Goal: Task Accomplishment & Management: Manage account settings

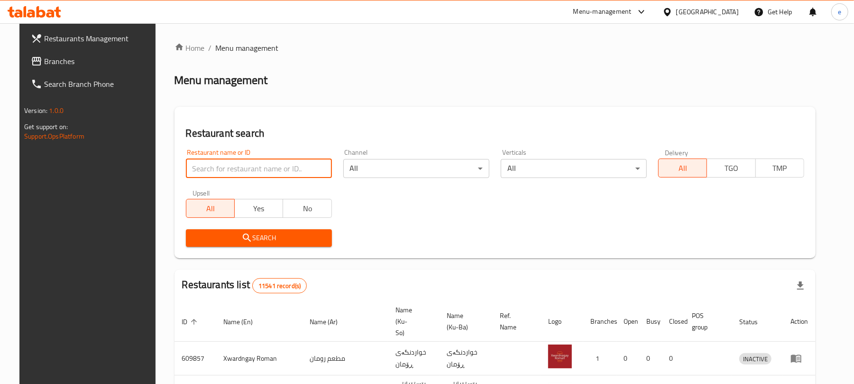
click at [265, 167] on input "search" at bounding box center [259, 168] width 146 height 19
paste input "639196"
type input "639196"
click button "Search" at bounding box center [259, 238] width 146 height 18
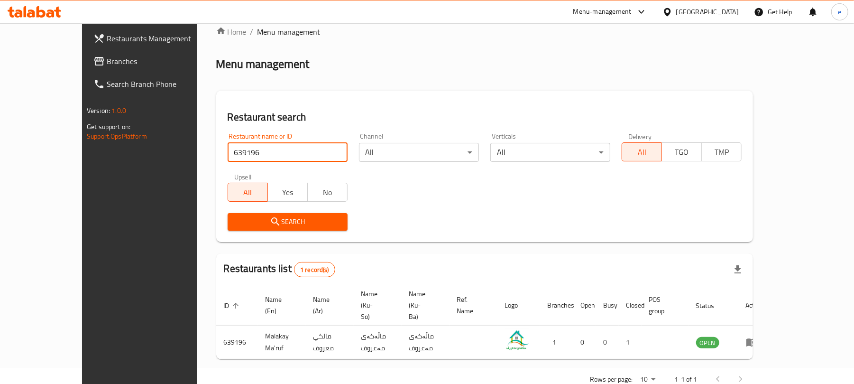
scroll to position [21, 0]
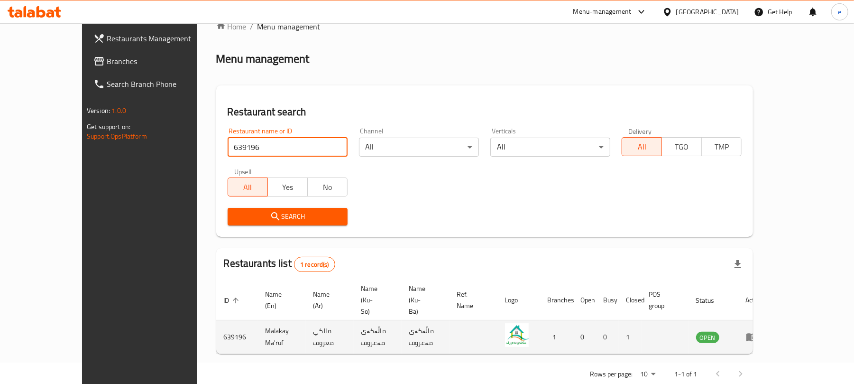
click at [757, 331] on icon "enhanced table" at bounding box center [751, 336] width 11 height 11
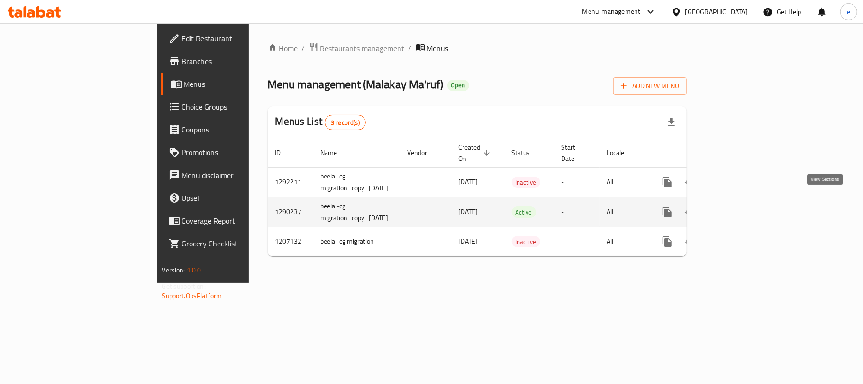
click at [742, 206] on icon "enhanced table" at bounding box center [735, 211] width 11 height 11
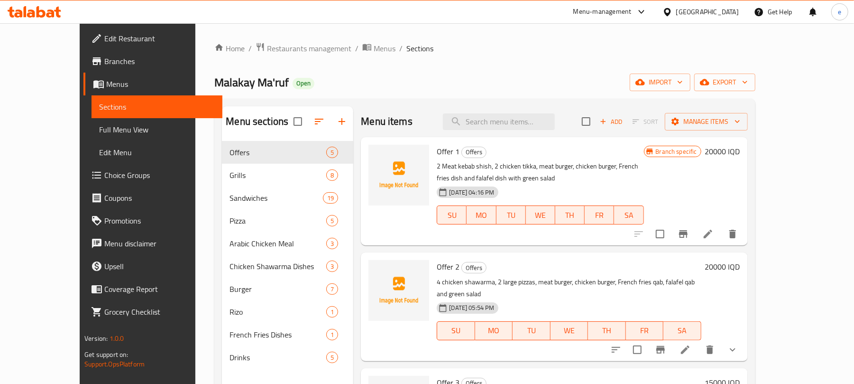
click at [99, 125] on span "Full Menu View" at bounding box center [157, 129] width 116 height 11
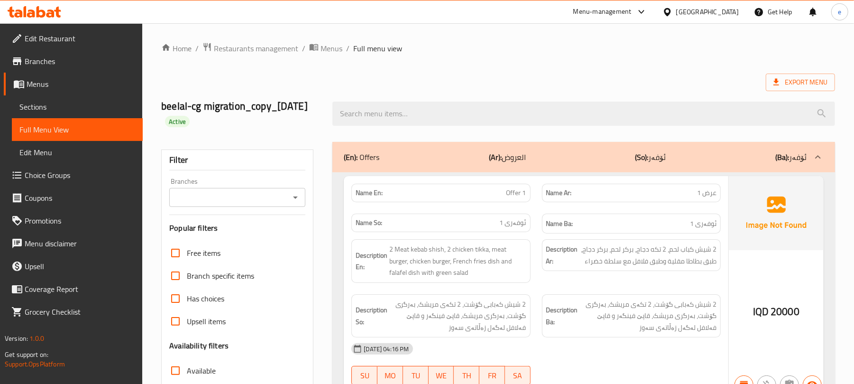
click at [300, 199] on icon "Open" at bounding box center [295, 197] width 11 height 11
click at [298, 202] on icon "Open" at bounding box center [295, 197] width 11 height 11
click at [298, 202] on icon "Close" at bounding box center [295, 197] width 11 height 11
click at [338, 147] on div "(En): Offers (Ar): العروض (So): ئۆفەر (Ba): ئۆفەر" at bounding box center [583, 157] width 503 height 30
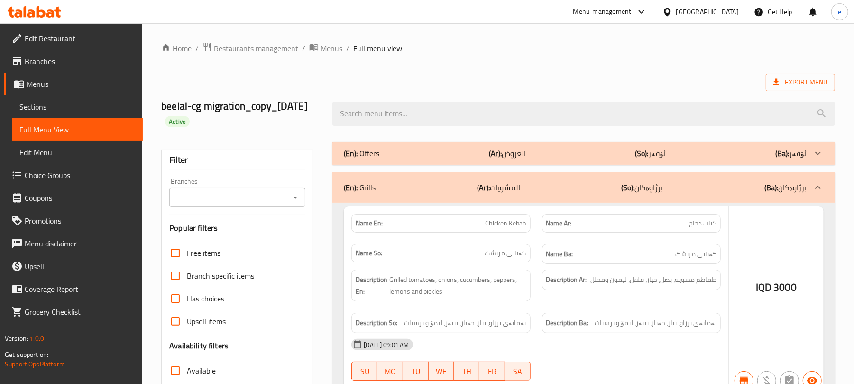
click at [296, 199] on icon "Open" at bounding box center [295, 197] width 11 height 11
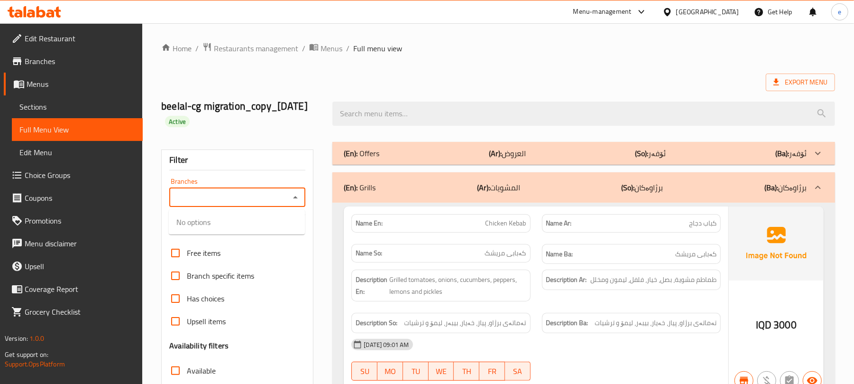
click at [296, 198] on icon "Close" at bounding box center [295, 197] width 5 height 2
click at [378, 157] on p "(En): Offers" at bounding box center [362, 152] width 36 height 11
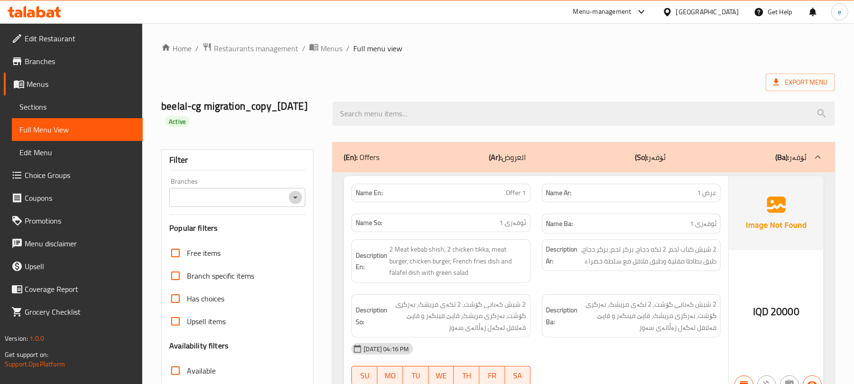
click at [294, 201] on icon "Open" at bounding box center [295, 197] width 11 height 11
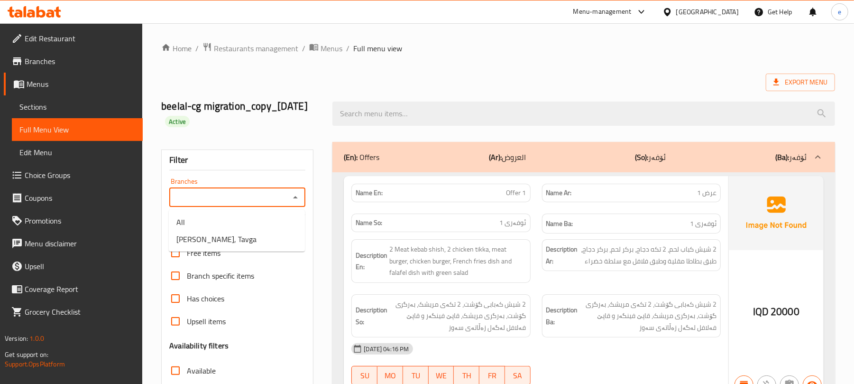
click at [294, 201] on icon "Close" at bounding box center [295, 197] width 11 height 11
click at [294, 201] on icon "Open" at bounding box center [295, 197] width 11 height 11
click at [228, 239] on span "Malakay Ma'ruf, Tavga" at bounding box center [216, 238] width 80 height 11
type input "Malakay Ma'ruf, Tavga"
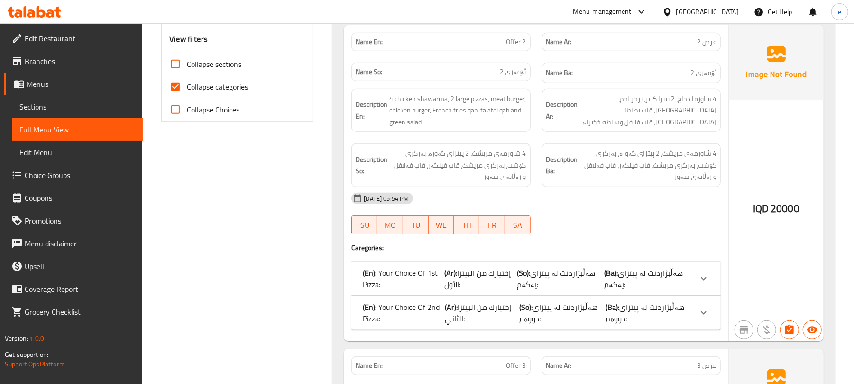
scroll to position [370, 0]
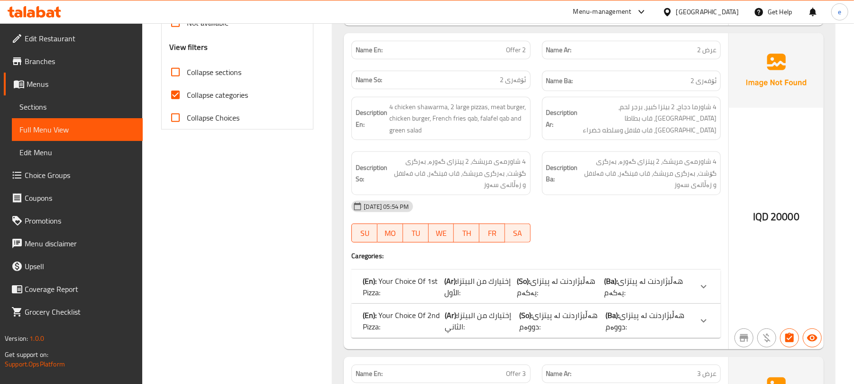
click at [180, 74] on input "Collapse sections" at bounding box center [175, 72] width 23 height 23
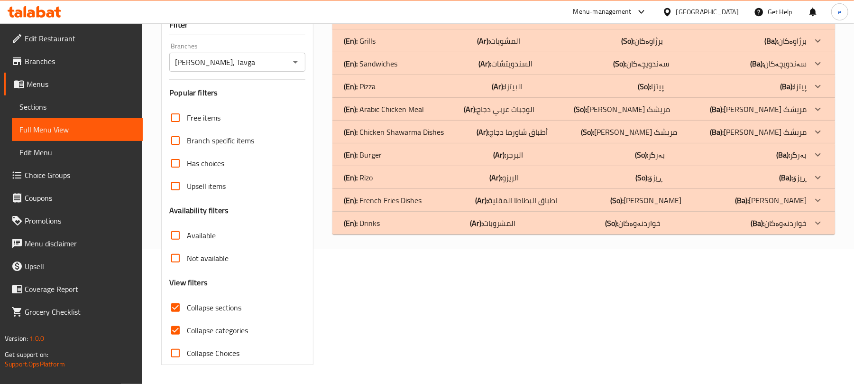
scroll to position [9, 0]
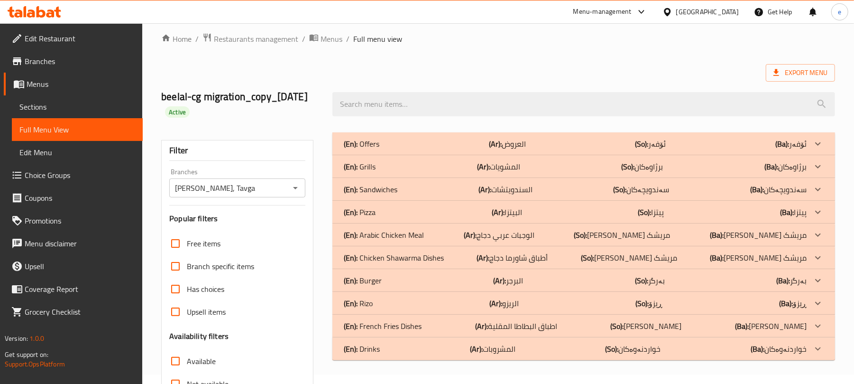
click at [391, 143] on div "(En): Offers (Ar): العروض (So): ئۆفەر (Ba): ئۆفەر" at bounding box center [575, 143] width 463 height 11
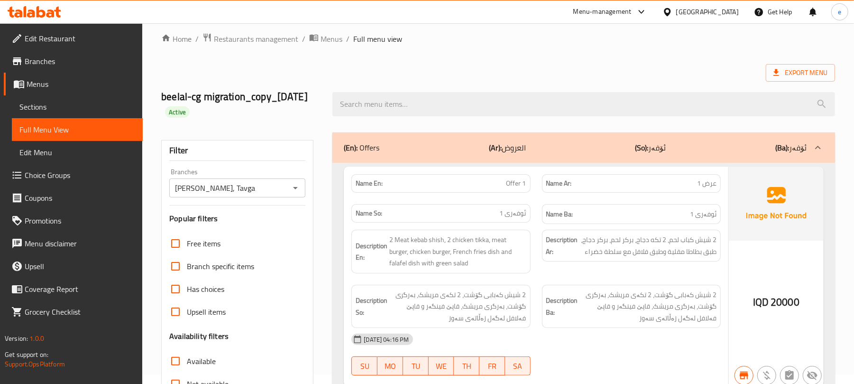
click at [391, 143] on div "(En): Offers (Ar): العروض (So): ئۆفەر (Ba): ئۆفەر" at bounding box center [575, 147] width 463 height 11
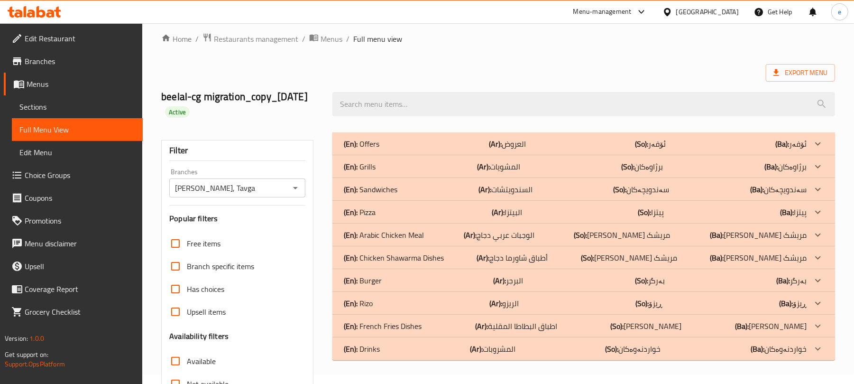
scroll to position [136, 0]
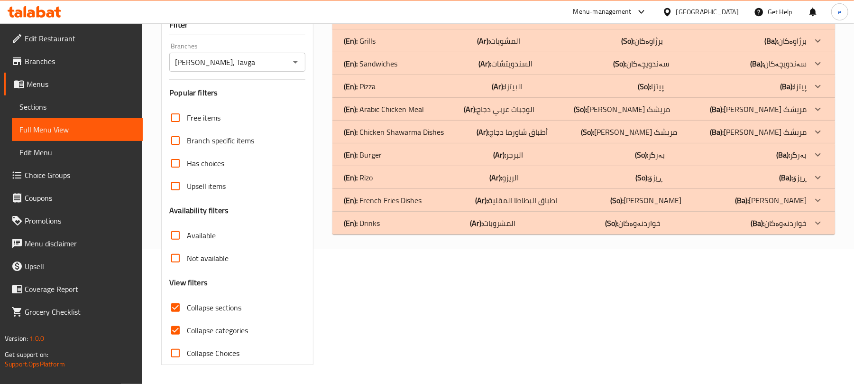
click at [194, 309] on span "Collapse sections" at bounding box center [214, 307] width 55 height 11
click at [187, 309] on input "Collapse sections" at bounding box center [175, 307] width 23 height 23
checkbox input "false"
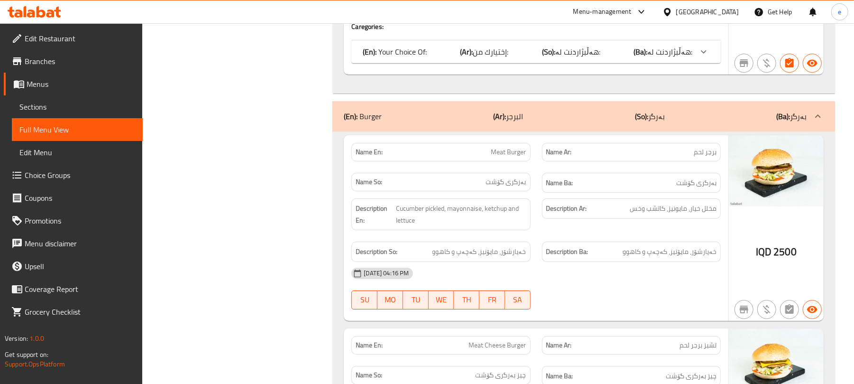
scroll to position [0, 0]
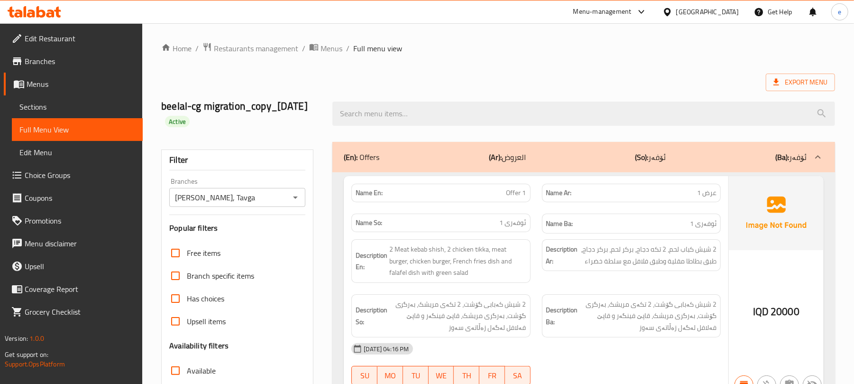
click at [296, 197] on icon "Open" at bounding box center [295, 197] width 5 height 2
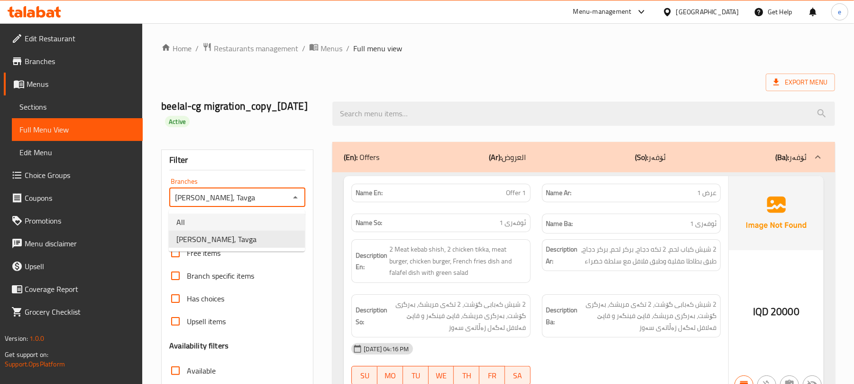
click at [236, 221] on li "All" at bounding box center [237, 221] width 136 height 17
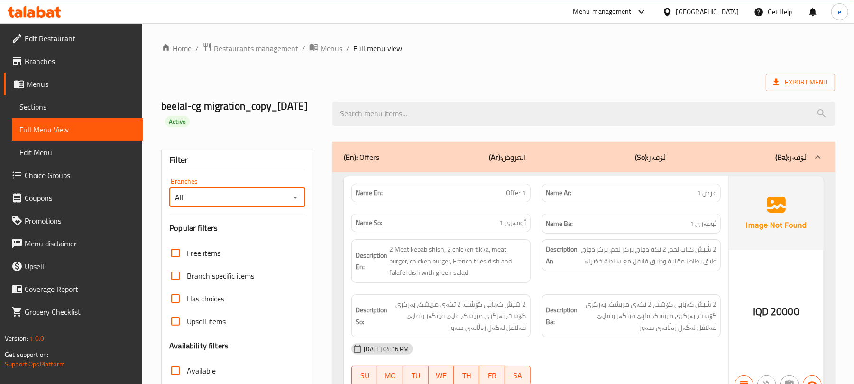
click at [293, 201] on icon "Open" at bounding box center [295, 197] width 11 height 11
click at [262, 242] on li "Malakay Ma'ruf, Tavga" at bounding box center [237, 238] width 136 height 17
type input "Malakay Ma'ruf, Tavga"
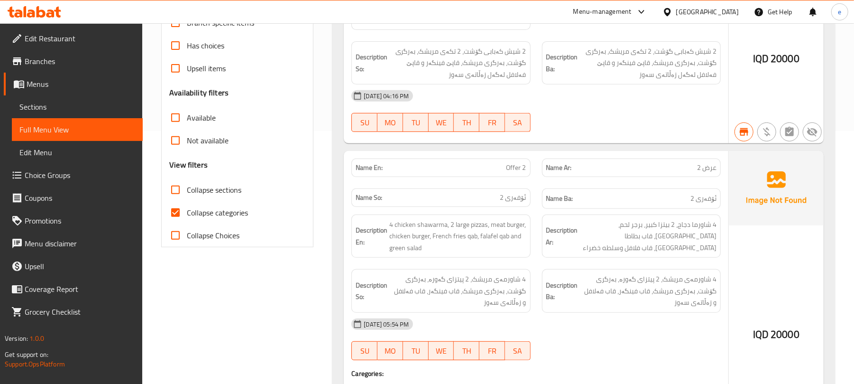
click at [192, 194] on span "Collapse sections" at bounding box center [214, 189] width 55 height 11
click at [187, 194] on input "Collapse sections" at bounding box center [175, 189] width 23 height 23
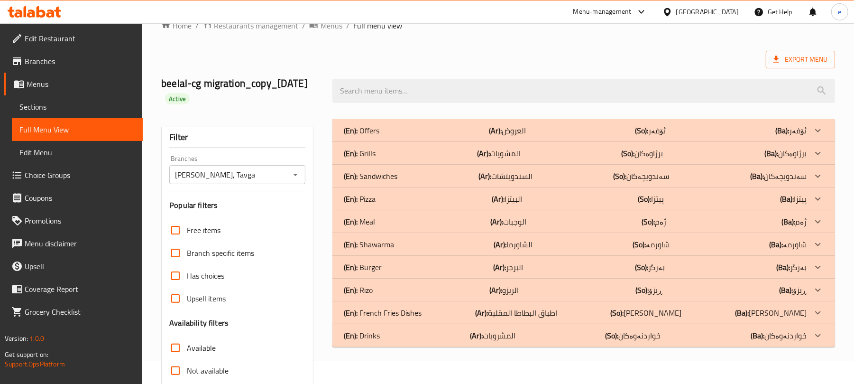
scroll to position [19, 0]
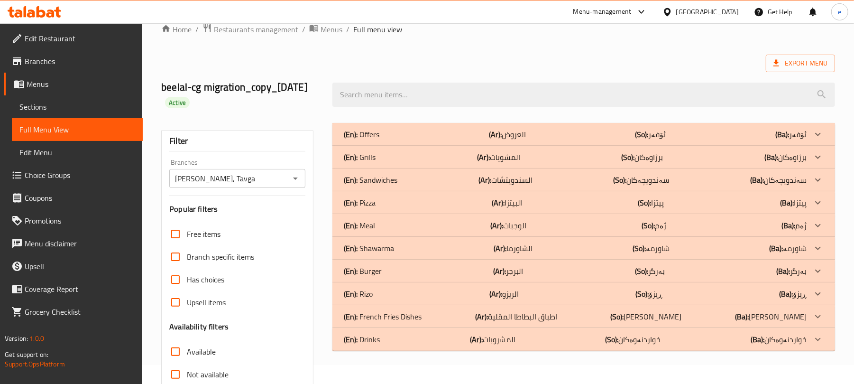
click at [402, 250] on div "(En): Shawarma (Ar): الشاورما (So): شاورمە (Ba): شاورمە" at bounding box center [575, 247] width 463 height 11
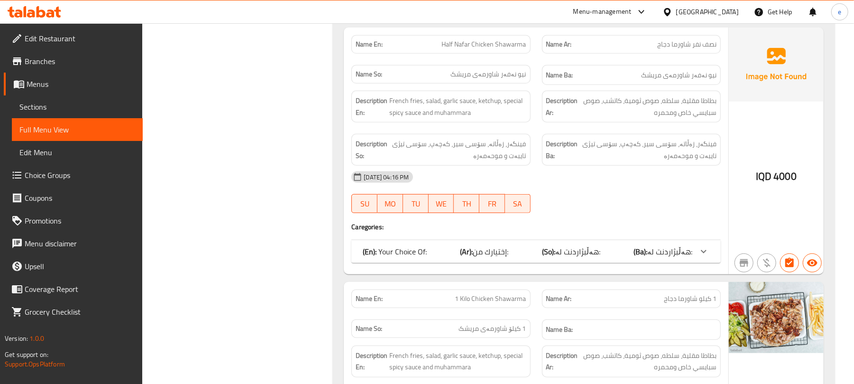
scroll to position [651, 0]
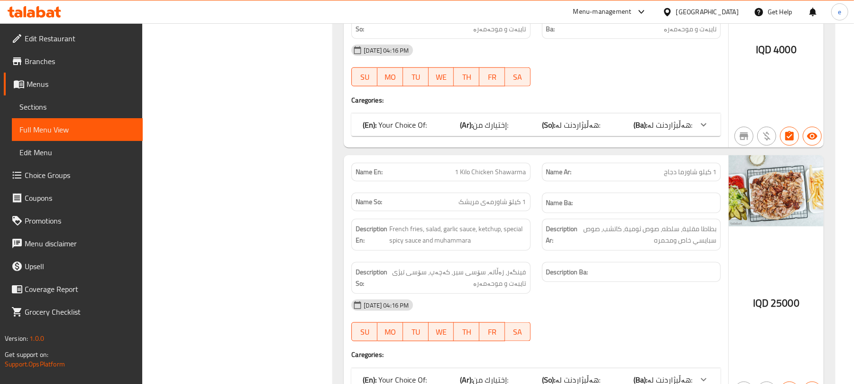
click at [561, 136] on div "(En): Your Choice Of: (Ar): إختيارك من: (So): هەڵبژاردنت لە: (Ba): هەڵبژاردنت ل…" at bounding box center [535, 124] width 369 height 23
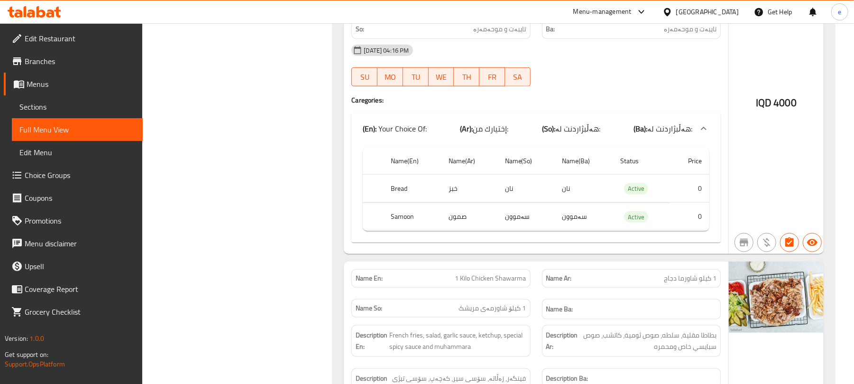
click at [561, 129] on span "هەڵبژاردنت لە:" at bounding box center [577, 128] width 45 height 14
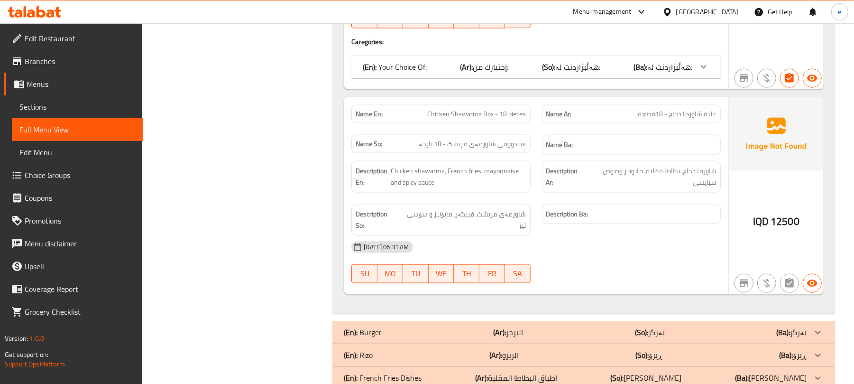
scroll to position [1004, 0]
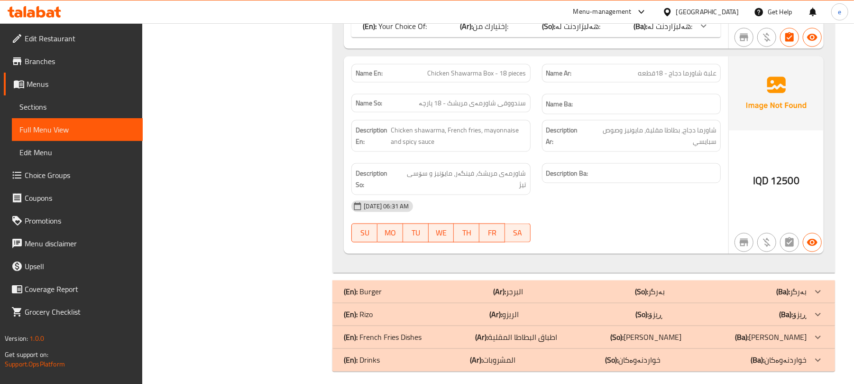
click at [672, 74] on span "علبة شاورما دجاج - 18قطعه" at bounding box center [677, 73] width 79 height 10
click at [687, 75] on span "علبة شاورما دجاج - 18قطعه" at bounding box center [677, 73] width 79 height 10
drag, startPoint x: 671, startPoint y: 80, endPoint x: 722, endPoint y: 78, distance: 50.3
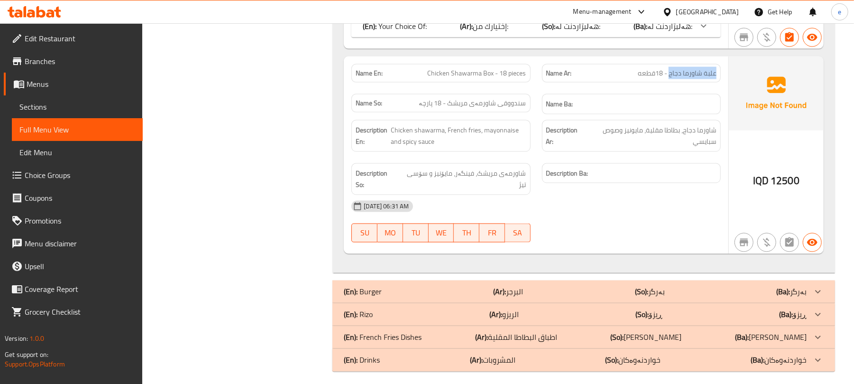
click at [722, 78] on div "Name Ar: علبة شاورما دجاج - 18قطعه" at bounding box center [631, 73] width 190 height 30
copy span "علبة شاورما دجاج"
drag, startPoint x: 494, startPoint y: 78, endPoint x: 413, endPoint y: 76, distance: 80.2
click at [413, 76] on p "Name En: Chicken Shawarma Box - 18 pieces" at bounding box center [441, 73] width 170 height 10
copy span "Chicken Shawarma Box"
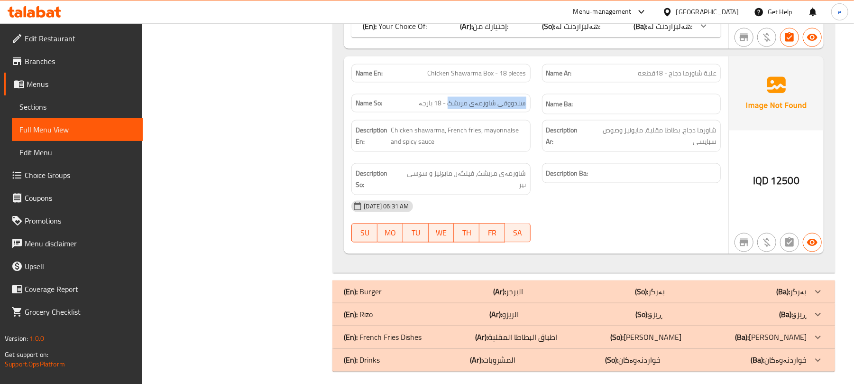
drag, startPoint x: 451, startPoint y: 106, endPoint x: 530, endPoint y: 104, distance: 78.7
click at [530, 104] on div "Name So: سندووقی شاورمەی مریشک - 18 پارچە" at bounding box center [440, 103] width 179 height 18
copy span "سندووقی شاورمەی مریشک"
click at [659, 131] on span "شاورما دجاج، بطاطا مقلية، مايونيز وصوص سبايسي" at bounding box center [651, 135] width 130 height 23
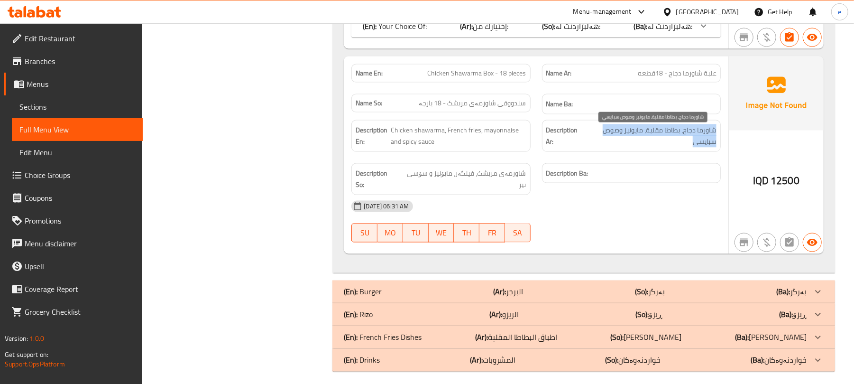
click at [659, 131] on span "شاورما دجاج، بطاطا مقلية، مايونيز وصوص سبايسي" at bounding box center [651, 135] width 130 height 23
copy span "شاورما دجاج، بطاطا مقلية، مايونيز وصوص سبايسي"
click at [649, 78] on span "علبة شاورما دجاج - 18قطعه" at bounding box center [677, 73] width 79 height 10
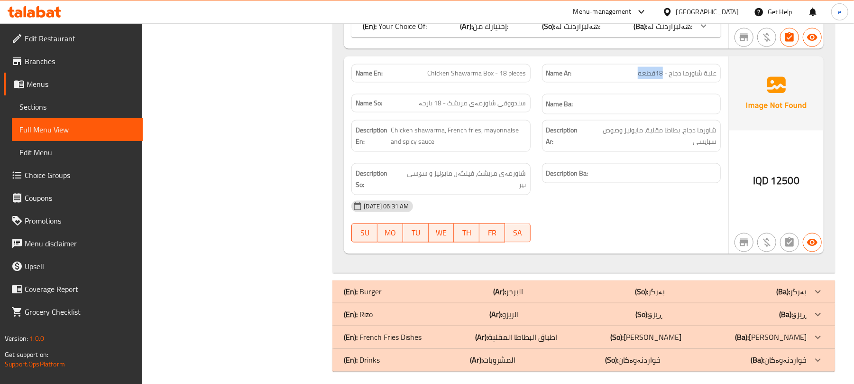
click at [649, 78] on span "علبة شاورما دجاج - 18قطعه" at bounding box center [677, 73] width 79 height 10
copy span "18قطعه"
click at [431, 135] on span "Chicken shawarma, French fries, mayonnaise and spicy sauce" at bounding box center [459, 135] width 136 height 23
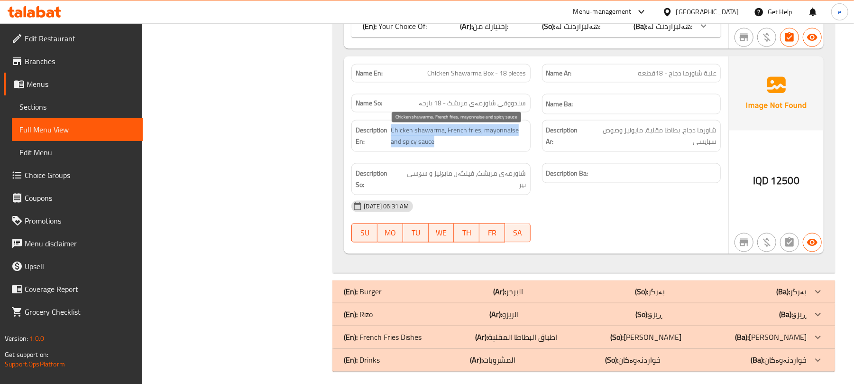
click at [431, 135] on span "Chicken shawarma, French fries, mayonnaise and spicy sauce" at bounding box center [459, 135] width 136 height 23
copy span "Chicken shawarma, French fries, mayonnaise and spicy sauce"
click at [467, 195] on div "15-09-2025 06:31 AM" at bounding box center [536, 206] width 381 height 23
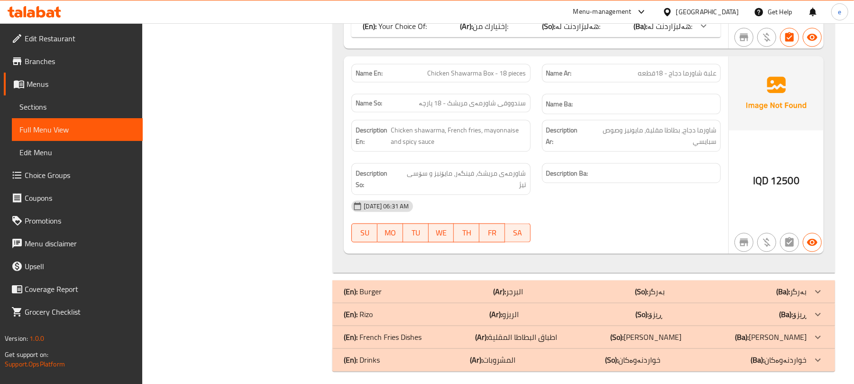
click at [469, 184] on div "Description So: شاورمەی مریشک، فینگەر، مایۆنیز و سۆسی تیژ" at bounding box center [440, 179] width 179 height 32
click at [469, 180] on span "شاورمەی مریشک، فینگەر، مایۆنیز و سۆسی تیژ" at bounding box center [462, 178] width 127 height 23
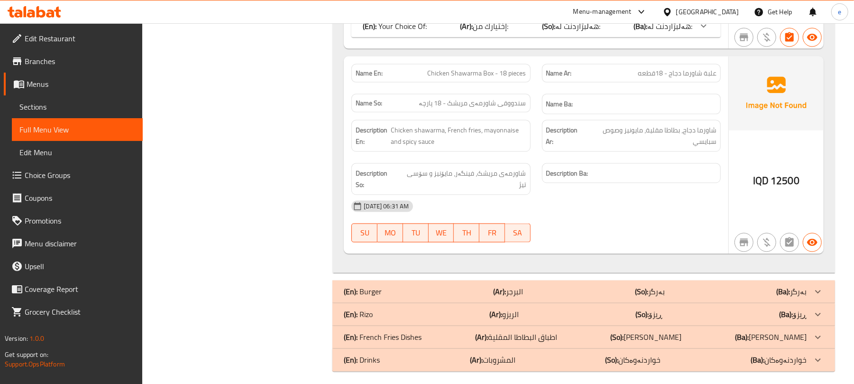
click at [791, 175] on span "12500" at bounding box center [785, 180] width 29 height 18
copy div "IQD 12500"
click at [501, 78] on span "Chicken Shawarma Box - 18 pieces" at bounding box center [477, 73] width 99 height 10
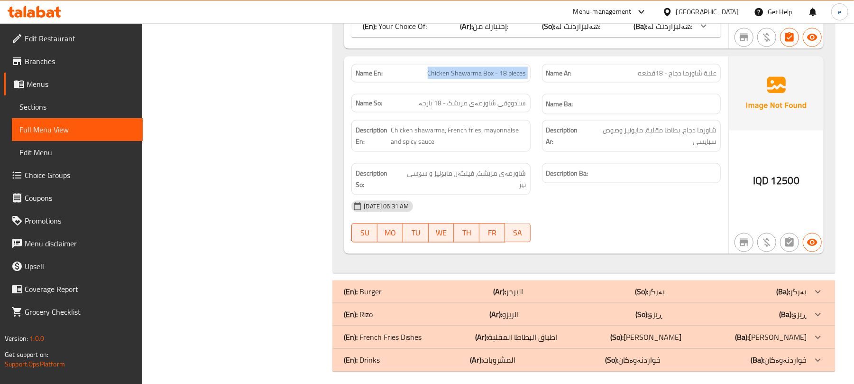
click at [501, 78] on span "Chicken Shawarma Box - 18 pieces" at bounding box center [477, 73] width 99 height 10
copy span "Chicken Shawarma Box - 18 pieces"
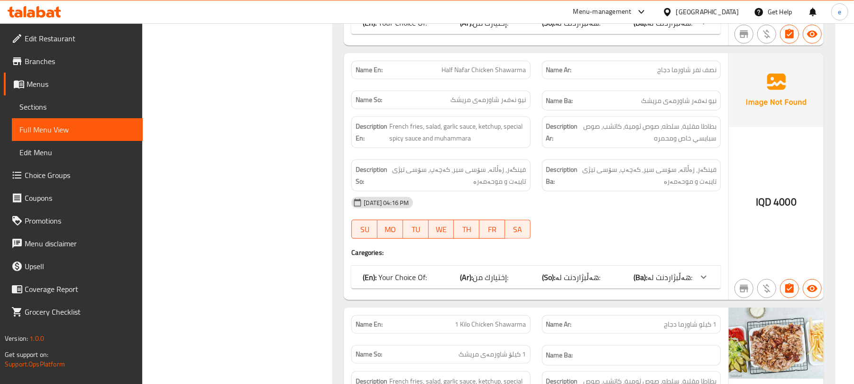
scroll to position [625, 0]
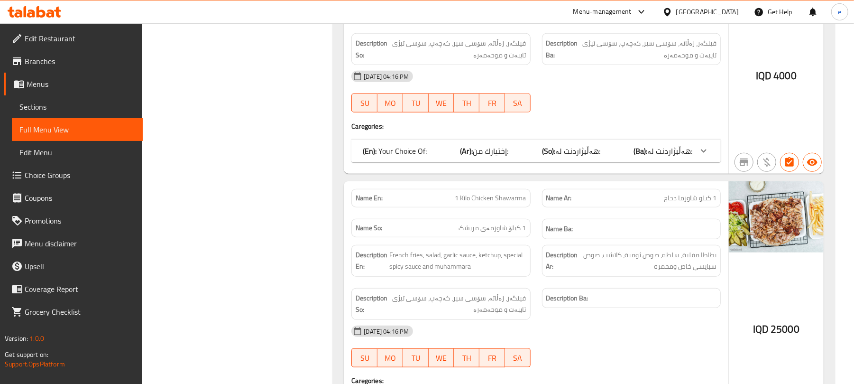
click at [552, 153] on b "(So):" at bounding box center [548, 151] width 13 height 14
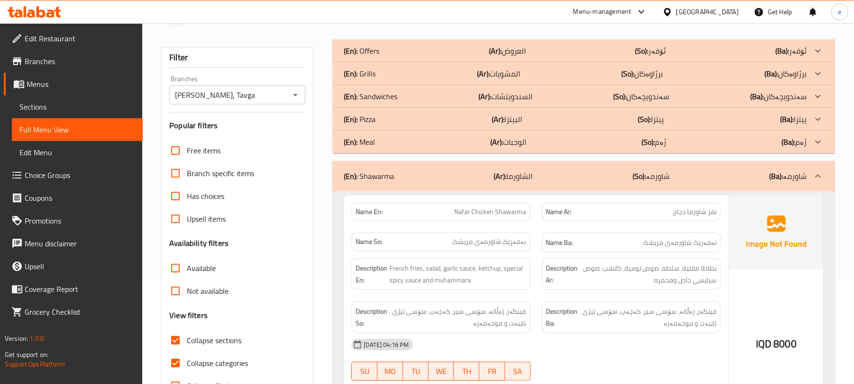
scroll to position [171, 0]
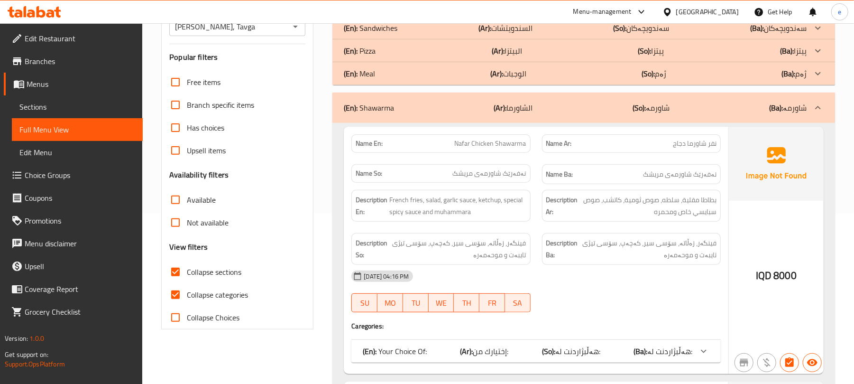
click at [187, 277] on span "Collapse sections" at bounding box center [214, 271] width 55 height 11
click at [187, 277] on input "Collapse sections" at bounding box center [175, 271] width 23 height 23
checkbox input "false"
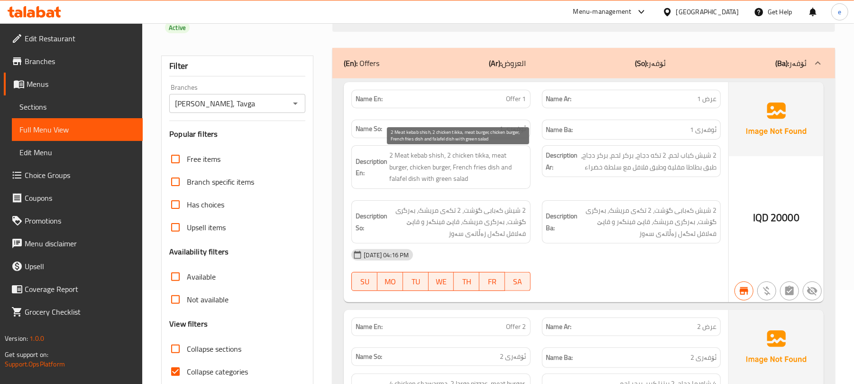
scroll to position [0, 0]
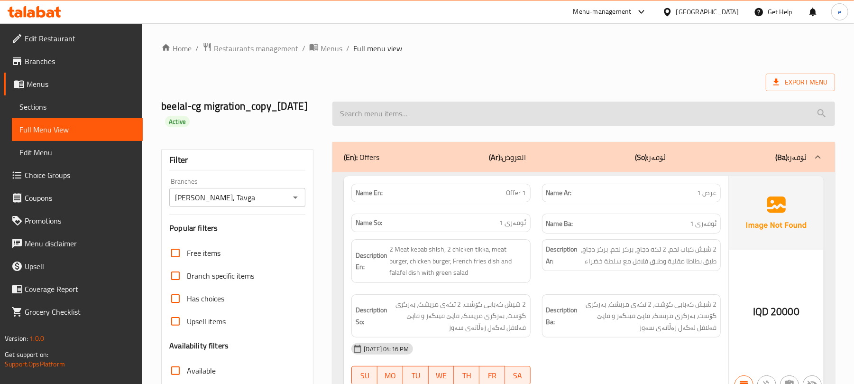
click at [446, 109] on input "search" at bounding box center [583, 113] width 503 height 24
paste input "Francesco"
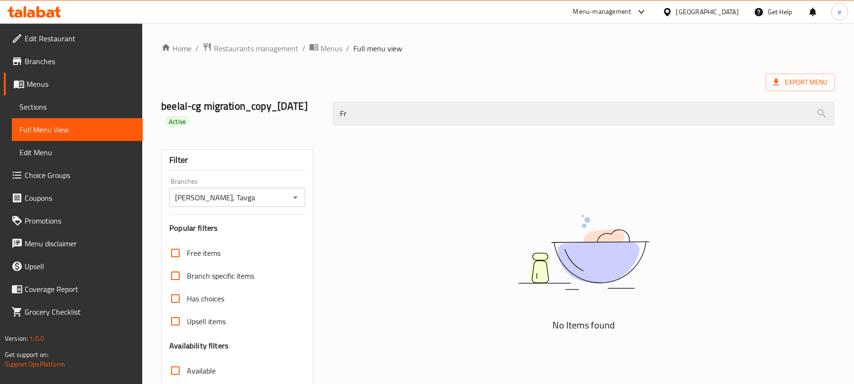
type input "F"
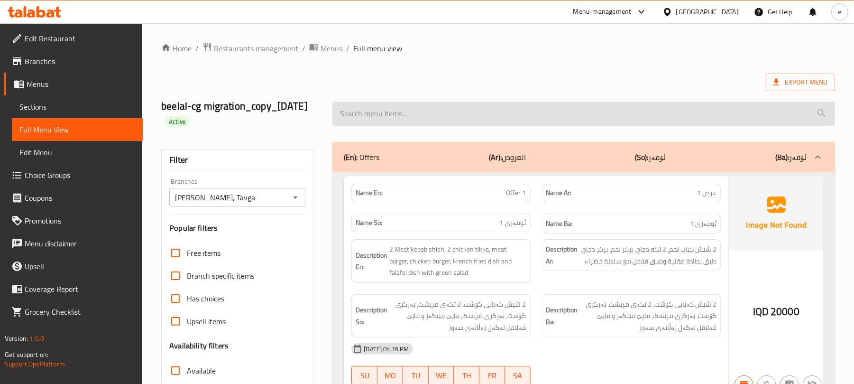
click at [439, 117] on input "search" at bounding box center [583, 113] width 503 height 24
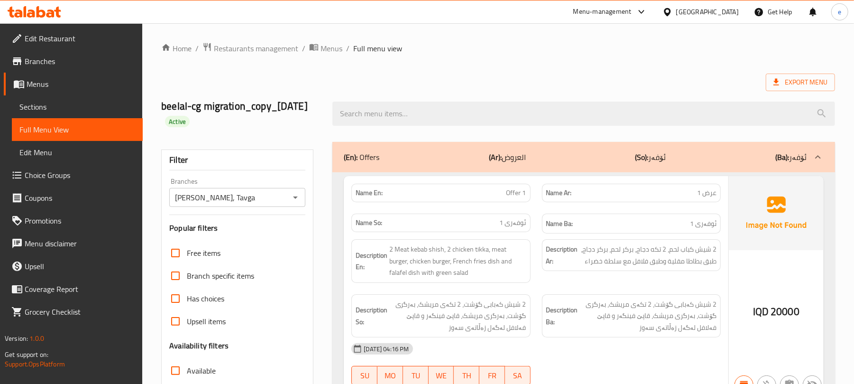
paste input "Shish Tawook Sandwich"
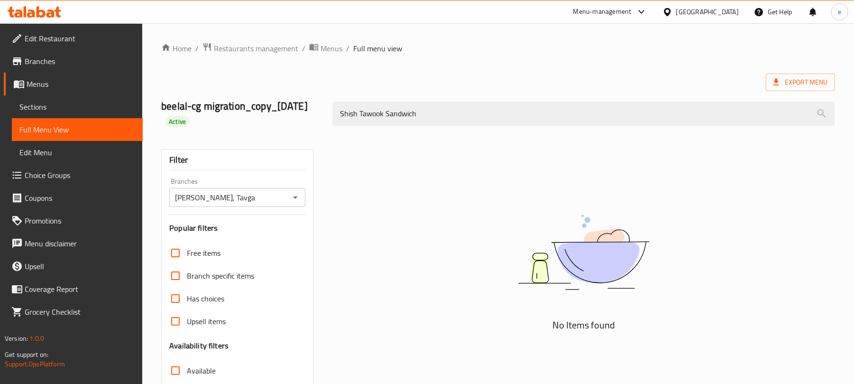
type input "Shish Tawook Sandwich"
click at [294, 201] on icon "Open" at bounding box center [295, 197] width 11 height 11
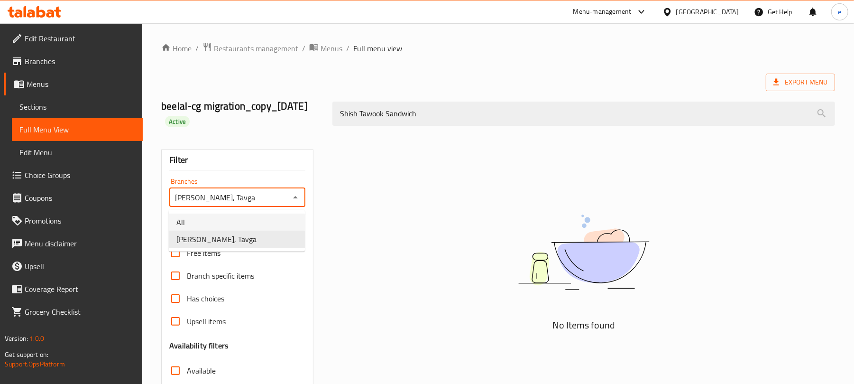
click at [255, 216] on li "All" at bounding box center [237, 221] width 136 height 17
type input "All"
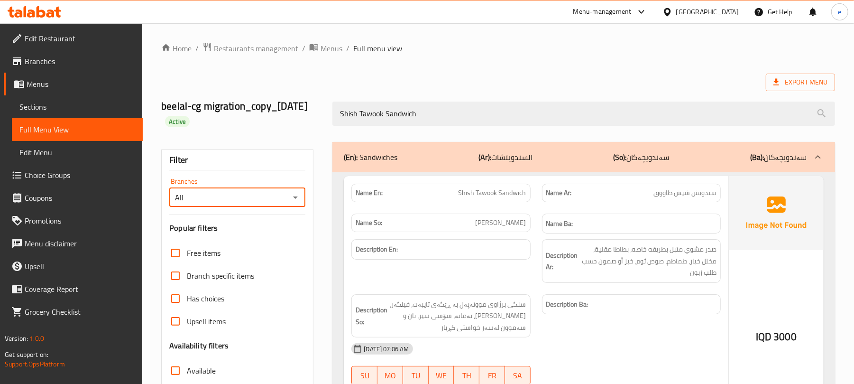
click at [522, 196] on span "Shish Tawook Sandwich" at bounding box center [493, 193] width 68 height 10
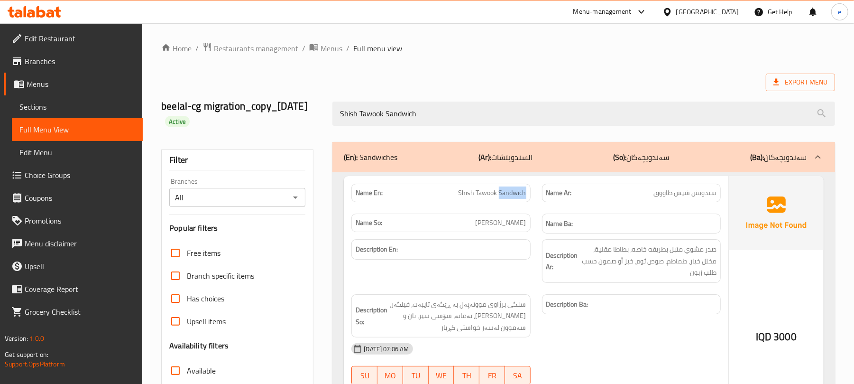
click at [522, 196] on span "Shish Tawook Sandwich" at bounding box center [493, 193] width 68 height 10
copy span "Shish Tawook Sandwich"
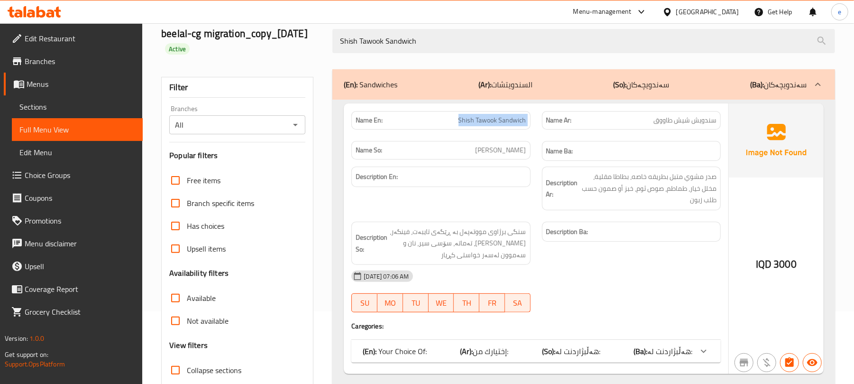
scroll to position [9, 0]
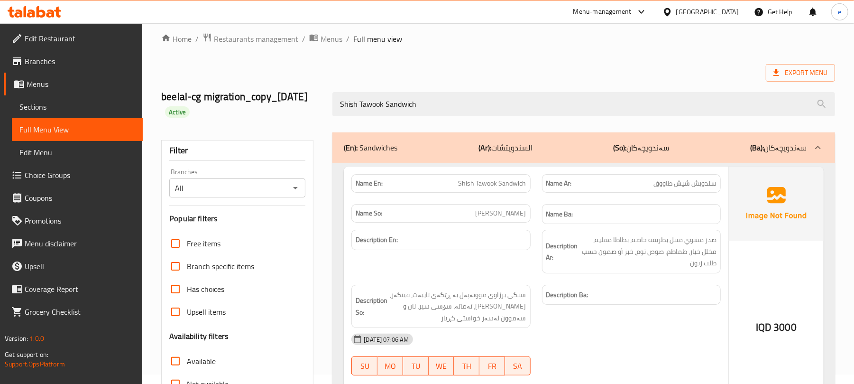
click at [403, 92] on div "Shish Tawook Sandwich" at bounding box center [584, 104] width 514 height 36
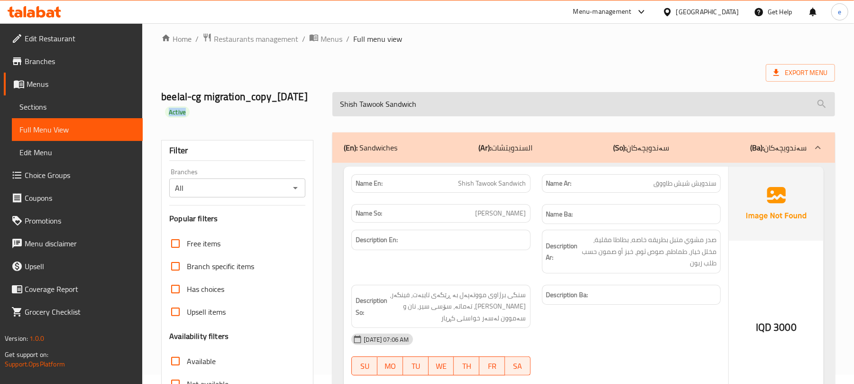
click at [403, 100] on input "Shish Tawook Sandwich" at bounding box center [583, 104] width 503 height 24
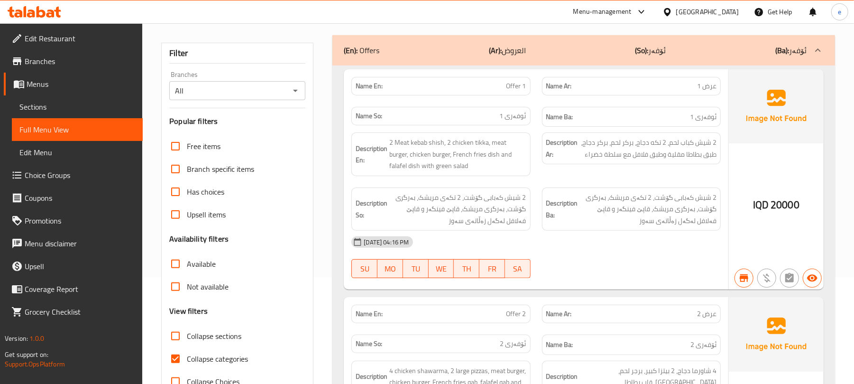
scroll to position [136, 0]
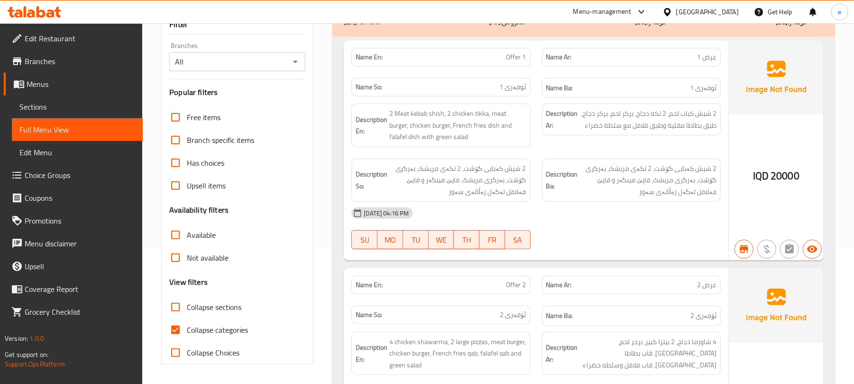
click at [497, 29] on div "(En): Offers (Ar): العروض (So): ئۆفەر (Ba): ئۆفەر" at bounding box center [583, 21] width 503 height 30
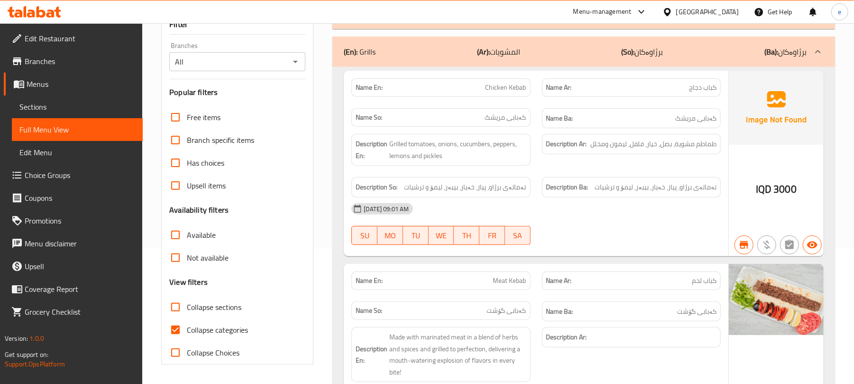
click at [497, 57] on p "(Ar): المشويات" at bounding box center [498, 51] width 43 height 11
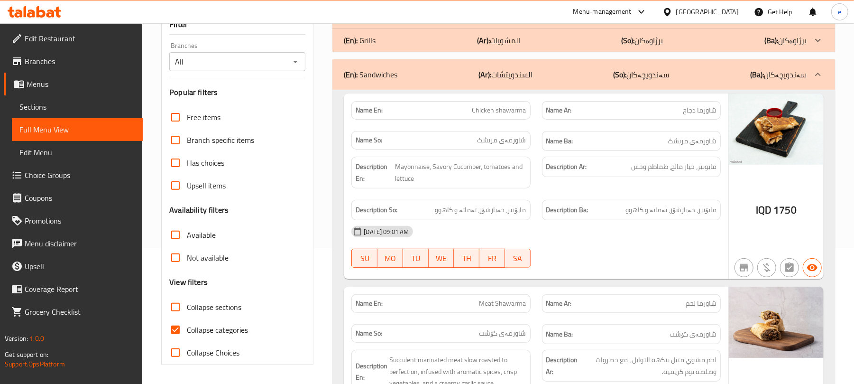
click at [496, 76] on p "(Ar): السندويتشات" at bounding box center [505, 74] width 54 height 11
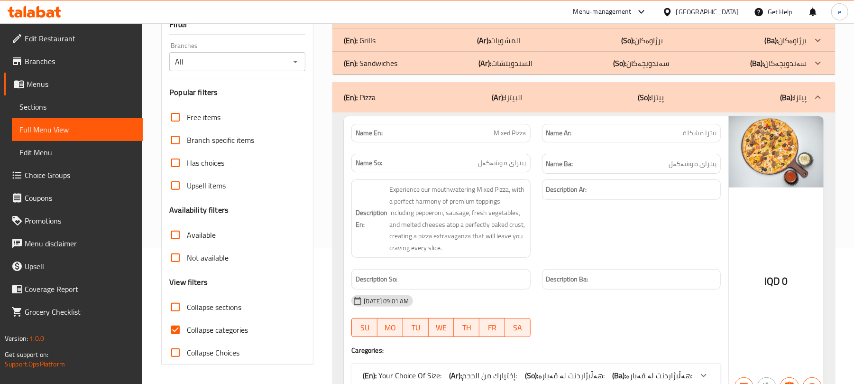
click at [499, 90] on b "(Ar):" at bounding box center [498, 97] width 13 height 14
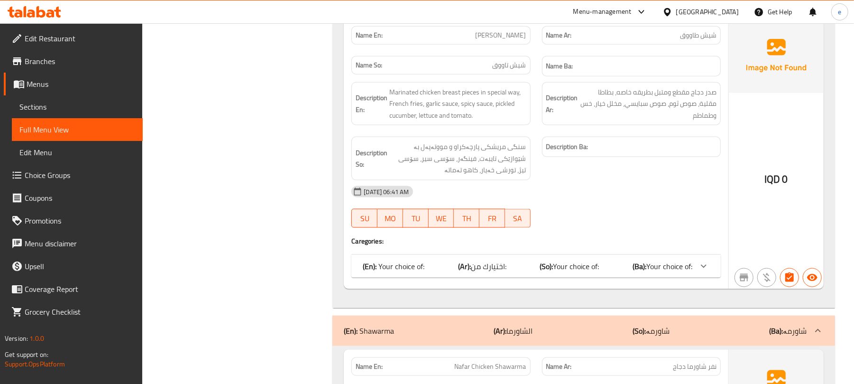
scroll to position [894, 0]
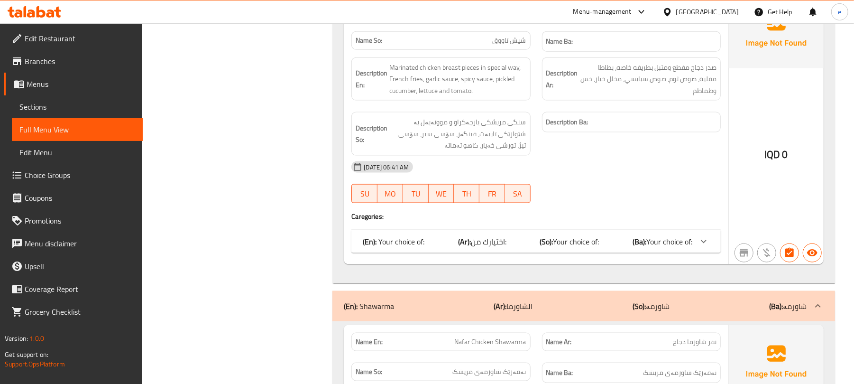
click at [652, 241] on span "Your choice of:" at bounding box center [669, 241] width 46 height 14
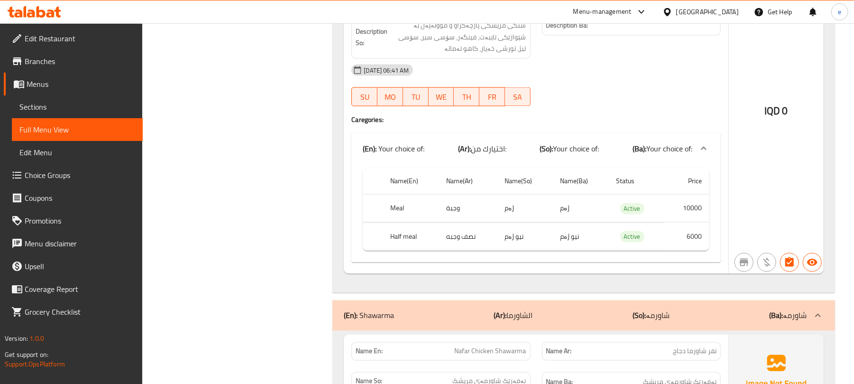
scroll to position [1021, 0]
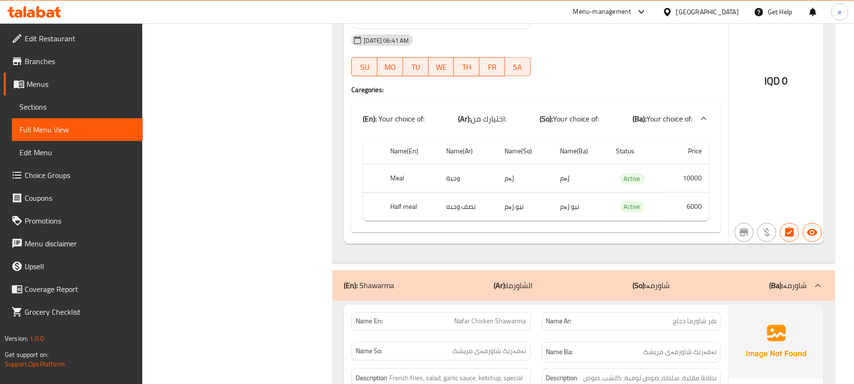
click at [454, 189] on td "وجبة" at bounding box center [468, 179] width 58 height 28
copy td "وجبة"
click at [401, 179] on th "Meal" at bounding box center [411, 179] width 56 height 28
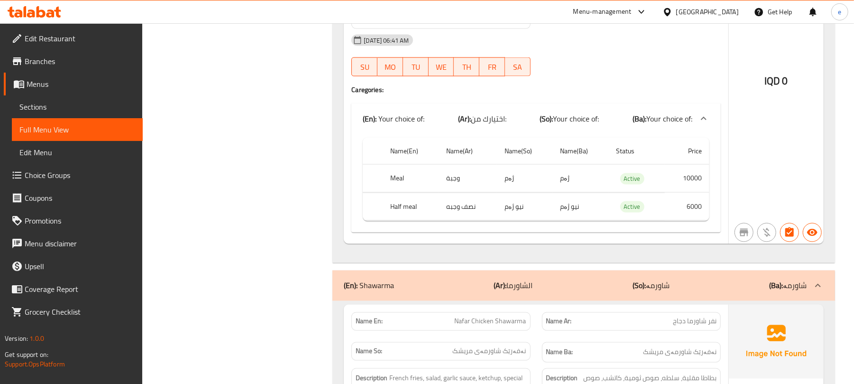
click at [416, 211] on th "Half meal" at bounding box center [411, 207] width 56 height 28
click at [477, 211] on td "نصف وجبه" at bounding box center [468, 207] width 58 height 28
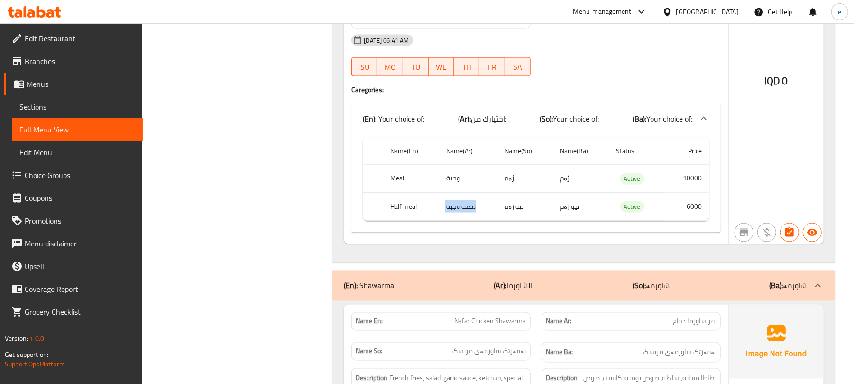
click at [477, 211] on td "نصف وجبه" at bounding box center [468, 207] width 58 height 28
click at [516, 215] on td "نیو ژەم" at bounding box center [524, 207] width 55 height 28
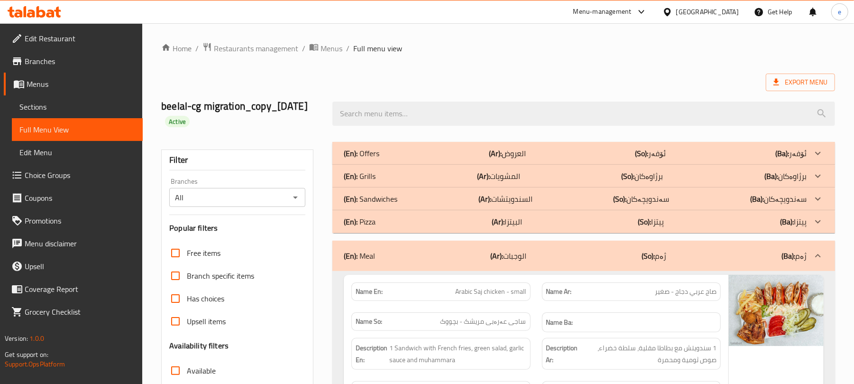
scroll to position [126, 0]
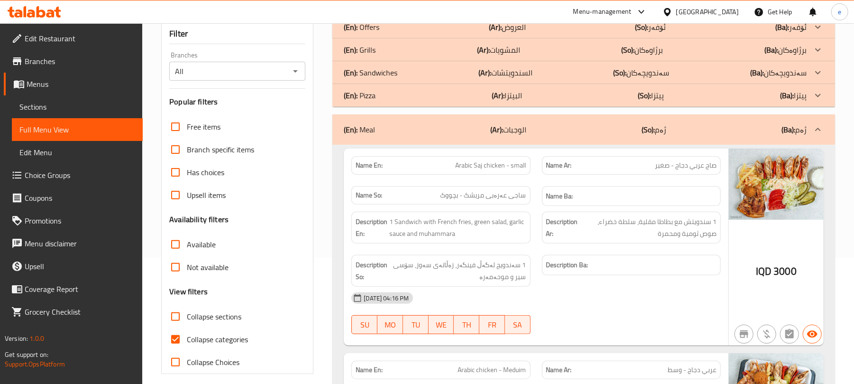
click at [296, 72] on icon "Open" at bounding box center [295, 70] width 11 height 11
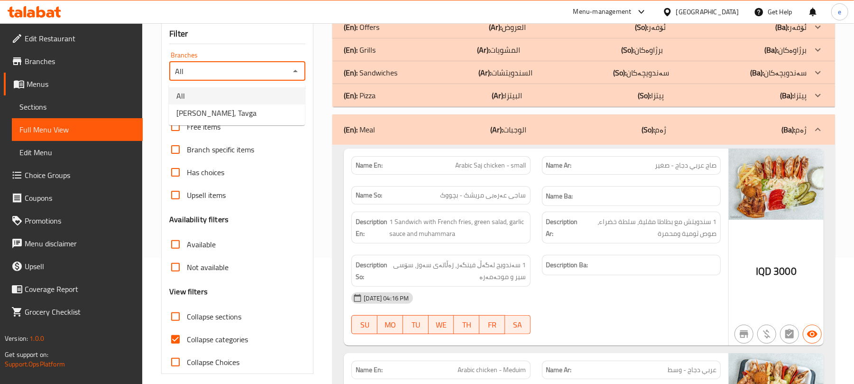
click at [222, 95] on li "All" at bounding box center [237, 95] width 136 height 17
click at [300, 74] on icon "Open" at bounding box center [295, 70] width 11 height 11
click at [249, 118] on li "[PERSON_NAME], Tavga" at bounding box center [237, 112] width 136 height 17
type input "[PERSON_NAME], Tavga"
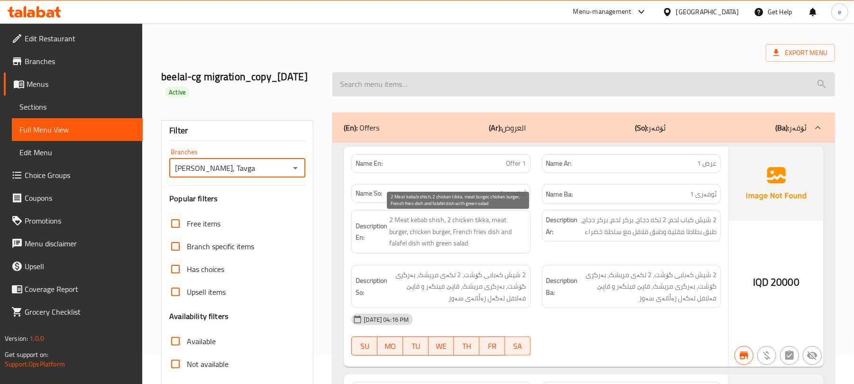
scroll to position [0, 0]
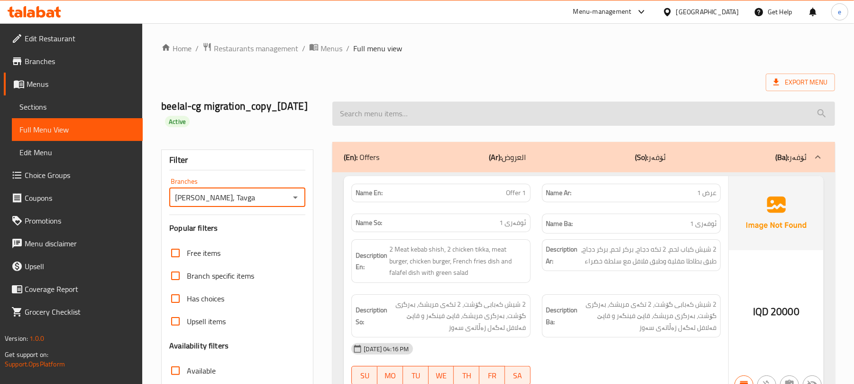
click at [389, 118] on input "search" at bounding box center [583, 113] width 503 height 24
type input "م"
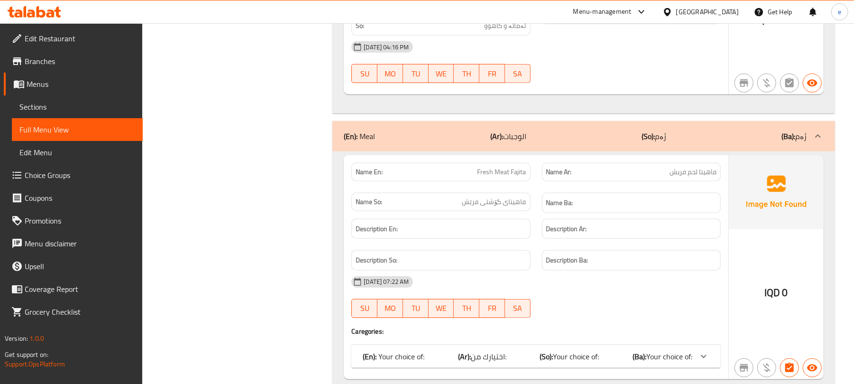
scroll to position [605, 0]
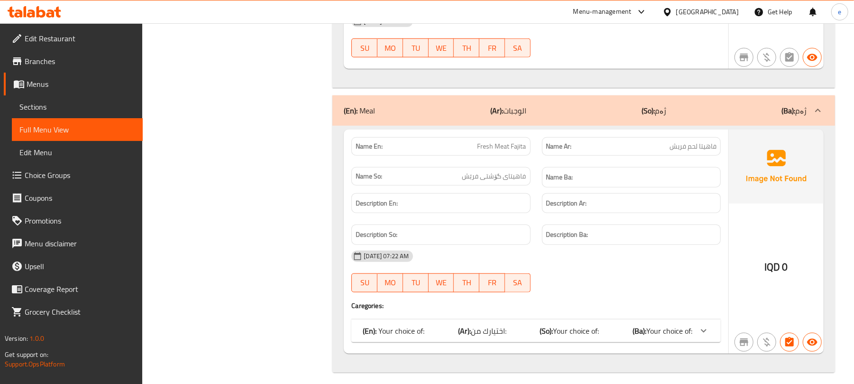
type input "fresh meat"
click at [509, 141] on span "Fresh Meat Fajita" at bounding box center [501, 146] width 49 height 10
click at [607, 325] on div "(En): Your choice of: (Ar): اختيارك من: (So): Your choice of: (Ba): Your choice…" at bounding box center [528, 330] width 330 height 11
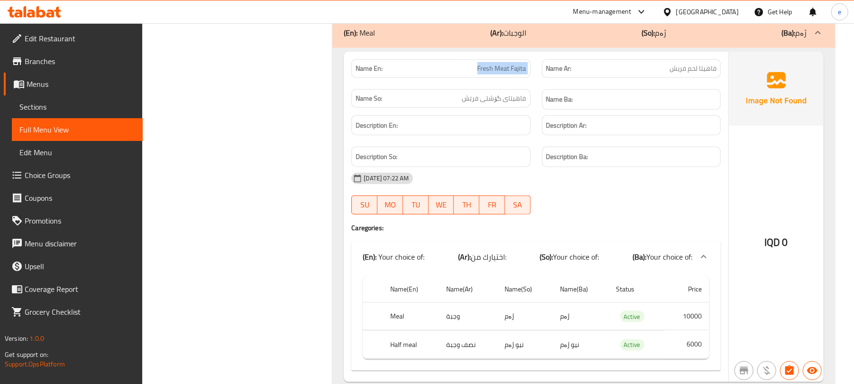
scroll to position [712, 0]
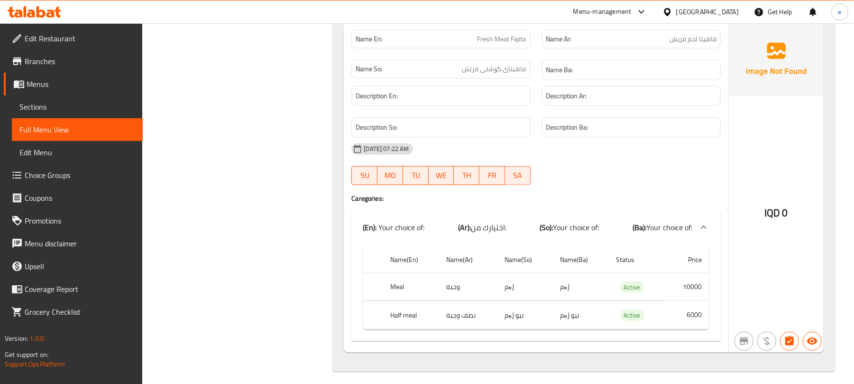
click at [399, 280] on th "Meal" at bounding box center [411, 287] width 56 height 28
click at [450, 279] on td "وجبة" at bounding box center [468, 287] width 58 height 28
click at [507, 277] on td "ژەم" at bounding box center [524, 287] width 55 height 28
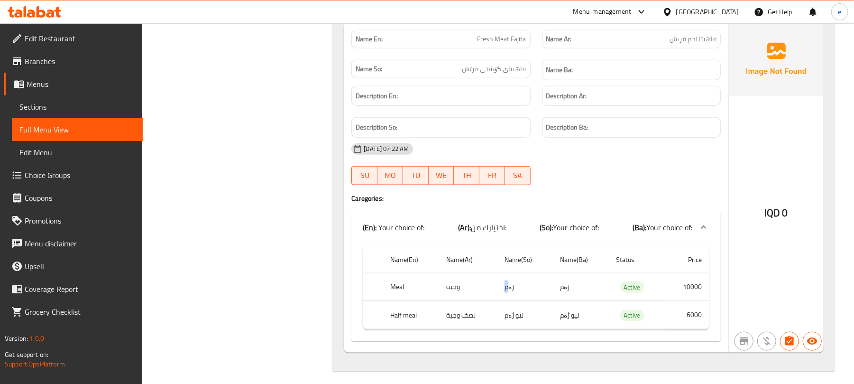
click at [507, 277] on td "ژەم" at bounding box center [524, 287] width 55 height 28
click at [516, 283] on td "ژەم" at bounding box center [524, 287] width 55 height 28
click at [515, 282] on td "ژەم" at bounding box center [524, 287] width 55 height 28
click at [405, 305] on th "Half meal" at bounding box center [411, 315] width 56 height 28
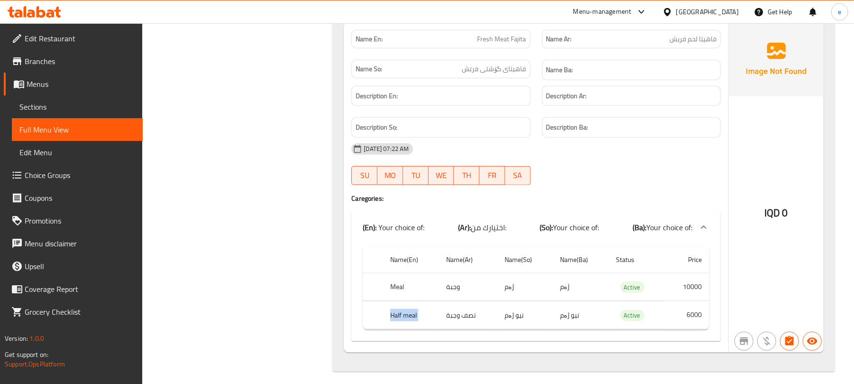
click at [405, 305] on th "Half meal" at bounding box center [411, 315] width 56 height 28
click at [473, 309] on td "نصف وجبة" at bounding box center [468, 315] width 58 height 28
click at [506, 306] on td "نیو ژەم" at bounding box center [524, 315] width 55 height 28
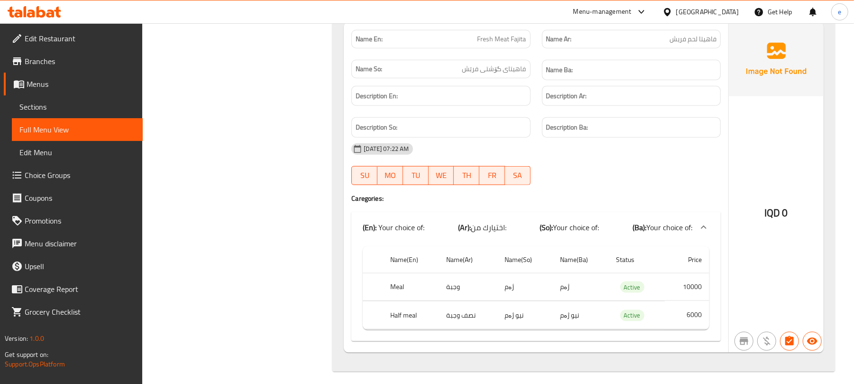
click at [506, 306] on td "نیو ژەم" at bounding box center [524, 315] width 55 height 28
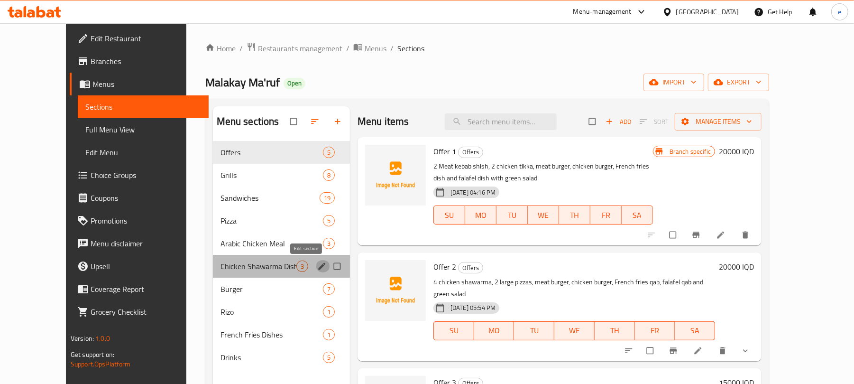
click at [319, 266] on icon "edit" at bounding box center [322, 265] width 7 height 7
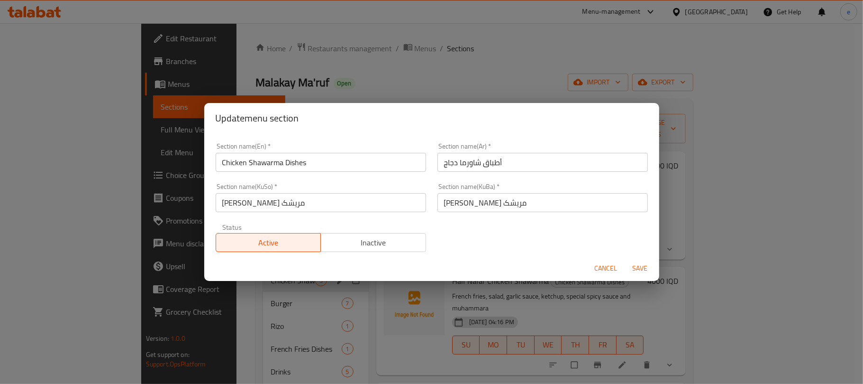
click at [236, 167] on input "Chicken Shawarma Dishes" at bounding box center [321, 162] width 211 height 19
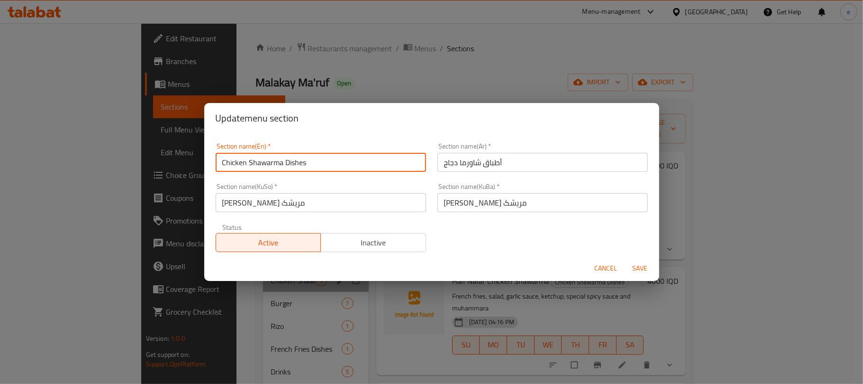
click at [236, 167] on input "Chicken Shawarma Dishes" at bounding box center [321, 162] width 211 height 19
click at [273, 165] on input "Shawarma Dishes" at bounding box center [321, 162] width 211 height 19
type input "Shawarma"
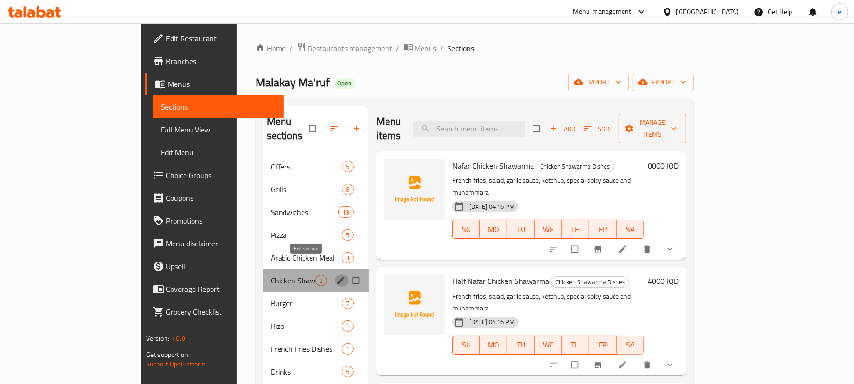
click at [337, 276] on icon "edit" at bounding box center [340, 279] width 7 height 7
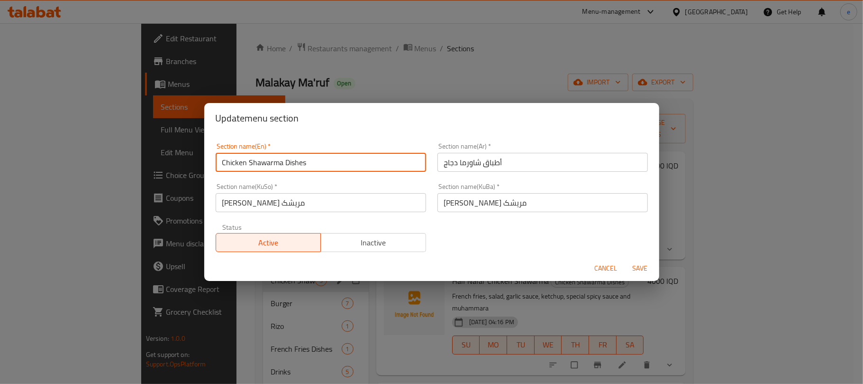
click at [294, 165] on input "Chicken Shawarma Dishes" at bounding box center [321, 162] width 211 height 19
click at [239, 165] on input "Chicken Shawarma" at bounding box center [321, 162] width 211 height 19
type input "Shawarma"
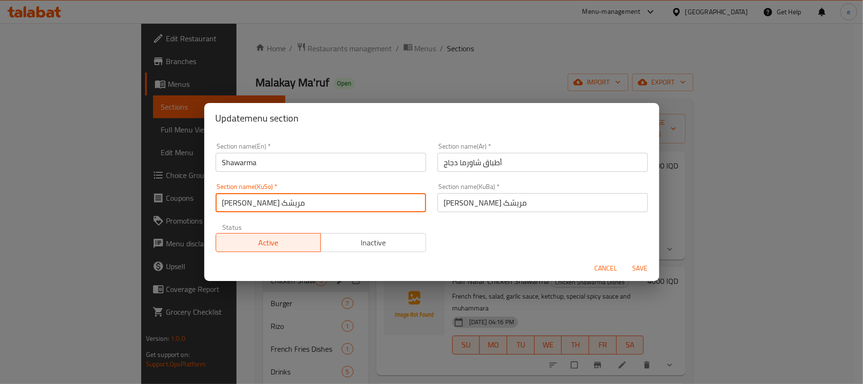
click at [289, 207] on input "ژەمی شاورمەی مریشک" at bounding box center [321, 202] width 211 height 19
click at [227, 202] on input "شاورمەی مریشک" at bounding box center [321, 202] width 211 height 19
type input "شاورمە"
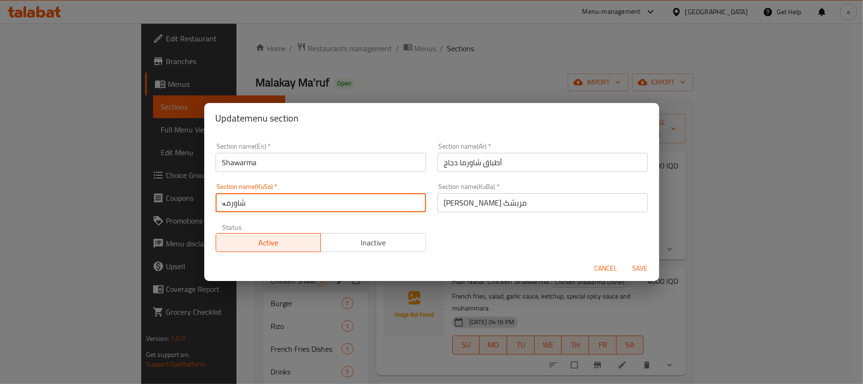
click at [495, 164] on input "أطباق شاورما دجاج" at bounding box center [543, 162] width 211 height 19
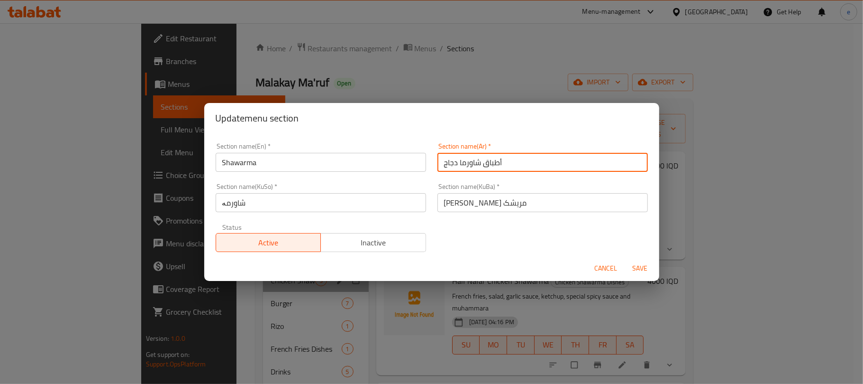
click at [495, 164] on input "أطباق شاورما دجاج" at bounding box center [543, 162] width 211 height 19
click at [491, 164] on input "أطباق شاورما دجاج" at bounding box center [543, 162] width 211 height 19
click at [446, 164] on input "شاورما دجاج" at bounding box center [543, 162] width 211 height 19
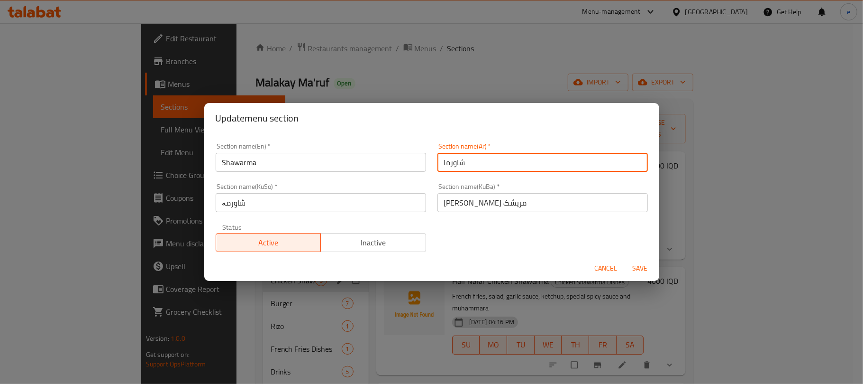
type input "شاورما"
click at [254, 201] on input "شاورمە" at bounding box center [321, 202] width 211 height 19
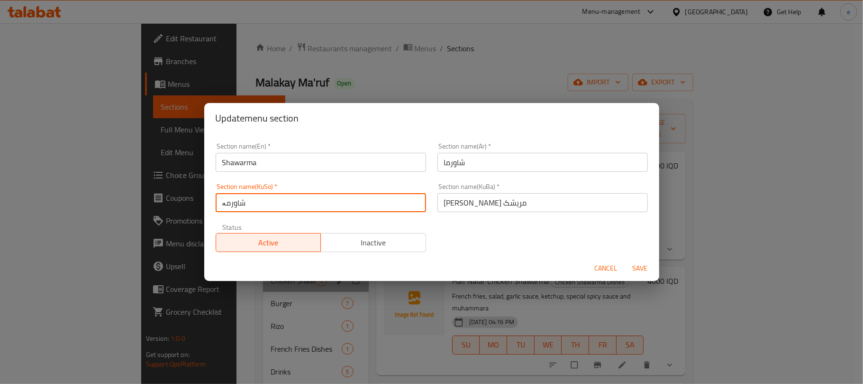
click at [254, 201] on input "شاورمە" at bounding box center [321, 202] width 211 height 19
click at [450, 209] on input "ژەمی شاورمەی مریشک" at bounding box center [543, 202] width 211 height 19
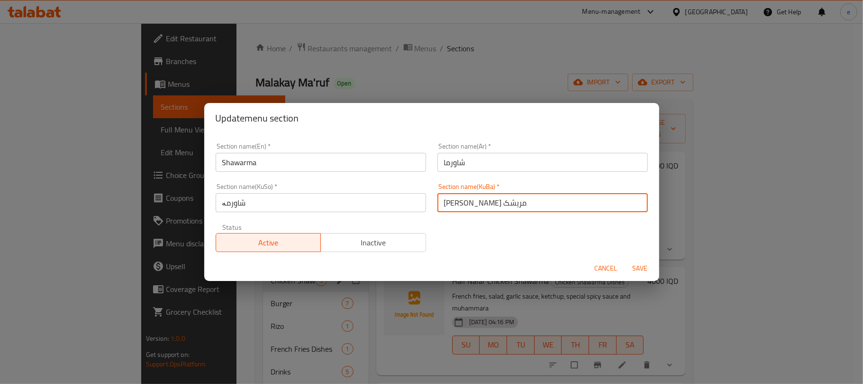
click at [450, 201] on input "ژەمی شاورمەی مریشک" at bounding box center [543, 202] width 211 height 19
click at [475, 205] on input "ژەمی شاورمە" at bounding box center [543, 202] width 211 height 19
type input "شاورمە"
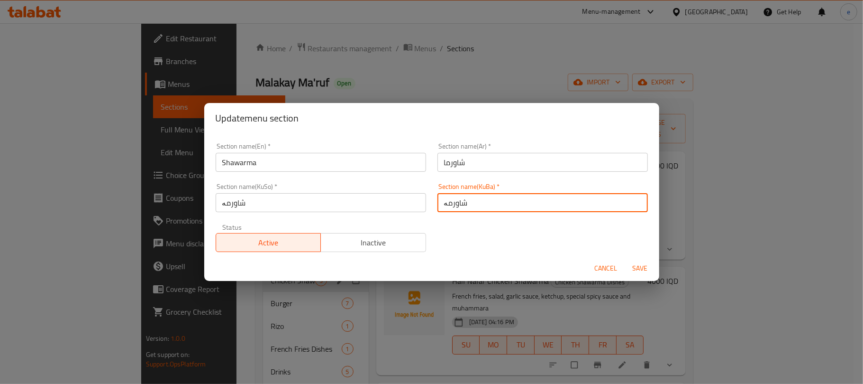
click at [465, 167] on input "شاورما" at bounding box center [543, 162] width 211 height 19
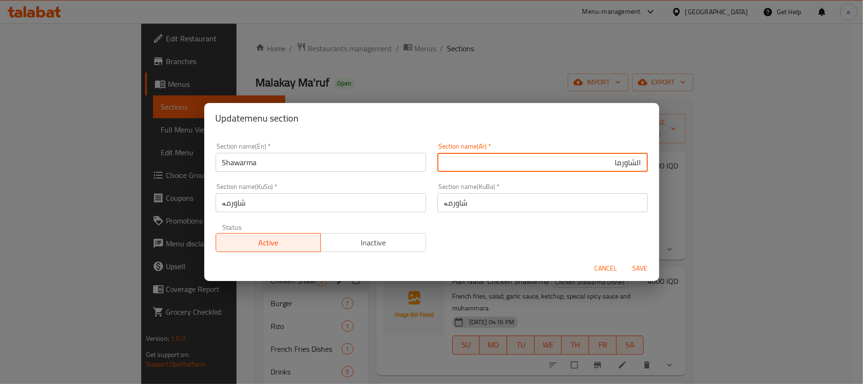
type input "الشاورما"
click at [637, 262] on span "Save" at bounding box center [640, 268] width 23 height 12
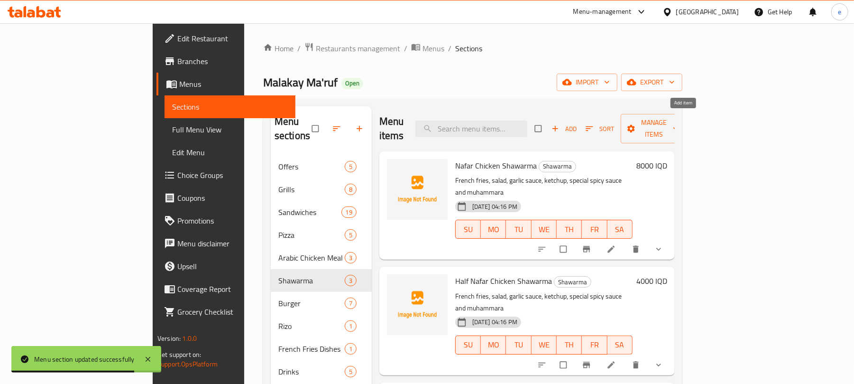
click at [560, 126] on icon "button" at bounding box center [555, 128] width 9 height 9
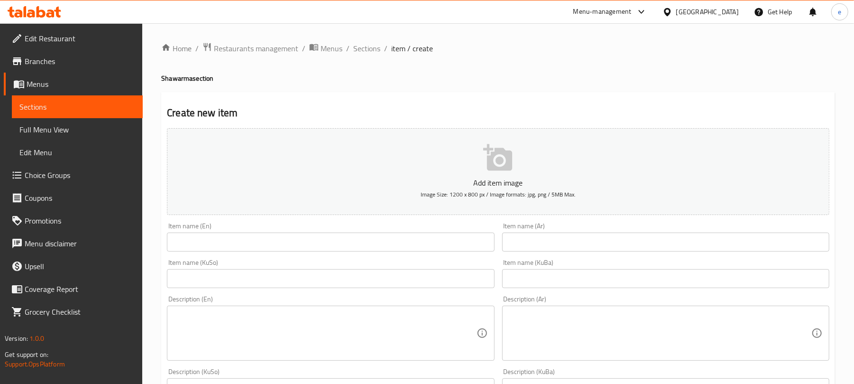
click at [537, 240] on input "text" at bounding box center [665, 241] width 327 height 19
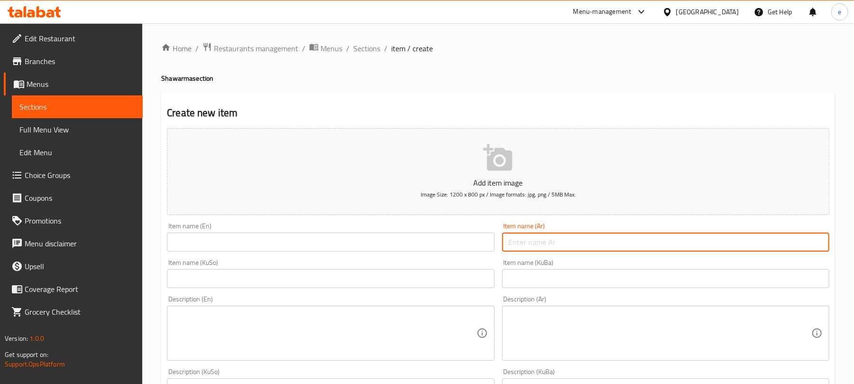
paste input "علبة شاورما دجاج"
type input "علبة شاورما دجاج"
click at [440, 242] on input "text" at bounding box center [330, 241] width 327 height 19
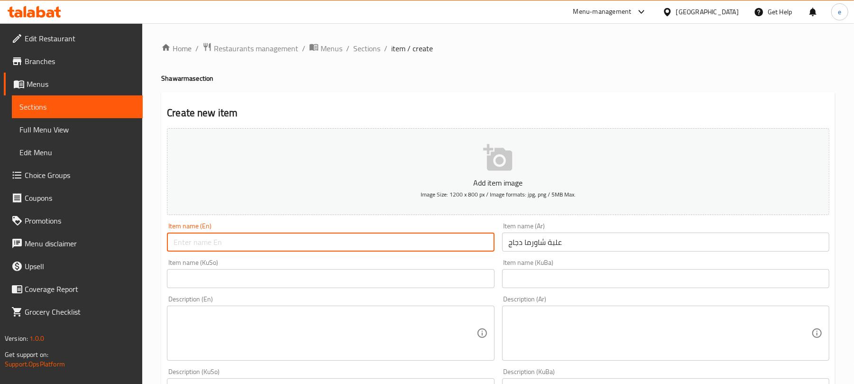
paste input "Chicken Shawarma Box"
type input "Chicken Shawarma Box"
click at [409, 285] on input "text" at bounding box center [330, 278] width 327 height 19
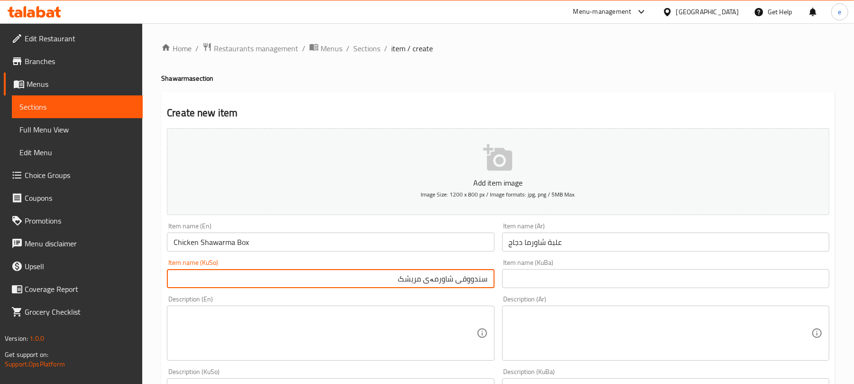
type input "سندووقی شاورمەی مریشک"
click at [308, 236] on input "Chicken Shawarma Box" at bounding box center [330, 241] width 327 height 19
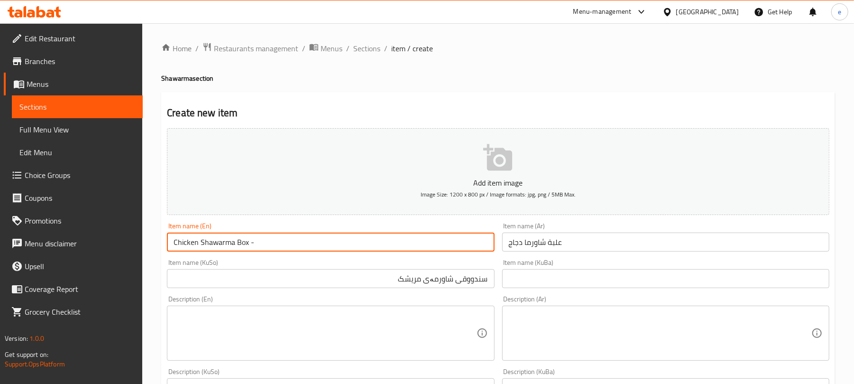
paste input "18 pieces"
type input "Chicken Shawarma Box - 18 pieces"
click at [606, 241] on input "علبة شاورما دجاج" at bounding box center [665, 241] width 327 height 19
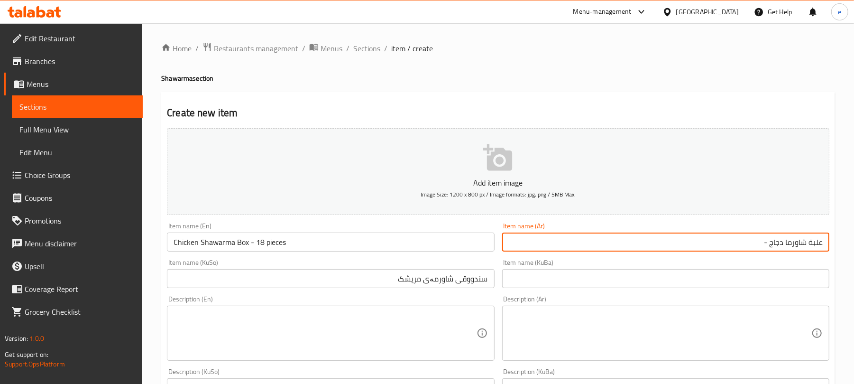
paste input "18قطعه"
type input "علبة شاورما دجاج - 18قطعه"
click at [394, 277] on input "سندووقی شاورمەی مریشک" at bounding box center [330, 278] width 327 height 19
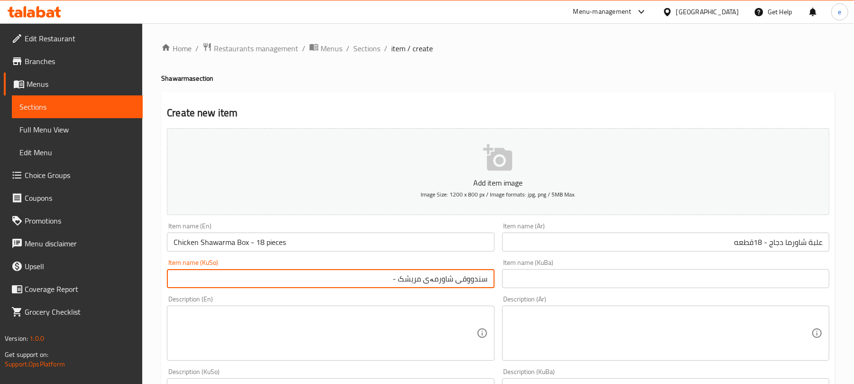
paste input "١٨ پارچە"
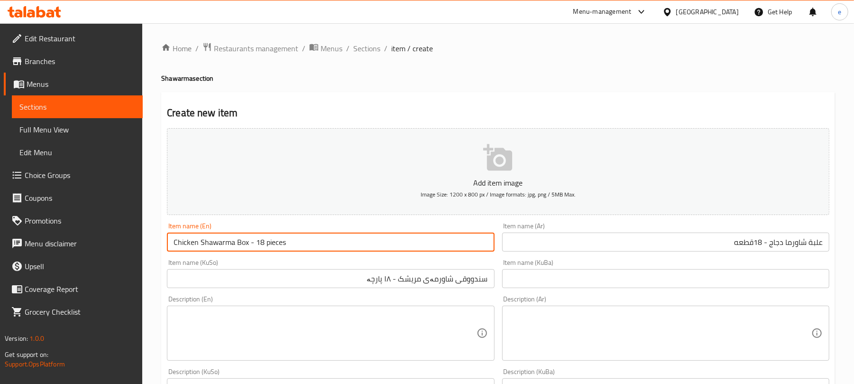
drag, startPoint x: 262, startPoint y: 245, endPoint x: 256, endPoint y: 245, distance: 5.7
click at [256, 245] on input "Chicken Shawarma Box - 18 pieces" at bounding box center [330, 241] width 327 height 19
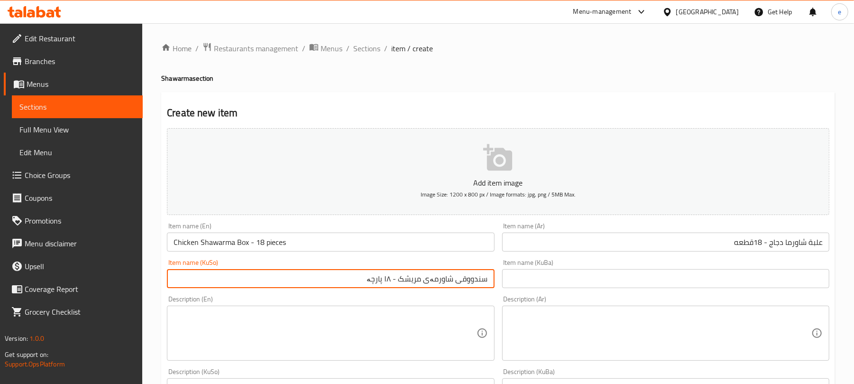
drag, startPoint x: 387, startPoint y: 277, endPoint x: 393, endPoint y: 274, distance: 6.8
click at [393, 274] on input "سندووقی شاورمەی مریشک - ١٨ پارچە" at bounding box center [330, 278] width 327 height 19
paste input "18"
click at [321, 281] on input "سندووقی شاورمەی مریشک - 18 پارچە" at bounding box center [330, 278] width 327 height 19
type input "سندووقی شاورمەی مریشک - 18 پارچە"
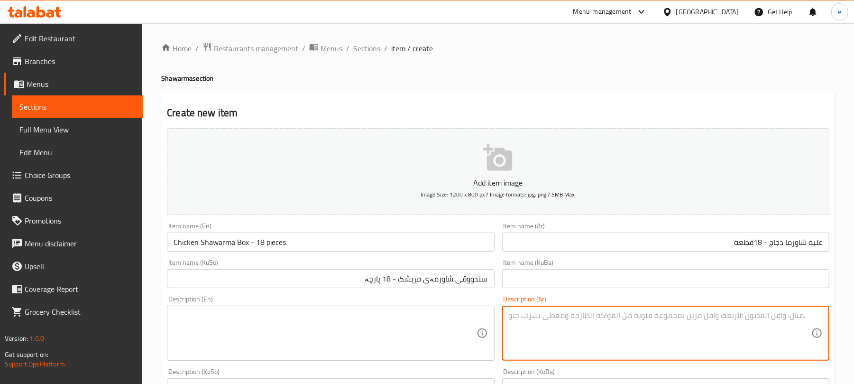
click at [666, 330] on textarea at bounding box center [660, 333] width 303 height 45
paste textarea "شاورما دجاج، بطاطا مقلية، مايونيز وصوص سبايسي"
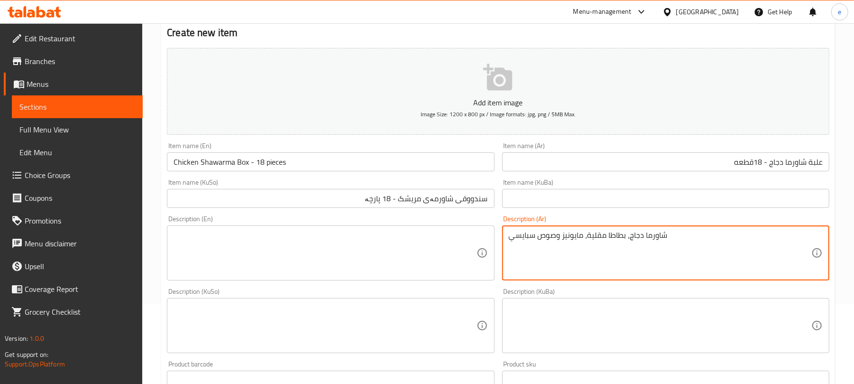
scroll to position [126, 0]
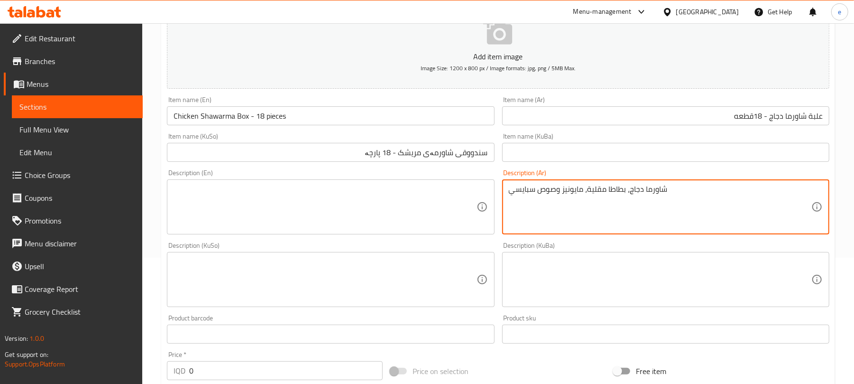
type textarea "شاورما دجاج، بطاطا مقلية، مايونيز وصوص سبايسي"
click at [330, 224] on textarea at bounding box center [325, 206] width 303 height 45
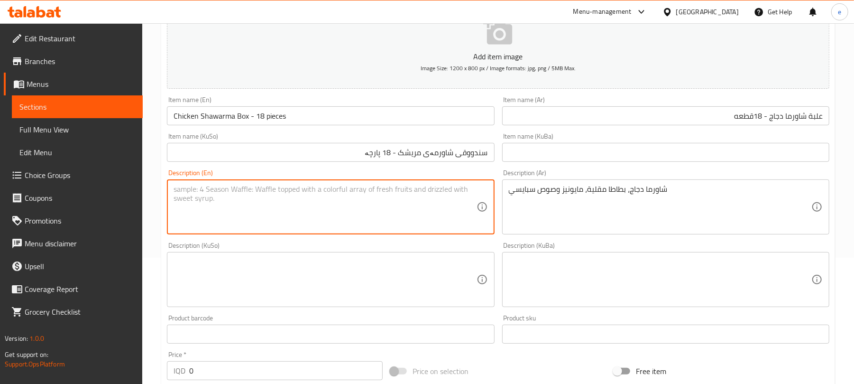
paste textarea "Chicken shawarma, French fries, mayonnaise and spicy sauce"
type textarea "Chicken shawarma, French fries, mayonnaise and spicy sauce"
click at [382, 296] on textarea at bounding box center [325, 279] width 303 height 45
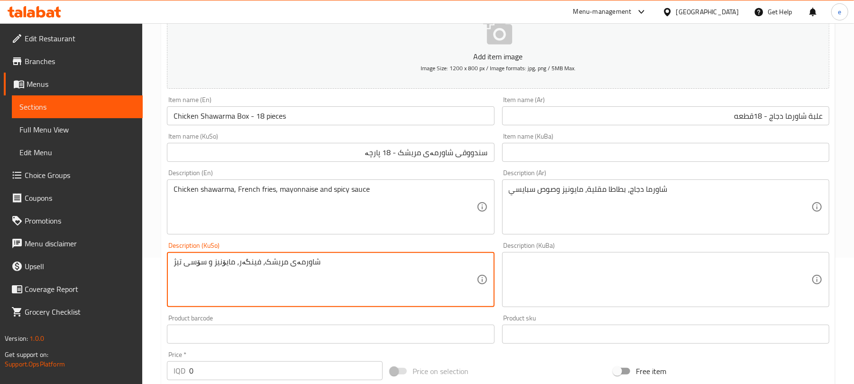
type textarea "شاورمەی مریشک، فینگەر، مایۆنیز و سۆسی تیژ"
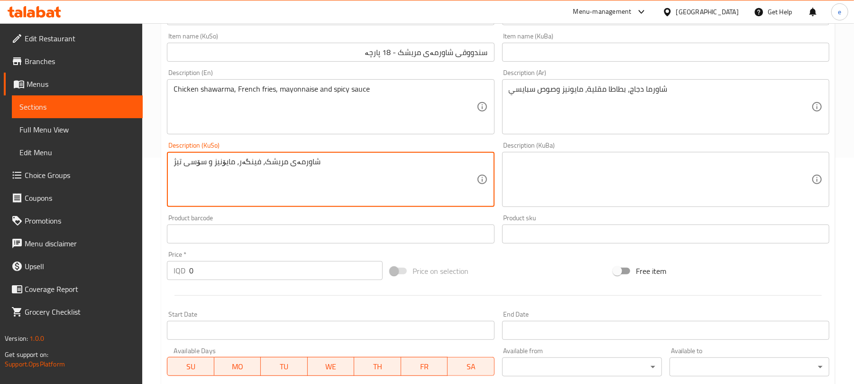
scroll to position [253, 0]
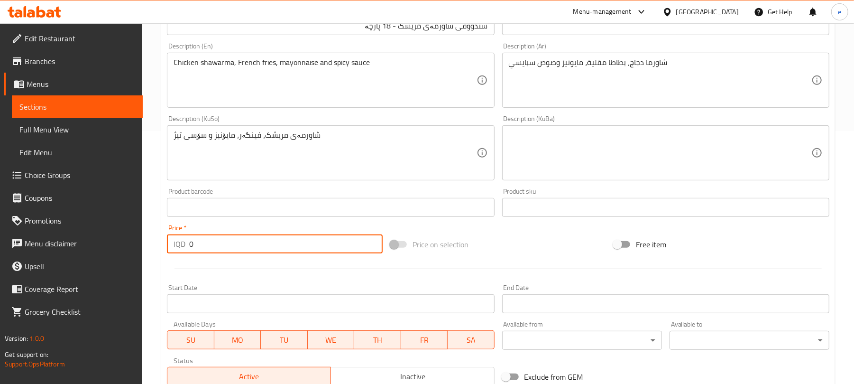
drag, startPoint x: 218, startPoint y: 246, endPoint x: 162, endPoint y: 241, distance: 56.2
click at [162, 241] on div "Create new item Add item image Image Size: 1200 x 800 px / Image formats: jpg, …" at bounding box center [498, 169] width 674 height 661
paste input "1250"
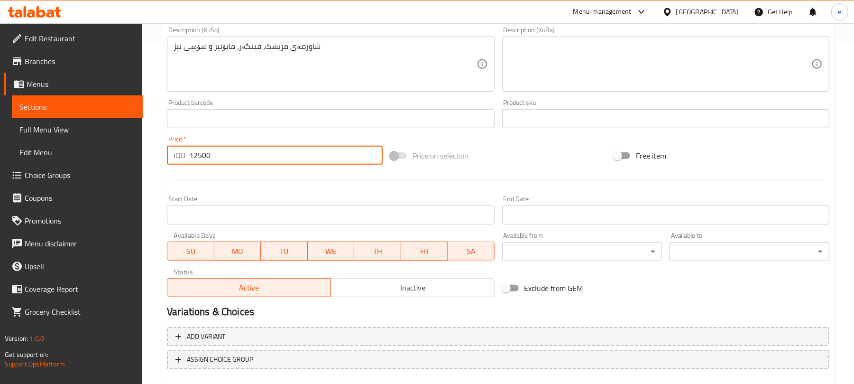
scroll to position [395, 0]
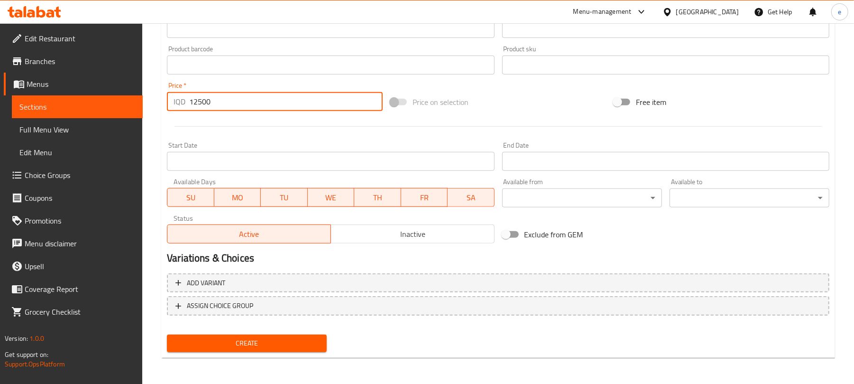
type input "12500"
click at [303, 340] on span "Create" at bounding box center [246, 343] width 145 height 12
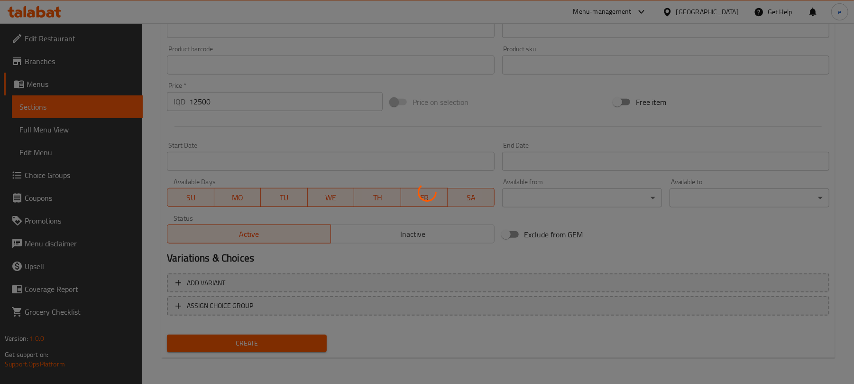
type input "0"
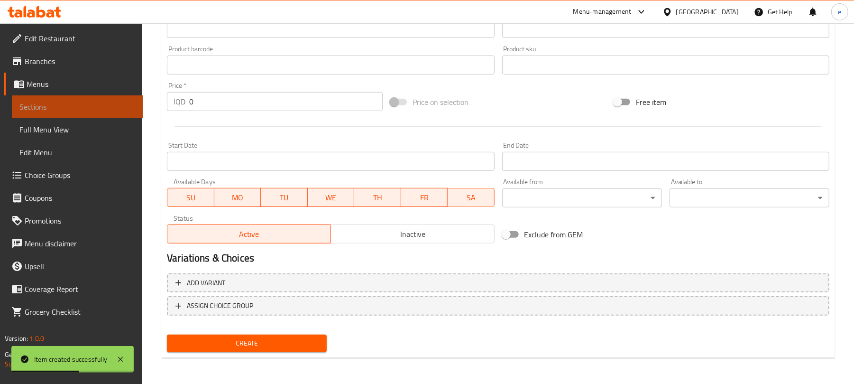
click at [86, 101] on span "Sections" at bounding box center [77, 106] width 116 height 11
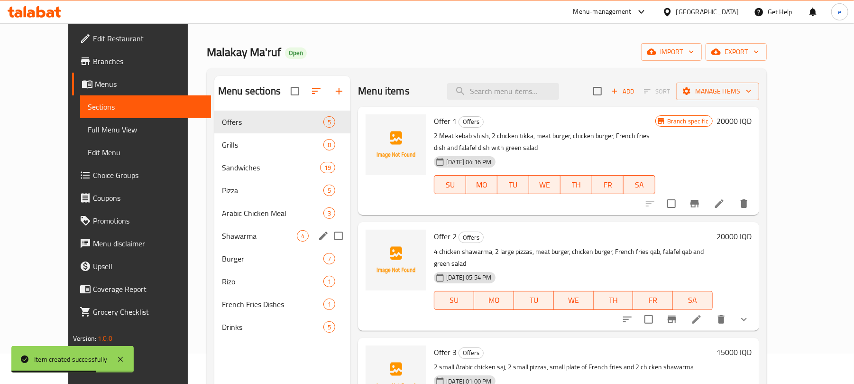
scroll to position [7, 0]
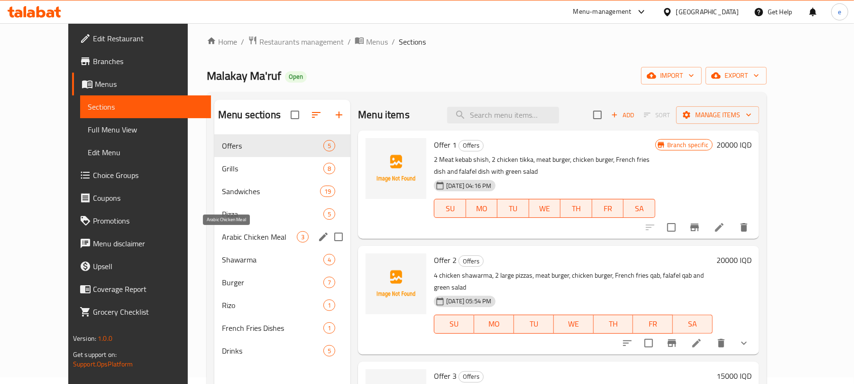
click at [222, 239] on span "Arabic Chicken Meal" at bounding box center [259, 236] width 75 height 11
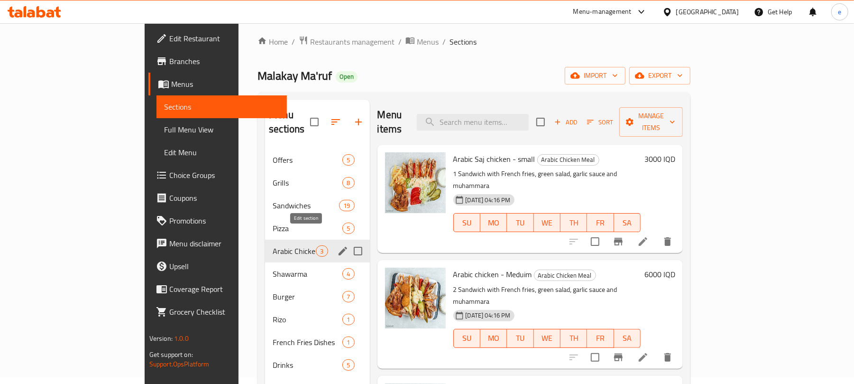
click at [337, 245] on icon "edit" at bounding box center [342, 250] width 11 height 11
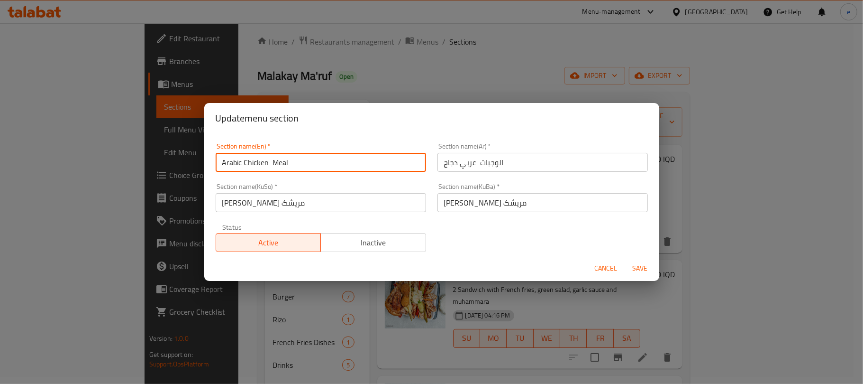
click at [235, 161] on input "Arabic Chicken Meal" at bounding box center [321, 162] width 211 height 19
click at [229, 164] on input "Chicken Meal" at bounding box center [321, 162] width 211 height 19
type input "Meal"
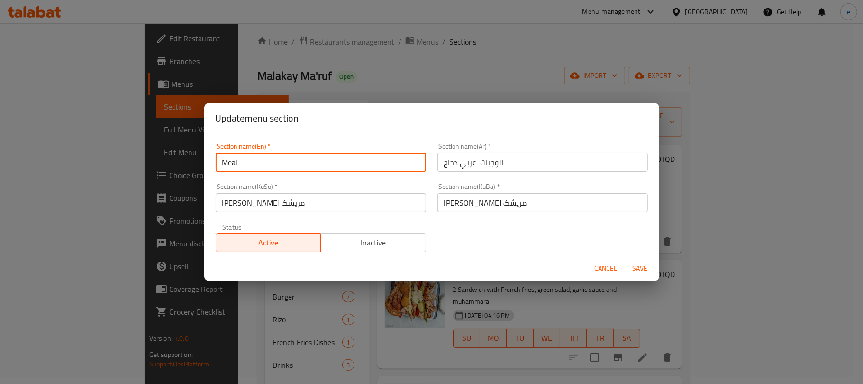
click at [232, 202] on input "ژەمی عەرەبی مریشک" at bounding box center [321, 202] width 211 height 19
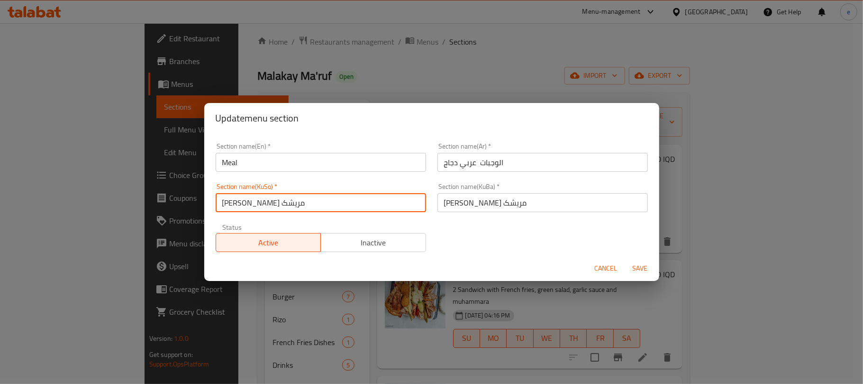
click at [234, 202] on input "ژەمی عەرەبی مریشک" at bounding box center [321, 202] width 211 height 19
click at [226, 206] on input "ژەمی عەرەبی" at bounding box center [321, 202] width 211 height 19
type input "ژەم"
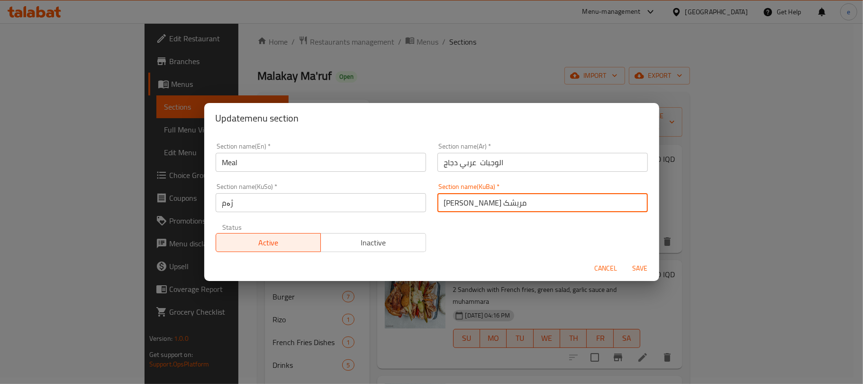
click at [446, 202] on input "ژەمی عەرەبی مریشک" at bounding box center [543, 202] width 211 height 19
click at [466, 202] on input "ژەمی عەرەبی مریشک" at bounding box center [543, 202] width 211 height 19
click at [481, 203] on input "ژەمی عەرەبی مریشک" at bounding box center [543, 202] width 211 height 19
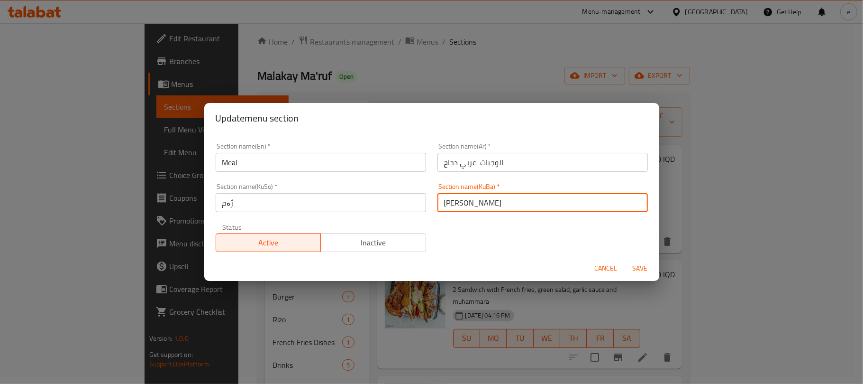
click at [456, 203] on input "ژەمی مریشک" at bounding box center [543, 202] width 211 height 19
type input "ژەم"
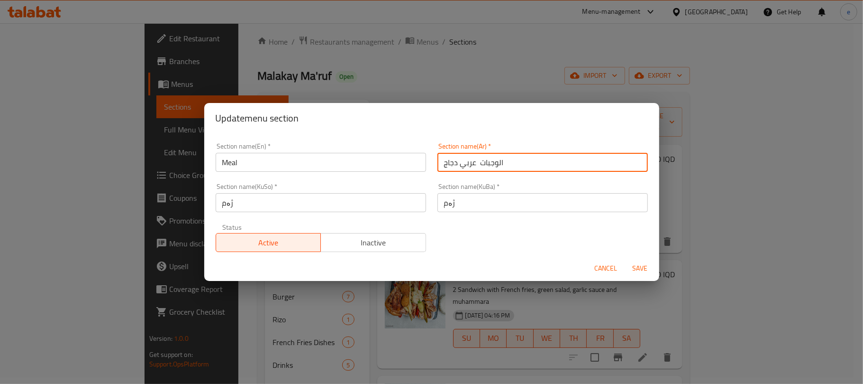
click at [439, 160] on input "الوجبات عربي دجاج" at bounding box center [543, 162] width 211 height 19
click at [449, 160] on input "الوجبات عربي دجاج" at bounding box center [543, 162] width 211 height 19
click at [445, 163] on input "الوجبات عربي" at bounding box center [543, 162] width 211 height 19
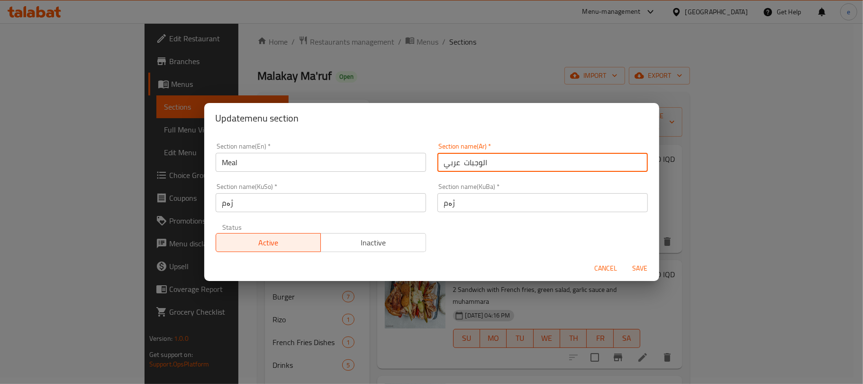
click at [445, 163] on input "الوجبات عربي" at bounding box center [543, 162] width 211 height 19
type input "الوجبات"
click at [649, 268] on span "Save" at bounding box center [640, 268] width 23 height 12
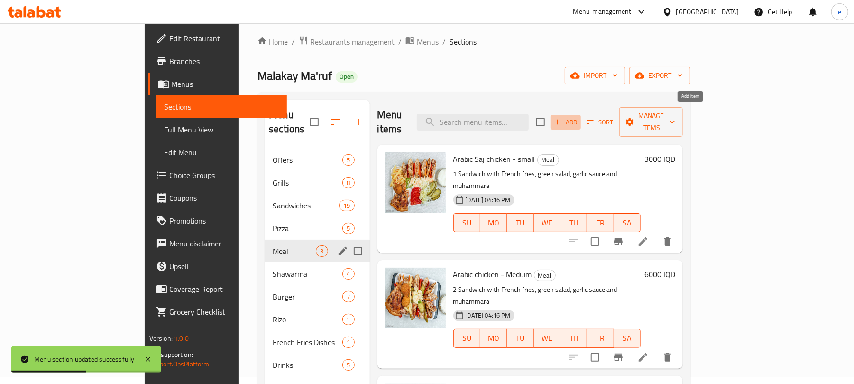
click at [560, 119] on icon "button" at bounding box center [557, 121] width 5 height 5
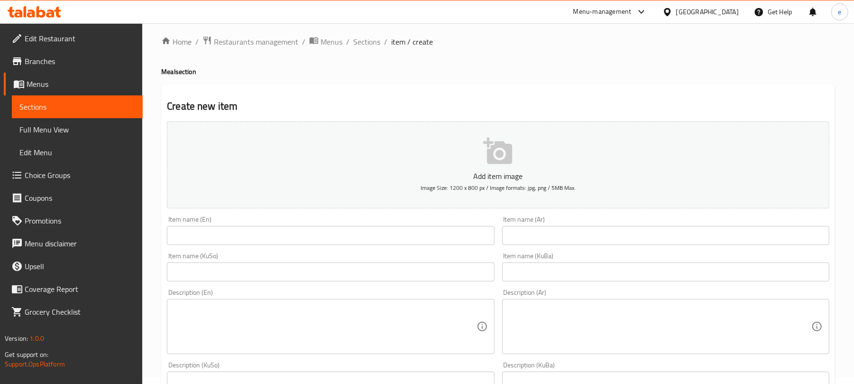
click at [616, 238] on input "text" at bounding box center [665, 235] width 327 height 19
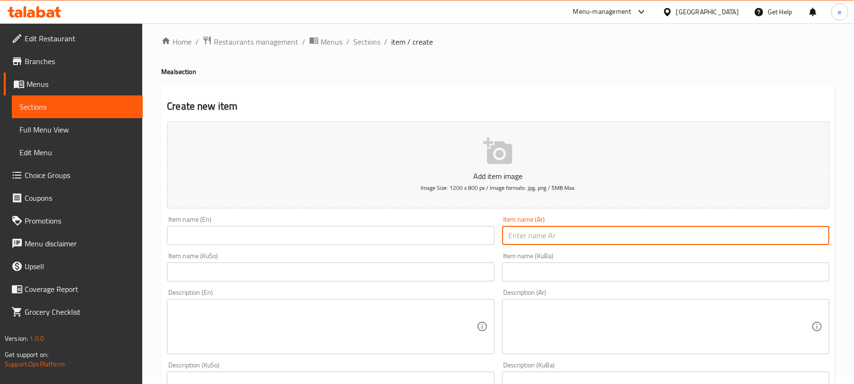
paste input "وجبه شيش طاووق"
type input "وجبه شيش طاووق"
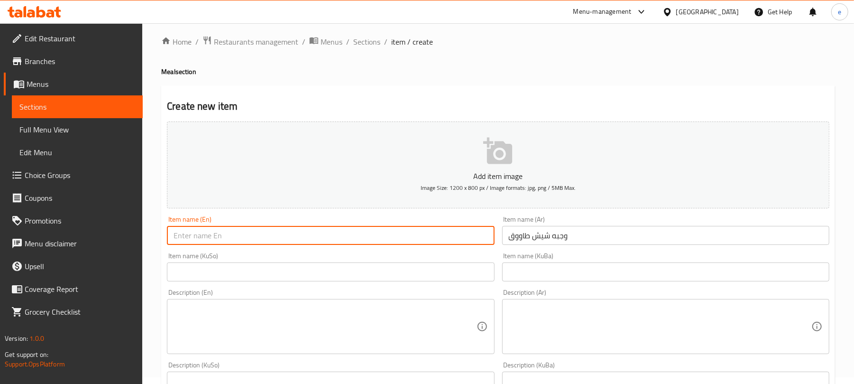
click at [321, 244] on input "text" at bounding box center [330, 235] width 327 height 19
paste input "Shish Tawook Meal"
type input "Shish Tawook Meal"
click at [463, 278] on input "text" at bounding box center [330, 271] width 327 height 19
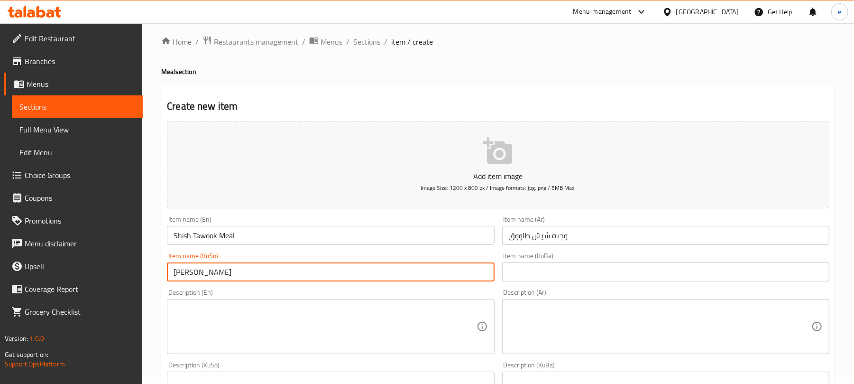
type input "ژەمی شیش تاووق"
click at [231, 237] on input "Shish Tawook Meal" at bounding box center [330, 235] width 327 height 19
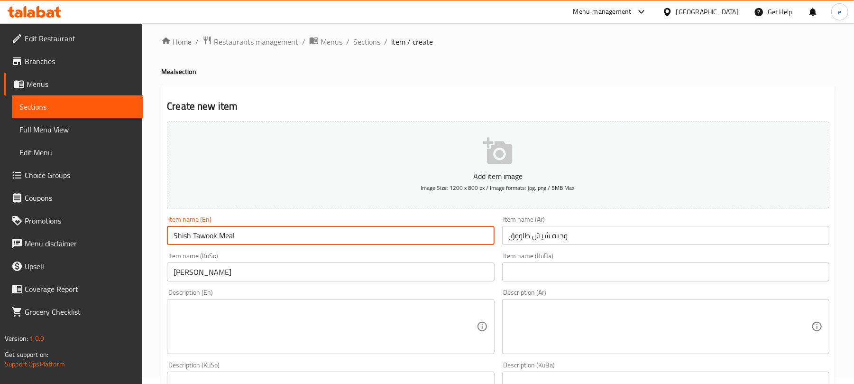
click at [231, 237] on input "Shish Tawook Meal" at bounding box center [330, 235] width 327 height 19
type input "[PERSON_NAME]"
click at [219, 276] on input "ژەمی شیش تاووق" at bounding box center [330, 271] width 327 height 19
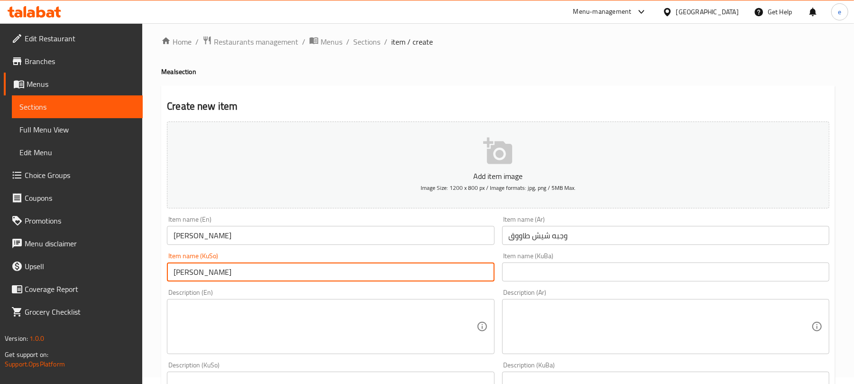
click at [224, 275] on input "ژەمی شیش تاووق" at bounding box center [330, 271] width 327 height 19
type input "شیش تاووق"
click at [563, 239] on input "وجبه شيش طاووق" at bounding box center [665, 235] width 327 height 19
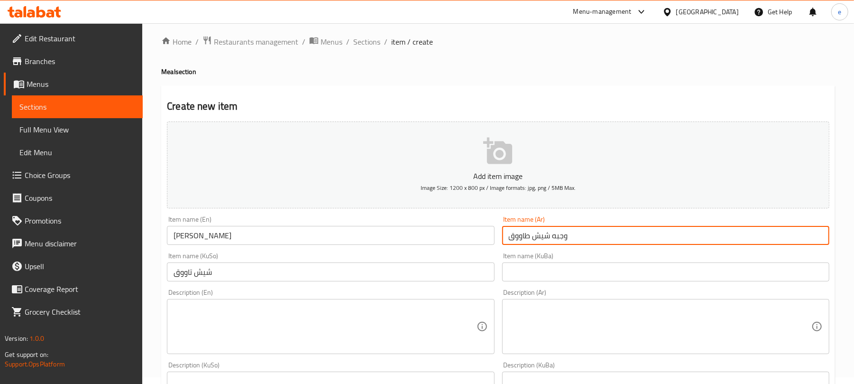
click at [563, 239] on input "وجبه شيش طاووق" at bounding box center [665, 235] width 327 height 19
type input "شيش طاووق"
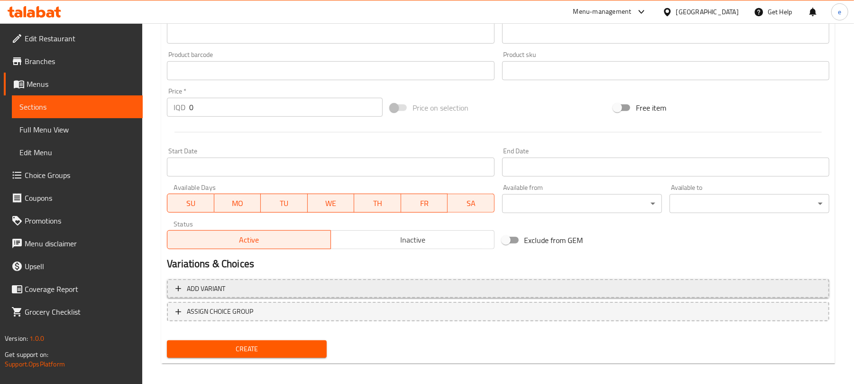
scroll to position [395, 0]
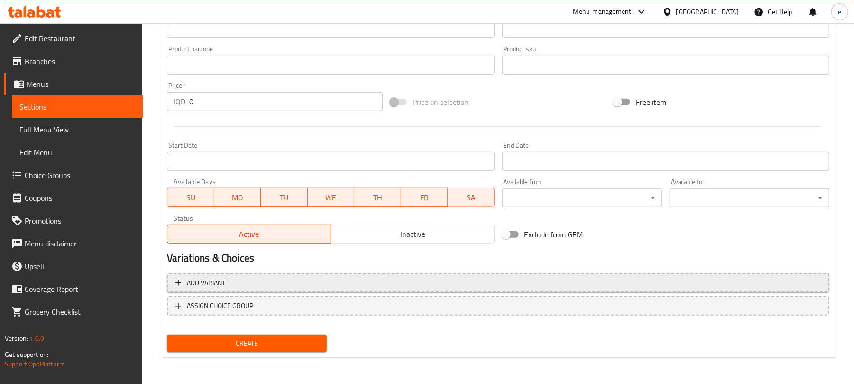
click at [482, 283] on span "Add variant" at bounding box center [497, 283] width 645 height 12
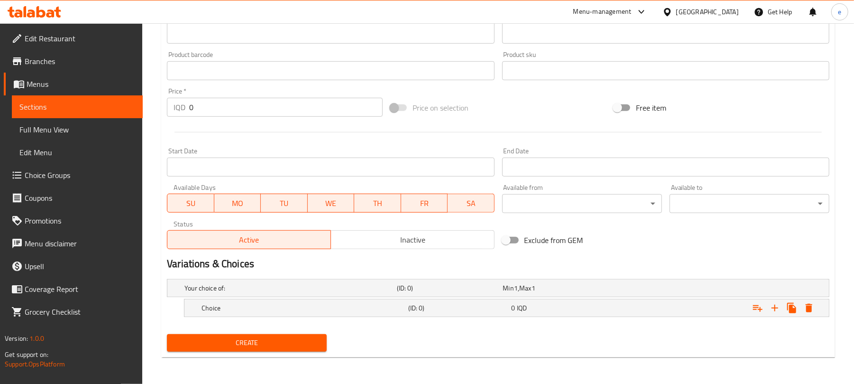
scroll to position [390, 0]
click at [774, 310] on icon "Expand" at bounding box center [774, 307] width 7 height 7
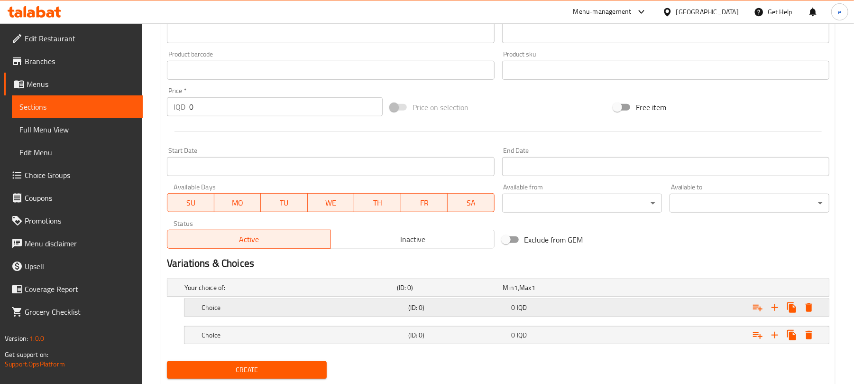
click at [518, 309] on span "IQD" at bounding box center [522, 307] width 10 height 12
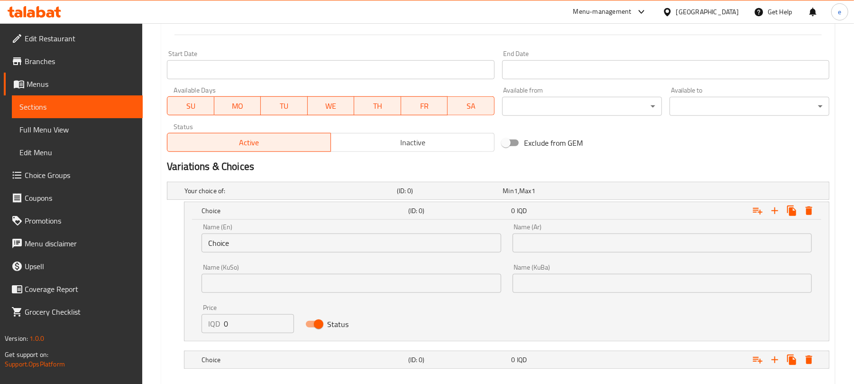
scroll to position [516, 0]
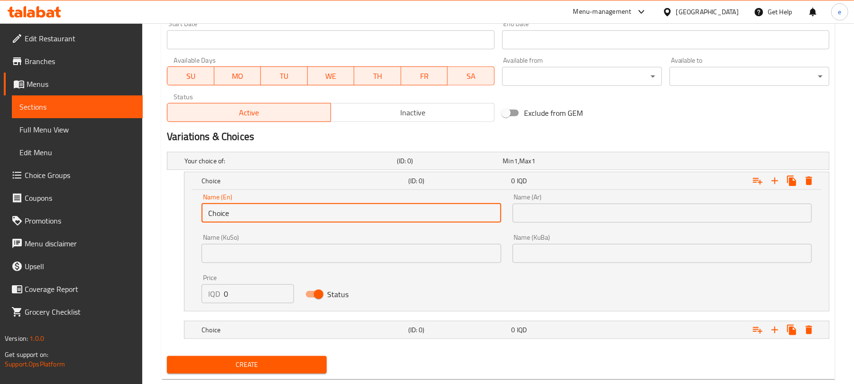
click at [288, 222] on input "Choice" at bounding box center [351, 212] width 299 height 19
click at [288, 215] on input "text" at bounding box center [351, 212] width 299 height 19
click at [408, 251] on input "text" at bounding box center [351, 253] width 299 height 19
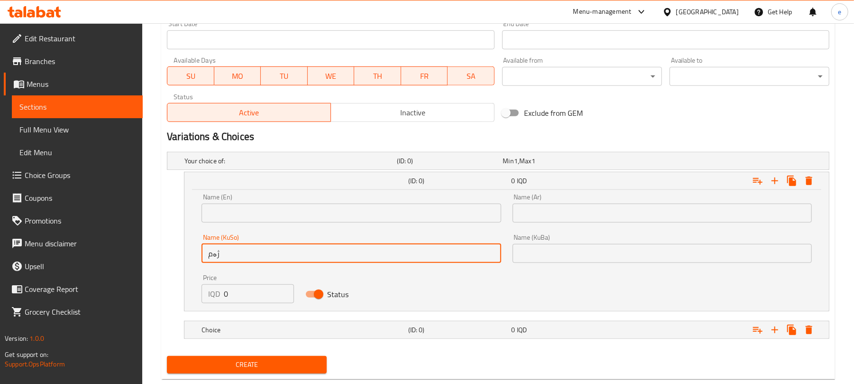
click at [410, 263] on input "ژەم" at bounding box center [351, 253] width 299 height 19
type input "ژەم"
click at [536, 256] on input "text" at bounding box center [662, 253] width 299 height 19
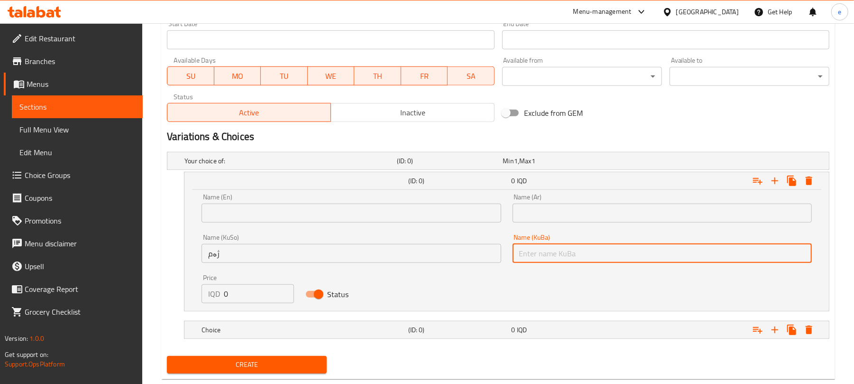
paste input "ژەم"
type input "ژەم"
click at [373, 217] on input "text" at bounding box center [351, 212] width 299 height 19
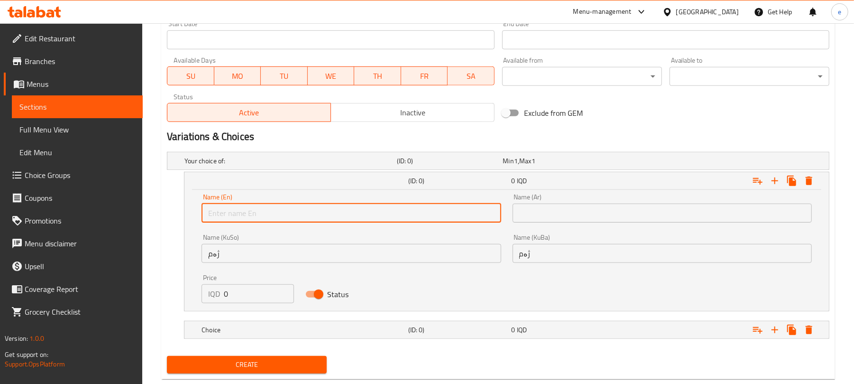
type input "م"
type input "Meal"
click at [740, 208] on input "text" at bounding box center [662, 212] width 299 height 19
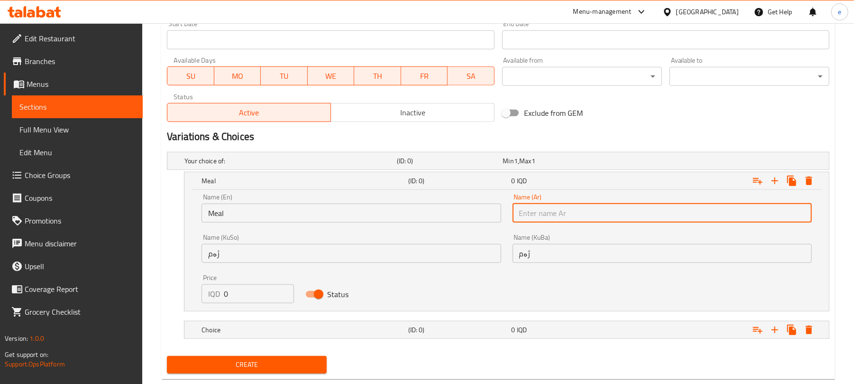
click at [321, 220] on input "Meal" at bounding box center [351, 212] width 299 height 19
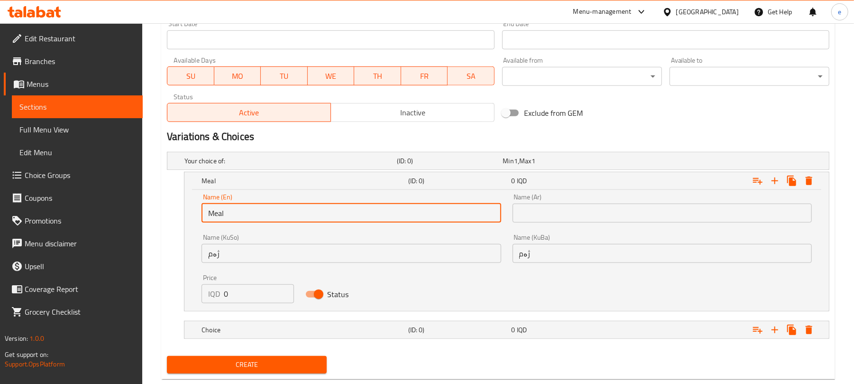
click at [321, 220] on input "Meal" at bounding box center [351, 212] width 299 height 19
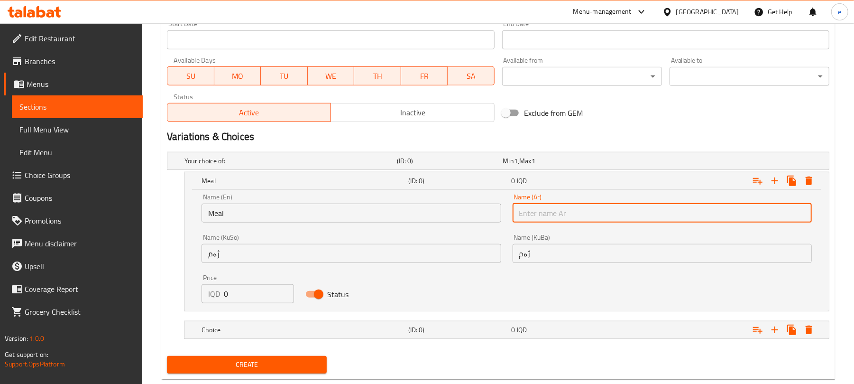
click at [642, 219] on input "text" at bounding box center [662, 212] width 299 height 19
paste input "وجبة"
type input "وجبة"
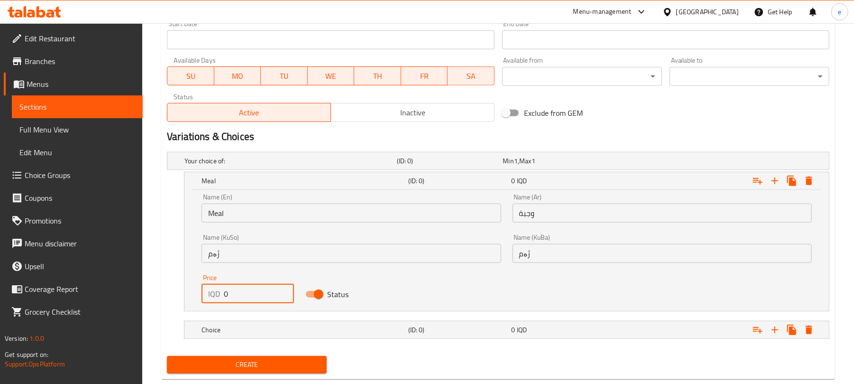
drag, startPoint x: 243, startPoint y: 302, endPoint x: 193, endPoint y: 302, distance: 50.7
click at [193, 302] on div "Name (En) Meal Name (En) Name (Ar) وجبة Name (Ar) Name (KuSo) ژەم Name (KuSo) N…" at bounding box center [506, 250] width 644 height 121
paste input "1000"
type input "10000"
click at [361, 339] on div "Choice (ID: 0) 0 IQD" at bounding box center [510, 329] width 620 height 21
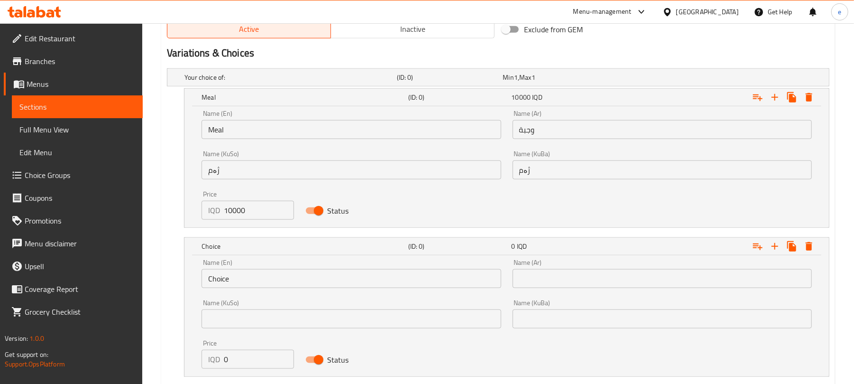
scroll to position [643, 0]
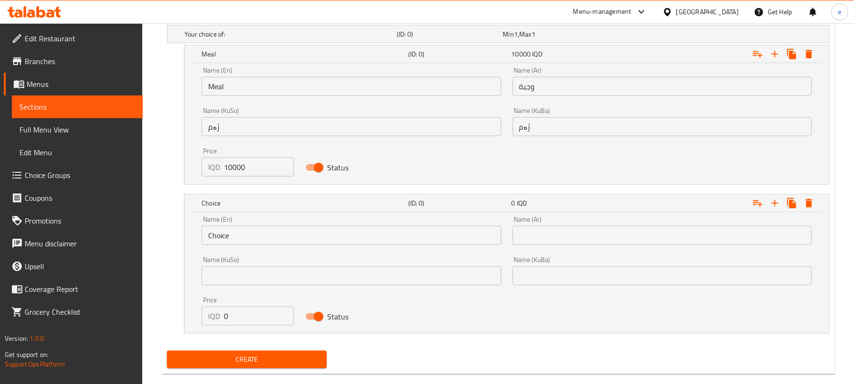
click at [387, 286] on div "Name (KuSo) Name (KuSo)" at bounding box center [351, 270] width 311 height 40
click at [386, 283] on input "text" at bounding box center [351, 275] width 299 height 19
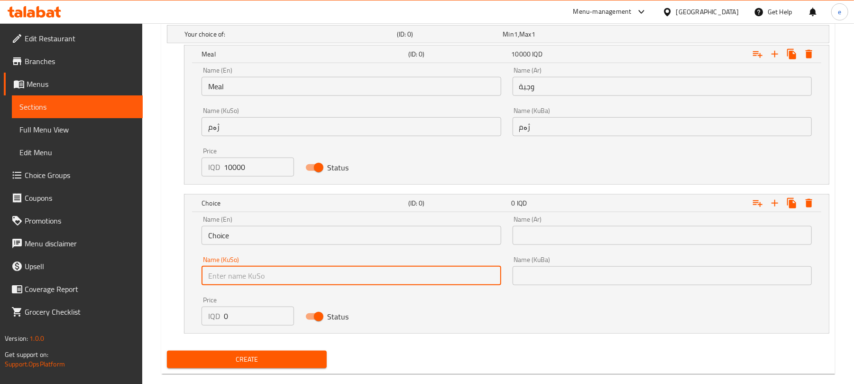
click at [274, 236] on input "Choice" at bounding box center [351, 235] width 299 height 19
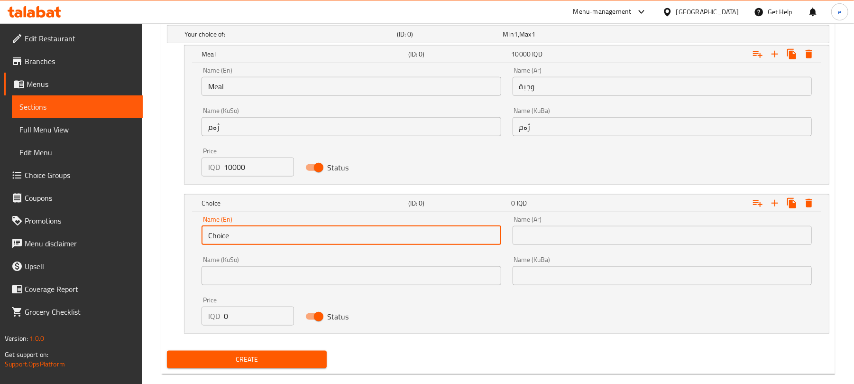
click at [274, 236] on input "Choice" at bounding box center [351, 235] width 299 height 19
paste input "Half meal"
type input "Half meal"
click at [590, 245] on input "text" at bounding box center [662, 235] width 299 height 19
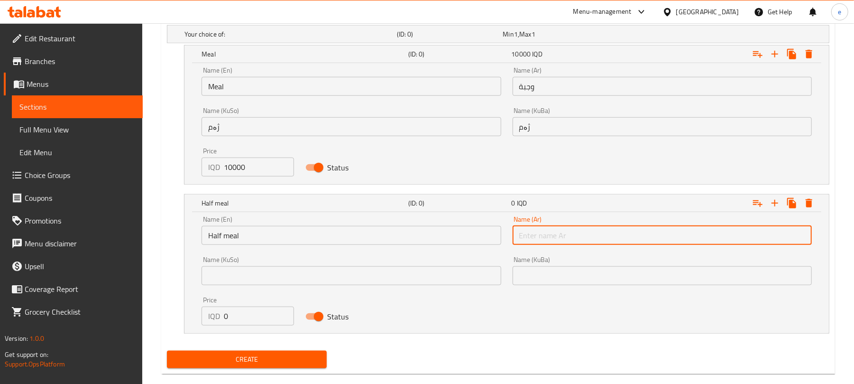
paste input "نصف وجبه"
type input "نصف وجبه"
drag, startPoint x: 461, startPoint y: 280, endPoint x: 466, endPoint y: 275, distance: 6.0
click at [461, 280] on input "text" at bounding box center [351, 275] width 299 height 19
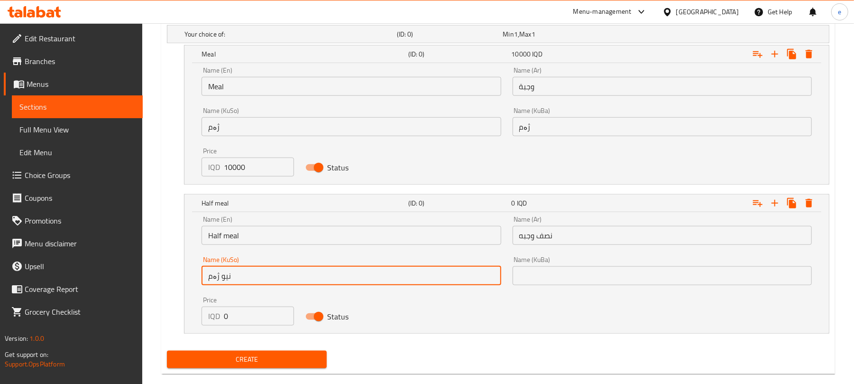
click at [336, 270] on input "نیو ژەم" at bounding box center [351, 275] width 299 height 19
type input "نیو ژەم"
click at [575, 281] on input "text" at bounding box center [662, 275] width 299 height 19
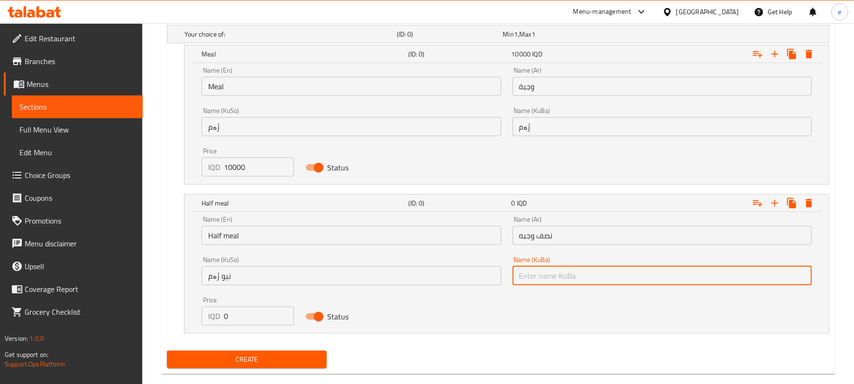
paste input "نیو ژەم"
type input "نیو ژەم"
drag, startPoint x: 234, startPoint y: 319, endPoint x: 198, endPoint y: 313, distance: 36.0
click at [202, 314] on div "IQD 0 Price" at bounding box center [248, 315] width 92 height 19
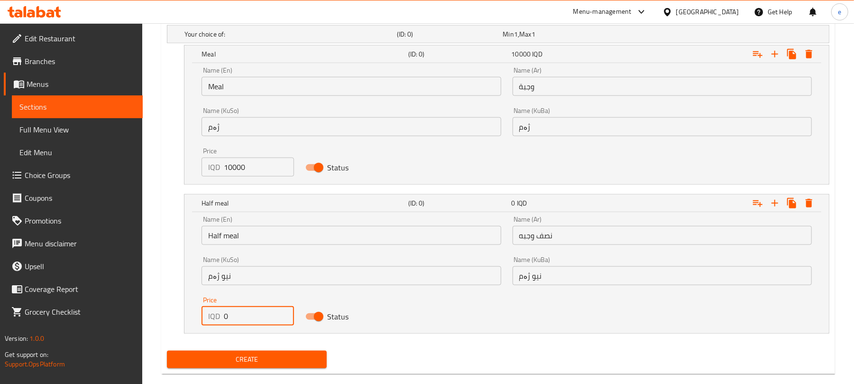
paste input "600"
type input "6000"
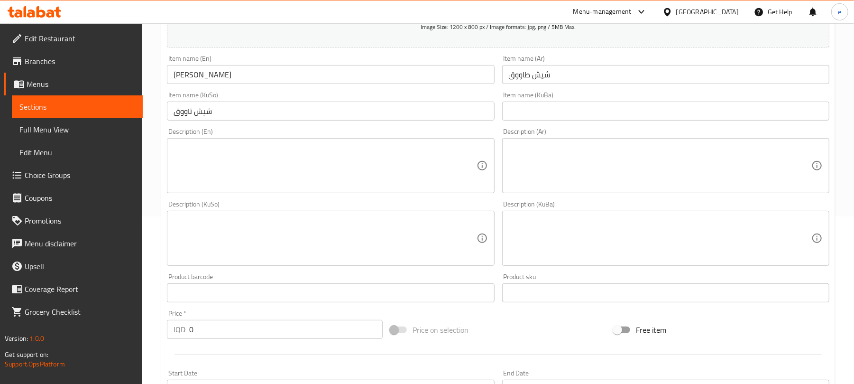
scroll to position [137, 0]
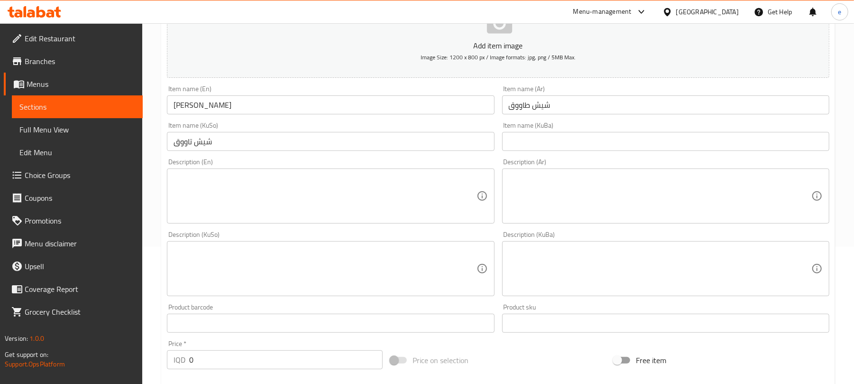
click at [615, 196] on textarea at bounding box center [660, 196] width 303 height 45
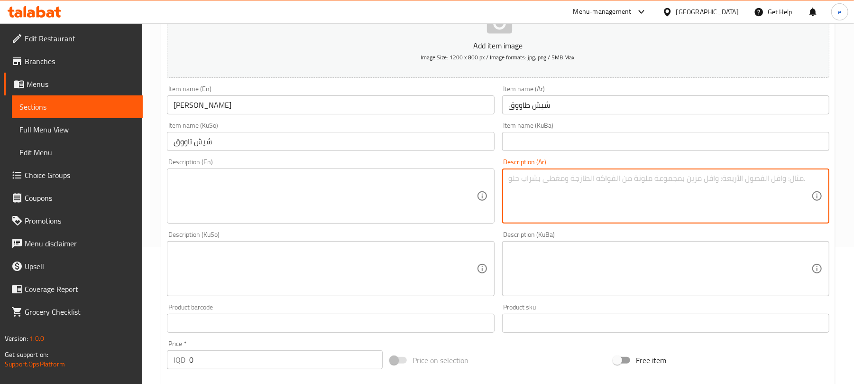
paste textarea "صدر دجاج مقطع ومتبل بطريقه خاصه، بطاطا مقلية، صوص ثوم، صوص سبايسي، مخلل خيار، خ…"
type textarea "صدر دجاج مقطع ومتبل بطريقه خاصه، بطاطا مقلية، صوص ثوم، صوص سبايسي، مخلل خيار، خ…"
click at [319, 192] on textarea at bounding box center [325, 196] width 303 height 45
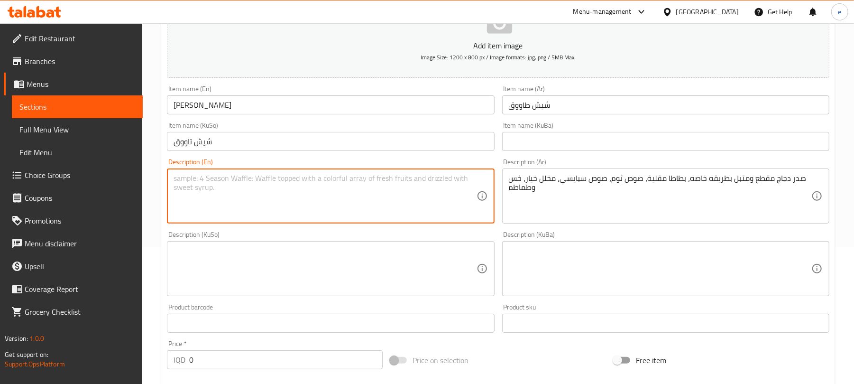
paste textarea "Marinated chicken breast pieces in special way, French fries, garlic sauce, spi…"
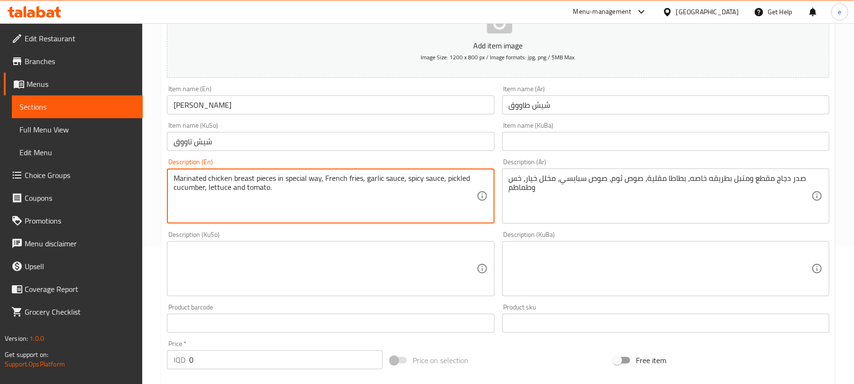
type textarea "Marinated chicken breast pieces in special way, French fries, garlic sauce, spi…"
click at [431, 293] on div "Description (KuSo)" at bounding box center [330, 268] width 327 height 55
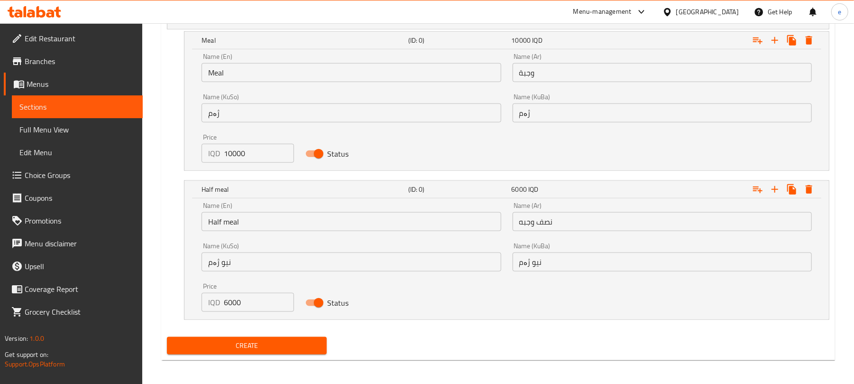
scroll to position [661, 0]
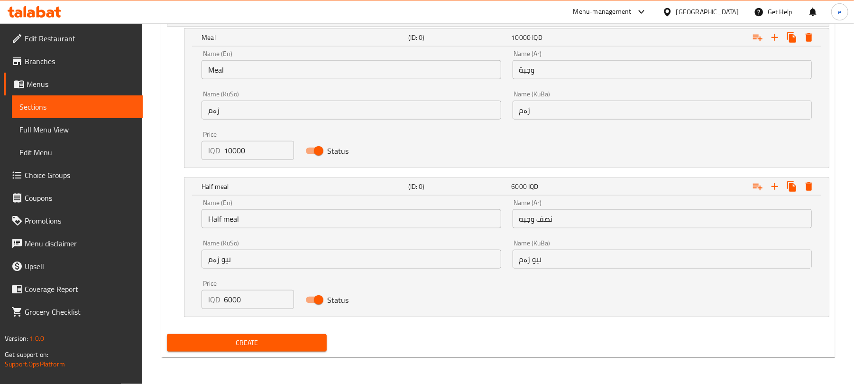
type textarea "سنگی مریشکی پارچەکراو و مووتەپەل بە شێوازێکی تایبەت، فینگەر، سۆسی سیر، سۆسی تیژ…"
click at [281, 339] on span "Create" at bounding box center [246, 343] width 145 height 12
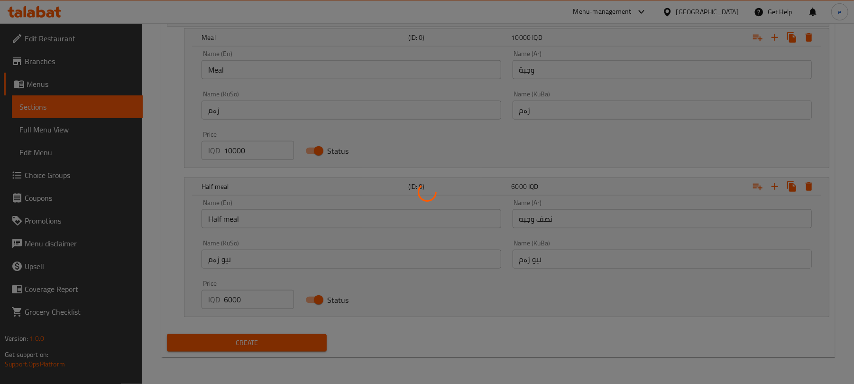
click at [269, 310] on div at bounding box center [427, 192] width 854 height 384
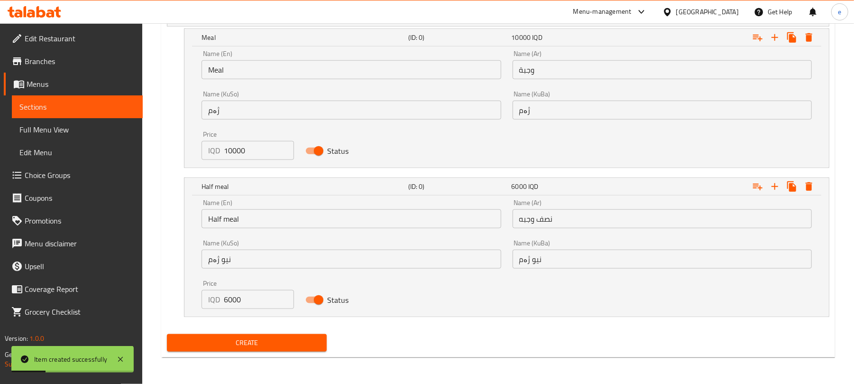
click at [82, 109] on span "Sections" at bounding box center [77, 106] width 116 height 11
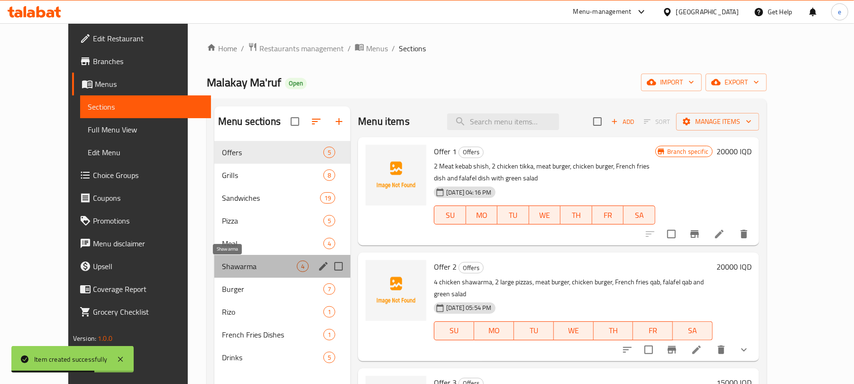
click at [222, 267] on span "Shawarma" at bounding box center [259, 265] width 75 height 11
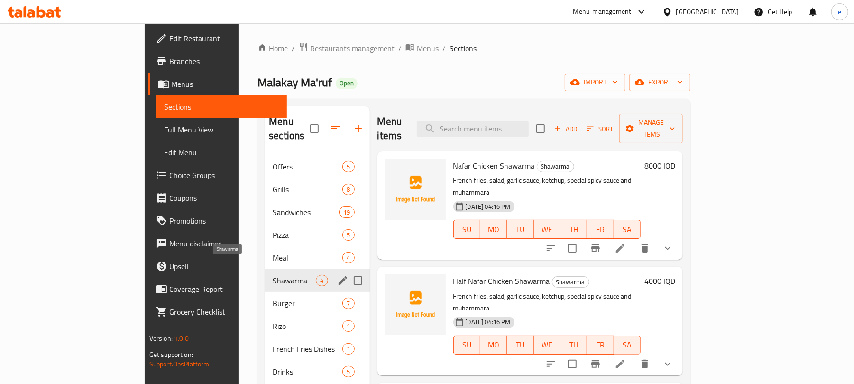
click at [273, 275] on span "Shawarma" at bounding box center [294, 280] width 43 height 11
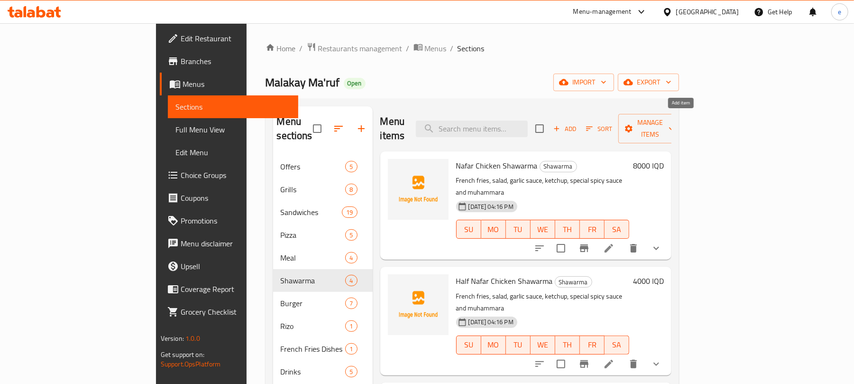
click at [578, 124] on span "Add" at bounding box center [565, 128] width 26 height 11
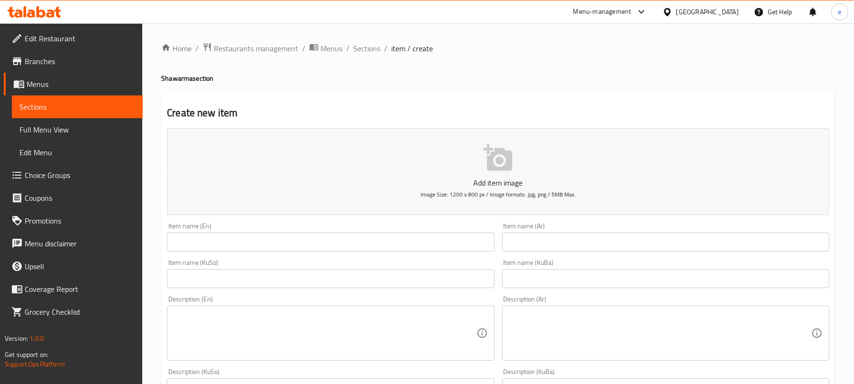
drag, startPoint x: 382, startPoint y: 278, endPoint x: 370, endPoint y: 276, distance: 12.0
click at [382, 278] on input "text" at bounding box center [330, 278] width 327 height 19
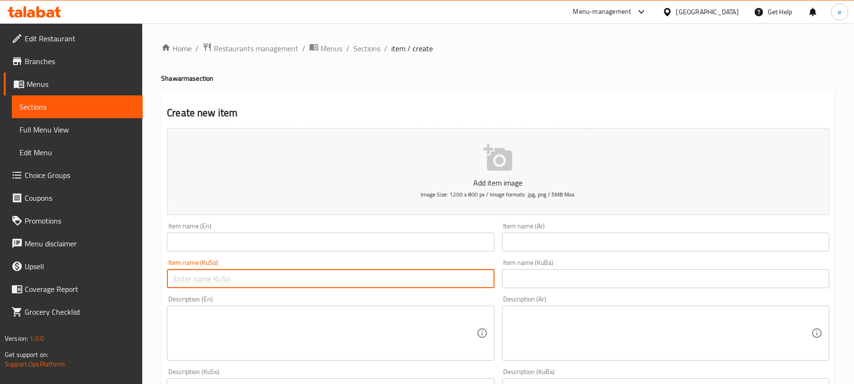
paste input "سندووقی شاورمەی مریشک"
type input "سندووقی شاورمەی مریشک"
click at [291, 244] on input "text" at bounding box center [330, 241] width 327 height 19
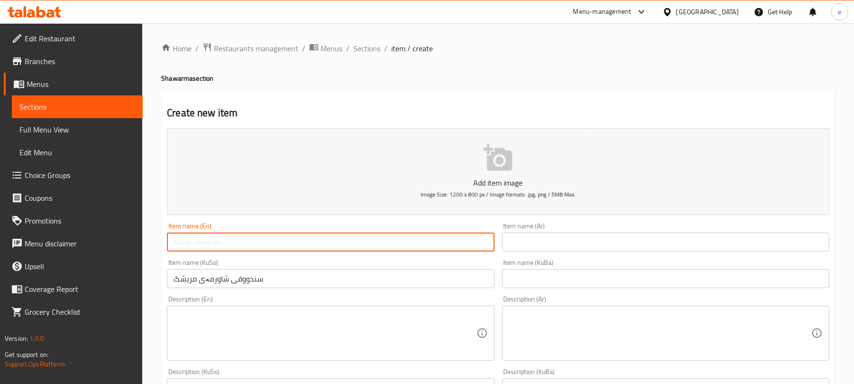
paste input "Chicken Shawarma Box"
type input "Chicken Shawarma Box"
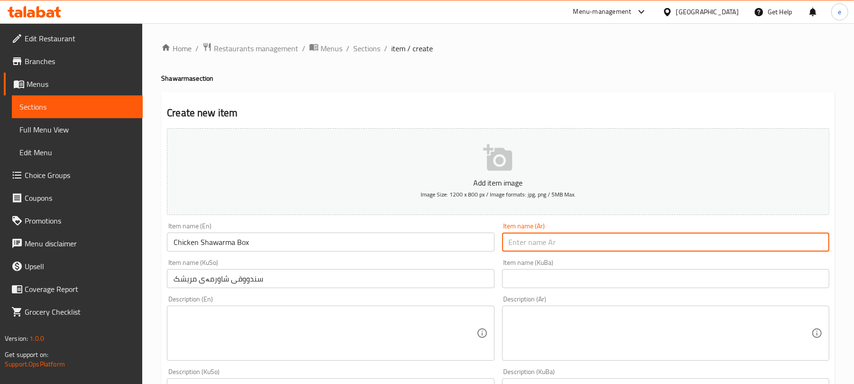
click at [572, 239] on input "text" at bounding box center [665, 241] width 327 height 19
paste input "علبة شاورما دجاج"
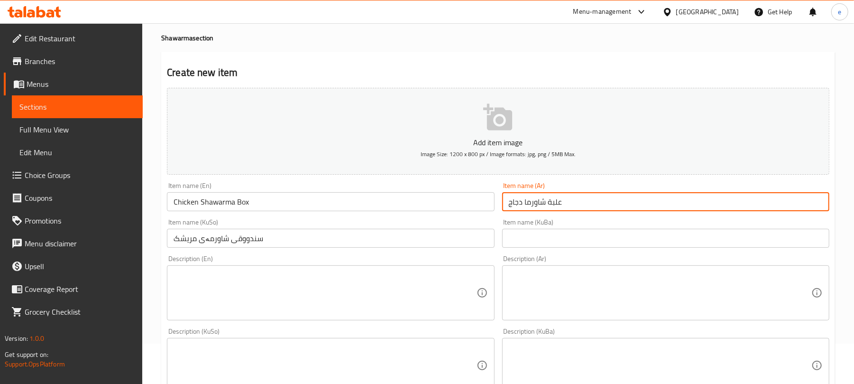
scroll to position [126, 0]
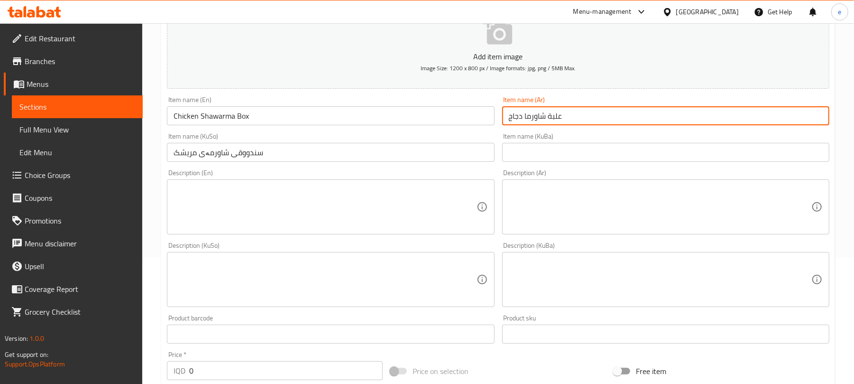
type input "علبة شاورما دجاج"
click at [434, 188] on textarea at bounding box center [325, 206] width 303 height 45
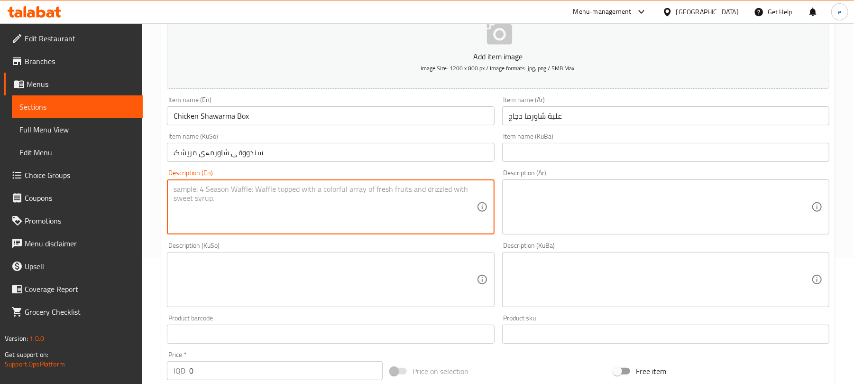
click at [633, 205] on textarea at bounding box center [660, 206] width 303 height 45
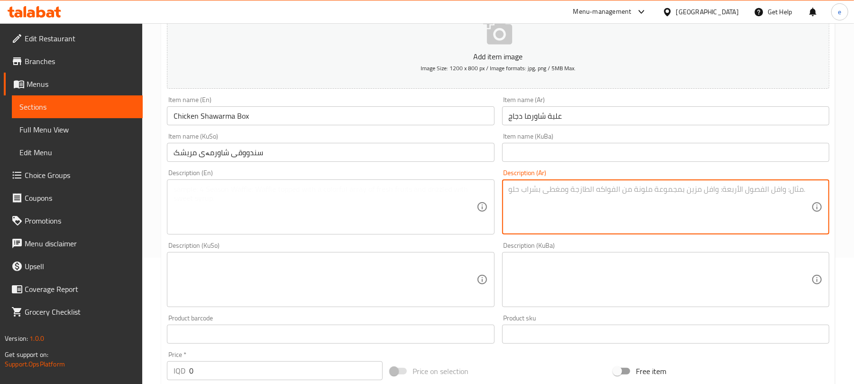
paste textarea "شاورما دجاج، بطاطا مقلية، مايونيز وصوص سبايسي"
click at [689, 190] on textarea "شاورما دجاج، بطاطا مقلية، مايونيز وصوص سبايسي" at bounding box center [660, 206] width 303 height 45
paste textarea "24قطعه"
click at [792, 194] on textarea "24قطع شاورما دجاج، بطاطا مقلية، مايونيز وصوص سبايسي" at bounding box center [660, 206] width 303 height 45
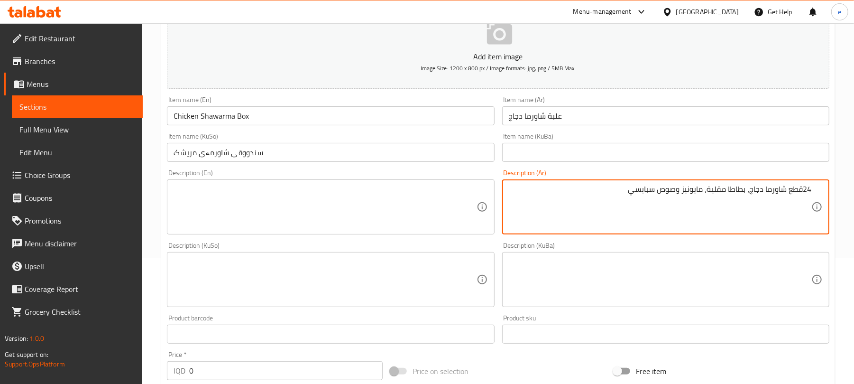
paste textarea "قطعة"
type textarea "24 قطعة شاورما دجاج، بطاطا مقلية، مايونيز وصوص سبايسي"
click at [266, 185] on textarea at bounding box center [325, 206] width 303 height 45
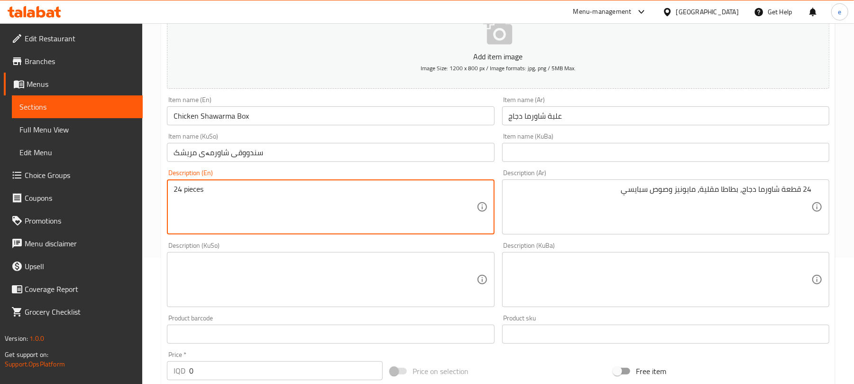
paste textarea "Chicken shawarma, French fries, mayonnaise and spicy sauce"
click at [209, 190] on textarea "24 pieces Chicken shawarma, French fries, mayonnaise and spicy sauce" at bounding box center [325, 206] width 303 height 45
type textarea "24 pieces chicken shawarma, French fries, mayonnaise and spicy sauce"
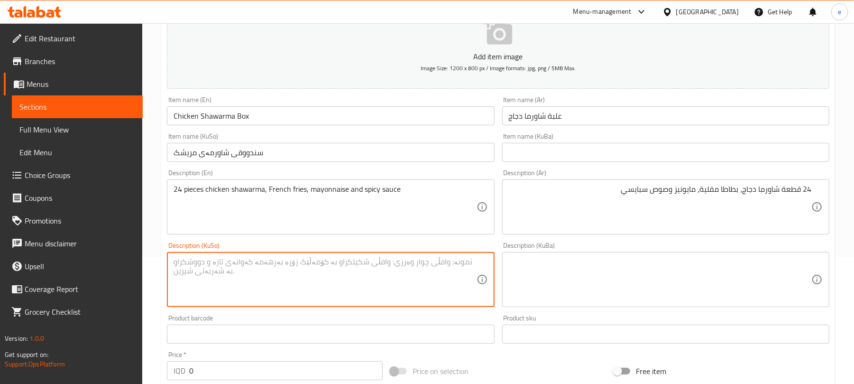
click at [406, 275] on textarea at bounding box center [325, 279] width 303 height 45
paste textarea "شاورمەی مریشک، فینگەر، مایۆنیز و سۆسی تیژ"
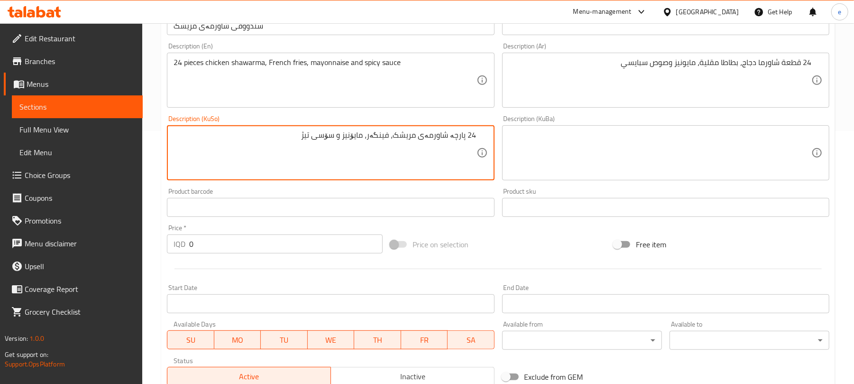
type textarea "24 پارچە شاورمەی مریشک، فینگەر، مایۆنیز و سۆسی تیژ"
drag, startPoint x: 198, startPoint y: 251, endPoint x: 128, endPoint y: 249, distance: 70.2
click at [128, 249] on div "Edit Restaurant Branches Menus Sections Full Menu View Edit Menu Choice Groups …" at bounding box center [427, 149] width 854 height 756
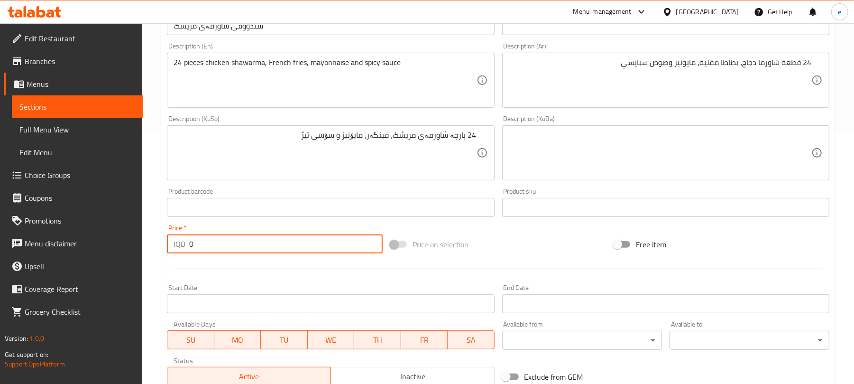
paste input "1250"
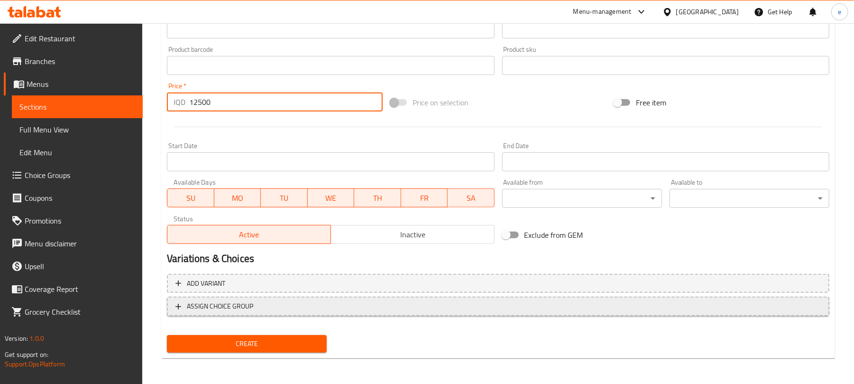
scroll to position [395, 0]
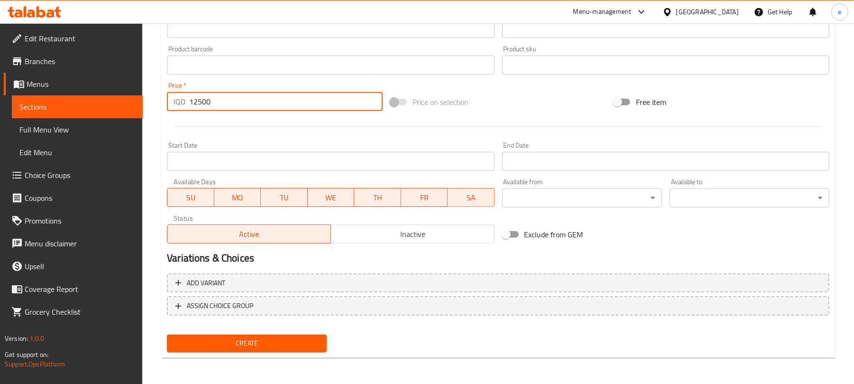
type input "12500"
drag, startPoint x: 275, startPoint y: 338, endPoint x: 275, endPoint y: 332, distance: 6.2
click at [274, 338] on span "Create" at bounding box center [246, 343] width 145 height 12
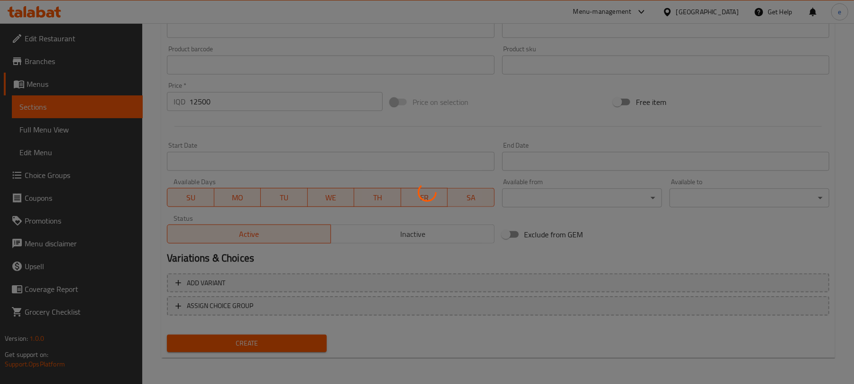
type input "0"
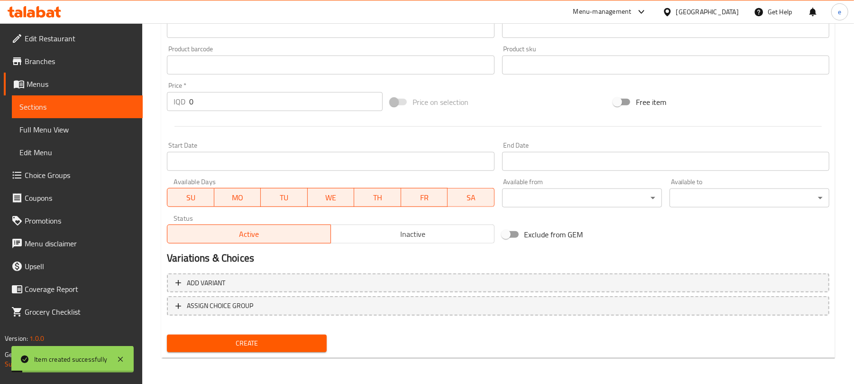
click at [92, 104] on span "Sections" at bounding box center [77, 106] width 116 height 11
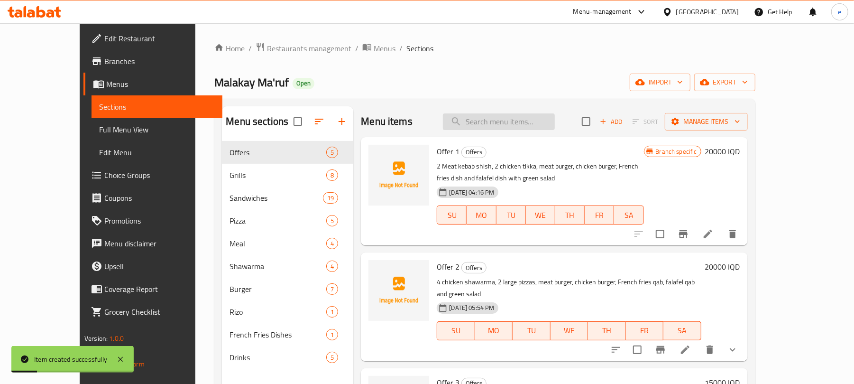
click at [529, 121] on input "search" at bounding box center [499, 121] width 112 height 17
paste input "Chicken Shawarma Box - 18 pieces"
type input "Chicken Shawarma Box - 18 pieces"
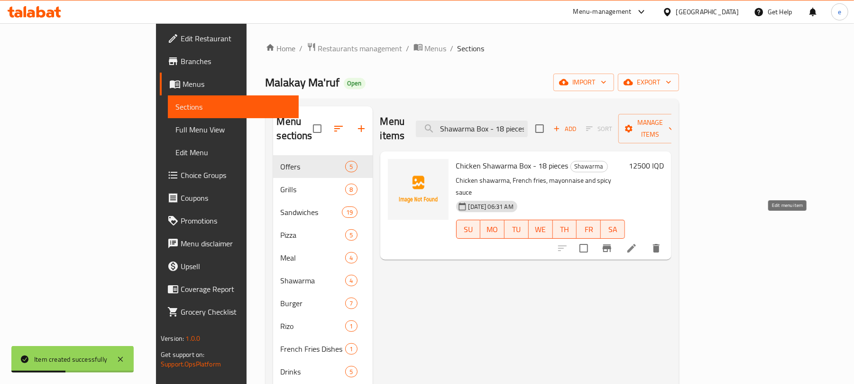
click at [637, 242] on icon at bounding box center [631, 247] width 11 height 11
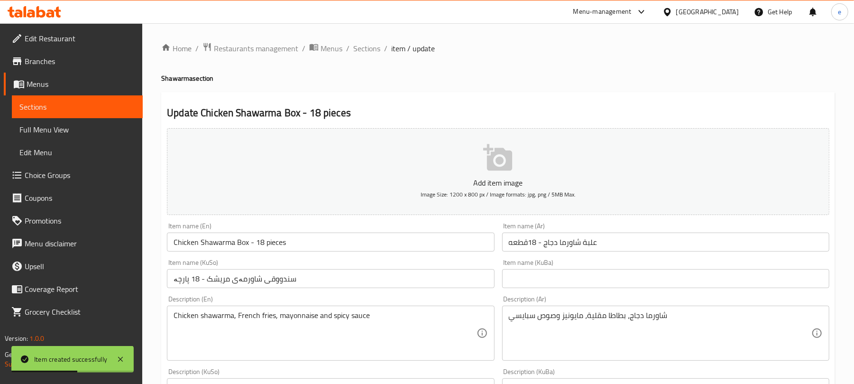
scroll to position [126, 0]
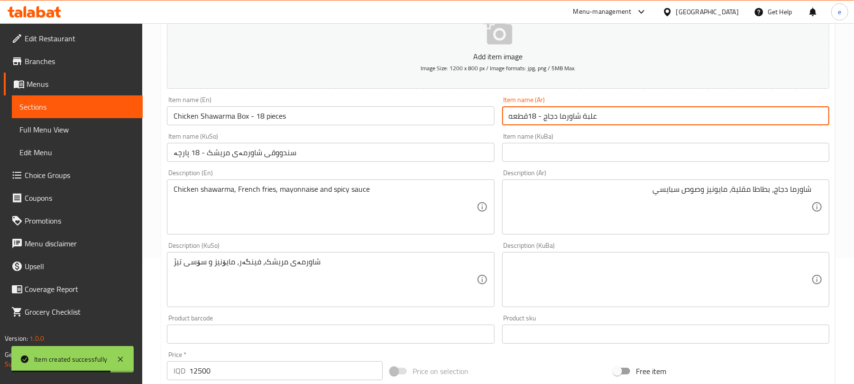
click at [507, 116] on input "علبة شاورما دجاج - 18قطعه" at bounding box center [665, 115] width 327 height 19
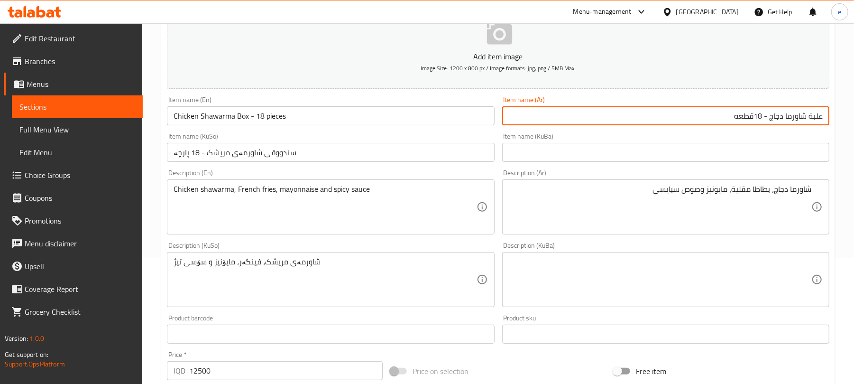
click at [726, 119] on input "علبة شاورما دجاج - 18قطعه" at bounding box center [665, 115] width 327 height 19
paste input "قطعة"
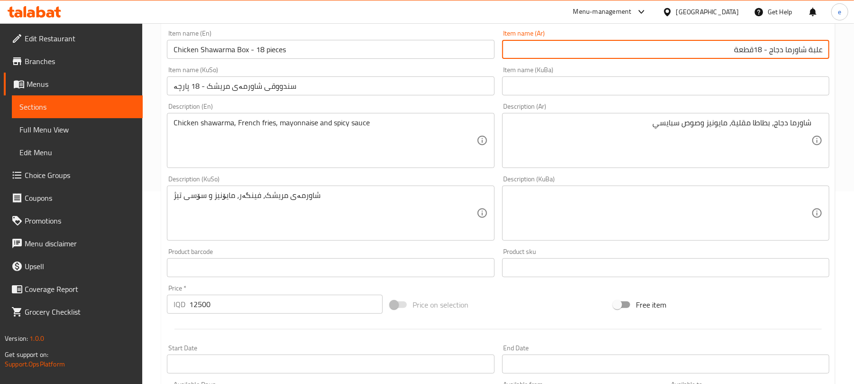
scroll to position [395, 0]
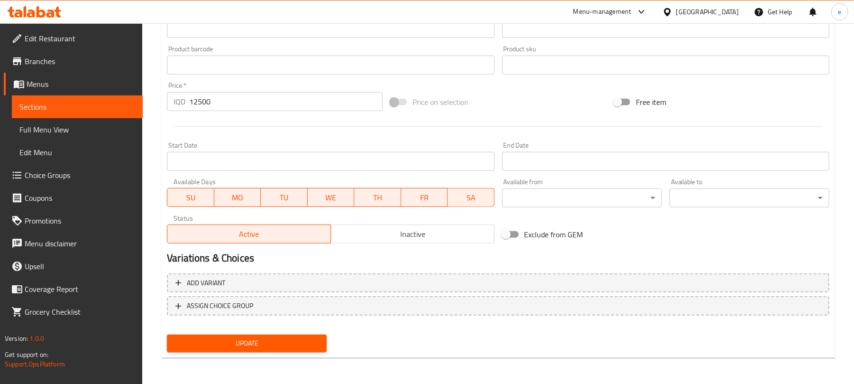
type input "علبة شاورما دجاج - 18قطعة"
click at [283, 340] on span "Update" at bounding box center [246, 343] width 145 height 12
click at [91, 103] on span "Sections" at bounding box center [77, 106] width 116 height 11
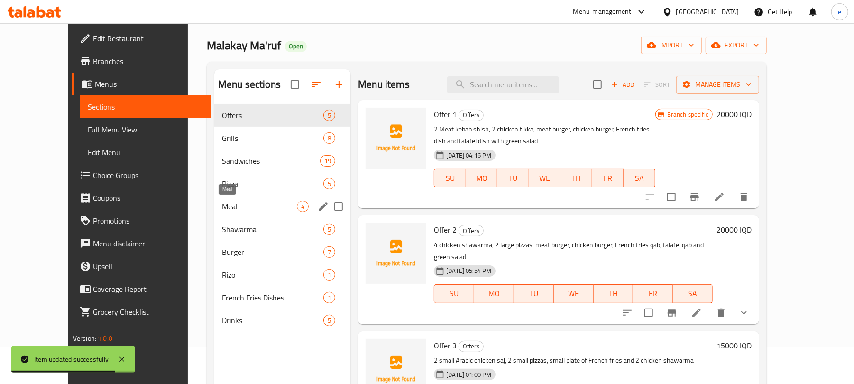
scroll to position [7, 0]
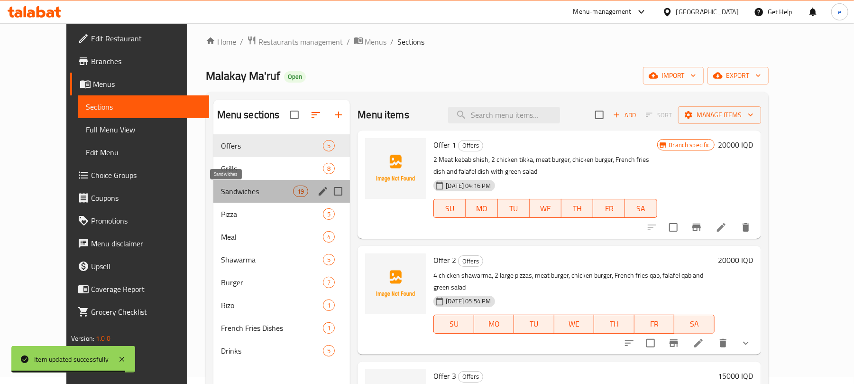
click at [221, 192] on span "Sandwiches" at bounding box center [257, 190] width 72 height 11
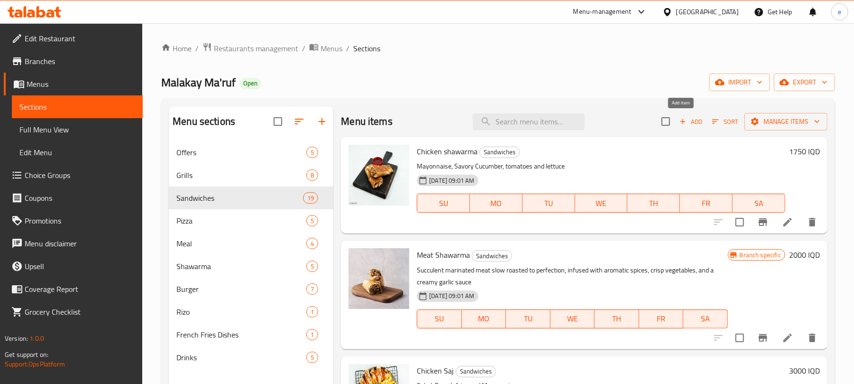
click at [678, 118] on span "Add" at bounding box center [691, 121] width 26 height 11
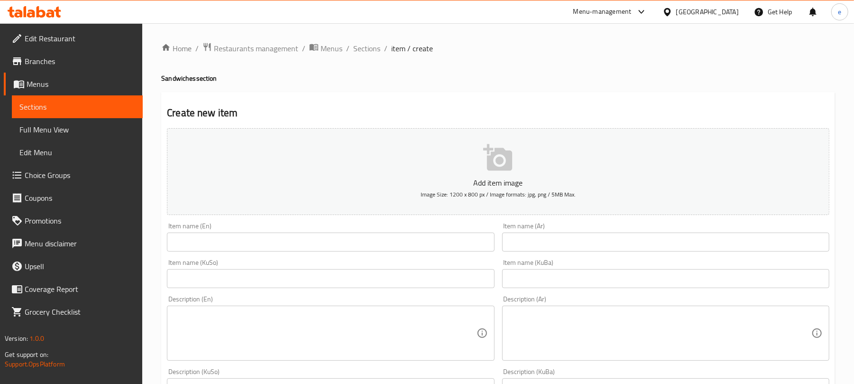
click at [577, 241] on input "text" at bounding box center [665, 241] width 327 height 19
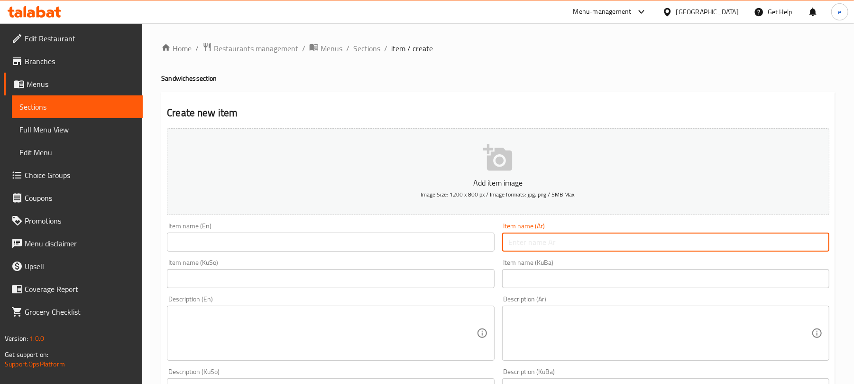
paste input "ساندويتش فرانشيسكو"
type input "ساندويتش فرانشيسكو"
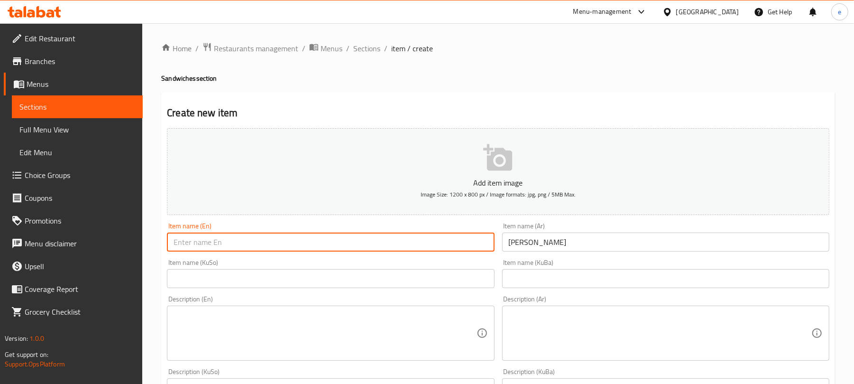
click at [446, 248] on input "text" at bounding box center [330, 241] width 327 height 19
paste input "فرانشيسكو ساندويتش"
click at [262, 241] on input "فرانشيسكو ساندويتش" at bounding box center [330, 241] width 327 height 19
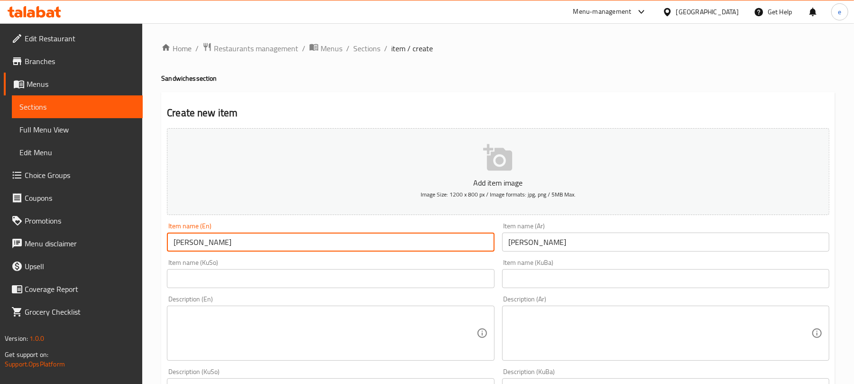
paste input "Francesco Sandwich"
type input "Francesco Sandwich"
click at [474, 285] on input "text" at bounding box center [330, 278] width 327 height 19
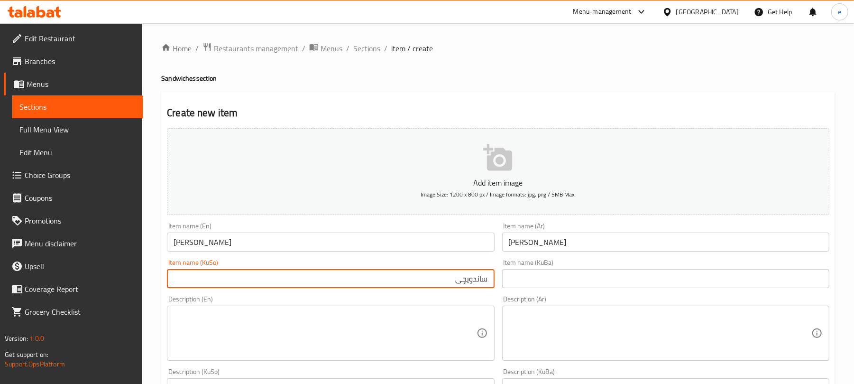
paste input "فرانسیشکۆ"
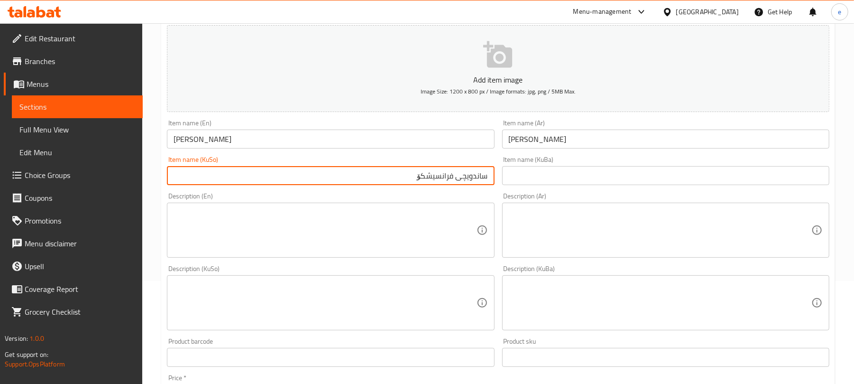
scroll to position [126, 0]
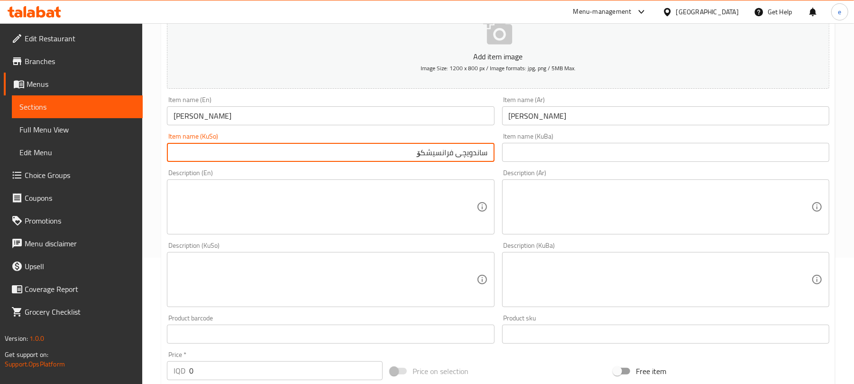
type input "ساندویچی فرانسیشکۆ"
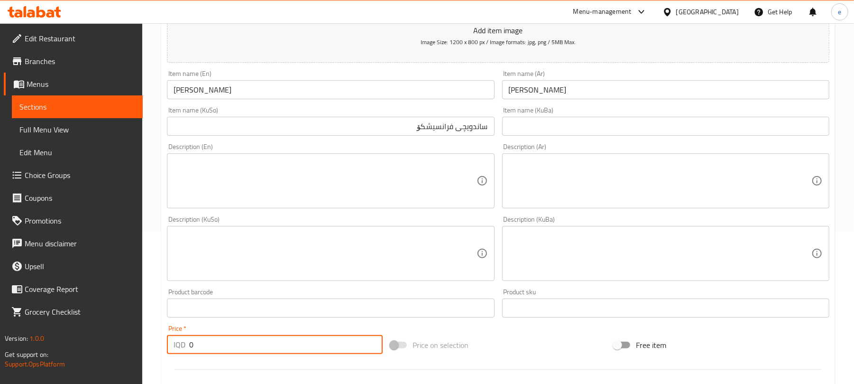
drag, startPoint x: 230, startPoint y: 368, endPoint x: 169, endPoint y: 372, distance: 61.3
click at [169, 372] on div "Add item image Image Size: 1200 x 800 px / Image formats: jpg, png / 5MB Max. I…" at bounding box center [498, 231] width 670 height 518
paste input "300"
type input "3000"
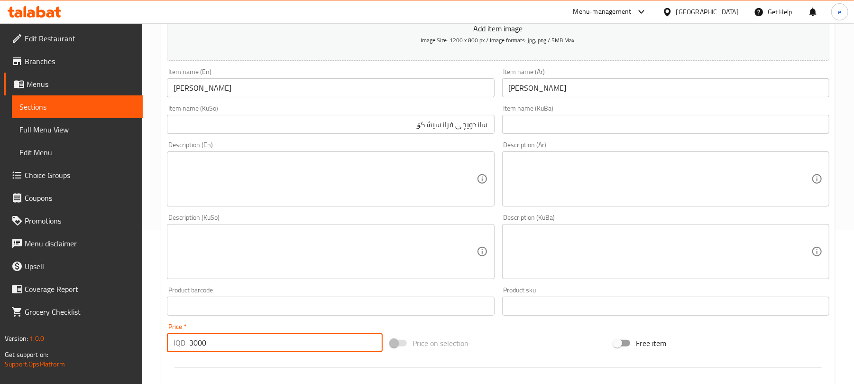
click at [69, 105] on span "Sections" at bounding box center [77, 106] width 116 height 11
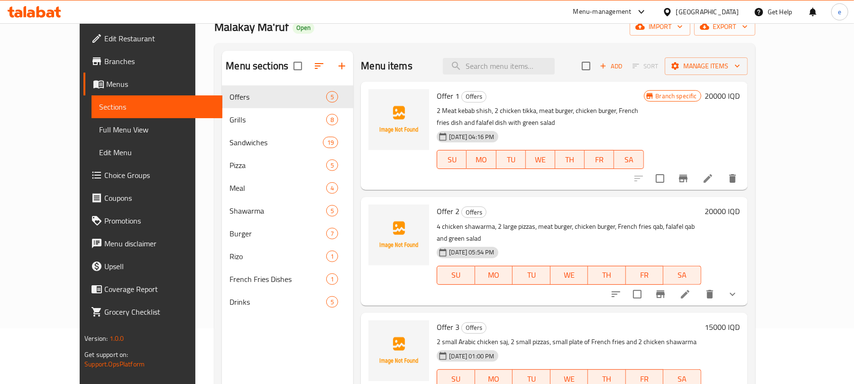
scroll to position [7, 0]
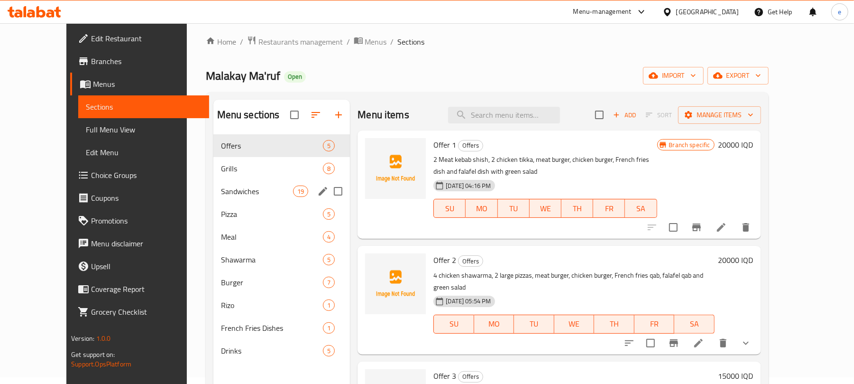
click at [221, 189] on span "Sandwiches" at bounding box center [257, 190] width 72 height 11
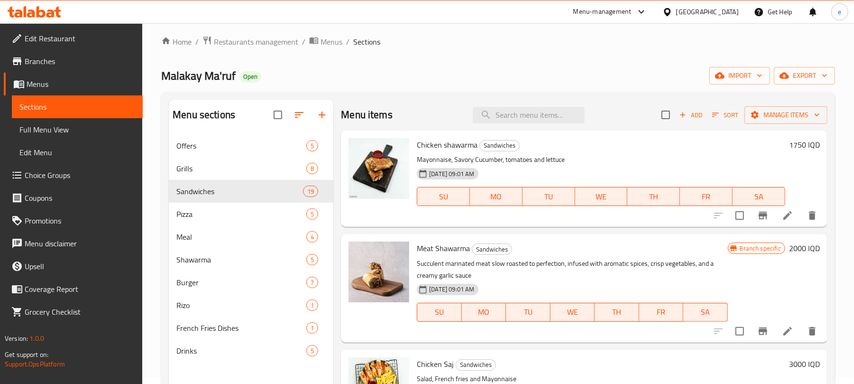
click at [679, 116] on icon "button" at bounding box center [683, 114] width 9 height 9
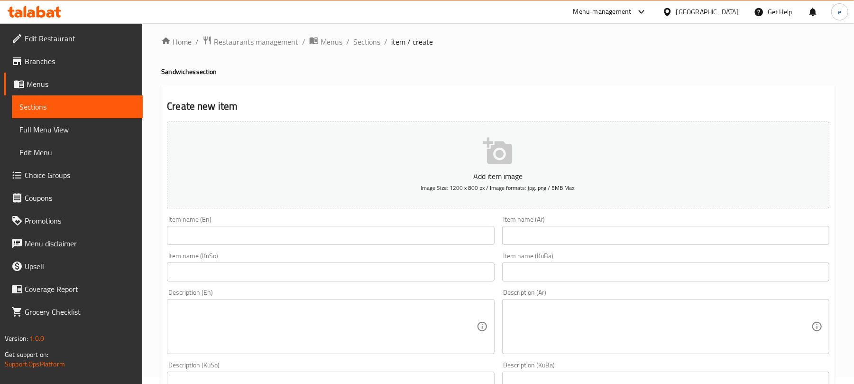
click at [428, 234] on input "text" at bounding box center [330, 235] width 327 height 19
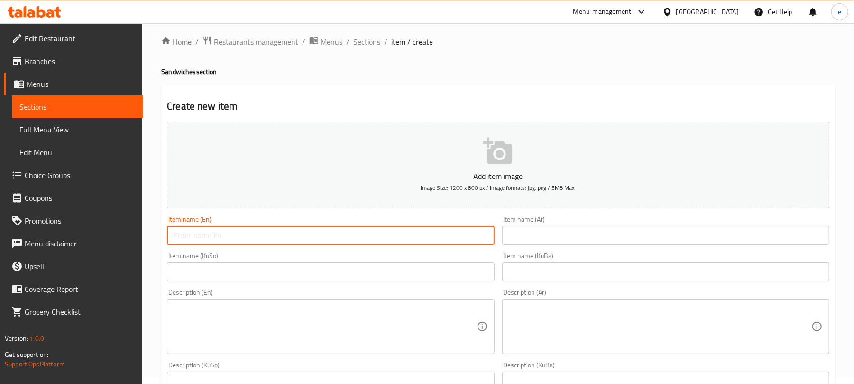
paste input "Francesco Sandwich"
type input "Francesco Sandwich"
click at [584, 239] on input "text" at bounding box center [665, 235] width 327 height 19
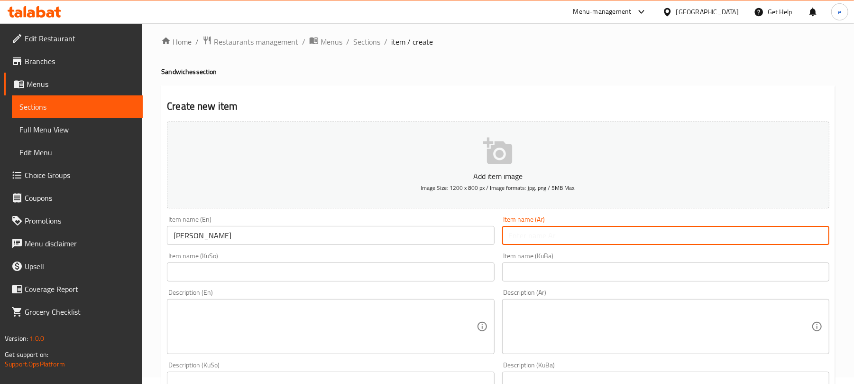
paste input "سندويش فرانشيسكو"
type input "سندويش فرانشيسكو"
click at [442, 266] on input "text" at bounding box center [330, 271] width 327 height 19
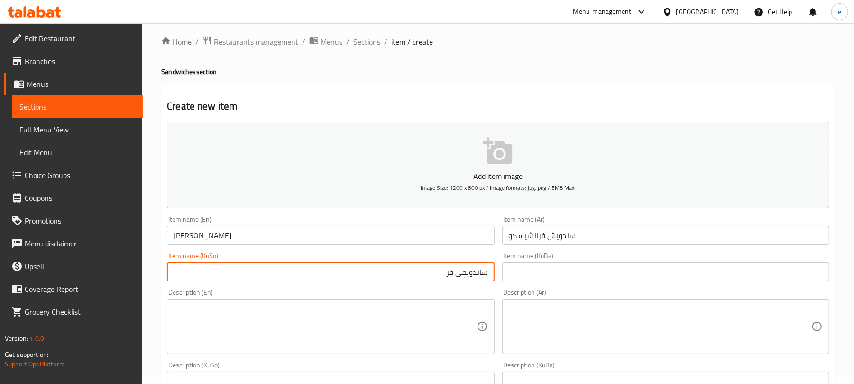
type input "ساندویچی فرانسیشکۆ"
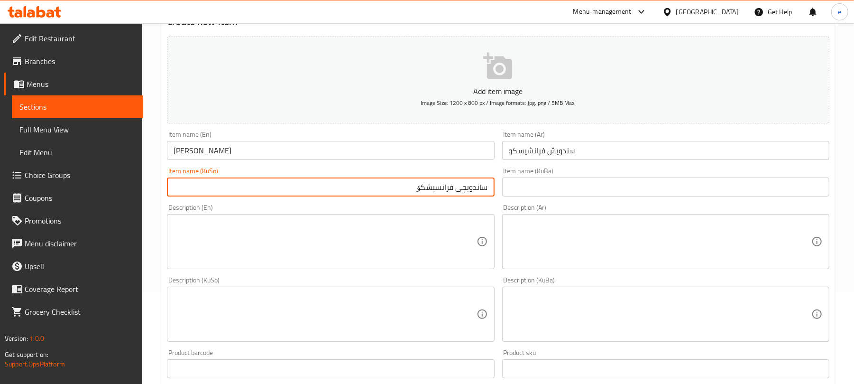
scroll to position [133, 0]
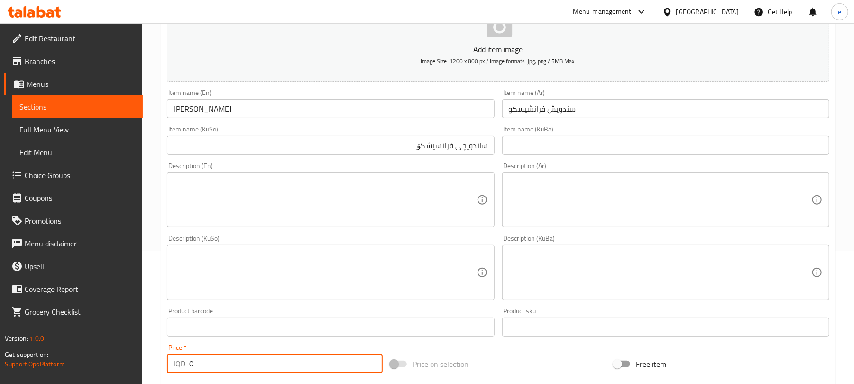
drag, startPoint x: 195, startPoint y: 361, endPoint x: 173, endPoint y: 361, distance: 22.3
click at [173, 361] on div "IQD 0 Price *" at bounding box center [275, 363] width 216 height 19
paste input "300"
type input "3000"
click at [431, 216] on textarea at bounding box center [325, 199] width 303 height 45
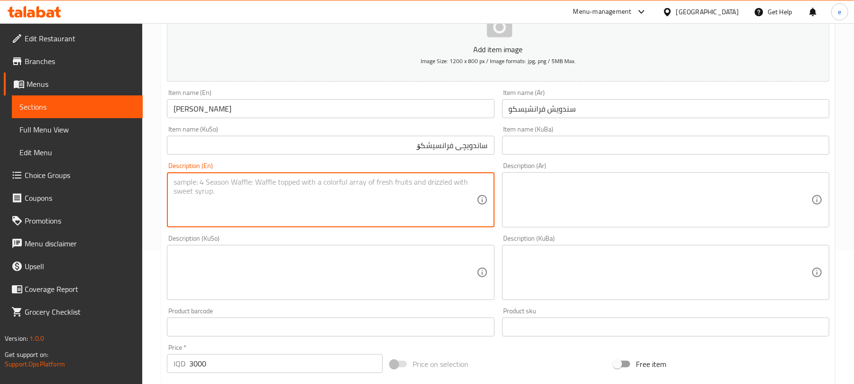
click at [564, 110] on input "سندويش فرانشيسكو" at bounding box center [665, 108] width 327 height 19
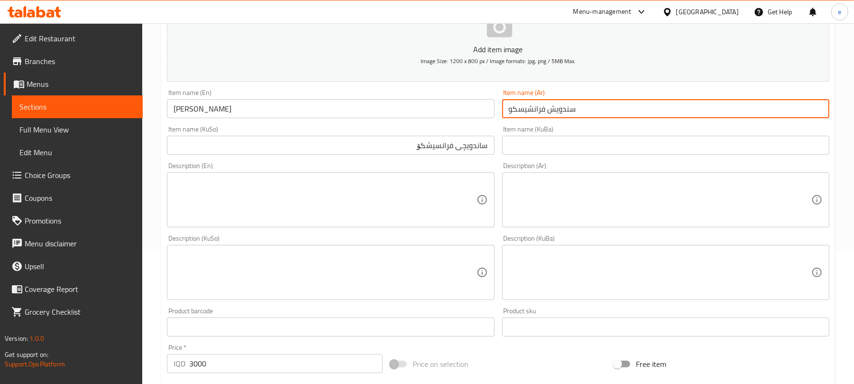
click at [564, 110] on input "سندويش فرانشيسكو" at bounding box center [665, 108] width 327 height 19
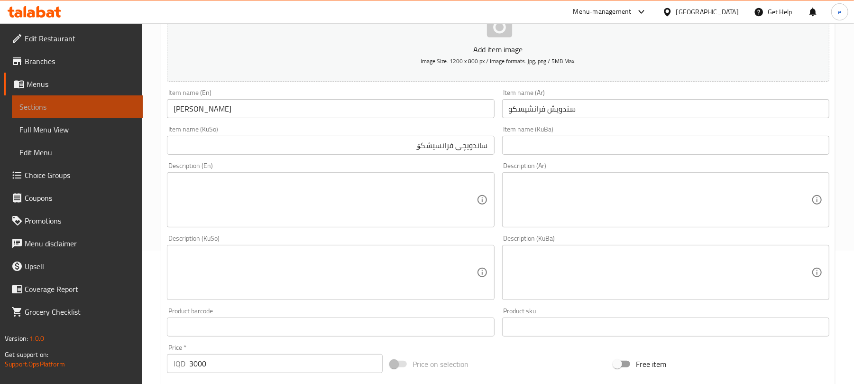
click at [95, 95] on link "Sections" at bounding box center [77, 106] width 131 height 23
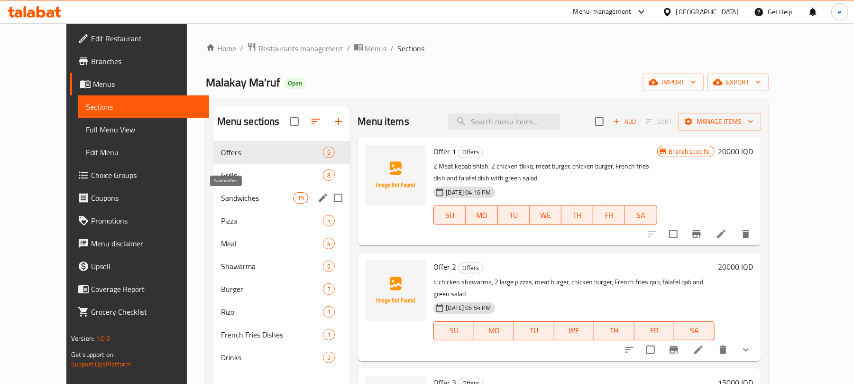
click at [221, 199] on span "Sandwiches" at bounding box center [257, 197] width 72 height 11
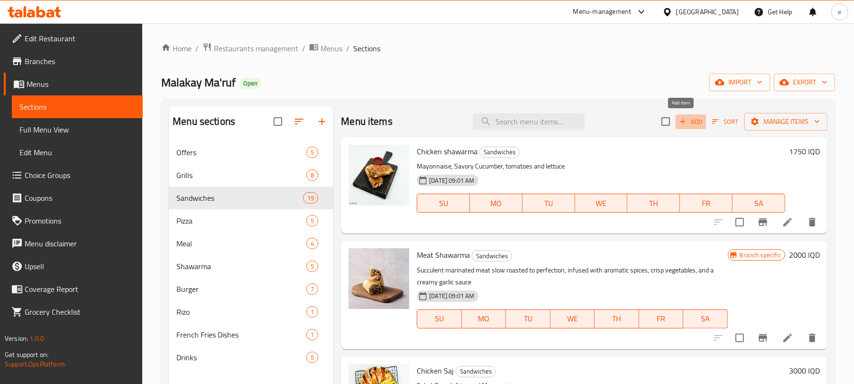
click at [681, 124] on span "Add" at bounding box center [691, 121] width 26 height 11
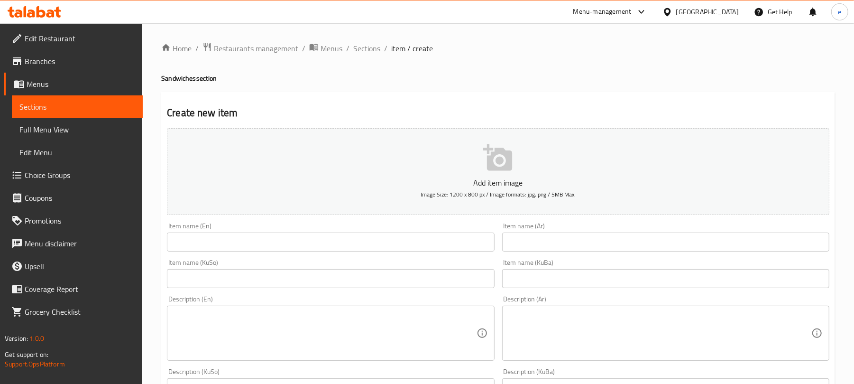
click at [367, 244] on input "text" at bounding box center [330, 241] width 327 height 19
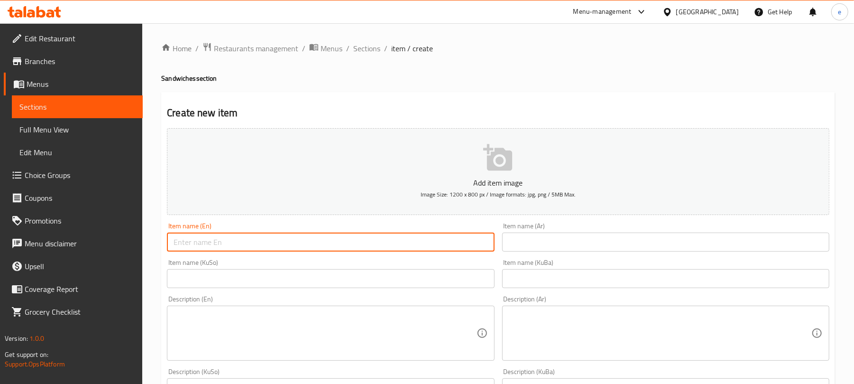
paste input "Shish Tawook Sandwich"
type input "Shish Tawook Sandwich"
click at [628, 241] on input "text" at bounding box center [665, 241] width 327 height 19
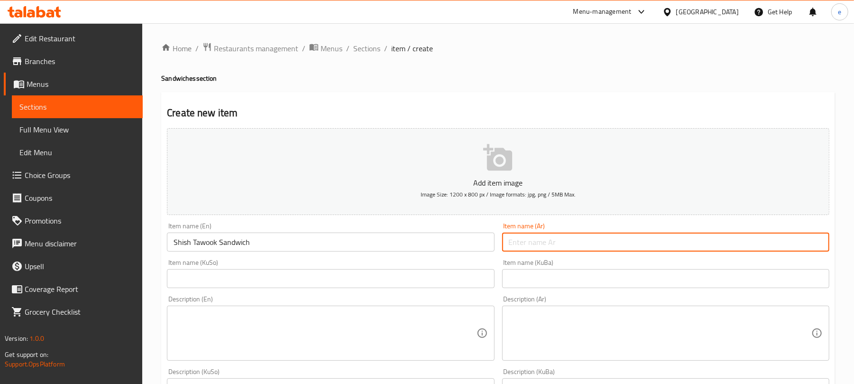
paste input "سندويش شيش طاووق"
type input "سندويش شيش طاووق"
click at [465, 290] on div "Item name (KuSo) Item name (KuSo)" at bounding box center [330, 273] width 335 height 37
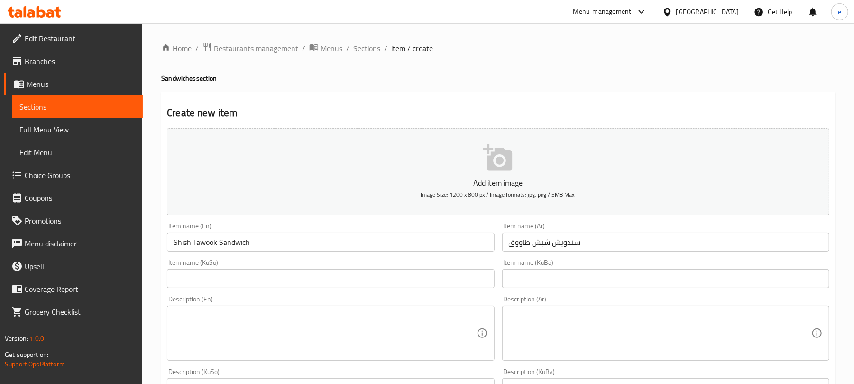
click at [473, 277] on input "text" at bounding box center [330, 278] width 327 height 19
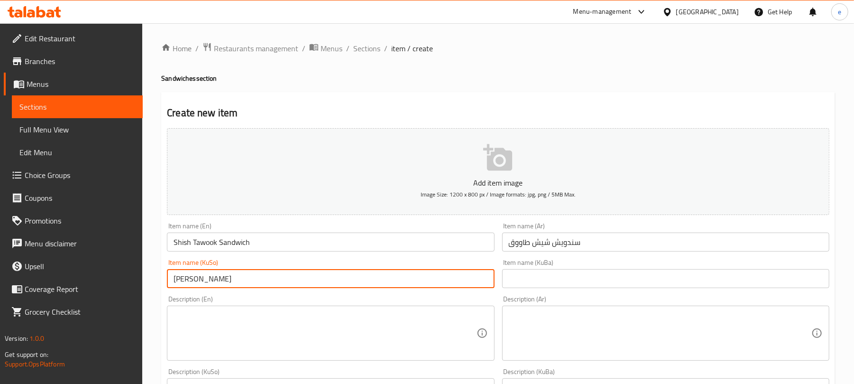
type input "ساندویچی شیش تاووق"
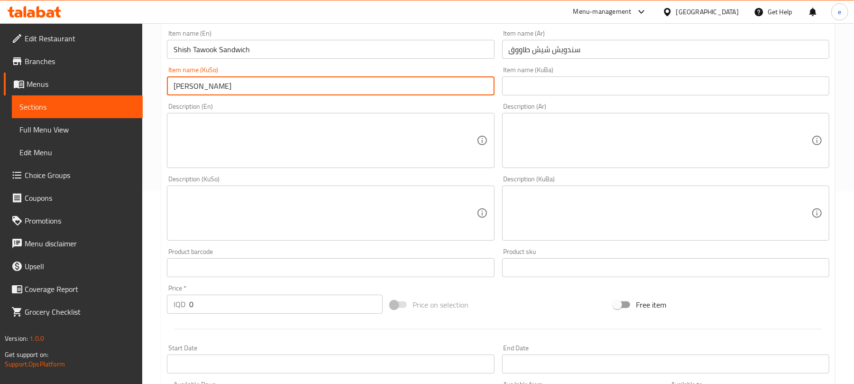
scroll to position [253, 0]
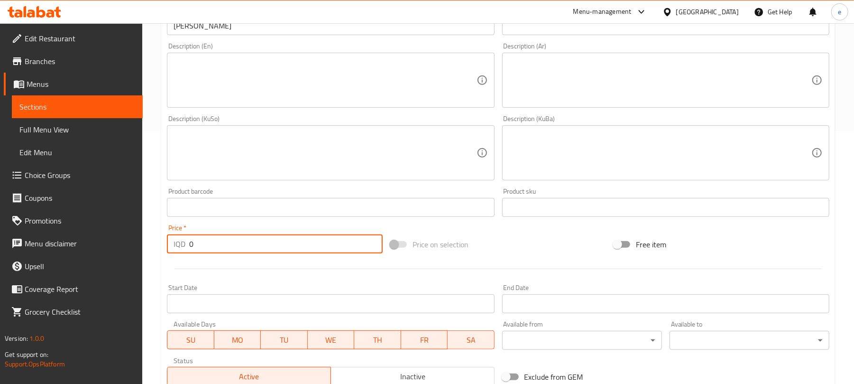
drag, startPoint x: 222, startPoint y: 245, endPoint x: 160, endPoint y: 243, distance: 62.1
click at [162, 244] on div "Create new item Add item image Image Size: 1200 x 800 px / Image formats: jpg, …" at bounding box center [498, 169] width 674 height 661
paste input "300"
type input "3000"
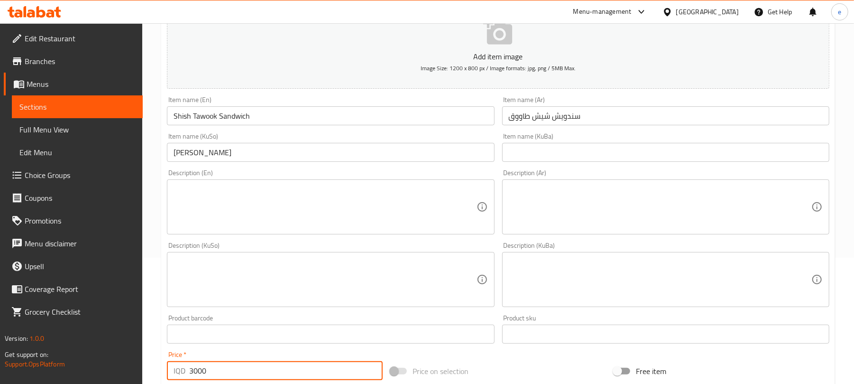
click at [633, 193] on textarea at bounding box center [660, 206] width 303 height 45
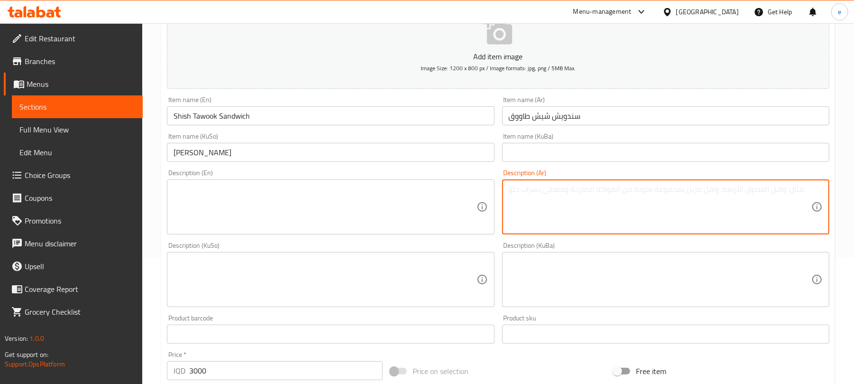
paste textarea "صدر مشوي متبل بطريقه خاصه، بطاطا مقلية، مخلل خيار، طماطم، صوص ثوم، خبز أو صمون …"
type textarea "صدر مشوي متبل بطريقه خاصه، بطاطا مقلية، مخلل خيار، طماطم، صوص ثوم، خبز أو صمون …"
click at [405, 265] on textarea at bounding box center [325, 279] width 303 height 45
click at [446, 274] on textarea at bounding box center [325, 279] width 303 height 45
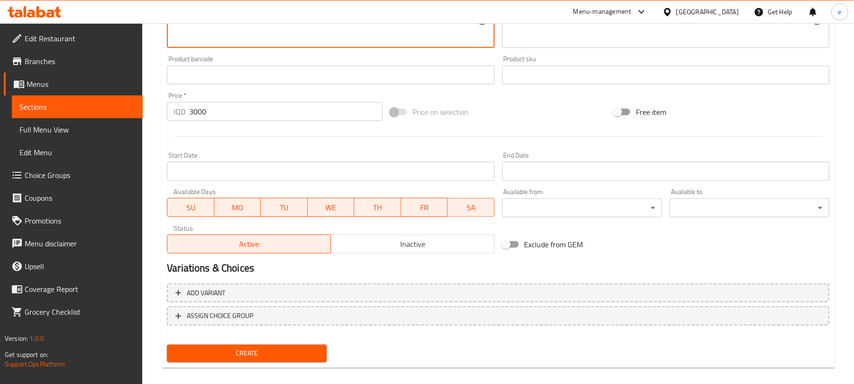
scroll to position [395, 0]
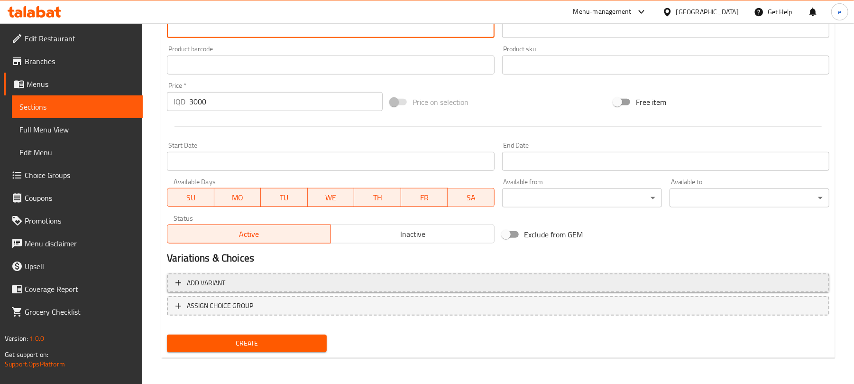
type textarea "سنگی برژاوی مووتەپەل بە ڕێگەی تایبەت، فینگەر، تورشی خەیار، تەماتە، سۆسی سیر، نا…"
click at [502, 287] on span "Add variant" at bounding box center [497, 283] width 645 height 12
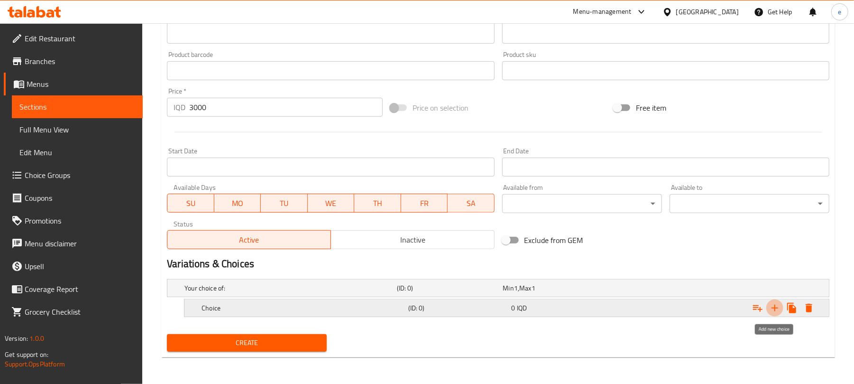
click at [772, 313] on icon "Expand" at bounding box center [774, 307] width 11 height 11
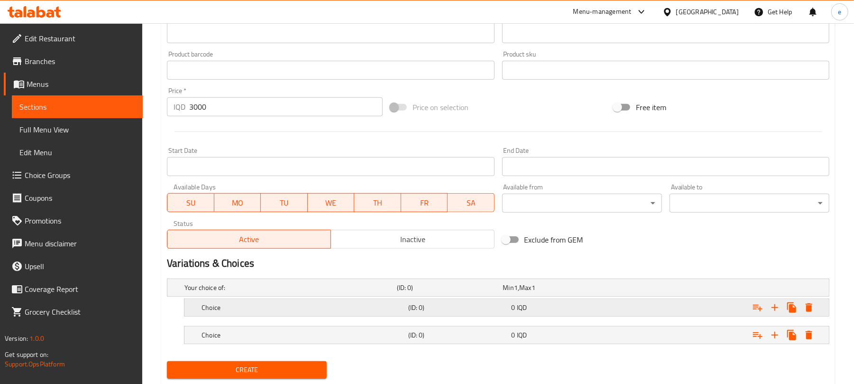
click at [384, 298] on div "Choice (ID: 0) 0 IQD" at bounding box center [510, 307] width 620 height 21
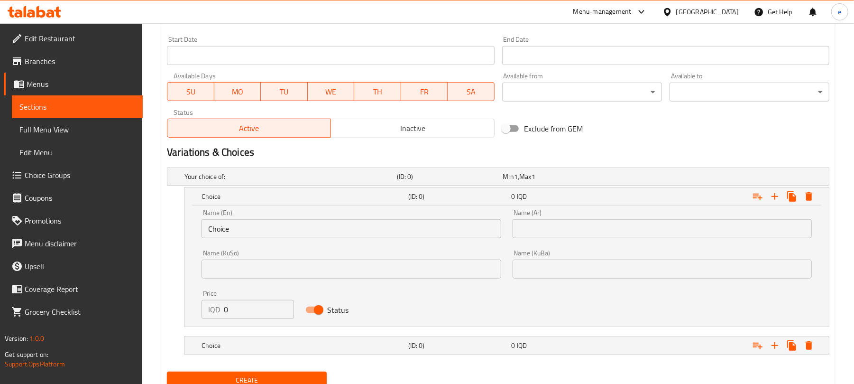
scroll to position [516, 0]
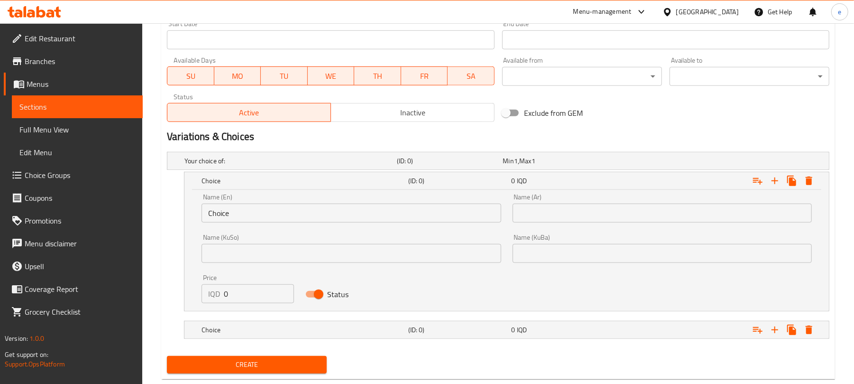
click at [424, 247] on input "text" at bounding box center [351, 253] width 299 height 19
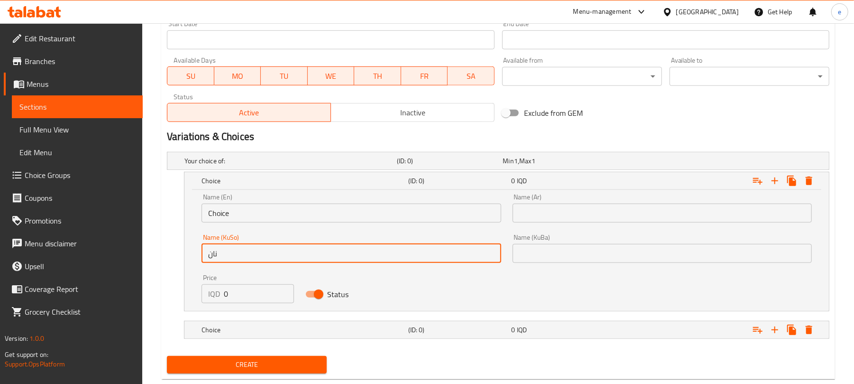
type input "نان"
click at [747, 220] on input "text" at bounding box center [662, 212] width 299 height 19
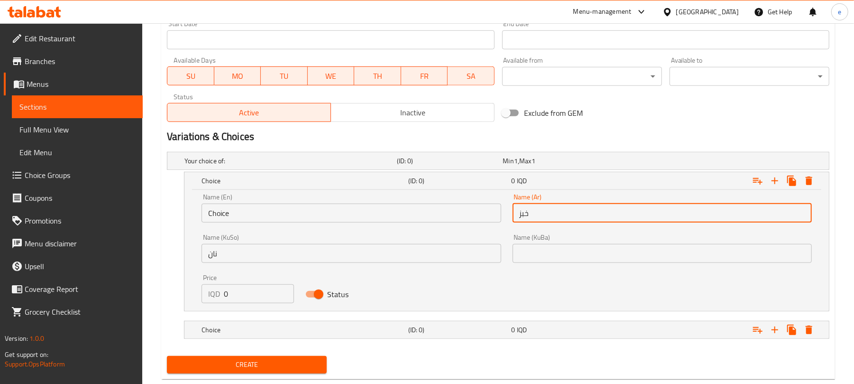
type input "خبز"
click at [298, 215] on input "Choice" at bounding box center [351, 212] width 299 height 19
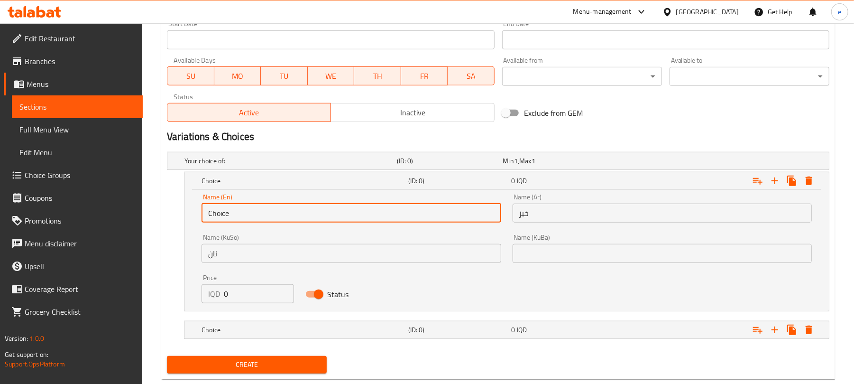
click at [298, 215] on input "Choice" at bounding box center [351, 212] width 299 height 19
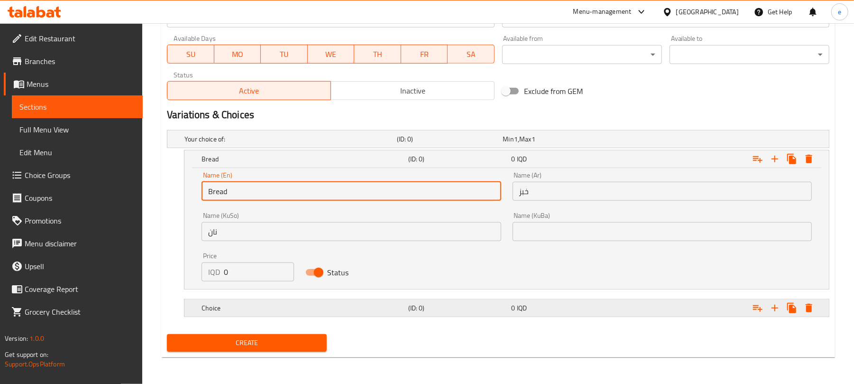
type input "Bread"
click at [513, 308] on span "0" at bounding box center [514, 308] width 4 height 12
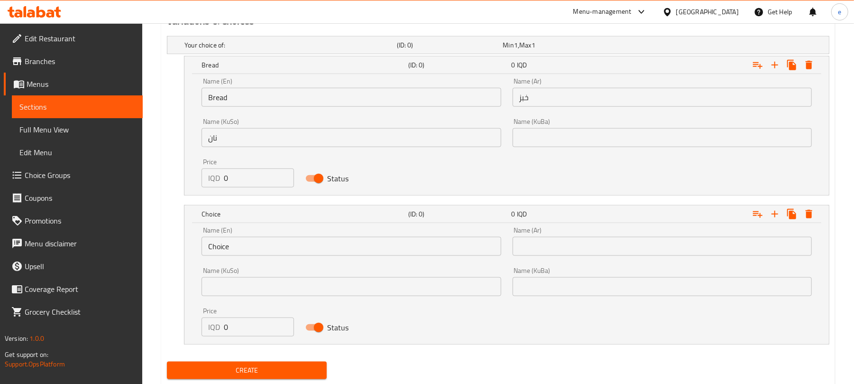
scroll to position [661, 0]
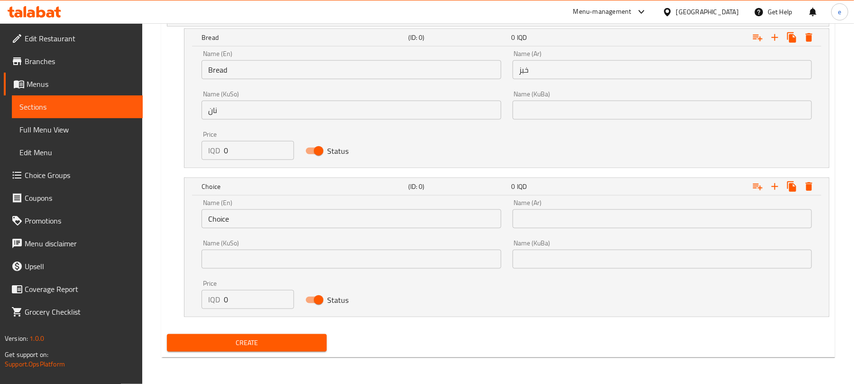
click at [239, 224] on input "Choice" at bounding box center [351, 218] width 299 height 19
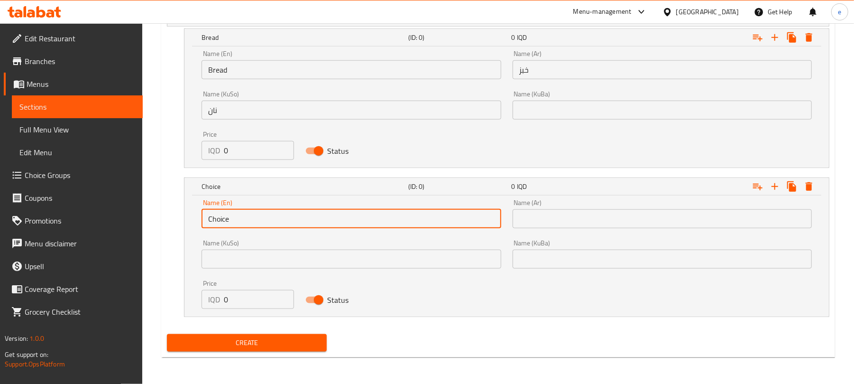
click at [239, 224] on input "Choice" at bounding box center [351, 218] width 299 height 19
type input "Samoon"
click at [468, 257] on input "text" at bounding box center [351, 258] width 299 height 19
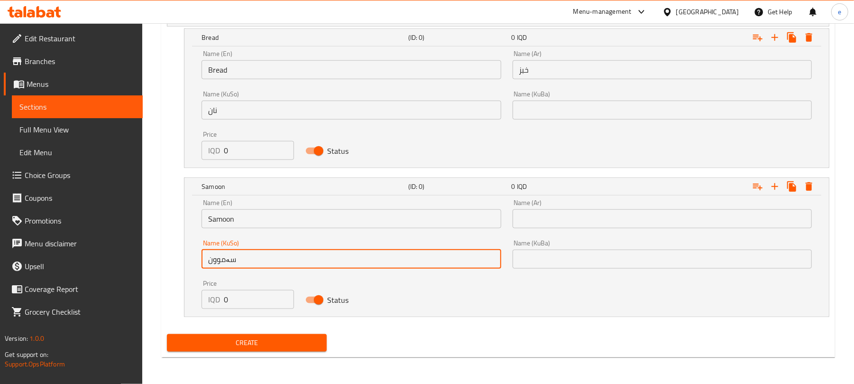
type input "سەموون"
click at [615, 222] on input "text" at bounding box center [662, 218] width 299 height 19
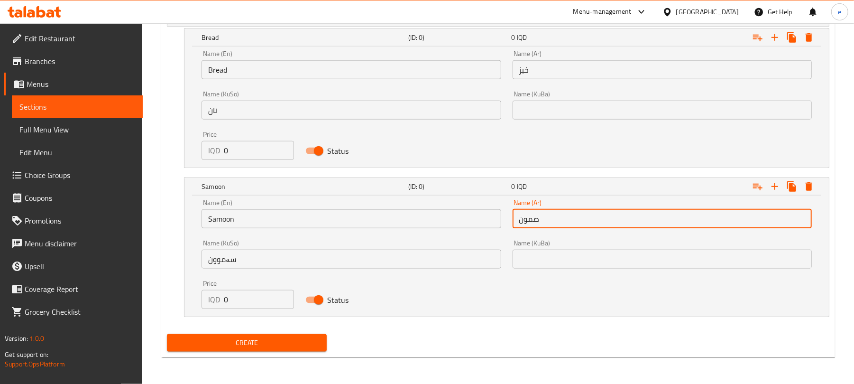
type input "صمون"
click at [245, 327] on div "Your choice of: (ID: 0) Min 1 , Max 1 Name (En) Your choice of: Name (En) Name …" at bounding box center [498, 167] width 670 height 325
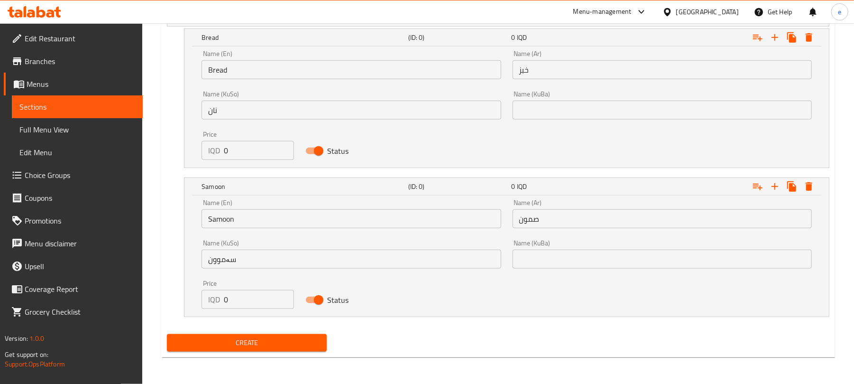
click at [243, 339] on span "Create" at bounding box center [246, 343] width 145 height 12
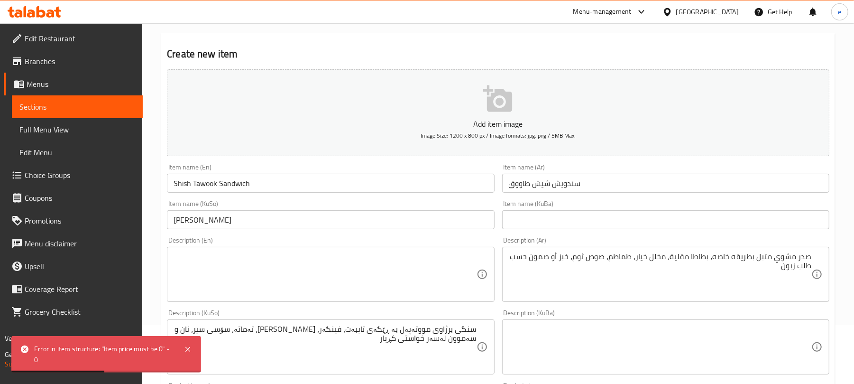
scroll to position [0, 0]
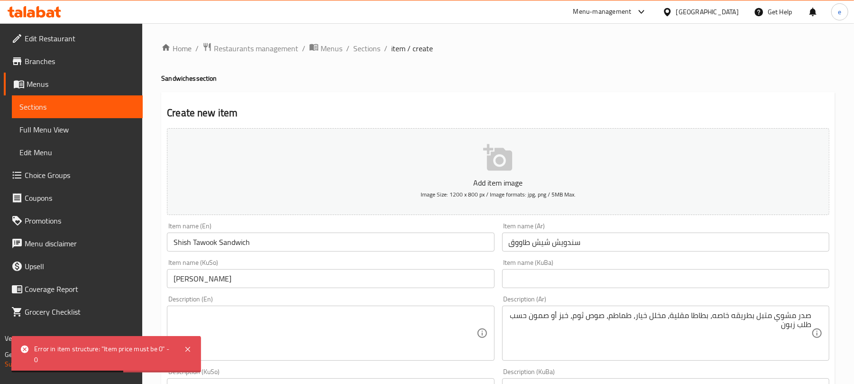
click at [249, 240] on input "Shish Tawook Sandwich" at bounding box center [330, 241] width 327 height 19
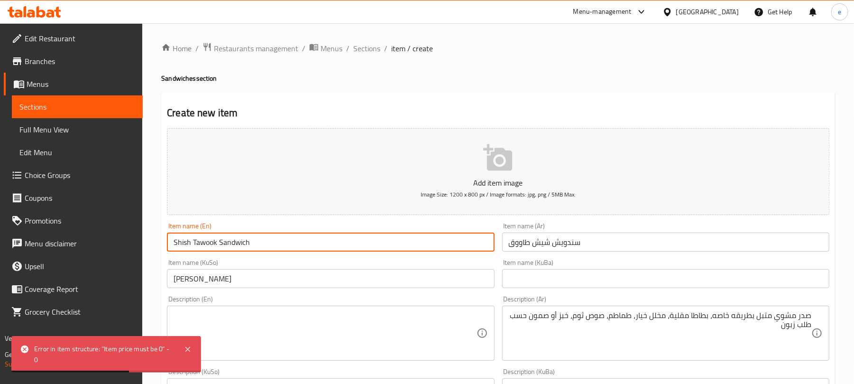
click at [249, 240] on input "Shish Tawook Sandwich" at bounding box center [330, 241] width 327 height 19
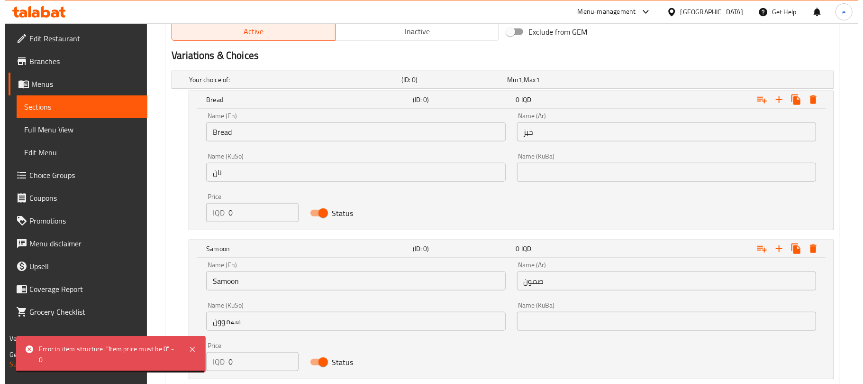
scroll to position [661, 0]
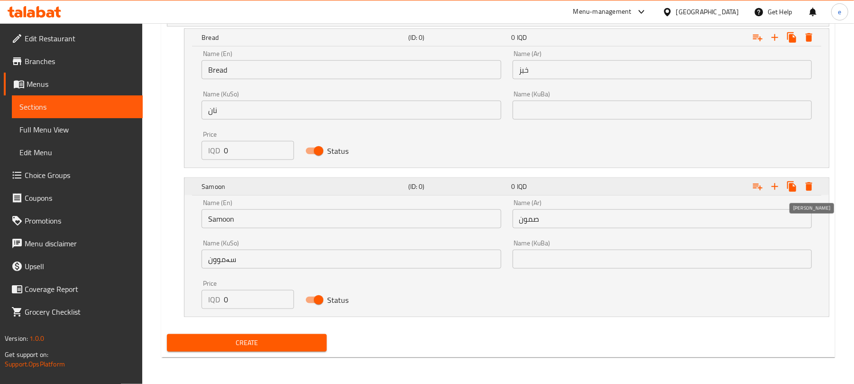
click at [809, 191] on icon "Expand" at bounding box center [808, 186] width 11 height 11
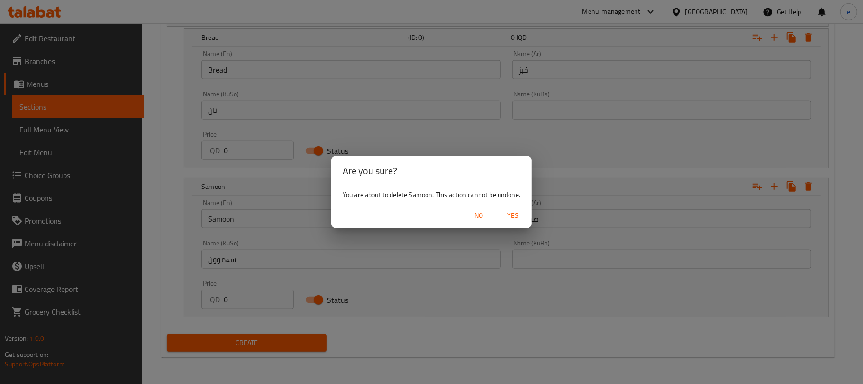
click at [511, 215] on span "Yes" at bounding box center [513, 216] width 23 height 12
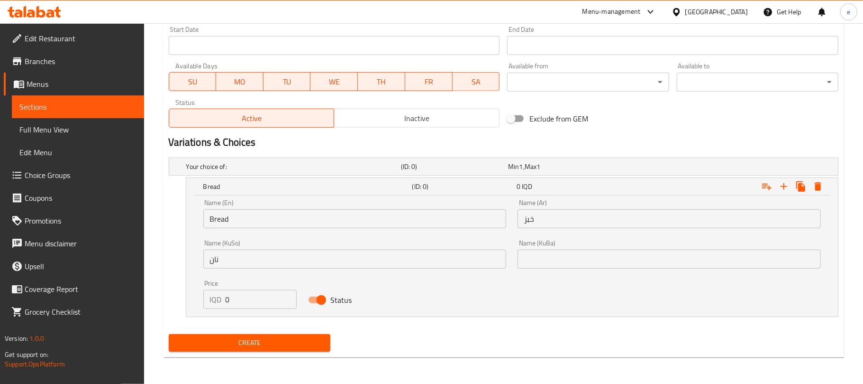
scroll to position [511, 0]
click at [811, 183] on icon "Expand" at bounding box center [808, 186] width 11 height 11
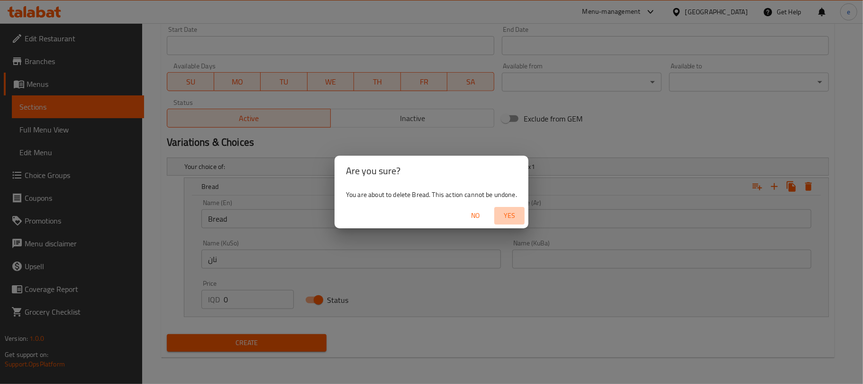
click at [516, 213] on span "Yes" at bounding box center [509, 216] width 23 height 12
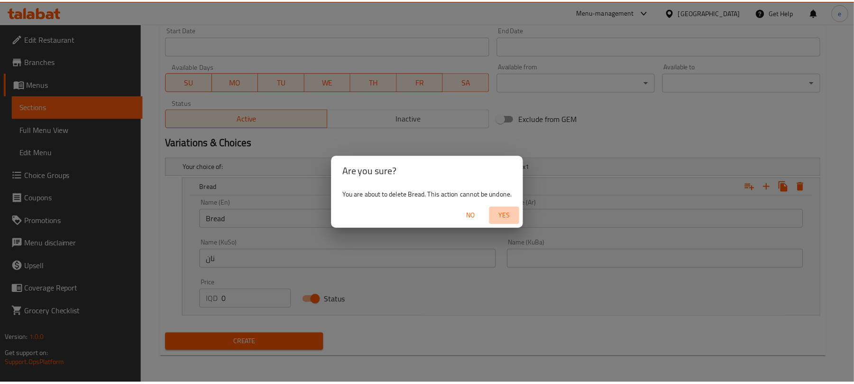
scroll to position [395, 0]
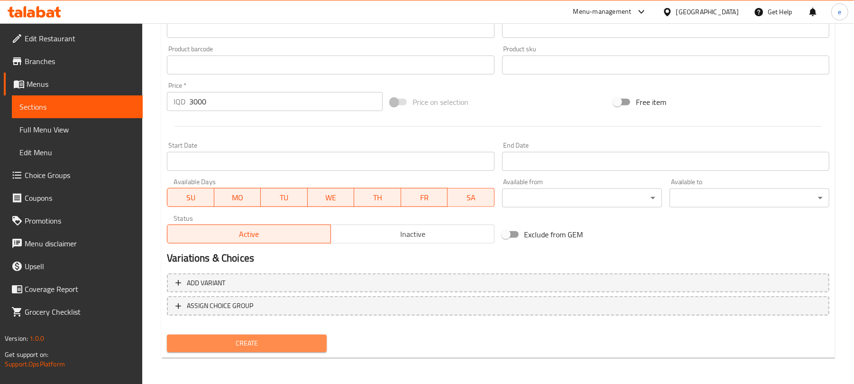
click at [295, 350] on button "Create" at bounding box center [247, 343] width 160 height 18
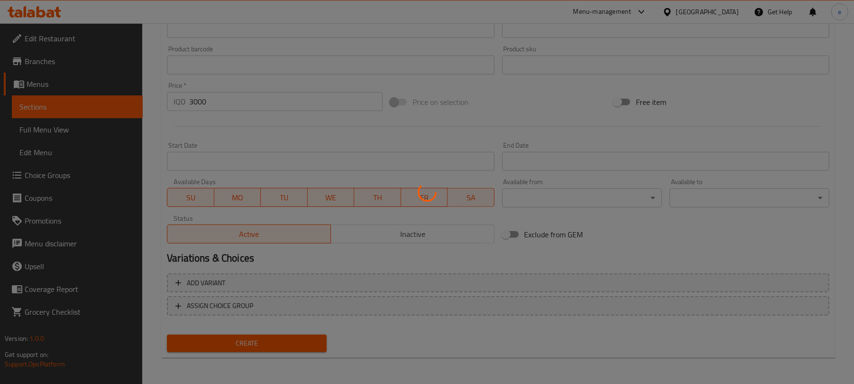
type input "0"
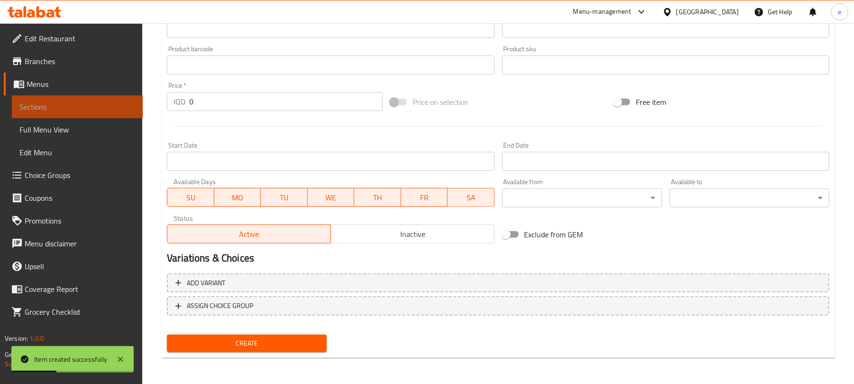
click at [47, 112] on span "Sections" at bounding box center [77, 106] width 116 height 11
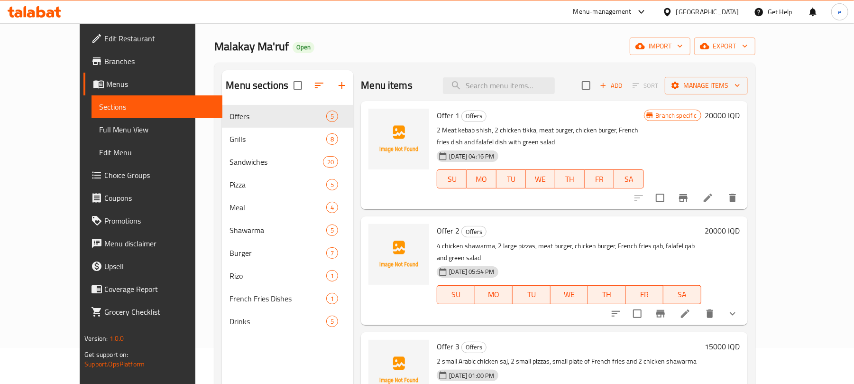
scroll to position [7, 0]
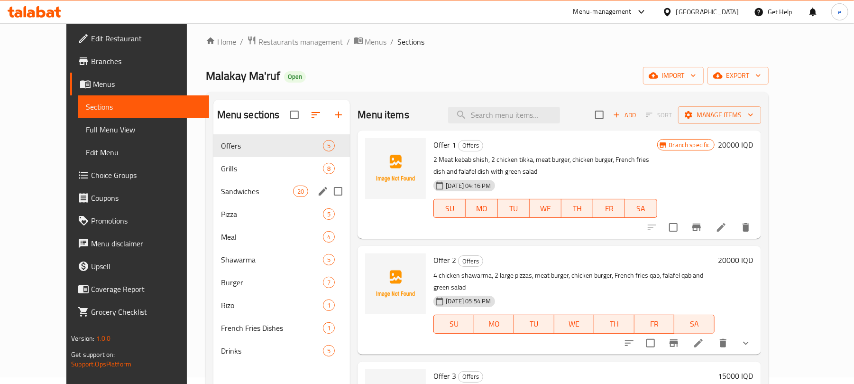
click at [221, 188] on span "Sandwiches" at bounding box center [257, 190] width 72 height 11
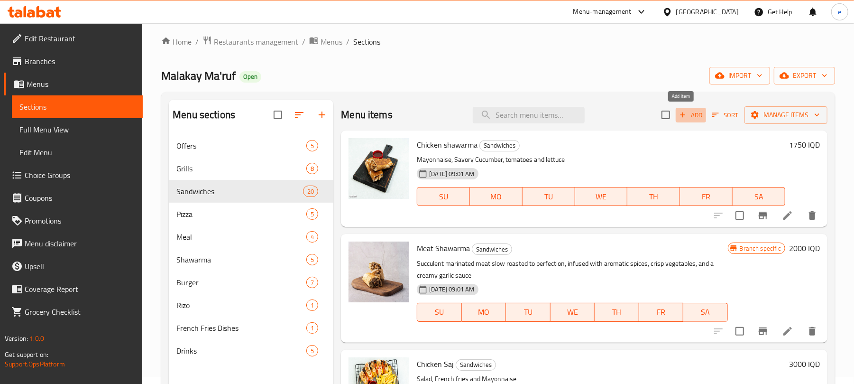
click at [679, 120] on span "Add" at bounding box center [691, 115] width 26 height 11
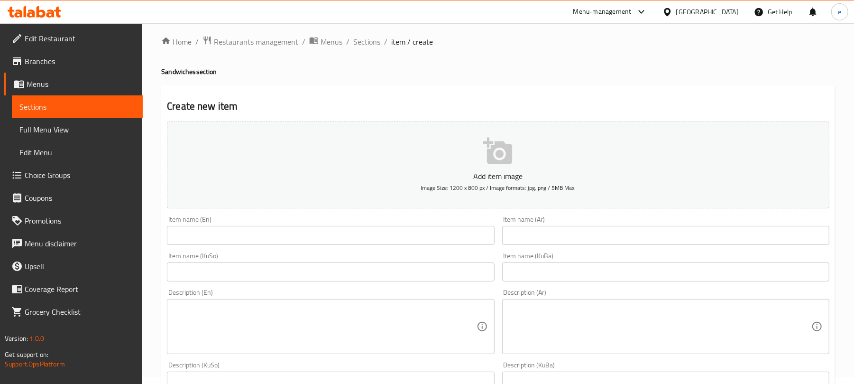
click at [575, 229] on input "text" at bounding box center [665, 235] width 327 height 19
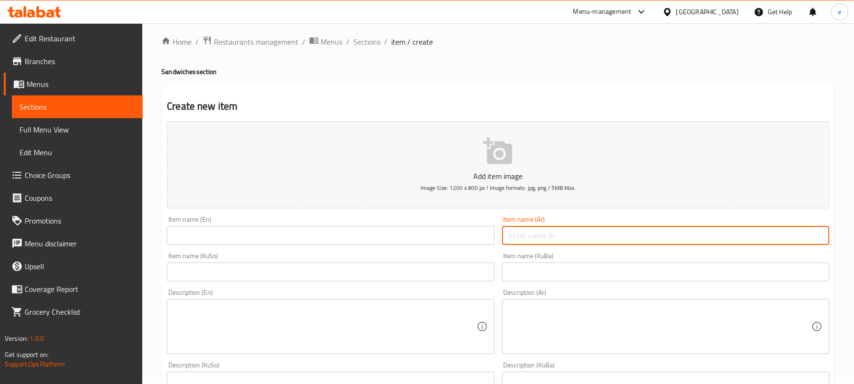
paste input "سندويش مكسيكي دجاج سبايسي"
type input "سندويش مكسيكي دجاج سبايسي"
click at [352, 241] on input "text" at bounding box center [330, 235] width 327 height 19
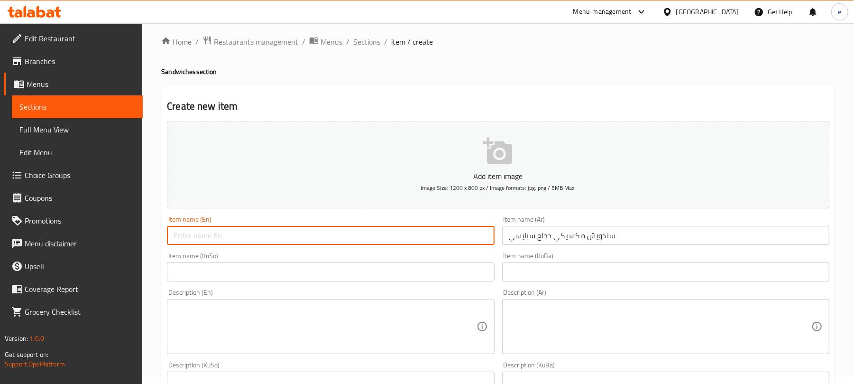
paste input "Spicy Chicken Mexican Sandwich"
type input "Spicy Chicken Mexican Sandwich"
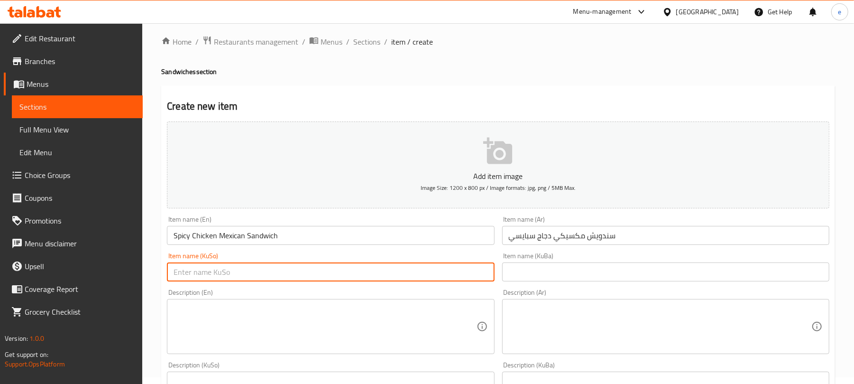
click at [430, 277] on input "text" at bounding box center [330, 271] width 327 height 19
type input "ساندویچی مریشکی تیژی مەکسیکی"
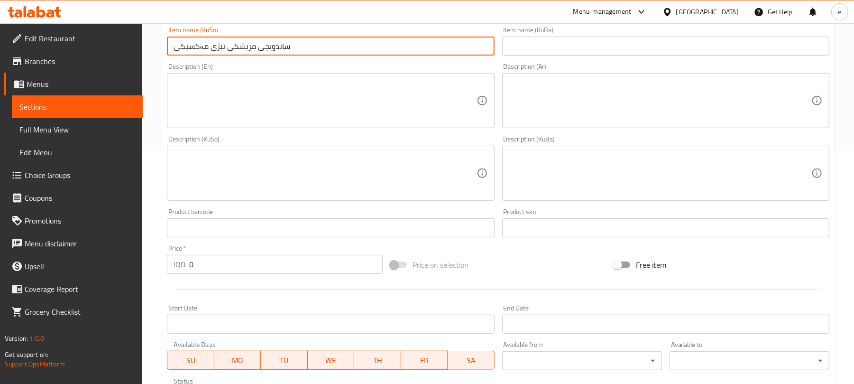
scroll to position [260, 0]
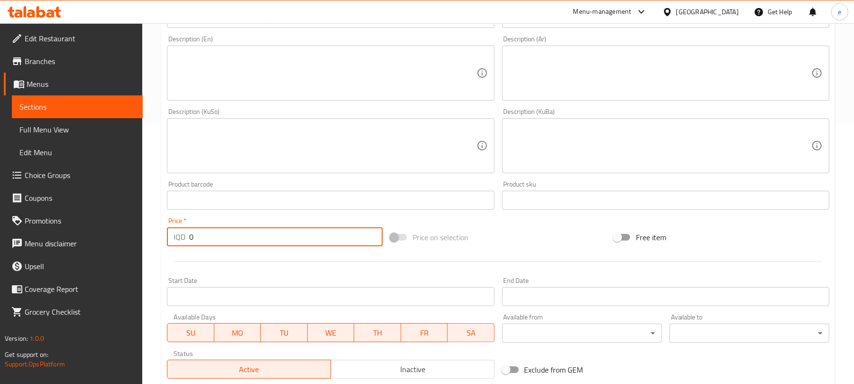
drag, startPoint x: 140, startPoint y: 246, endPoint x: 171, endPoint y: 249, distance: 31.0
click at [138, 246] on div "Edit Restaurant Branches Menus Sections Full Menu View Edit Menu Choice Groups …" at bounding box center [427, 141] width 854 height 756
paste input "300"
type input "3000"
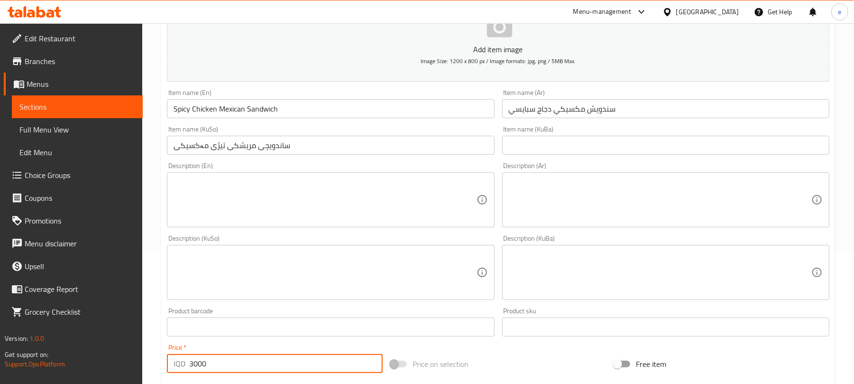
click at [587, 198] on textarea at bounding box center [660, 199] width 303 height 45
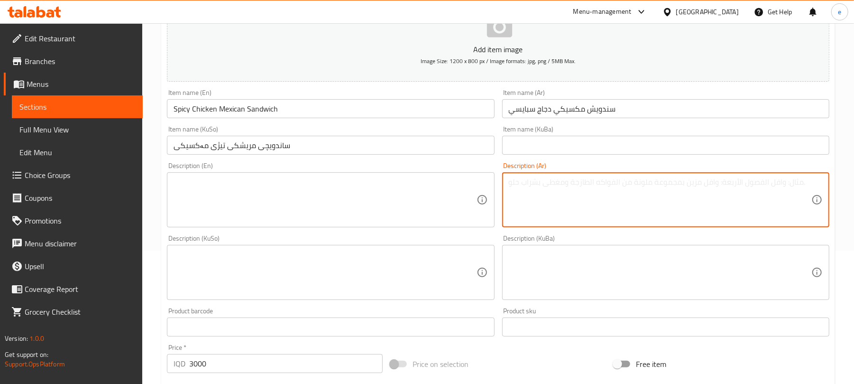
paste textarea "متبل بنكهات خاصه، مايونيز، مخلل، خس، طماطة، خبز أو صمون حسب طلب زبون"
type textarea "متبل بنكهات خاصه، مايونيز، مخلل، خس، طماطة، خبز أو صمون حسب طلب زبون"
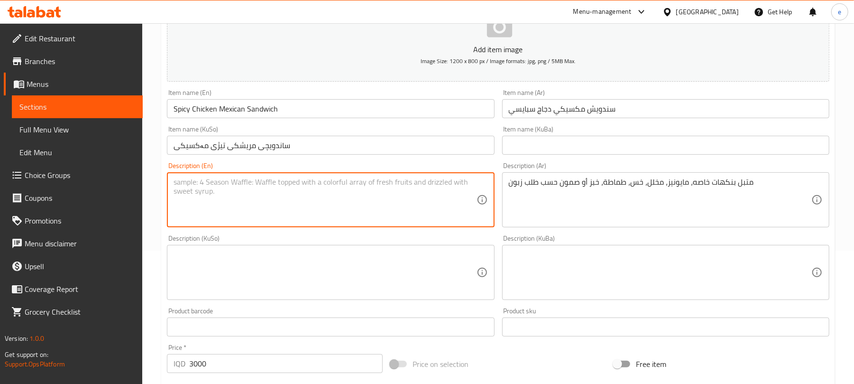
click at [334, 192] on textarea at bounding box center [325, 199] width 303 height 45
paste textarea "Seasoned with special flavors, mayonnaise, pickles, lettuce, tomatoes, bread or…"
type textarea "Seasoned with special flavors, mayonnaise, pickles, lettuce, tomatoes, bread or…"
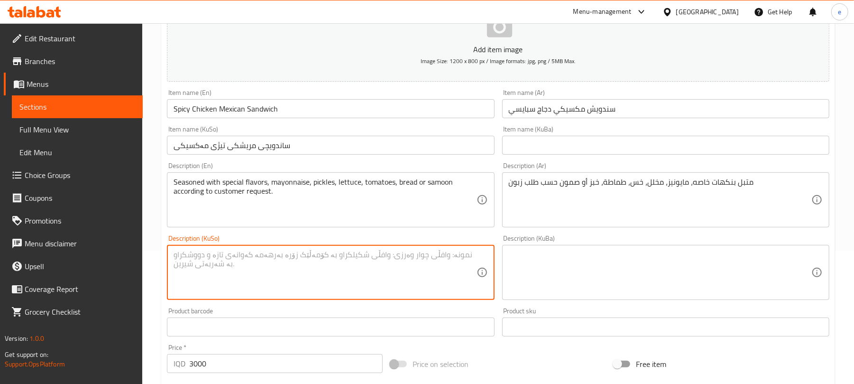
click at [401, 265] on textarea at bounding box center [325, 272] width 303 height 45
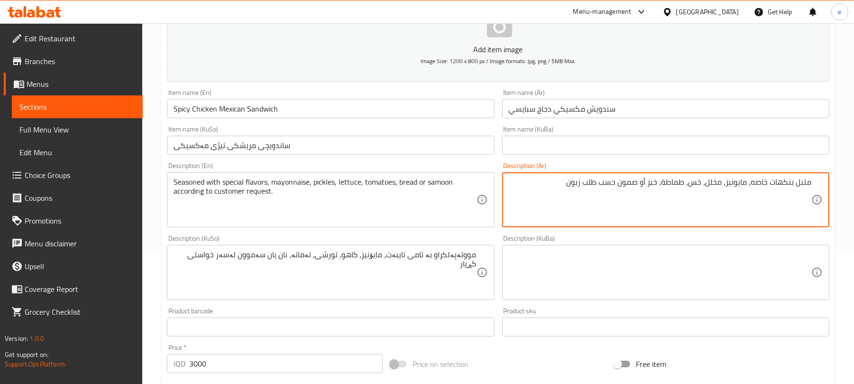
drag, startPoint x: 569, startPoint y: 186, endPoint x: 619, endPoint y: 185, distance: 50.3
click at [619, 185] on textarea "متبل بنكهات خاصه، مايونيز، مخلل، خس، طماطة، خبز أو صمون حسب طلب زبون" at bounding box center [660, 199] width 303 height 45
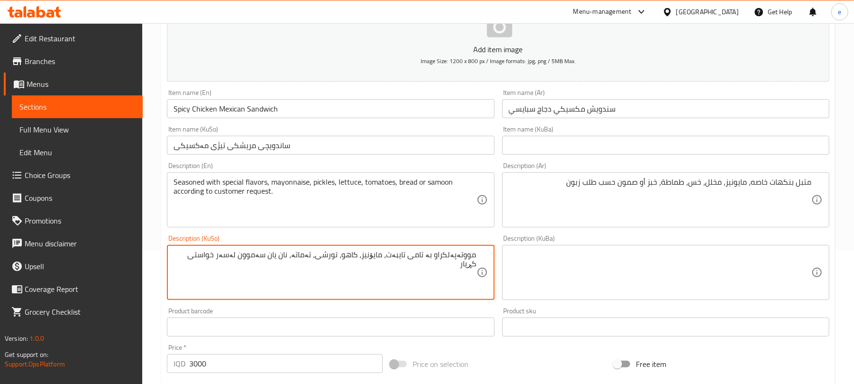
click at [234, 258] on textarea "مووتەپەلکراو بە تامی تایبەت، مایۆنیز، کاهو، تورشی، تەماتە، نان یان سەموون لەسەر…" at bounding box center [325, 272] width 303 height 45
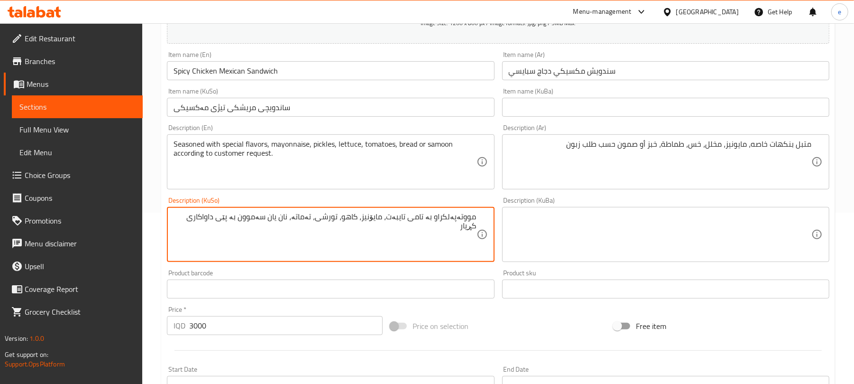
scroll to position [142, 0]
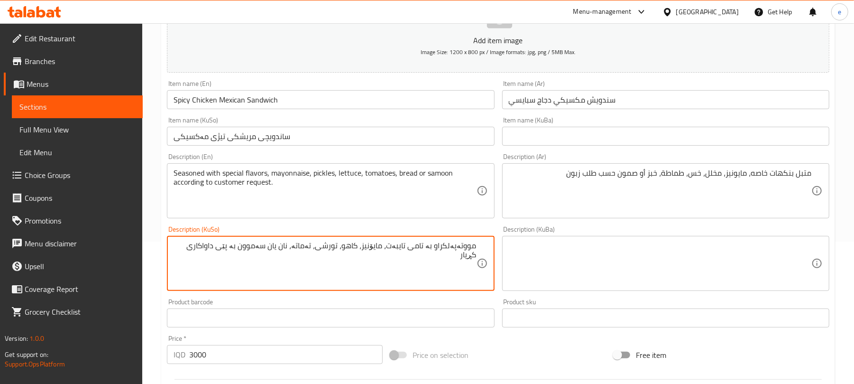
type textarea "مووتەپەلکراو بە تامی تایبەت، مایۆنیز، کاهو، تورشی، تەماتە، نان یان سەموون بە پێ…"
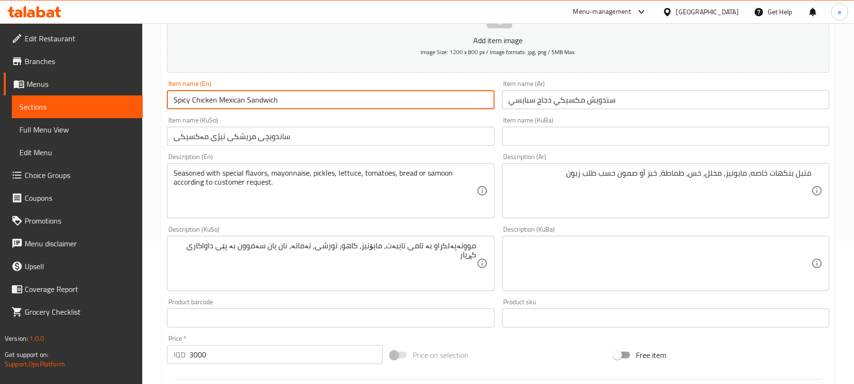
click at [239, 103] on input "Spicy Chicken Mexican Sandwich" at bounding box center [330, 99] width 327 height 19
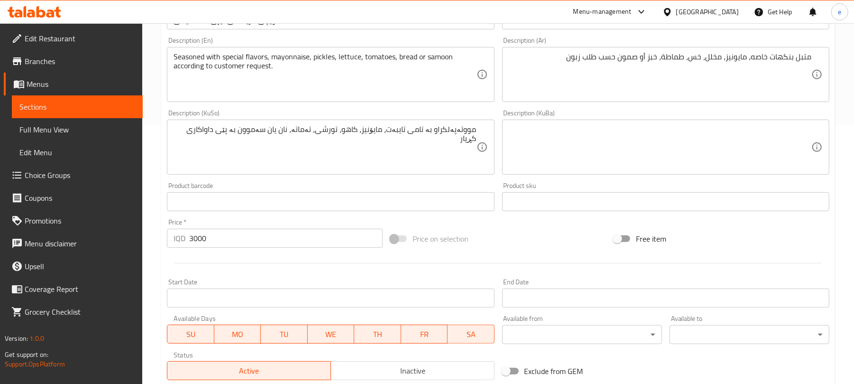
scroll to position [395, 0]
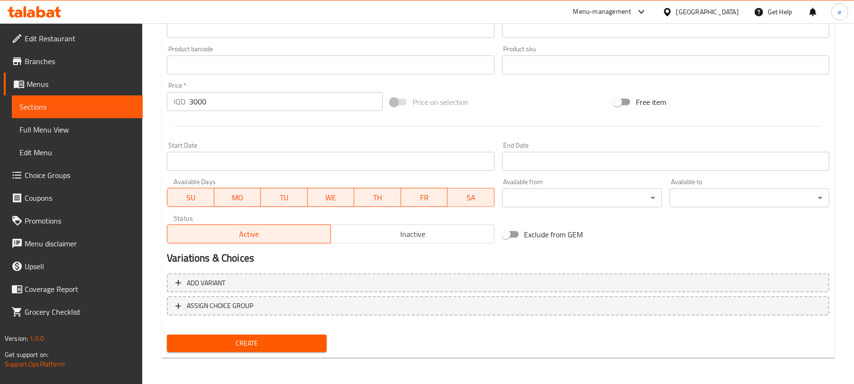
click at [295, 334] on button "Create" at bounding box center [247, 343] width 160 height 18
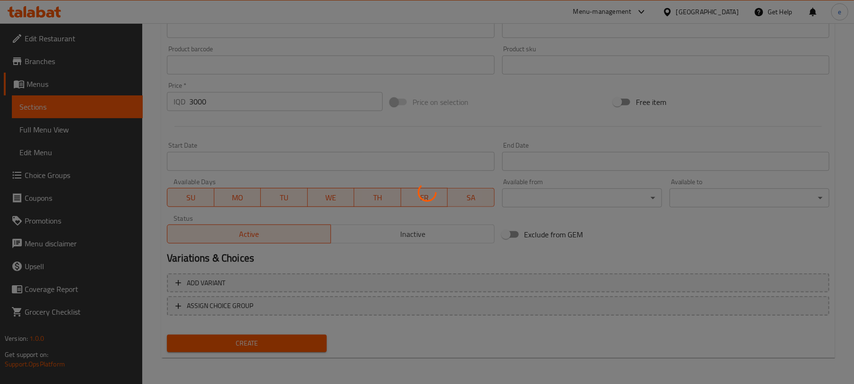
type input "0"
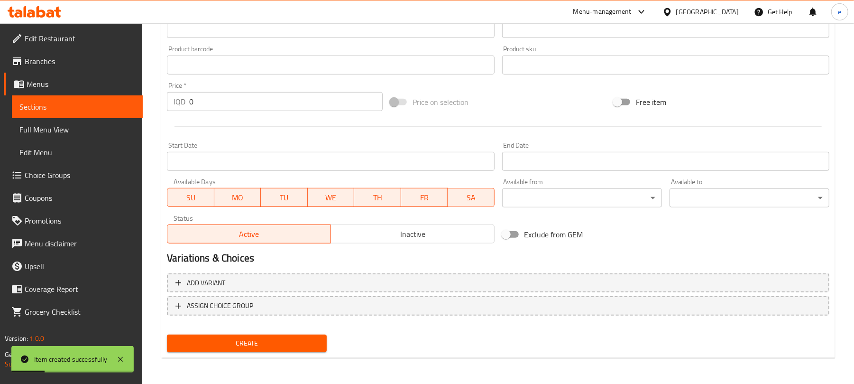
click at [80, 118] on link "Full Menu View" at bounding box center [77, 129] width 131 height 23
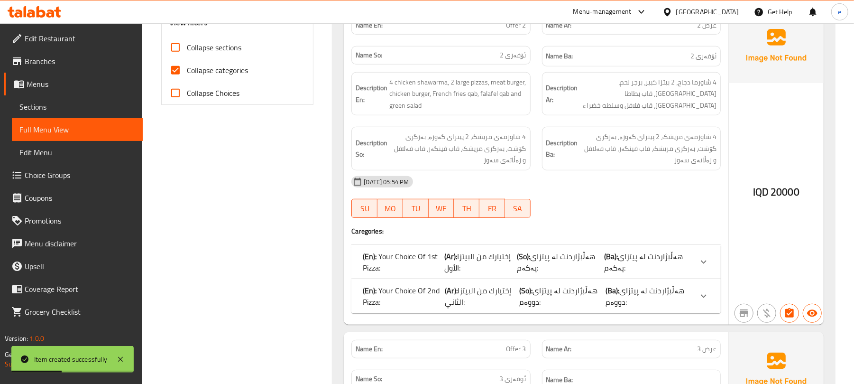
click at [98, 111] on span "Sections" at bounding box center [77, 106] width 116 height 11
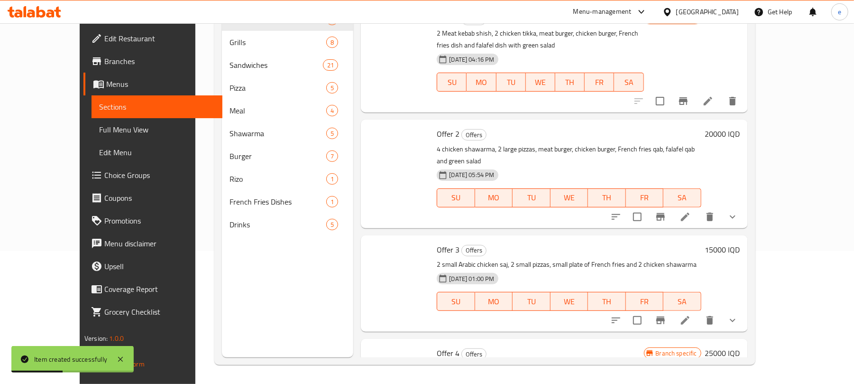
scroll to position [133, 0]
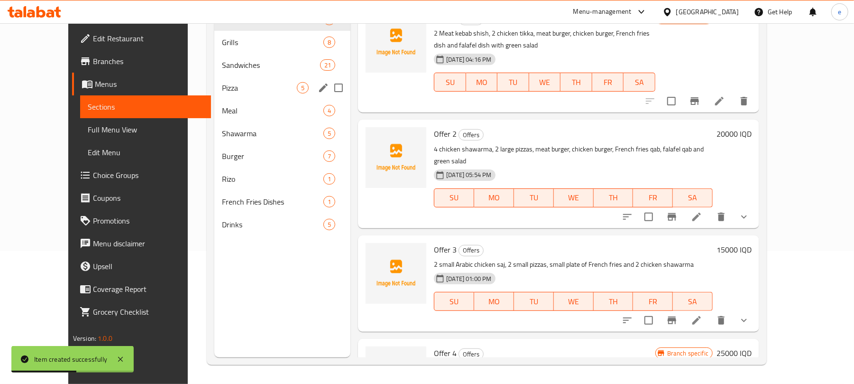
click at [224, 74] on div "Sandwiches 21" at bounding box center [282, 65] width 136 height 23
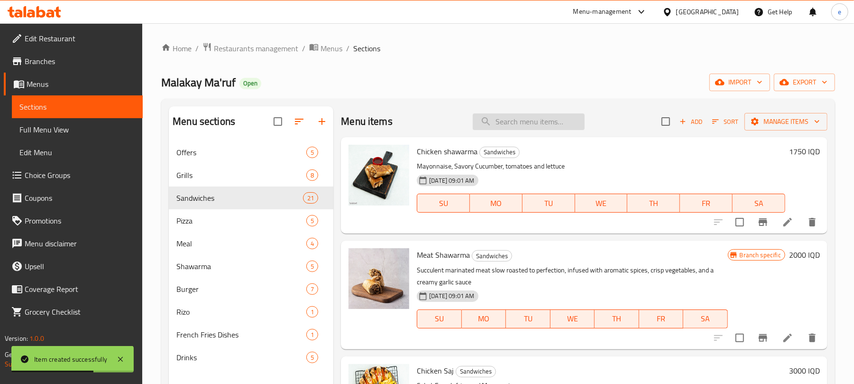
click at [528, 128] on input "search" at bounding box center [529, 121] width 112 height 17
paste input "Shish Tawook Sandwich"
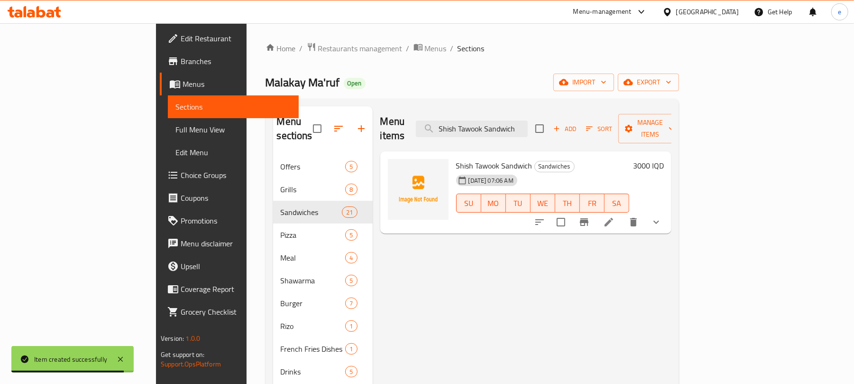
type input "Shish Tawook Sandwich"
click at [622, 213] on li at bounding box center [609, 221] width 27 height 17
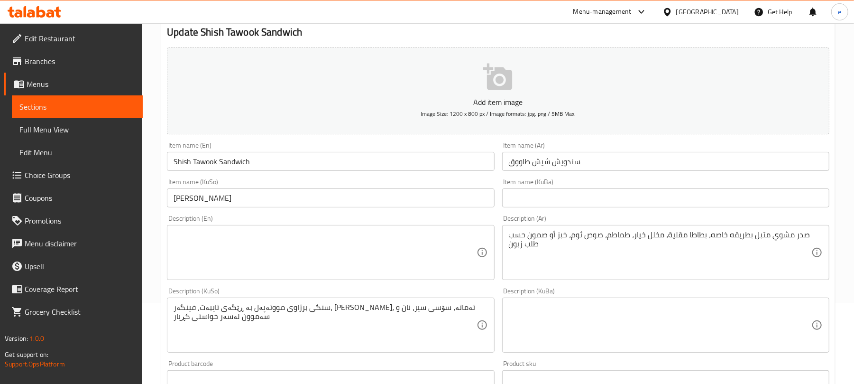
scroll to position [126, 0]
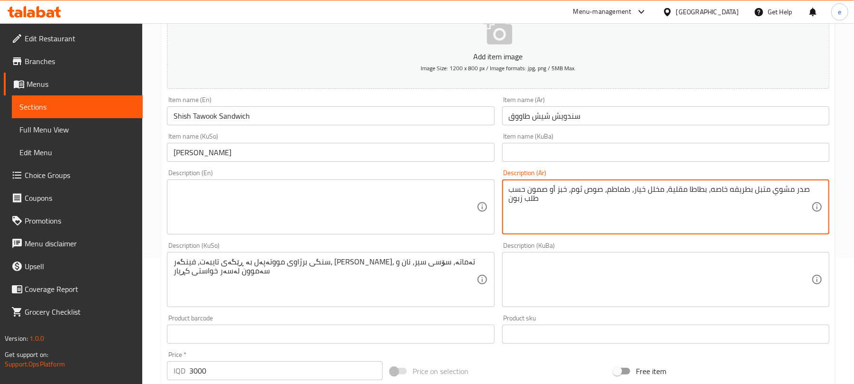
click at [555, 217] on textarea "صدر مشوي متبل بطريقه خاصه، بطاطا مقلية، مخلل خيار، طماطم، صوص ثوم، خبز أو صمون …" at bounding box center [660, 206] width 303 height 45
click at [327, 219] on textarea at bounding box center [325, 206] width 303 height 45
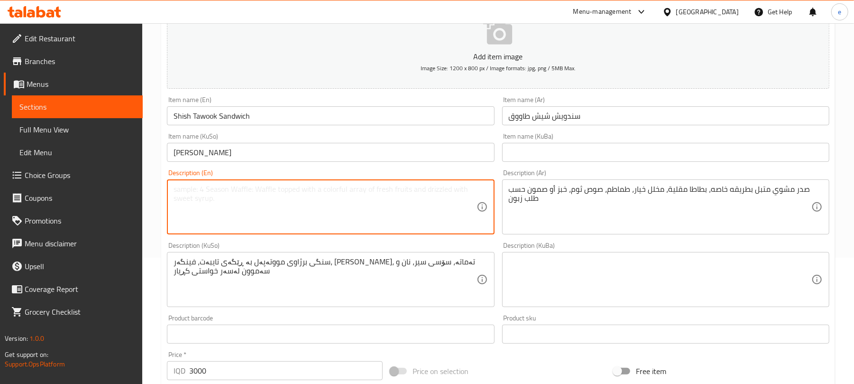
paste textarea "Special muttabal grilled breast, French fries, pickled cucumber, tomatoes, garl…"
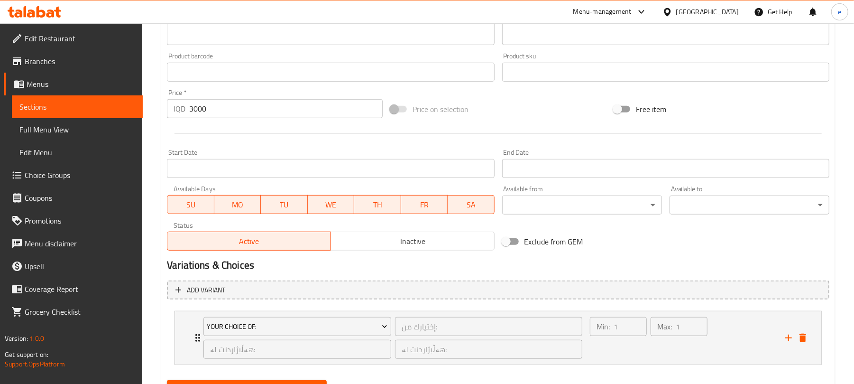
scroll to position [434, 0]
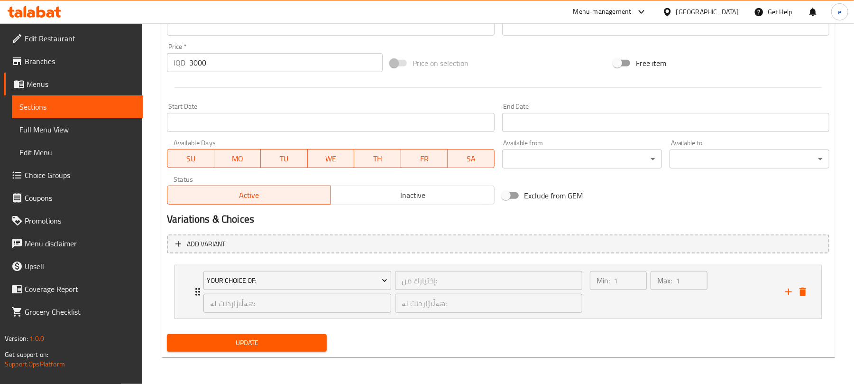
type textarea "Special muttabal grilled breast, French fries, pickled cucumber, tomatoes, garl…"
click at [272, 341] on span "Update" at bounding box center [246, 343] width 145 height 12
drag, startPoint x: 112, startPoint y: 103, endPoint x: 122, endPoint y: 92, distance: 15.4
click at [111, 103] on span "Sections" at bounding box center [77, 106] width 116 height 11
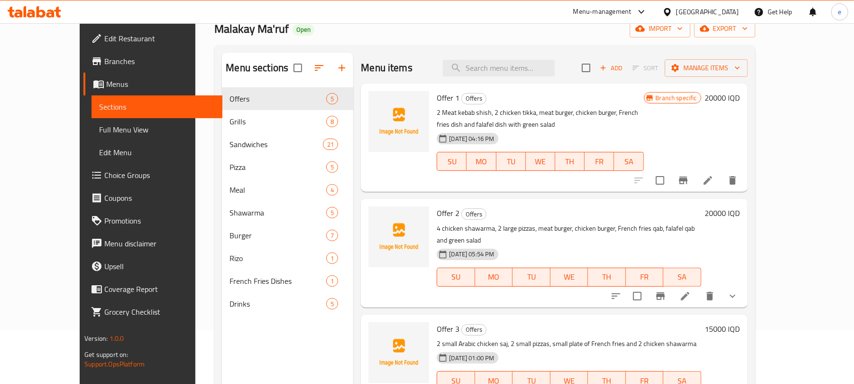
scroll to position [7, 0]
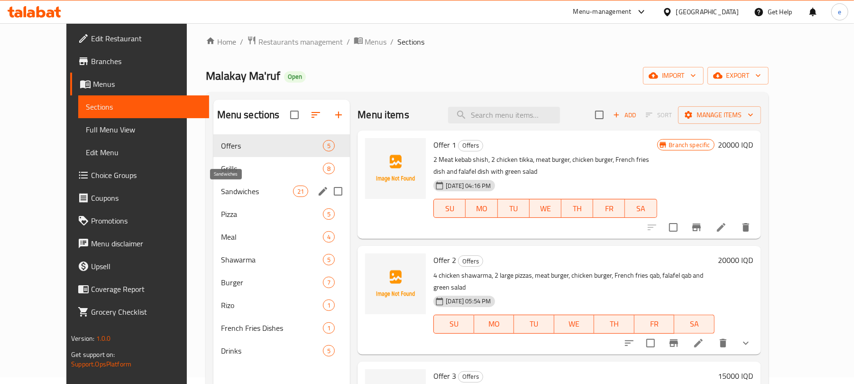
click at [221, 193] on span "Sandwiches" at bounding box center [257, 190] width 72 height 11
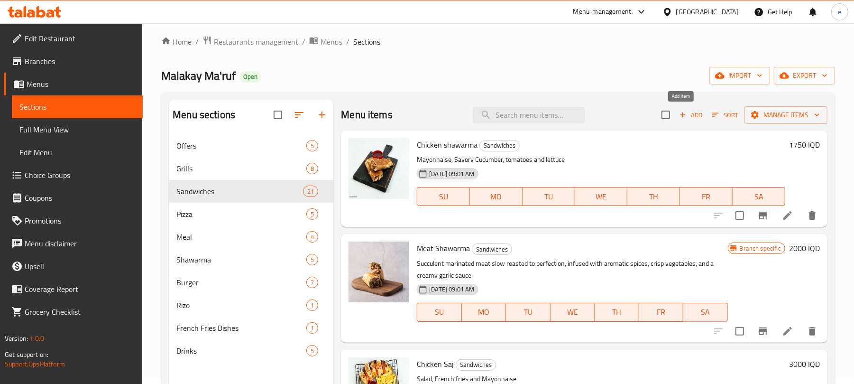
click at [680, 117] on icon "button" at bounding box center [682, 114] width 5 height 5
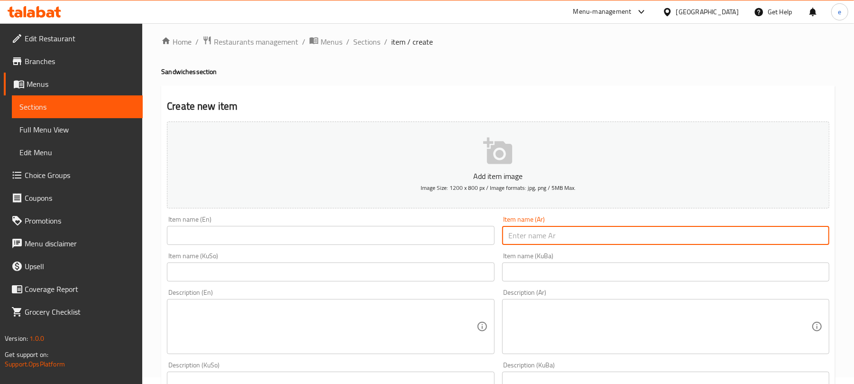
click at [606, 245] on input "text" at bounding box center [665, 235] width 327 height 19
click at [604, 241] on input "text" at bounding box center [665, 235] width 327 height 19
paste input "سندويش فاهيتا لحم فريش"
type input "سندويش فاهيتا لحم فريش"
click at [422, 274] on input "text" at bounding box center [330, 271] width 327 height 19
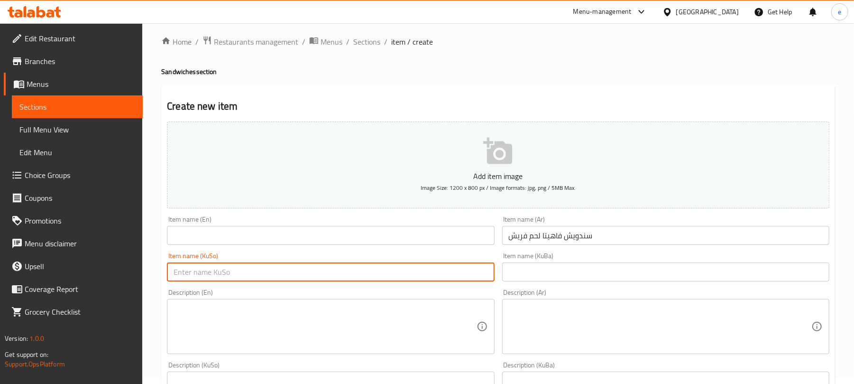
click at [397, 240] on input "text" at bounding box center [330, 235] width 327 height 19
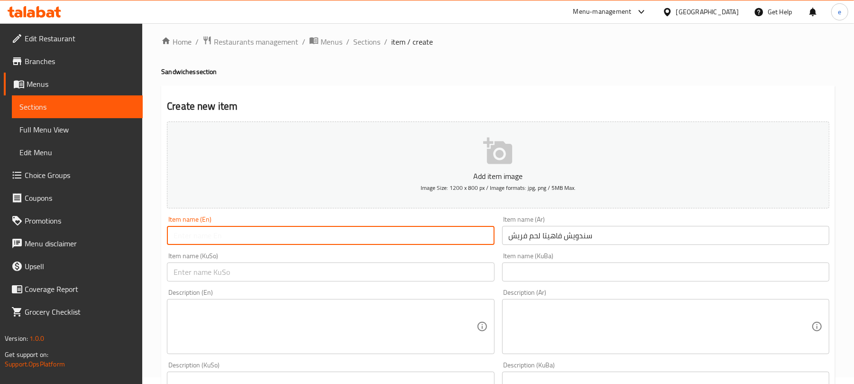
paste input "Fresh Meat Fajita Sandwich"
type input "Fresh Meat Fajita Sandwich"
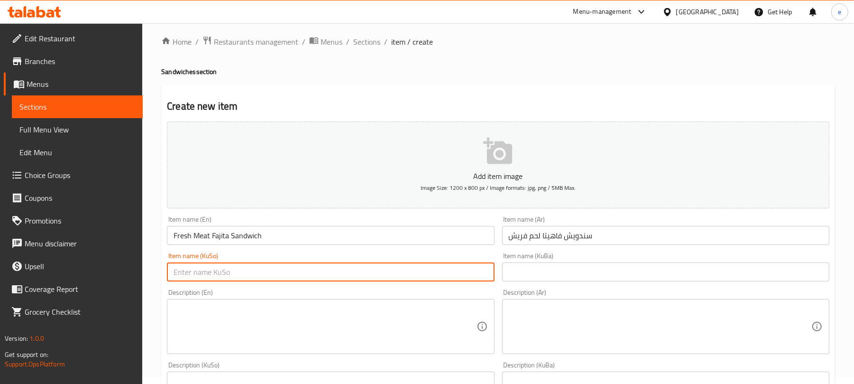
click at [452, 278] on input "text" at bounding box center [330, 271] width 327 height 19
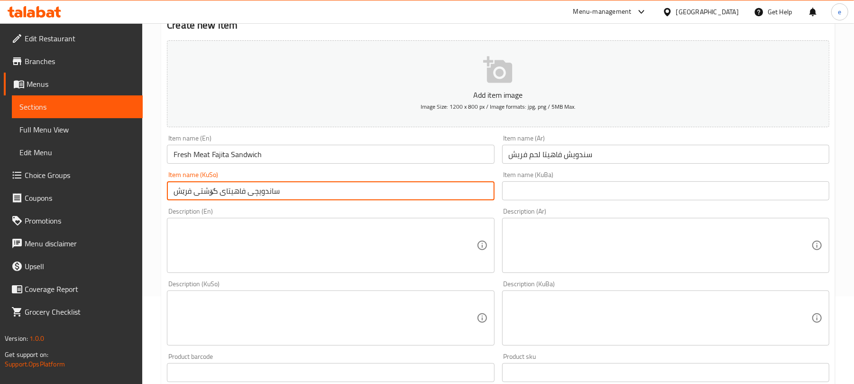
scroll to position [133, 0]
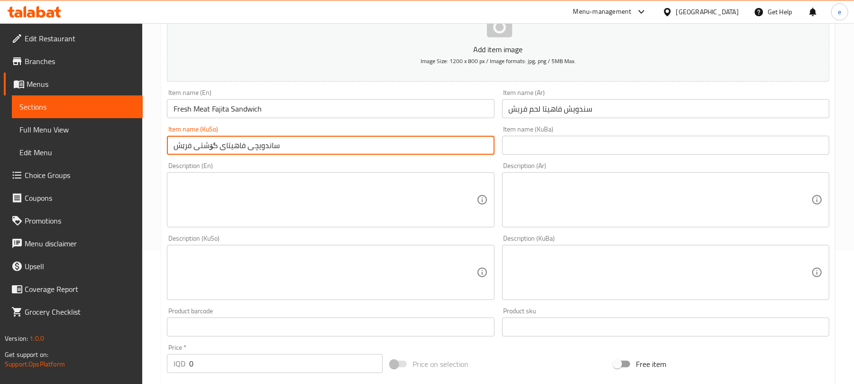
type input "ساندویچی فاهیتای گۆشتی فرێش"
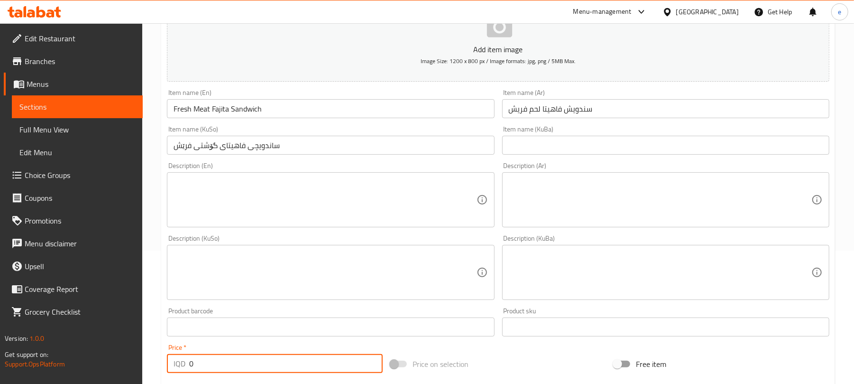
drag, startPoint x: 209, startPoint y: 363, endPoint x: 196, endPoint y: 361, distance: 12.4
click at [196, 361] on input "0" at bounding box center [285, 363] width 193 height 19
drag, startPoint x: 196, startPoint y: 358, endPoint x: 170, endPoint y: 357, distance: 26.1
click at [170, 357] on div "IQD 0 Price *" at bounding box center [275, 363] width 216 height 19
paste input "400"
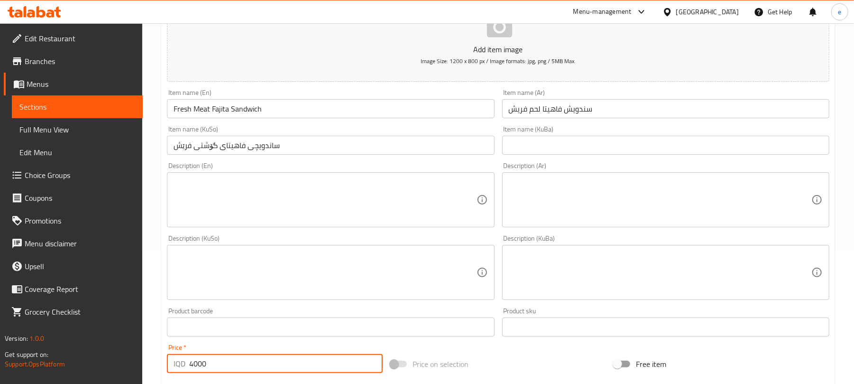
type input "4000"
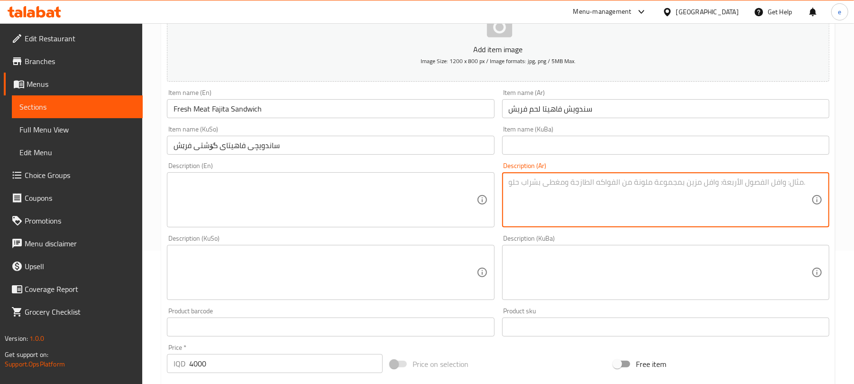
click at [536, 193] on textarea at bounding box center [660, 199] width 303 height 45
paste textarea "لحم فريش متبل بطريقه خاصه، فطر، فلفل، صوص خاص، خس، طماطة، خيار شور، بطاطا مقلية…"
type textarea "لحم فريش متبل بطريقه خاصه، فطر، فلفل، صوص خاص، خس، طماطة، خيار شور، بطاطا مقلية…"
click at [344, 193] on textarea at bounding box center [325, 199] width 303 height 45
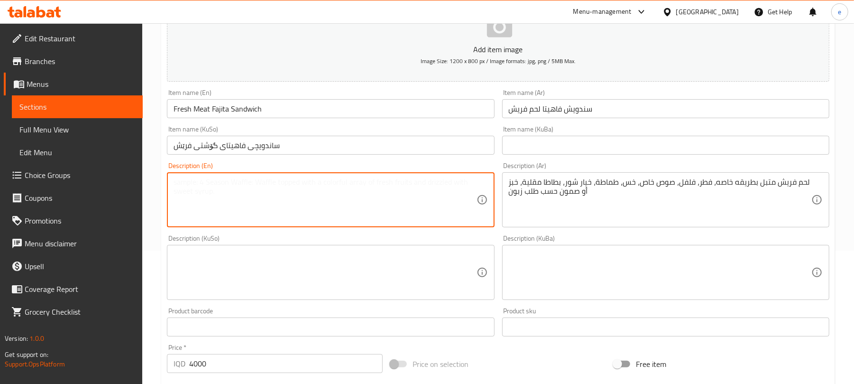
paste textarea "Marinated fresh meat in special way, mushrooms, peppers, special sauce, lettuce…"
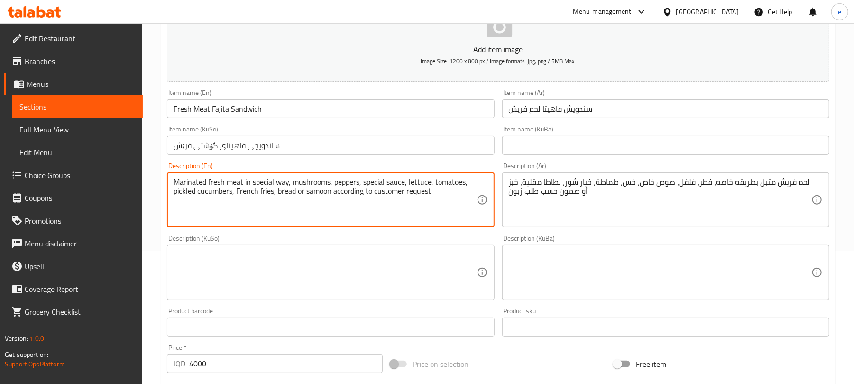
type textarea "Marinated fresh meat in special way, mushrooms, peppers, special sauce, lettuce…"
click at [431, 257] on textarea at bounding box center [325, 272] width 303 height 45
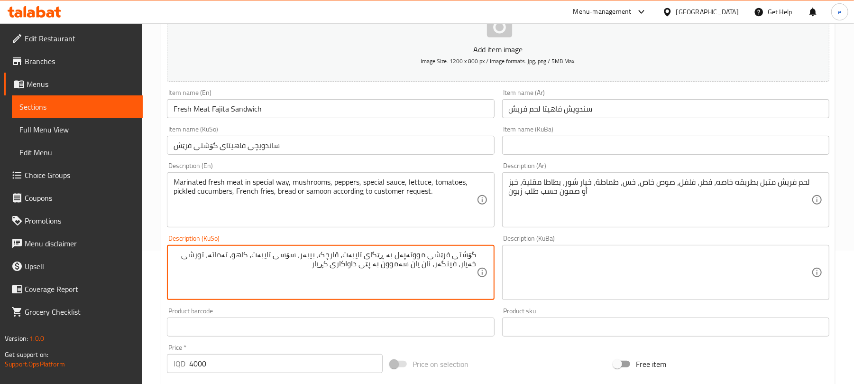
type textarea "گۆشتی فرێشی مووتەپەل بە ڕێگای تایبەت، قارچک، بیبەر، سۆسی تایبەت، کاهو، تەماتە، …"
click at [248, 114] on input "Fresh Meat Fajita Sandwich" at bounding box center [330, 108] width 327 height 19
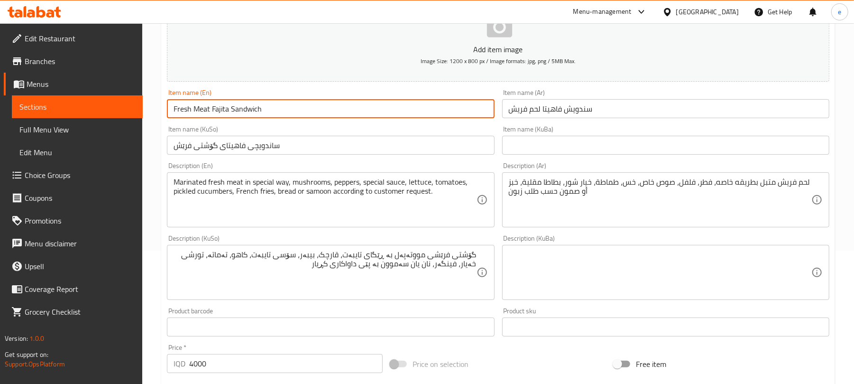
click at [248, 114] on input "Fresh Meat Fajita Sandwich" at bounding box center [330, 108] width 327 height 19
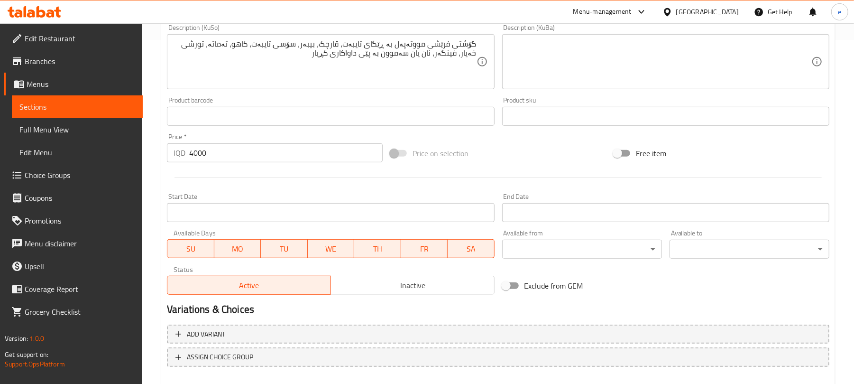
scroll to position [395, 0]
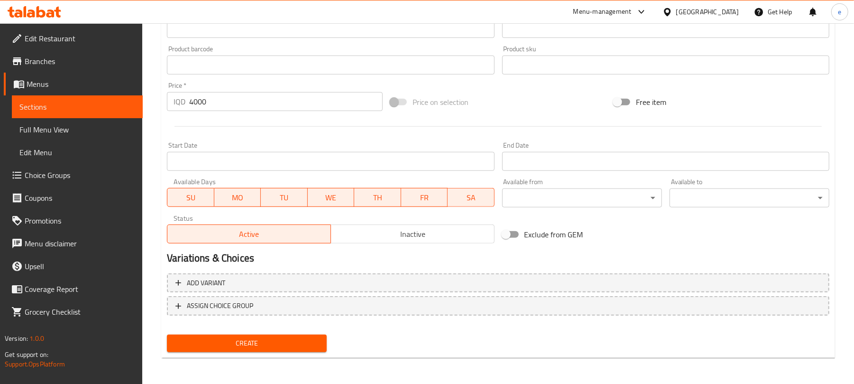
click at [263, 352] on div "Create" at bounding box center [246, 342] width 167 height 25
click at [266, 342] on span "Create" at bounding box center [246, 343] width 145 height 12
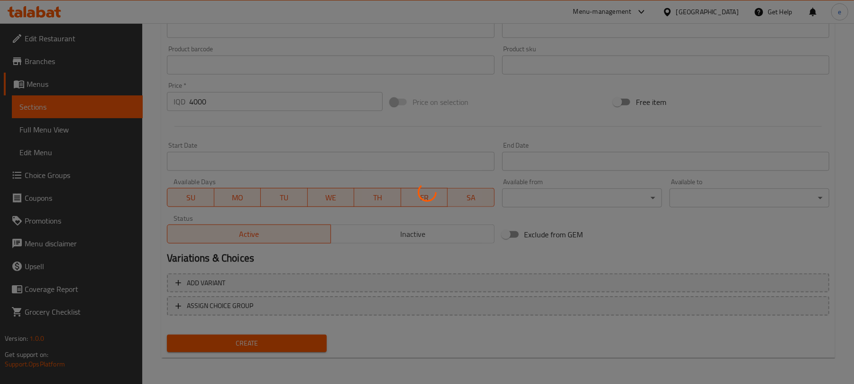
type input "0"
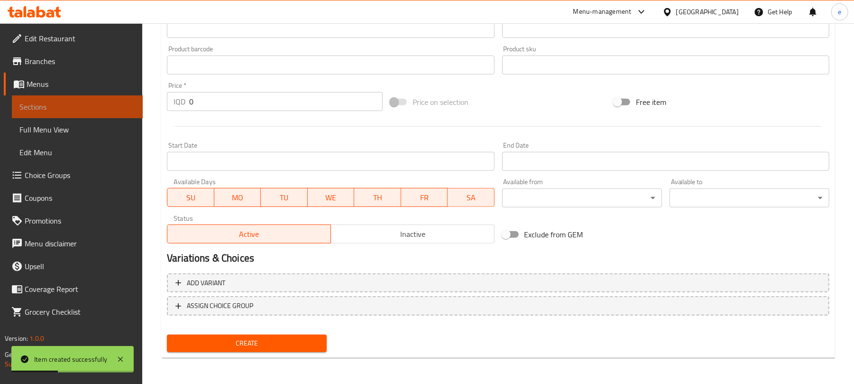
click at [127, 102] on span "Sections" at bounding box center [77, 106] width 116 height 11
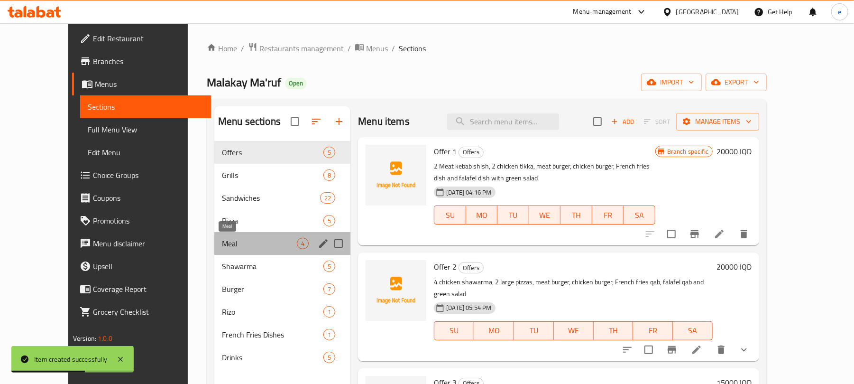
click at [222, 239] on span "Meal" at bounding box center [259, 243] width 75 height 11
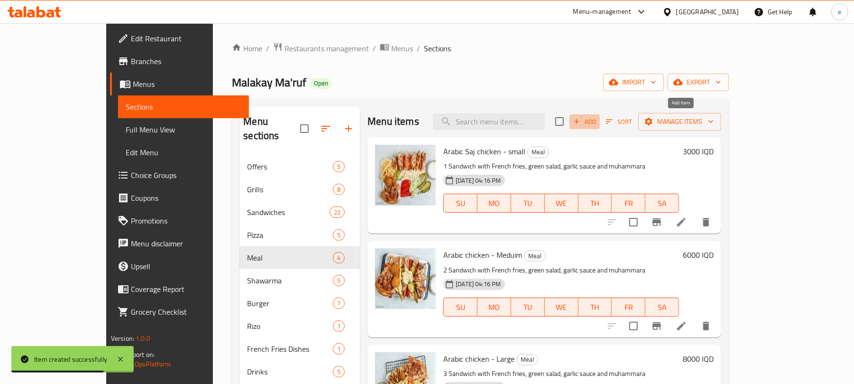
click at [581, 122] on icon "button" at bounding box center [576, 121] width 9 height 9
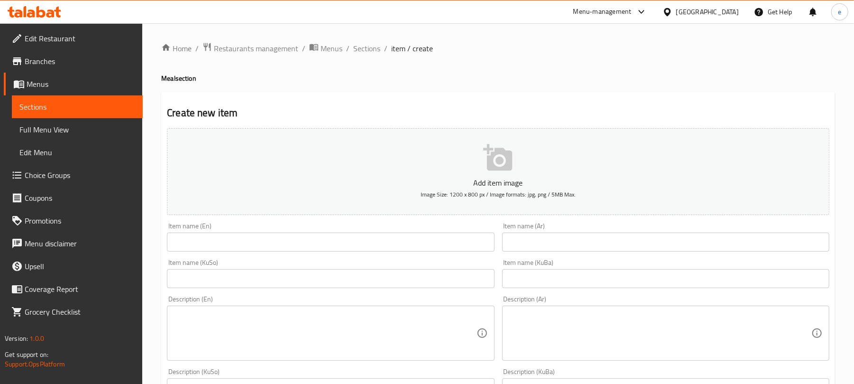
drag, startPoint x: 408, startPoint y: 236, endPoint x: 417, endPoint y: 238, distance: 9.2
click at [408, 236] on input "text" at bounding box center [330, 241] width 327 height 19
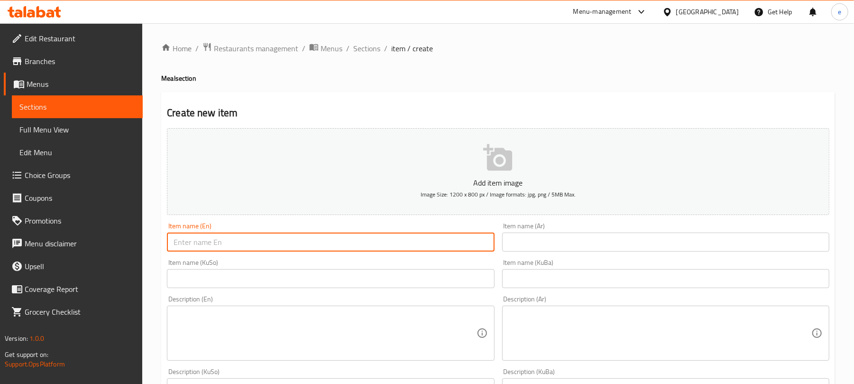
paste input "Fresh Meat Fajita"
type input "Fresh Meat Fajita"
click at [604, 248] on input "text" at bounding box center [665, 241] width 327 height 19
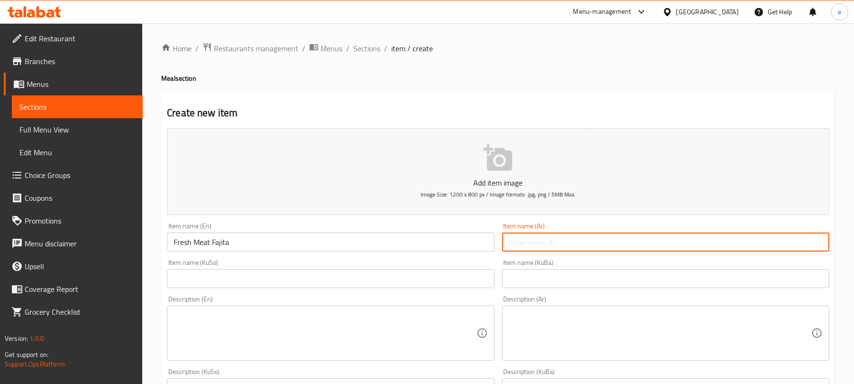
paste input "فاهيتا لحم فريش"
type input "فاهيتا لحم فريش"
click at [471, 287] on input "text" at bounding box center [330, 278] width 327 height 19
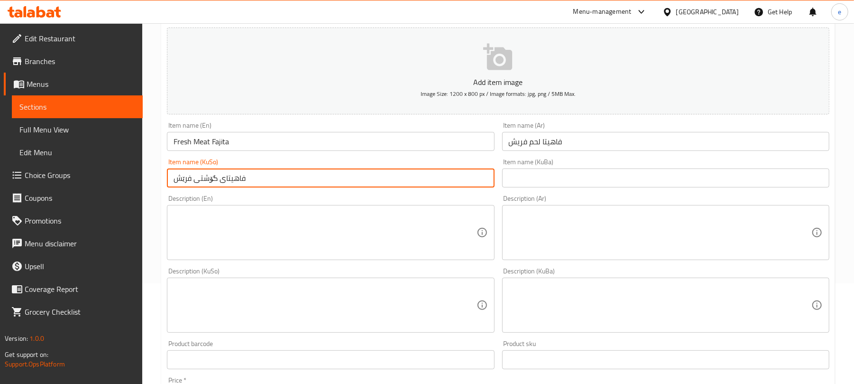
scroll to position [126, 0]
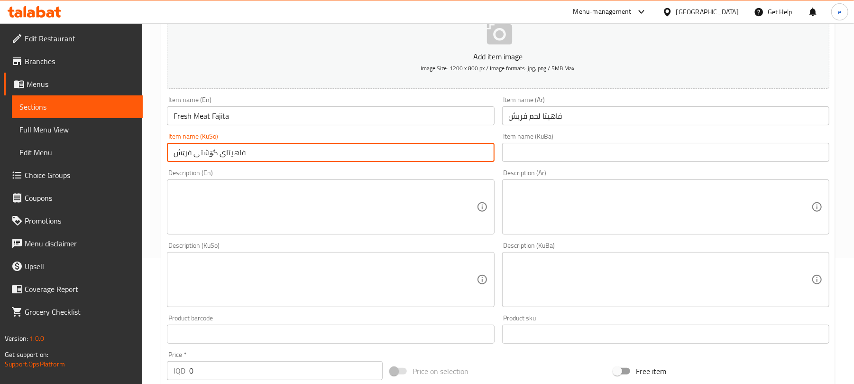
type input "فاهیتای گۆشتی فرێش"
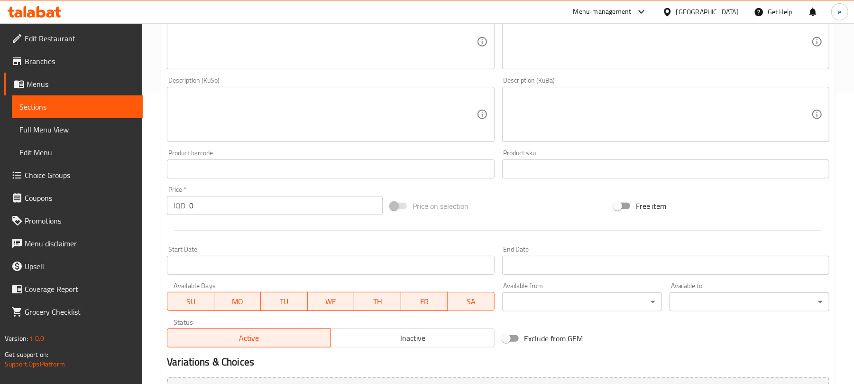
scroll to position [395, 0]
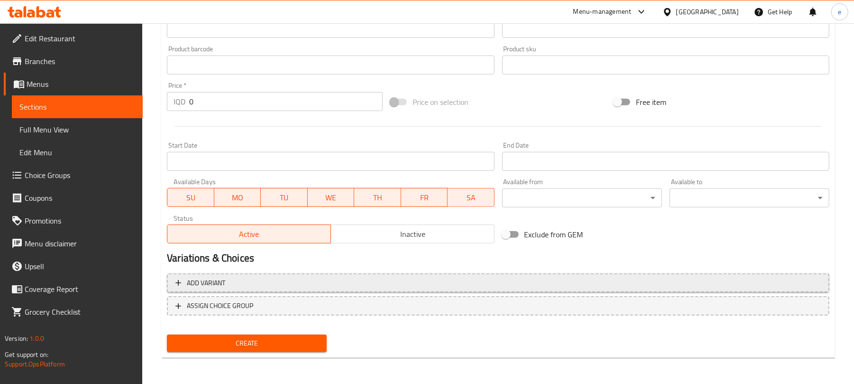
click at [465, 281] on span "Add variant" at bounding box center [497, 283] width 645 height 12
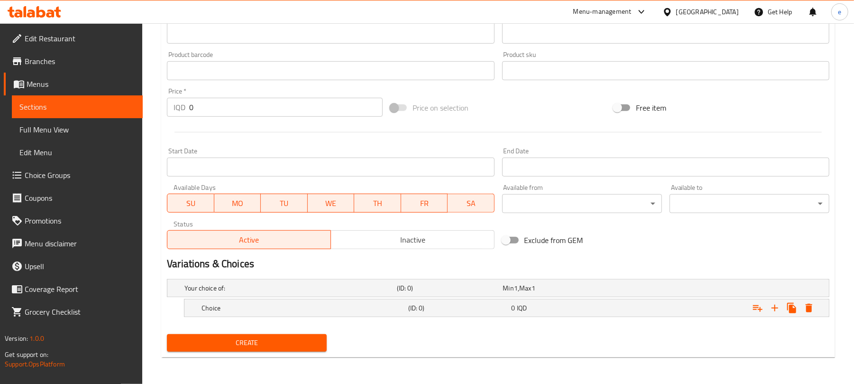
scroll to position [390, 0]
click at [776, 308] on icon "Expand" at bounding box center [774, 307] width 7 height 7
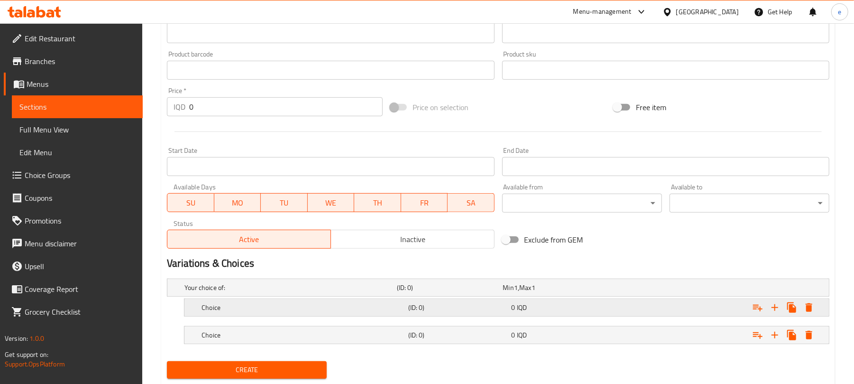
click at [595, 308] on div "0 IQD" at bounding box center [562, 307] width 100 height 9
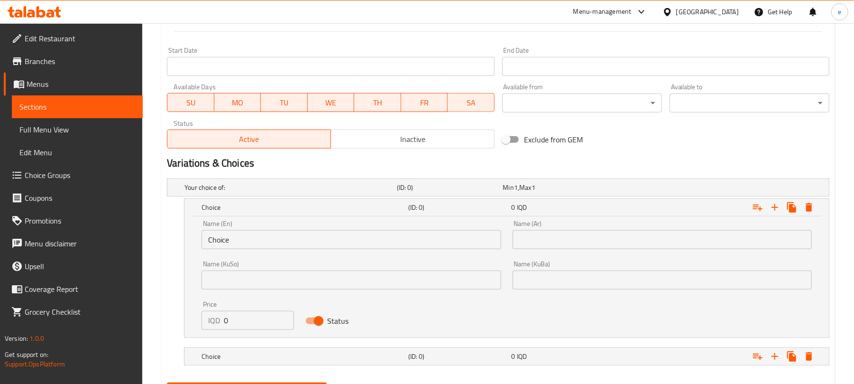
scroll to position [516, 0]
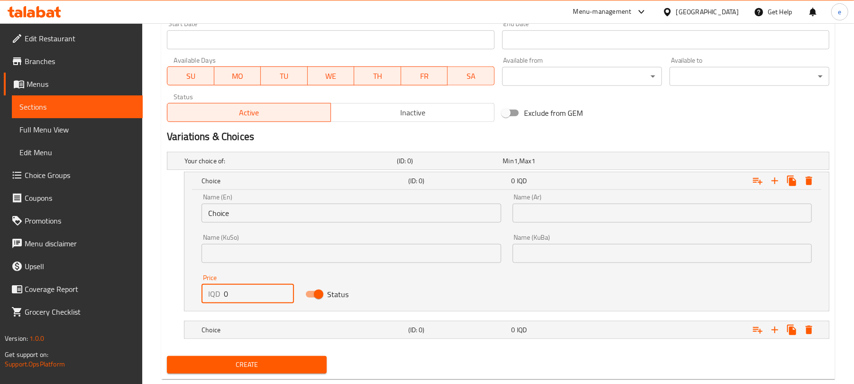
click at [203, 295] on div "IQD 0 Price" at bounding box center [248, 293] width 92 height 19
drag, startPoint x: 240, startPoint y: 296, endPoint x: 214, endPoint y: 294, distance: 25.7
click at [214, 294] on div "IQD 0 Price" at bounding box center [248, 293] width 92 height 19
drag, startPoint x: 230, startPoint y: 293, endPoint x: 223, endPoint y: 293, distance: 7.1
click at [223, 293] on div "IQD 0 Price" at bounding box center [248, 293] width 92 height 19
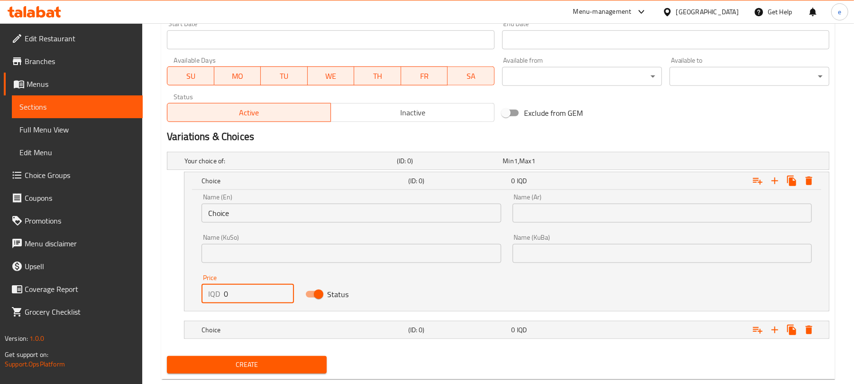
paste input "1000"
type input "10000"
click at [422, 253] on input "text" at bounding box center [351, 253] width 299 height 19
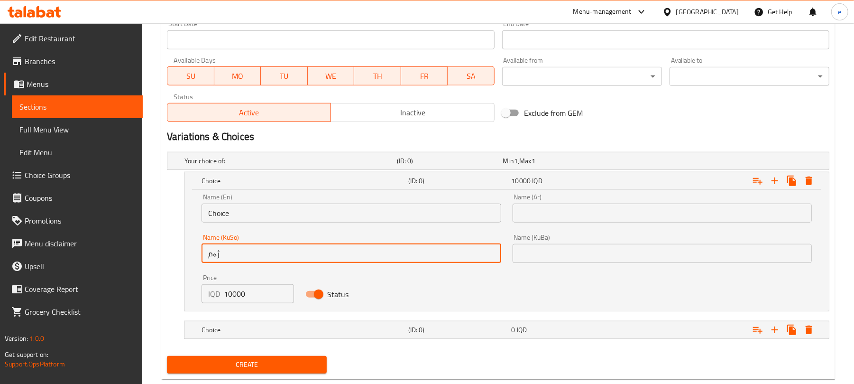
type input "ژەم"
click at [596, 258] on input "text" at bounding box center [662, 253] width 299 height 19
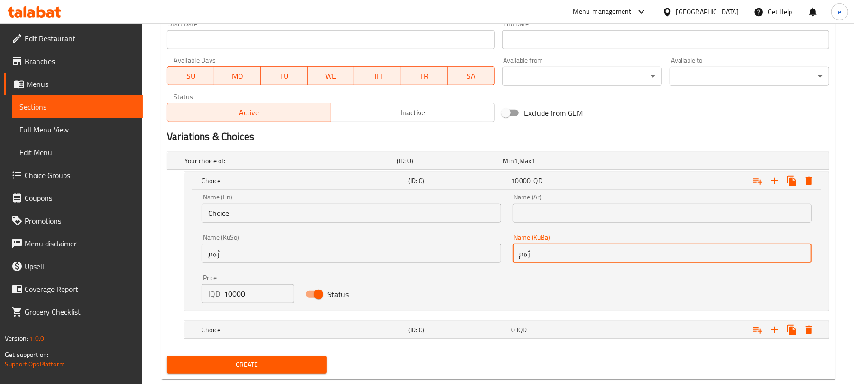
type input "ژەم"
click at [619, 211] on input "text" at bounding box center [662, 212] width 299 height 19
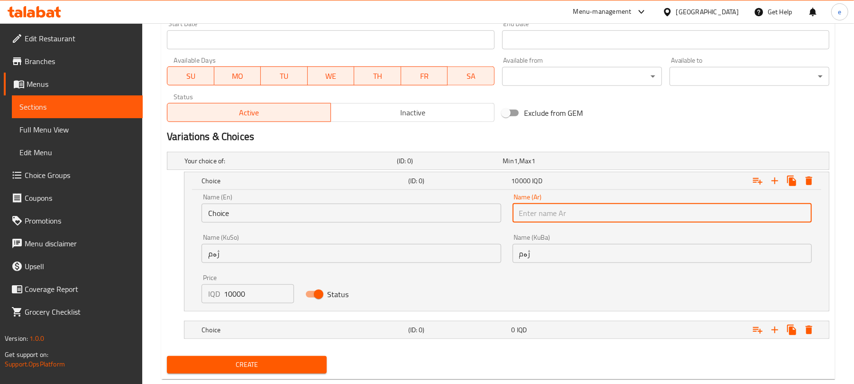
click at [573, 216] on input "text" at bounding box center [662, 212] width 299 height 19
drag, startPoint x: 371, startPoint y: 225, endPoint x: 370, endPoint y: 218, distance: 6.7
click at [371, 225] on div "Name (En) Choice Name (En)" at bounding box center [351, 208] width 311 height 40
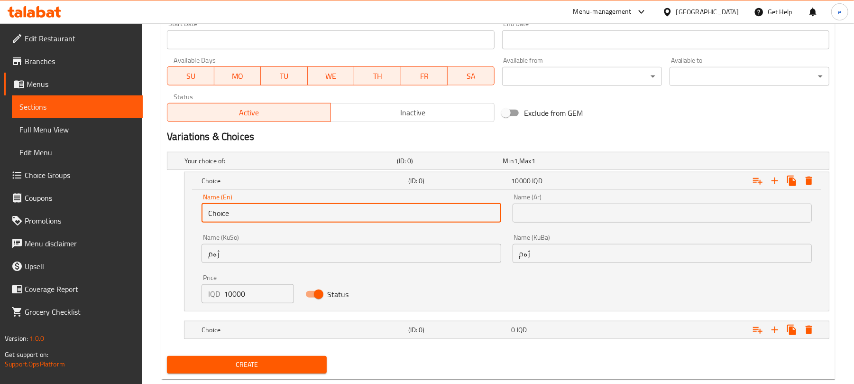
click at [370, 216] on input "Choice" at bounding box center [351, 212] width 299 height 19
paste input "Meal"
type input "Meal"
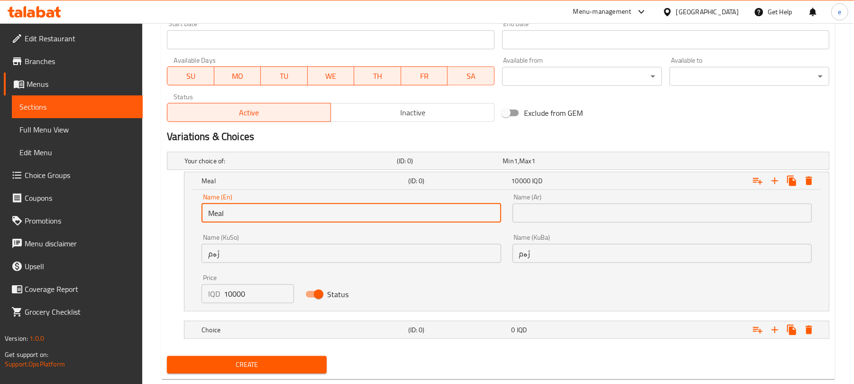
click at [541, 211] on input "text" at bounding box center [662, 212] width 299 height 19
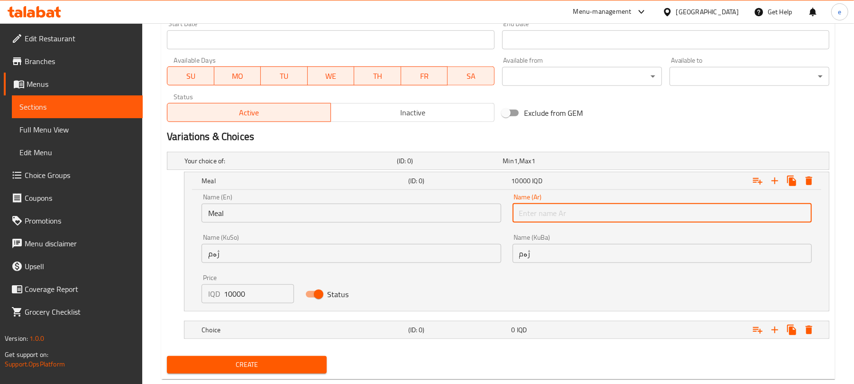
paste input "وجبة"
type input "وجبة"
click at [586, 315] on nav at bounding box center [498, 317] width 662 height 8
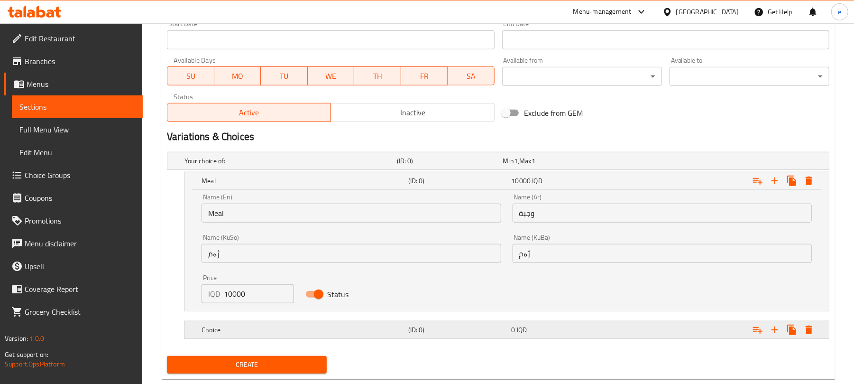
click at [577, 329] on div "0 IQD" at bounding box center [562, 329] width 100 height 9
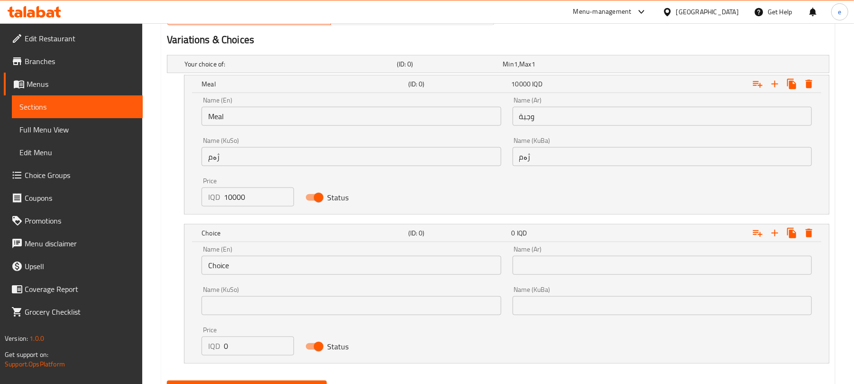
scroll to position [643, 0]
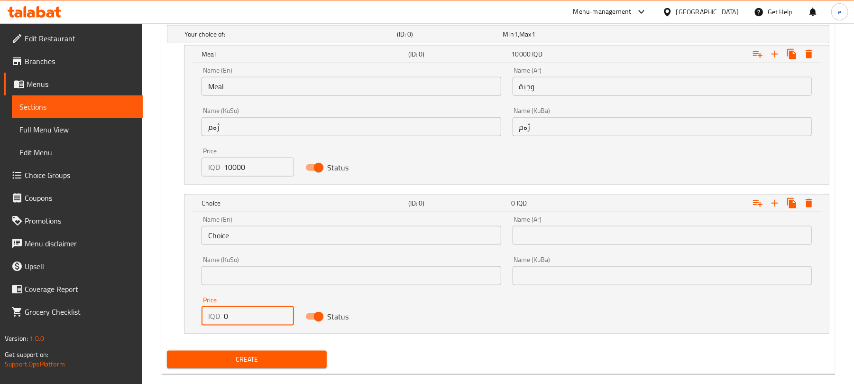
drag, startPoint x: 229, startPoint y: 321, endPoint x: 173, endPoint y: 319, distance: 55.5
click at [174, 321] on div "Choice (ID: 0) 0 IQD Name (En) Choice Name (En) Name (Ar) Name (Ar) Name (KuSo)…" at bounding box center [498, 263] width 662 height 139
type input "6000"
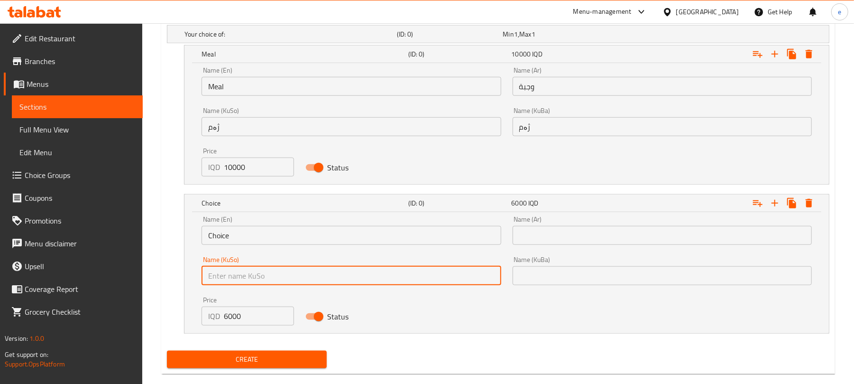
click at [464, 280] on input "text" at bounding box center [351, 275] width 299 height 19
paste input "نیو ژەم"
type input "نیو ژەم"
click at [568, 275] on input "text" at bounding box center [662, 275] width 299 height 19
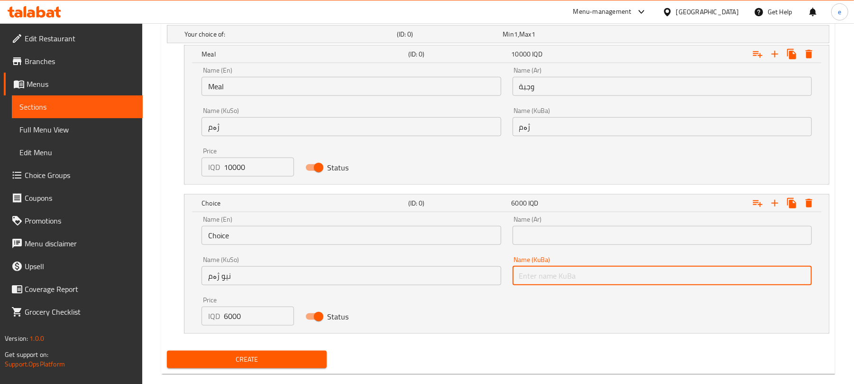
paste input "نیو ژەم"
type input "نیو ژەم"
click at [363, 229] on input "Choice" at bounding box center [351, 235] width 299 height 19
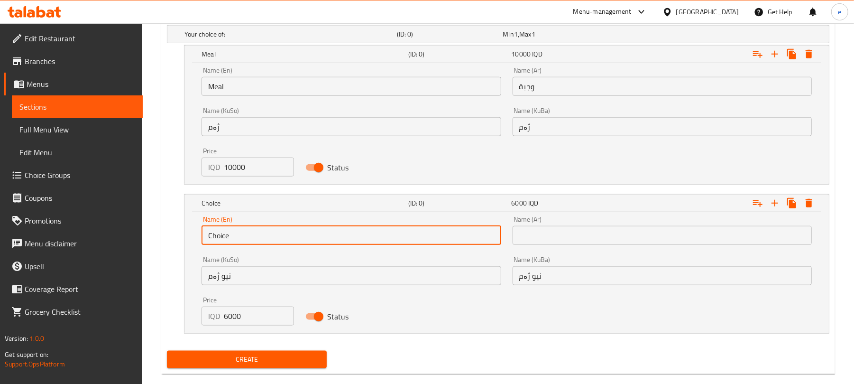
click at [363, 229] on input "Choice" at bounding box center [351, 235] width 299 height 19
paste input "Half meal"
type input "Half meal"
click at [615, 243] on input "text" at bounding box center [662, 235] width 299 height 19
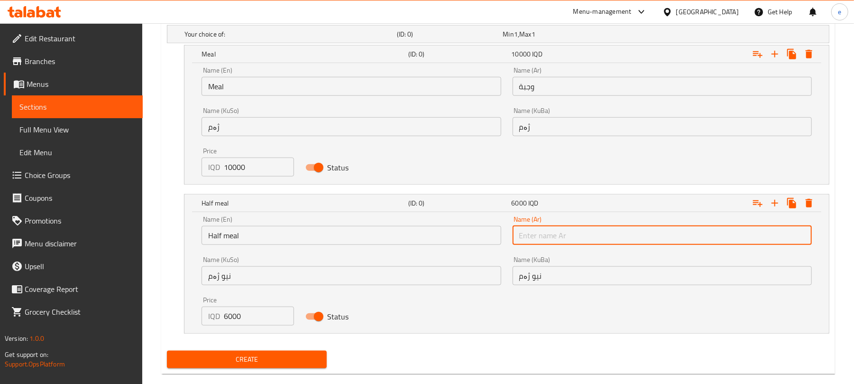
paste input "نصف وجبه"
click at [524, 88] on input "وجبة" at bounding box center [662, 86] width 299 height 19
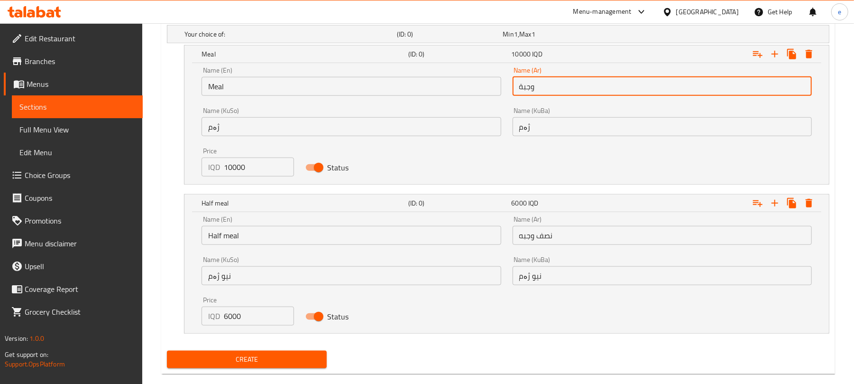
click at [524, 88] on input "وجبة" at bounding box center [662, 86] width 299 height 19
click at [592, 240] on input "نصف وجبه" at bounding box center [662, 235] width 299 height 19
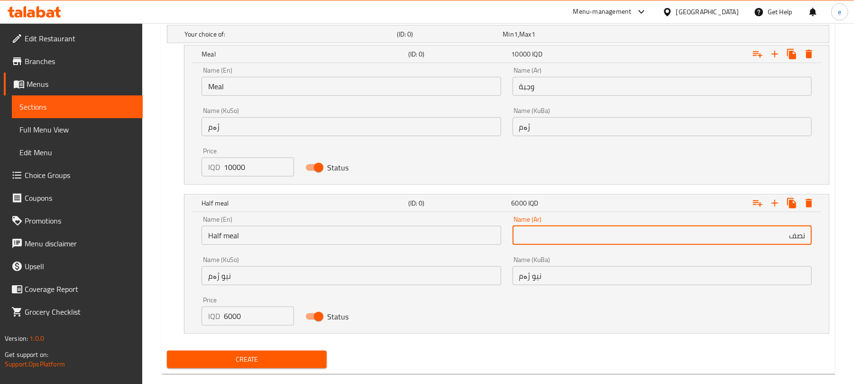
paste input "وجبة"
type input "نصف وجبة"
click at [301, 353] on button "Create" at bounding box center [247, 359] width 160 height 18
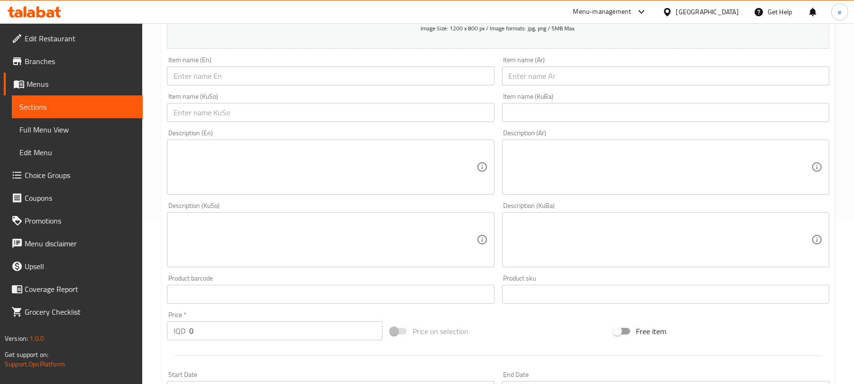
scroll to position [137, 0]
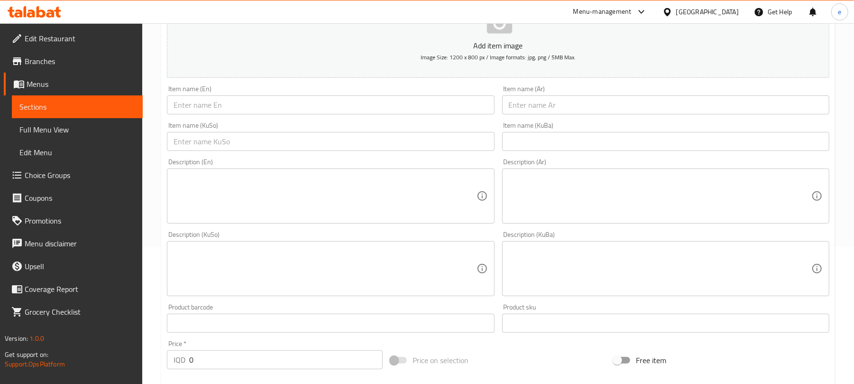
click at [109, 103] on span "Sections" at bounding box center [77, 106] width 116 height 11
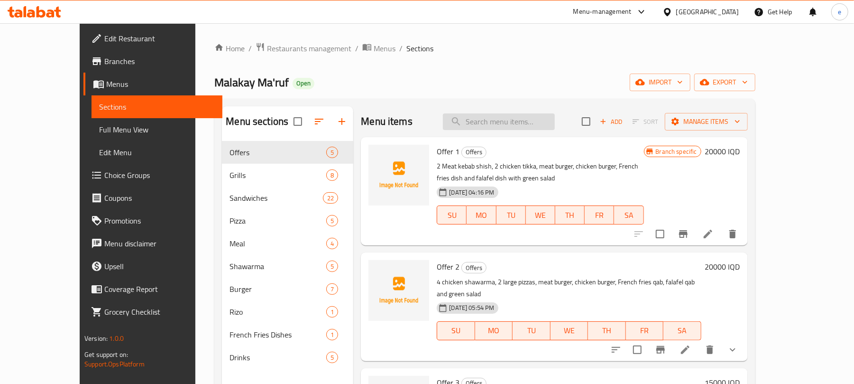
click at [522, 128] on input "search" at bounding box center [499, 121] width 112 height 17
paste input "Fresh Meat Fajita"
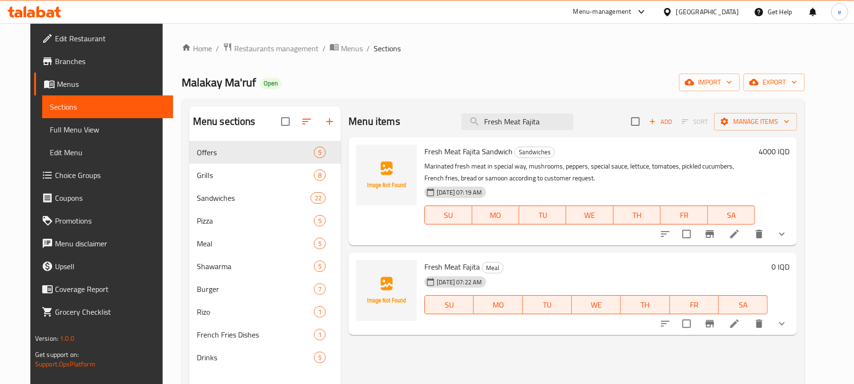
type input "Fresh Meat Fajita"
click at [740, 232] on icon at bounding box center [734, 233] width 11 height 11
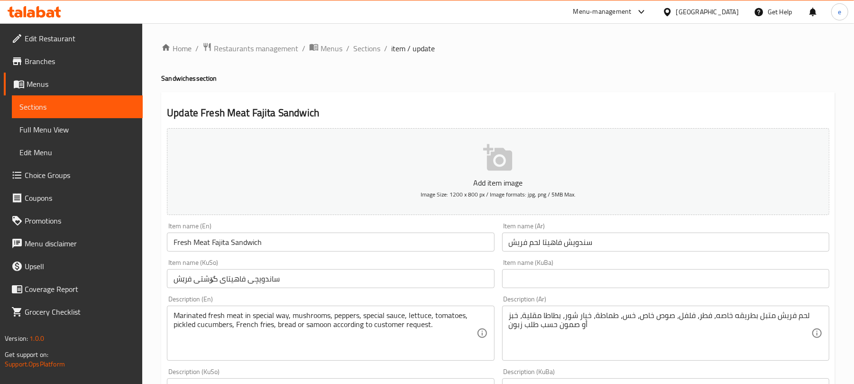
click at [103, 105] on span "Sections" at bounding box center [77, 106] width 116 height 11
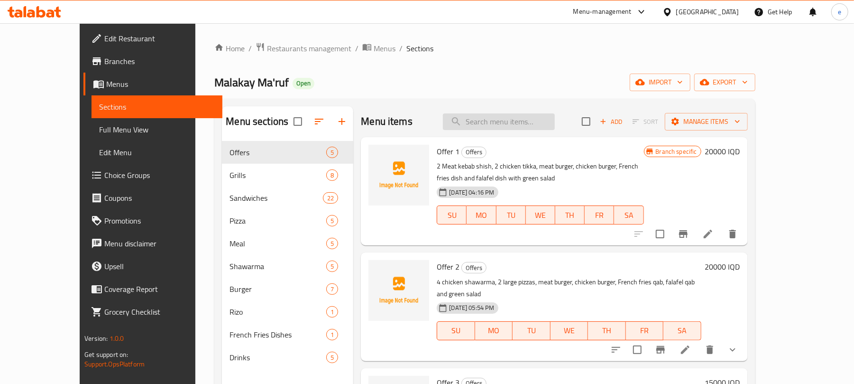
click at [520, 122] on input "search" at bounding box center [499, 121] width 112 height 17
paste input "Fresh Meat Fajita"
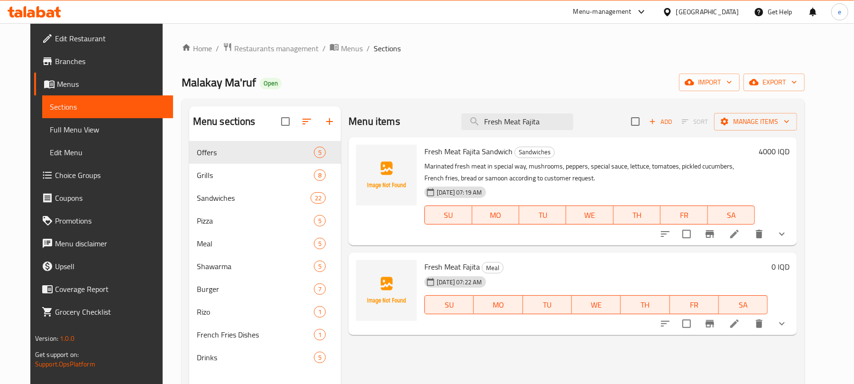
type input "Fresh Meat Fajita"
click at [740, 321] on icon at bounding box center [734, 323] width 11 height 11
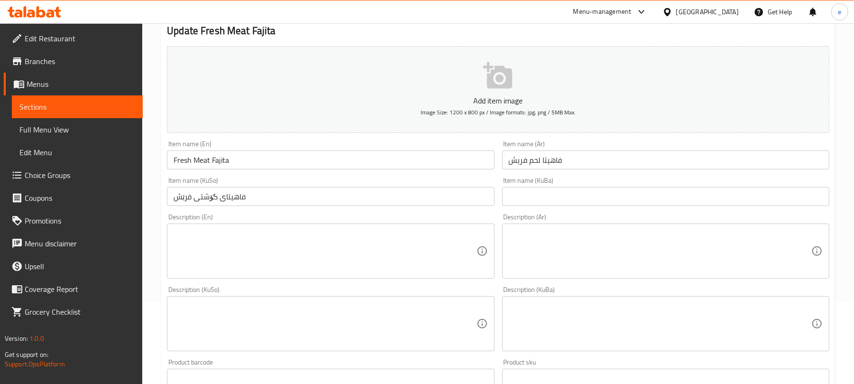
scroll to position [126, 0]
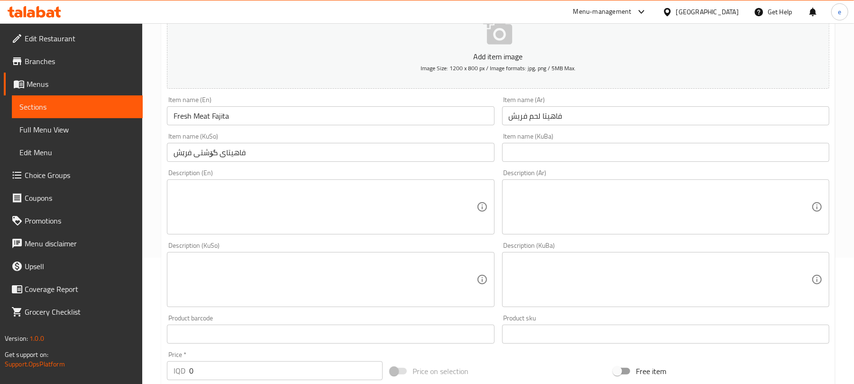
click at [638, 209] on textarea at bounding box center [660, 206] width 303 height 45
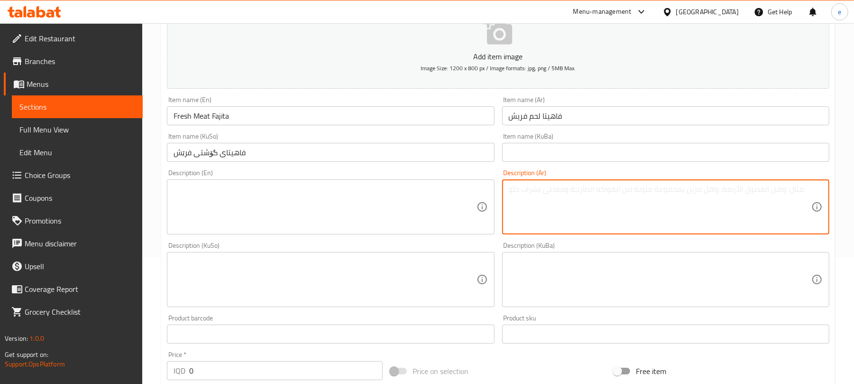
paste textarea "لحم فريش متبل بنكهات بهارات خاصة، صوص ثوم، بطاطا مقلية، خيار شور، خس وطماطم"
type textarea "لحم فريش متبل بنكهات بهارات خاصة، صوص ثوم، بطاطا مقلية، خيار شور، خس وطماطم"
click at [373, 202] on textarea at bounding box center [325, 206] width 303 height 45
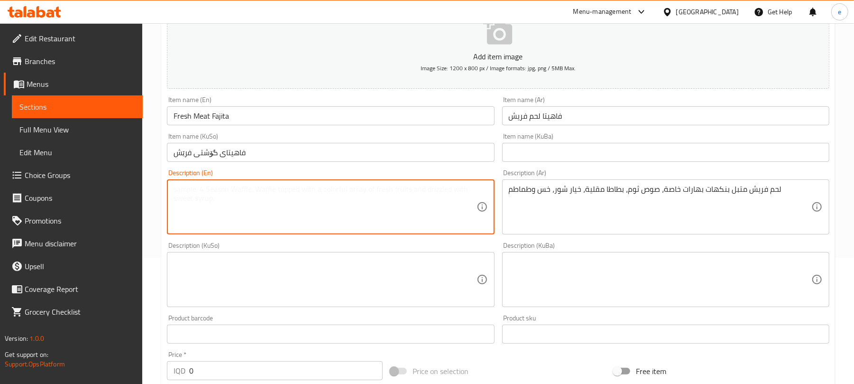
paste textarea "Fresh meat marinated with special spices flavor, garlic sauce, French fries, pi…"
type textarea "Fresh meat marinated with special spices flavor, garlic sauce, French fries, pi…"
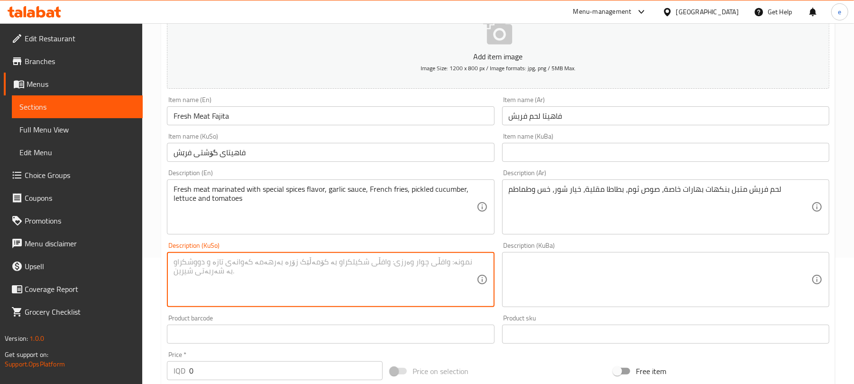
click at [426, 291] on textarea at bounding box center [325, 279] width 303 height 45
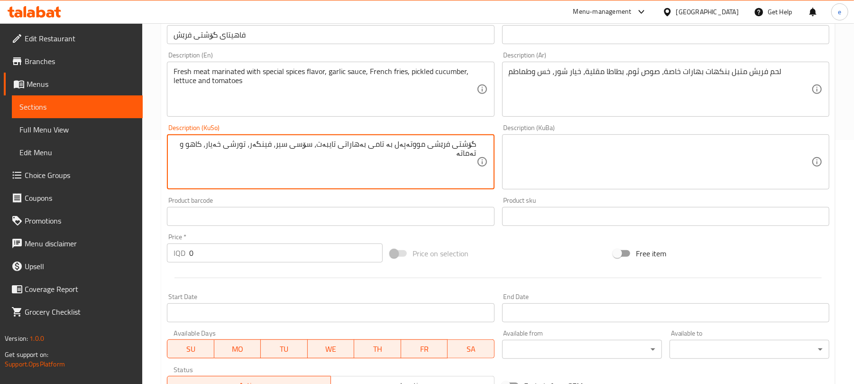
scroll to position [418, 0]
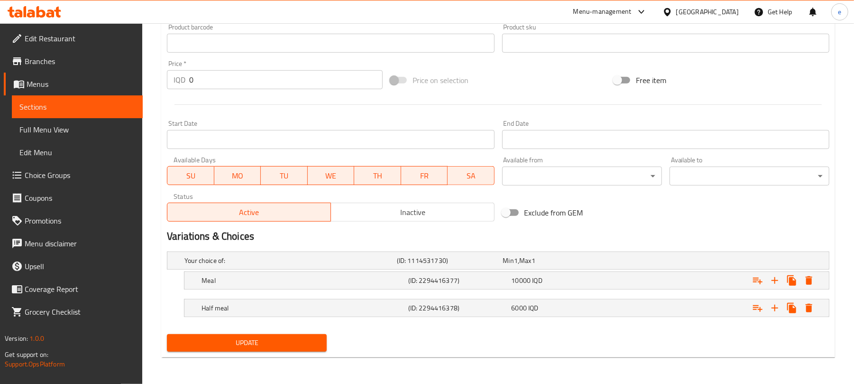
type textarea "گۆشتی فرێشی مووتەپەل بە تامی بەهاراتی تایبەت، سۆسی سیر، فینگەر، تورشی خەیار، کا…"
click at [275, 337] on span "Update" at bounding box center [246, 343] width 145 height 12
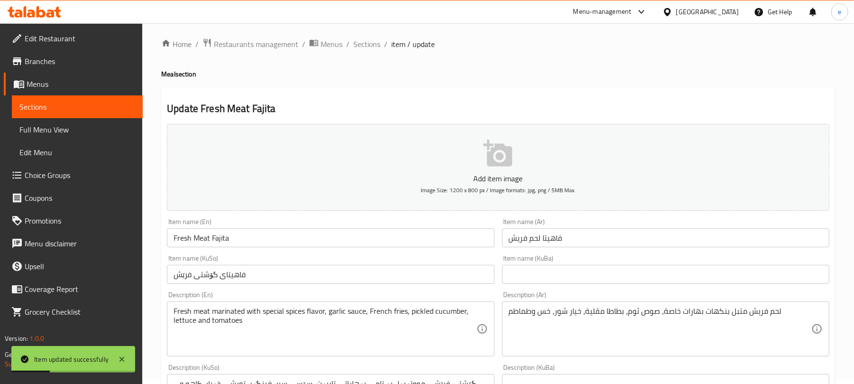
scroll to position [0, 0]
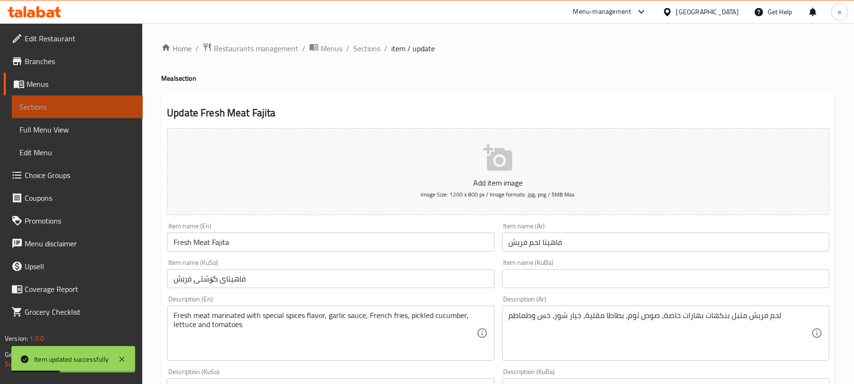
click at [89, 111] on span "Sections" at bounding box center [77, 106] width 116 height 11
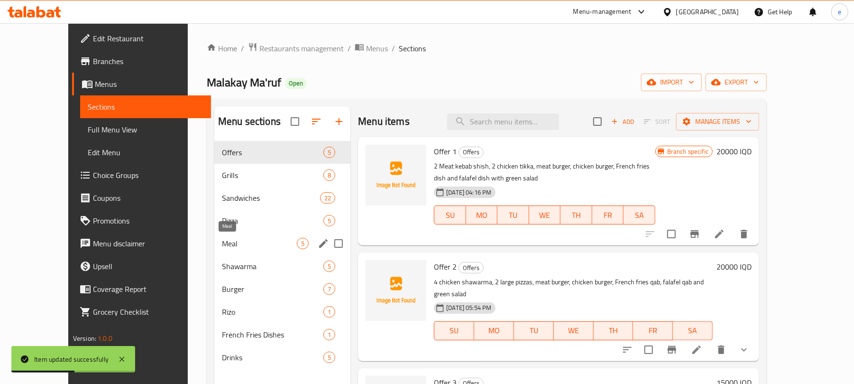
click at [222, 242] on span "Meal" at bounding box center [259, 243] width 75 height 11
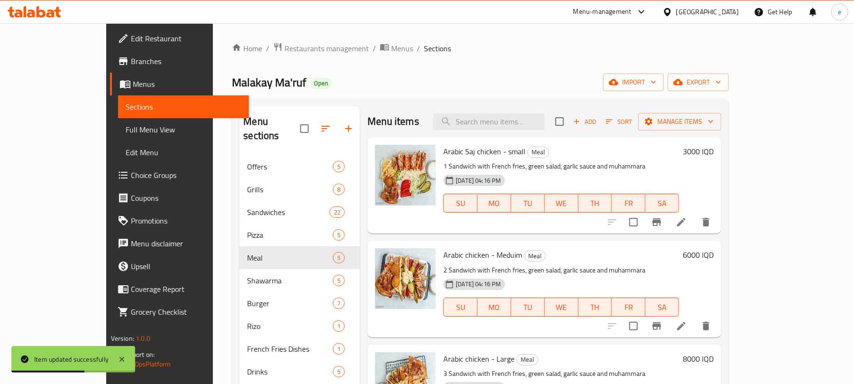
click at [597, 126] on span "Add" at bounding box center [585, 121] width 26 height 11
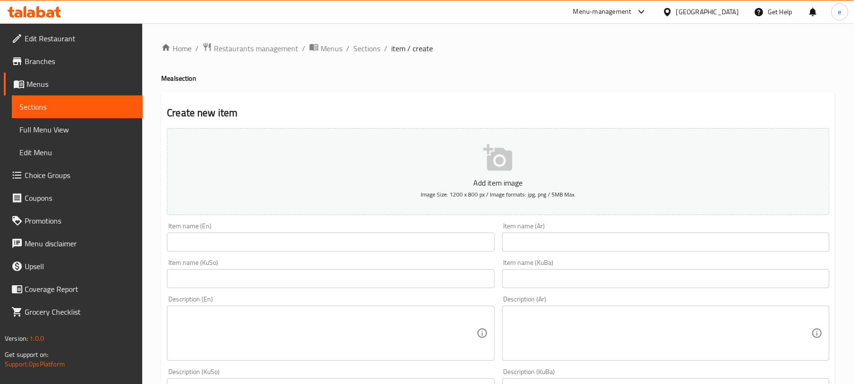
click at [382, 232] on div "Item name (En) Item name (En)" at bounding box center [330, 236] width 327 height 29
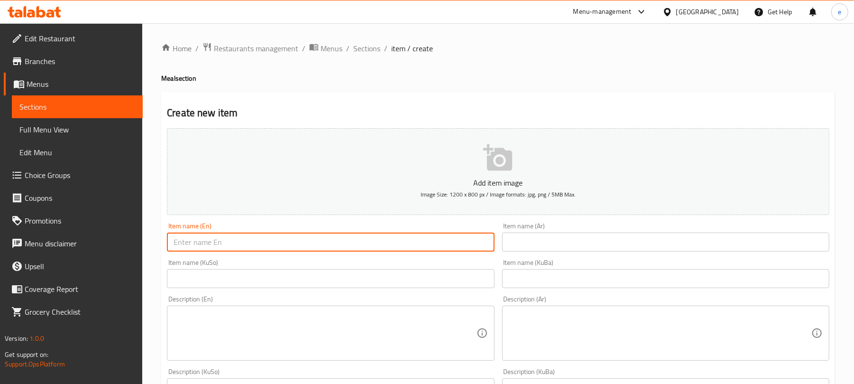
click at [382, 243] on input "text" at bounding box center [330, 241] width 327 height 19
click at [549, 239] on input "text" at bounding box center [665, 241] width 327 height 19
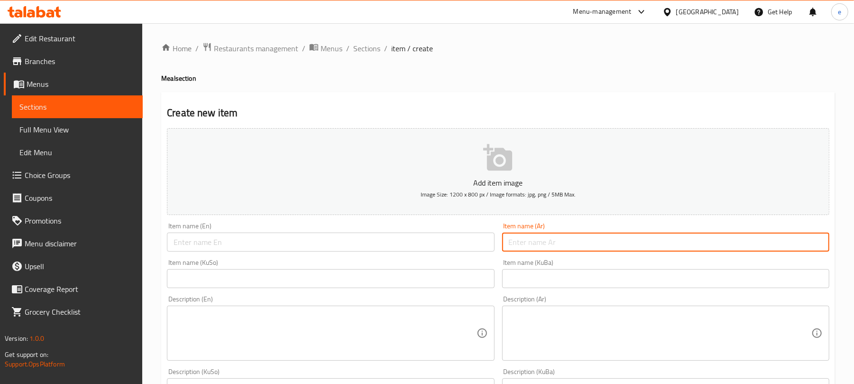
paste input "Mexican"
type input "Mexican"
click at [424, 243] on input "text" at bounding box center [330, 241] width 327 height 19
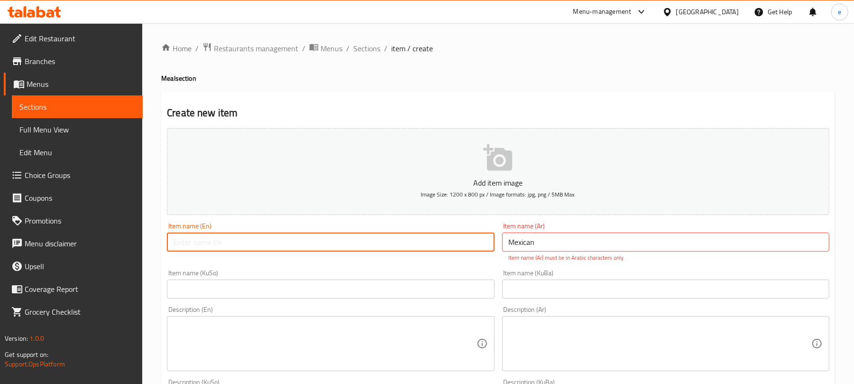
paste input "Mexican"
type input "Mexican"
click at [604, 247] on input "Mexican" at bounding box center [665, 241] width 327 height 19
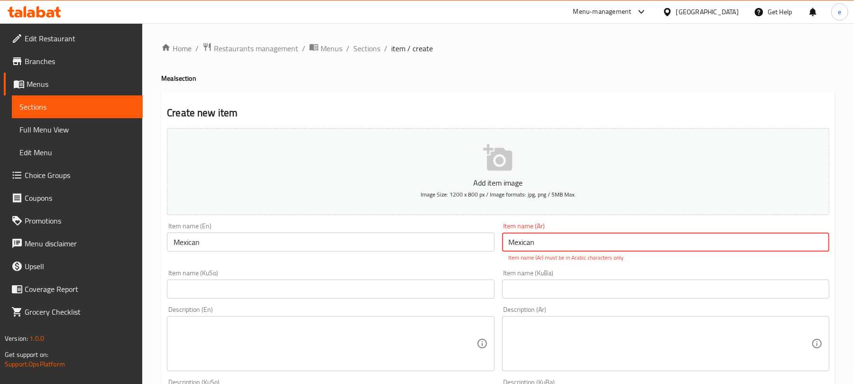
paste input "مكسيكي"
type input "مكسيكي"
drag, startPoint x: 465, startPoint y: 286, endPoint x: 475, endPoint y: 274, distance: 15.6
click at [465, 286] on input "text" at bounding box center [330, 288] width 327 height 19
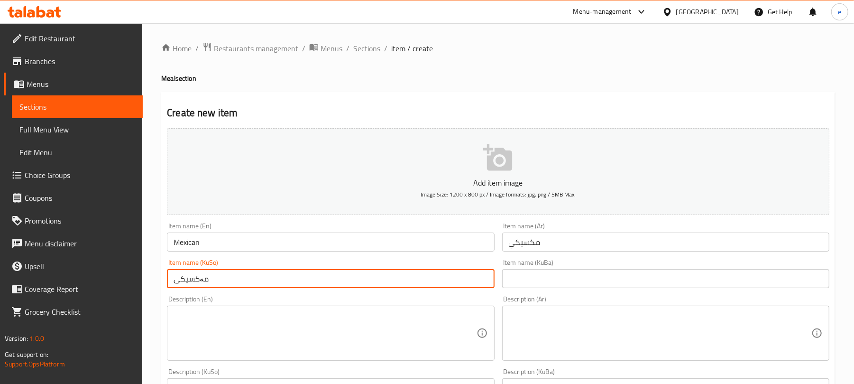
scroll to position [126, 0]
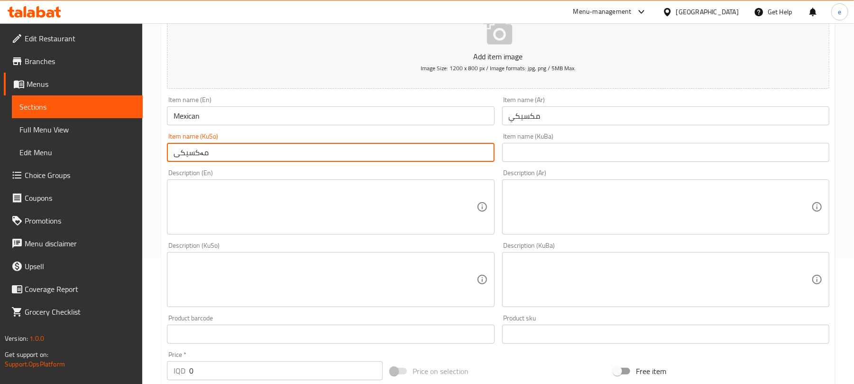
type input "مەکسیکی"
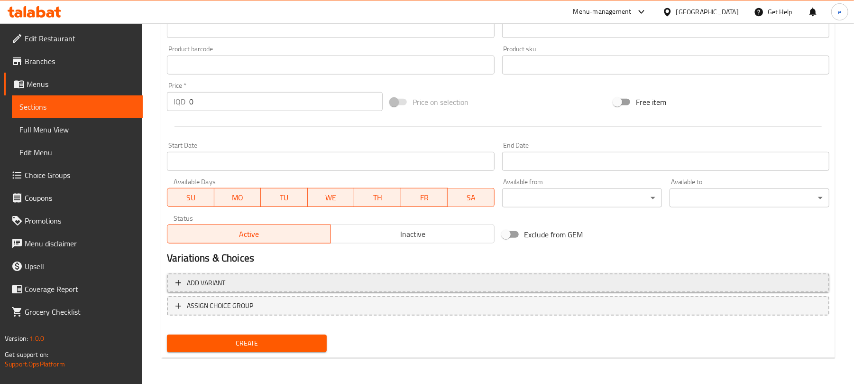
click at [461, 284] on span "Add variant" at bounding box center [497, 283] width 645 height 12
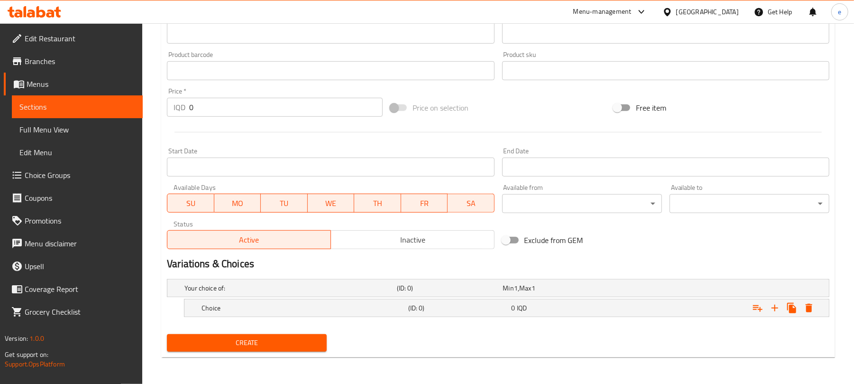
scroll to position [390, 0]
click at [776, 313] on icon "Expand" at bounding box center [774, 307] width 11 height 11
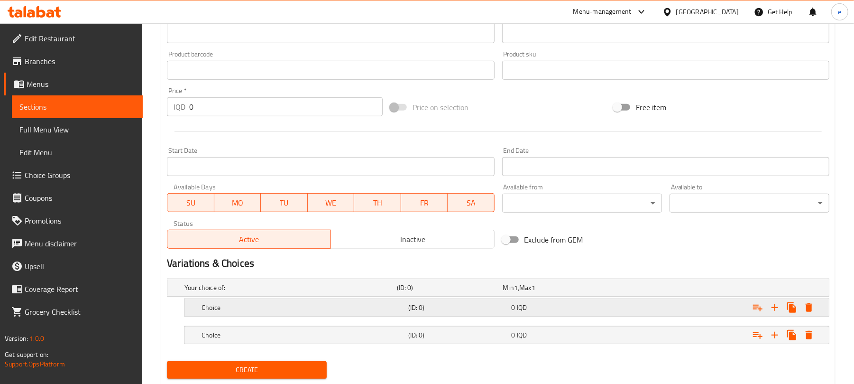
click at [575, 310] on div "0 IQD" at bounding box center [562, 307] width 100 height 9
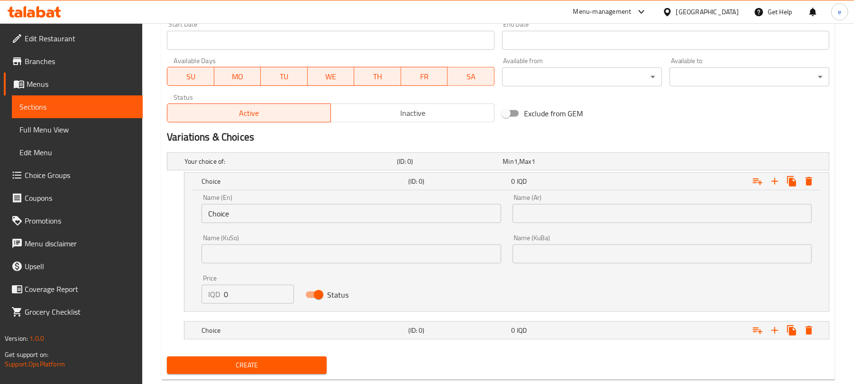
scroll to position [516, 0]
drag, startPoint x: 180, startPoint y: 287, endPoint x: 169, endPoint y: 286, distance: 11.4
click at [169, 286] on div "Choice (ID: 0) 0 IQD Name (En) Choice Name (En) Name (Ar) Name (Ar) Name (KuSo)…" at bounding box center [498, 241] width 662 height 139
type input "8500"
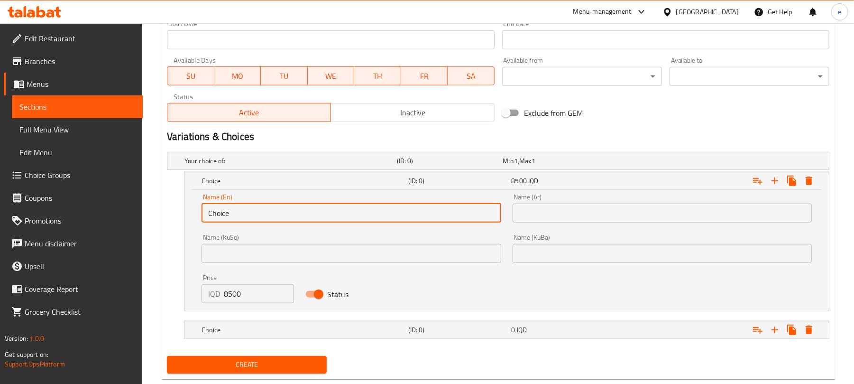
click at [269, 212] on input "Choice" at bounding box center [351, 212] width 299 height 19
drag, startPoint x: 300, startPoint y: 251, endPoint x: 312, endPoint y: 245, distance: 13.8
click at [300, 251] on input "text" at bounding box center [351, 253] width 299 height 19
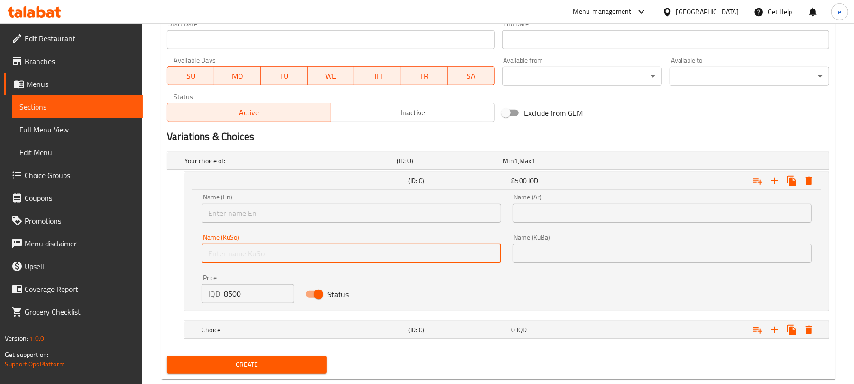
paste input "ژەم"
type input "ژەم"
click at [522, 255] on input "text" at bounding box center [662, 253] width 299 height 19
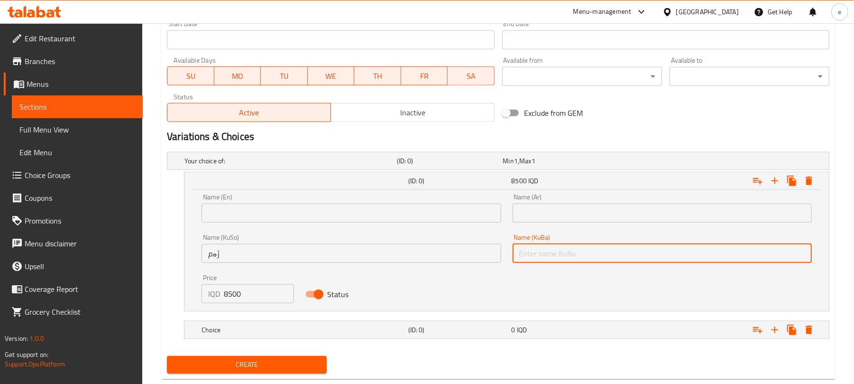
paste input "ژەم"
type input "ژەم"
click at [361, 219] on input "text" at bounding box center [351, 212] width 299 height 19
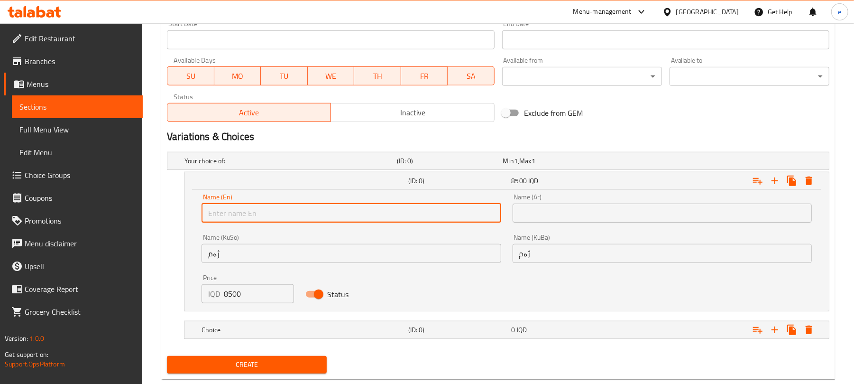
paste input "Meal"
type input "Meal"
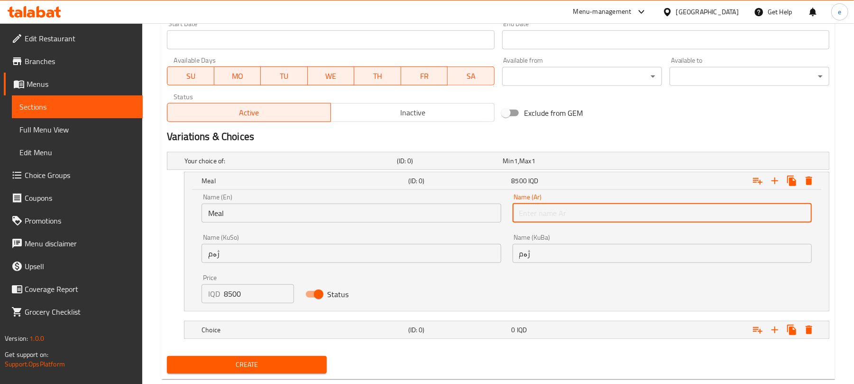
click at [560, 218] on input "text" at bounding box center [662, 212] width 299 height 19
paste input "وجبة"
type input "وجبة"
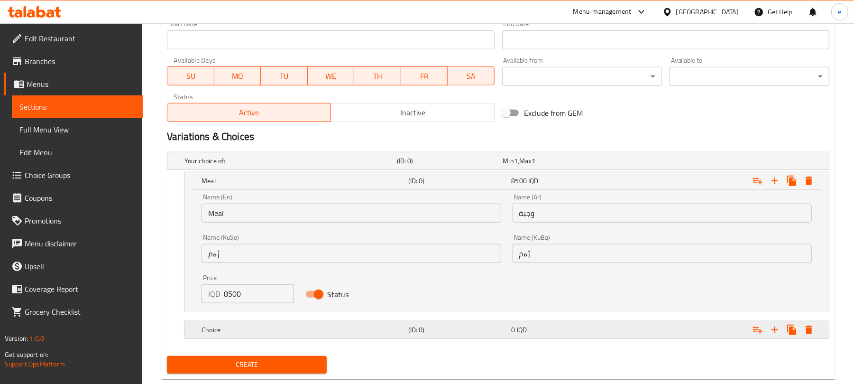
click at [501, 326] on h5 "(ID: 0)" at bounding box center [458, 329] width 100 height 9
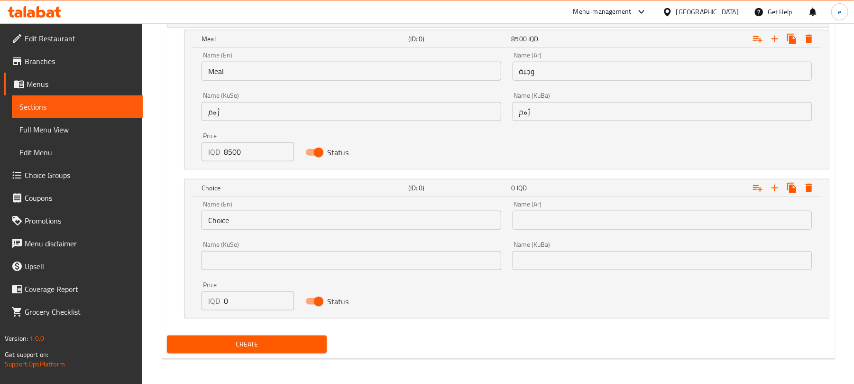
scroll to position [661, 0]
drag, startPoint x: 250, startPoint y: 306, endPoint x: 176, endPoint y: 298, distance: 74.4
click at [176, 298] on div "Choice (ID: 0) 0 IQD Name (En) Choice Name (En) Name (Ar) Name (Ar) Name (KuSo)…" at bounding box center [498, 246] width 662 height 139
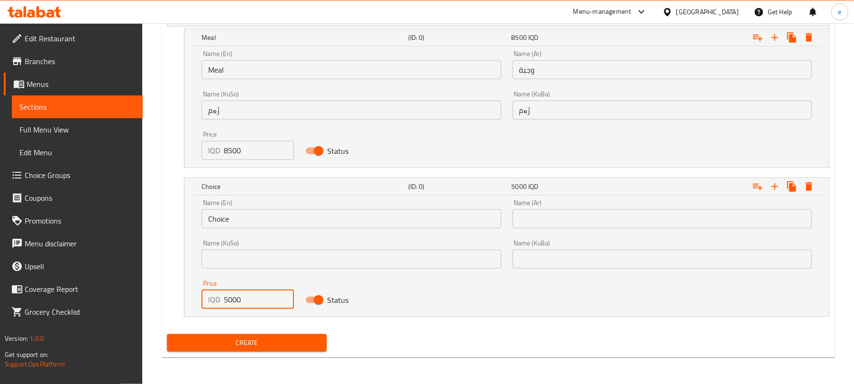
type input "5000"
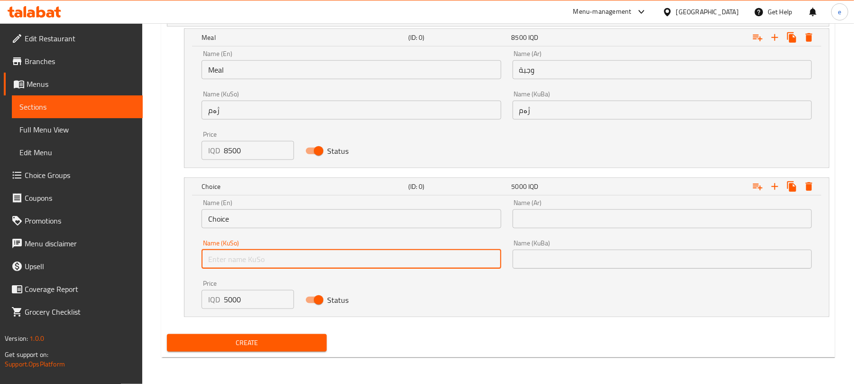
click at [279, 263] on input "text" at bounding box center [351, 258] width 299 height 19
paste input "نیو ژەم"
type input "نیو ژەم"
click at [537, 261] on input "text" at bounding box center [662, 258] width 299 height 19
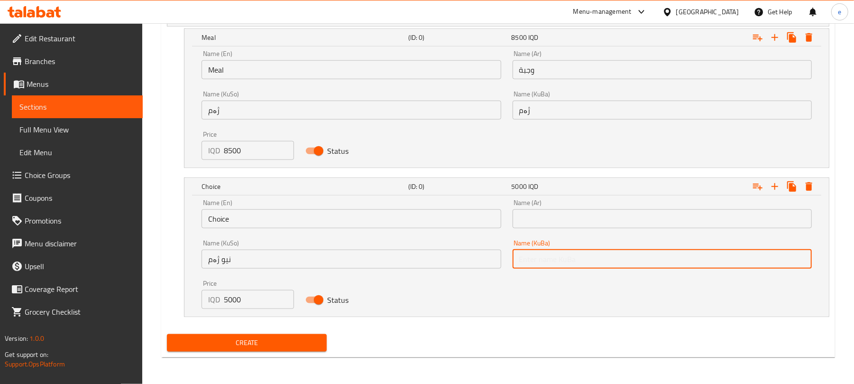
paste input "نیو ژەم"
type input "نیو ژەم"
click at [362, 217] on input "Choice" at bounding box center [351, 218] width 299 height 19
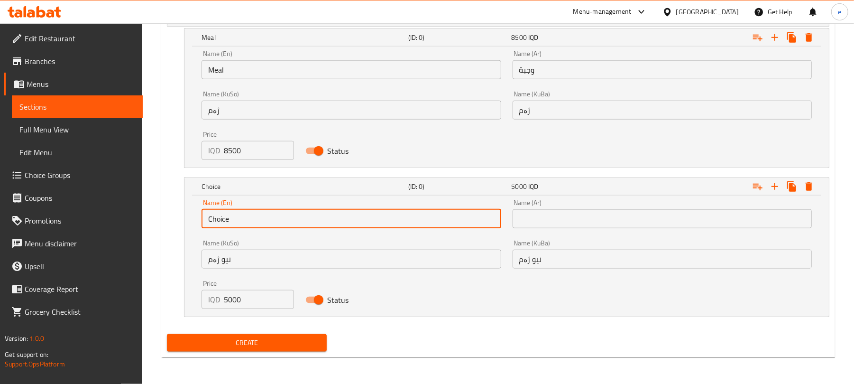
click at [362, 217] on input "Choice" at bounding box center [351, 218] width 299 height 19
paste input "Half meal"
type input "Half meal"
click at [556, 224] on input "text" at bounding box center [662, 218] width 299 height 19
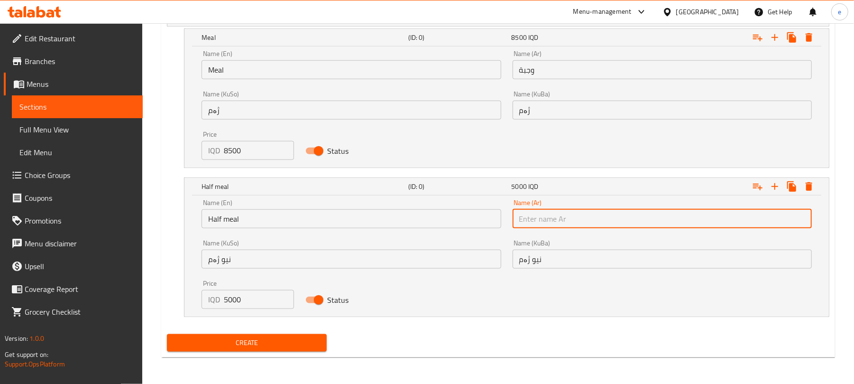
paste input "نصف وجبة"
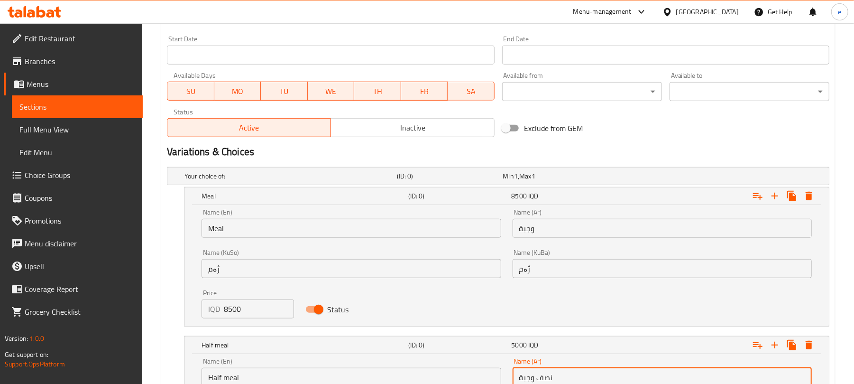
scroll to position [408, 0]
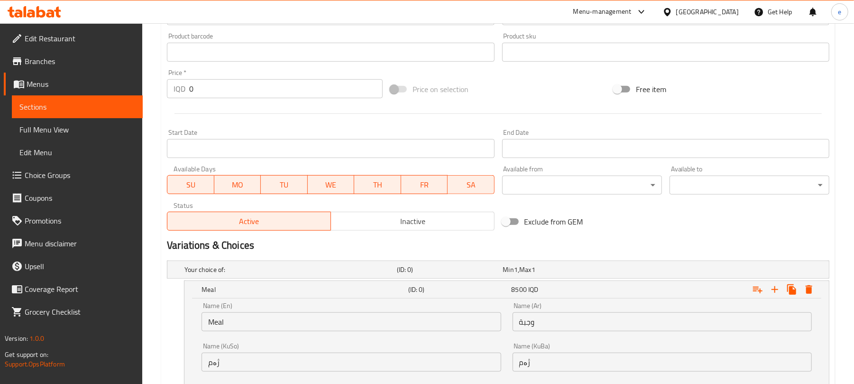
type input "نصف وجبة"
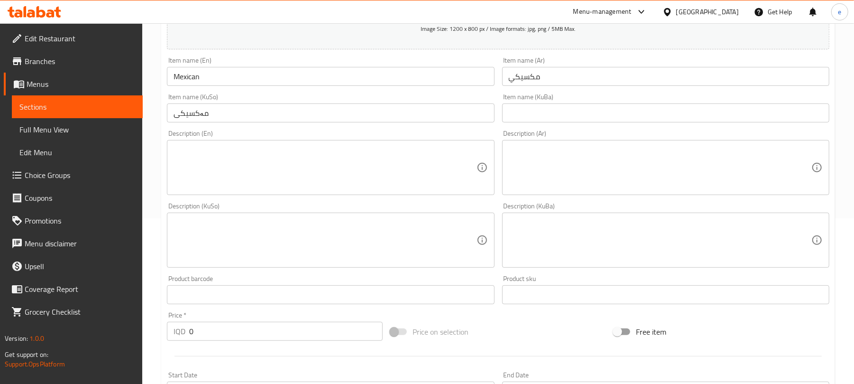
scroll to position [28, 0]
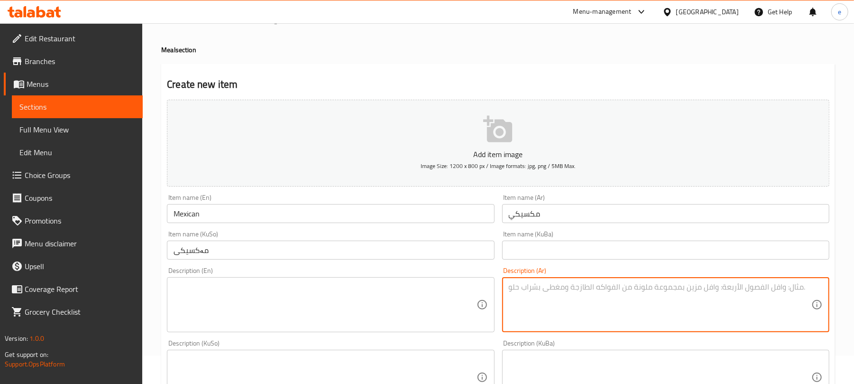
click at [621, 306] on textarea at bounding box center [660, 304] width 303 height 45
paste textarea "دجاج سبايسي، فطر، فلفل، بطاطا مقلية، خس، طماطة، خيار شور، صوص سبايسي وصوص ثوم"
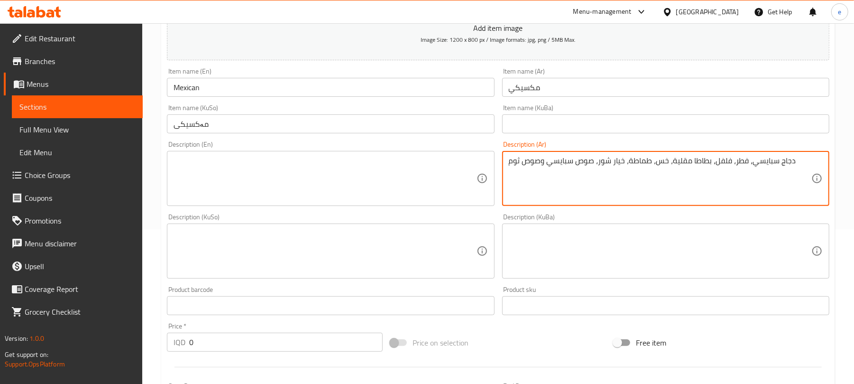
type textarea "دجاج سبايسي، فطر، فلفل، بطاطا مقلية، خس، طماطة، خيار شور، صوص سبايسي وصوص ثوم"
click at [361, 193] on textarea at bounding box center [325, 178] width 303 height 45
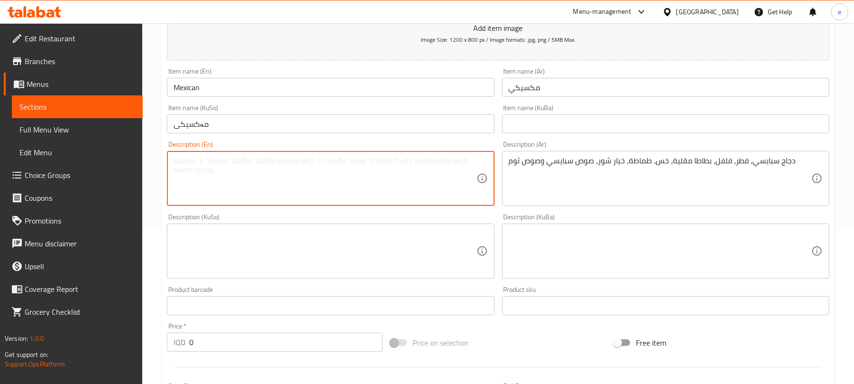
paste textarea "Spicy chicken, mushrooms, peppers, French fries, lettuce, tomatoes, pickled cuc…"
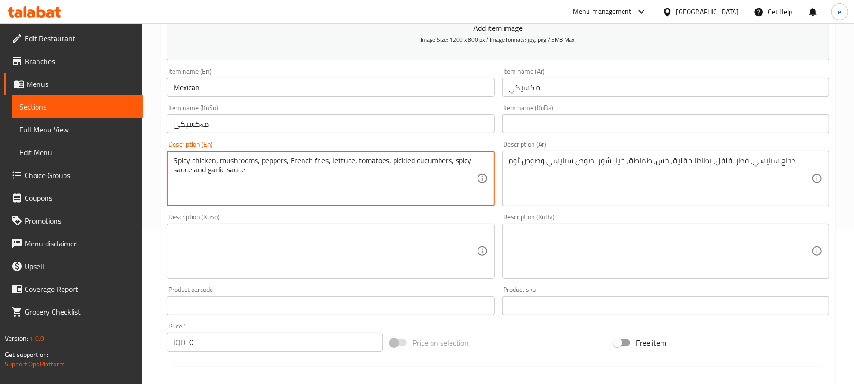
type textarea "Spicy chicken, mushrooms, peppers, French fries, lettuce, tomatoes, pickled cuc…"
click at [418, 261] on textarea at bounding box center [325, 251] width 303 height 45
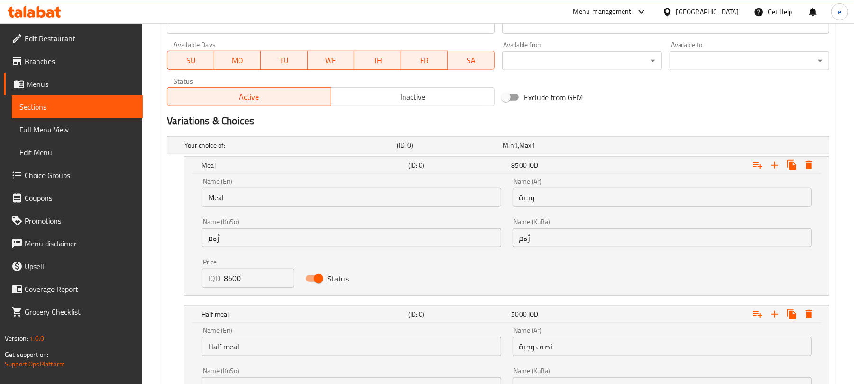
scroll to position [661, 0]
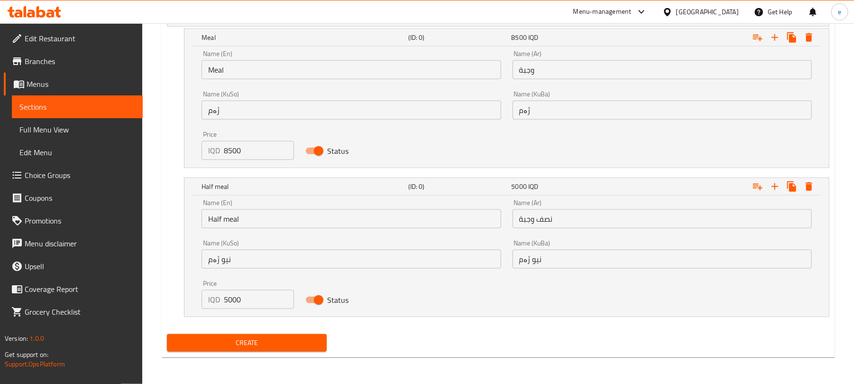
type textarea "مریشکی تیژ، قارچک، بیبەر، فینگەر، کاهو، تەماتە، تورشی خەیار، سۆسی تیژ و سۆسی سیر"
click at [269, 342] on span "Create" at bounding box center [246, 343] width 145 height 12
click at [92, 97] on link "Sections" at bounding box center [77, 106] width 131 height 23
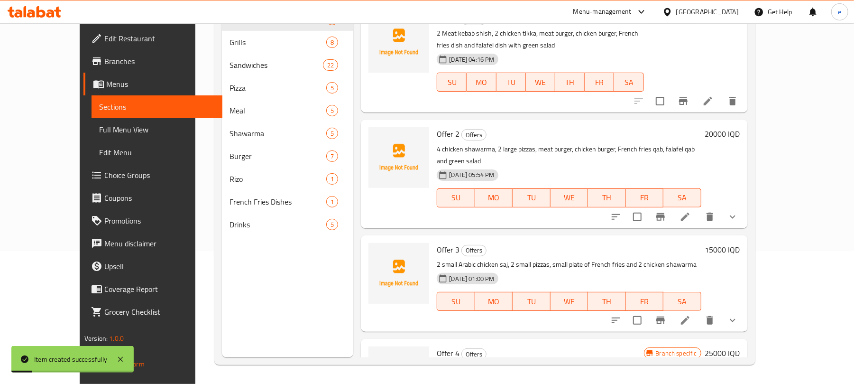
scroll to position [133, 0]
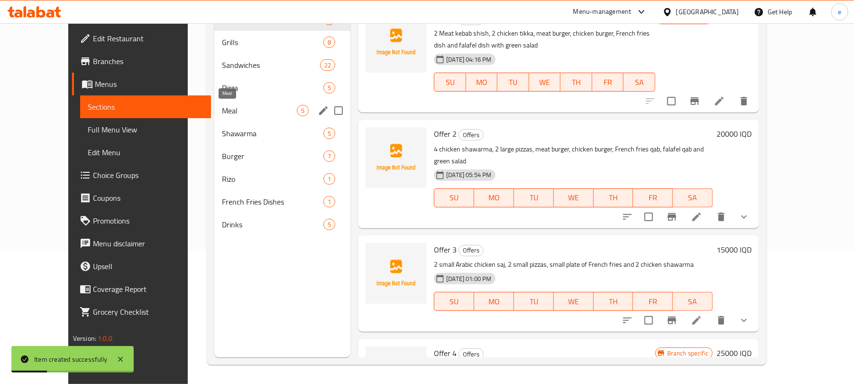
click at [222, 107] on span "Meal" at bounding box center [259, 110] width 75 height 11
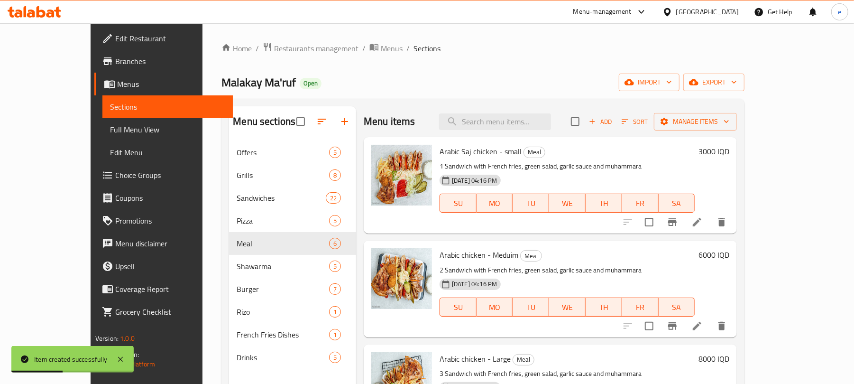
click at [615, 128] on button "Add" at bounding box center [600, 121] width 30 height 15
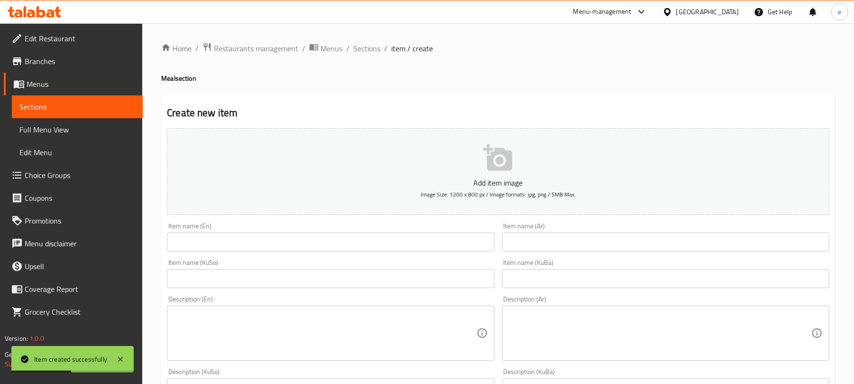
scroll to position [126, 0]
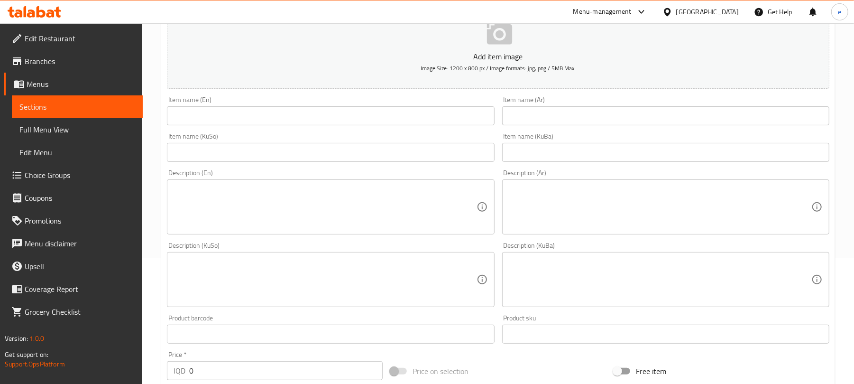
click at [393, 154] on input "text" at bounding box center [330, 152] width 327 height 19
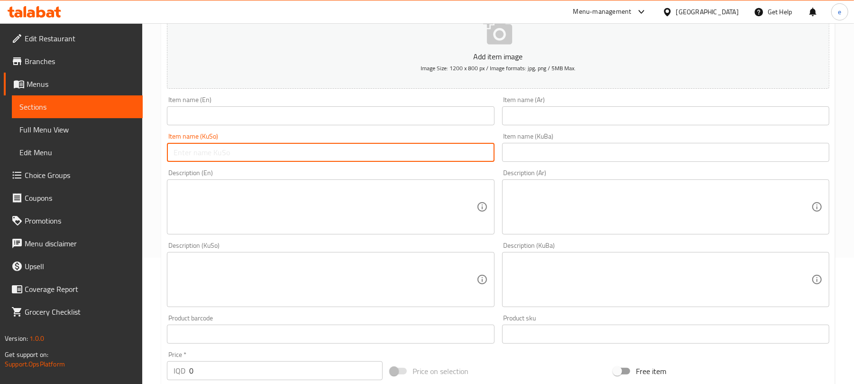
paste input "ژەمی فەلافێل"
type input "ژەمی فەلافل"
click at [351, 133] on div "Item name (KuSo) ژەمی فەلافل Item name (KuSo)" at bounding box center [330, 147] width 335 height 37
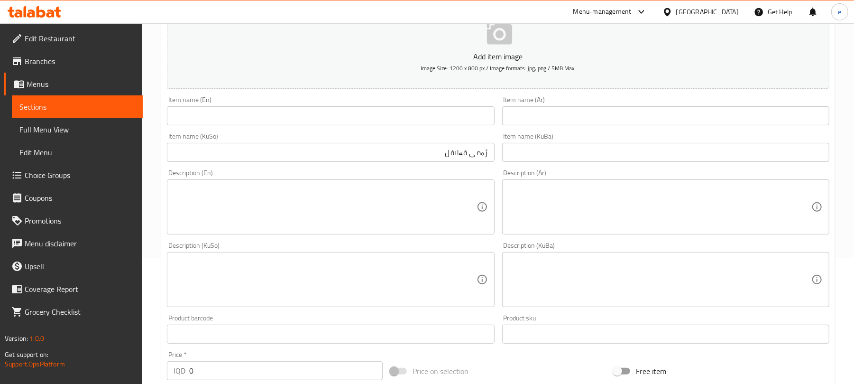
click at [353, 125] on input "text" at bounding box center [330, 115] width 327 height 19
click at [248, 109] on input "text" at bounding box center [330, 115] width 327 height 19
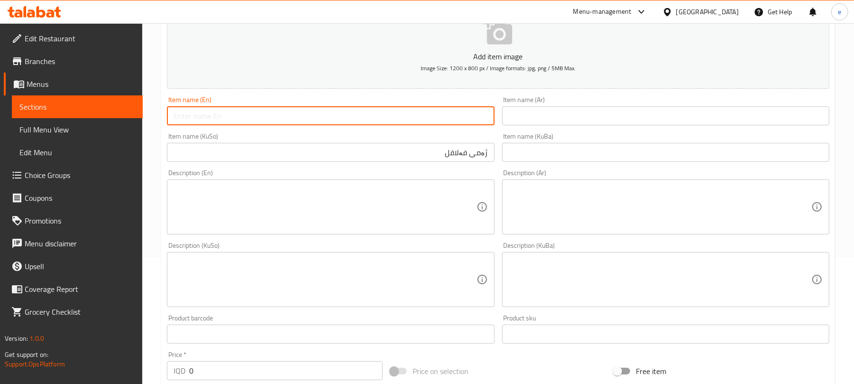
paste input "Falafel Meal"
type input "Falafel Meal"
click at [576, 119] on input "text" at bounding box center [665, 115] width 327 height 19
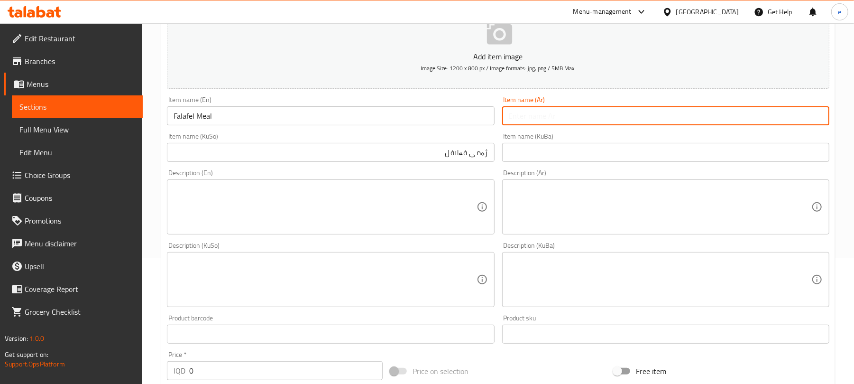
paste input "وجبة فلافل"
type input "وجبة فلافل"
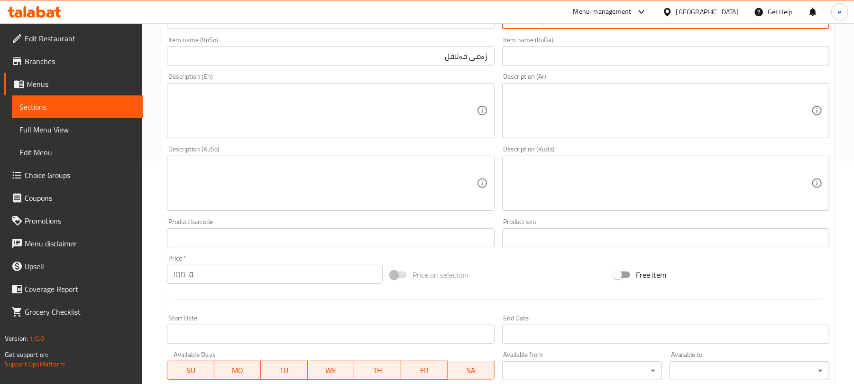
scroll to position [253, 0]
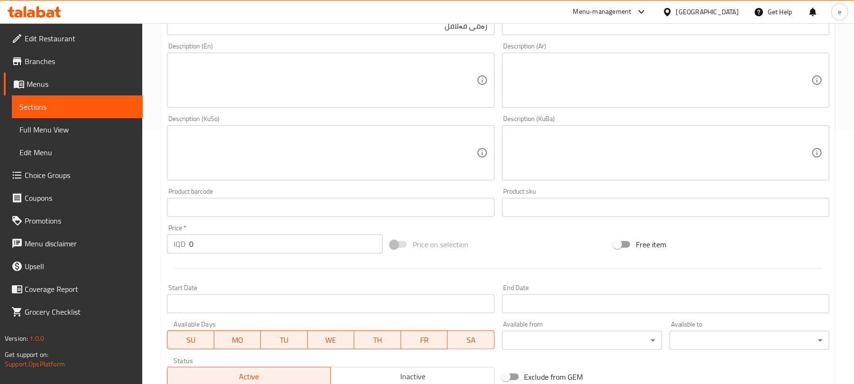
drag, startPoint x: 175, startPoint y: 253, endPoint x: 168, endPoint y: 253, distance: 7.6
click at [169, 253] on div "IQD 0 Price *" at bounding box center [275, 243] width 216 height 19
paste input "400"
type input "4000"
click at [308, 62] on textarea at bounding box center [325, 80] width 303 height 45
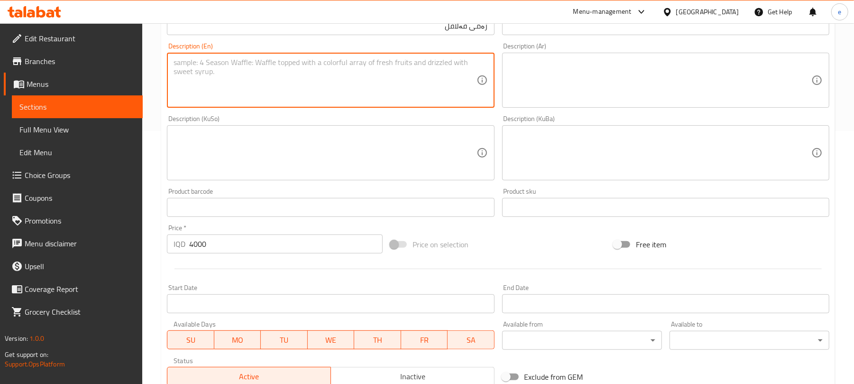
paste textarea "Falafel, French fries, salad and 3 types of sauce"
type textarea "Falafel, French fries, salad and 3 types of sauce"
click at [581, 102] on textarea at bounding box center [660, 80] width 303 height 45
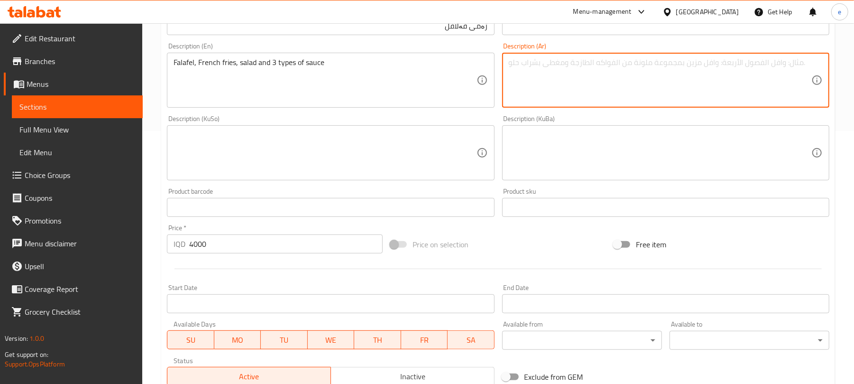
paste textarea "فلافل، بطاطا مقلية، سلطة و3 نوع صوص"
type textarea "فلافل، بطاطا مقلية، سلطة و3 نوع صوص"
click at [453, 160] on textarea at bounding box center [325, 152] width 303 height 45
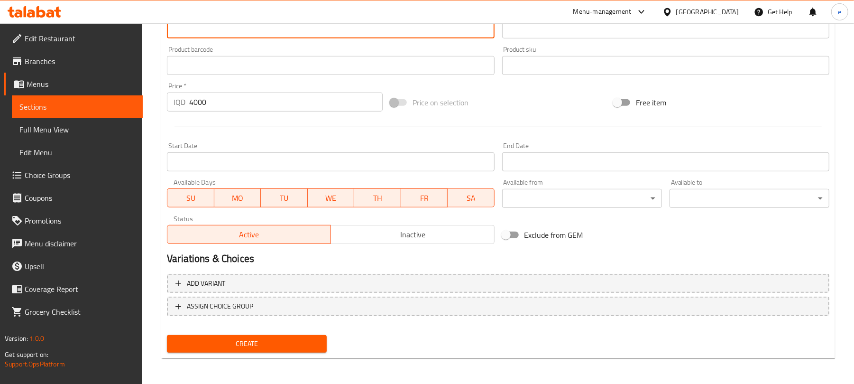
scroll to position [395, 0]
type textarea "فەلافل، فینگەر، زەڵاتە و 3 جۆری سۆس"
click at [279, 337] on span "Create" at bounding box center [246, 343] width 145 height 12
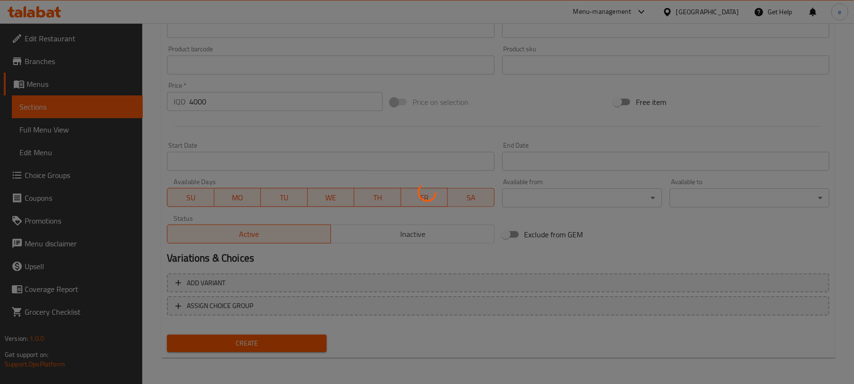
type input "0"
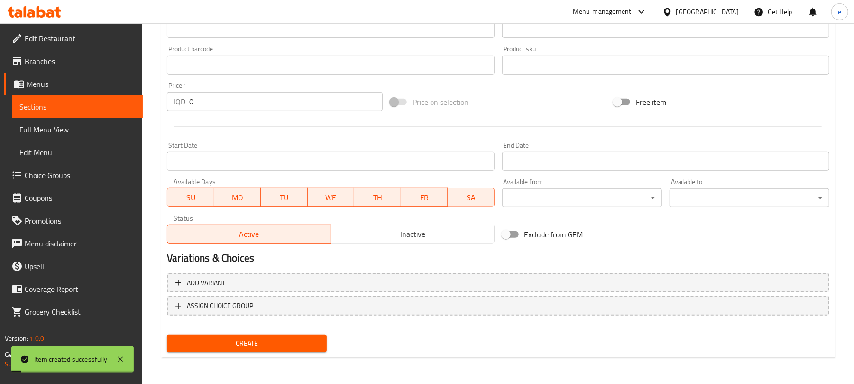
click at [70, 105] on span "Sections" at bounding box center [77, 106] width 116 height 11
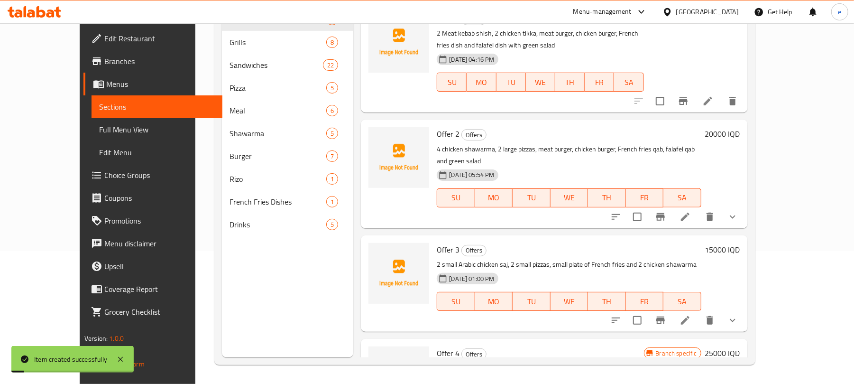
scroll to position [133, 0]
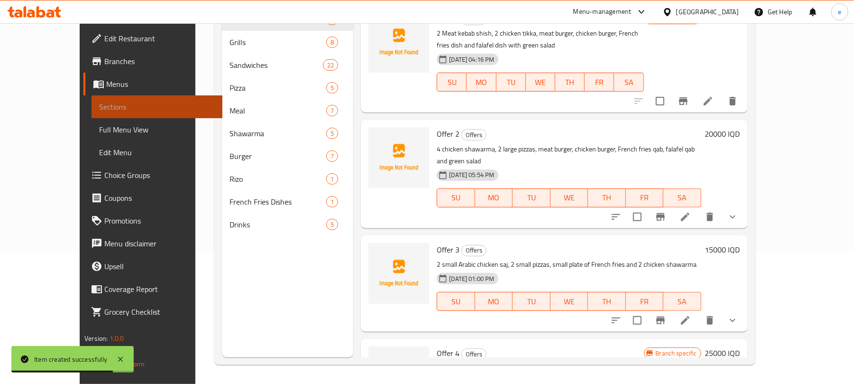
click at [101, 108] on span "Sections" at bounding box center [157, 106] width 116 height 11
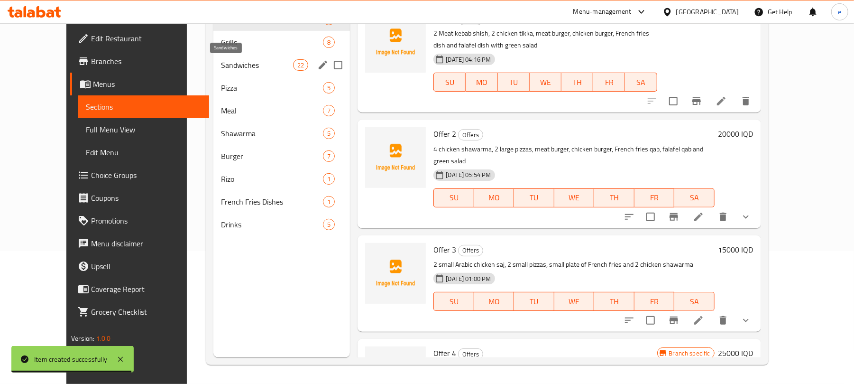
click at [221, 65] on span "Sandwiches" at bounding box center [257, 64] width 72 height 11
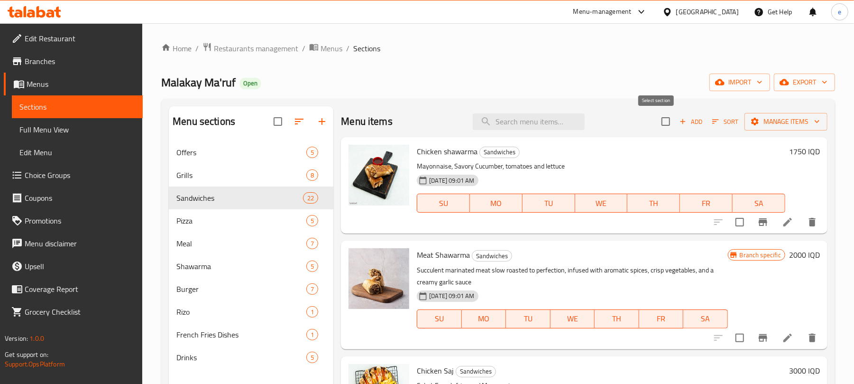
click at [678, 123] on span "Add" at bounding box center [691, 121] width 26 height 11
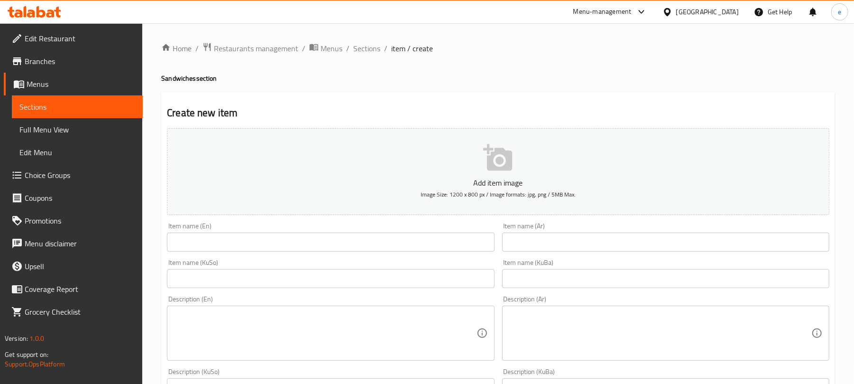
click at [362, 230] on div "Item name (En) Item name (En)" at bounding box center [330, 236] width 327 height 29
click at [363, 241] on input "text" at bounding box center [330, 241] width 327 height 19
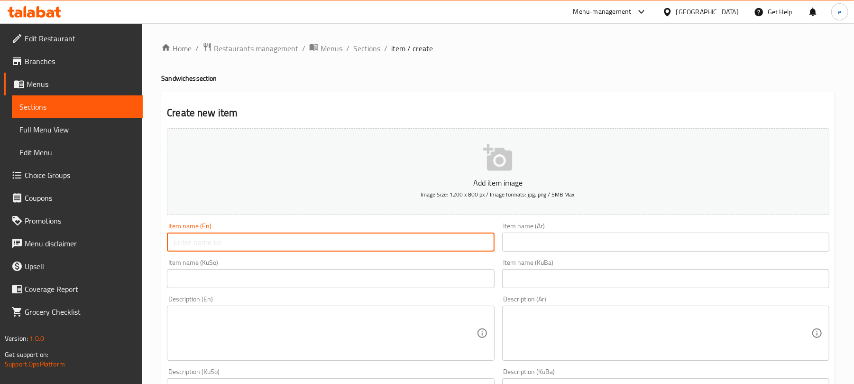
paste input "Francesco Sandwich"
type input "Francesco Sandwich"
click at [556, 245] on input "text" at bounding box center [665, 241] width 327 height 19
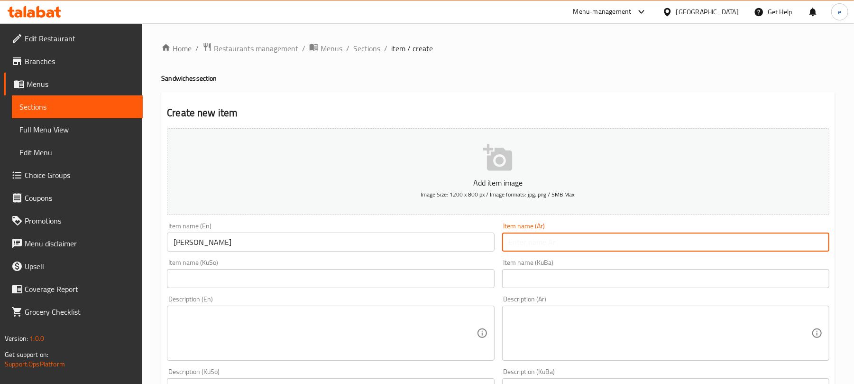
paste input "سندويش فرانشيسكو"
type input "سندويش فرانشيسكو"
click at [465, 283] on input "text" at bounding box center [330, 278] width 327 height 19
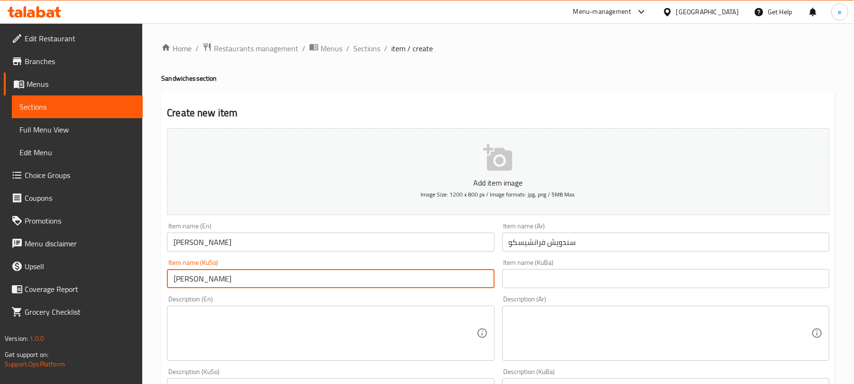
type input "ساندویچی فرانسیسکۆ"
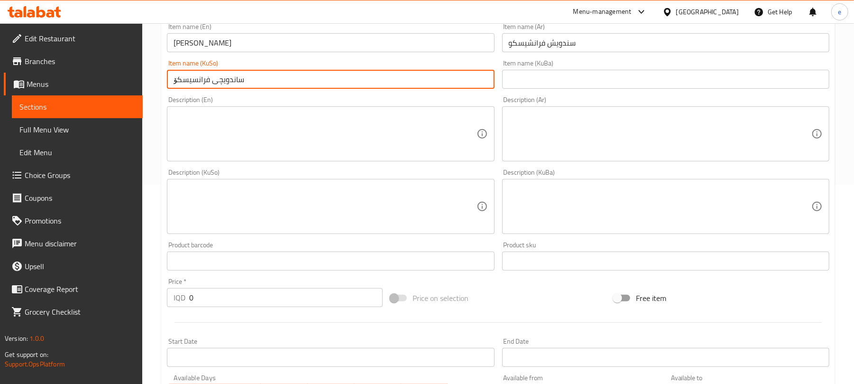
scroll to position [253, 0]
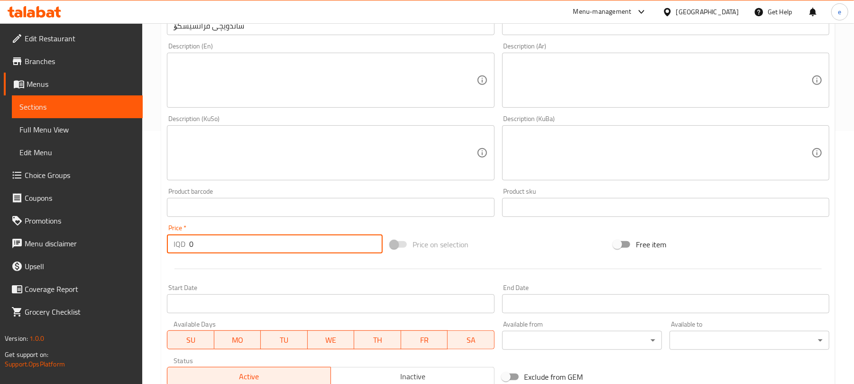
drag, startPoint x: 209, startPoint y: 248, endPoint x: 137, endPoint y: 244, distance: 72.2
click at [137, 244] on div "Edit Restaurant Branches Menus Sections Full Menu View Edit Menu Choice Groups …" at bounding box center [427, 149] width 854 height 756
paste input "300"
type input "3000"
click at [611, 84] on textarea at bounding box center [660, 80] width 303 height 45
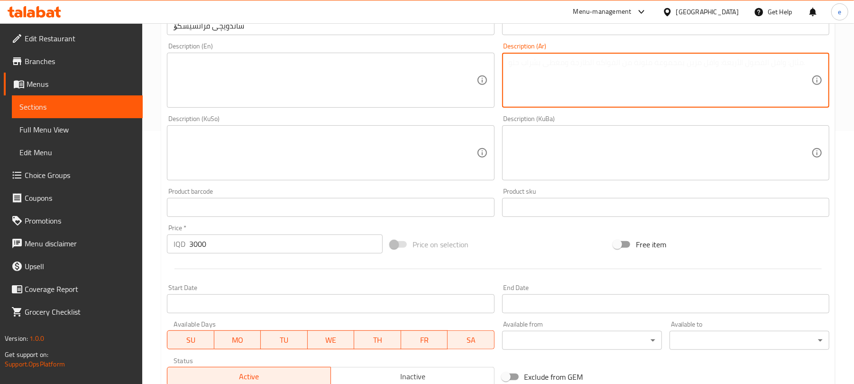
paste textarea "صدر دجاج، ذرة، جبن، زيتون، صوص ثوم، خيار شور، خس، طماطم، خبز أو صمون حسب طلب زب…"
type textarea "صدر دجاج، ذرة، جبن، زيتون، صوص ثوم، خيار شور، خس، طماطم، خبز أو صمون حسب طلب زب…"
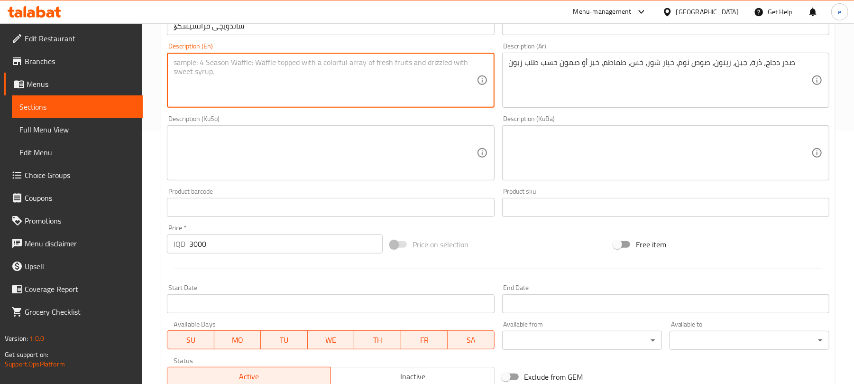
click at [382, 97] on textarea at bounding box center [325, 80] width 303 height 45
paste textarea "Chicken breast, corn, cheese, olives, garlic sauce, pickled cucumber, lettuce, …"
type textarea "Chicken breast, corn, cheese, olives, garlic sauce, pickled cucumber, lettuce, …"
click at [406, 162] on textarea at bounding box center [325, 152] width 303 height 45
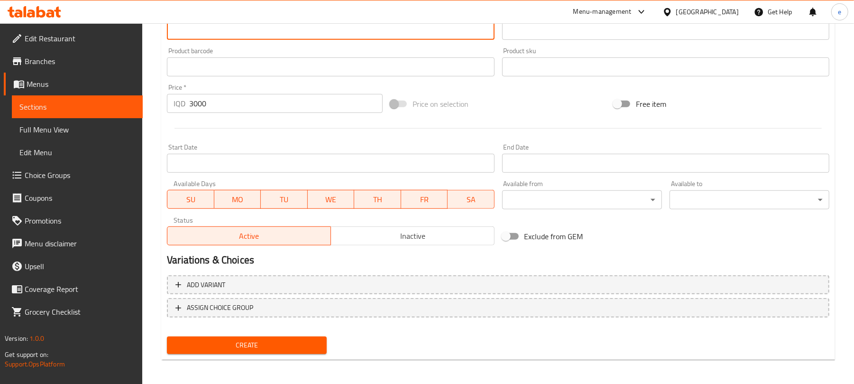
scroll to position [395, 0]
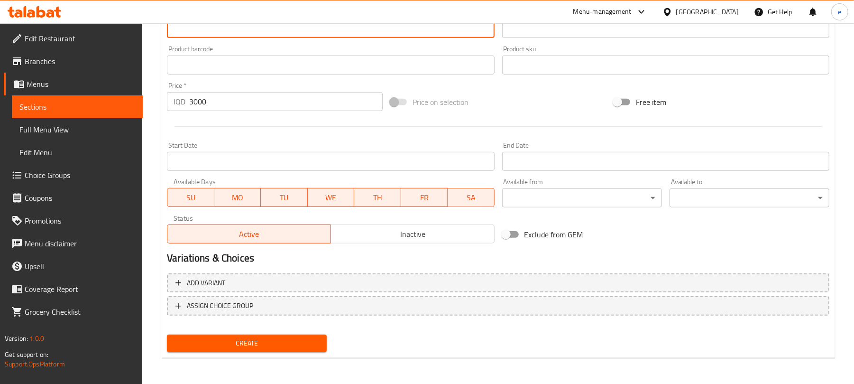
type textarea "سنگی مریشک، گەنمەشامی، پەنیر، زەیتون، سۆسی سیر، تورشی خەیار، کاهو، تەماتە، نان …"
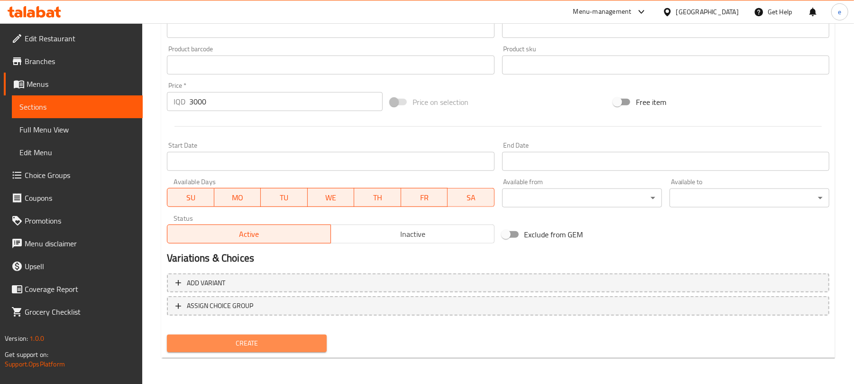
click at [277, 340] on span "Create" at bounding box center [246, 343] width 145 height 12
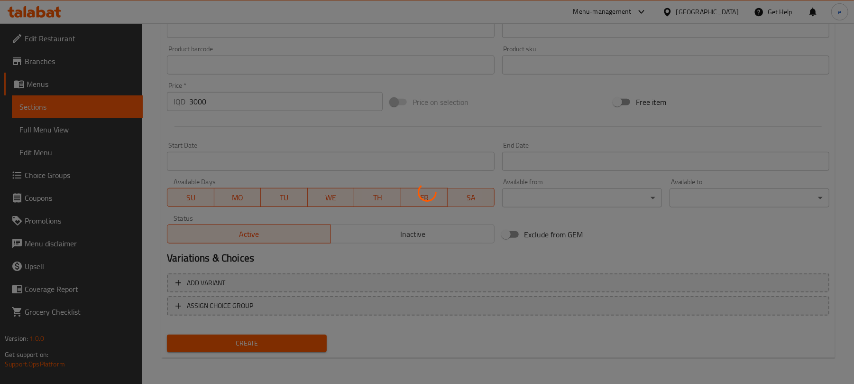
type input "0"
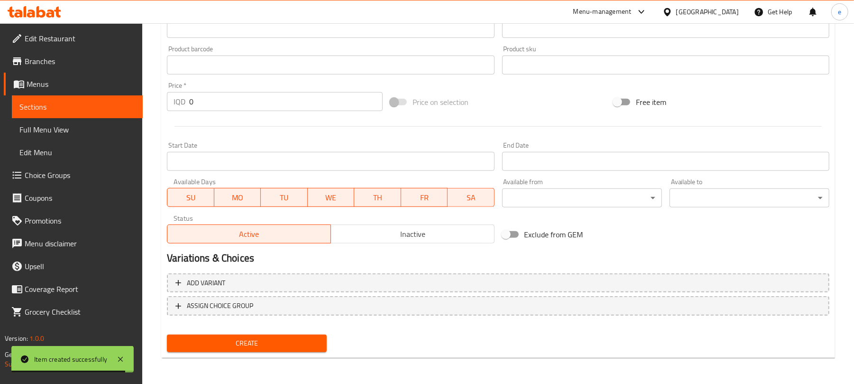
click at [128, 101] on span "Sections" at bounding box center [77, 106] width 116 height 11
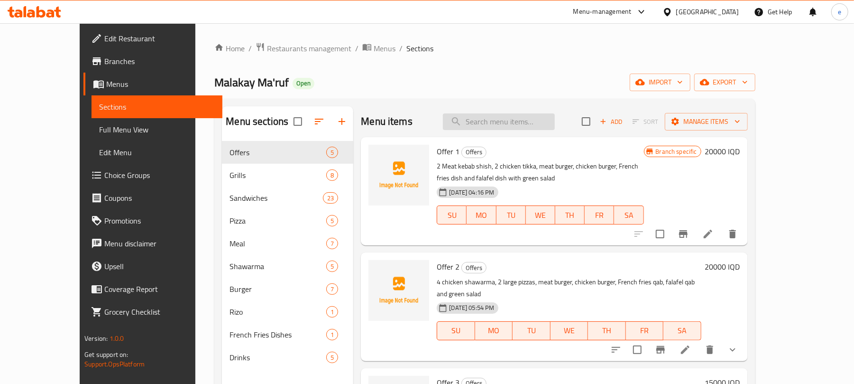
click at [524, 121] on input "search" at bounding box center [499, 121] width 112 height 17
paste input "Chicken Shawarma Box - 18 pieces"
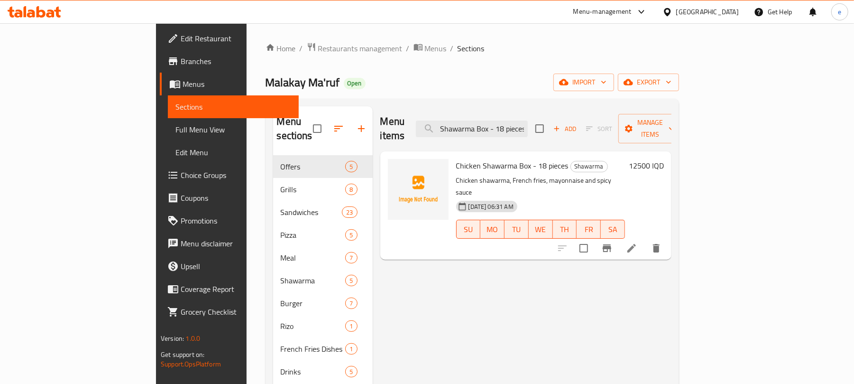
type input "Chicken Shawarma Box - 18 pieces"
click at [645, 239] on li at bounding box center [631, 247] width 27 height 17
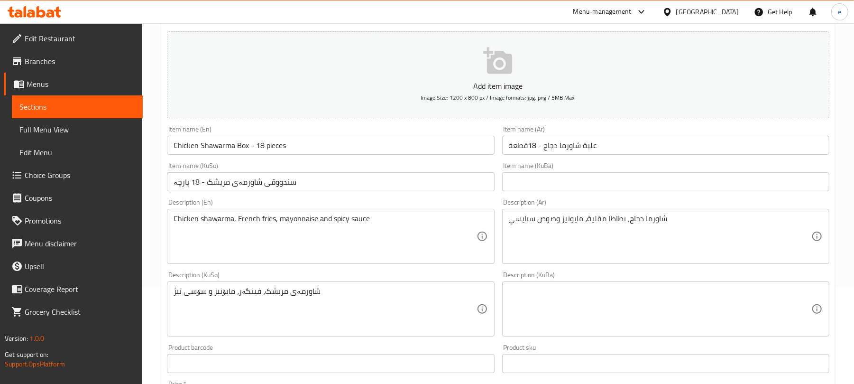
scroll to position [126, 0]
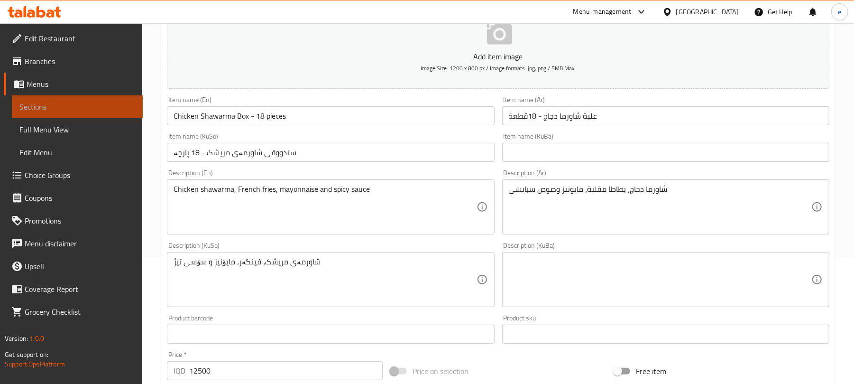
click at [101, 101] on span "Sections" at bounding box center [77, 106] width 116 height 11
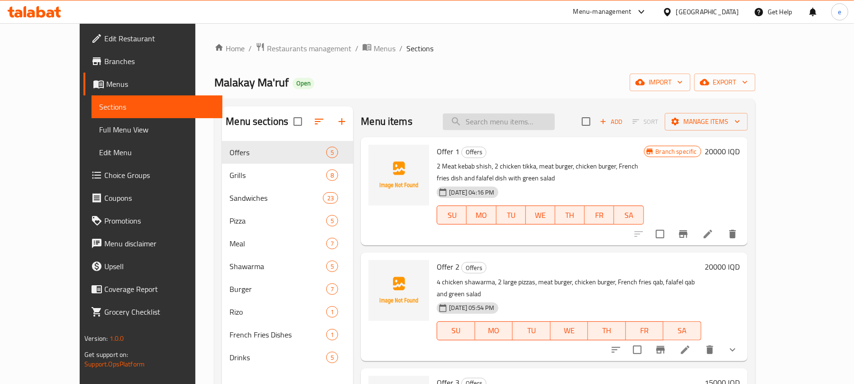
click at [547, 127] on input "search" at bounding box center [499, 121] width 112 height 17
paste input "Shish Tawook"
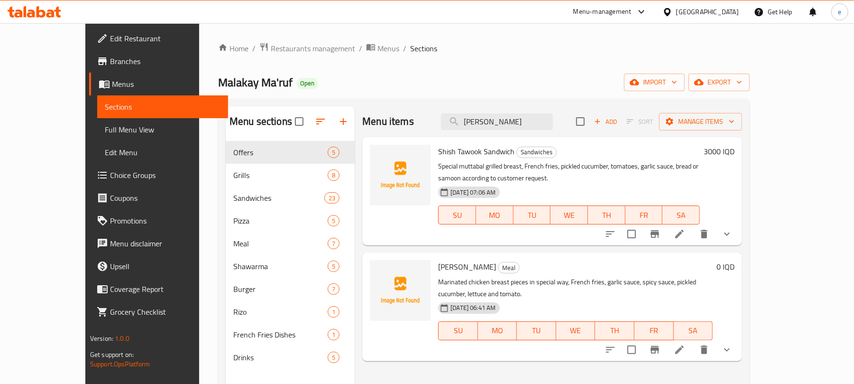
click at [693, 341] on li at bounding box center [679, 349] width 27 height 17
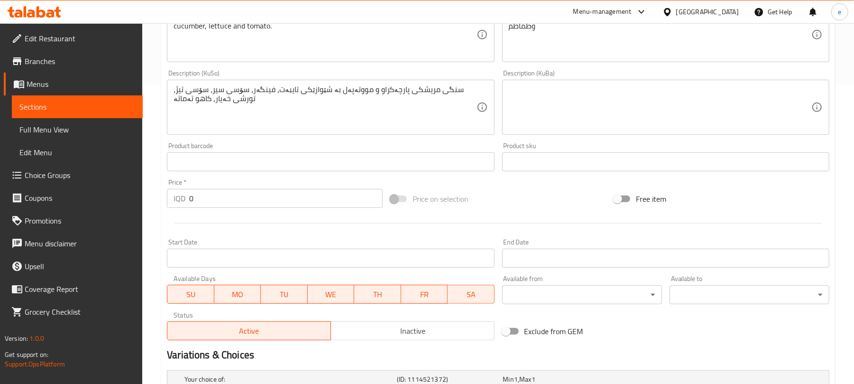
scroll to position [418, 0]
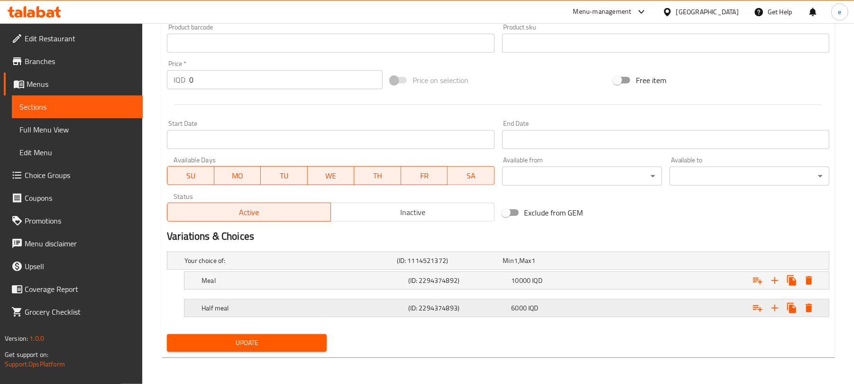
click at [506, 313] on div "(ID: 2294374893)" at bounding box center [457, 307] width 103 height 13
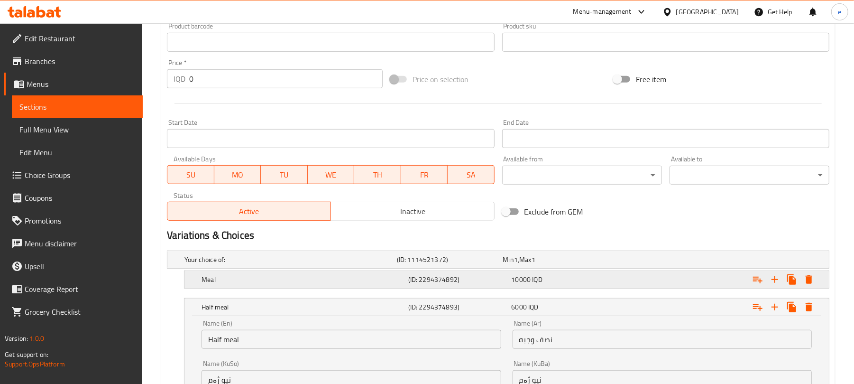
click at [503, 284] on h5 "(ID: 2294374892)" at bounding box center [458, 279] width 100 height 9
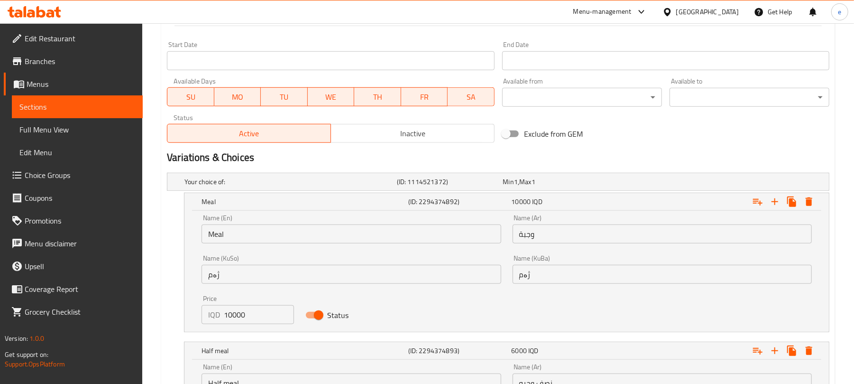
scroll to position [544, 0]
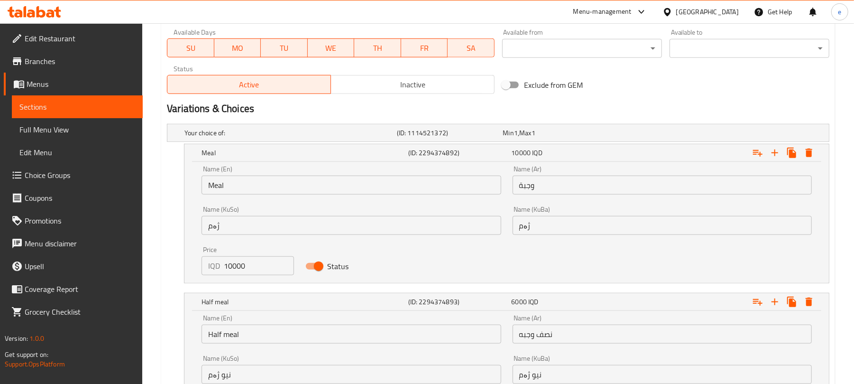
click at [538, 190] on input "وجبة" at bounding box center [662, 184] width 299 height 19
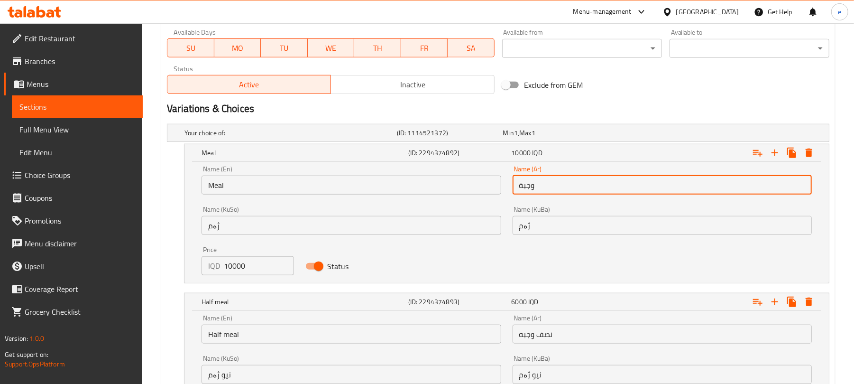
click at [538, 190] on input "وجبة" at bounding box center [662, 184] width 299 height 19
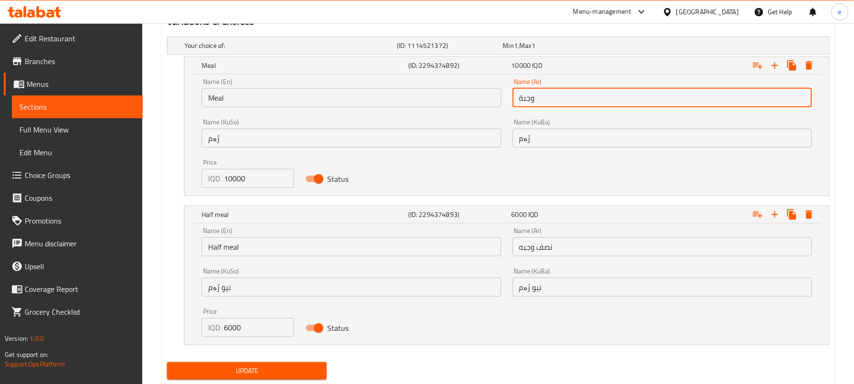
scroll to position [661, 0]
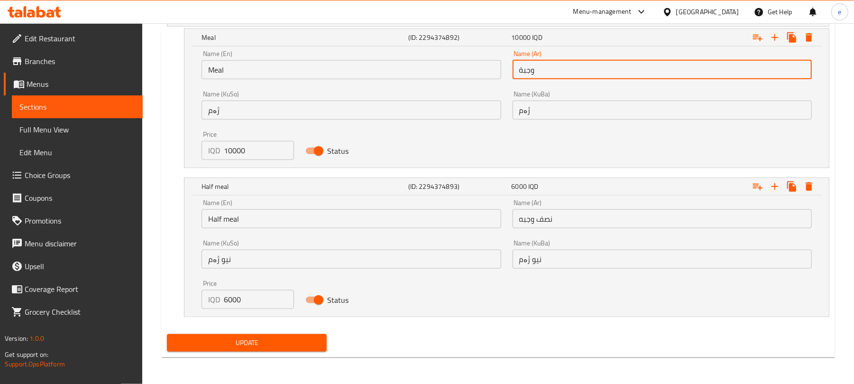
click at [526, 217] on input "نصف وجبه" at bounding box center [662, 218] width 299 height 19
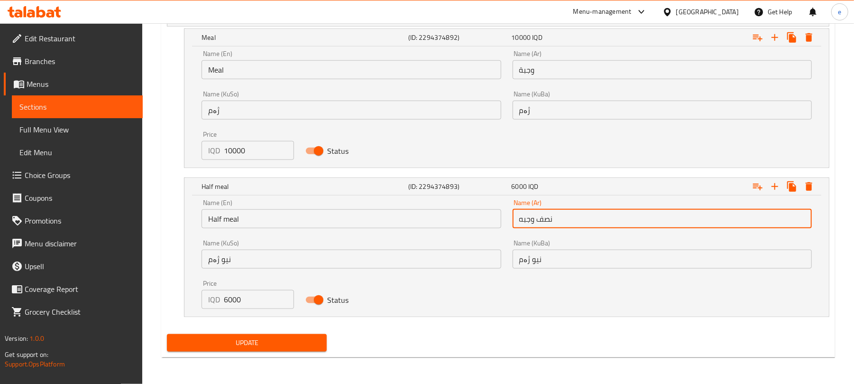
paste input "ة"
click at [306, 346] on span "Update" at bounding box center [246, 343] width 145 height 12
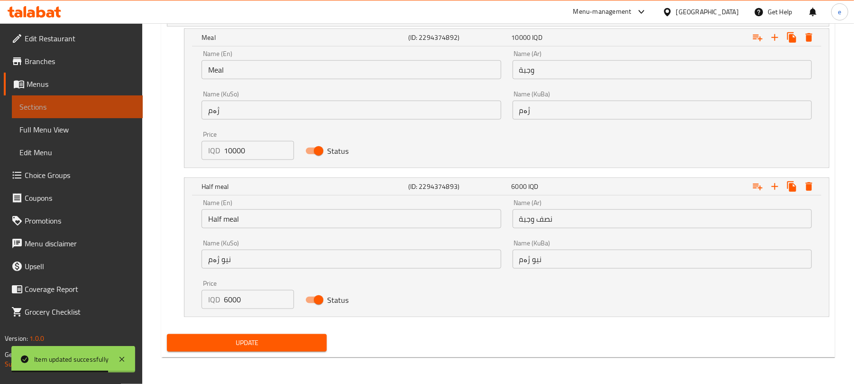
click at [99, 101] on span "Sections" at bounding box center [77, 106] width 116 height 11
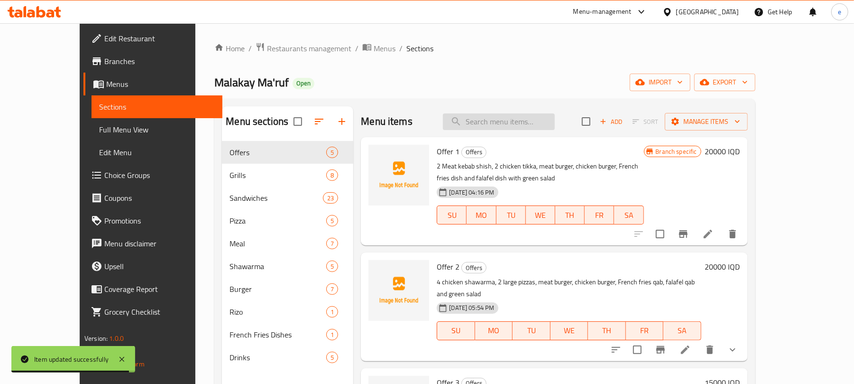
click at [528, 119] on input "search" at bounding box center [499, 121] width 112 height 17
paste input "Francesco Sandwich"
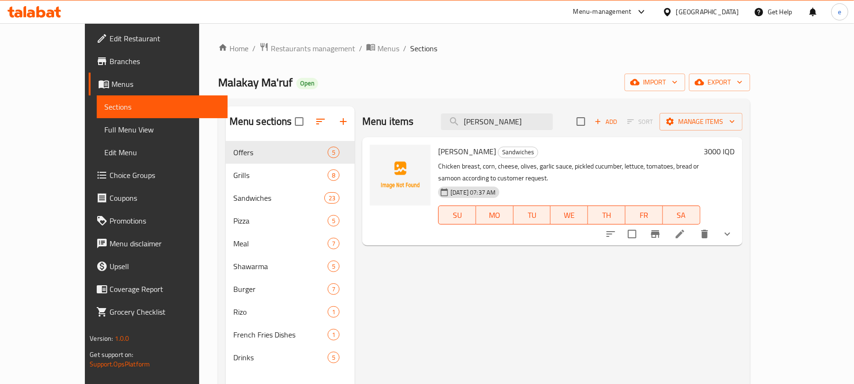
click at [686, 235] on icon at bounding box center [679, 233] width 11 height 11
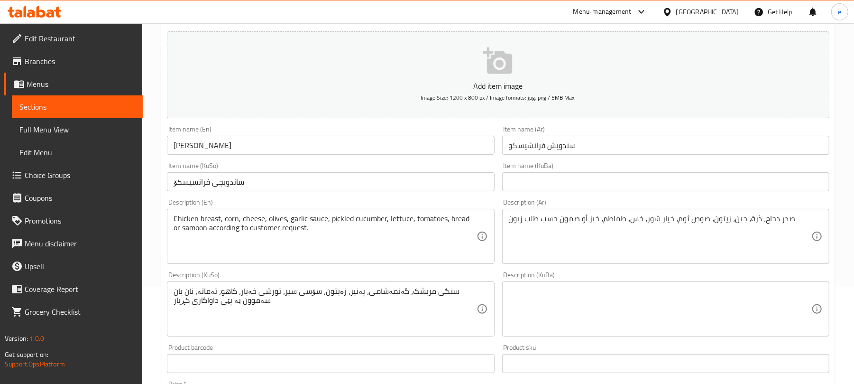
scroll to position [126, 0]
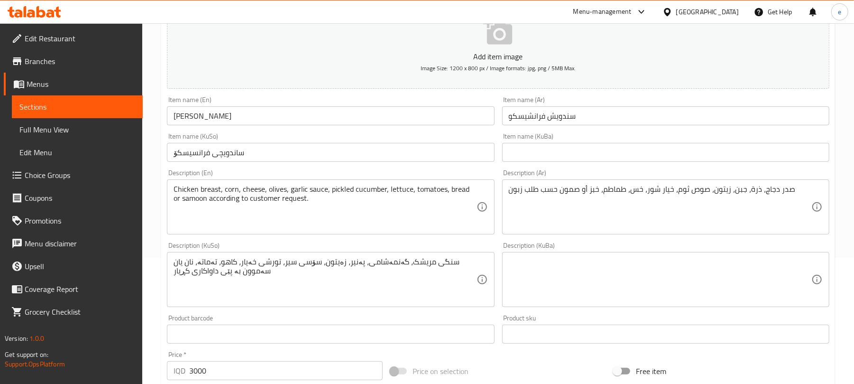
click at [215, 201] on textarea "Chicken breast, corn, cheese, olives, garlic sauce, pickled cucumber, lettuce, …" at bounding box center [325, 206] width 303 height 45
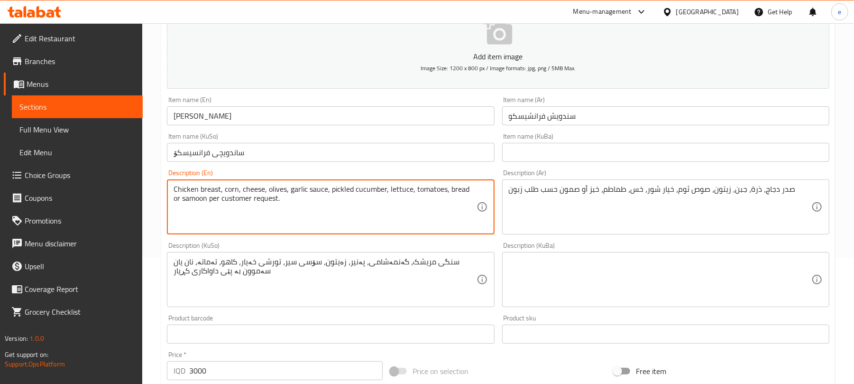
click at [304, 196] on textarea "Chicken breast, corn, cheese, olives, garlic sauce, pickled cucumber, lettuce, …" at bounding box center [325, 206] width 303 height 45
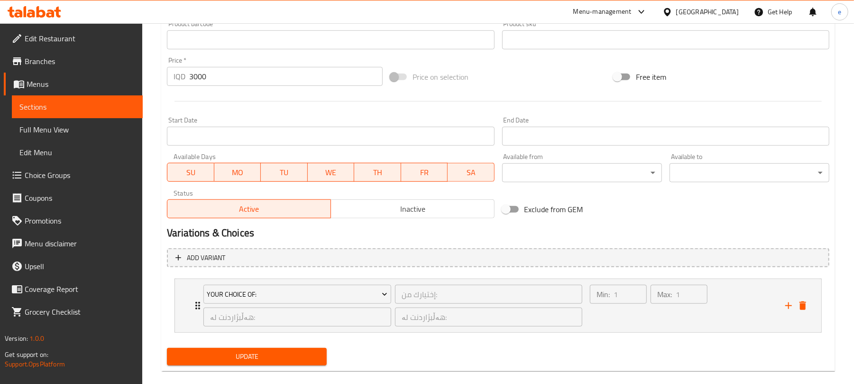
scroll to position [434, 0]
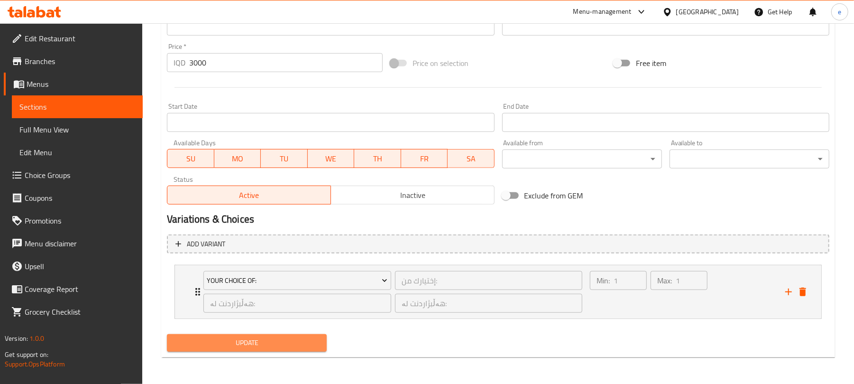
click at [296, 344] on span "Update" at bounding box center [246, 343] width 145 height 12
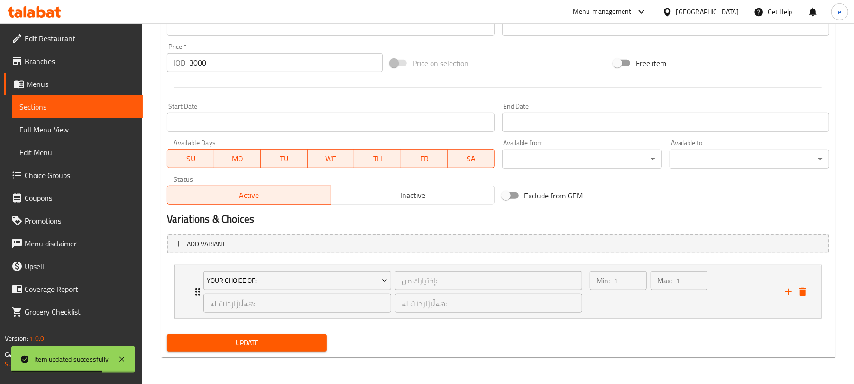
click at [93, 109] on span "Sections" at bounding box center [77, 106] width 116 height 11
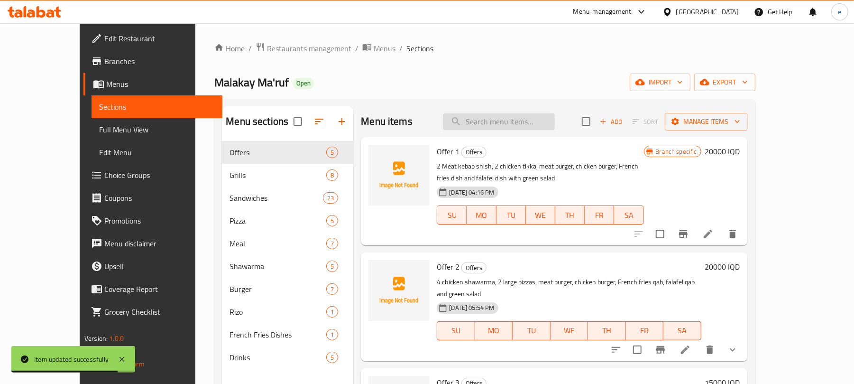
click at [520, 126] on input "search" at bounding box center [499, 121] width 112 height 17
paste input "Shish Tawook Sandwich"
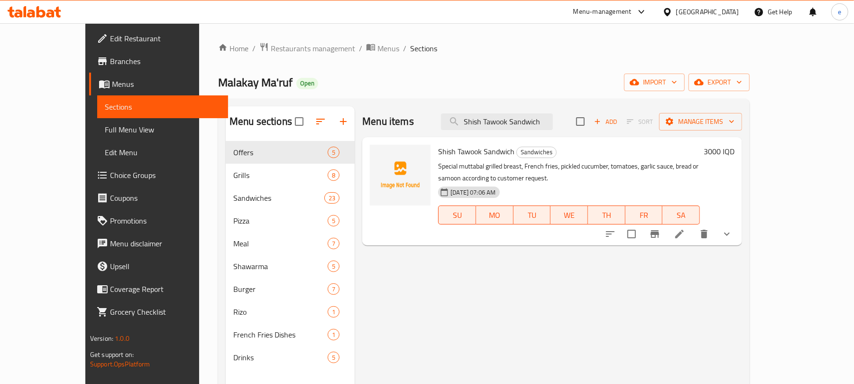
click at [684, 232] on icon at bounding box center [679, 233] width 9 height 9
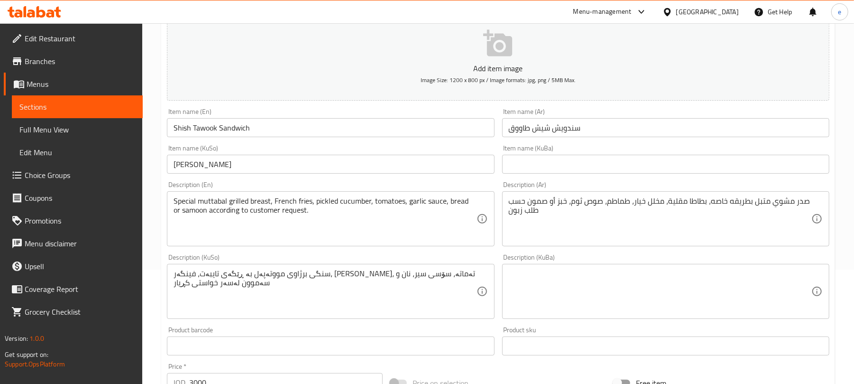
scroll to position [126, 0]
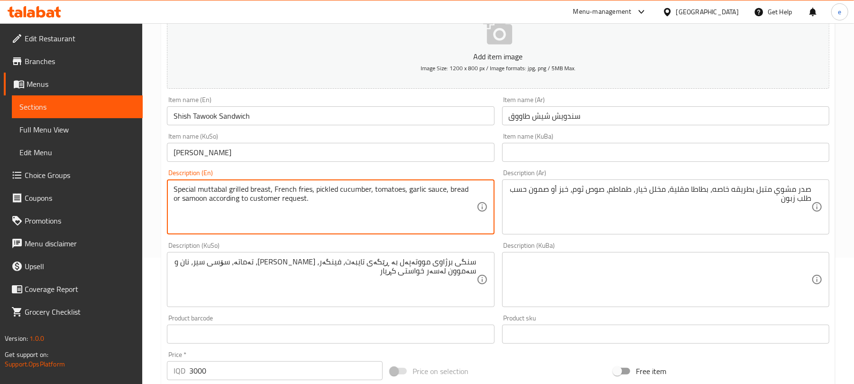
click at [186, 192] on textarea "Special muttabal grilled breast, French fries, pickled cucumber, tomatoes, garl…" at bounding box center [325, 206] width 303 height 45
click at [186, 192] on textarea "muttabal grilled breast, French fries, pickled cucumber, tomatoes, garlic sauce…" at bounding box center [325, 206] width 303 height 45
click at [193, 192] on textarea "grilled breast, French fries, pickled cucumber, tomatoes, garlic sauce, bread o…" at bounding box center [325, 206] width 303 height 45
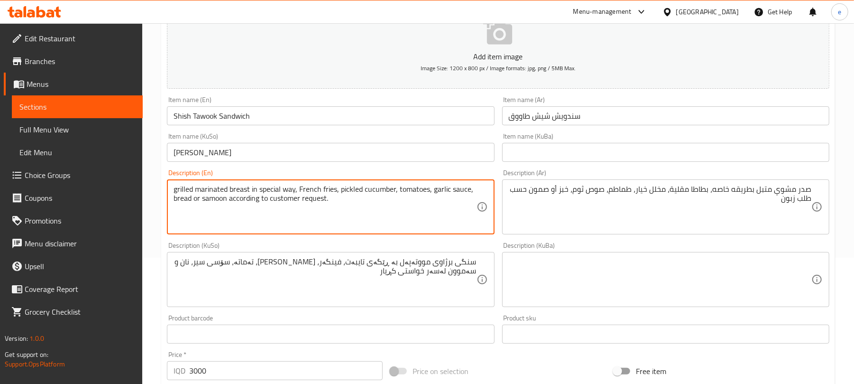
click at [249, 201] on textarea "grilled marinated breast in special way, French fries, pickled cucumber, tomato…" at bounding box center [325, 206] width 303 height 45
click at [308, 201] on textarea "grilled marinated breast in special way, French fries, pickled cucumber, tomato…" at bounding box center [325, 206] width 303 height 45
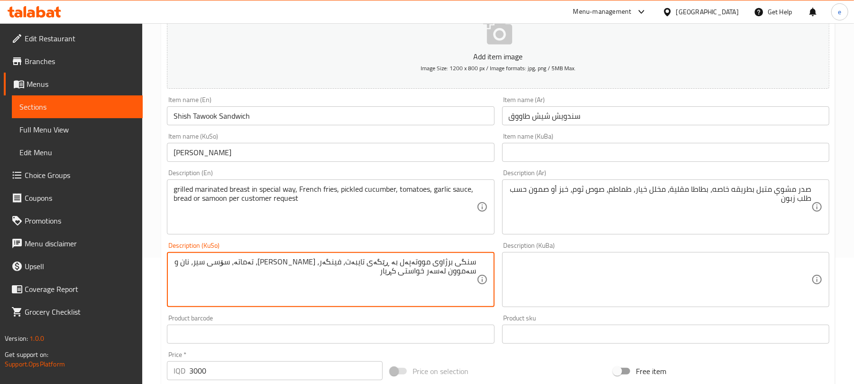
click at [447, 274] on textarea "سنگی برژاوی مووتەپەل بە ڕێگەی تایبەت، فینگەر، تورشی خەیار، تەماتە، سۆسی سیر، نا…" at bounding box center [325, 279] width 303 height 45
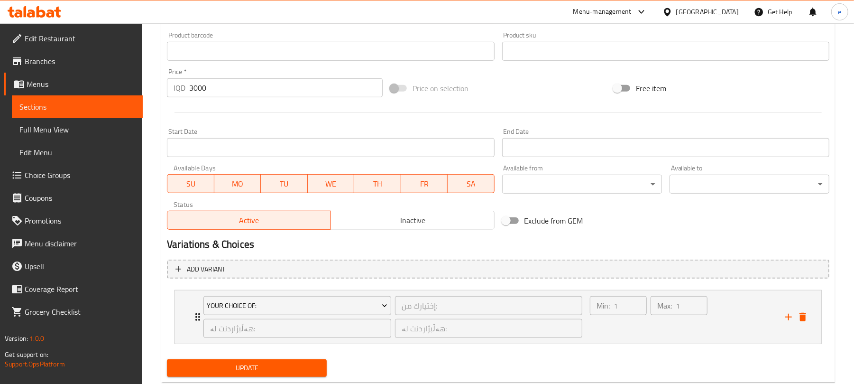
scroll to position [434, 0]
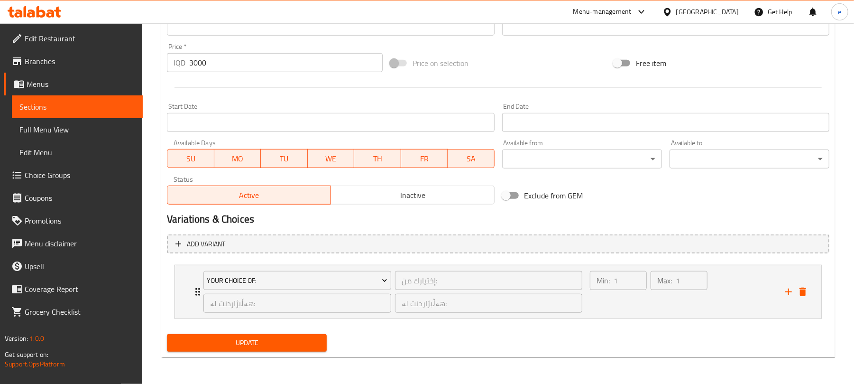
click at [302, 342] on span "Update" at bounding box center [246, 343] width 145 height 12
click at [94, 103] on span "Sections" at bounding box center [77, 106] width 116 height 11
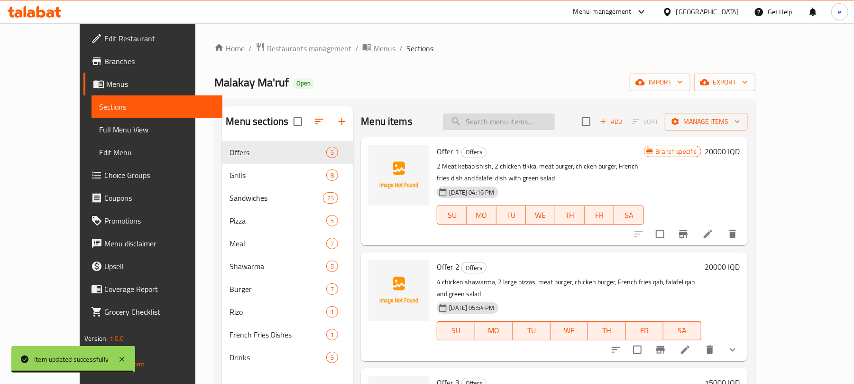
click at [540, 123] on input "search" at bounding box center [499, 121] width 112 height 17
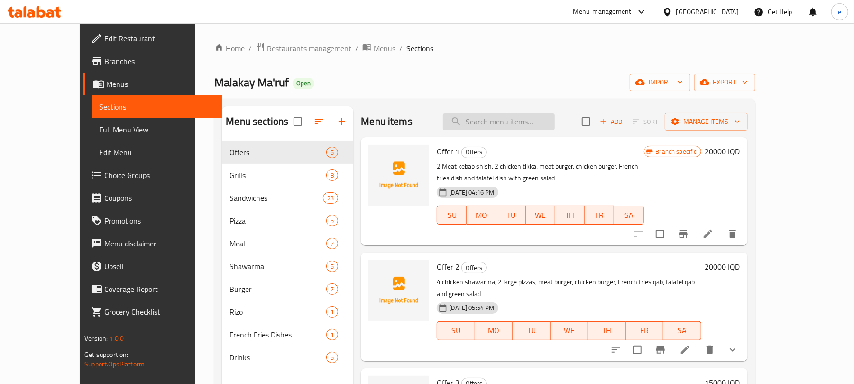
paste input "Spicy Chicken Mexican Sandwich"
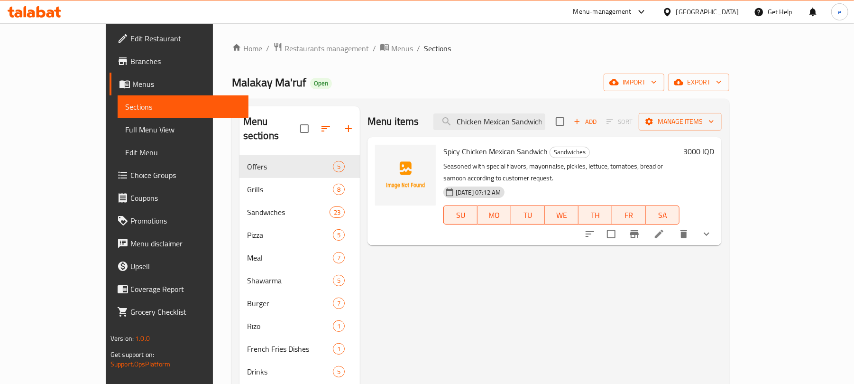
click at [665, 228] on icon at bounding box center [658, 233] width 11 height 11
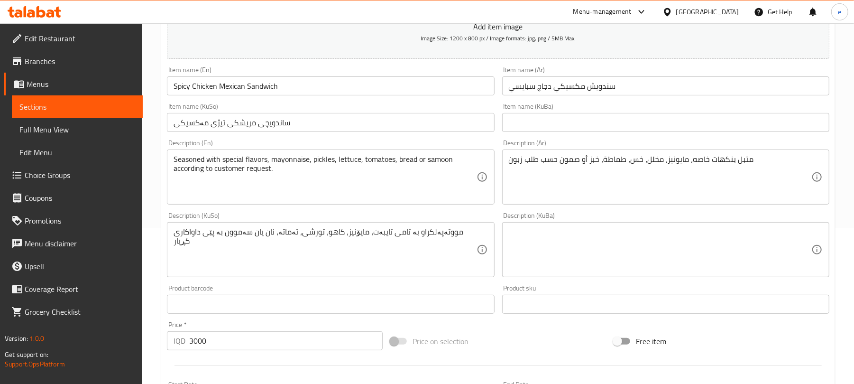
scroll to position [126, 0]
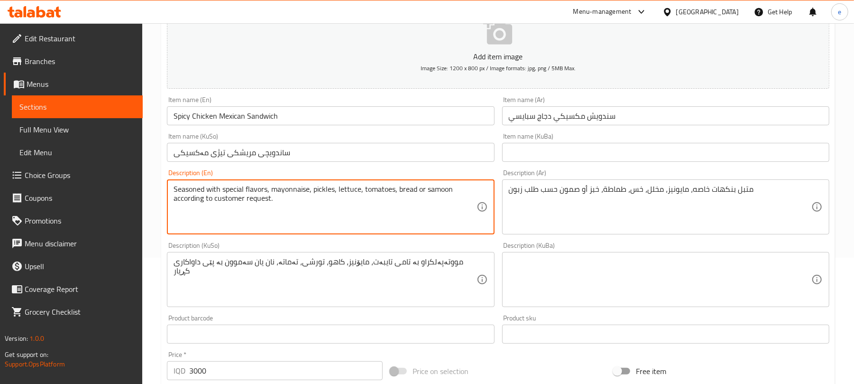
click at [193, 191] on textarea "Seasoned with special flavors, mayonnaise, pickles, lettuce, tomatoes, bread or…" at bounding box center [325, 206] width 303 height 45
click at [316, 210] on textarea "Marinated with special flavors, mayonnaise, pickles, lettuce, tomatoes, bread o…" at bounding box center [325, 206] width 303 height 45
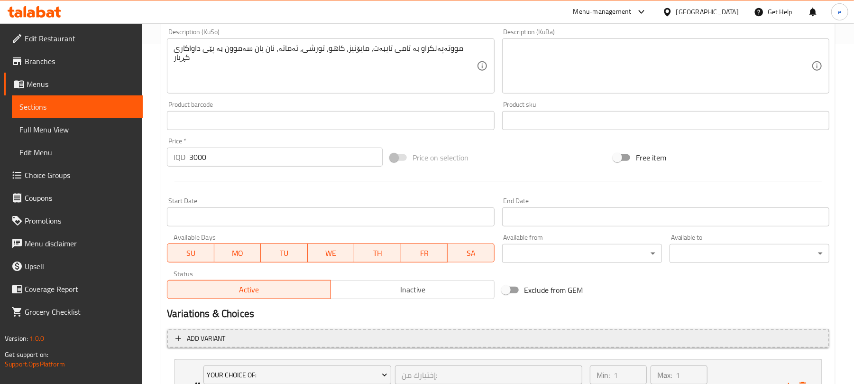
scroll to position [434, 0]
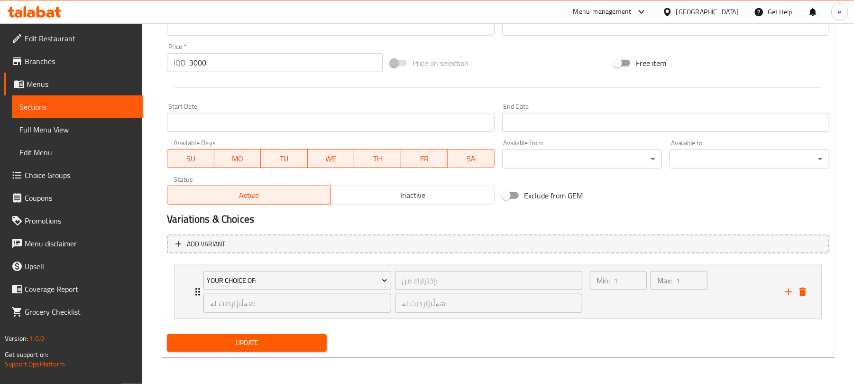
click at [296, 345] on span "Update" at bounding box center [246, 343] width 145 height 12
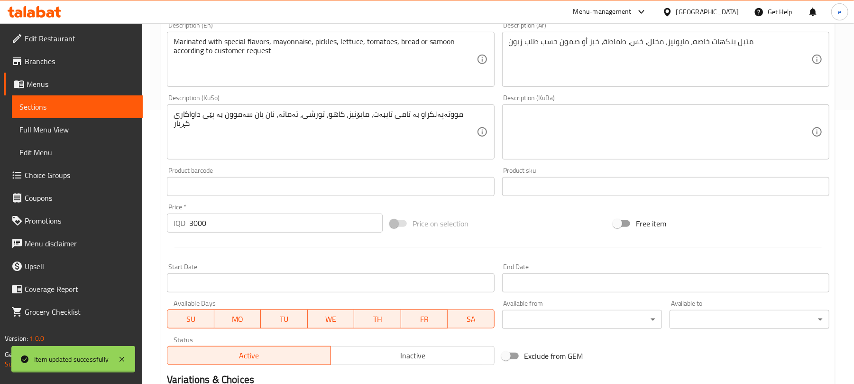
scroll to position [181, 0]
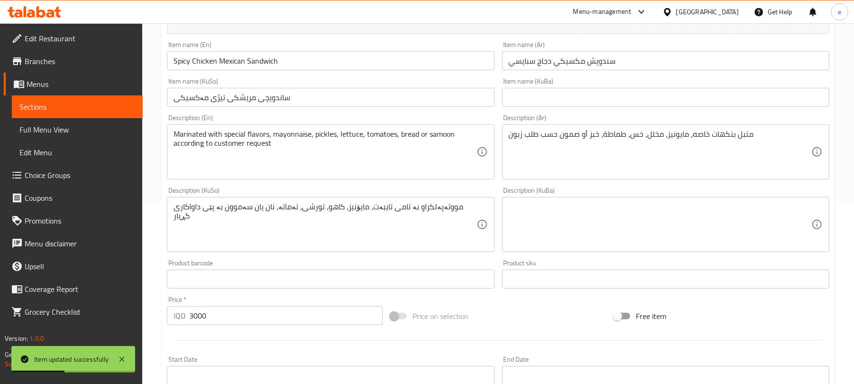
click at [188, 143] on textarea "Marinated with special flavors, mayonnaise, pickles, lettuce, tomatoes, bread o…" at bounding box center [325, 151] width 303 height 45
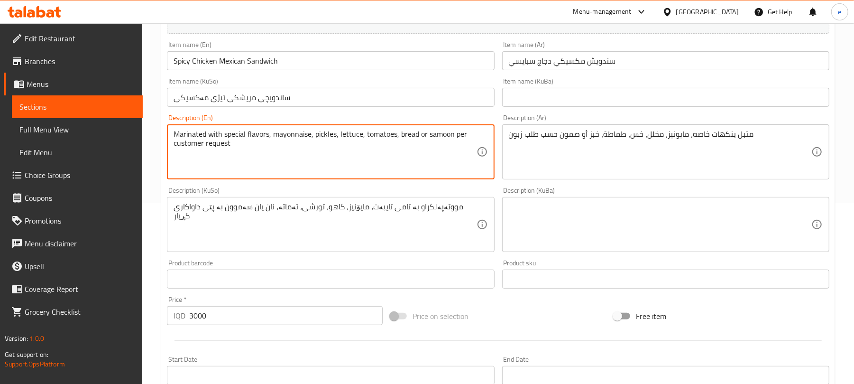
scroll to position [434, 0]
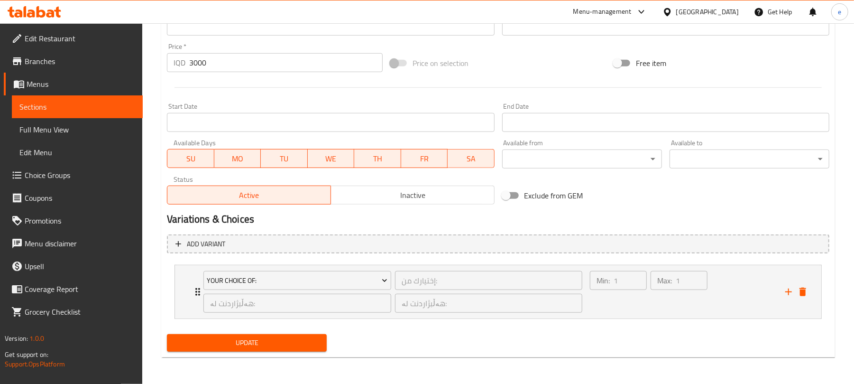
click at [294, 336] on button "Update" at bounding box center [247, 343] width 160 height 18
click at [112, 108] on span "Sections" at bounding box center [77, 106] width 116 height 11
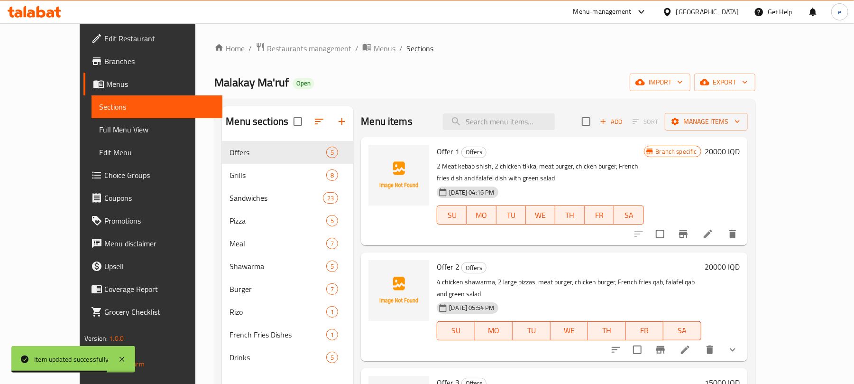
click at [538, 133] on div "Menu items Add Sort Manage items" at bounding box center [554, 121] width 386 height 31
click at [537, 128] on input "search" at bounding box center [499, 121] width 112 height 17
paste input "Fresh Meat Fajita Sandwich"
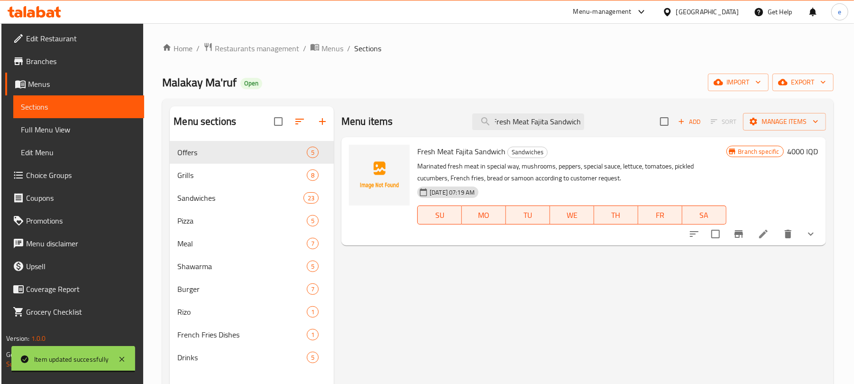
click at [767, 229] on icon at bounding box center [763, 233] width 11 height 11
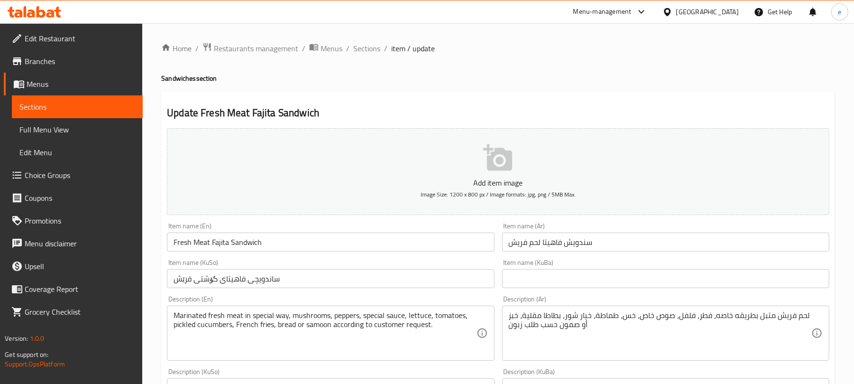
scroll to position [126, 0]
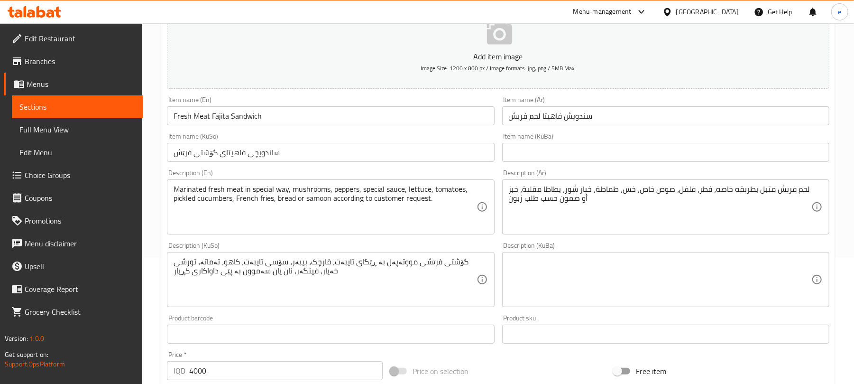
click at [350, 202] on textarea "Marinated fresh meat in special way, mushrooms, peppers, special sauce, lettuce…" at bounding box center [325, 206] width 303 height 45
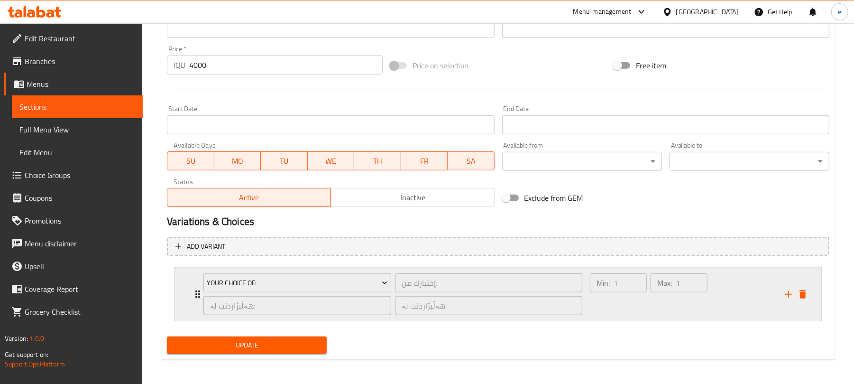
scroll to position [434, 0]
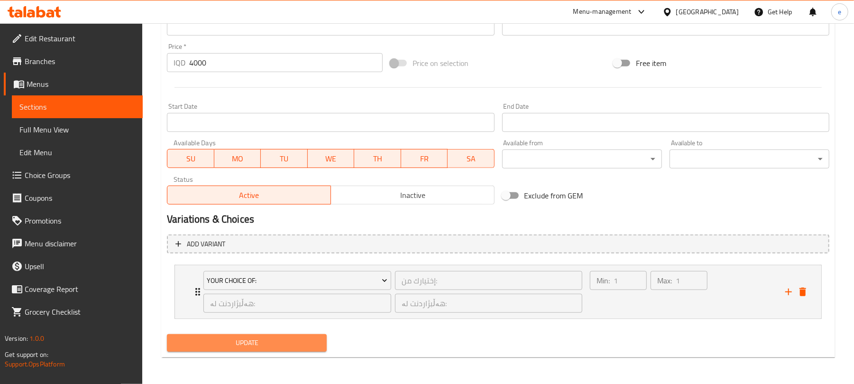
click at [293, 338] on span "Update" at bounding box center [246, 343] width 145 height 12
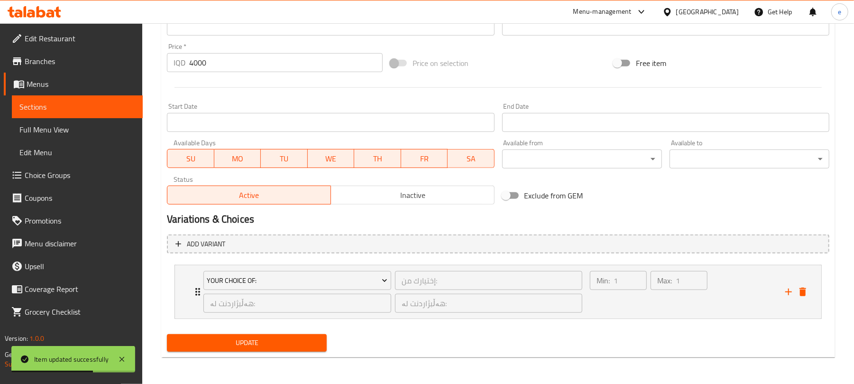
click at [126, 107] on span "Sections" at bounding box center [77, 106] width 116 height 11
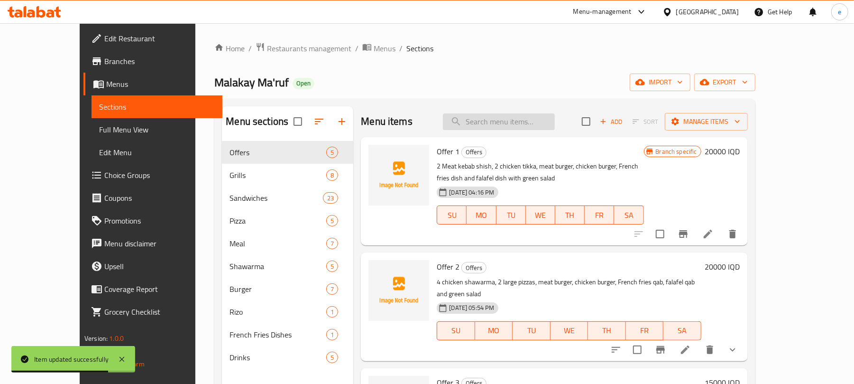
click at [523, 126] on input "search" at bounding box center [499, 121] width 112 height 17
paste
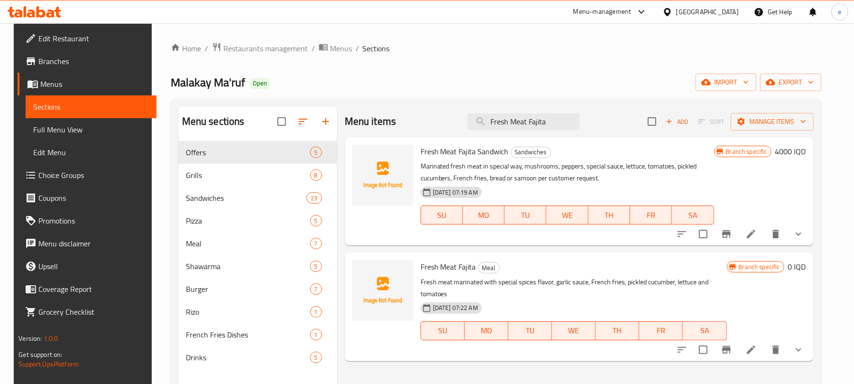
click at [755, 345] on icon at bounding box center [751, 349] width 9 height 9
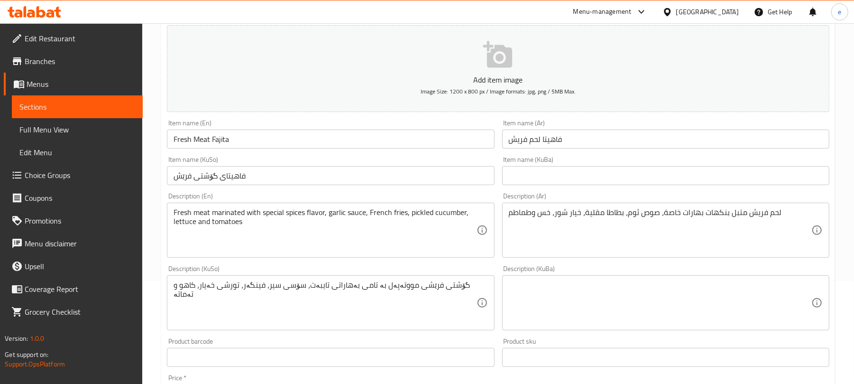
scroll to position [126, 0]
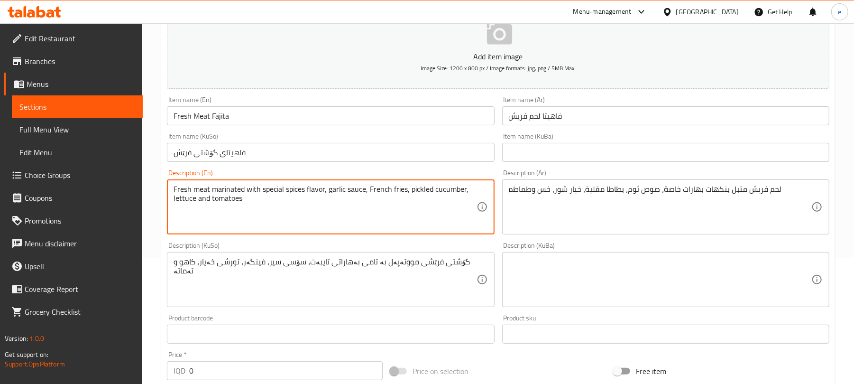
click at [231, 190] on textarea "Fresh meat marinated with special spices flavor, garlic sauce, French fries, pi…" at bounding box center [325, 206] width 303 height 45
click at [174, 189] on textarea "Fresh meat with special spices flavor, garlic sauce, French fries, pickled cucu…" at bounding box center [325, 206] width 303 height 45
click at [181, 191] on textarea "marinated Fresh meat with special spices flavor, garlic sauce, French fries, pi…" at bounding box center [325, 206] width 303 height 45
click at [251, 202] on textarea "Marinated fresh meat with special spices flavor, garlic sauce, French fries, pi…" at bounding box center [325, 206] width 303 height 45
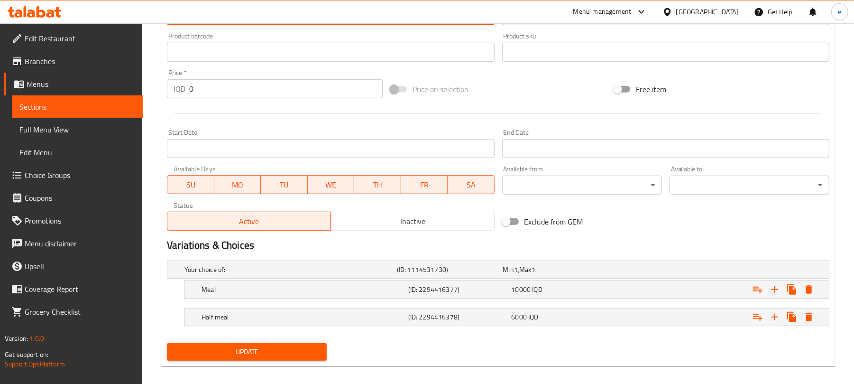
scroll to position [418, 0]
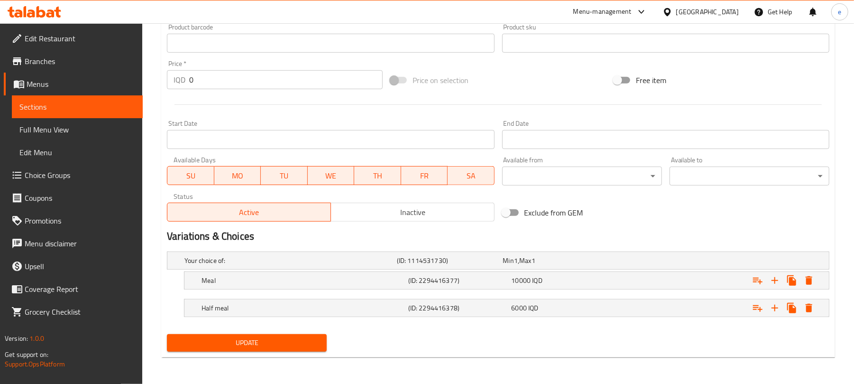
click at [305, 344] on span "Update" at bounding box center [246, 343] width 145 height 12
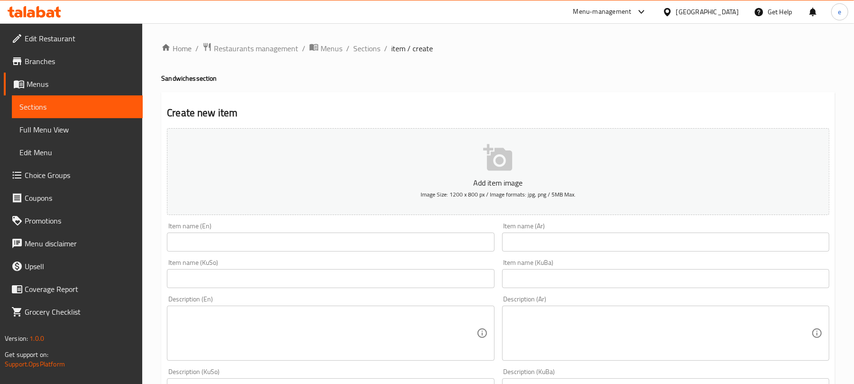
click at [56, 175] on span "Choice Groups" at bounding box center [80, 174] width 110 height 11
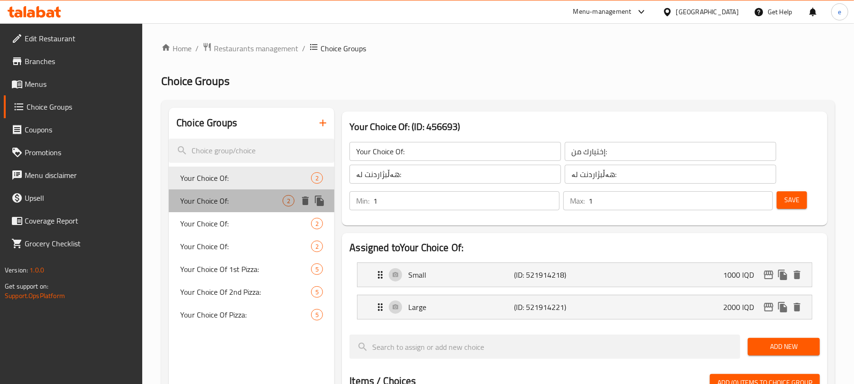
click at [214, 204] on span "Your Choice Of:" at bounding box center [231, 200] width 102 height 11
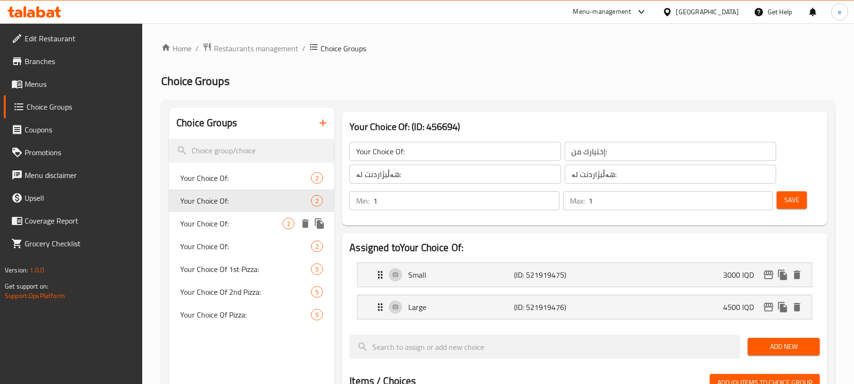
click at [215, 220] on span "Your Choice Of:" at bounding box center [231, 223] width 102 height 11
type input "Your Choice Of:"
type input "إختيارك من:"
type input "هەڵبژاردنت لە:"
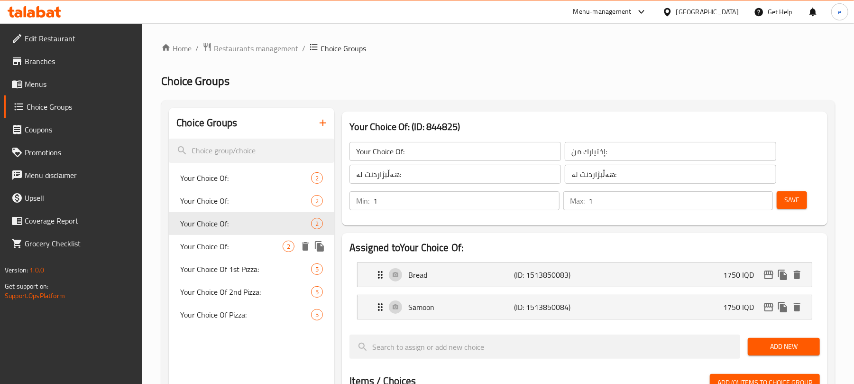
click at [206, 247] on span "Your Choice Of:" at bounding box center [231, 245] width 102 height 11
type input "Your Choice Of:"
type input "إختيارك من:"
type input "هەڵبژاردنت لە:"
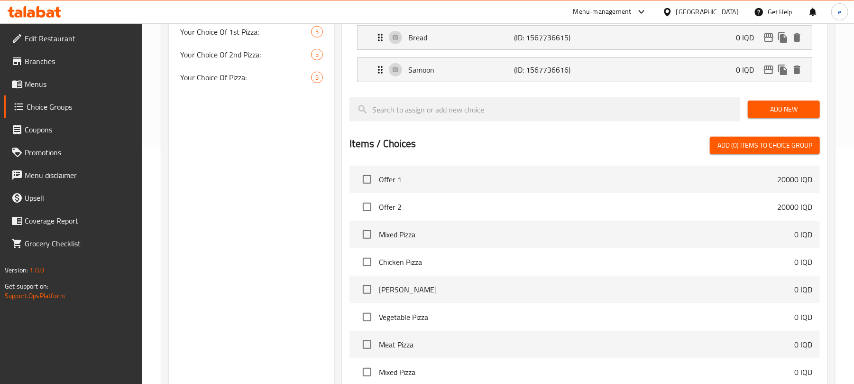
scroll to position [350, 0]
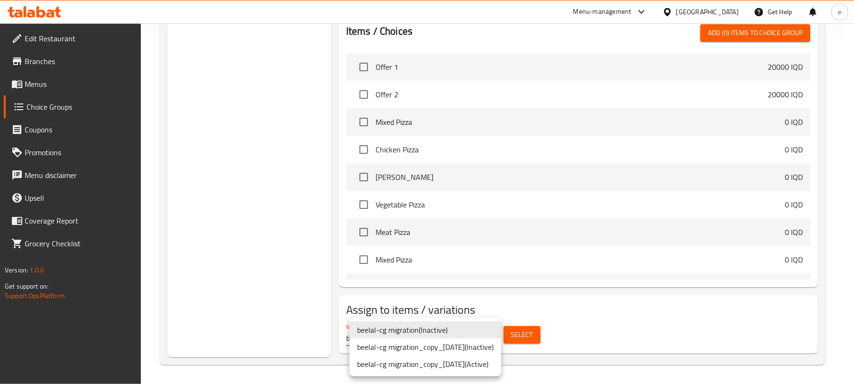
click at [466, 359] on li "beelal-cg migration_copy_[DATE] ( Active )" at bounding box center [425, 363] width 152 height 17
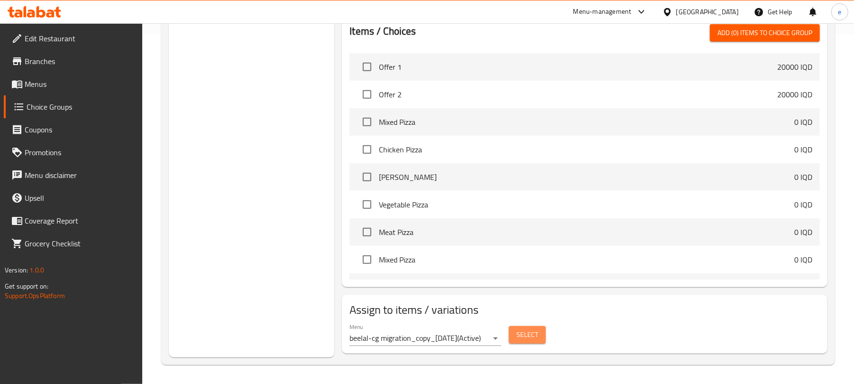
click at [513, 336] on button "Select" at bounding box center [527, 335] width 37 height 18
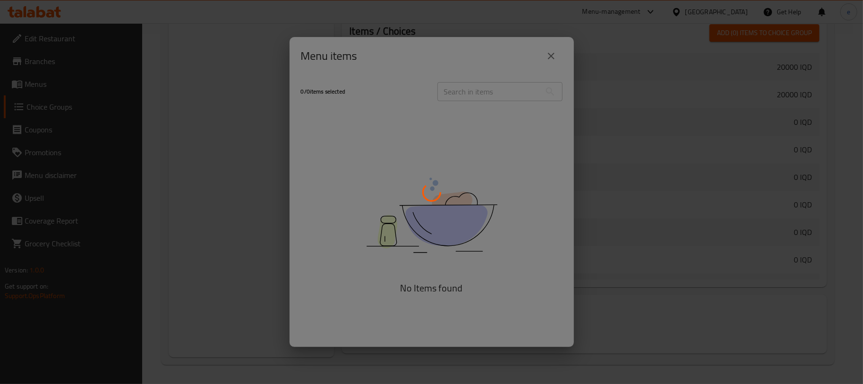
click at [468, 89] on div at bounding box center [431, 192] width 863 height 384
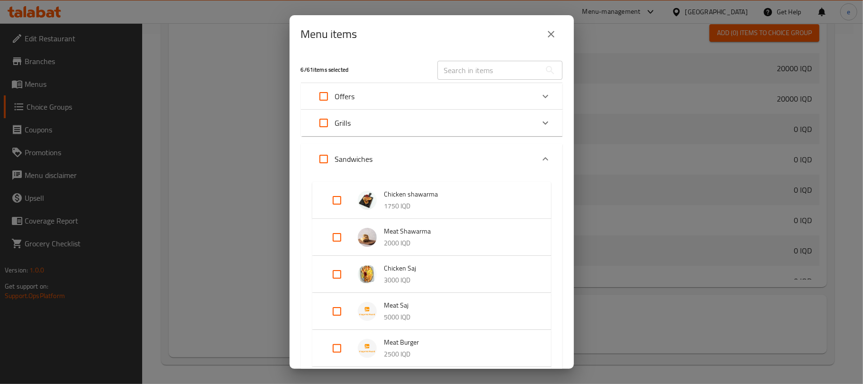
click at [468, 89] on div "Offers" at bounding box center [423, 96] width 222 height 23
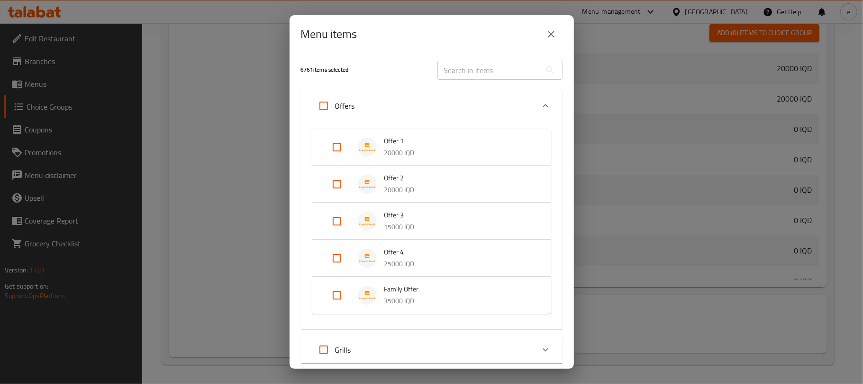
click at [470, 73] on input "text" at bounding box center [489, 70] width 103 height 19
paste input "Shish Tawook Sandwich"
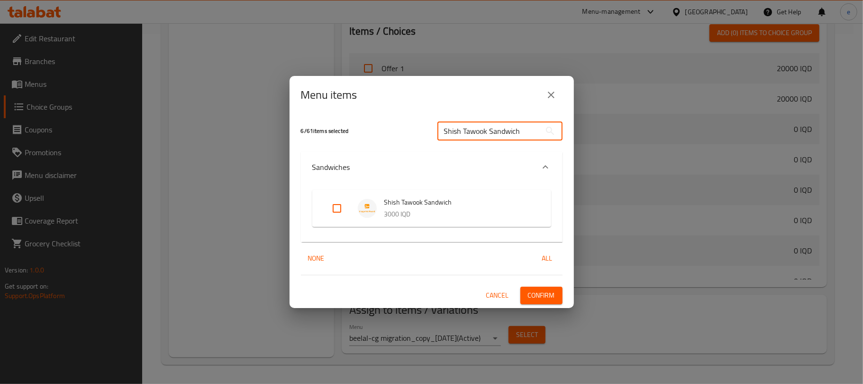
type input "Shish Tawook Sandwich"
click at [340, 208] on input "Expand" at bounding box center [337, 208] width 23 height 23
checkbox input "true"
click at [532, 294] on span "Confirm" at bounding box center [541, 295] width 27 height 12
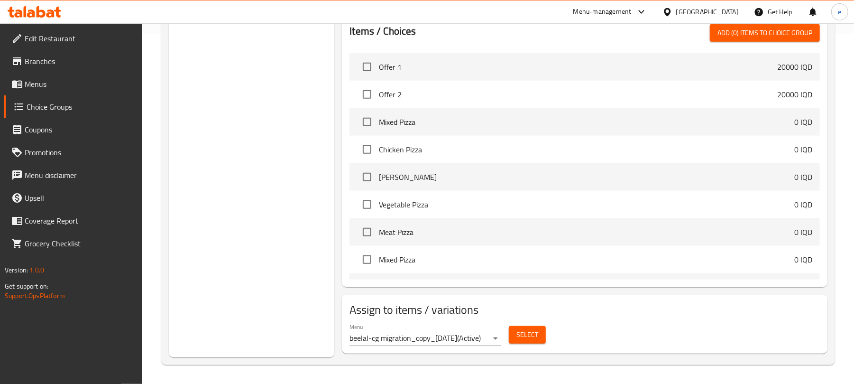
click at [532, 334] on span "Select" at bounding box center [527, 335] width 22 height 12
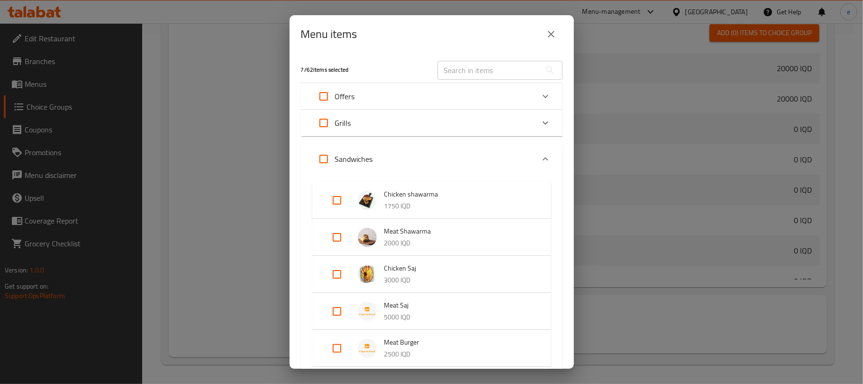
click at [490, 65] on input "text" at bounding box center [489, 70] width 103 height 19
paste input "Spicy Chicken Mexican Sandwich"
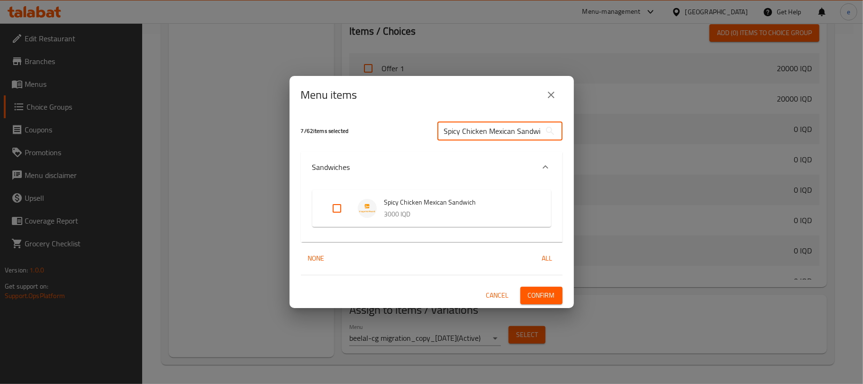
scroll to position [0, 6]
type input "Spicy Chicken Mexican Sandwich"
click at [332, 211] on input "Expand" at bounding box center [337, 208] width 23 height 23
checkbox input "true"
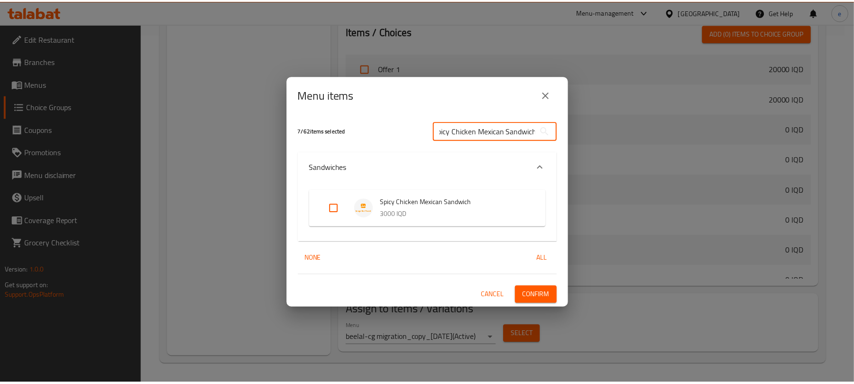
scroll to position [0, 0]
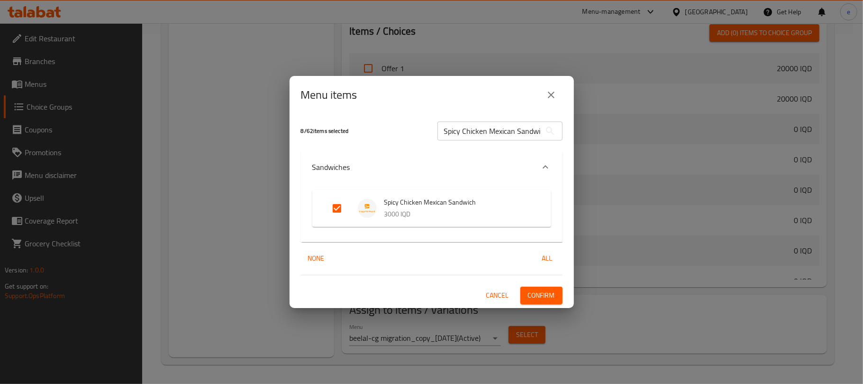
click at [550, 291] on span "Confirm" at bounding box center [541, 295] width 27 height 12
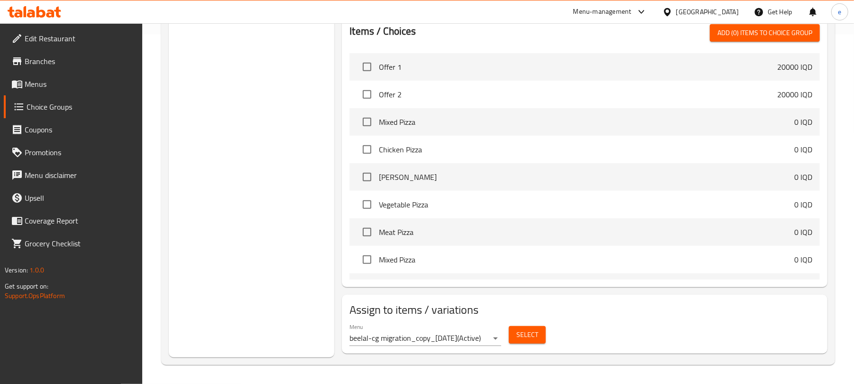
click at [523, 338] on span "Select" at bounding box center [527, 335] width 22 height 12
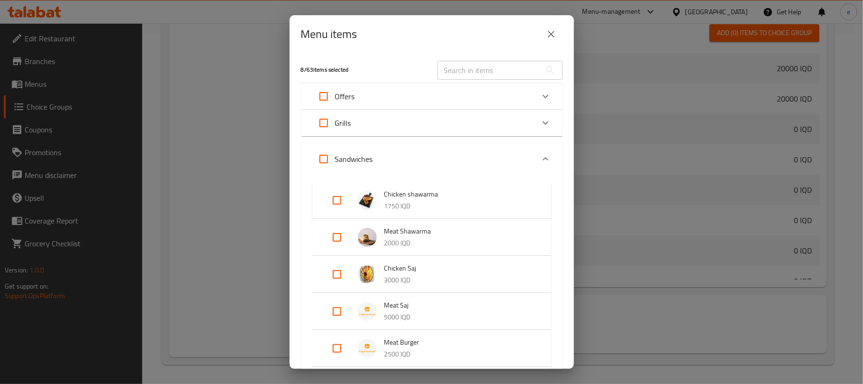
click at [480, 71] on input "text" at bounding box center [489, 70] width 103 height 19
paste input "Fresh Meat Fajita Sandwich"
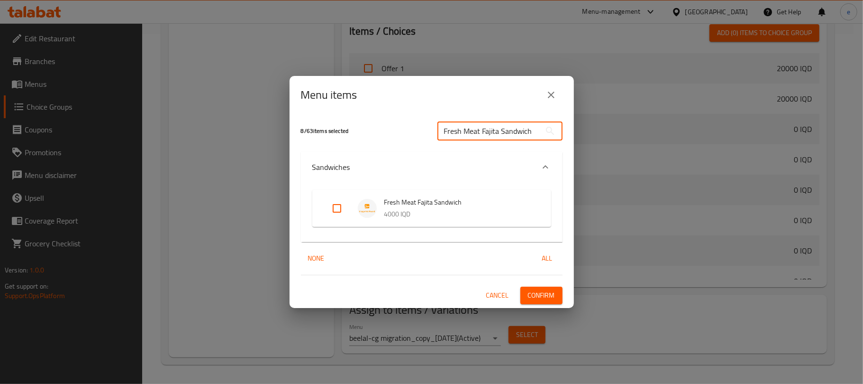
type input "Fresh Meat Fajita Sandwich"
click at [341, 205] on input "Expand" at bounding box center [337, 208] width 23 height 23
checkbox input "true"
click at [532, 291] on span "Confirm" at bounding box center [541, 295] width 27 height 12
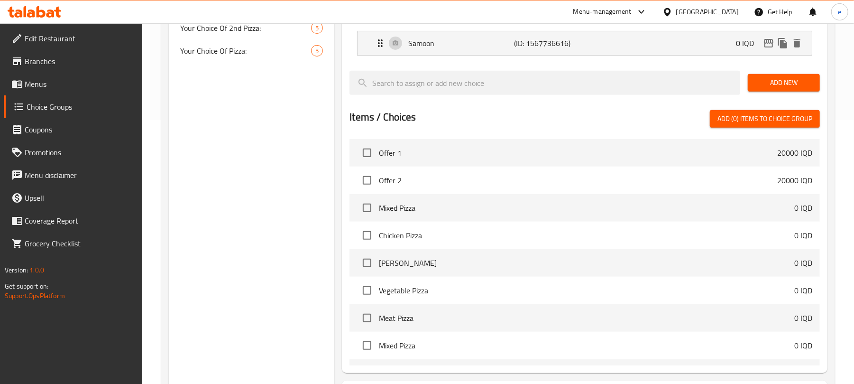
scroll to position [350, 0]
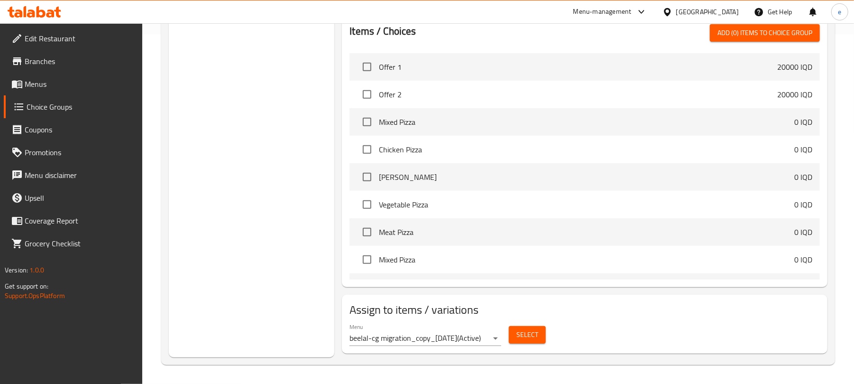
click at [527, 333] on span "Select" at bounding box center [527, 335] width 22 height 12
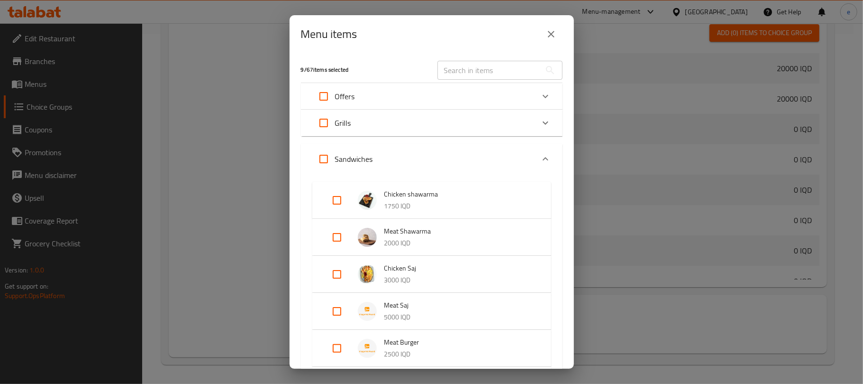
click at [497, 73] on input "text" at bounding box center [489, 70] width 103 height 19
paste input "Francesco Sandwich"
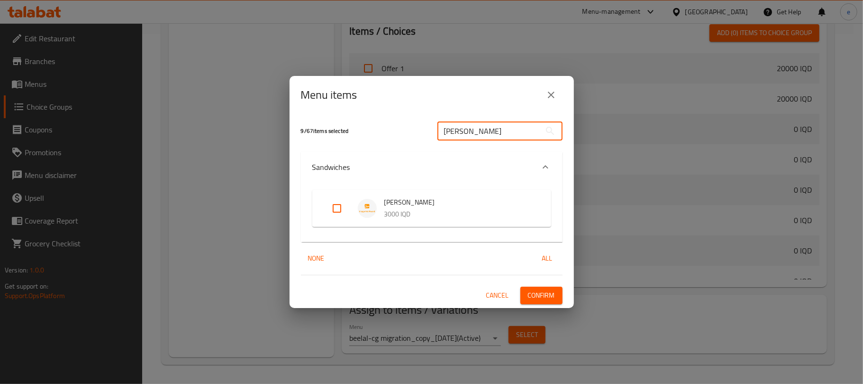
type input "Francesco Sandwich"
click at [346, 209] on input "Expand" at bounding box center [337, 208] width 23 height 23
checkbox input "true"
click at [548, 289] on span "Confirm" at bounding box center [541, 295] width 27 height 12
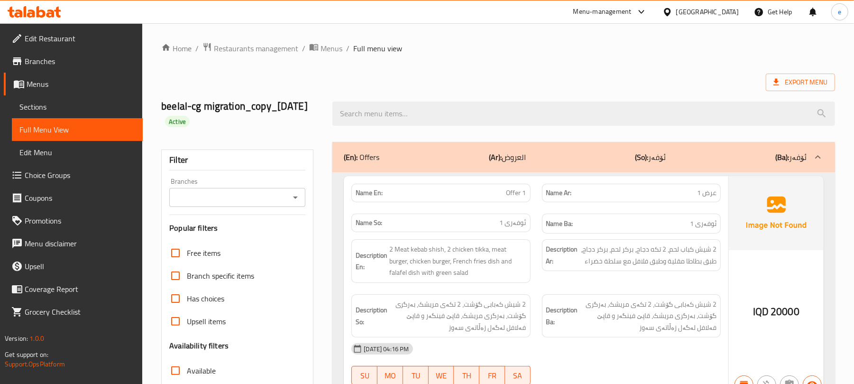
click at [294, 200] on icon "Open" at bounding box center [295, 197] width 11 height 11
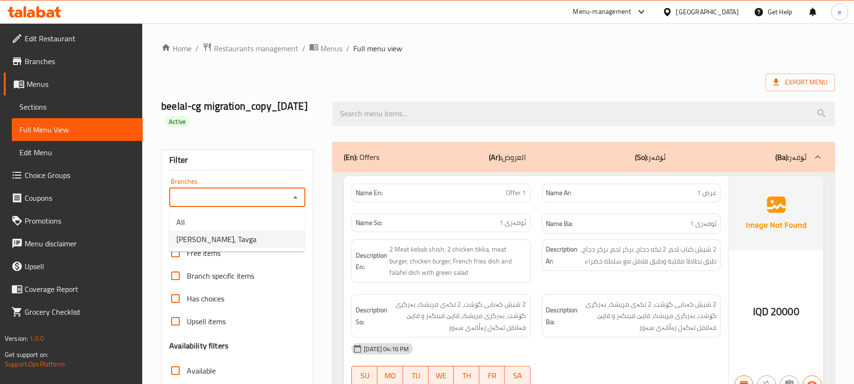
click at [263, 238] on li "Malakay Ma'ruf, Tavga" at bounding box center [237, 238] width 136 height 17
type input "Malakay Ma'ruf, Tavga"
click at [405, 150] on div "(En): Offers (Ar): العروض (So): ئۆفەر (Ba): ئۆفەر" at bounding box center [583, 157] width 503 height 30
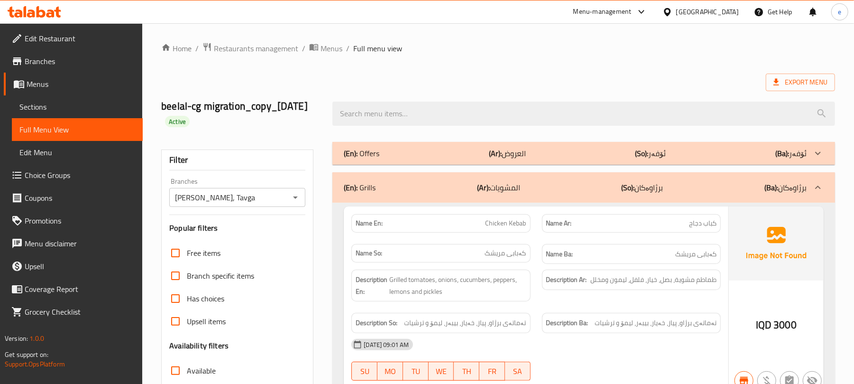
click at [450, 190] on div "(En): Grills (Ar): المشويات (So): برژاوەکان (Ba): برژاوەکان" at bounding box center [575, 187] width 463 height 11
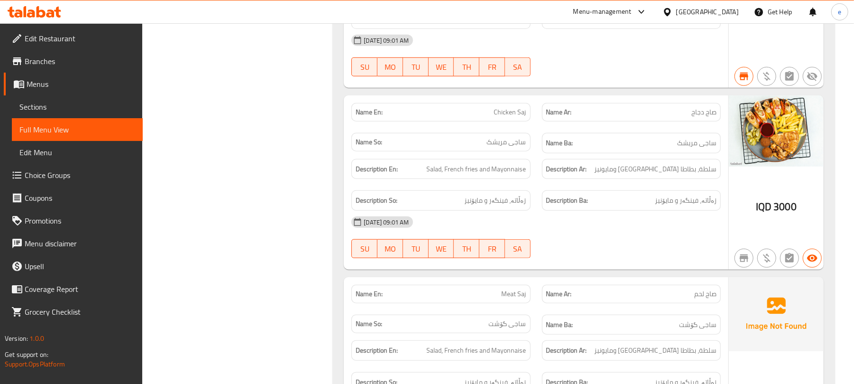
scroll to position [376, 0]
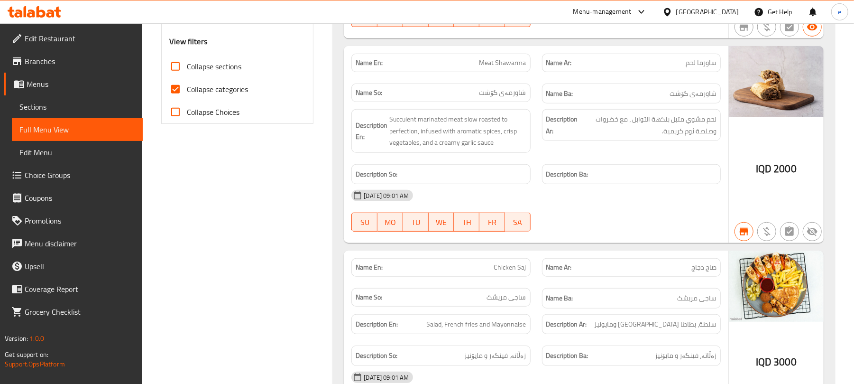
click at [178, 82] on input "Collapse categories" at bounding box center [175, 89] width 23 height 23
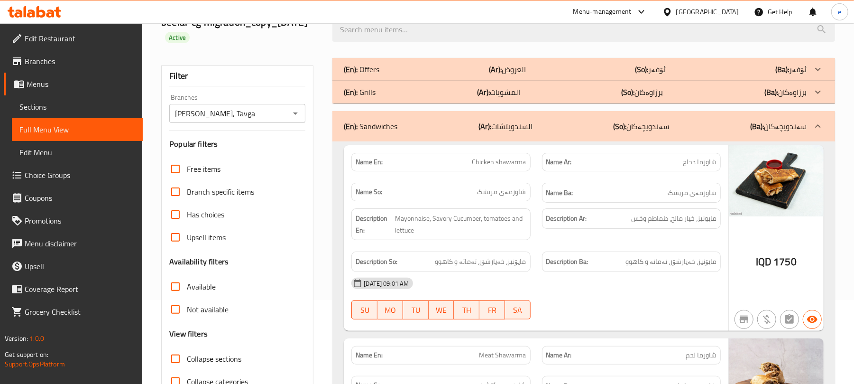
scroll to position [126, 0]
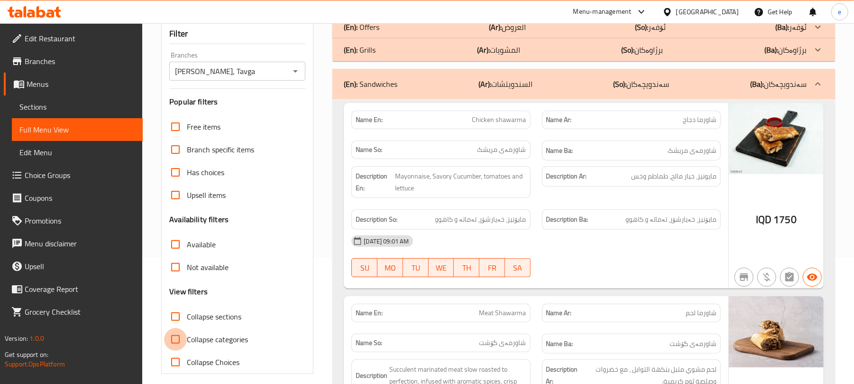
click at [179, 340] on input "Collapse categories" at bounding box center [175, 339] width 23 height 23
checkbox input "true"
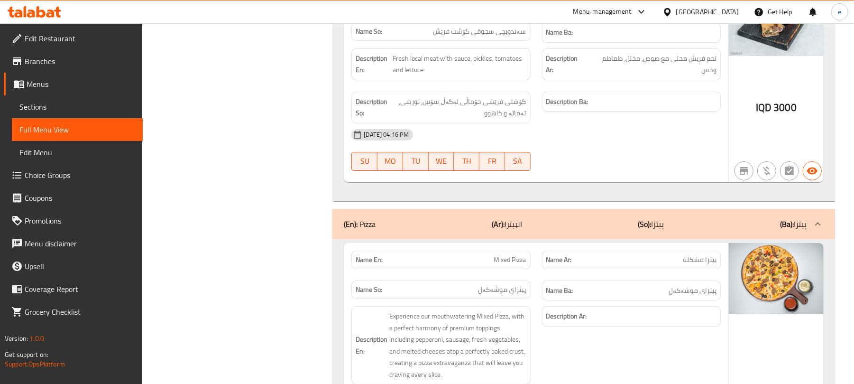
scroll to position [5106, 0]
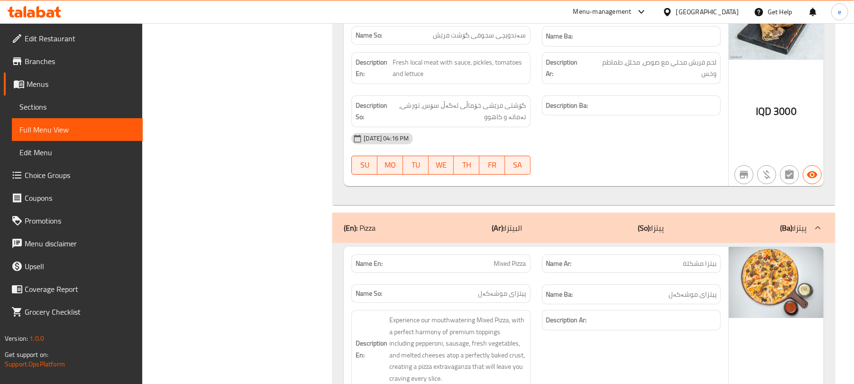
click at [535, 222] on div "(En): Pizza (Ar): البيتزا (So): پیتزا (Ba): پیتزا" at bounding box center [575, 227] width 463 height 11
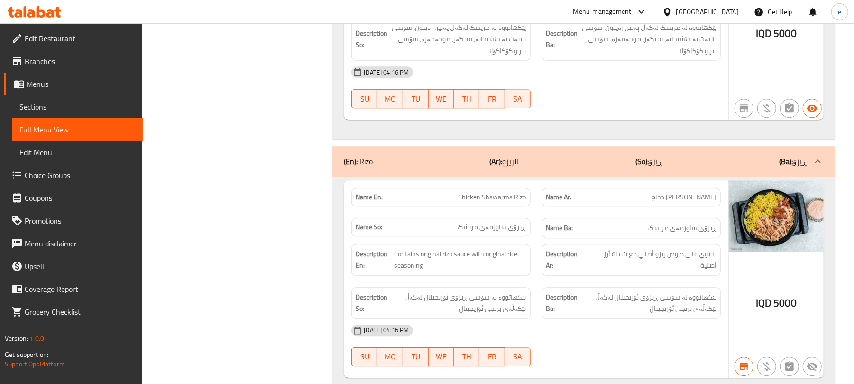
scroll to position [9531, 0]
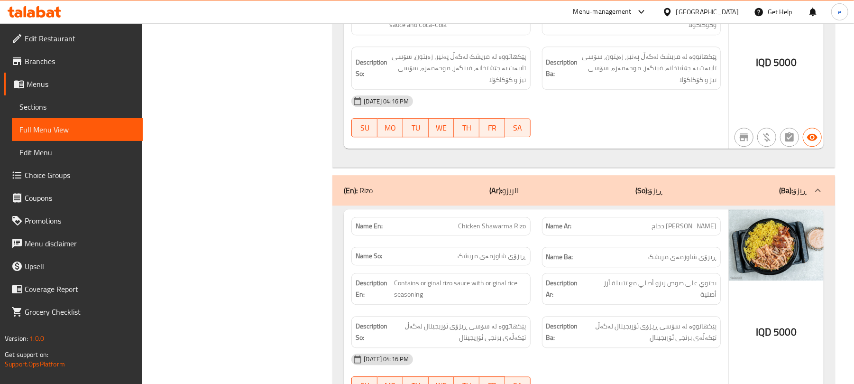
click at [541, 195] on div "(En): Rizo (Ar): الريزو (So): ڕیزۆ (Ba): ڕیزۆ" at bounding box center [583, 190] width 503 height 30
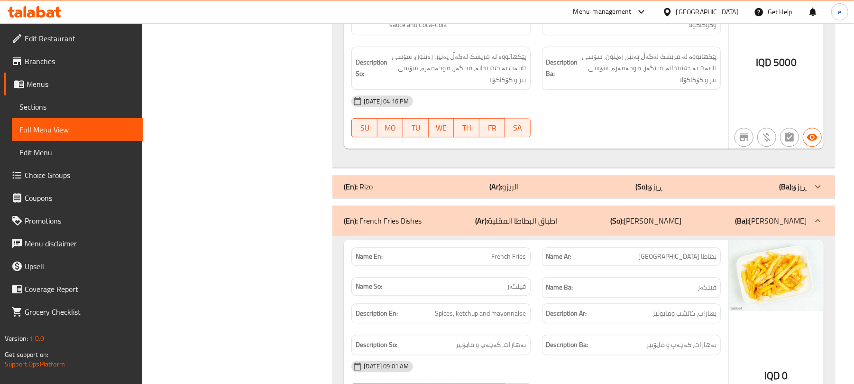
click at [509, 215] on p "(Ar): اطباق البطاطا المقلية" at bounding box center [516, 220] width 82 height 11
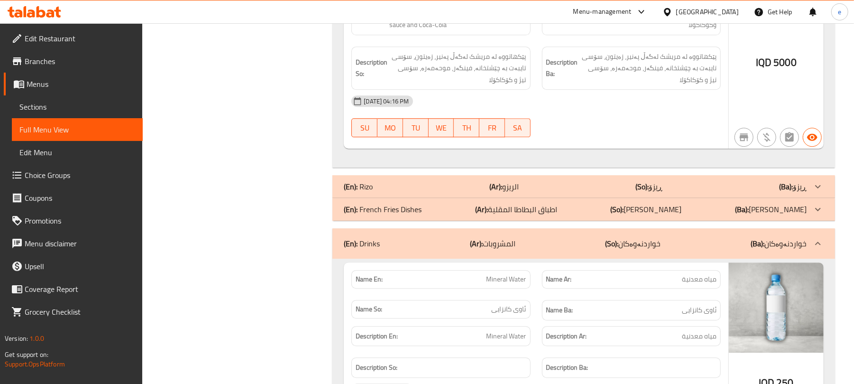
click at [500, 238] on p "(Ar): المشروبات" at bounding box center [493, 243] width 46 height 11
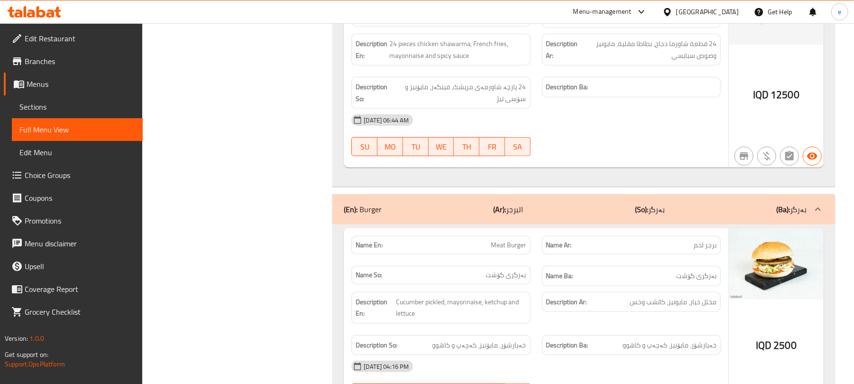
scroll to position [8014, 0]
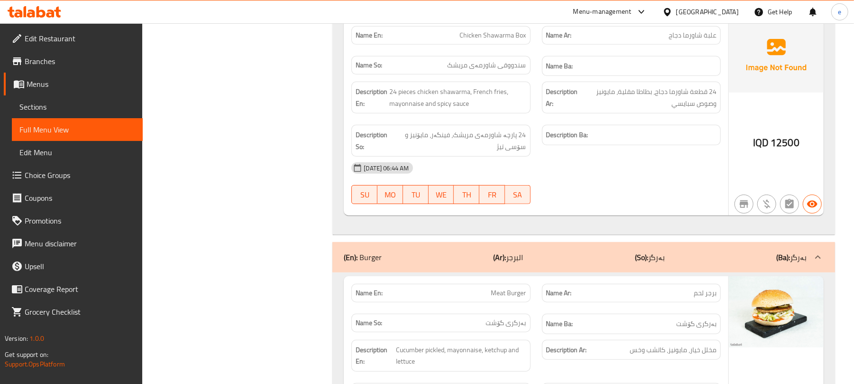
click at [531, 250] on div "(En): Burger (Ar): البرجر (So): بەرگر (Ba): بەرگر" at bounding box center [583, 257] width 503 height 30
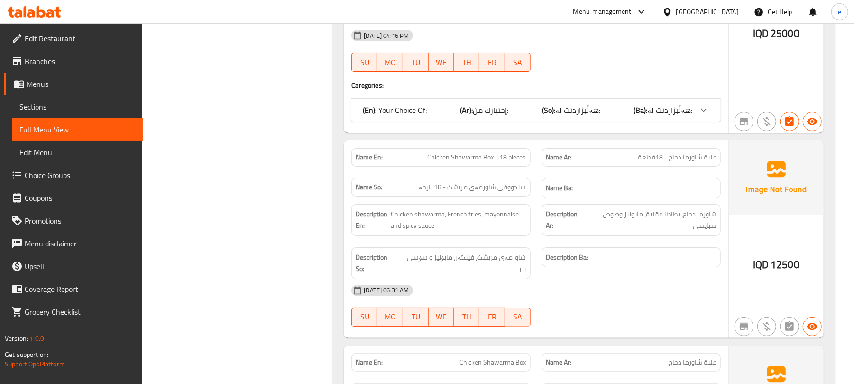
scroll to position [7716, 0]
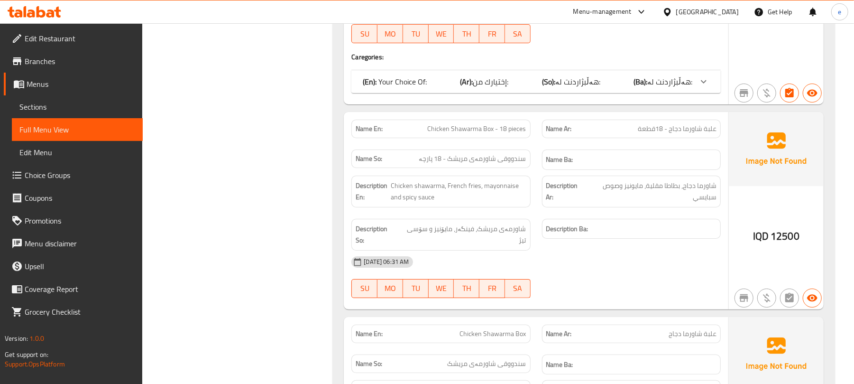
click at [517, 124] on span "Chicken Shawarma Box - 18 pieces" at bounding box center [477, 129] width 99 height 10
copy span "Chicken Shawarma Box - 18 pieces"
click at [686, 250] on div "15-09-2025 06:31 AM" at bounding box center [536, 261] width 381 height 23
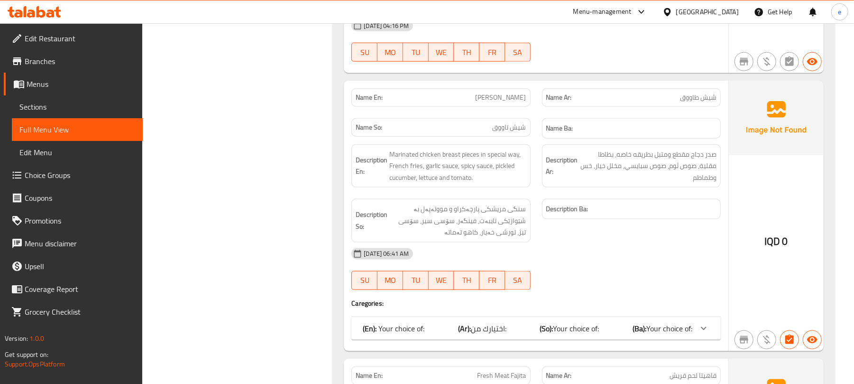
scroll to position [5945, 0]
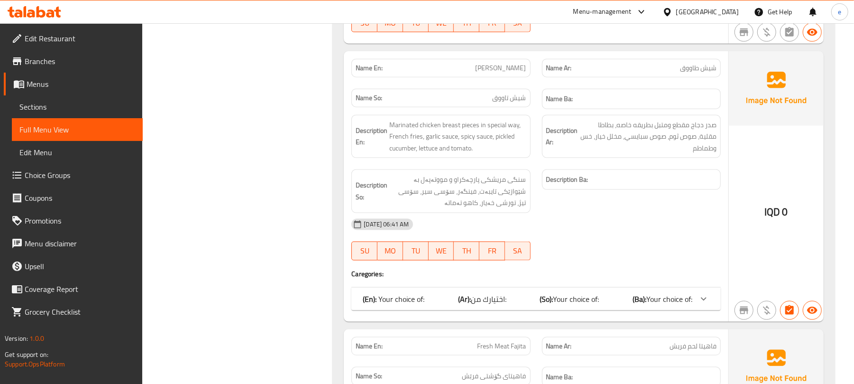
click at [617, 306] on div "(En): Your choice of: (Ar): اختيارك من: (So): Your choice of: (Ba): Your choice…" at bounding box center [535, 298] width 369 height 23
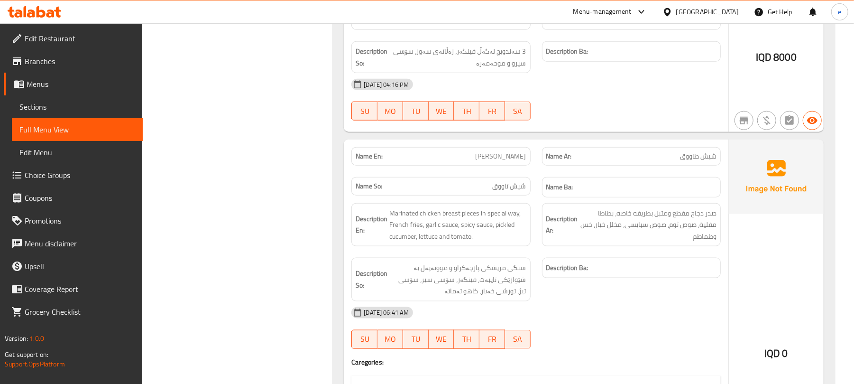
scroll to position [5819, 0]
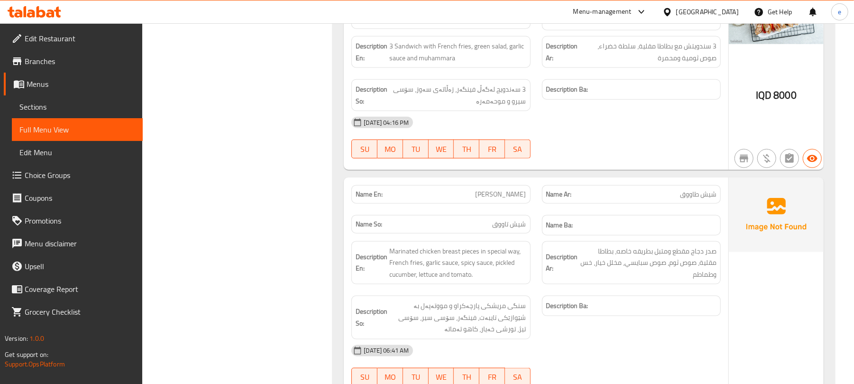
click at [507, 192] on span "[PERSON_NAME]" at bounding box center [501, 194] width 51 height 10
copy span "[PERSON_NAME]"
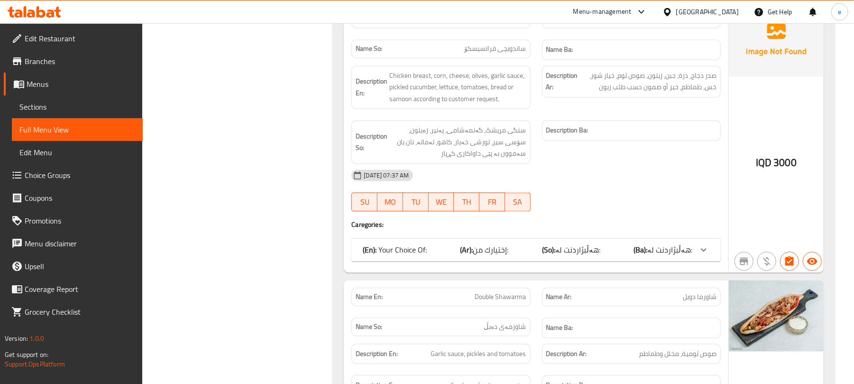
scroll to position [3912, 0]
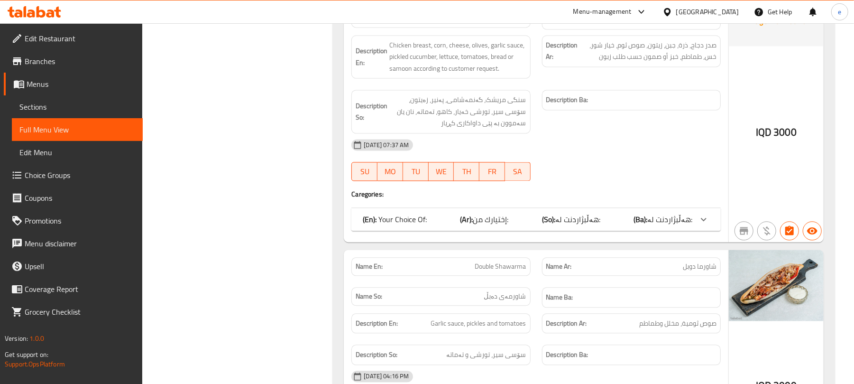
click at [682, 212] on span "هەڵبژاردنت لە:" at bounding box center [669, 219] width 45 height 14
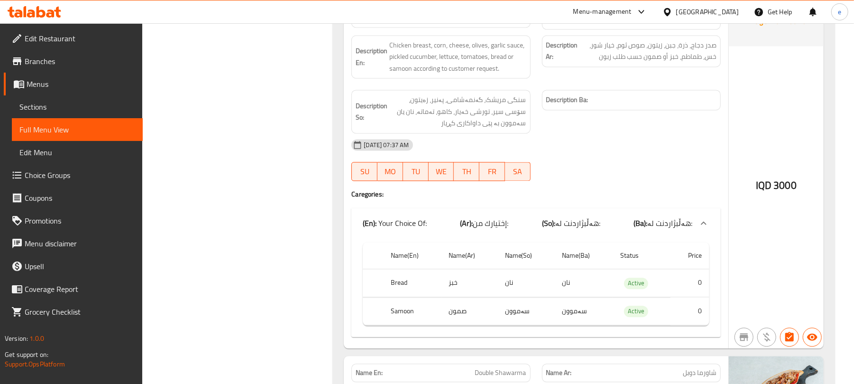
scroll to position [3786, 0]
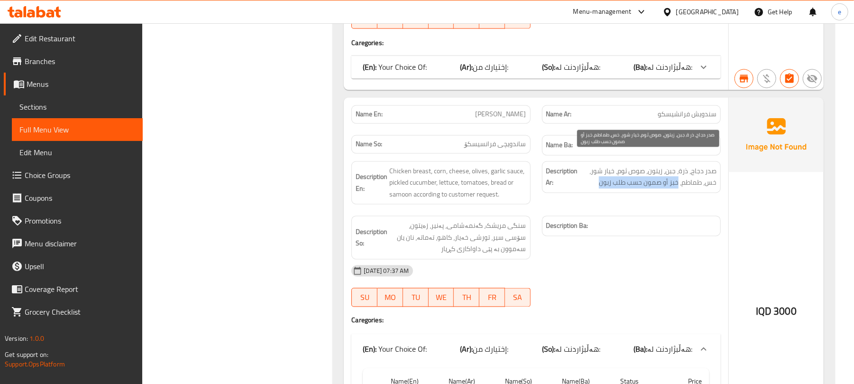
drag, startPoint x: 679, startPoint y: 172, endPoint x: 596, endPoint y: 170, distance: 83.0
click at [596, 170] on span "صدر دجاج، ذرة، جبن، زيتون، صوص ثوم، خيار شور، خس، طماطم، خبز أو صمون حسب طلب زب…" at bounding box center [648, 176] width 137 height 23
copy span "خبز أو صمون حسب طلب زبون"
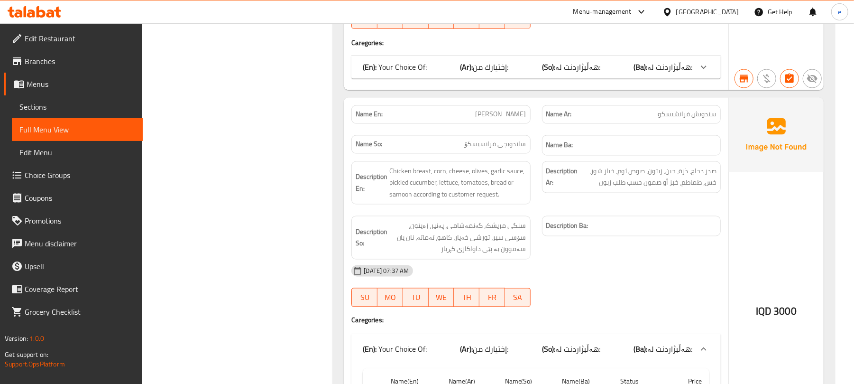
click at [611, 210] on div "Description Ba:" at bounding box center [631, 237] width 190 height 55
click at [500, 110] on span "[PERSON_NAME]" at bounding box center [501, 115] width 51 height 10
copy span "[PERSON_NAME]"
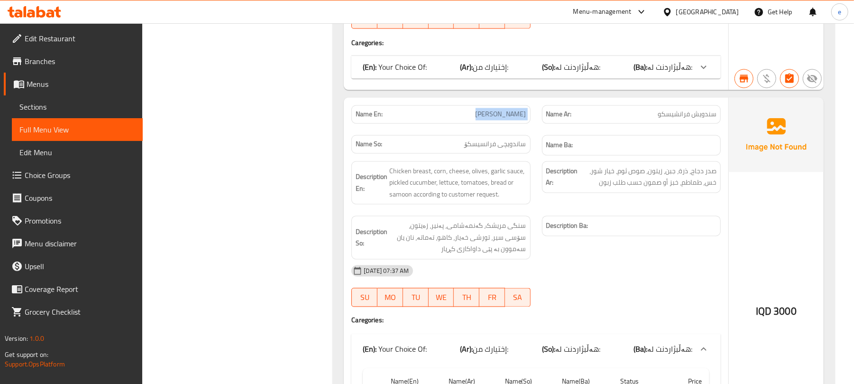
click at [763, 240] on div "IQD 3000" at bounding box center [776, 286] width 95 height 376
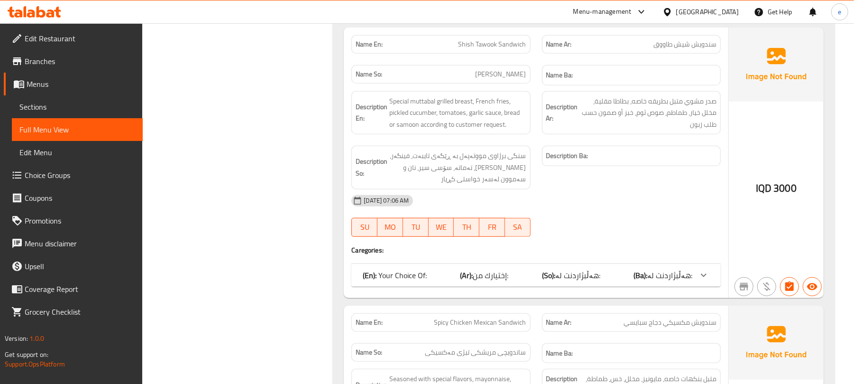
scroll to position [3027, 0]
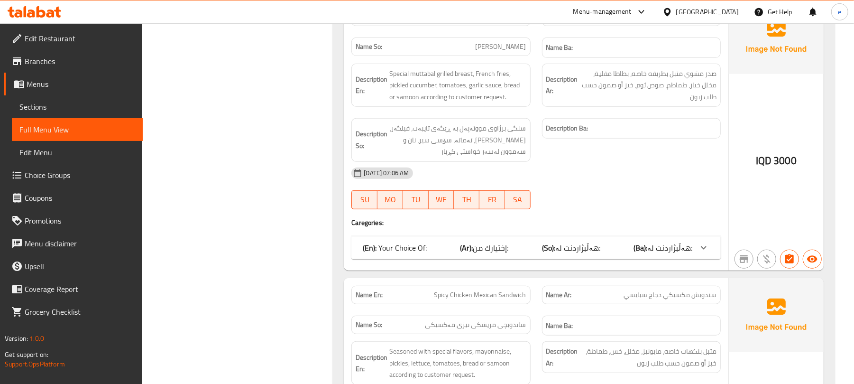
click at [594, 248] on span "هەڵبژاردنت لە:" at bounding box center [577, 247] width 45 height 14
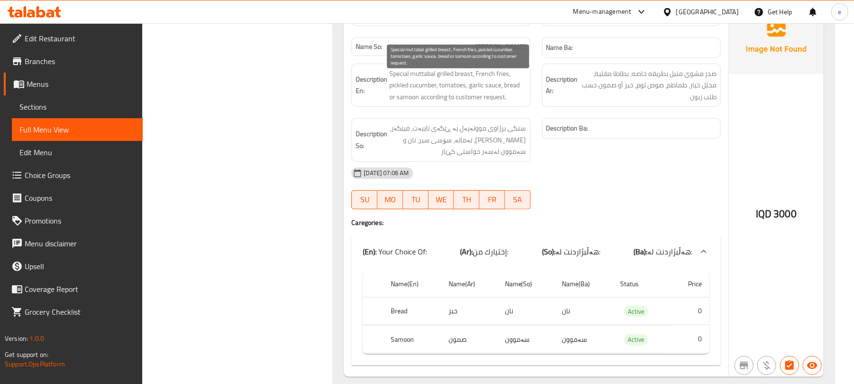
click at [429, 80] on span "Special muttabal grilled breast, French fries, pickled cucumber, tomatoes, garl…" at bounding box center [457, 85] width 137 height 35
copy span "muttabal"
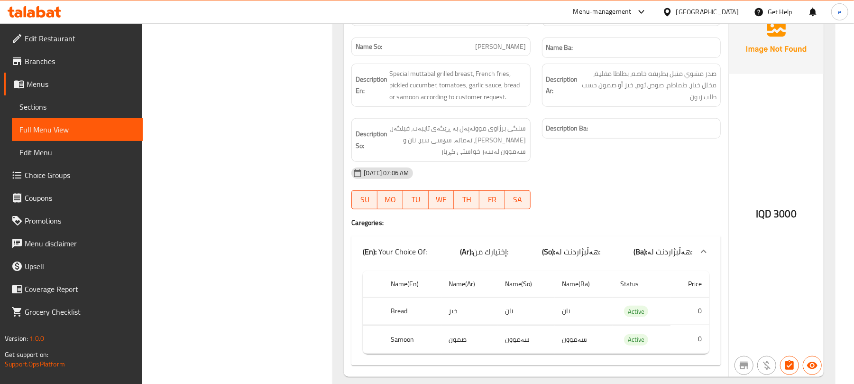
click at [554, 133] on strong "Description Ba:" at bounding box center [567, 128] width 42 height 12
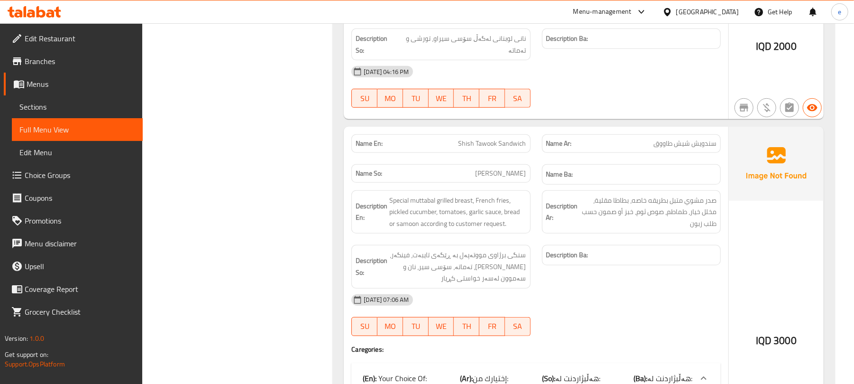
click at [502, 148] on span "Shish Tawook Sandwich" at bounding box center [493, 143] width 68 height 10
copy span "Shish Tawook Sandwich"
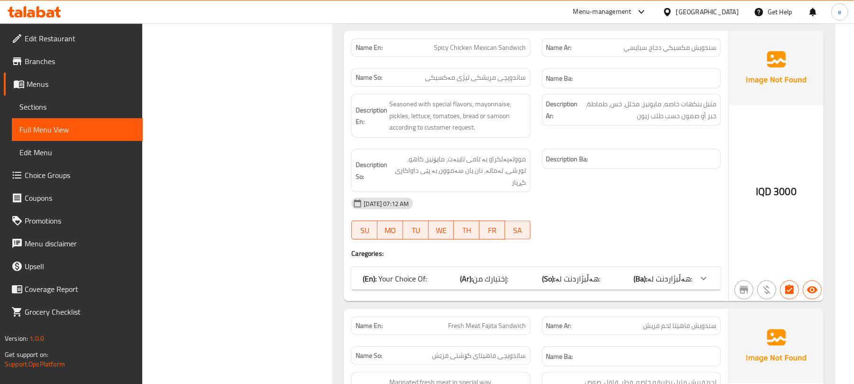
scroll to position [3406, 0]
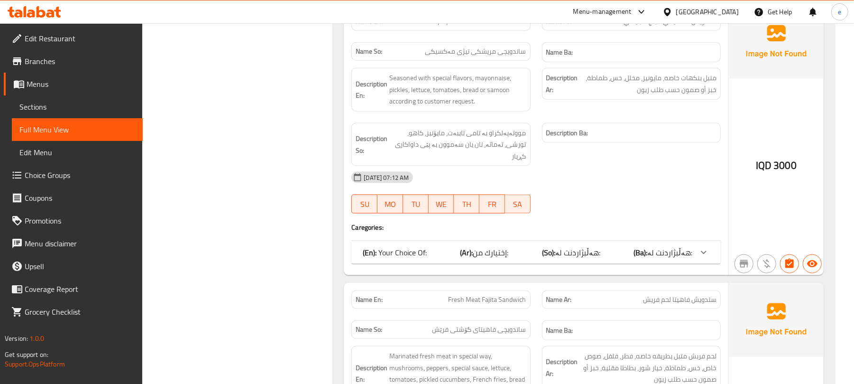
click at [571, 255] on span "هەڵبژاردنت لە:" at bounding box center [577, 252] width 45 height 14
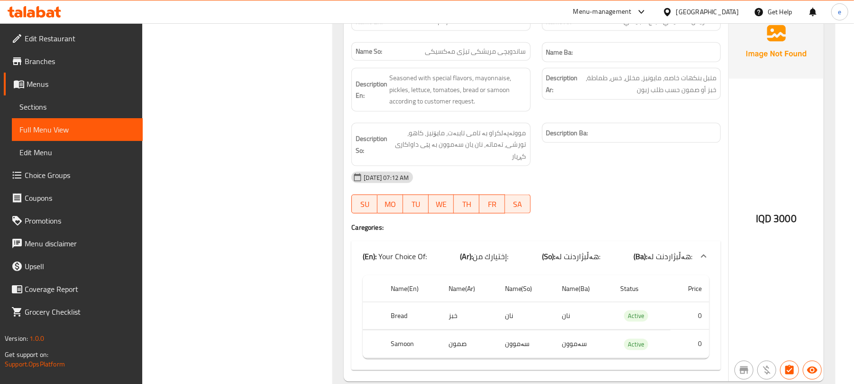
scroll to position [3280, 0]
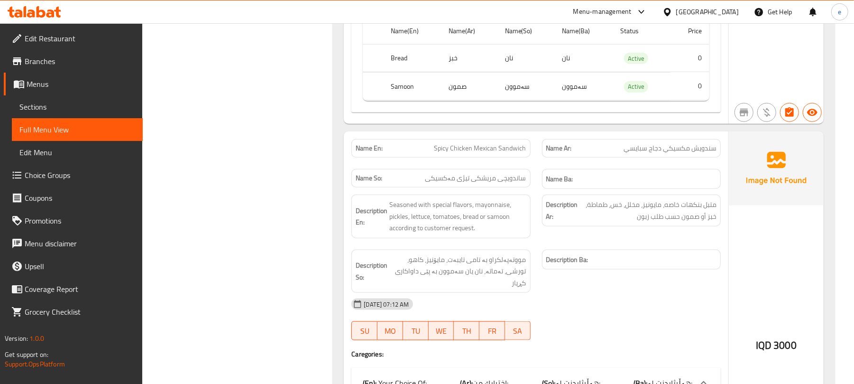
click at [514, 153] on span "Spicy Chicken Mexican Sandwich" at bounding box center [480, 148] width 92 height 10
copy span "Spicy Chicken Mexican Sandwich"
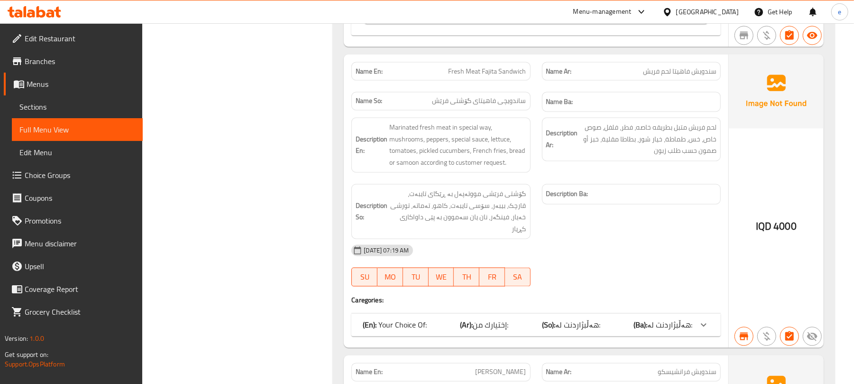
scroll to position [3786, 0]
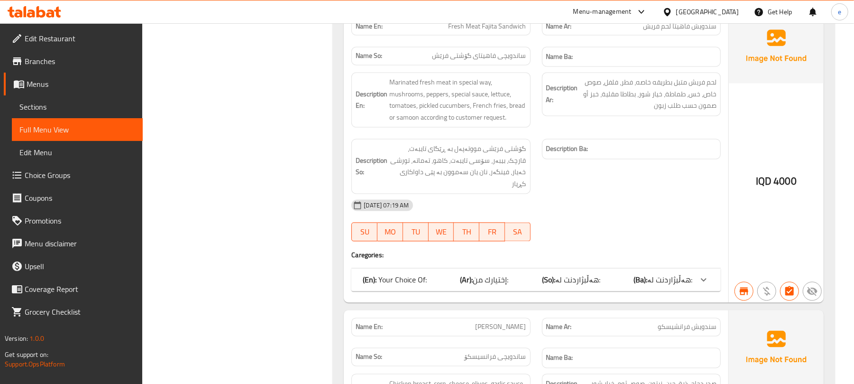
click at [588, 273] on span "هەڵبژاردنت لە:" at bounding box center [577, 280] width 45 height 14
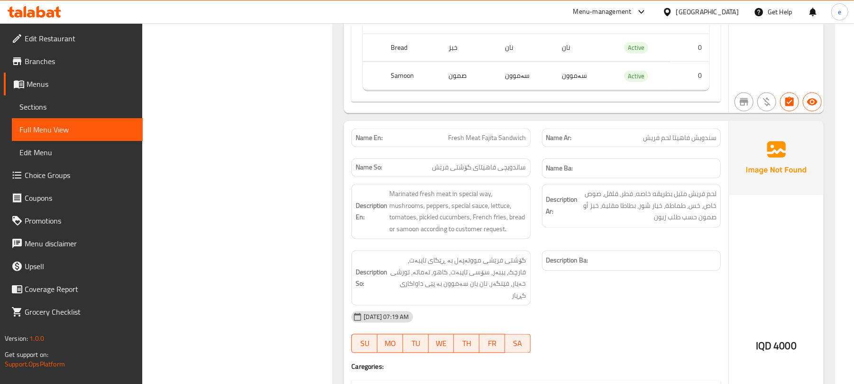
scroll to position [3659, 0]
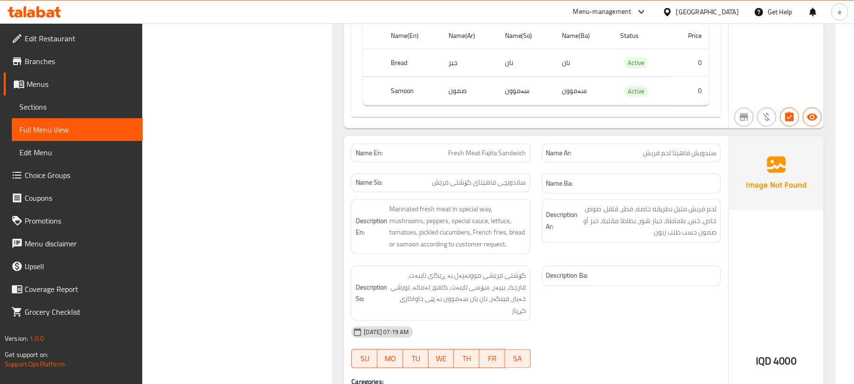
click at [518, 152] on span "Fresh Meat Fajita Sandwich" at bounding box center [488, 153] width 78 height 10
copy span "Fresh Meat Fajita Sandwich"
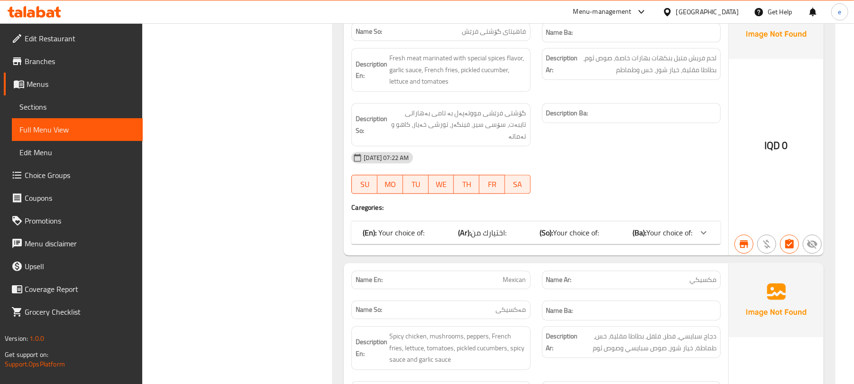
scroll to position [6694, 0]
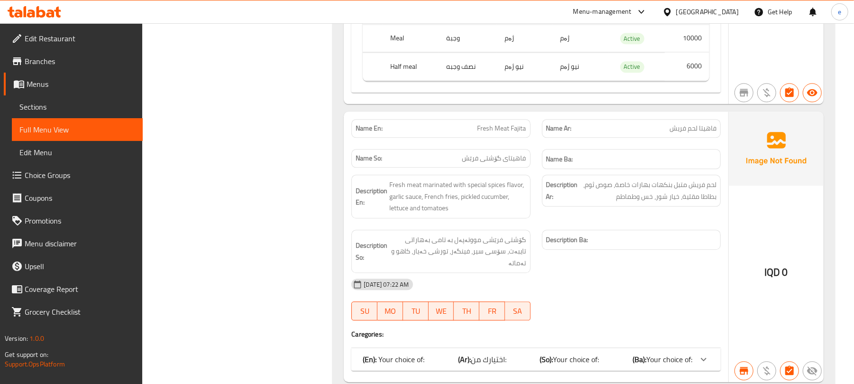
click at [666, 348] on div "(En): Your choice of: (Ar): اختيارك من: (So): Your choice of: (Ba): Your choice…" at bounding box center [535, 359] width 369 height 23
click at [503, 131] on span "Fresh Meat Fajita" at bounding box center [501, 128] width 49 height 10
copy span "Fresh Meat Fajita"
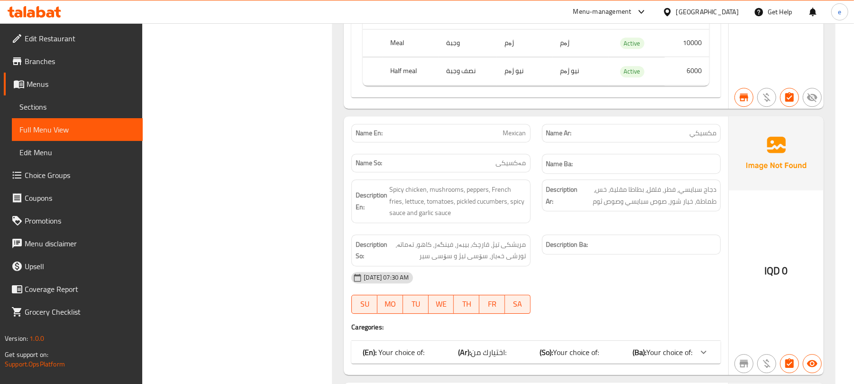
scroll to position [7200, 0]
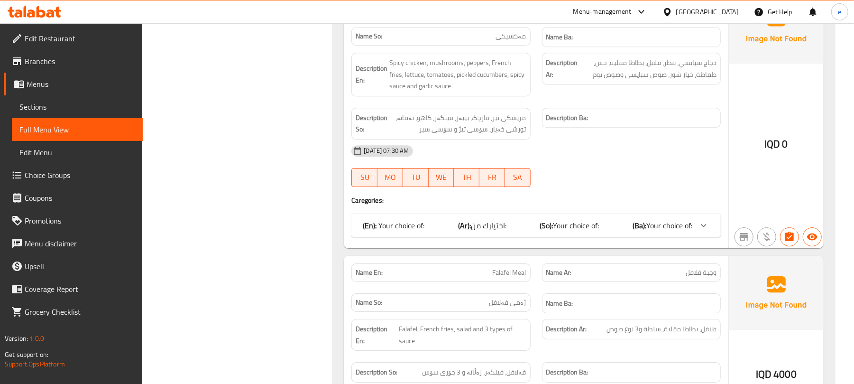
click at [610, 220] on div "(En): Your choice of: (Ar): اختيارك من: (So): Your choice of: (Ba): Your choice…" at bounding box center [528, 225] width 330 height 11
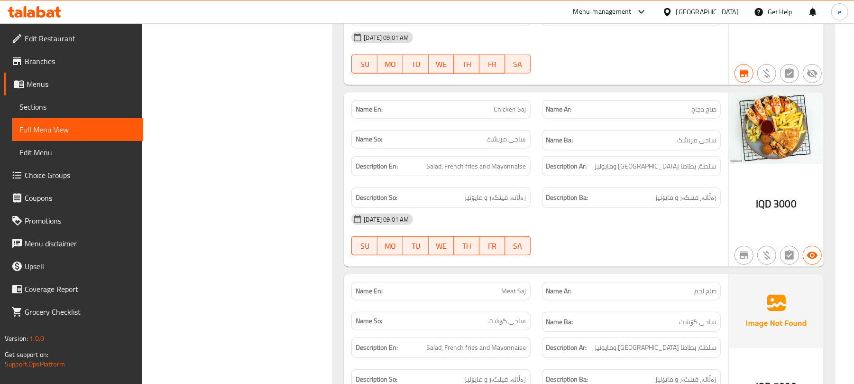
scroll to position [0, 0]
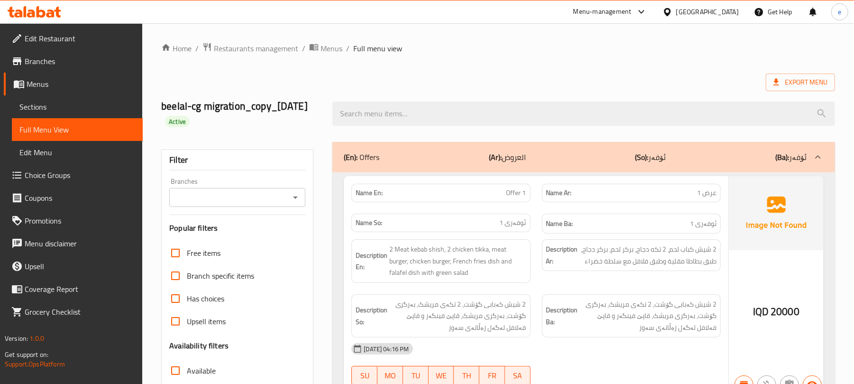
click at [294, 196] on icon "Open" at bounding box center [295, 197] width 11 height 11
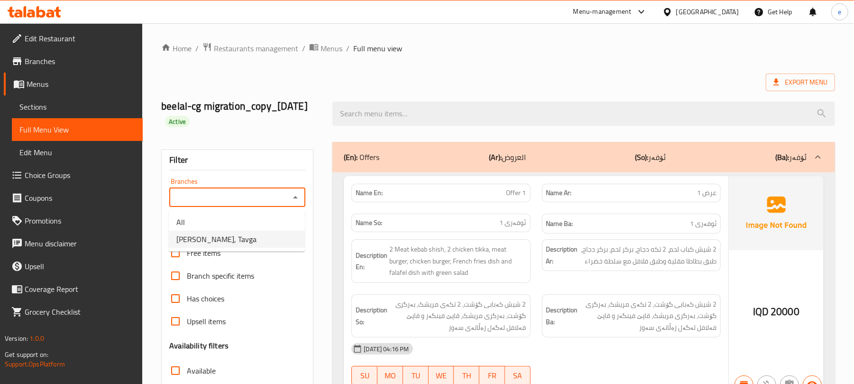
click at [255, 245] on li "[PERSON_NAME], Tavga" at bounding box center [237, 238] width 136 height 17
type input "[PERSON_NAME], Tavga"
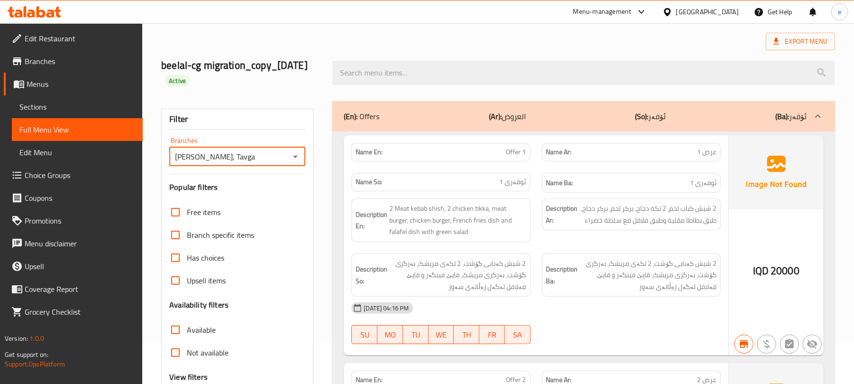
scroll to position [126, 0]
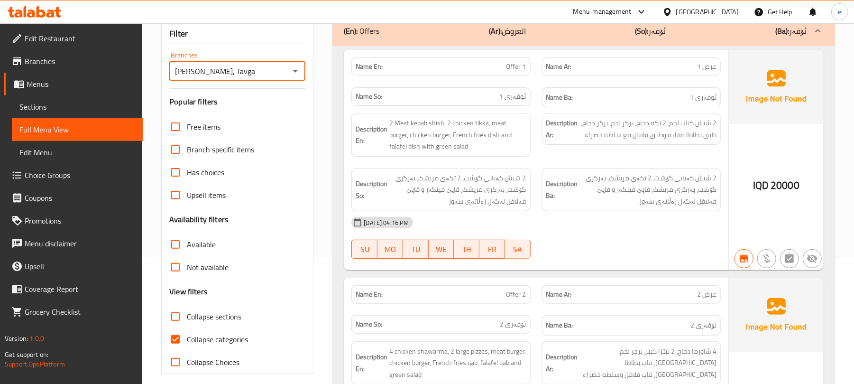
click at [194, 313] on span "Collapse sections" at bounding box center [214, 316] width 55 height 11
click at [187, 313] on input "Collapse sections" at bounding box center [175, 316] width 23 height 23
checkbox input "true"
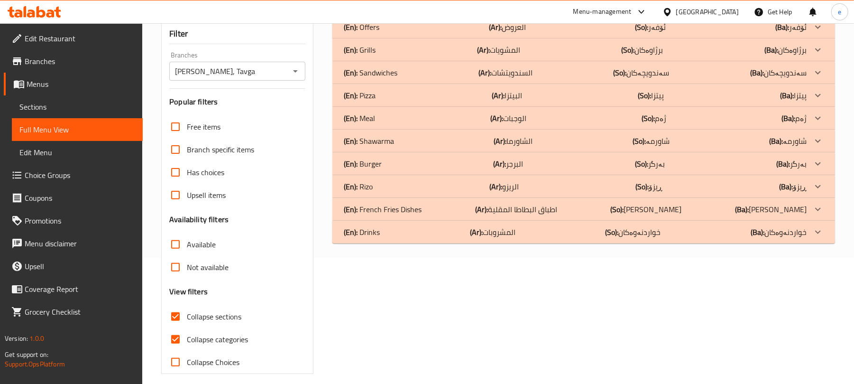
click at [395, 144] on div "(En): Shawarma (Ar): الشاورما (So): شاورمە (Ba): شاورمە" at bounding box center [575, 140] width 463 height 11
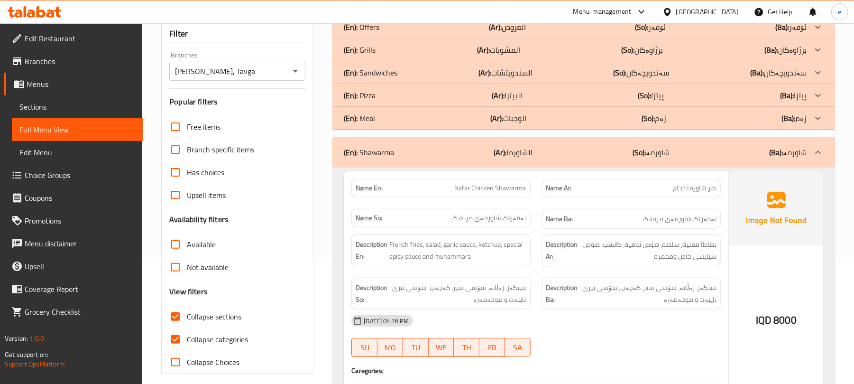
click at [395, 115] on div "(En): Meal (Ar): الوجبات (So): ژەم (Ba): ژەم" at bounding box center [575, 117] width 463 height 11
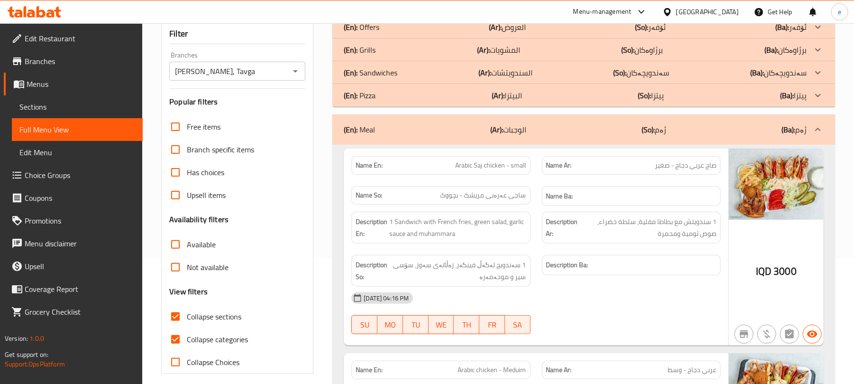
click at [397, 75] on div "(En): Sandwiches (Ar): السندويتشات (So): سەندویچەکان (Ba): سەندویچەکان" at bounding box center [575, 72] width 463 height 11
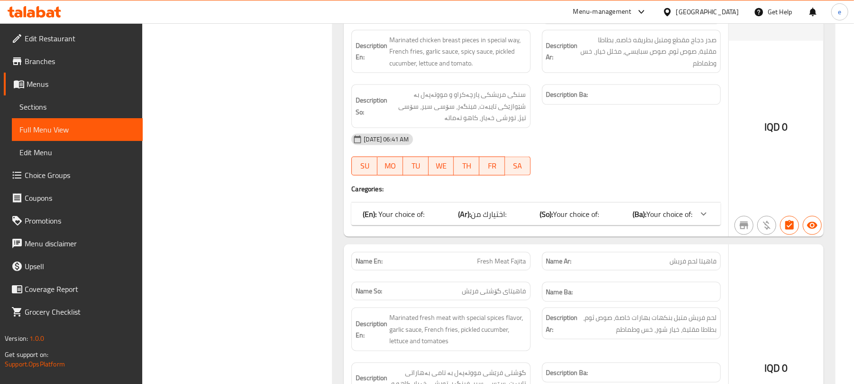
scroll to position [6072, 0]
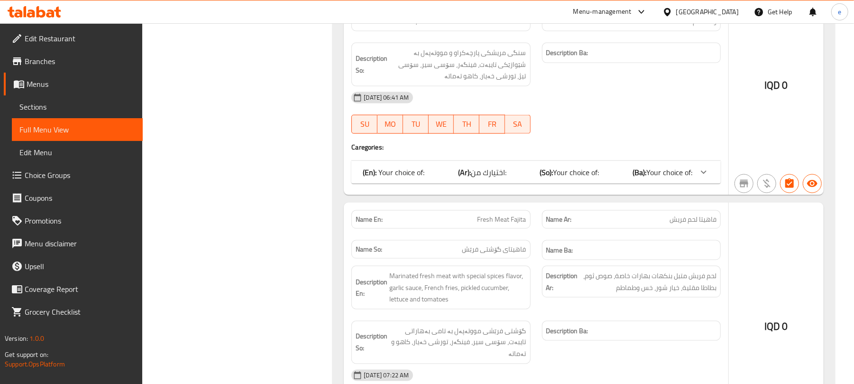
click at [622, 177] on div "(En): Your choice of: (Ar): اختيارك من: (So): Your choice of: (Ba): Your choice…" at bounding box center [528, 171] width 330 height 11
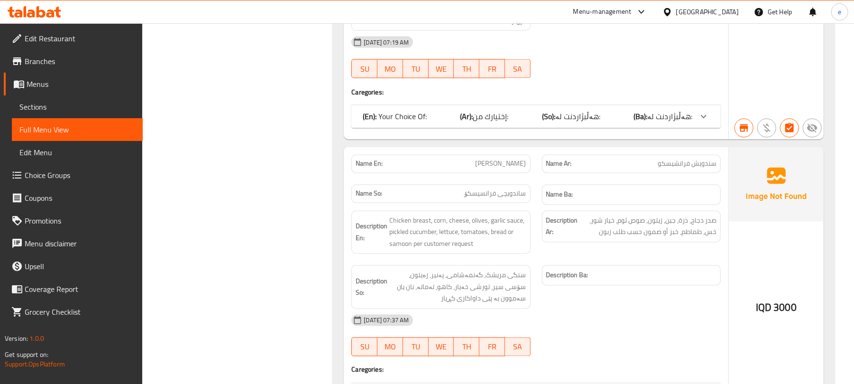
scroll to position [3863, 0]
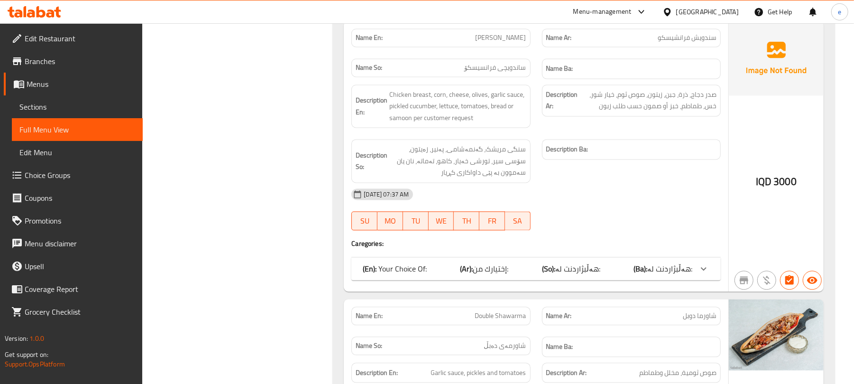
click at [652, 265] on div "(En): Your Choice Of: (Ar): إختيارك من: (So): هەڵبژاردنت لە: (Ba): هەڵبژاردنت ل…" at bounding box center [535, 268] width 369 height 23
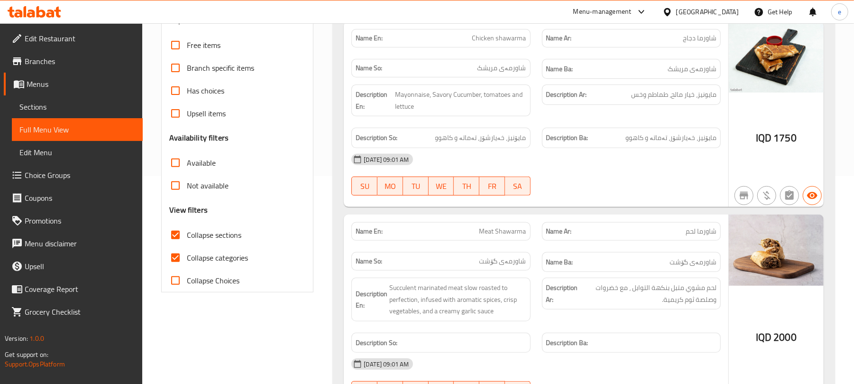
scroll to position [250, 0]
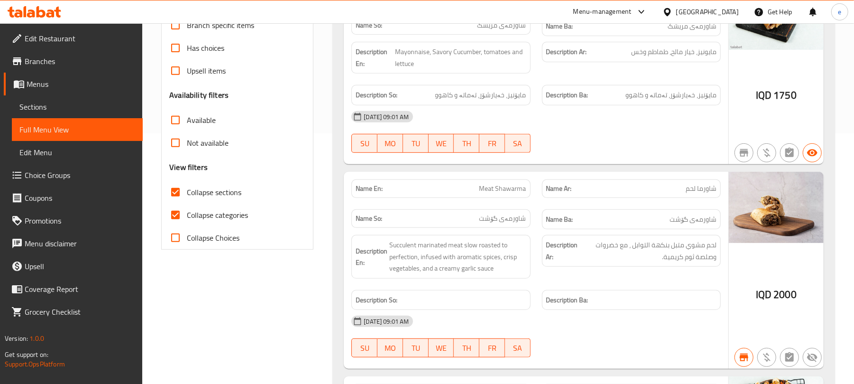
click at [194, 211] on span "Collapse categories" at bounding box center [217, 214] width 61 height 11
click at [187, 211] on input "Collapse categories" at bounding box center [175, 214] width 23 height 23
checkbox input "false"
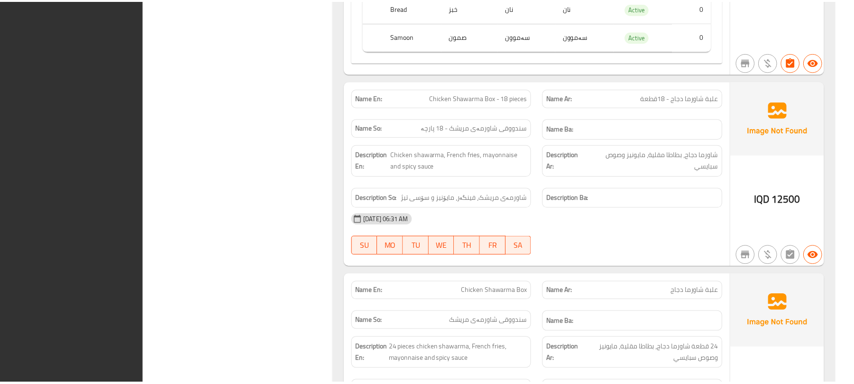
scroll to position [9471, 0]
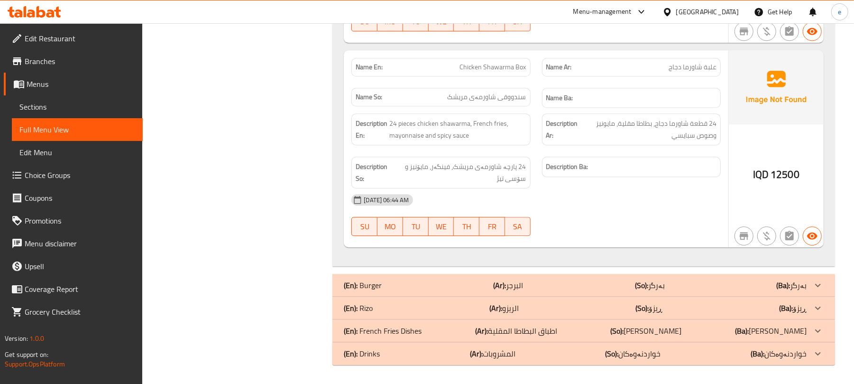
click at [50, 18] on div at bounding box center [35, 11] width 54 height 11
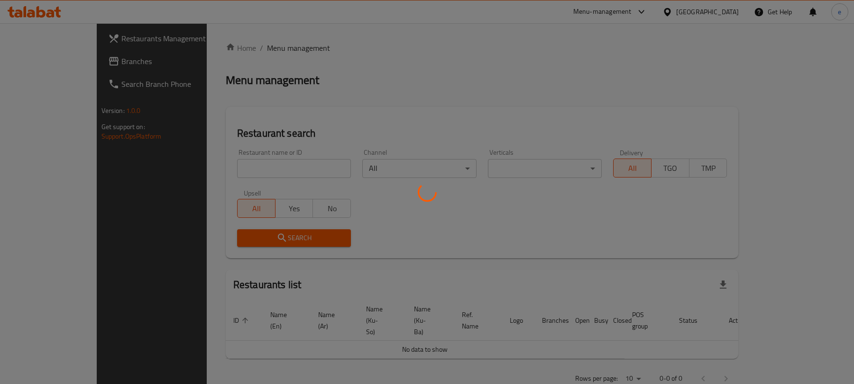
scroll to position [4, 0]
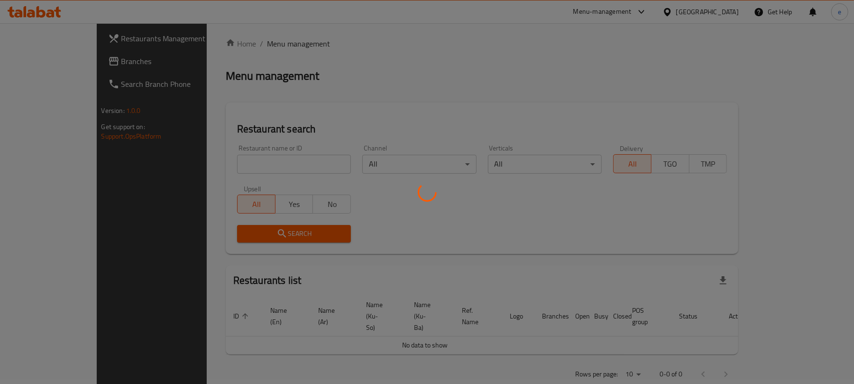
click at [247, 161] on div at bounding box center [427, 192] width 854 height 384
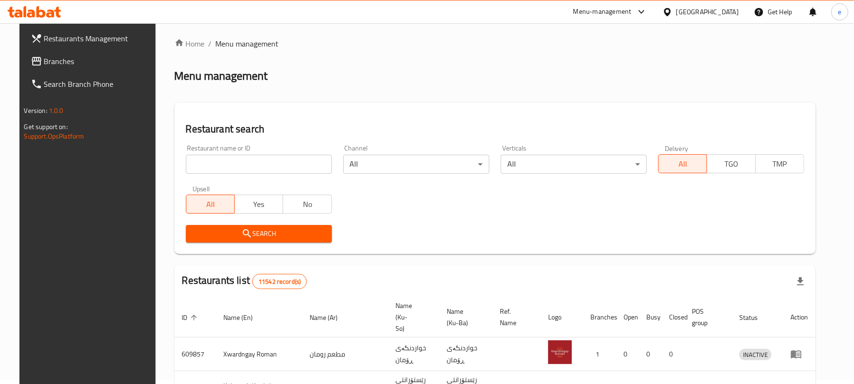
scroll to position [107, 0]
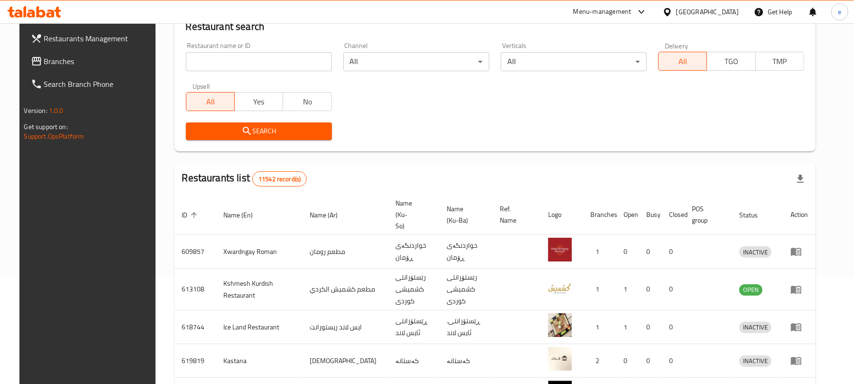
click at [237, 61] on input "search" at bounding box center [259, 61] width 146 height 19
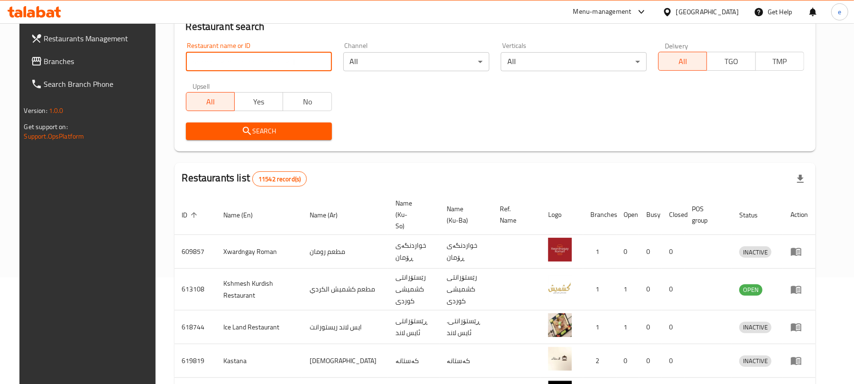
paste input "638414"
type input "638414"
click button "Search" at bounding box center [259, 131] width 146 height 18
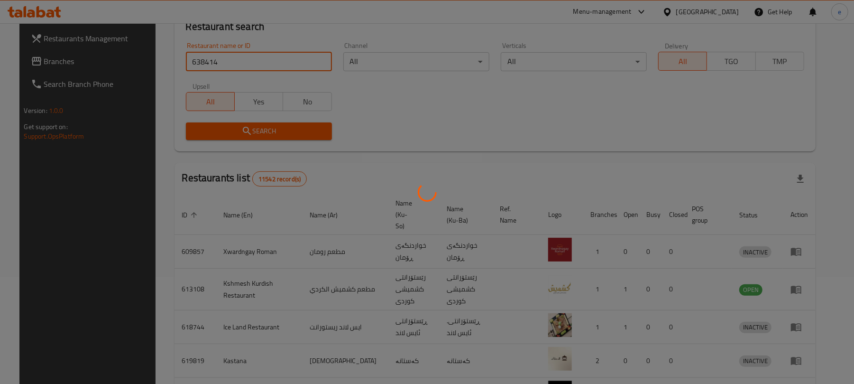
scroll to position [21, 0]
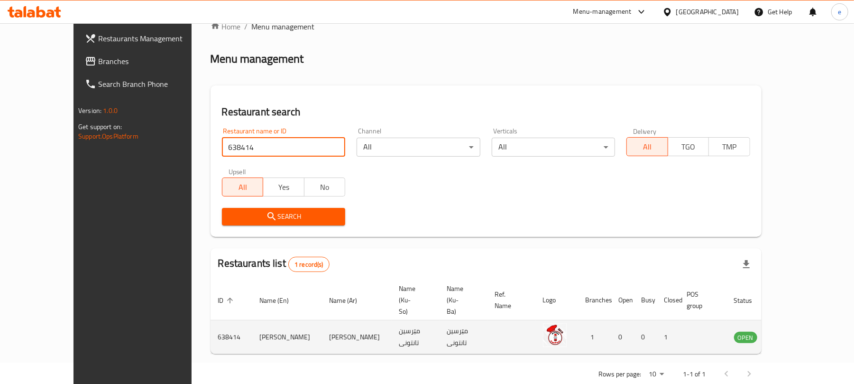
click at [795, 333] on icon "enhanced table" at bounding box center [789, 337] width 10 height 8
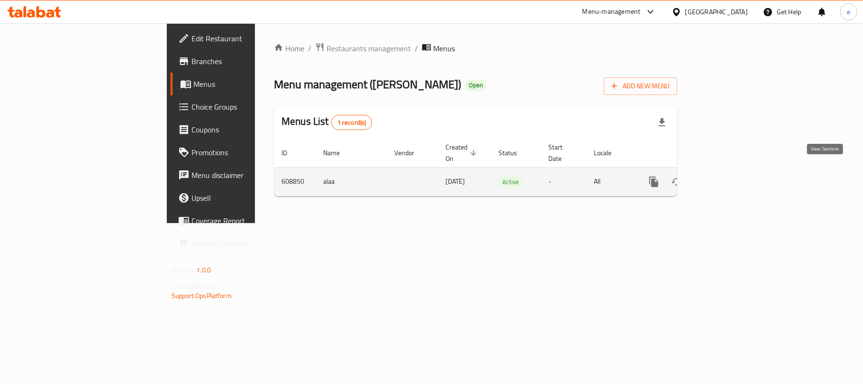
click at [734, 177] on link "enhanced table" at bounding box center [722, 181] width 23 height 23
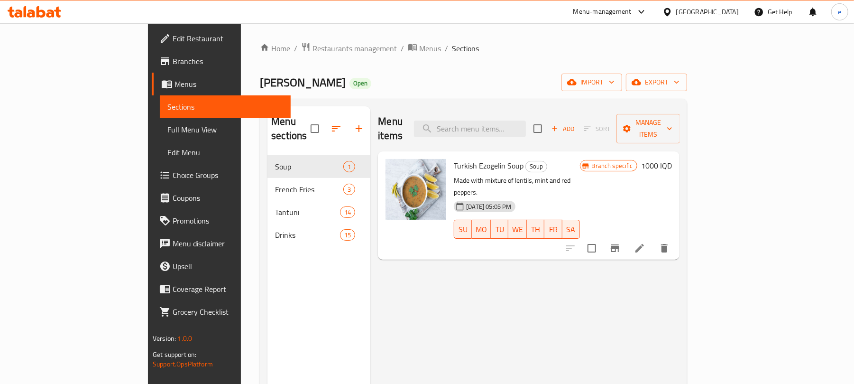
click at [160, 120] on link "Full Menu View" at bounding box center [225, 129] width 131 height 23
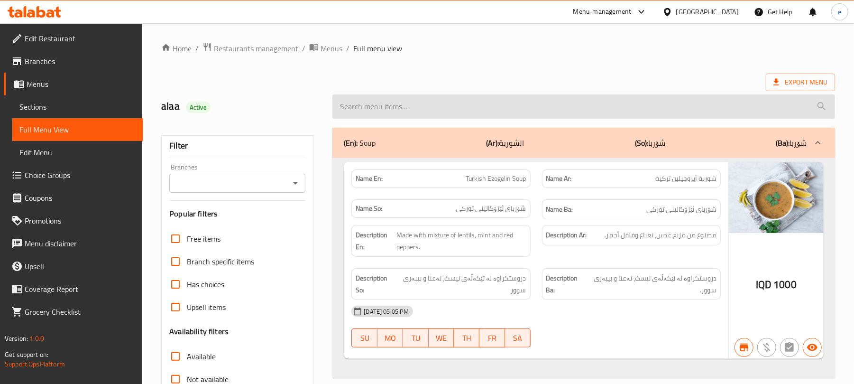
click at [395, 103] on input "search" at bounding box center [583, 106] width 503 height 24
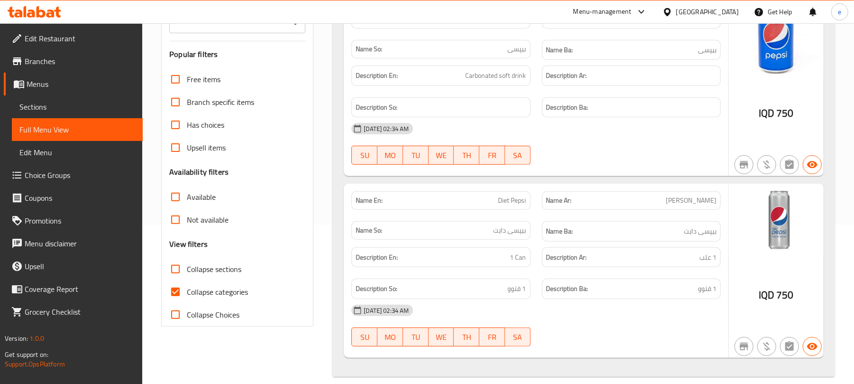
scroll to position [174, 0]
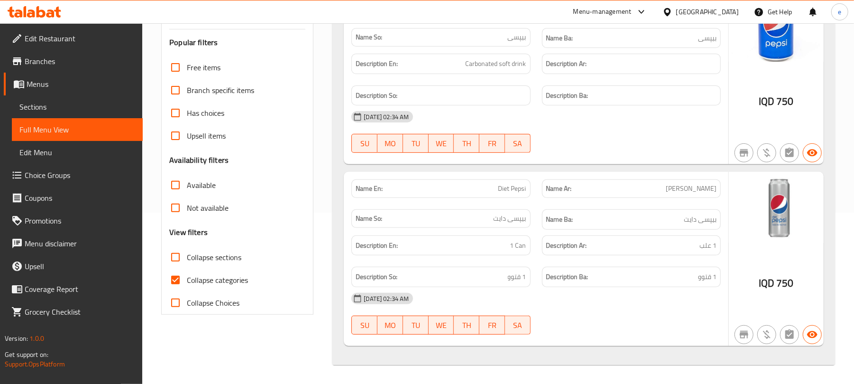
type input "peps"
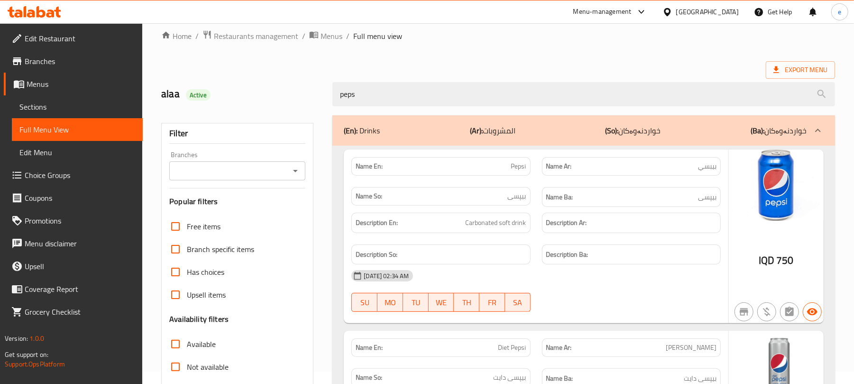
scroll to position [0, 0]
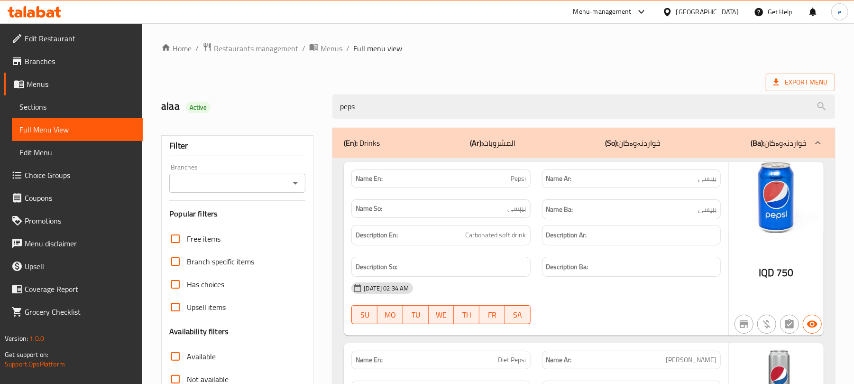
click at [298, 189] on icon "Open" at bounding box center [295, 182] width 11 height 11
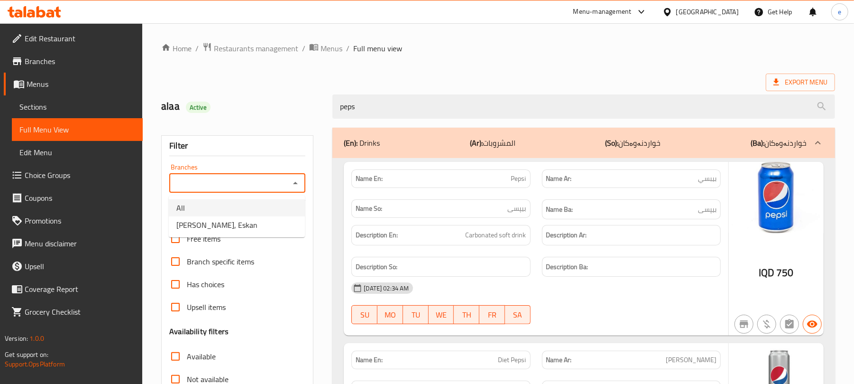
click at [237, 214] on li "All" at bounding box center [237, 207] width 136 height 17
click at [294, 184] on icon "Open" at bounding box center [295, 182] width 11 height 11
click at [236, 233] on ul "All [PERSON_NAME], Eskan" at bounding box center [237, 216] width 136 height 42
click at [249, 224] on li "[PERSON_NAME], Eskan" at bounding box center [237, 224] width 136 height 17
type input "[PERSON_NAME], Eskan"
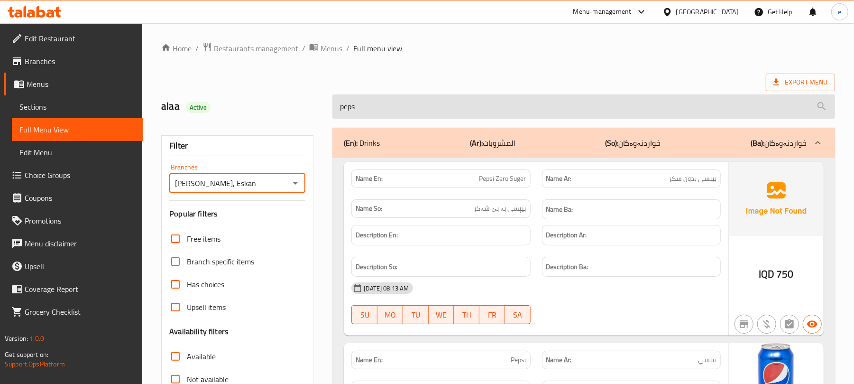
click at [373, 104] on input "peps" at bounding box center [583, 106] width 503 height 24
click at [411, 114] on input "peps" at bounding box center [583, 106] width 503 height 24
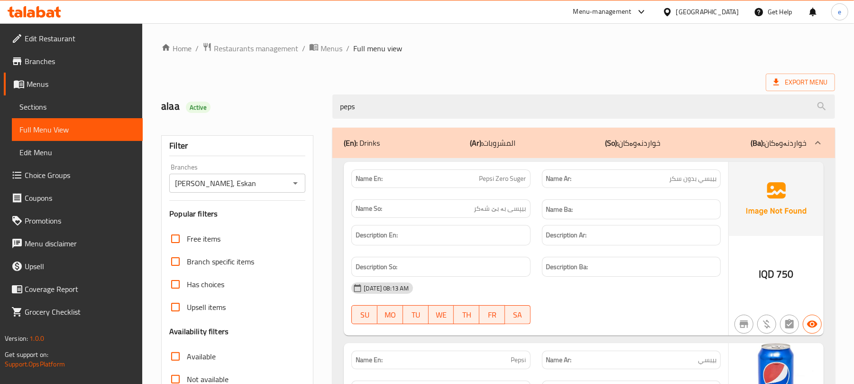
click at [514, 183] on span "Pepsi Zero Suger" at bounding box center [502, 179] width 47 height 10
copy span "Pepsi Zero Suger"
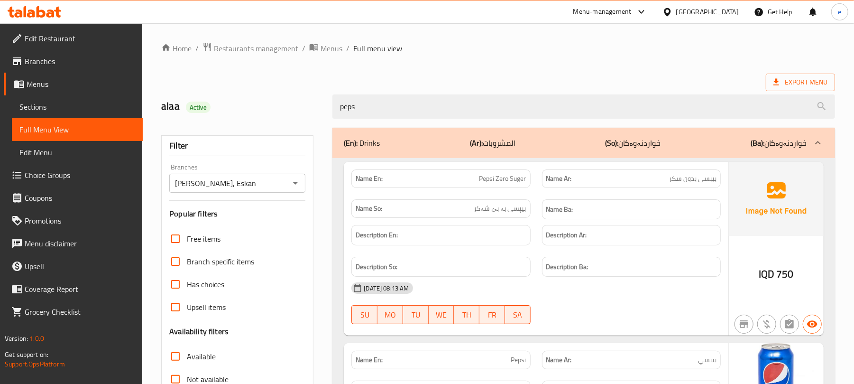
click at [670, 65] on div "Home / Restaurants management / Menus / Full menu view Export Menu alaa Active …" at bounding box center [498, 379] width 674 height 675
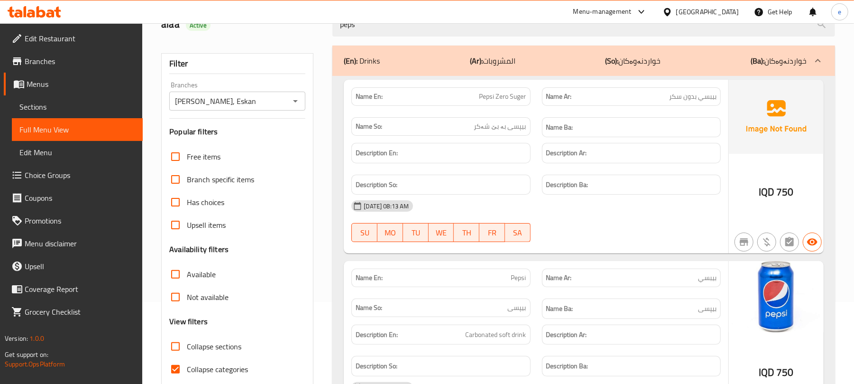
scroll to position [126, 0]
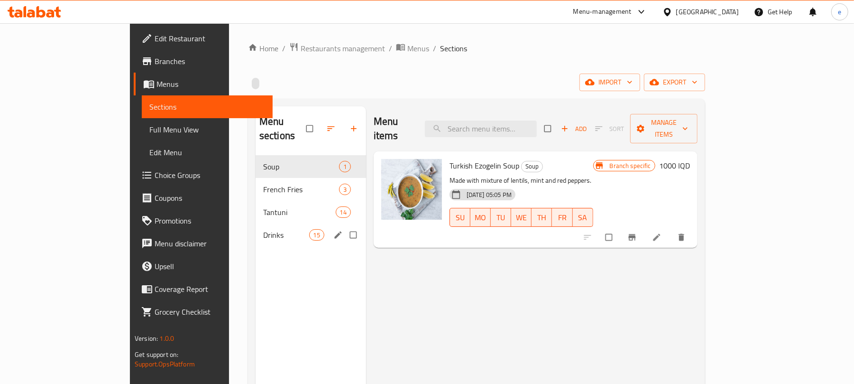
click at [256, 231] on div "Drinks 15" at bounding box center [311, 234] width 110 height 23
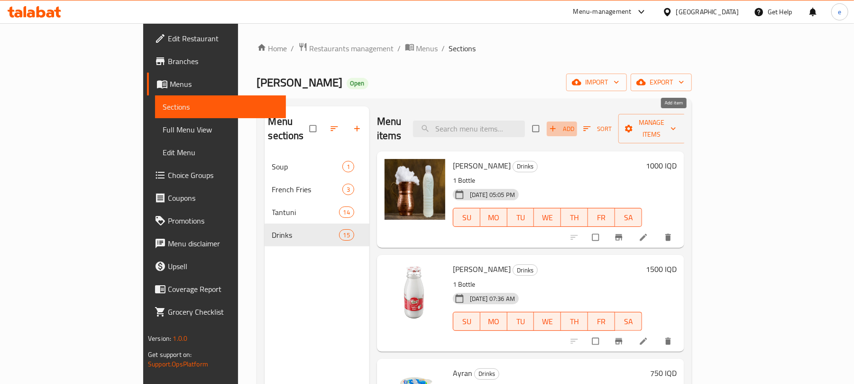
click at [558, 124] on icon "button" at bounding box center [552, 128] width 9 height 9
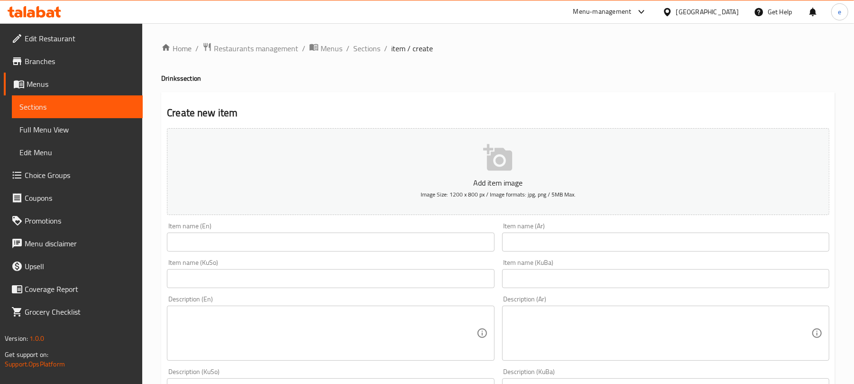
click at [349, 251] on input "text" at bounding box center [330, 241] width 327 height 19
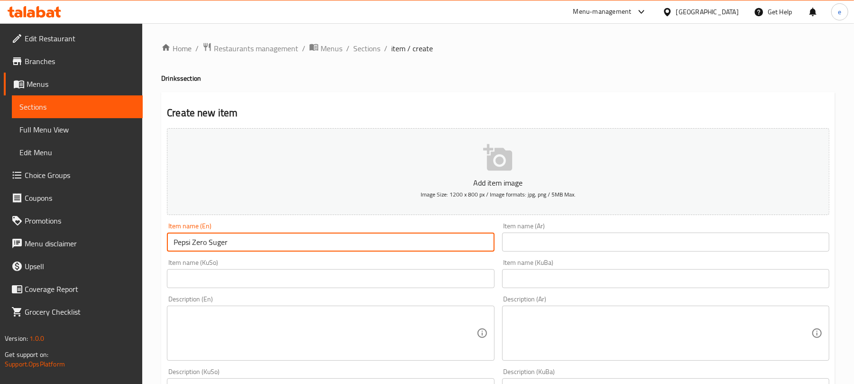
click at [364, 234] on input "Pepsi Zero Suger" at bounding box center [330, 241] width 327 height 19
type input "Pepsi Zero Suger"
click at [635, 241] on input "text" at bounding box center [665, 241] width 327 height 19
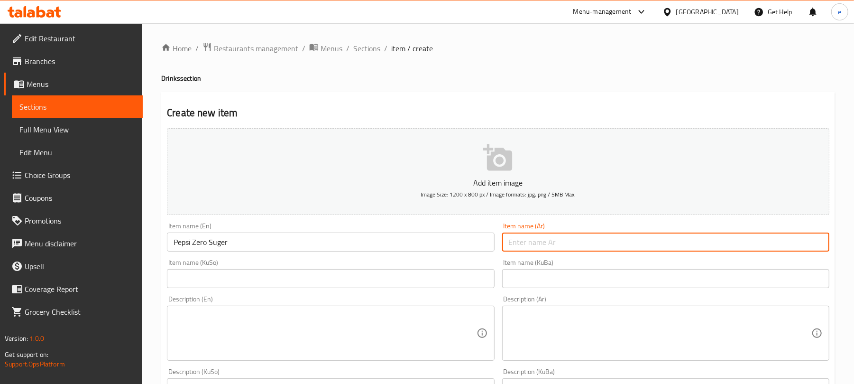
paste input "بیبسی بدون سکر"
click at [803, 248] on input "بیبسی بدون سکر" at bounding box center [665, 241] width 327 height 19
type input "بیبسي بدون سکر"
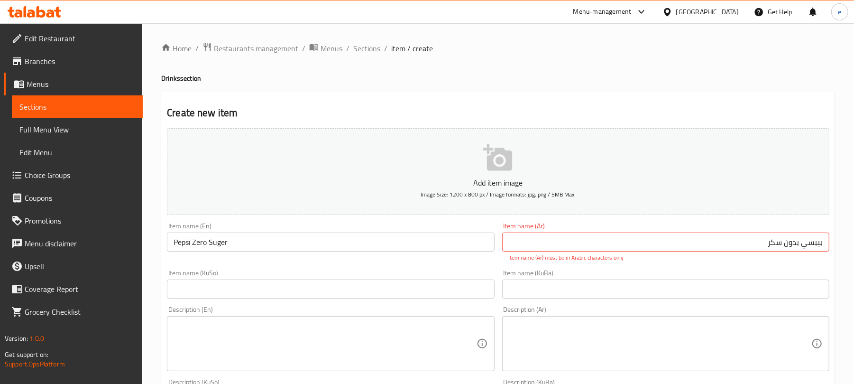
click at [449, 289] on input "text" at bounding box center [330, 288] width 327 height 19
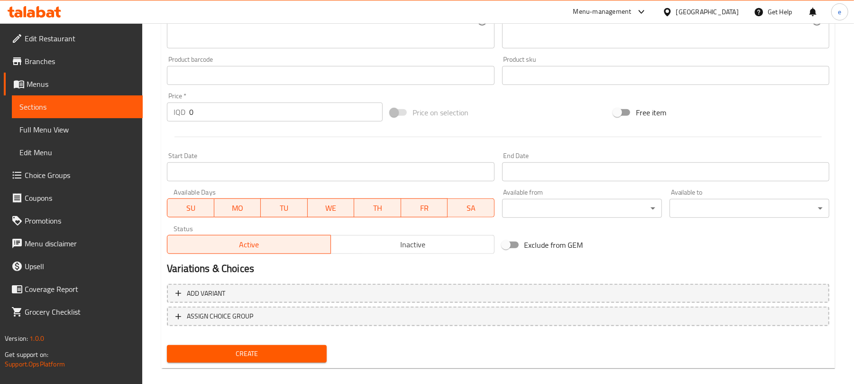
scroll to position [405, 0]
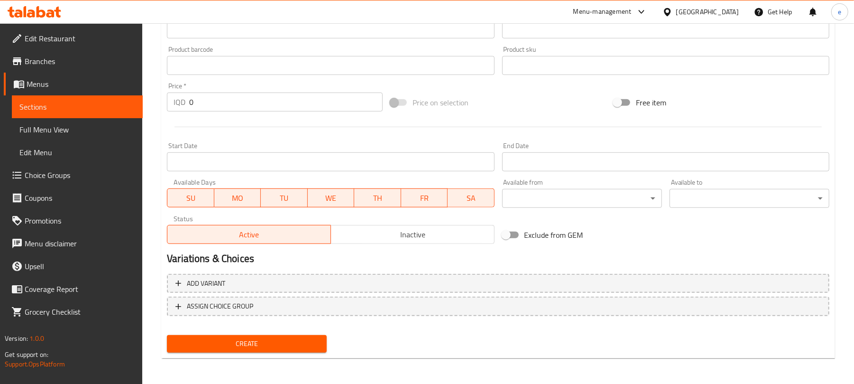
type input "بیپسی بە بێ شەکر"
drag, startPoint x: 224, startPoint y: 107, endPoint x: 149, endPoint y: 93, distance: 76.1
click at [149, 93] on div "Home / Restaurants management / Menus / Sections / item / create Drinks section…" at bounding box center [498, 1] width 712 height 766
type input "750"
click at [284, 350] on button "Create" at bounding box center [247, 344] width 160 height 18
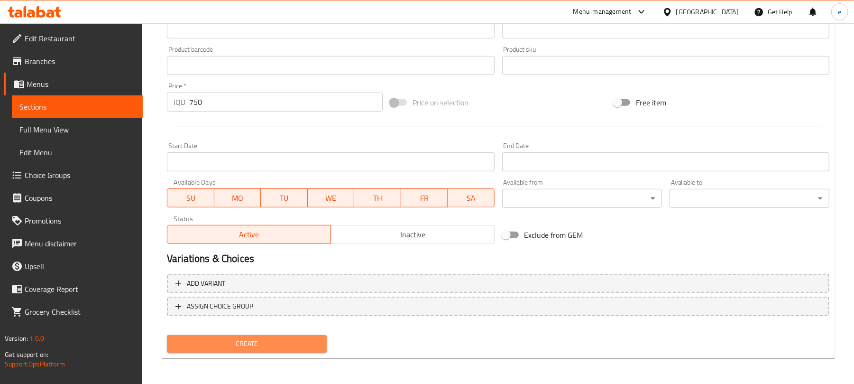
scroll to position [51, 0]
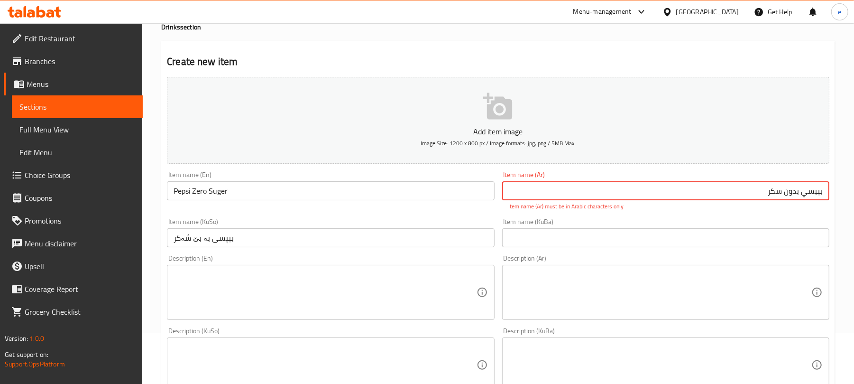
click at [806, 194] on input "بیبسي بدون سکر" at bounding box center [665, 190] width 327 height 19
click at [801, 198] on input "بیبسي بدون سکر" at bounding box center [665, 190] width 327 height 19
paste input "ي"
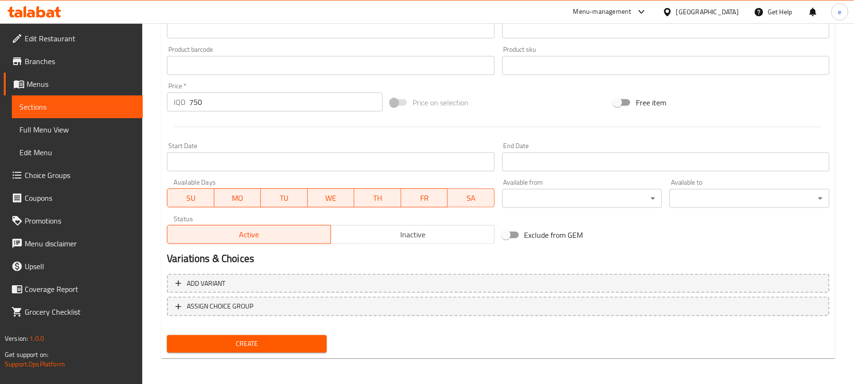
click at [289, 340] on span "Create" at bounding box center [246, 344] width 145 height 12
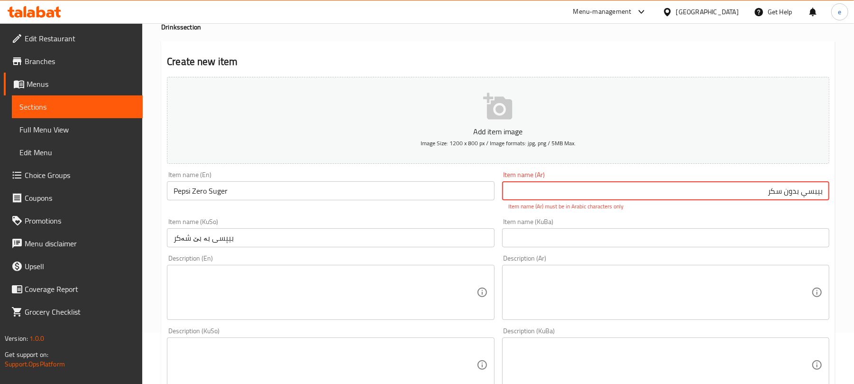
click at [769, 193] on input "بيبسي بدون سکر" at bounding box center [665, 190] width 327 height 19
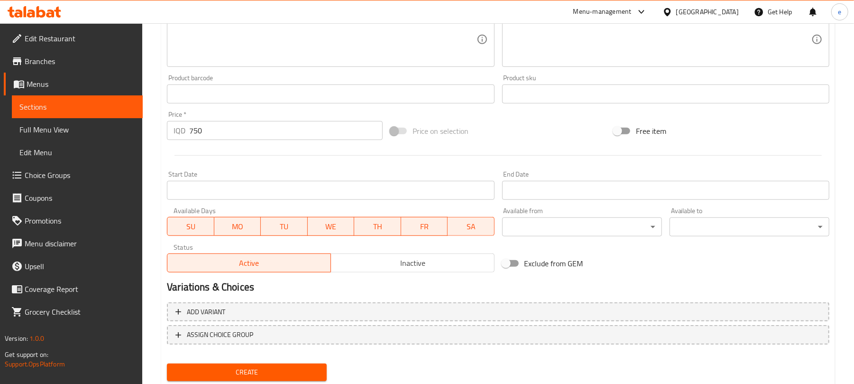
scroll to position [395, 0]
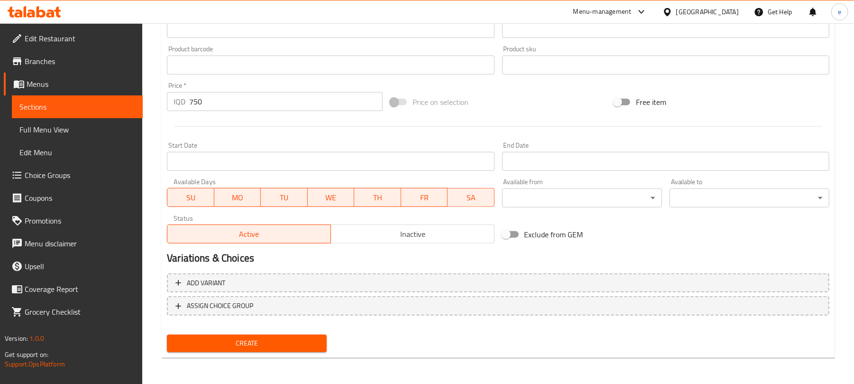
type input "بيبسي بدون سكر"
click at [280, 344] on span "Create" at bounding box center [246, 343] width 145 height 12
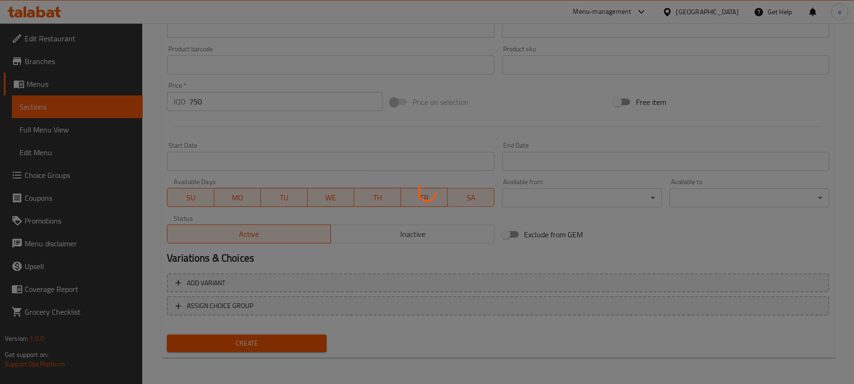
type input "0"
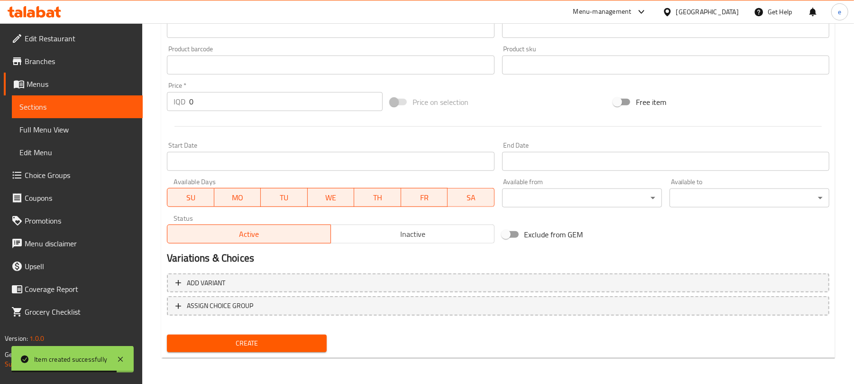
click at [34, 5] on div at bounding box center [34, 11] width 69 height 19
click at [34, 9] on icon at bounding box center [35, 11] width 54 height 11
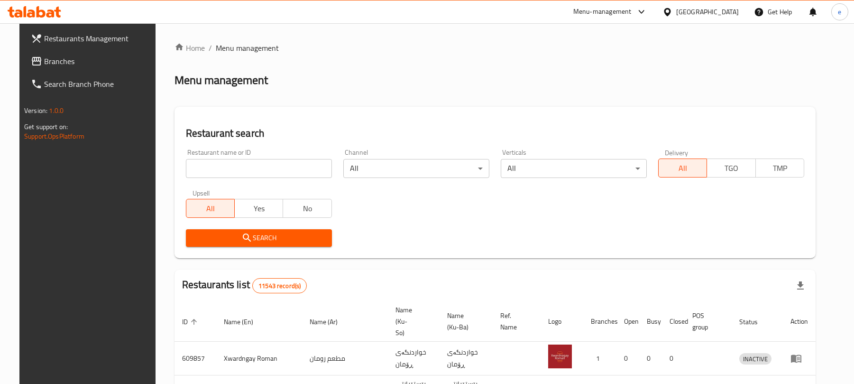
scroll to position [107, 0]
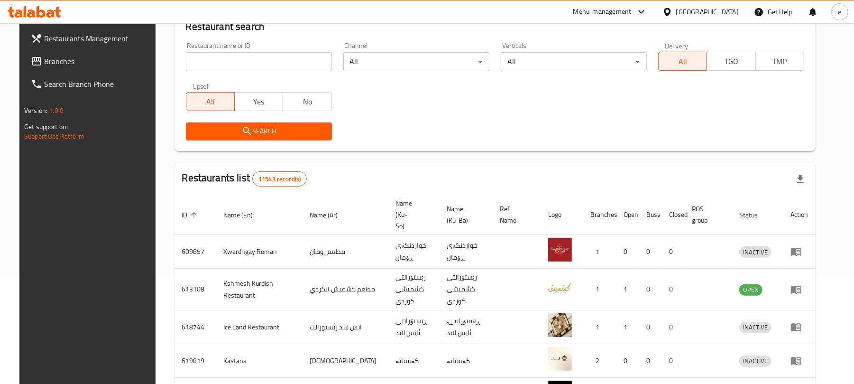
click at [255, 69] on input "search" at bounding box center [259, 61] width 146 height 19
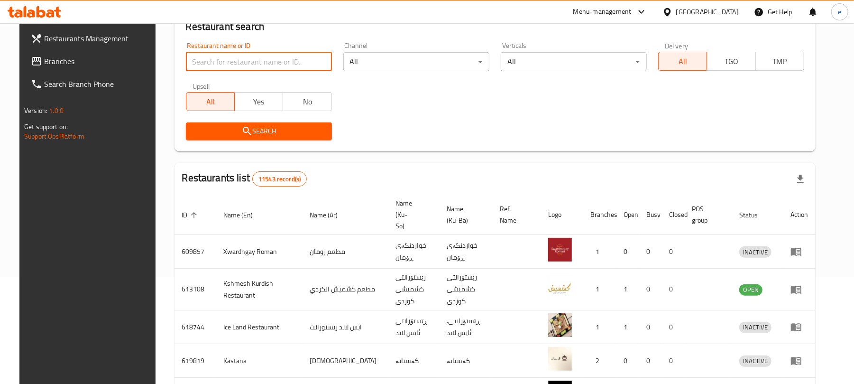
paste input "705535"
type input "705535"
click button "Search" at bounding box center [259, 131] width 146 height 18
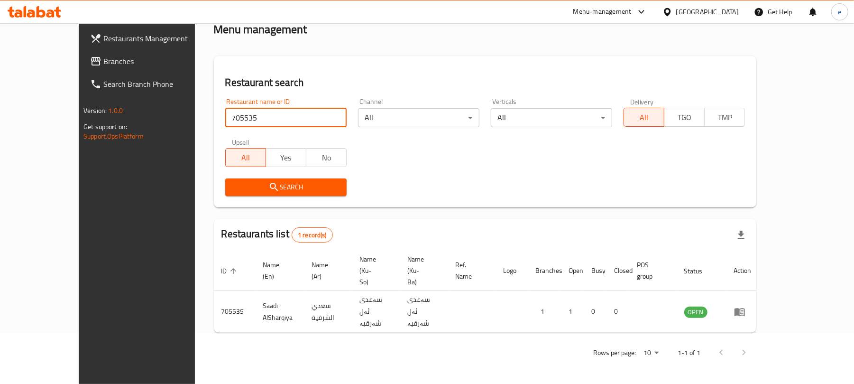
scroll to position [21, 0]
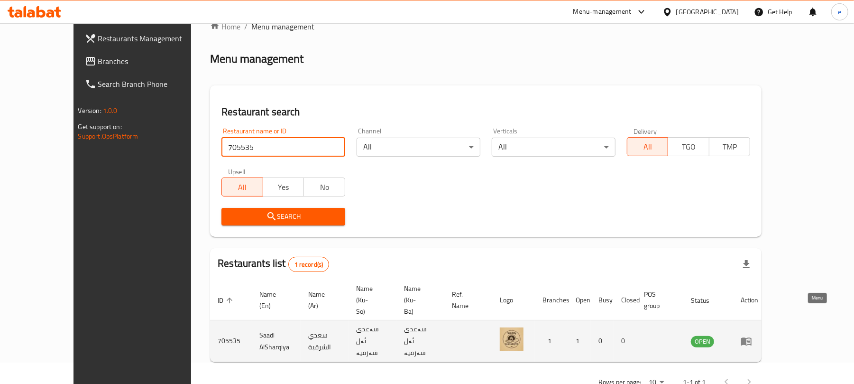
click at [752, 335] on icon "enhanced table" at bounding box center [746, 340] width 11 height 11
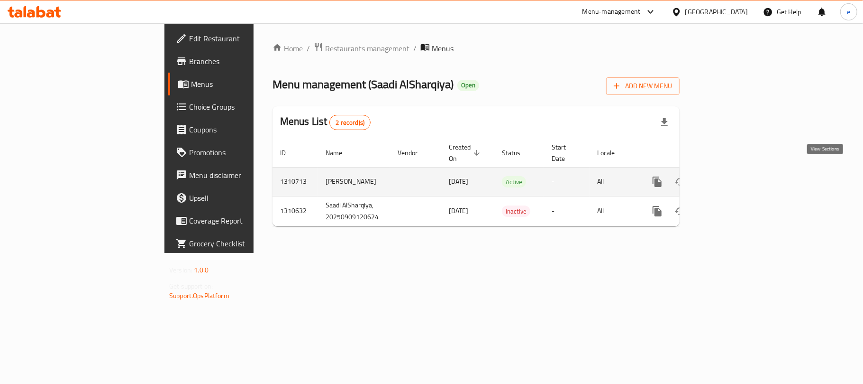
click at [737, 178] on link "enhanced table" at bounding box center [726, 181] width 23 height 23
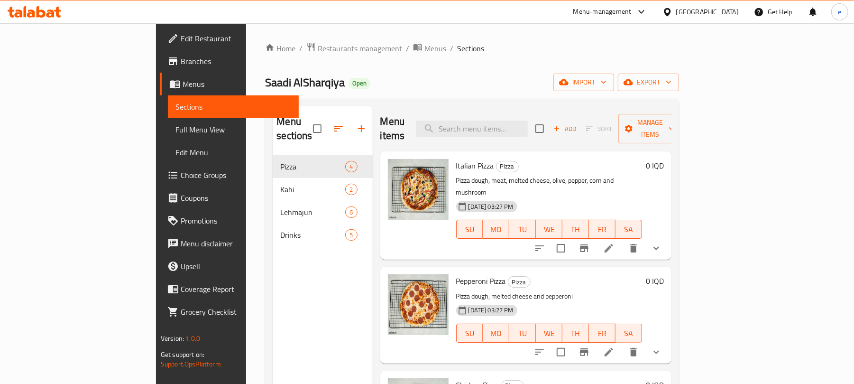
click at [175, 128] on span "Full Menu View" at bounding box center [233, 129] width 116 height 11
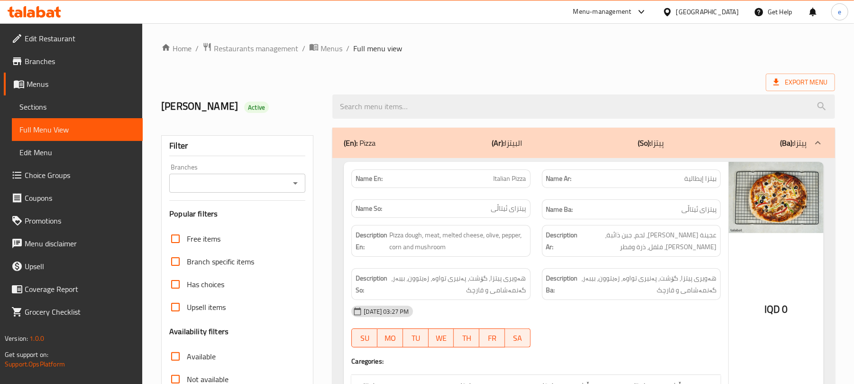
click at [293, 180] on icon "Open" at bounding box center [295, 182] width 11 height 11
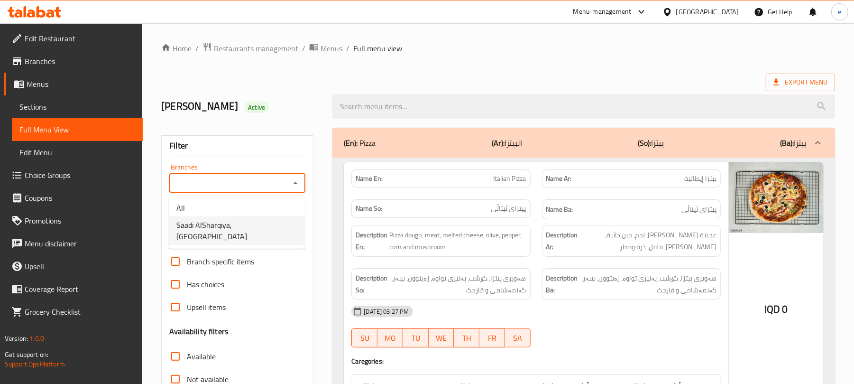
click at [258, 220] on span "Saadi AlSharqiya, Malta Street" at bounding box center [236, 230] width 121 height 23
type input "Saadi AlSharqiya, Malta Street"
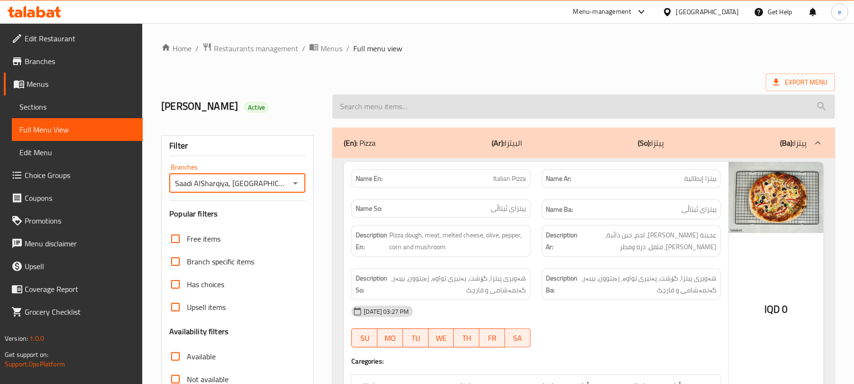
click at [420, 112] on input "search" at bounding box center [583, 106] width 503 height 24
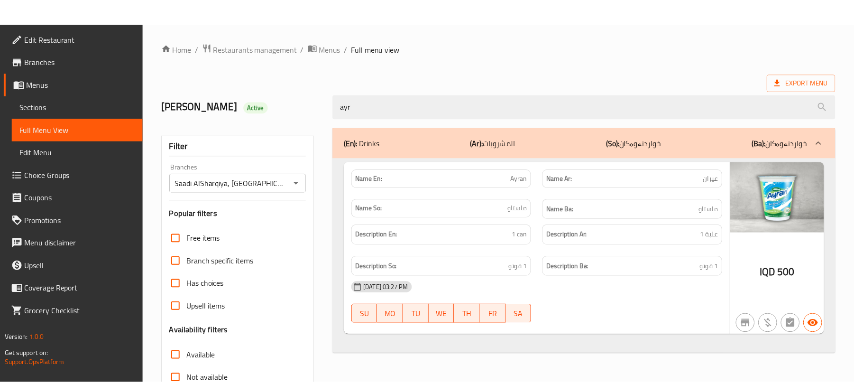
scroll to position [122, 0]
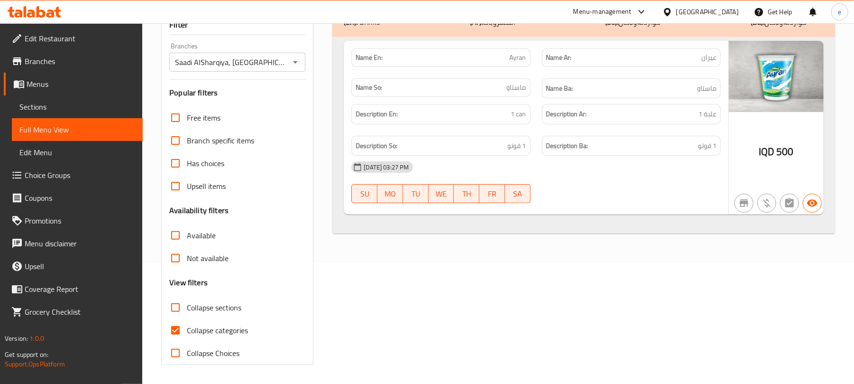
click at [515, 58] on span "Ayran" at bounding box center [518, 58] width 17 height 10
copy span "Ayran"
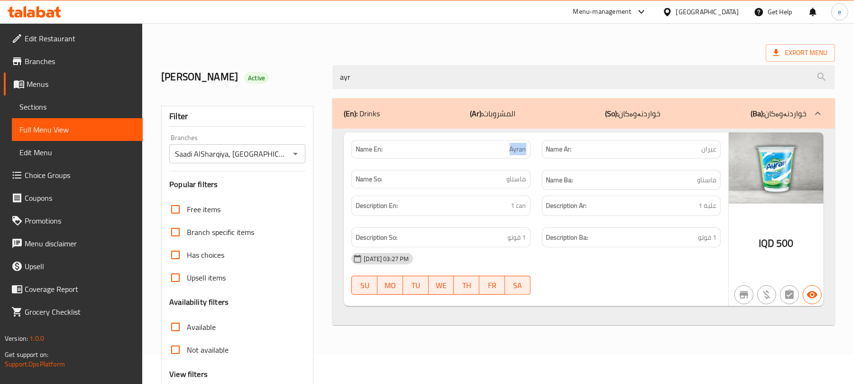
scroll to position [0, 0]
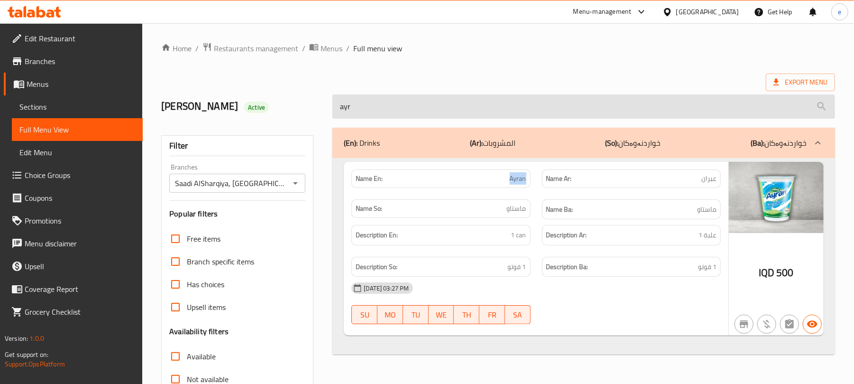
click at [370, 107] on input "ayr" at bounding box center [583, 106] width 503 height 24
paste input "Kurdi Pizza"
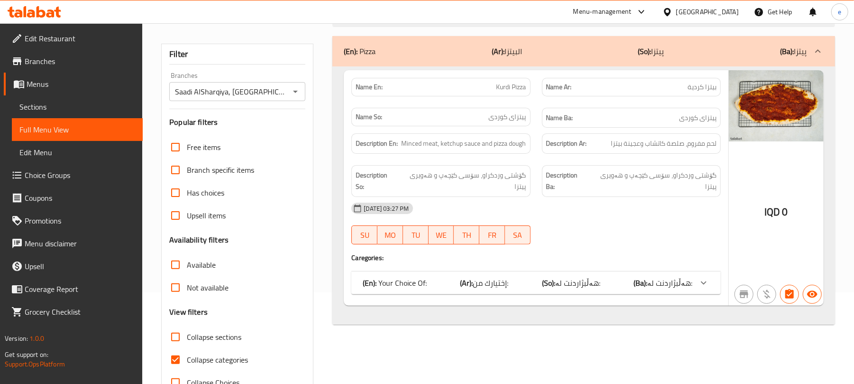
scroll to position [122, 0]
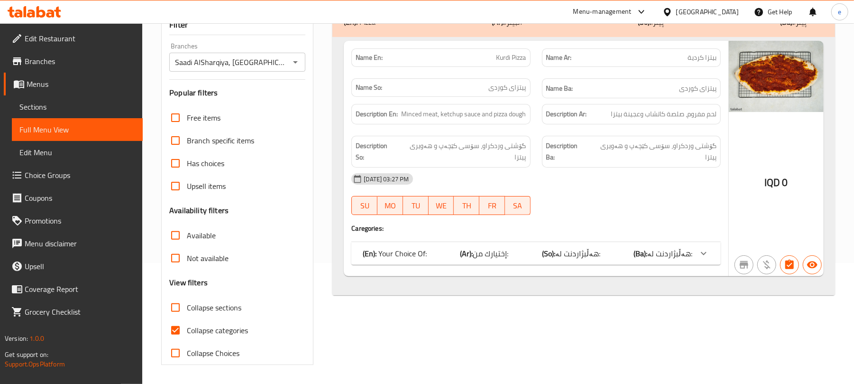
click at [632, 248] on div "(En): Your Choice Of: (Ar): إختيارك من: (So): هەڵبژاردنت لە: (Ba): هەڵبژاردنت ل…" at bounding box center [528, 253] width 330 height 11
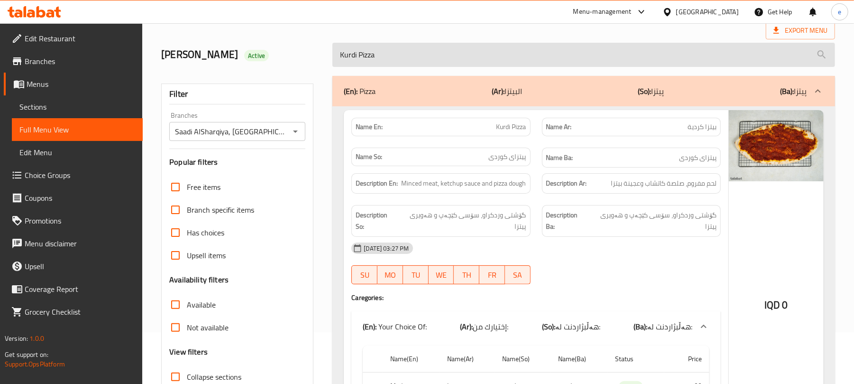
scroll to position [22, 0]
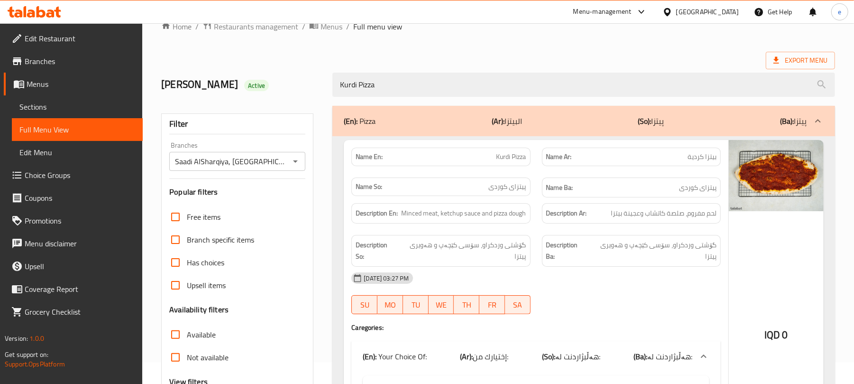
click at [406, 102] on div "(En): Pizza (Ar): البيتزا (So): پیتزا (Ba): پیتزا Name En: Kurdi Pizza Name Ar:…" at bounding box center [584, 303] width 514 height 406
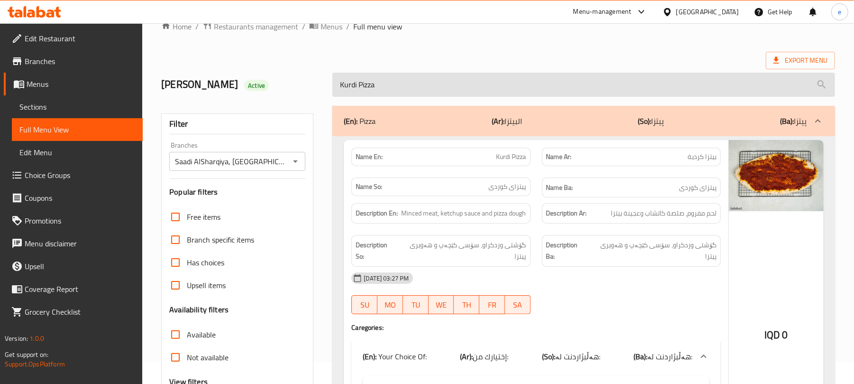
click at [403, 87] on input "Kurdi Pizza" at bounding box center [583, 85] width 503 height 24
paste input "Qumbala - Medium"
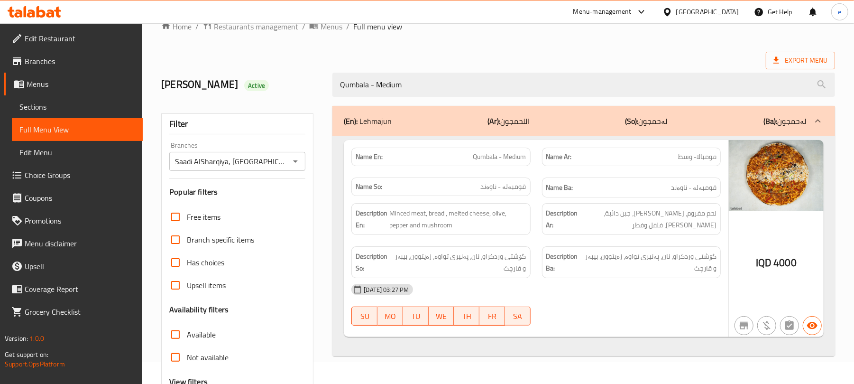
type input "Qumbala - Medium"
click at [508, 156] on span "Qumbala - Medium" at bounding box center [499, 157] width 53 height 10
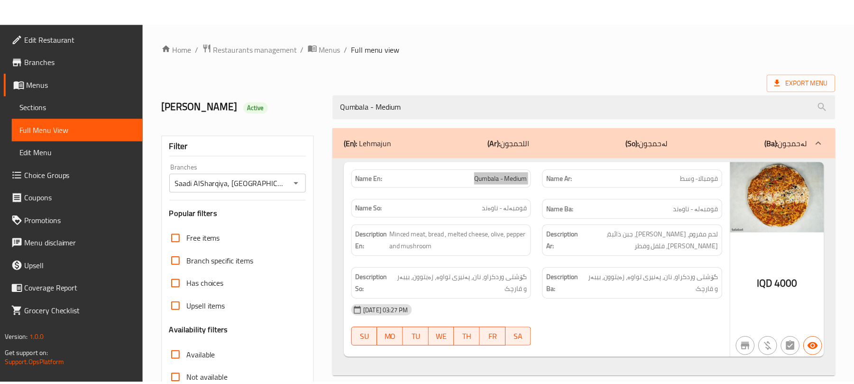
scroll to position [122, 0]
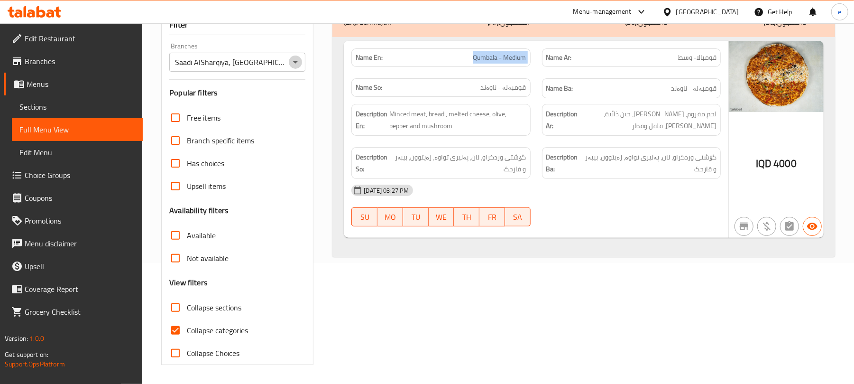
click at [294, 60] on icon "Open" at bounding box center [295, 61] width 11 height 11
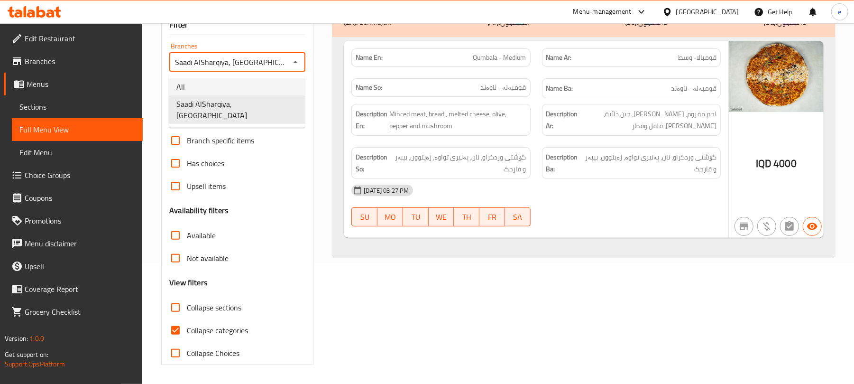
click at [219, 84] on li "All" at bounding box center [237, 86] width 136 height 17
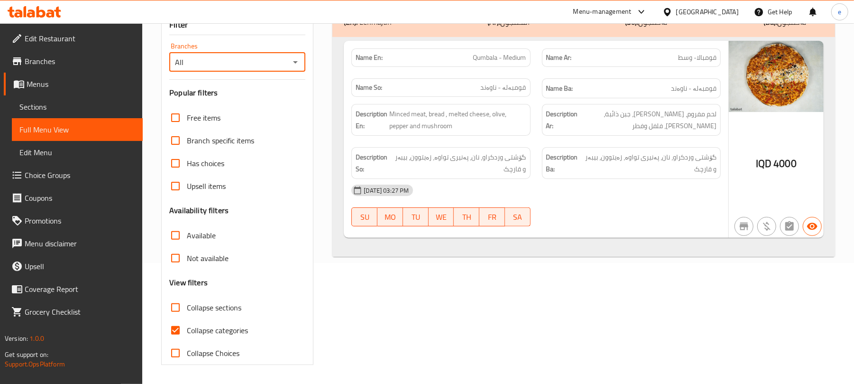
click at [300, 63] on icon "Open" at bounding box center [295, 61] width 11 height 11
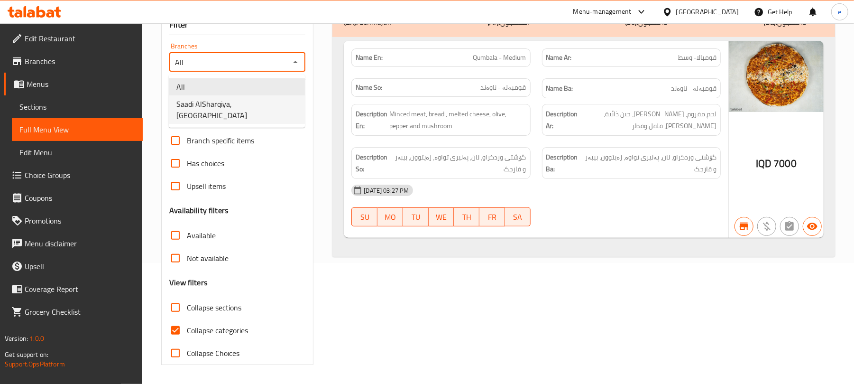
click at [262, 98] on span "Saadi AlSharqiya, Malta Street" at bounding box center [236, 109] width 121 height 23
type input "Saadi AlSharqiya, Malta Street"
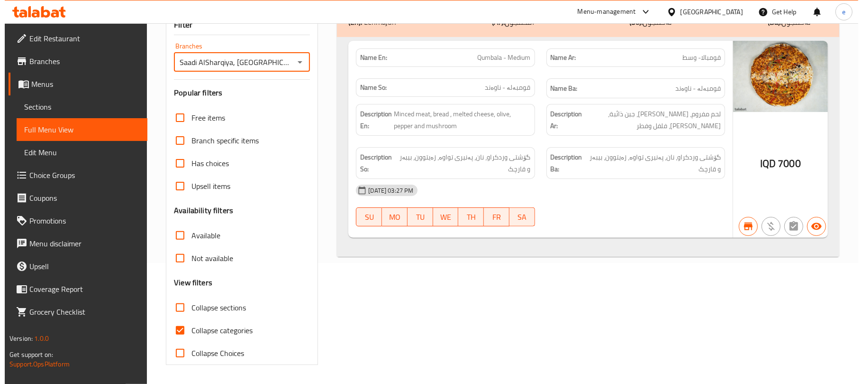
scroll to position [0, 0]
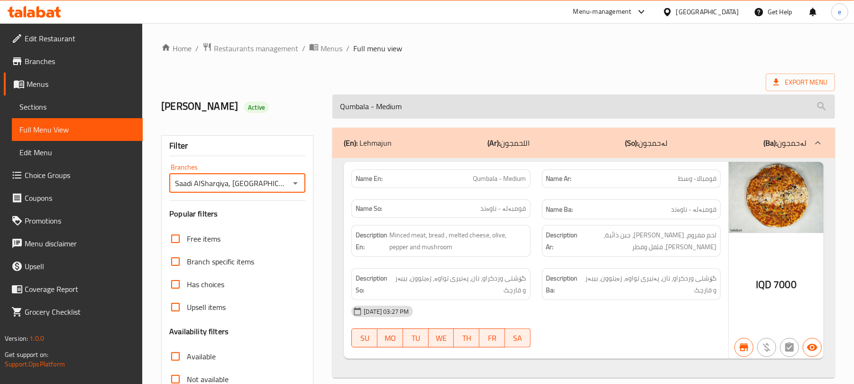
click at [388, 101] on input "Qumbala - Medium" at bounding box center [583, 106] width 503 height 24
paste input "Ayran"
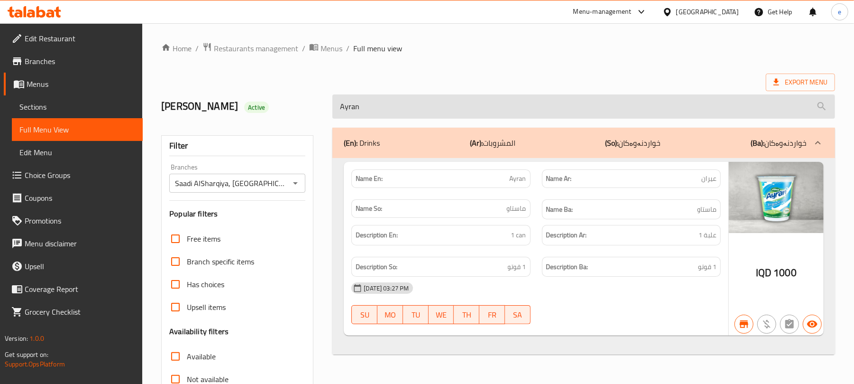
click at [420, 112] on input "Ayran" at bounding box center [583, 106] width 503 height 24
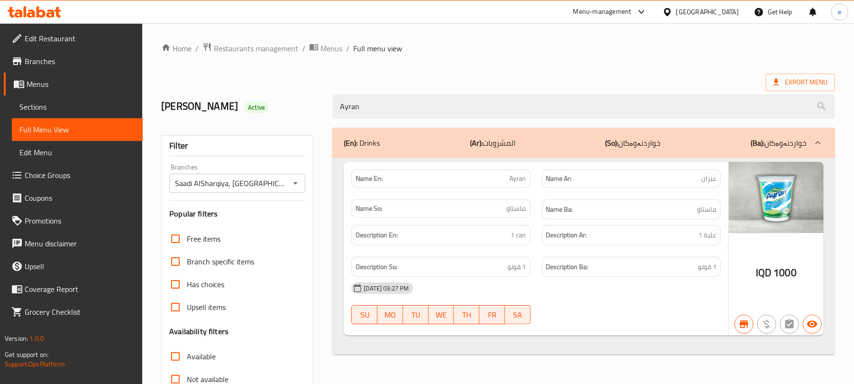
drag, startPoint x: 420, startPoint y: 112, endPoint x: 399, endPoint y: 88, distance: 31.6
click at [409, 99] on input "Ayran" at bounding box center [583, 106] width 503 height 24
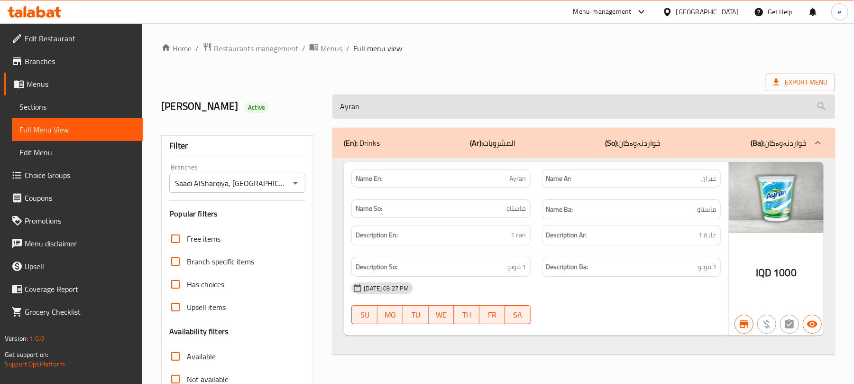
paste input "Kurdi Pizza"
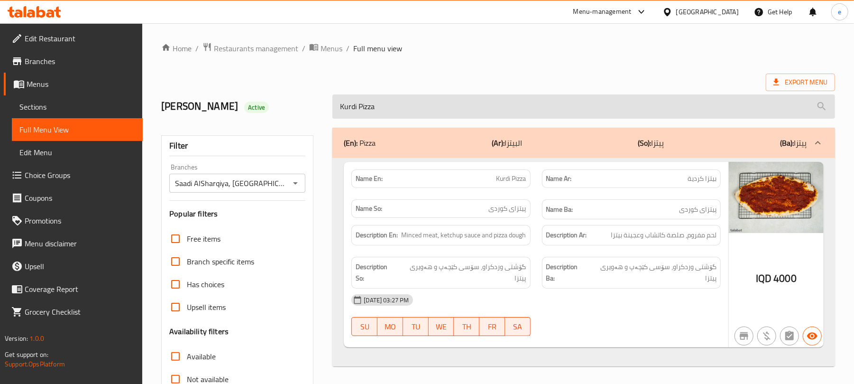
click at [410, 119] on input "Kurdi Pizza" at bounding box center [583, 106] width 503 height 24
click at [409, 119] on input "Kurdi Pizza" at bounding box center [583, 106] width 503 height 24
paste input "Qumbala - Medium"
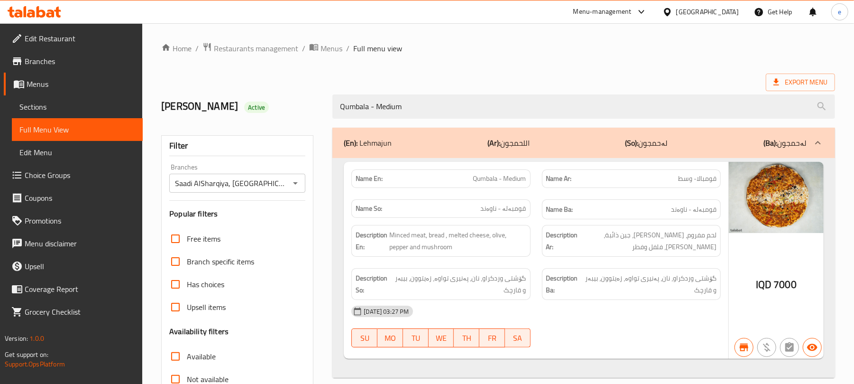
type input "Qumbala - Medium"
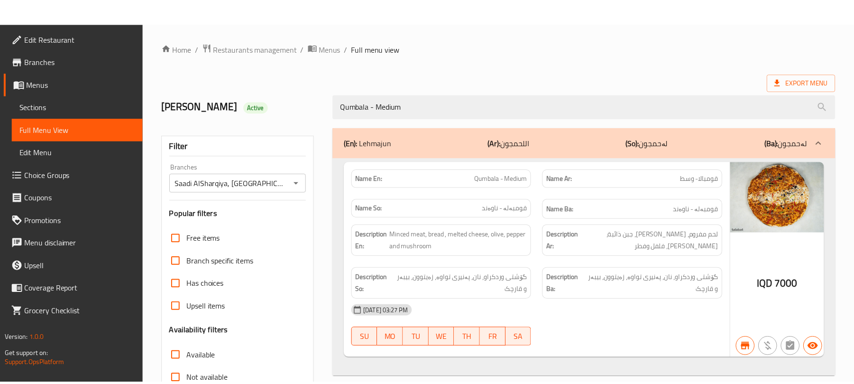
scroll to position [122, 0]
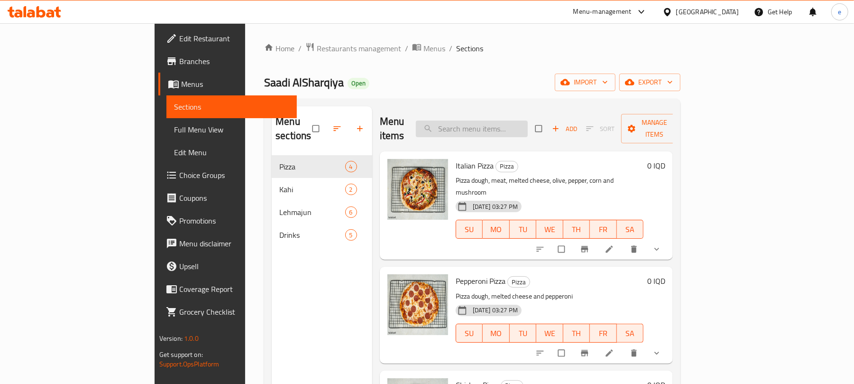
click at [526, 128] on input "search" at bounding box center [472, 128] width 112 height 17
paste input "Ayran"
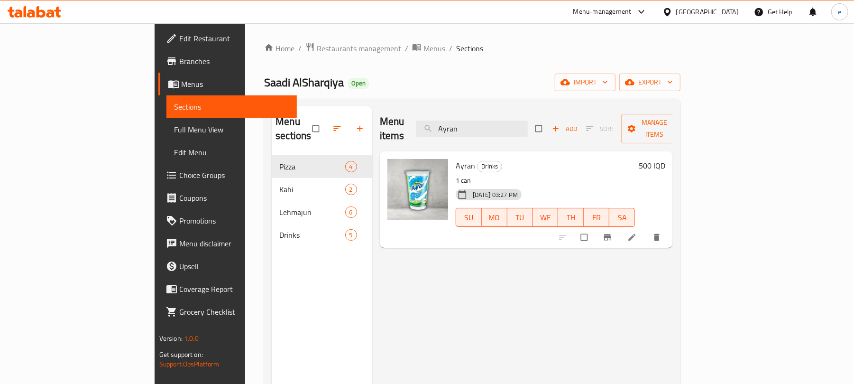
type input "Ayran"
click at [665, 159] on h6 "500 IQD" at bounding box center [652, 165] width 27 height 13
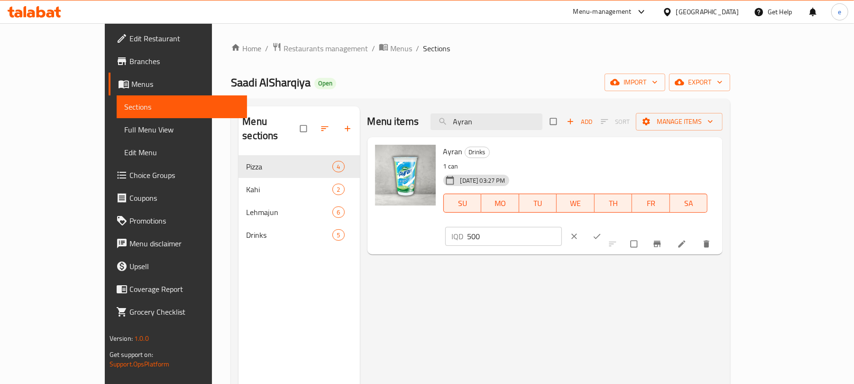
click at [562, 227] on input "500" at bounding box center [515, 236] width 95 height 19
click at [562, 227] on input "1000" at bounding box center [515, 236] width 95 height 19
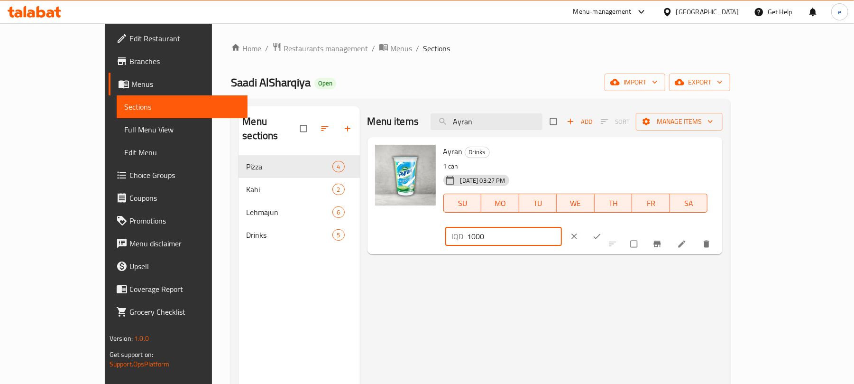
click at [562, 227] on input "1000" at bounding box center [515, 236] width 95 height 19
type input "1000"
click at [609, 226] on button "ok" at bounding box center [598, 236] width 23 height 21
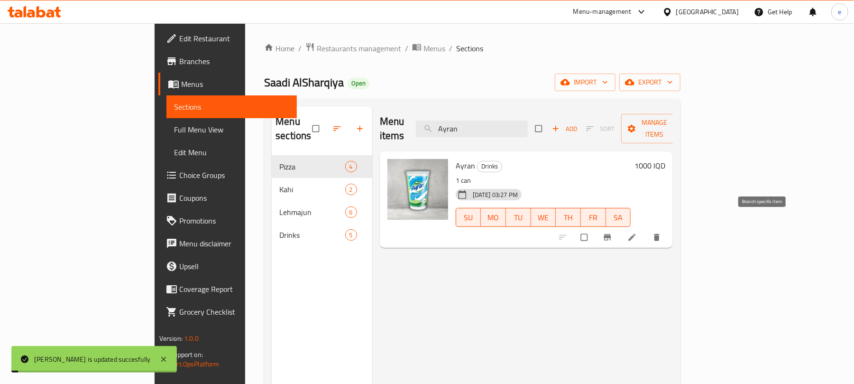
click at [611, 234] on icon "Branch-specific-item" at bounding box center [607, 237] width 7 height 6
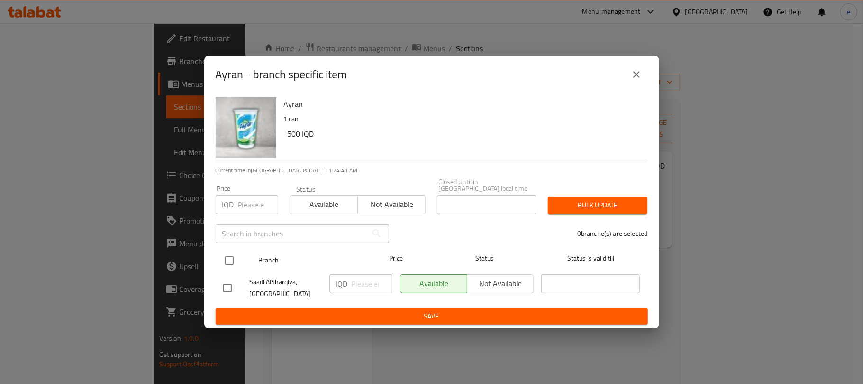
click at [228, 257] on input "checkbox" at bounding box center [230, 260] width 20 height 20
checkbox input "true"
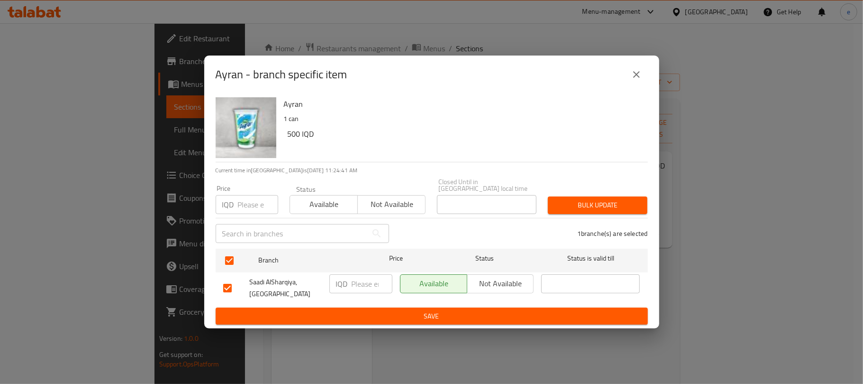
click at [346, 279] on p "IQD" at bounding box center [342, 283] width 12 height 11
click at [349, 279] on div "IQD ​" at bounding box center [361, 283] width 63 height 19
paste input "1000"
type input "1000"
click at [365, 301] on div "IQD 1000 ​" at bounding box center [361, 287] width 71 height 35
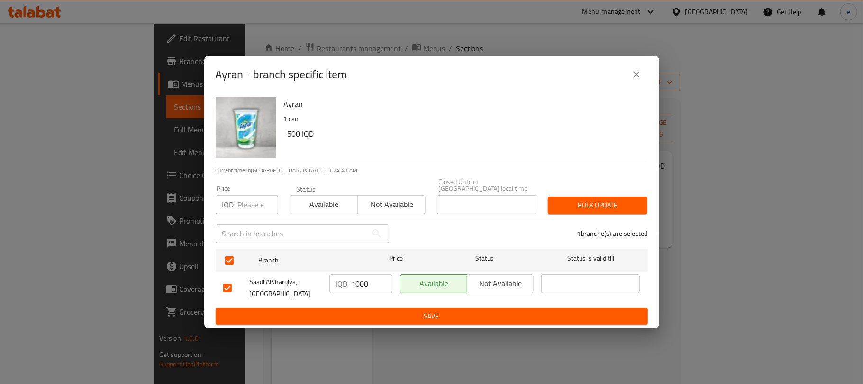
click at [362, 310] on span "Save" at bounding box center [431, 316] width 417 height 12
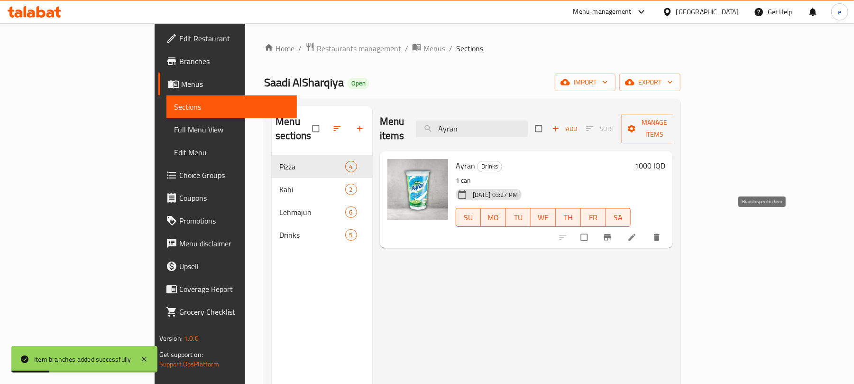
click at [611, 234] on icon "Branch-specific-item" at bounding box center [607, 237] width 7 height 6
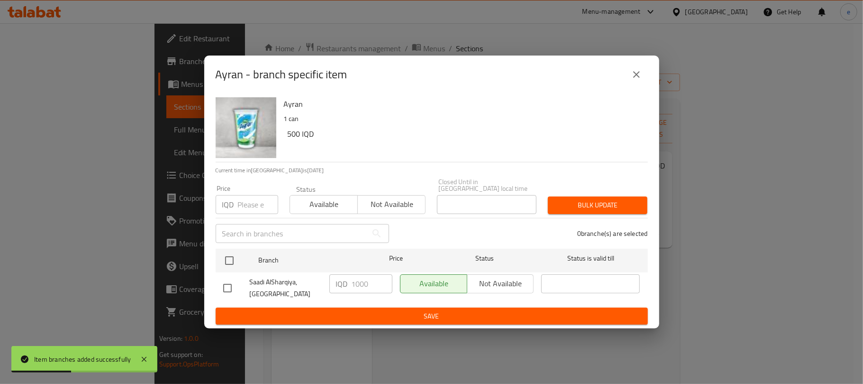
click at [635, 80] on icon "close" at bounding box center [636, 74] width 11 height 11
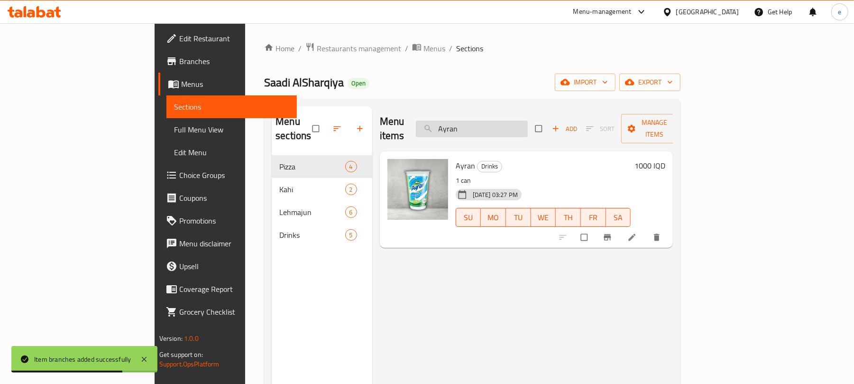
click at [505, 122] on input "Ayran" at bounding box center [472, 128] width 112 height 17
paste input "Kurdi Pizza"
type input "Kurdi Pizza"
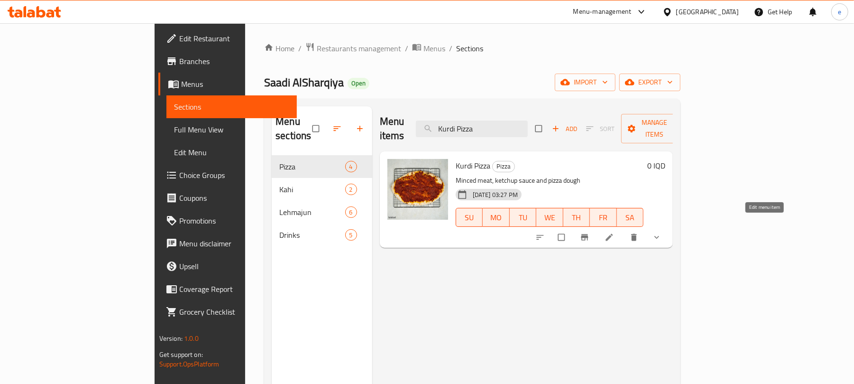
click at [614, 232] on icon at bounding box center [609, 236] width 9 height 9
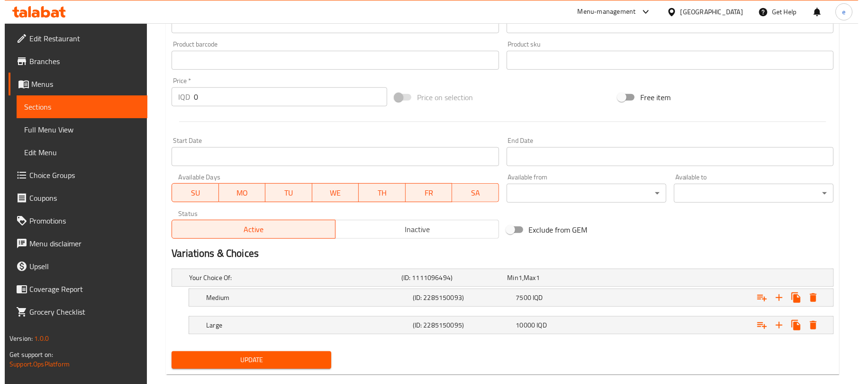
scroll to position [431, 0]
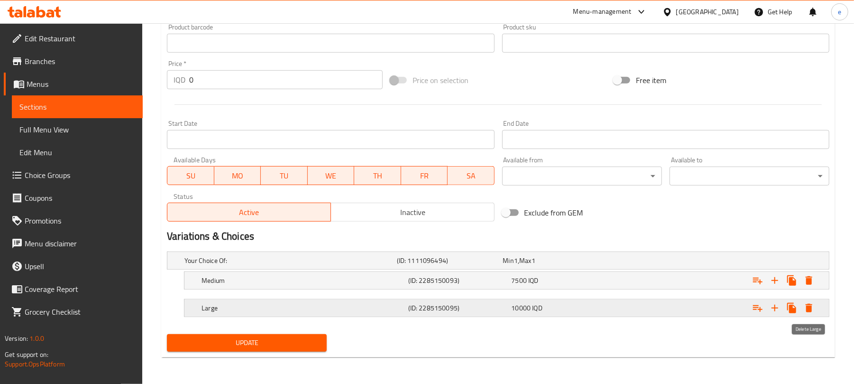
click at [805, 309] on icon "Expand" at bounding box center [808, 307] width 11 height 11
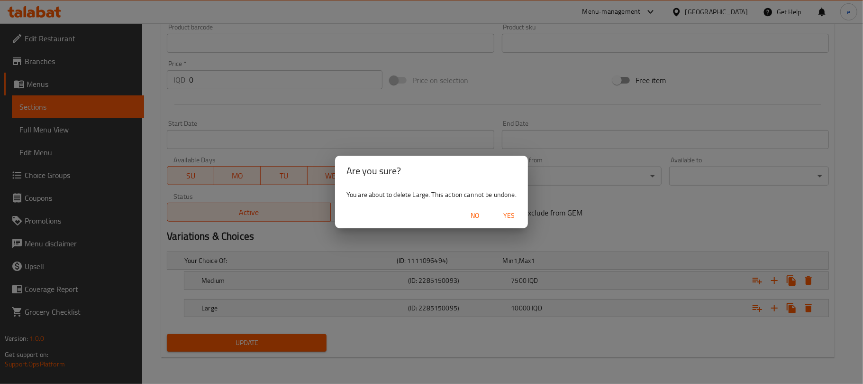
click at [511, 215] on span "Yes" at bounding box center [509, 216] width 23 height 12
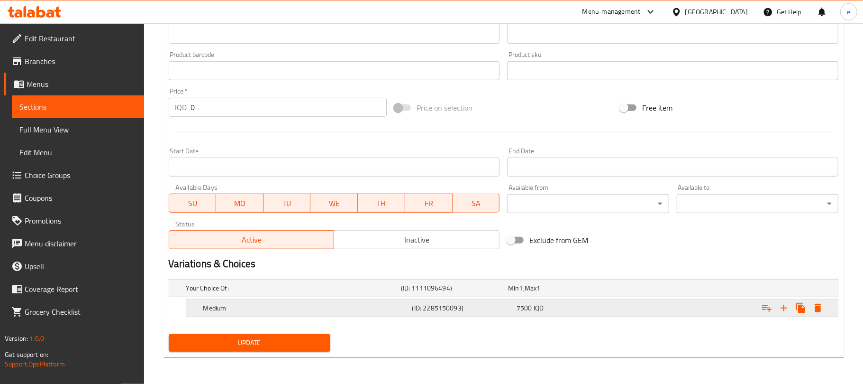
scroll to position [404, 0]
click at [812, 310] on icon "Expand" at bounding box center [808, 307] width 11 height 11
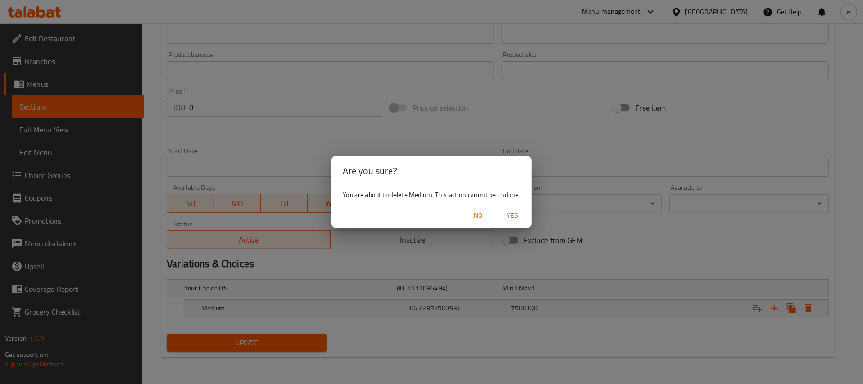
click at [515, 221] on span "Yes" at bounding box center [513, 216] width 23 height 12
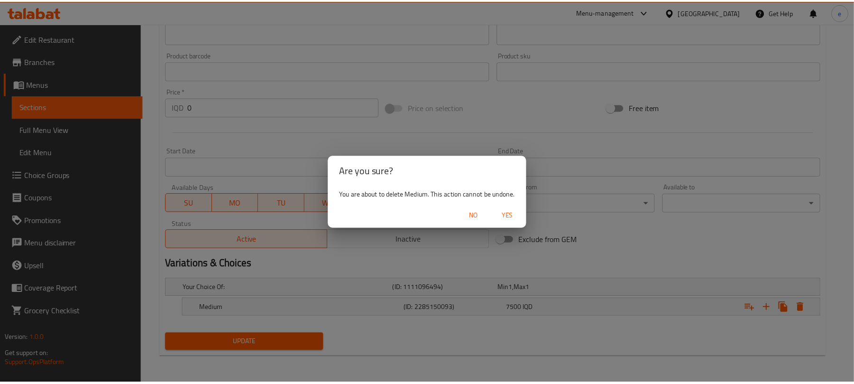
scroll to position [401, 0]
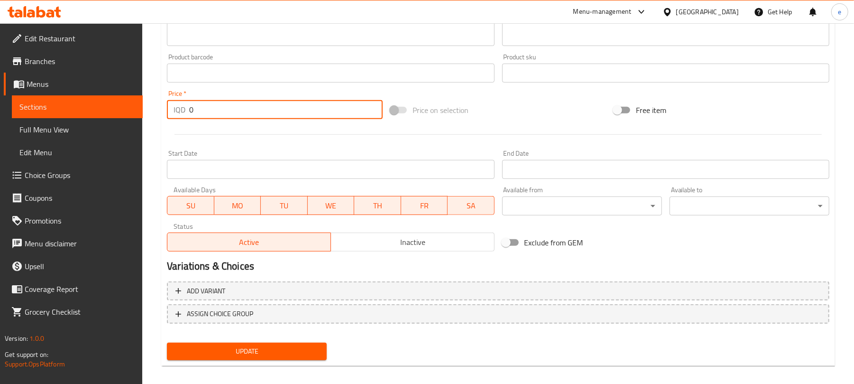
drag, startPoint x: 234, startPoint y: 114, endPoint x: 171, endPoint y: 107, distance: 63.5
click at [171, 107] on div "IQD 0 Price *" at bounding box center [275, 109] width 216 height 19
type input "4000"
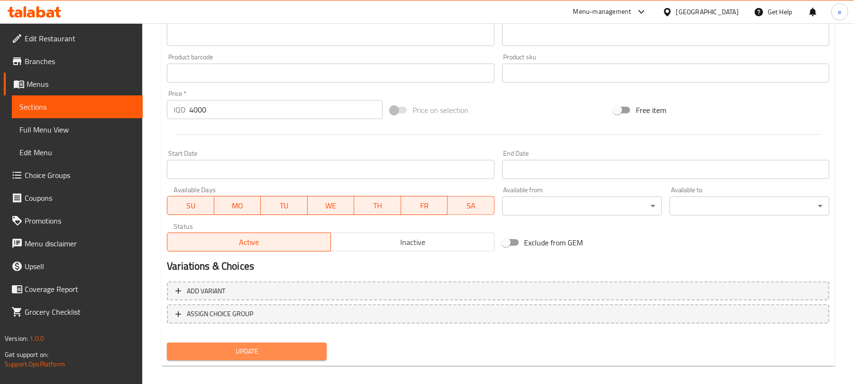
click at [294, 347] on span "Update" at bounding box center [246, 351] width 145 height 12
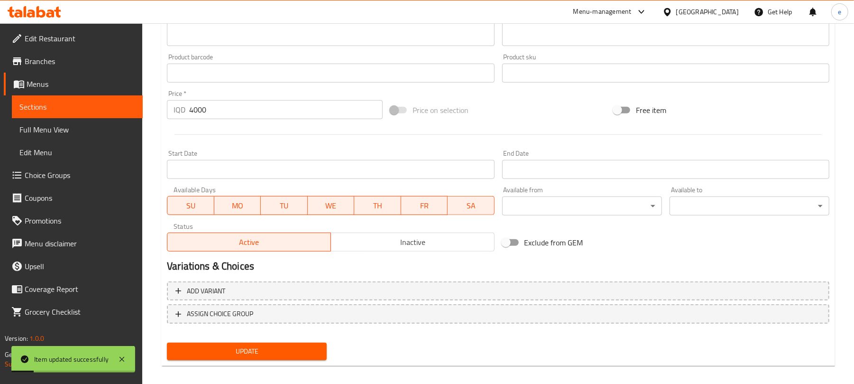
click at [78, 107] on span "Sections" at bounding box center [77, 106] width 116 height 11
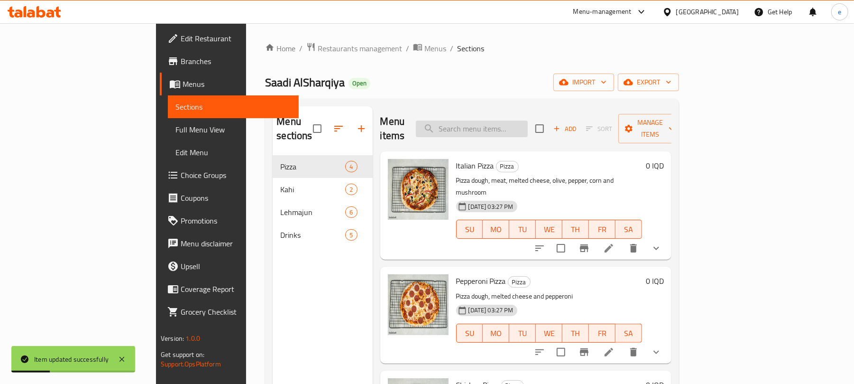
click at [505, 120] on input "search" at bounding box center [472, 128] width 112 height 17
paste input "Qumbala - Medium"
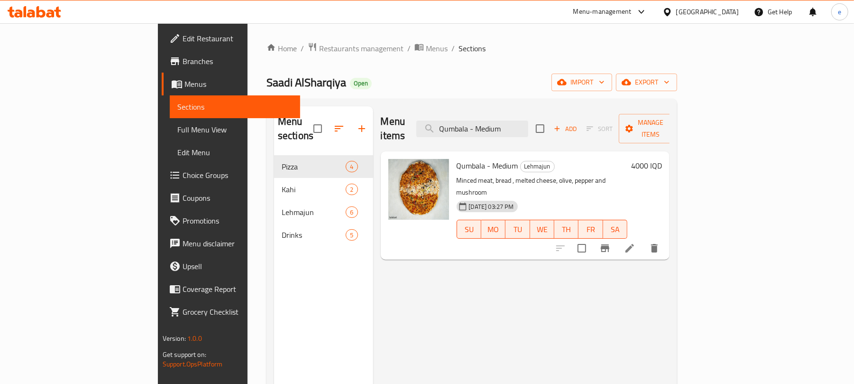
type input "Qumbala - Medium"
click at [662, 159] on h6 "4000 IQD" at bounding box center [646, 165] width 31 height 13
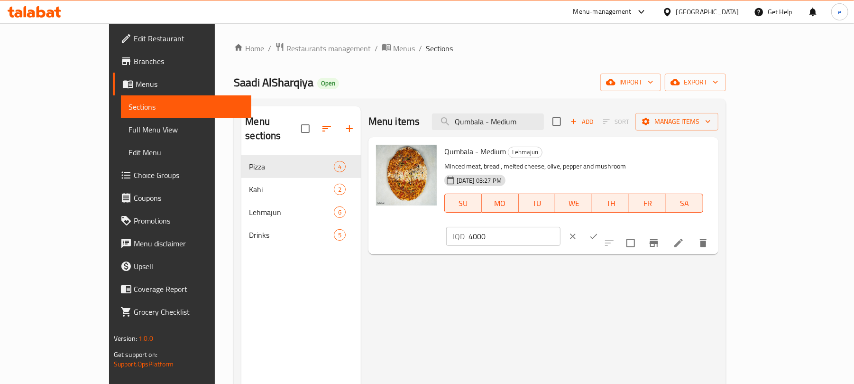
click at [560, 227] on input "4000" at bounding box center [514, 236] width 92 height 19
paste input "7"
type input "7000"
click at [598, 231] on icon "ok" at bounding box center [593, 235] width 9 height 9
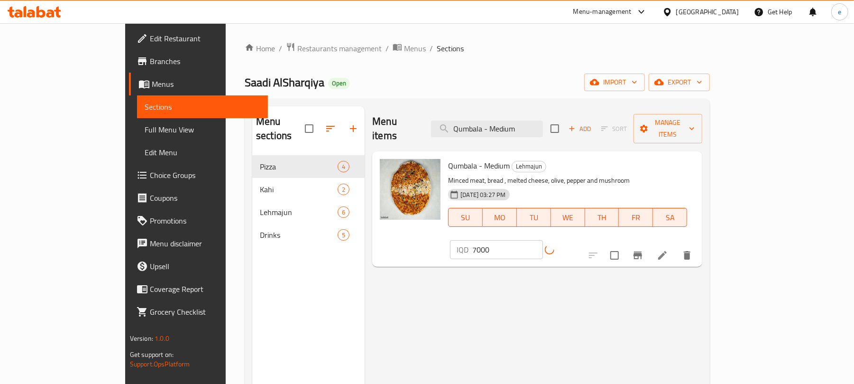
click at [642, 251] on icon "Branch-specific-item" at bounding box center [637, 255] width 9 height 8
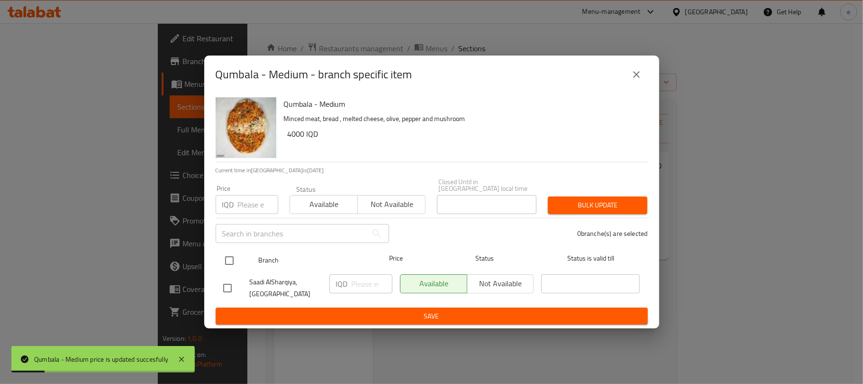
click at [220, 250] on input "checkbox" at bounding box center [230, 260] width 20 height 20
checkbox input "true"
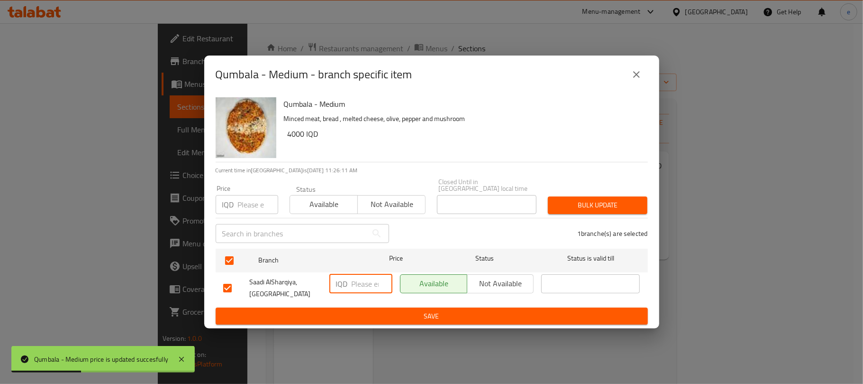
click at [356, 275] on input "number" at bounding box center [372, 283] width 41 height 19
paste input "7000"
type input "7000"
click at [371, 318] on span "Save" at bounding box center [431, 316] width 417 height 12
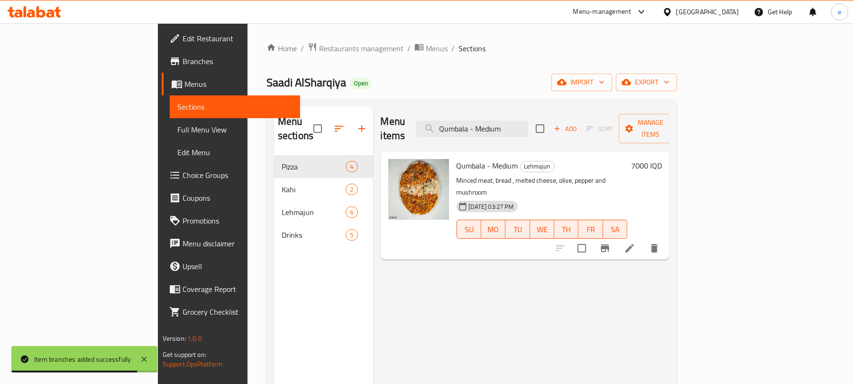
click at [42, 14] on icon at bounding box center [35, 11] width 54 height 11
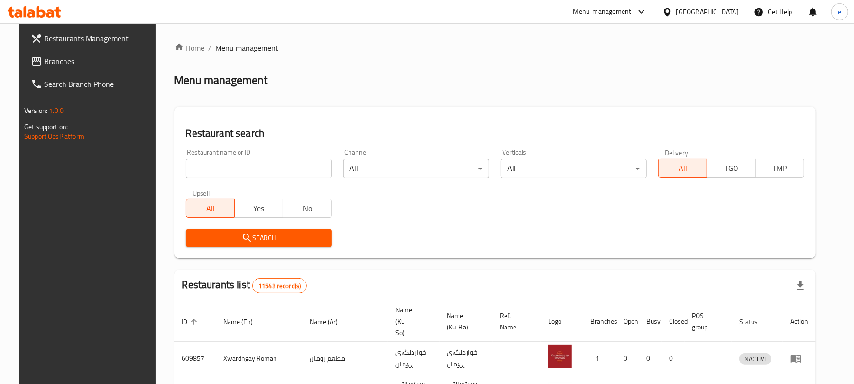
click at [234, 167] on input "search" at bounding box center [259, 168] width 146 height 19
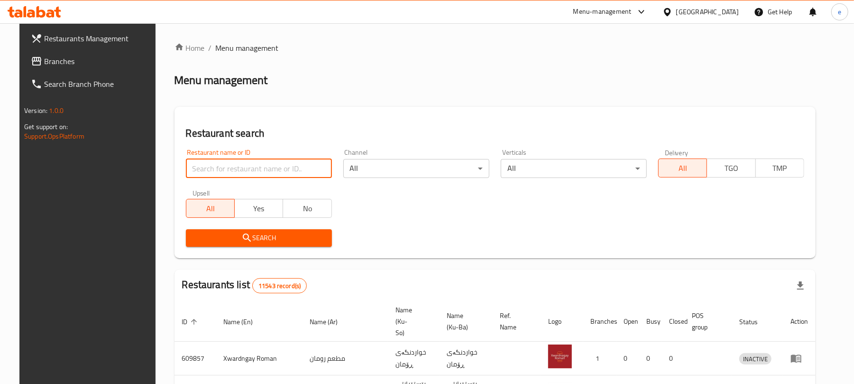
paste input "777079"
type input "777079"
click button "Search" at bounding box center [259, 238] width 146 height 18
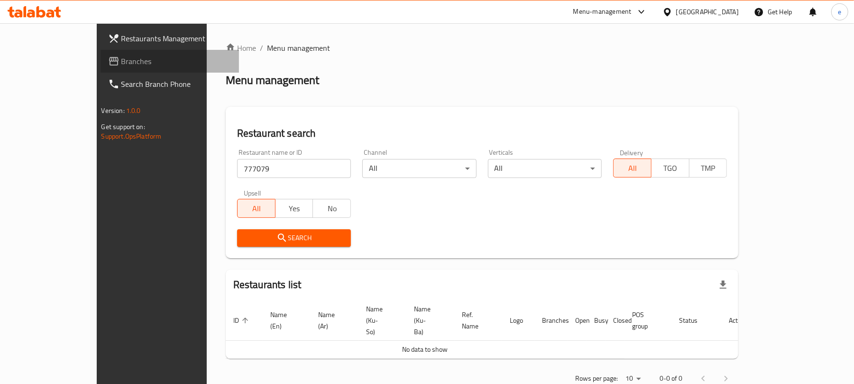
click at [121, 57] on span "Branches" at bounding box center [176, 60] width 110 height 11
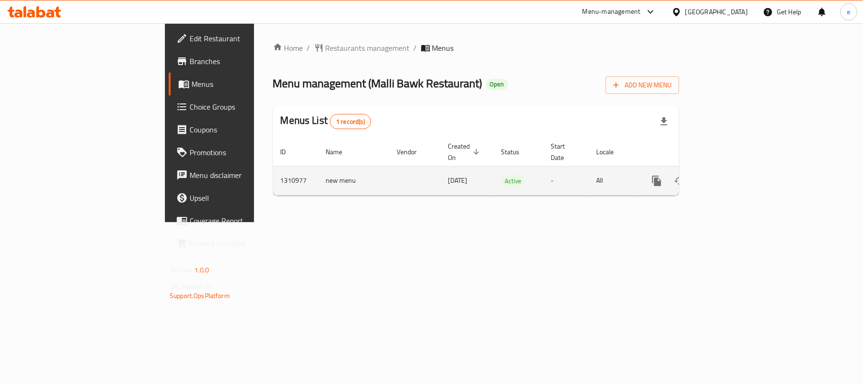
click at [731, 175] on icon "enhanced table" at bounding box center [725, 180] width 11 height 11
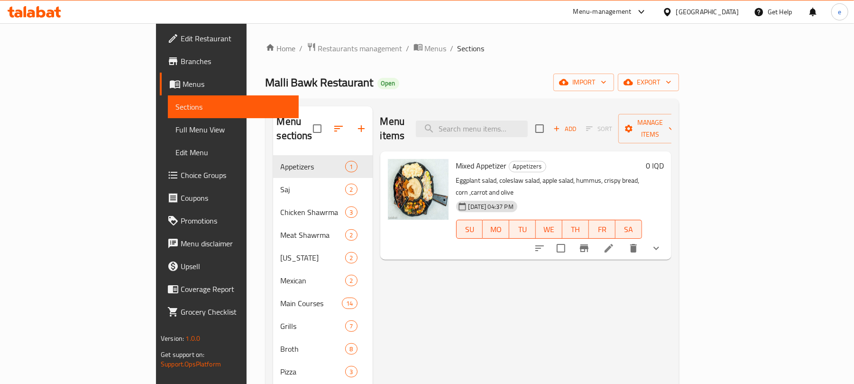
click at [175, 128] on span "Full Menu View" at bounding box center [233, 129] width 116 height 11
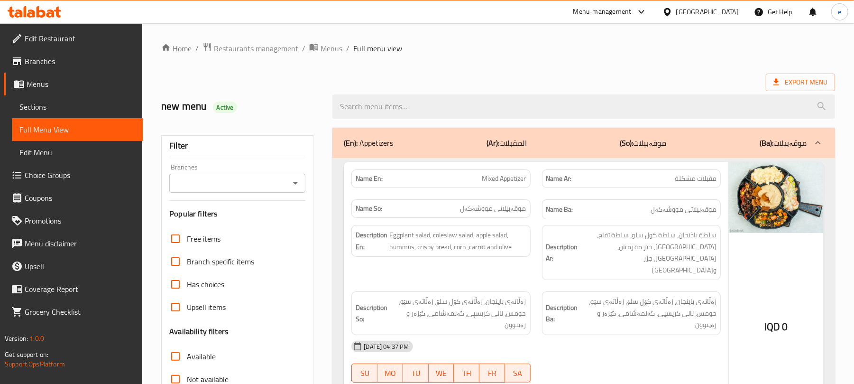
click at [300, 181] on icon "Open" at bounding box center [295, 182] width 11 height 11
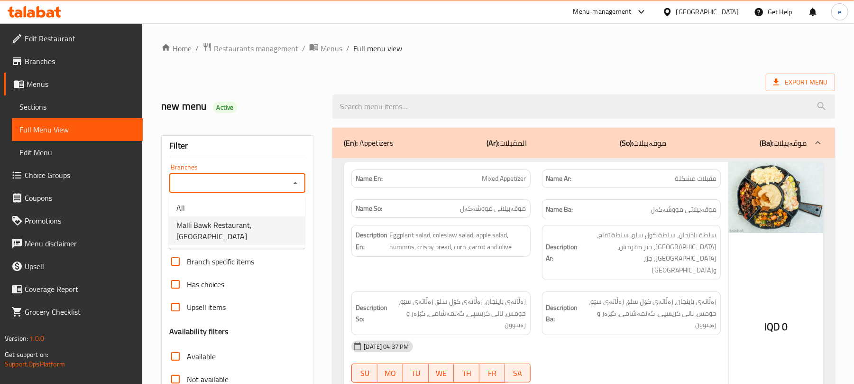
click at [249, 222] on span "Malli Bawk Restaurant, [GEOGRAPHIC_DATA]" at bounding box center [236, 230] width 121 height 23
type input "Malli Bawk Restaurant, [GEOGRAPHIC_DATA]"
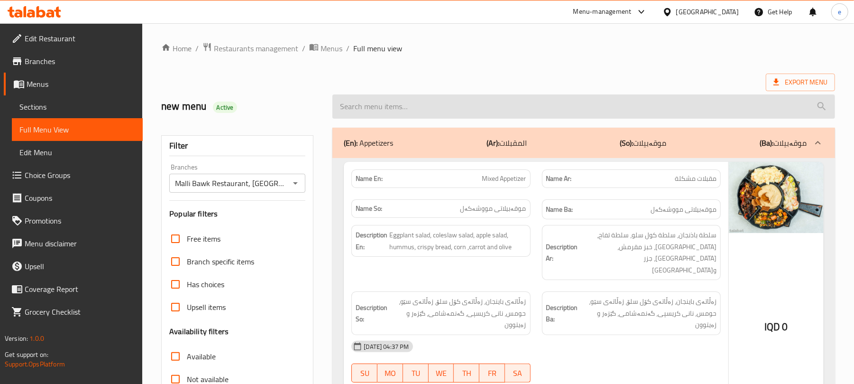
click at [418, 113] on input "search" at bounding box center [583, 106] width 503 height 24
paste input "Extra Rice"
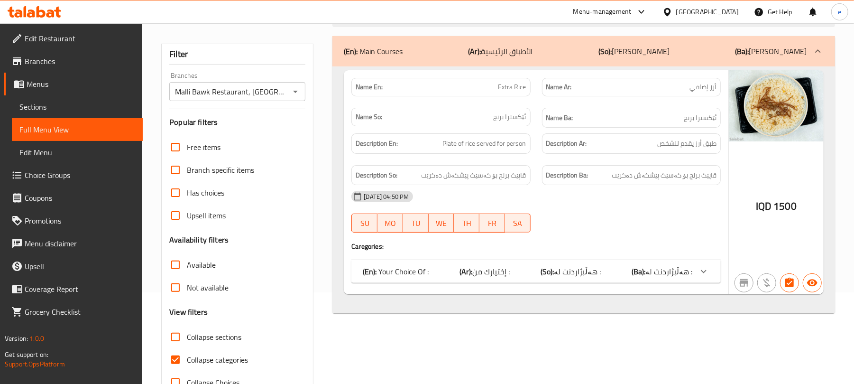
scroll to position [122, 0]
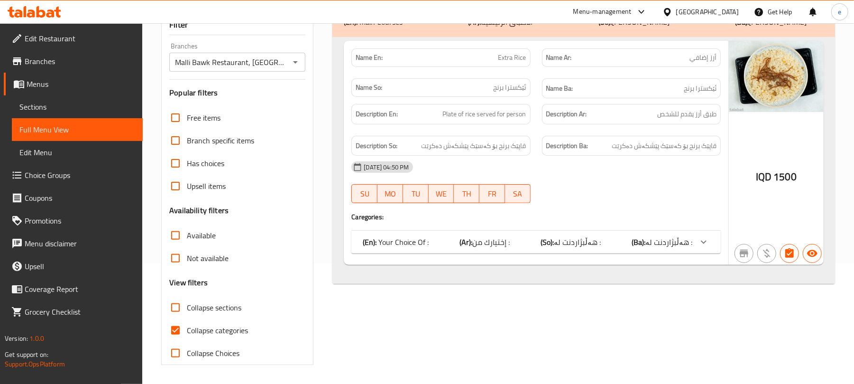
click at [513, 244] on div "(En): Your Choice Of : (Ar): إختيارك من : (So): هەڵبژاردنت لە : (Ba): هەڵبژاردن…" at bounding box center [528, 241] width 330 height 11
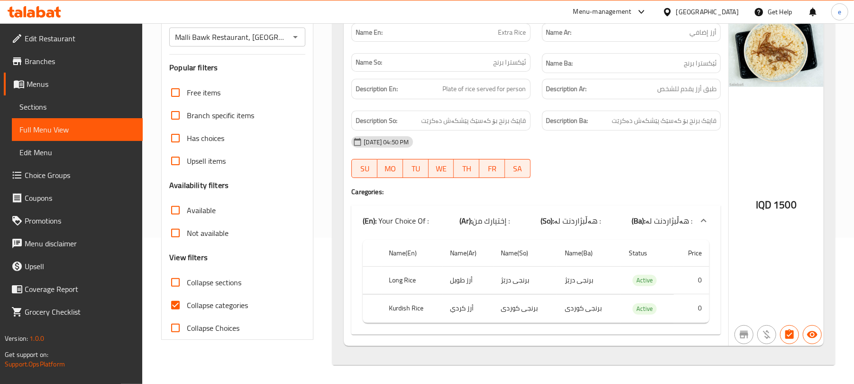
scroll to position [0, 0]
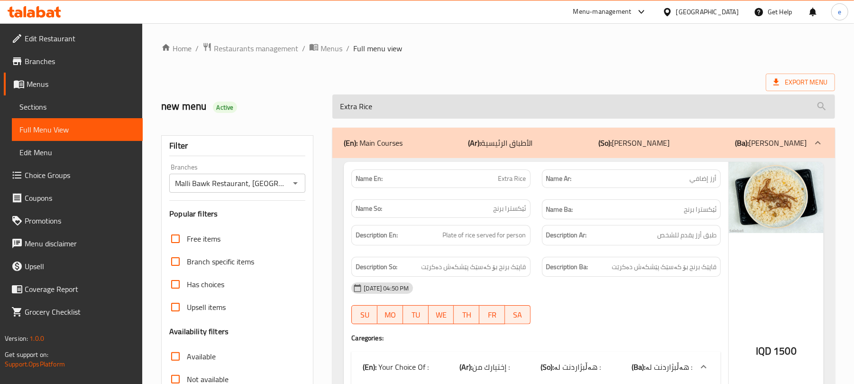
click at [417, 116] on input "Extra Rice" at bounding box center [583, 106] width 503 height 24
click at [409, 110] on input "Extra Rice" at bounding box center [583, 106] width 503 height 24
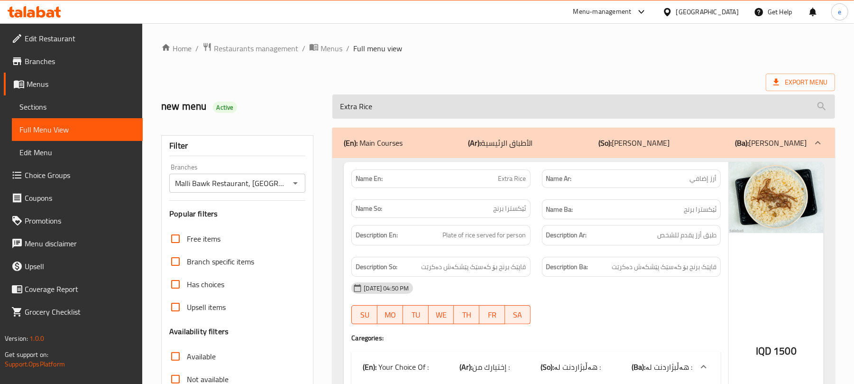
click at [409, 110] on input "Extra Rice" at bounding box center [583, 106] width 503 height 24
paste input "Meat Tashreeb"
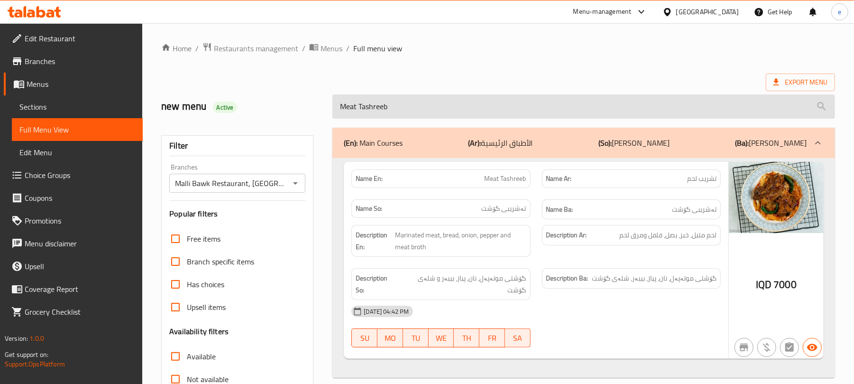
click at [427, 105] on input "Meat Tashreeb" at bounding box center [583, 106] width 503 height 24
paste input "Chickpea Plate"
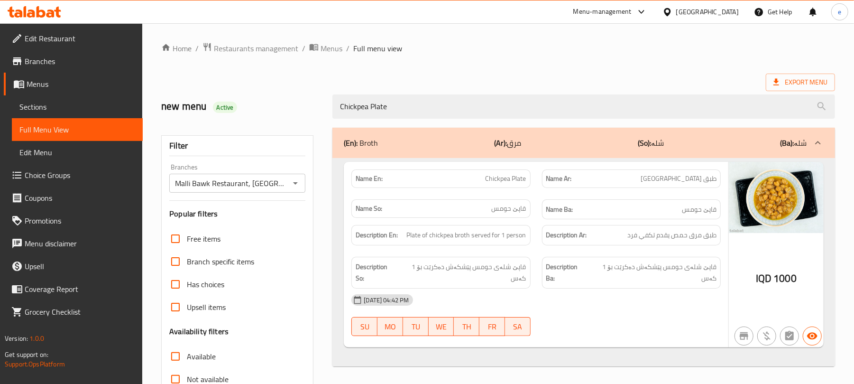
type input "Chickpea Plate"
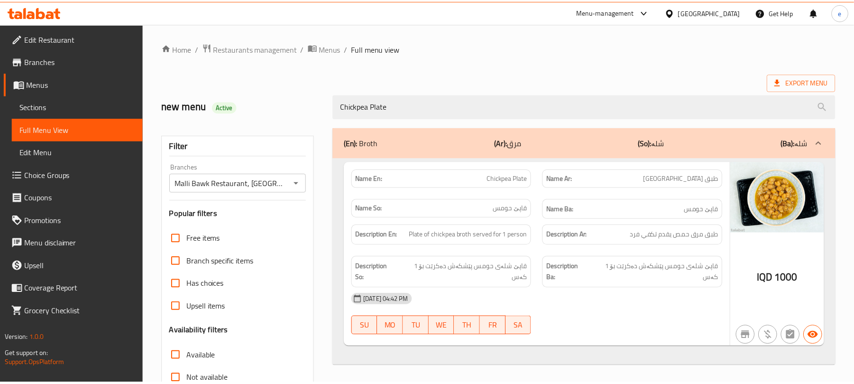
scroll to position [122, 0]
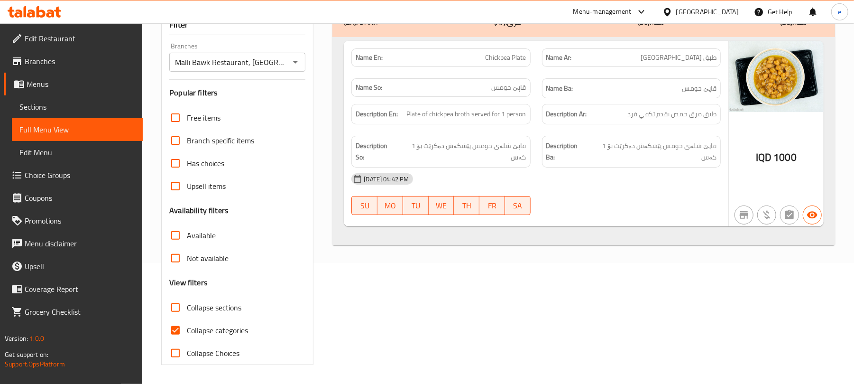
click at [496, 85] on span "قاپێ حومس" at bounding box center [509, 88] width 35 height 10
copy span "قاپێ حومس"
click at [295, 56] on icon "Open" at bounding box center [295, 61] width 11 height 11
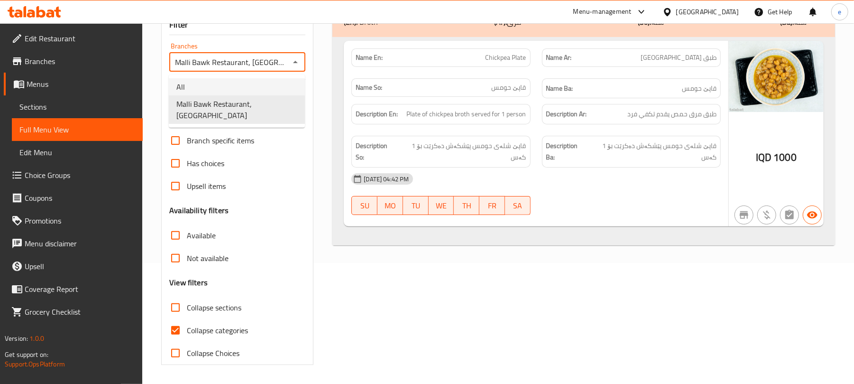
click at [256, 84] on li "All" at bounding box center [237, 86] width 136 height 17
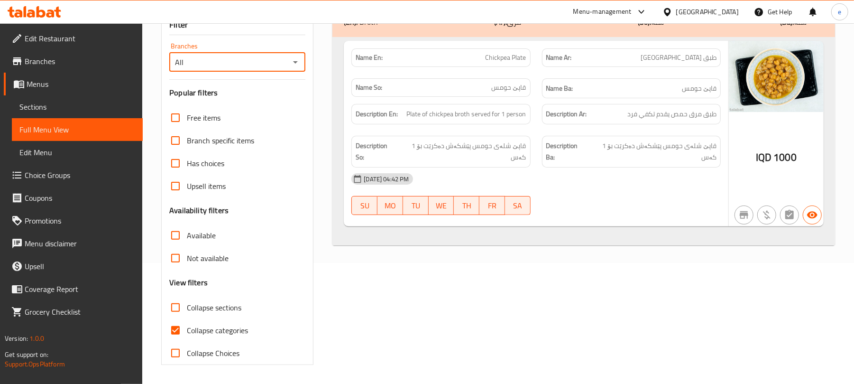
click at [291, 61] on icon "Open" at bounding box center [295, 61] width 11 height 11
click at [270, 95] on li "Malli Bawk Restaurant, [GEOGRAPHIC_DATA]" at bounding box center [237, 109] width 136 height 28
click at [514, 61] on span "Chickpea Plate" at bounding box center [506, 58] width 41 height 10
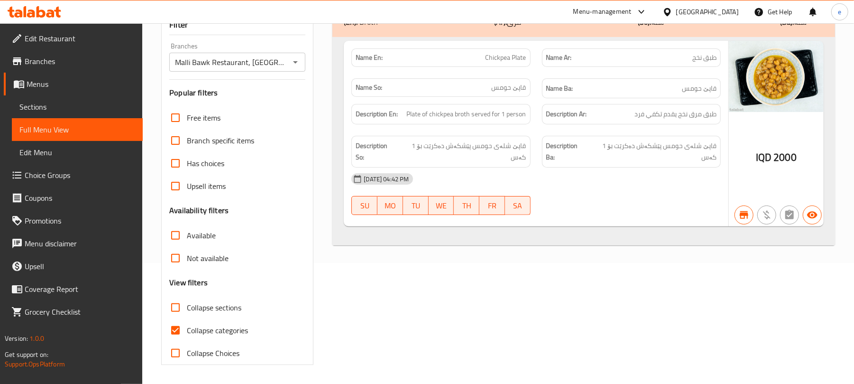
click at [514, 61] on span "Chickpea Plate" at bounding box center [506, 58] width 41 height 10
click at [428, 276] on div "(En): Broth (Ar): مرق (So): شلە (Ba): شلە Name En: Chickpea Plate Name Ar: طبق …" at bounding box center [584, 185] width 514 height 369
click at [300, 63] on icon "Open" at bounding box center [295, 61] width 11 height 11
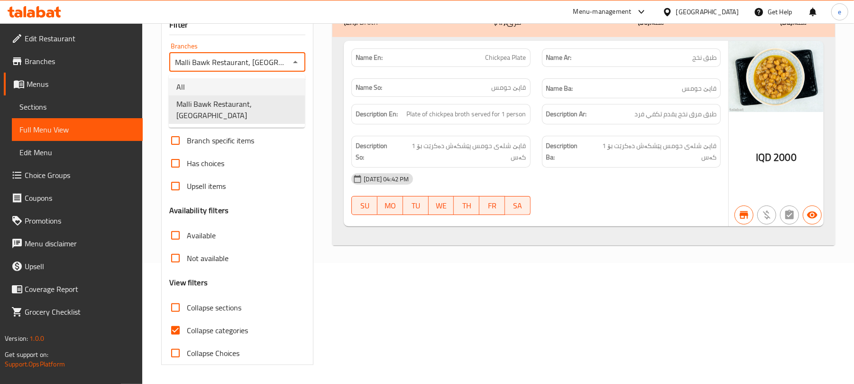
click at [236, 81] on li "All" at bounding box center [237, 86] width 136 height 17
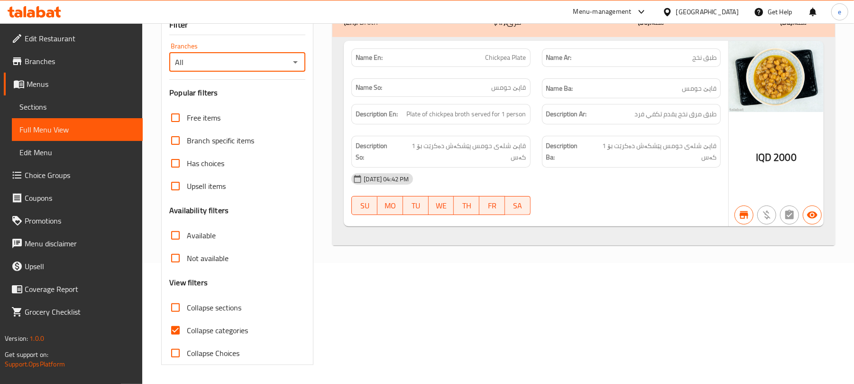
click at [302, 59] on div "All Branches" at bounding box center [237, 62] width 136 height 19
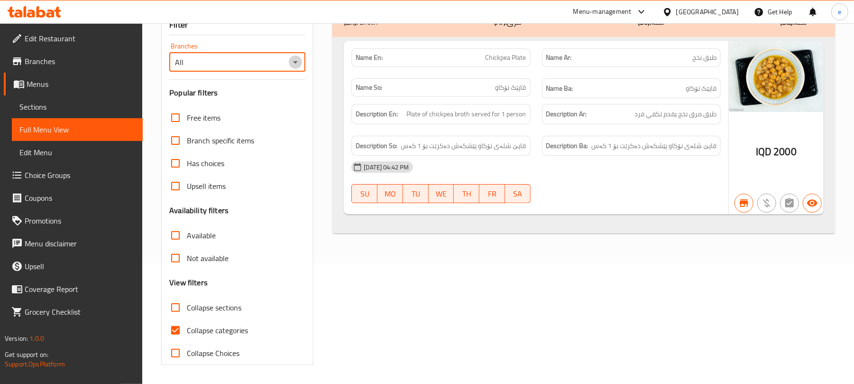
click at [294, 60] on icon "Open" at bounding box center [295, 61] width 11 height 11
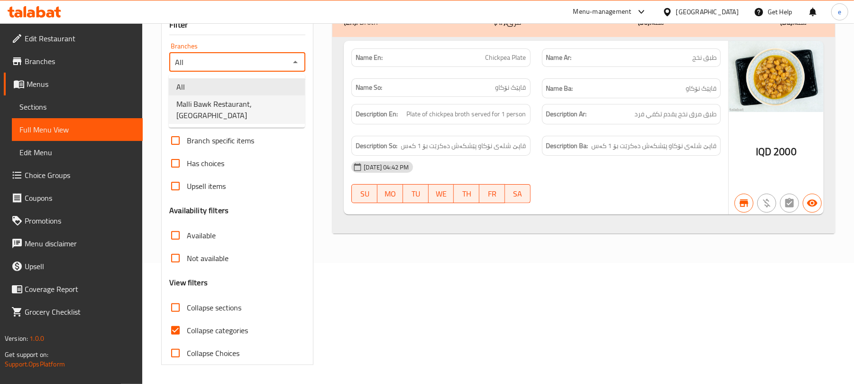
click at [266, 98] on span "Malli Bawk Restaurant, [GEOGRAPHIC_DATA]" at bounding box center [236, 109] width 121 height 23
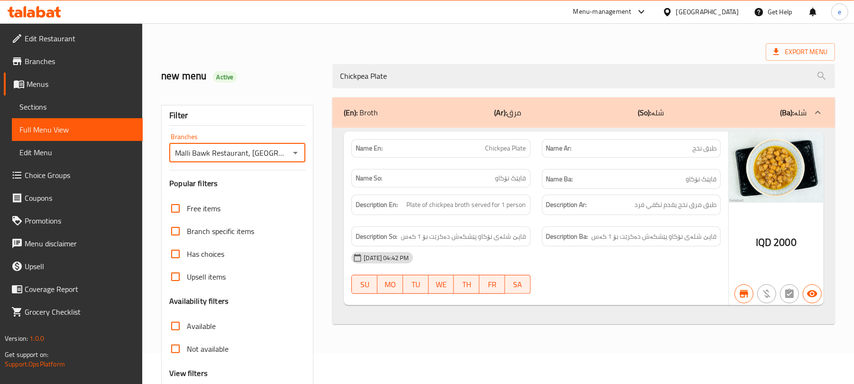
scroll to position [0, 0]
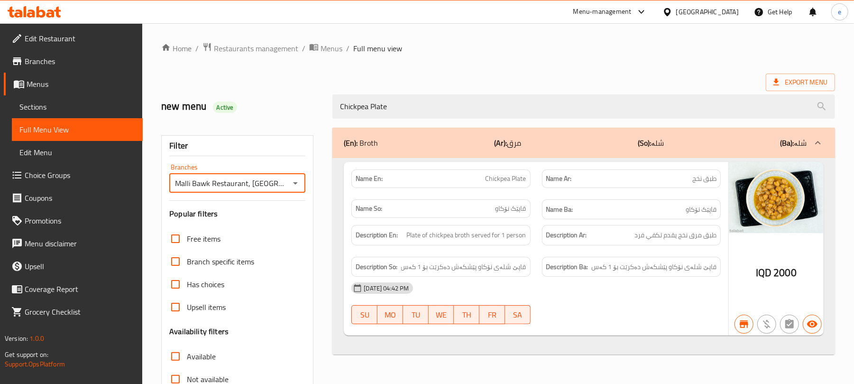
click at [300, 190] on div at bounding box center [295, 182] width 12 height 13
click at [291, 183] on icon "Open" at bounding box center [295, 182] width 11 height 11
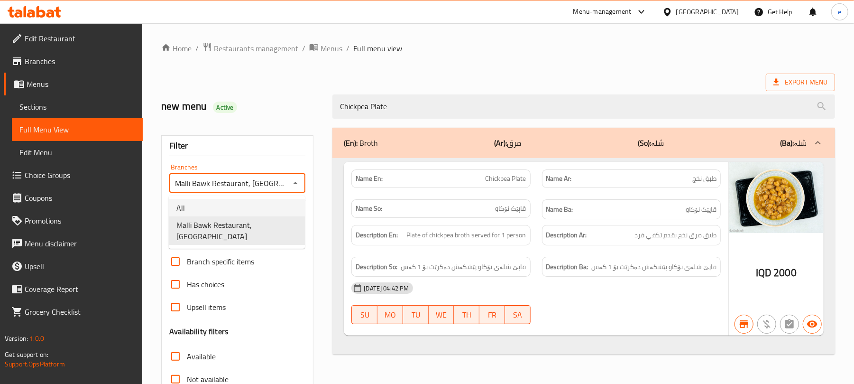
click at [266, 203] on li "All" at bounding box center [237, 207] width 136 height 17
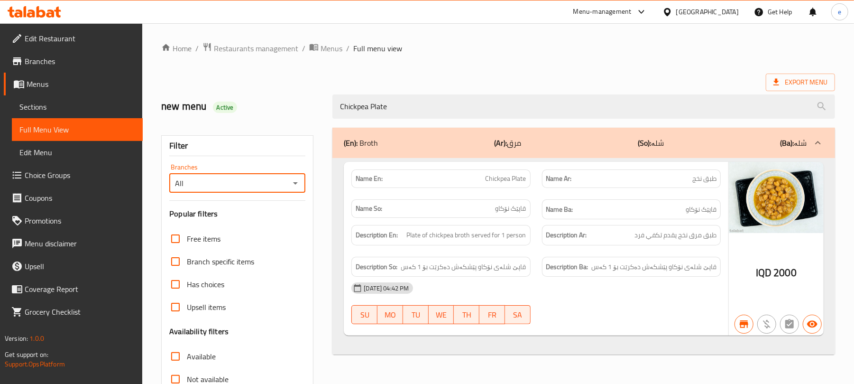
click at [296, 184] on icon "Open" at bounding box center [295, 182] width 11 height 11
click at [265, 220] on span "Malli Bawk Restaurant, [GEOGRAPHIC_DATA]" at bounding box center [236, 230] width 121 height 23
type input "Malli Bawk Restaurant, [GEOGRAPHIC_DATA]"
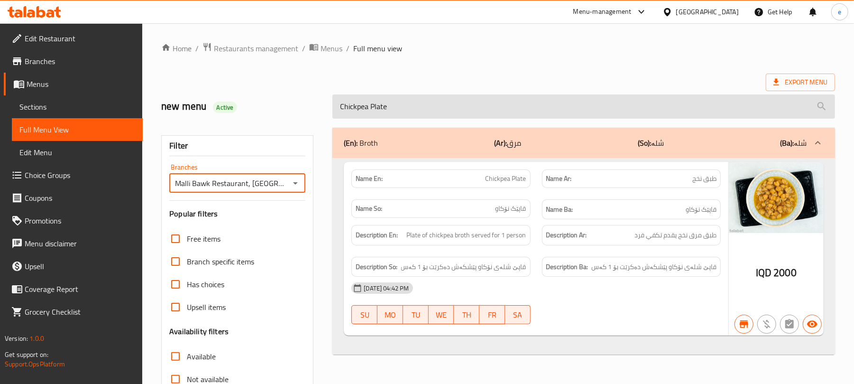
click at [414, 111] on input "Chickpea Plate" at bounding box center [583, 106] width 503 height 24
paste input "Extra Rice"
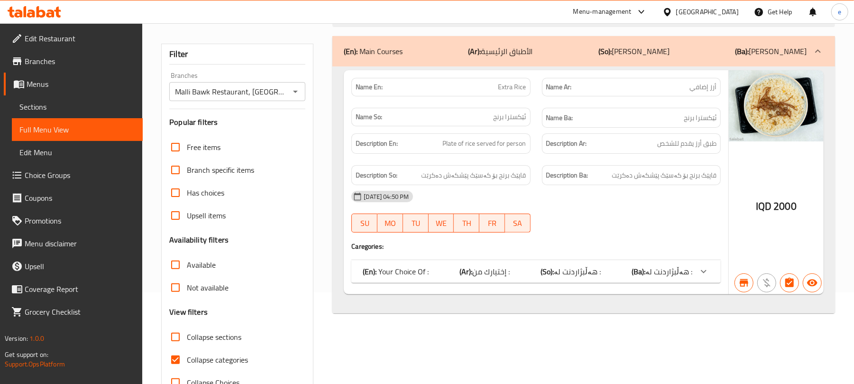
scroll to position [122, 0]
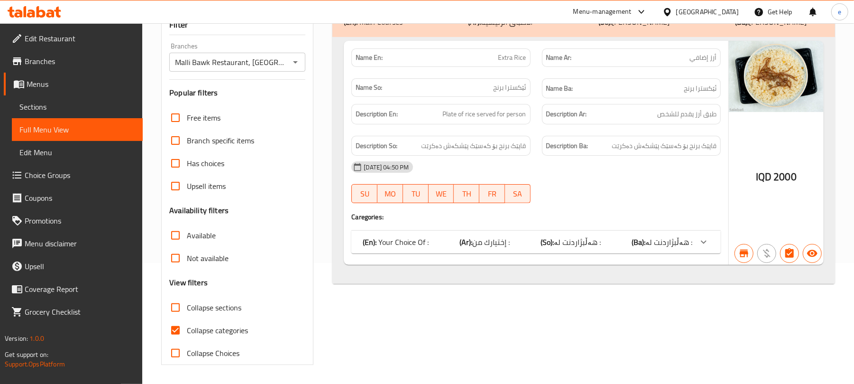
click at [642, 239] on b "(Ba):" at bounding box center [639, 242] width 14 height 14
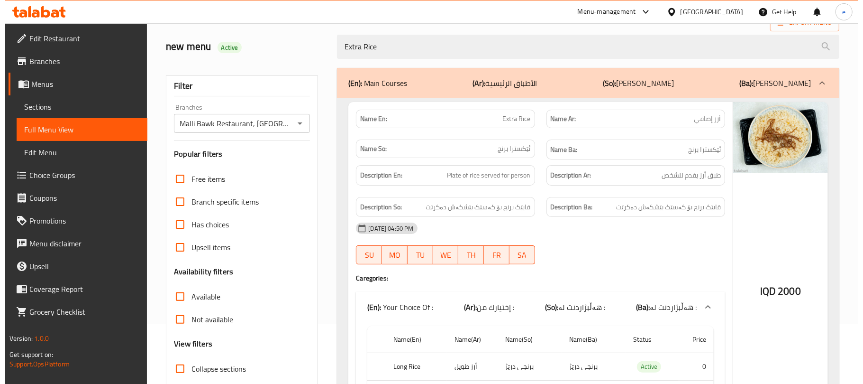
scroll to position [0, 0]
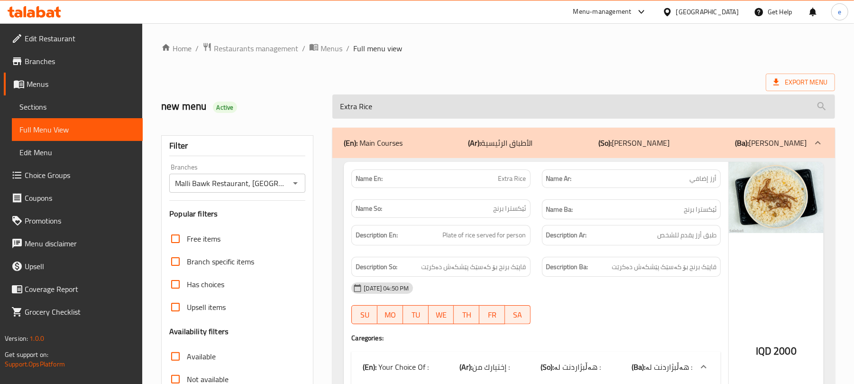
click at [418, 104] on input "Extra Rice" at bounding box center [583, 106] width 503 height 24
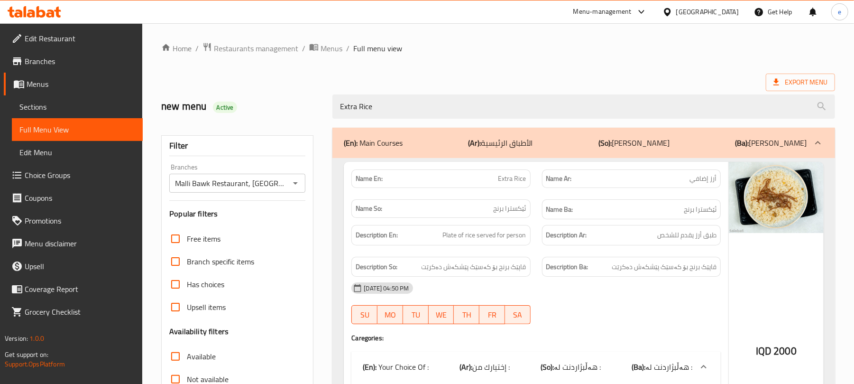
paste input "Meat Tashreeb"
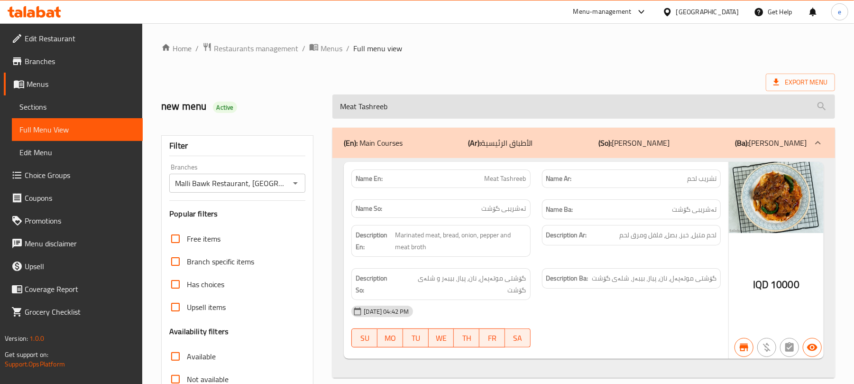
click at [386, 104] on input "Meat Tashreeb" at bounding box center [583, 106] width 503 height 24
paste input "Chickpea Plate"
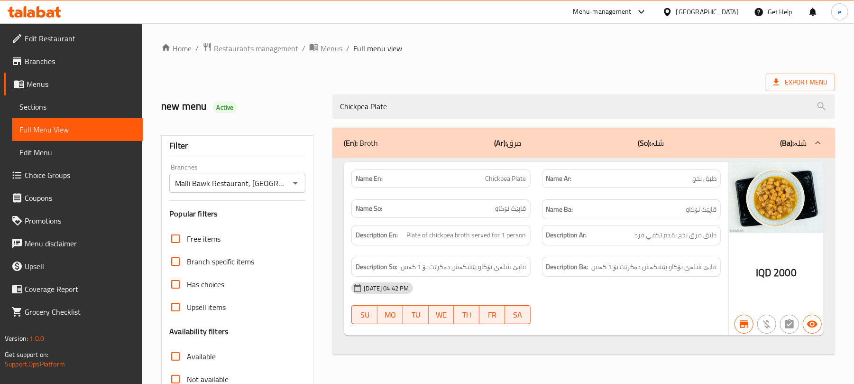
type input "Chickpea Plate"
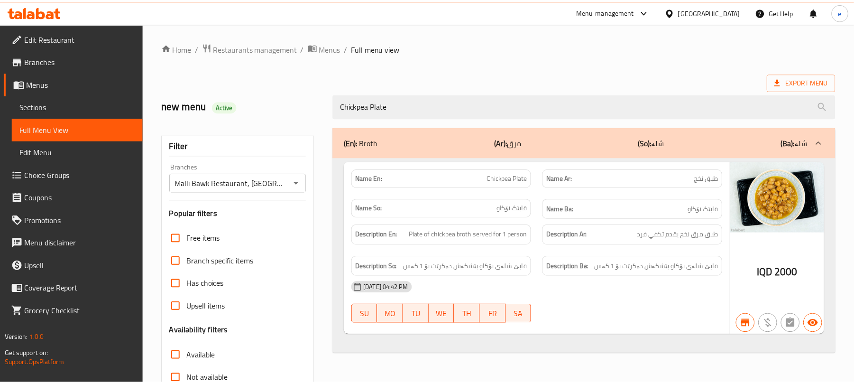
scroll to position [122, 0]
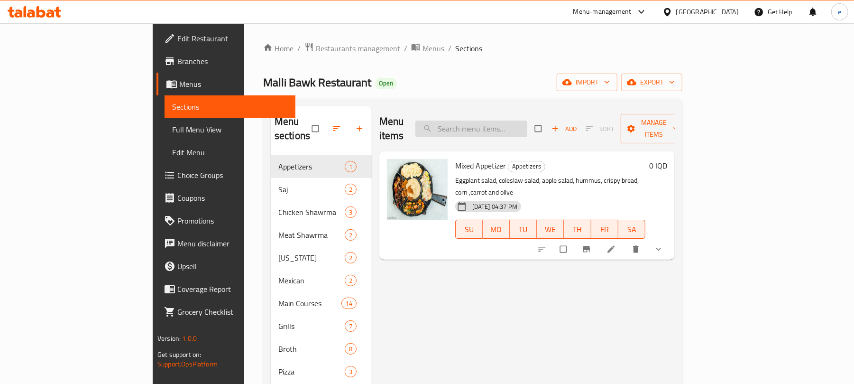
click at [516, 123] on input "search" at bounding box center [471, 128] width 112 height 17
paste input "Extra Rice"
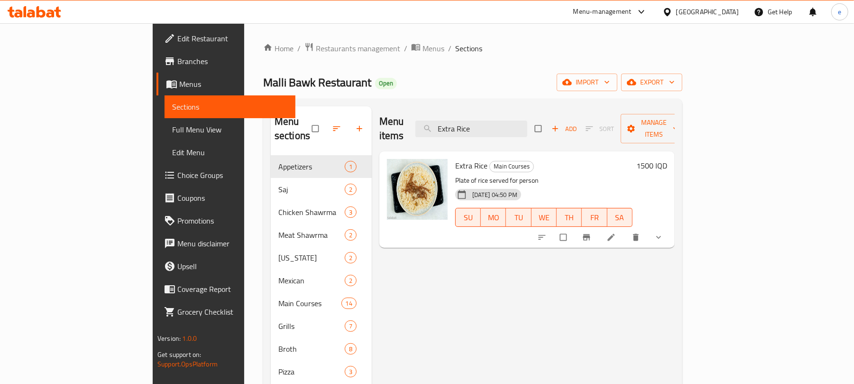
type input "Extra Rice"
click at [667, 160] on div "1500 IQD" at bounding box center [650, 199] width 35 height 81
click at [667, 159] on h6 "1500 IQD" at bounding box center [651, 165] width 31 height 13
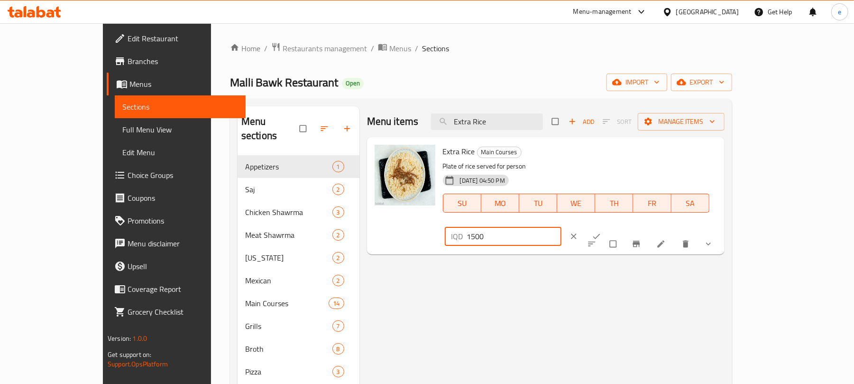
click at [562, 227] on input "1500" at bounding box center [514, 236] width 95 height 19
paste input "20"
type input "2000"
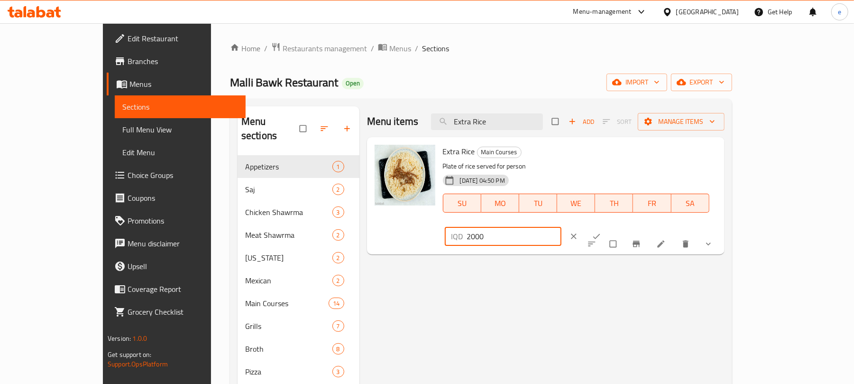
click at [601, 231] on icon "ok" at bounding box center [596, 235] width 9 height 9
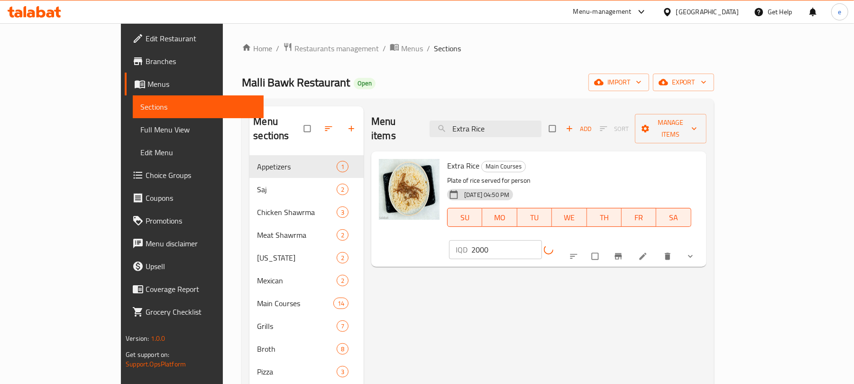
click at [657, 248] on li at bounding box center [644, 255] width 27 height 15
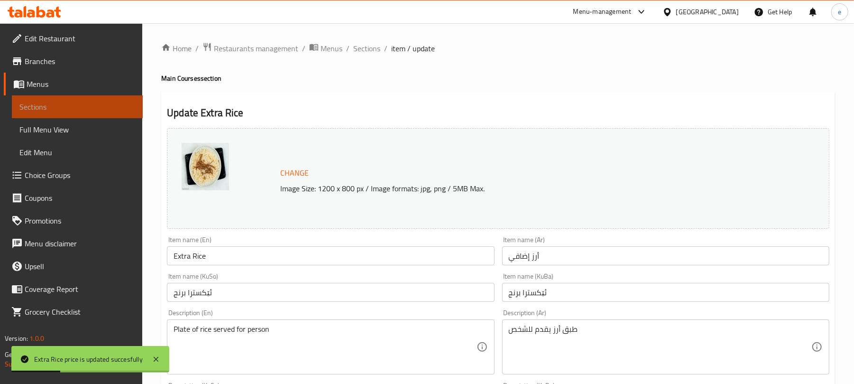
click at [74, 104] on span "Sections" at bounding box center [77, 106] width 116 height 11
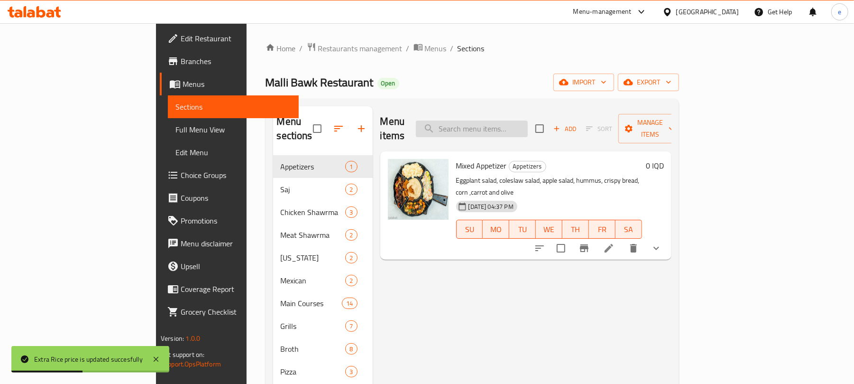
click at [528, 120] on input "search" at bounding box center [472, 128] width 112 height 17
paste input "Extra Rice"
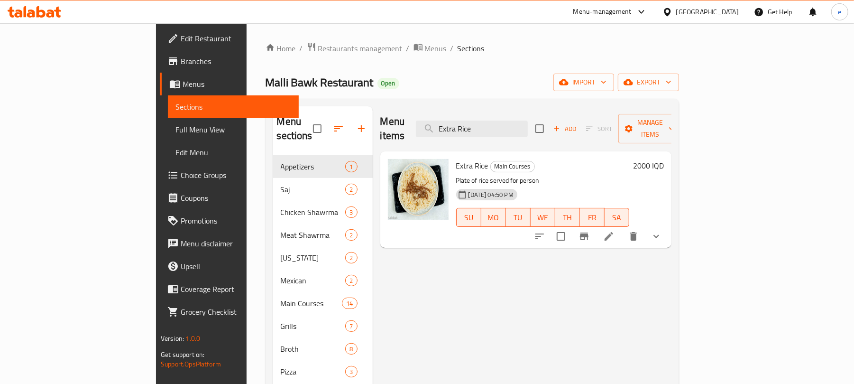
type input "Extra Rice"
click at [596, 225] on button "Branch-specific-item" at bounding box center [584, 236] width 23 height 23
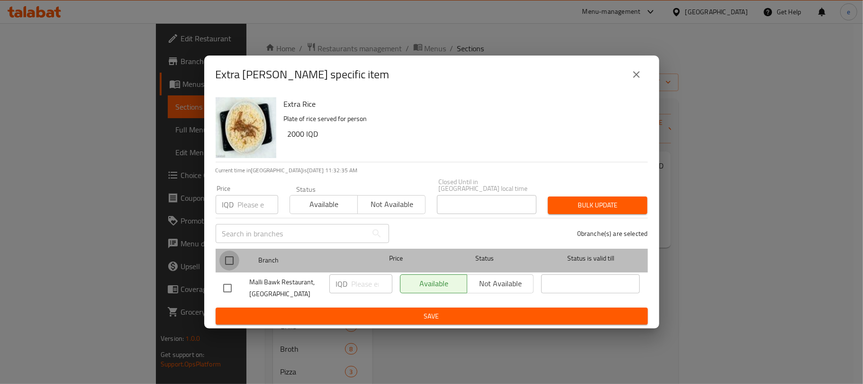
click at [228, 251] on input "checkbox" at bounding box center [230, 260] width 20 height 20
checkbox input "true"
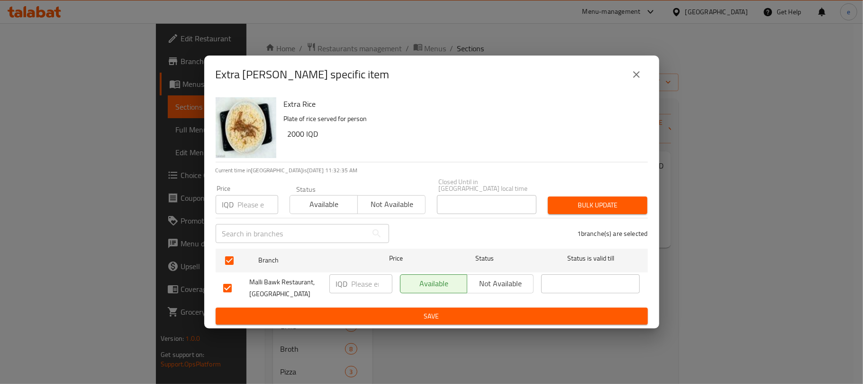
click at [365, 281] on input "number" at bounding box center [372, 283] width 41 height 19
paste input "2000"
type input "2000"
click at [426, 302] on div "Available Not available" at bounding box center [467, 287] width 142 height 35
click at [429, 307] on button "Save" at bounding box center [432, 316] width 432 height 18
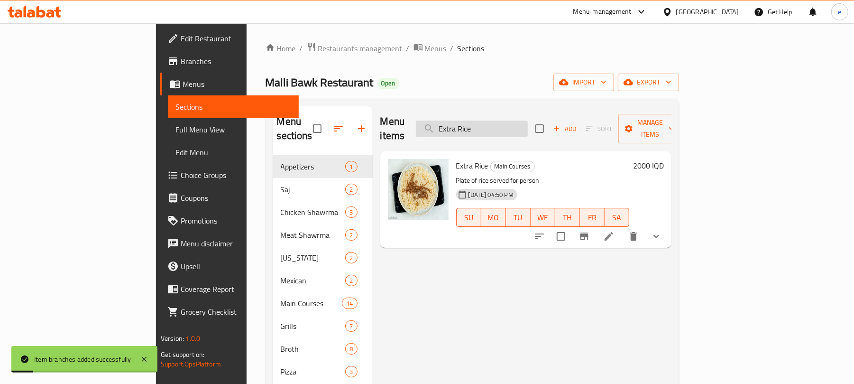
click at [528, 129] on input "Extra Rice" at bounding box center [472, 128] width 112 height 17
paste input "Meat Tashreeb"
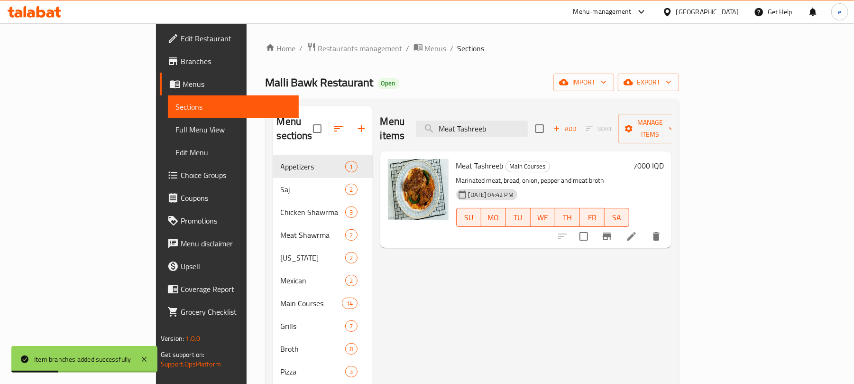
type input "Meat Tashreeb"
click at [664, 159] on h6 "7000 IQD" at bounding box center [648, 165] width 31 height 13
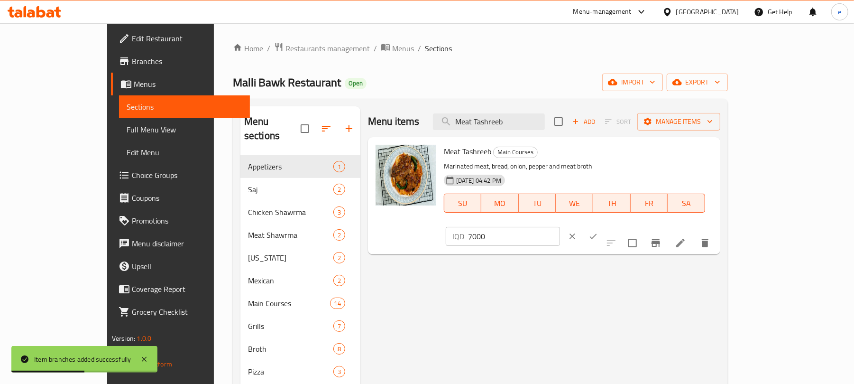
click at [560, 227] on input "7000" at bounding box center [514, 236] width 92 height 19
paste input "10"
type input "10000"
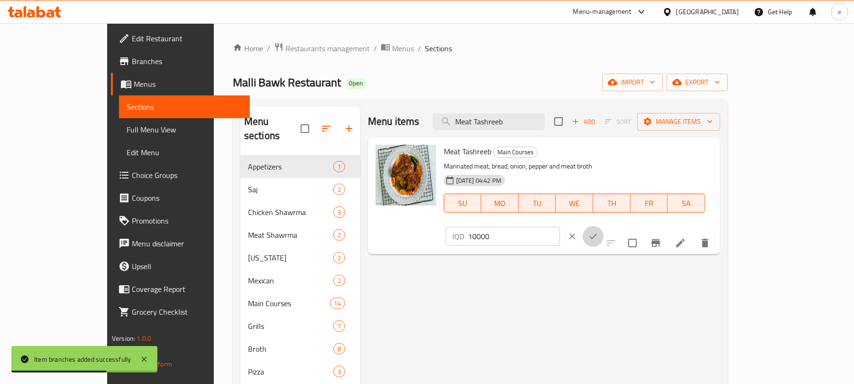
click at [604, 226] on button "ok" at bounding box center [593, 236] width 21 height 21
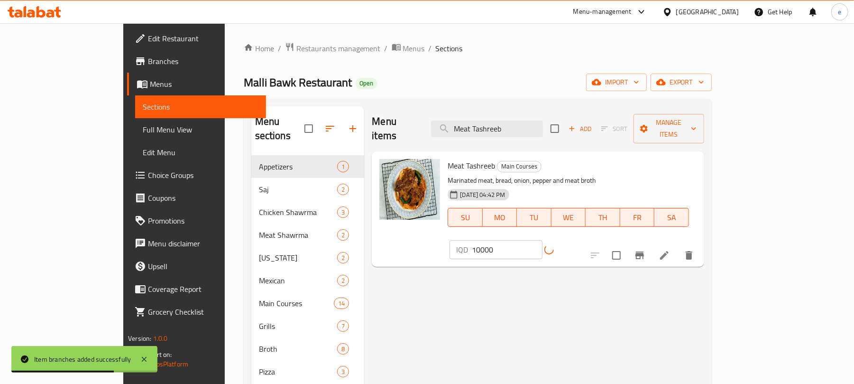
click at [651, 244] on button "Branch-specific-item" at bounding box center [639, 255] width 23 height 23
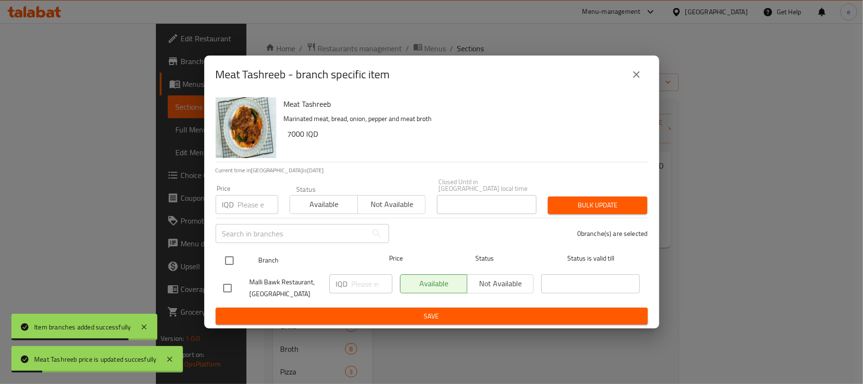
click at [242, 255] on div at bounding box center [238, 261] width 36 height 28
click at [222, 250] on input "checkbox" at bounding box center [230, 260] width 20 height 20
checkbox input "true"
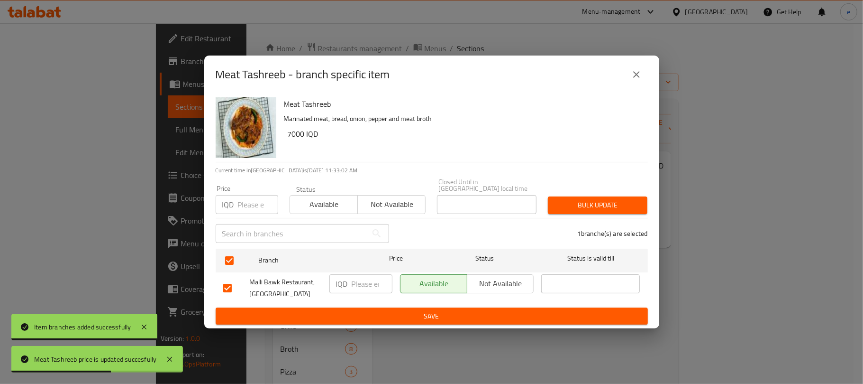
click at [359, 284] on input "number" at bounding box center [372, 283] width 41 height 19
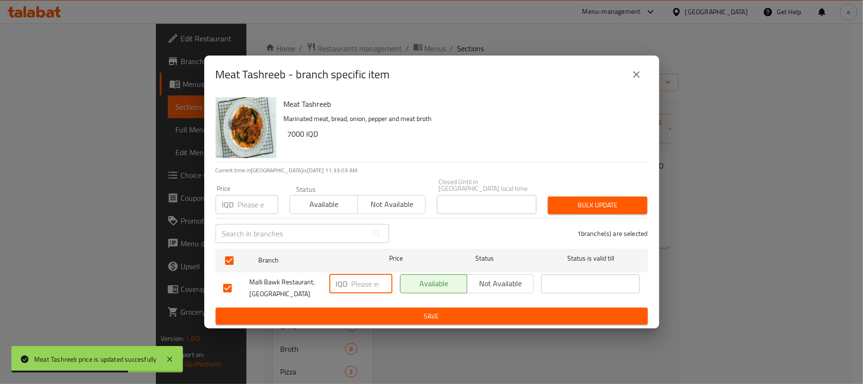
paste input "10000"
type input "10000"
click at [386, 326] on div "Meat Tashreeb - branch specific item Meat Tashreeb Marinated meat, bread, onion…" at bounding box center [431, 192] width 863 height 384
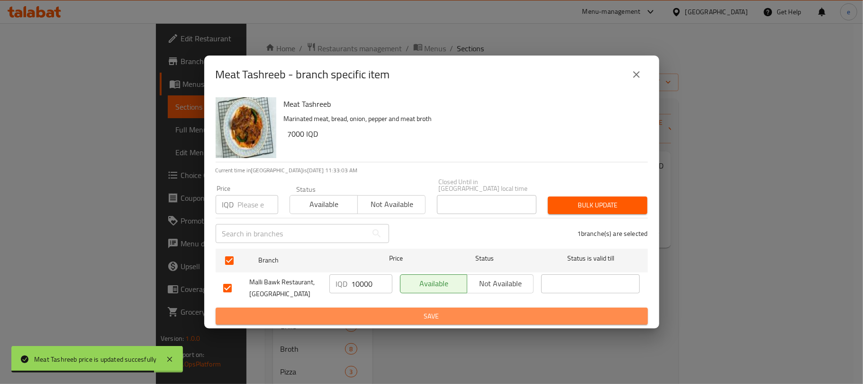
click at [387, 317] on span "Save" at bounding box center [431, 316] width 417 height 12
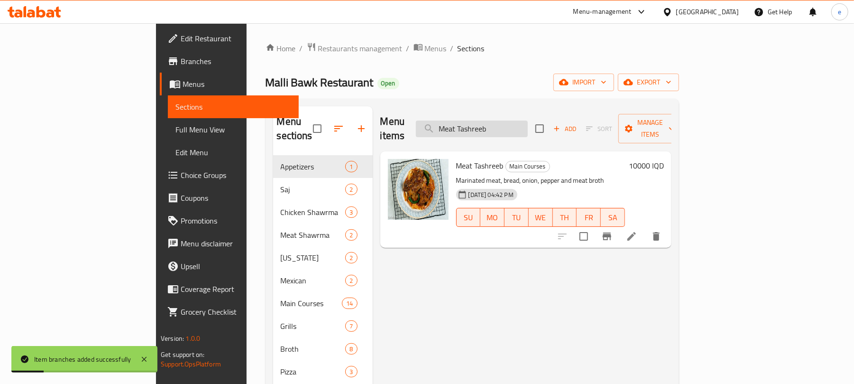
click at [528, 120] on input "Meat Tashreeb" at bounding box center [472, 128] width 112 height 17
paste input "Chickpea Plate"
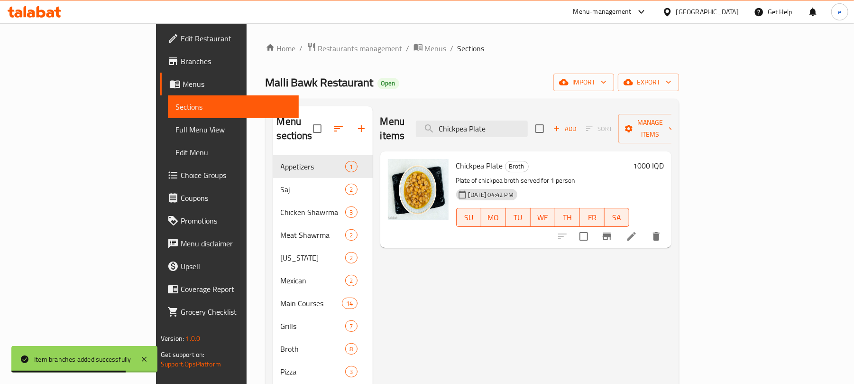
type input "Chickpea Plate"
click at [664, 159] on h6 "1000 IQD" at bounding box center [648, 165] width 31 height 13
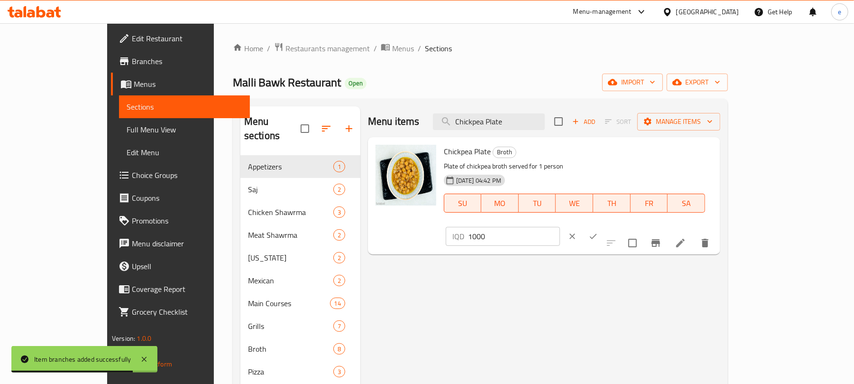
click at [560, 227] on input "1000" at bounding box center [514, 236] width 92 height 19
paste input "2"
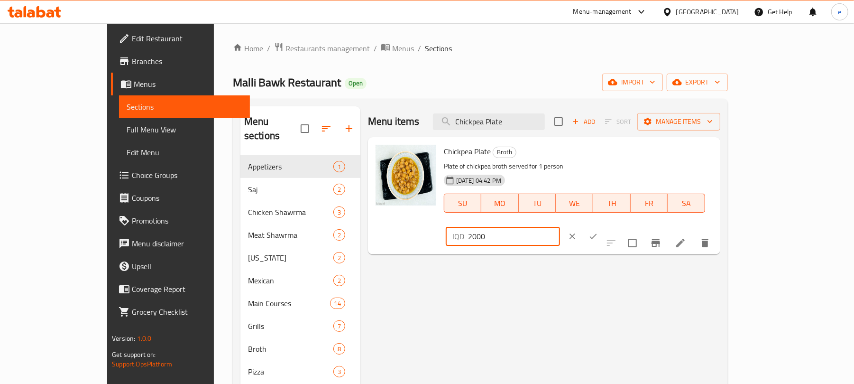
type input "2000"
click at [598, 231] on icon "ok" at bounding box center [592, 235] width 9 height 9
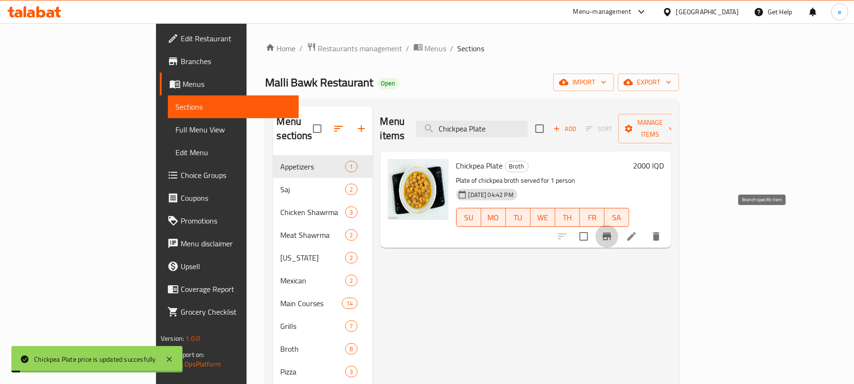
click at [611, 232] on icon "Branch-specific-item" at bounding box center [607, 236] width 9 height 8
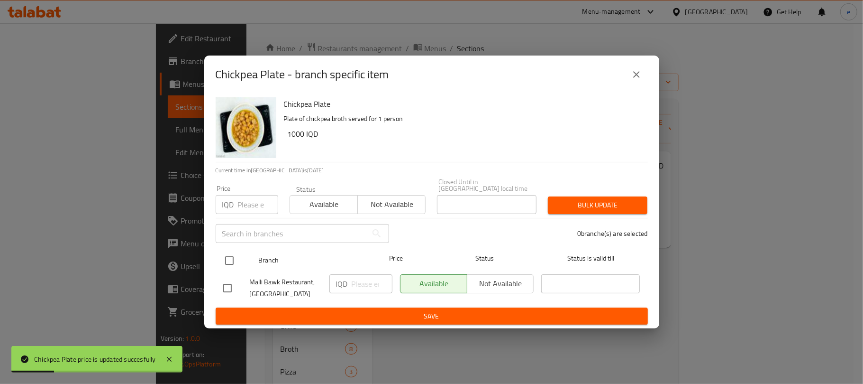
click at [224, 253] on input "checkbox" at bounding box center [230, 260] width 20 height 20
checkbox input "true"
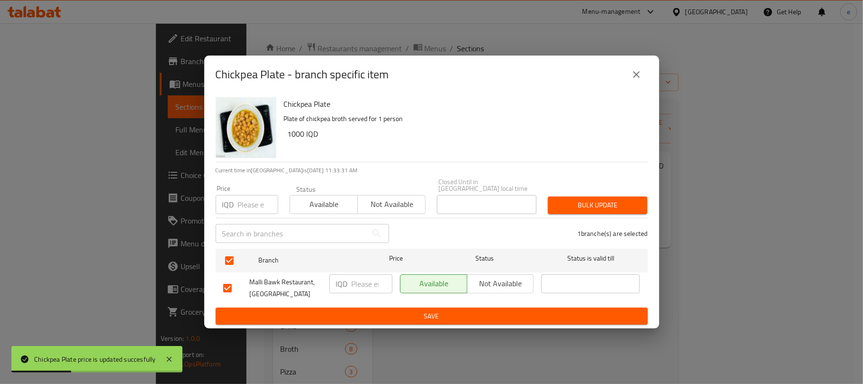
click at [370, 279] on input "number" at bounding box center [372, 283] width 41 height 19
paste input "2000"
type input "2000"
click at [373, 311] on span "Save" at bounding box center [431, 316] width 417 height 12
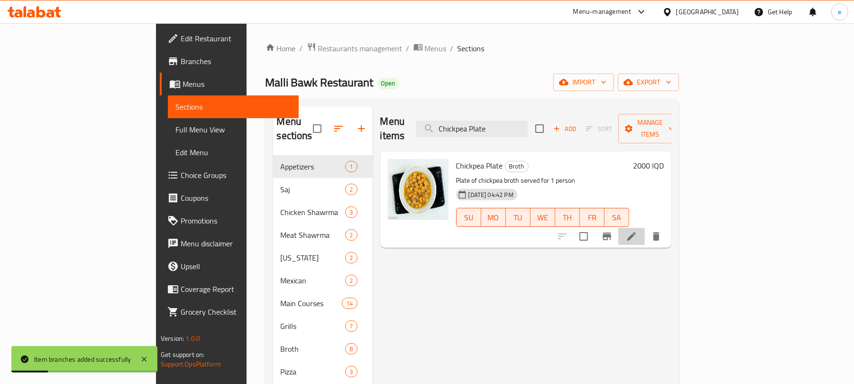
click at [636, 232] on icon at bounding box center [631, 236] width 9 height 9
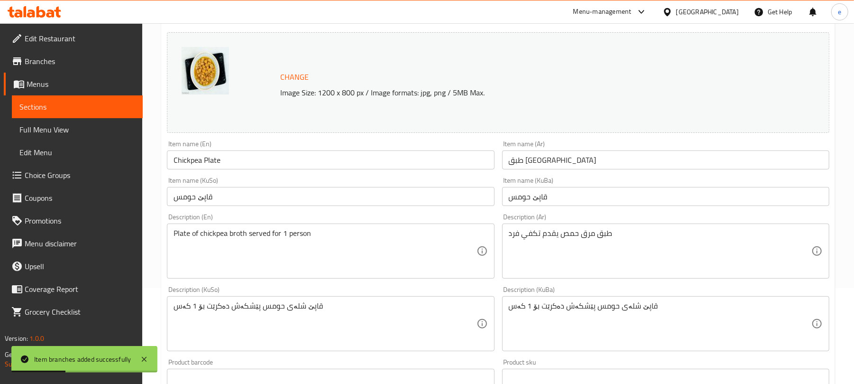
scroll to position [126, 0]
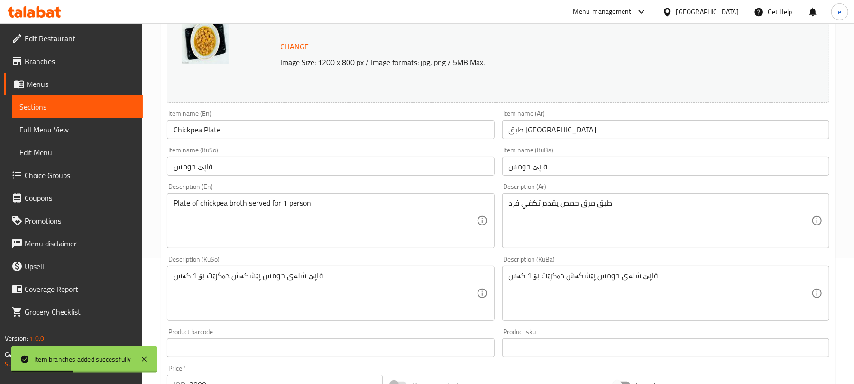
click at [219, 171] on input "قاپێ حومس" at bounding box center [330, 165] width 327 height 19
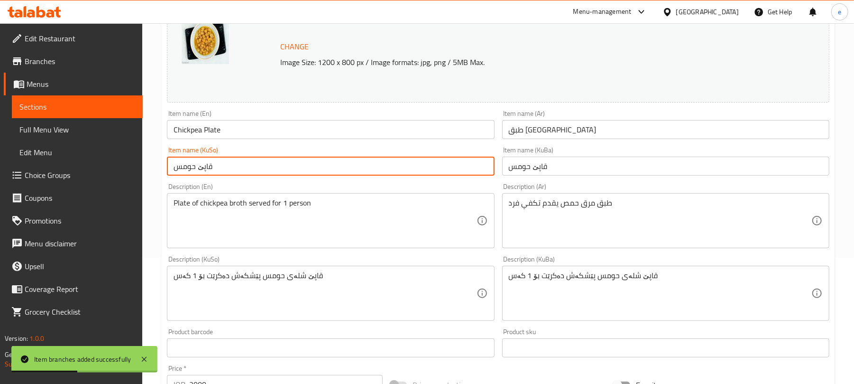
click at [219, 171] on input "قاپێ حومس" at bounding box center [330, 165] width 327 height 19
paste input "ک نۆکاو"
type input "قاپێک نۆکاو"
click at [523, 162] on input "قاپێ حومس" at bounding box center [665, 165] width 327 height 19
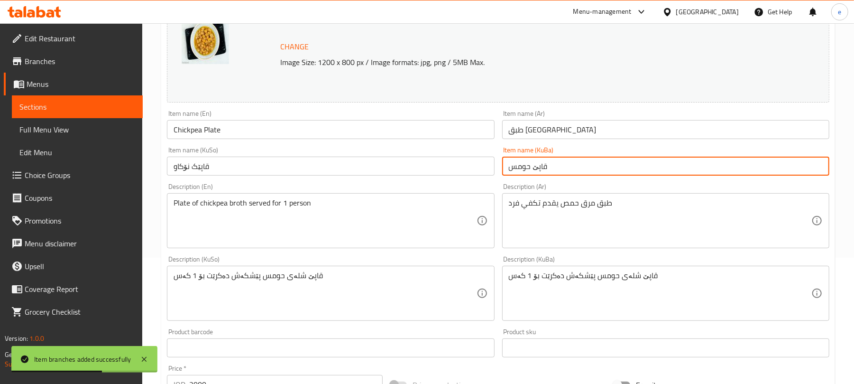
click at [523, 162] on input "قاپێ حومس" at bounding box center [665, 165] width 327 height 19
paste input "ک نۆکاو"
type input "قاپێک نۆکاو"
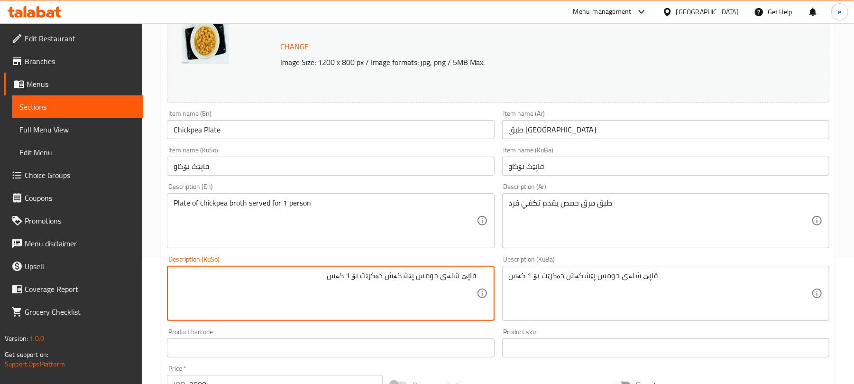
click at [177, 129] on input "Chickpea Plate" at bounding box center [330, 129] width 327 height 19
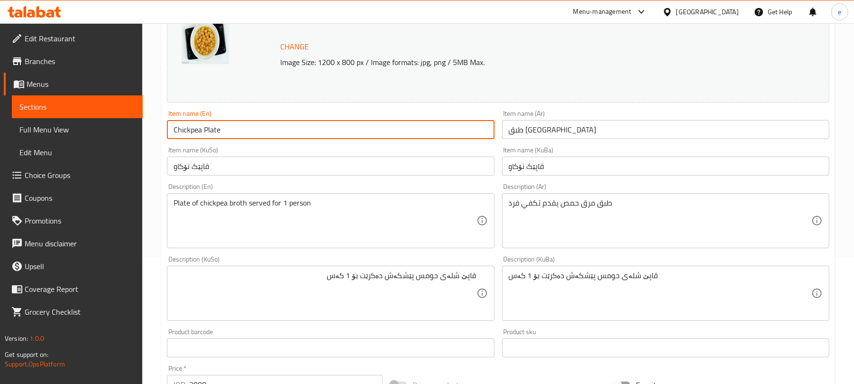
click at [177, 129] on input "Chickpea Plate" at bounding box center [330, 129] width 327 height 19
click at [517, 129] on input "طبق حمص" at bounding box center [665, 129] width 327 height 19
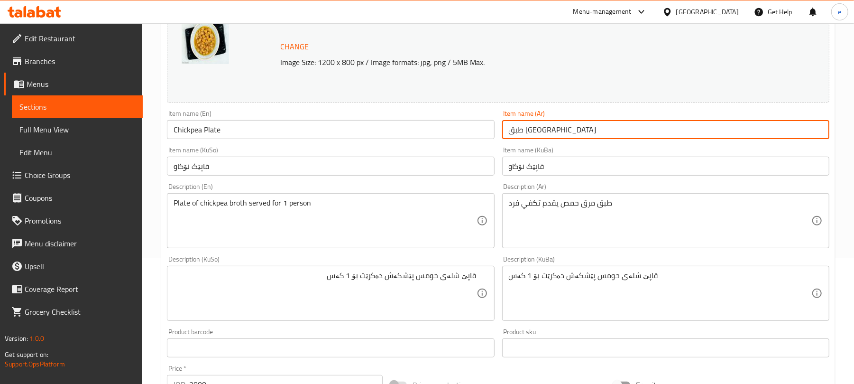
click at [517, 129] on input "طبق حمص" at bounding box center [665, 129] width 327 height 19
paste input "نخج"
type input "طبق نخج"
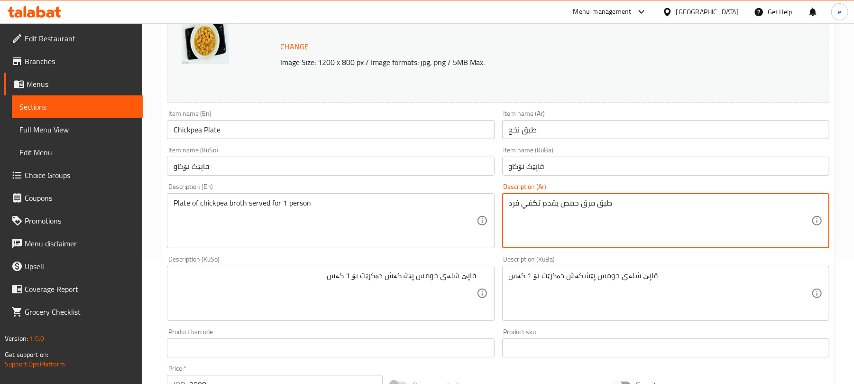
click at [568, 203] on textarea "طبق مرق حمص يقدم تكفي فرد" at bounding box center [660, 220] width 303 height 45
paste textarea "نخج"
type textarea "طبق مرق نخج يقدم تكفي فرد"
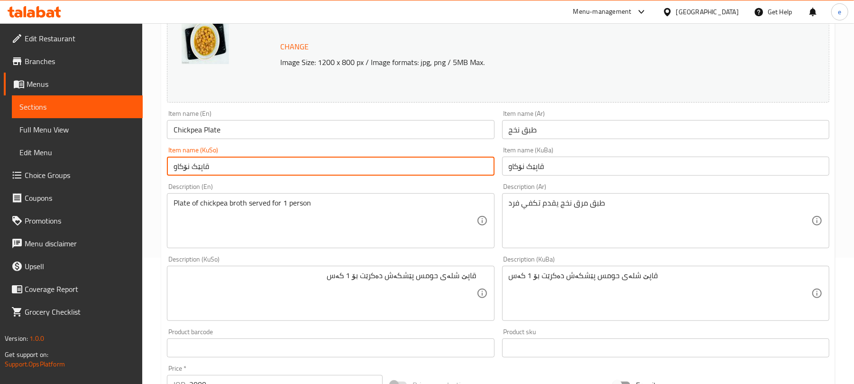
click at [248, 174] on input "قاپێک نۆکاو" at bounding box center [330, 165] width 327 height 19
paste input "حومس"
type input "قاپێ حومس"
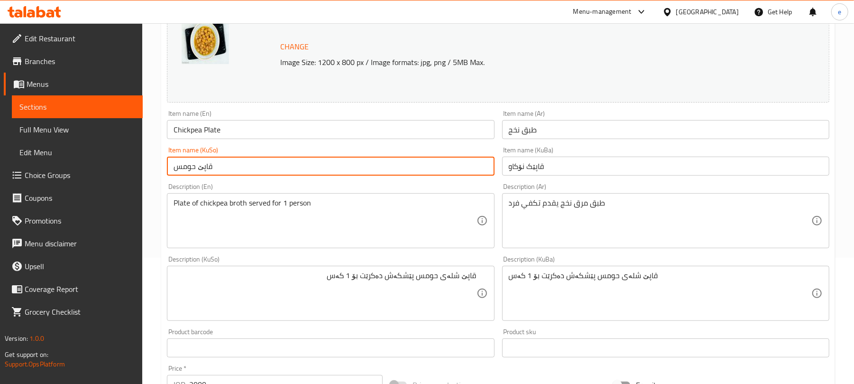
click at [519, 166] on input "قاپێک نۆکاو" at bounding box center [665, 165] width 327 height 19
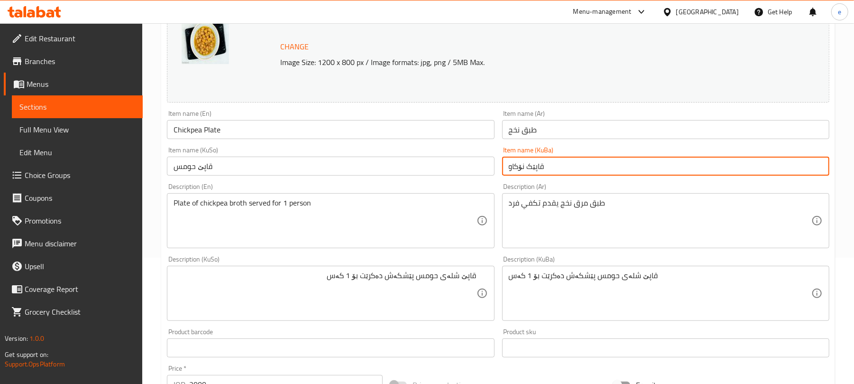
click at [519, 166] on input "قاپێک نۆکاو" at bounding box center [665, 165] width 327 height 19
paste input "حومس"
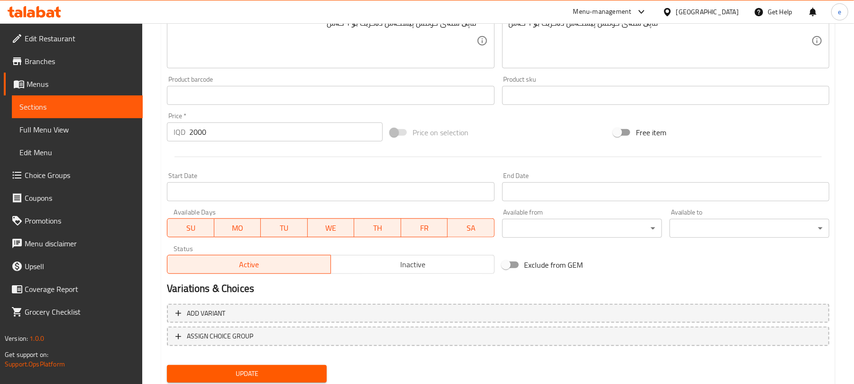
scroll to position [379, 0]
type input "قاپێ حومس"
click at [275, 371] on span "Update" at bounding box center [246, 373] width 145 height 12
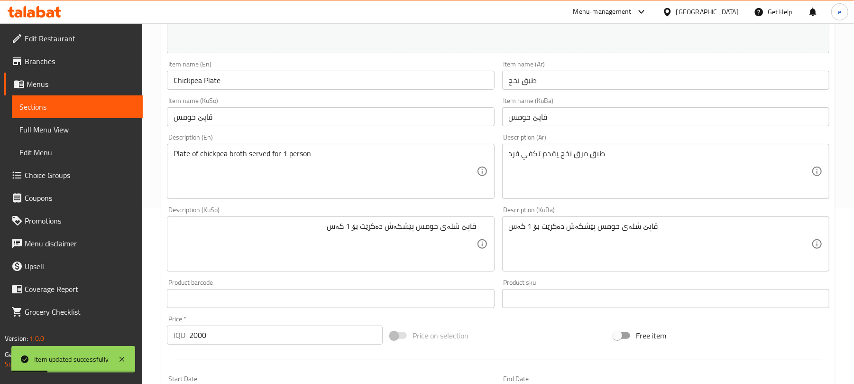
scroll to position [126, 0]
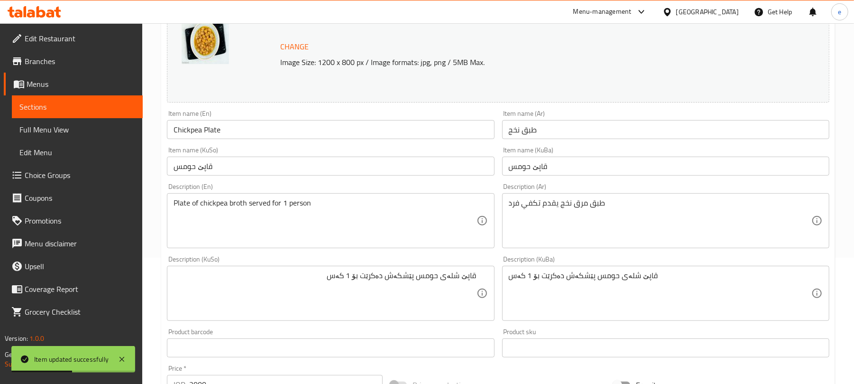
click at [255, 173] on input "قاپێ حومس" at bounding box center [330, 165] width 327 height 19
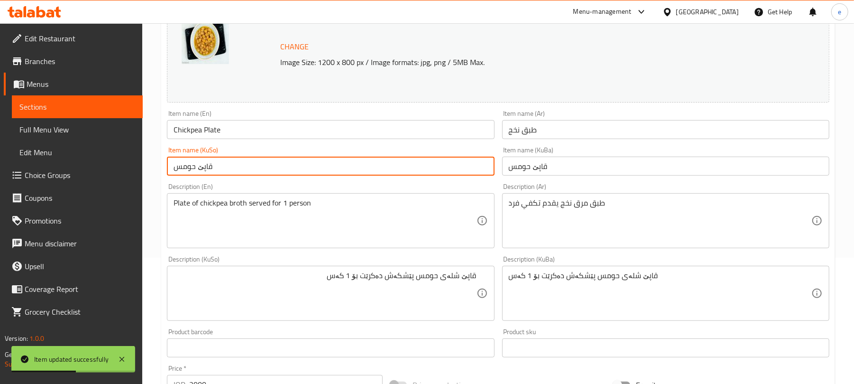
click at [255, 173] on input "قاپێ حومس" at bounding box center [330, 165] width 327 height 19
paste input "ک نۆکاو"
type input "قاپێک نۆکاو"
click at [532, 174] on input "قاپێ حومس" at bounding box center [665, 165] width 327 height 19
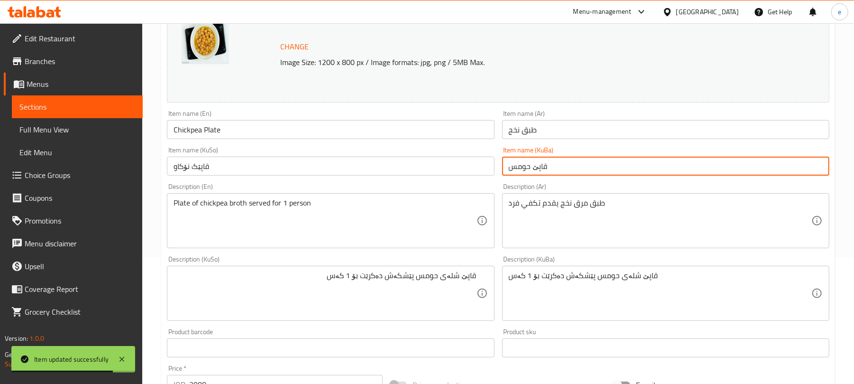
click at [532, 174] on input "قاپێ حومس" at bounding box center [665, 165] width 327 height 19
paste input "ک نۆکاو"
type input "قاپێک نۆکاو"
click at [184, 167] on input "قاپێک نۆکاو" at bounding box center [330, 165] width 327 height 19
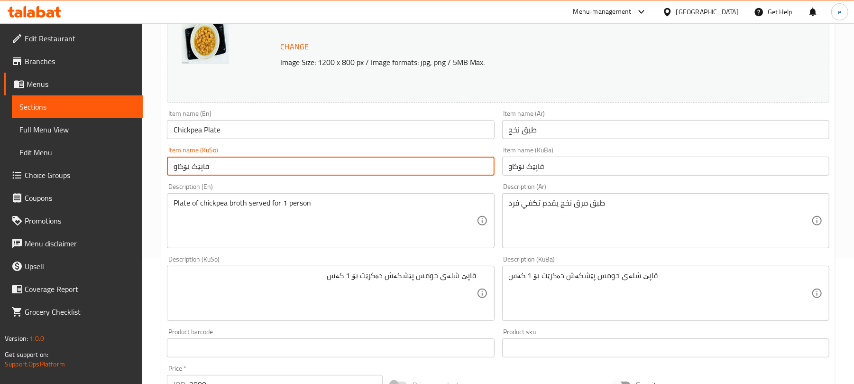
click at [184, 167] on input "قاپێک نۆکاو" at bounding box center [330, 165] width 327 height 19
click at [432, 278] on textarea "قاپێ شلەی حومس پێشکەش دەکرێت بۆ 1 کەس" at bounding box center [325, 293] width 303 height 45
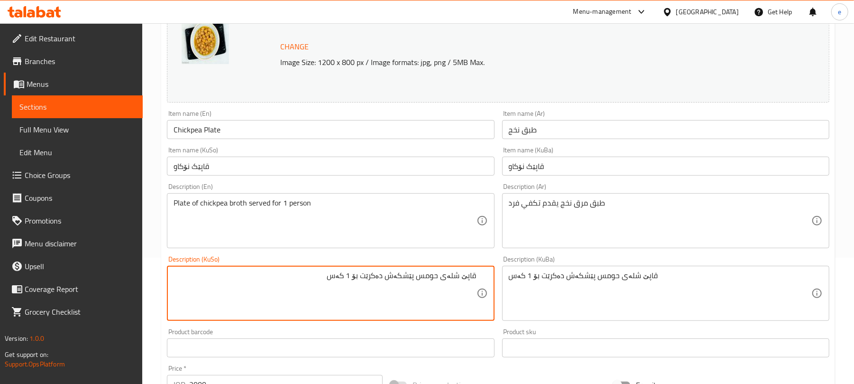
paste textarea "نۆکاو"
click at [448, 296] on textarea "قاپێ شلەی نۆکاو پێشکەش دەکرێت بۆ 1 کەس" at bounding box center [325, 293] width 303 height 45
type textarea "قاپێ شلەی نۆکاو پێشکەش دەکرێت بۆ 1 کەس"
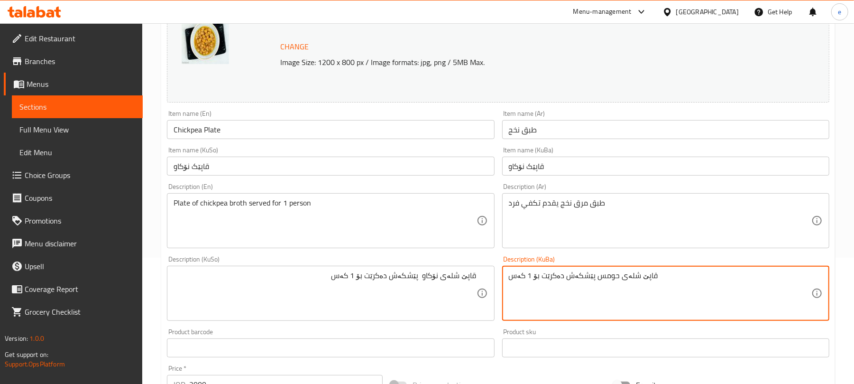
click at [573, 290] on textarea "قاپێ شلەی حومس پێشکەش دەکرێت بۆ 1 کەس" at bounding box center [660, 293] width 303 height 45
paste textarea "نۆکاو"
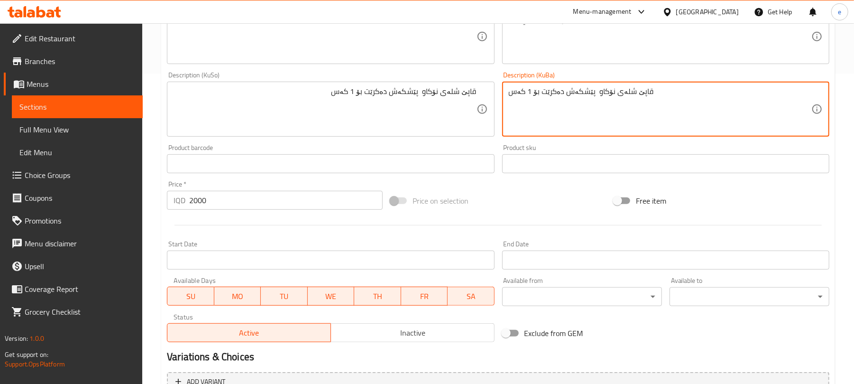
scroll to position [379, 0]
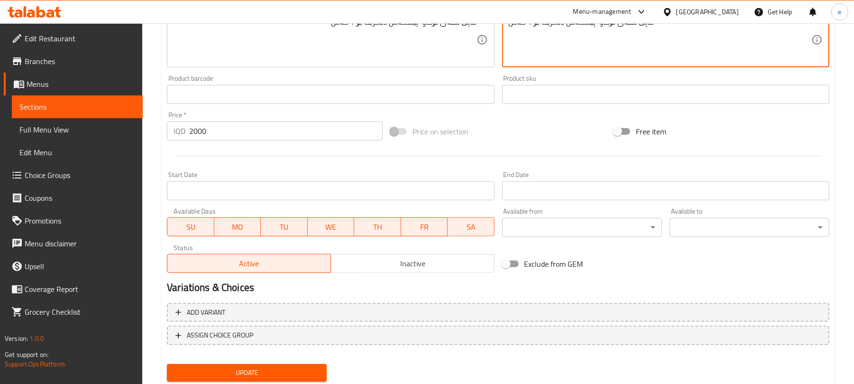
type textarea "قاپێ شلەی نۆکاو پێشکەش دەکرێت بۆ 1 کەس"
click at [302, 371] on span "Update" at bounding box center [246, 373] width 145 height 12
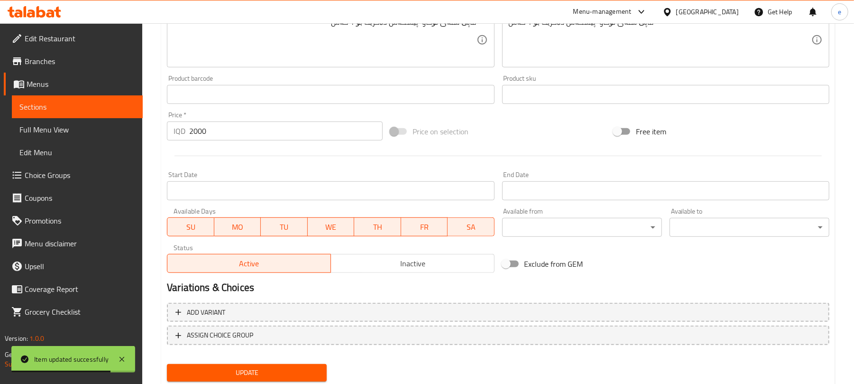
click at [51, 12] on icon at bounding box center [35, 11] width 54 height 11
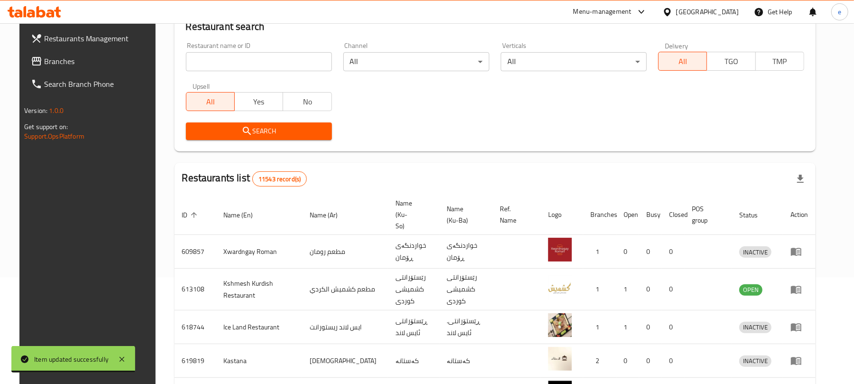
scroll to position [107, 0]
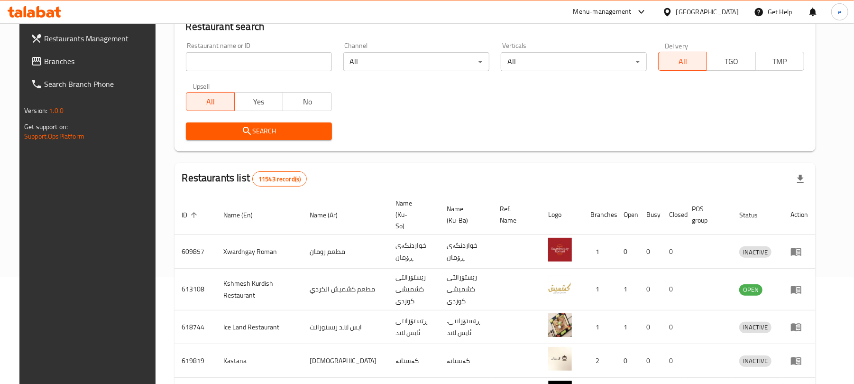
click at [268, 67] on input "search" at bounding box center [259, 61] width 146 height 19
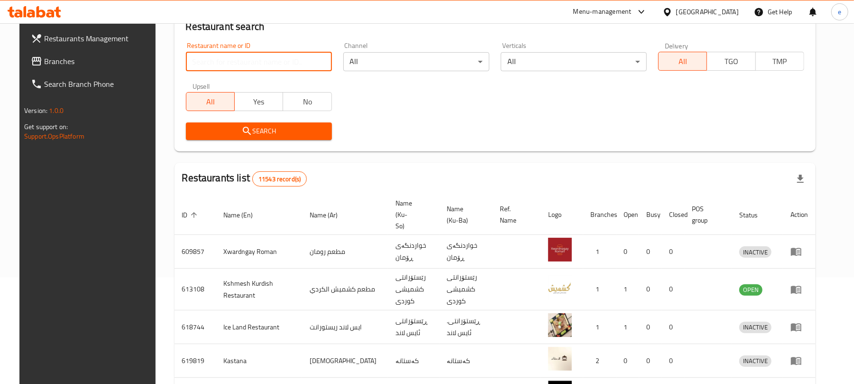
paste input "705627"
type input "705627"
click button "Search" at bounding box center [259, 131] width 146 height 18
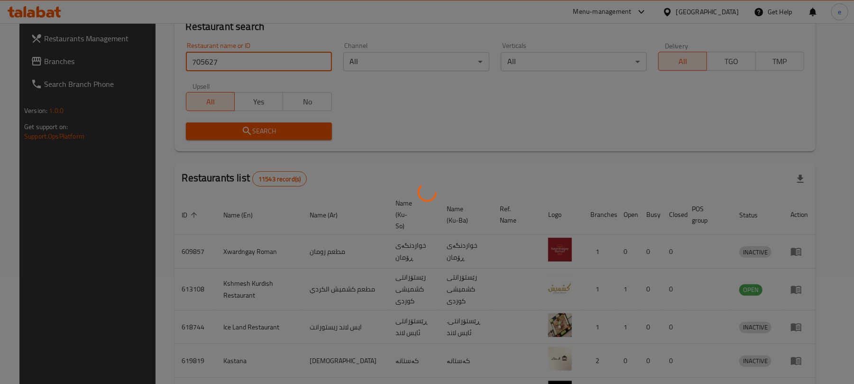
scroll to position [21, 0]
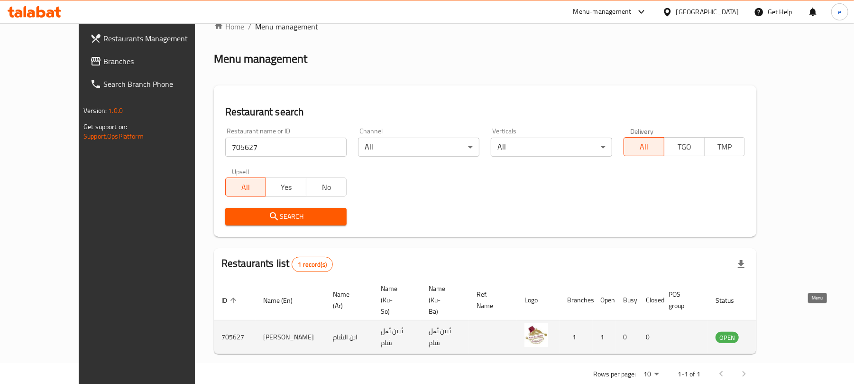
click at [777, 331] on icon "enhanced table" at bounding box center [770, 336] width 11 height 11
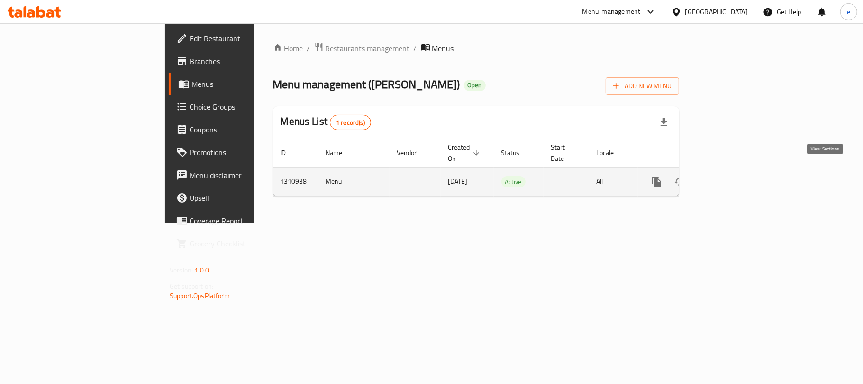
click at [731, 176] on icon "enhanced table" at bounding box center [725, 181] width 11 height 11
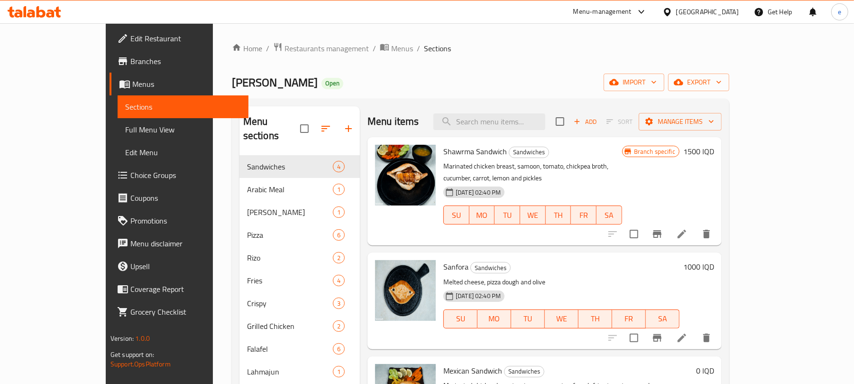
click at [125, 128] on span "Full Menu View" at bounding box center [183, 129] width 116 height 11
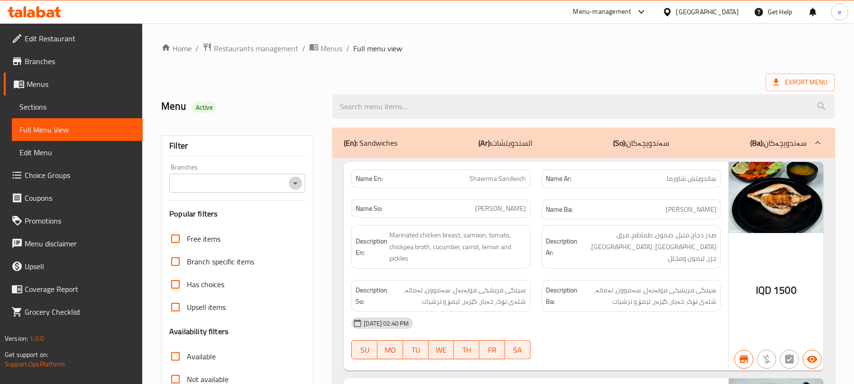
click at [300, 183] on icon "Open" at bounding box center [295, 182] width 11 height 11
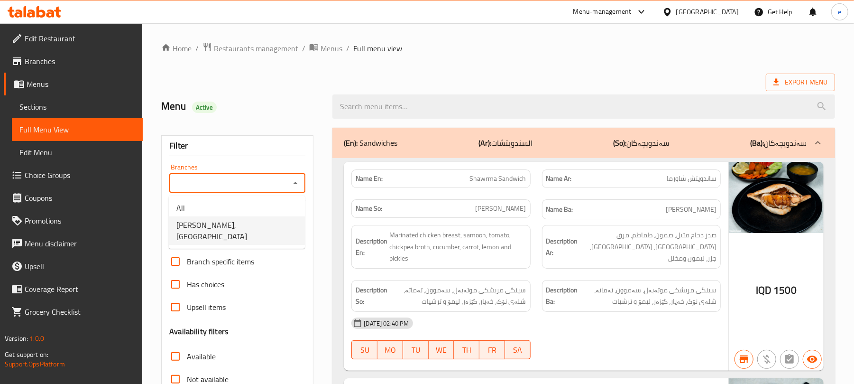
click at [232, 226] on span "[PERSON_NAME], [GEOGRAPHIC_DATA]" at bounding box center [236, 230] width 121 height 23
type input "[PERSON_NAME], [GEOGRAPHIC_DATA]"
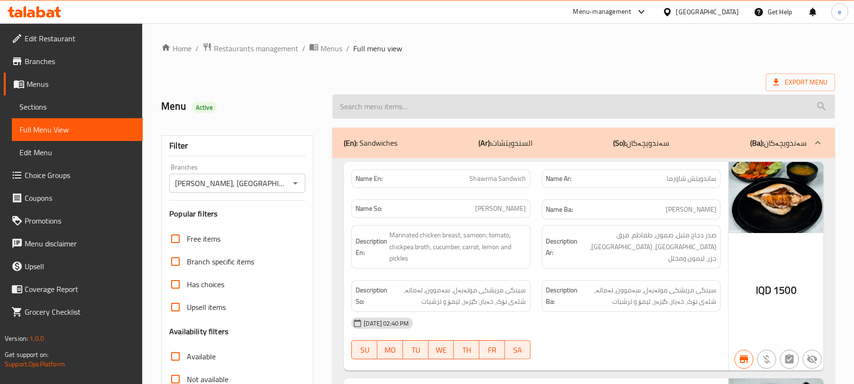
click at [407, 101] on input "search" at bounding box center [583, 106] width 503 height 24
paste input "Shawarma Sandwich"
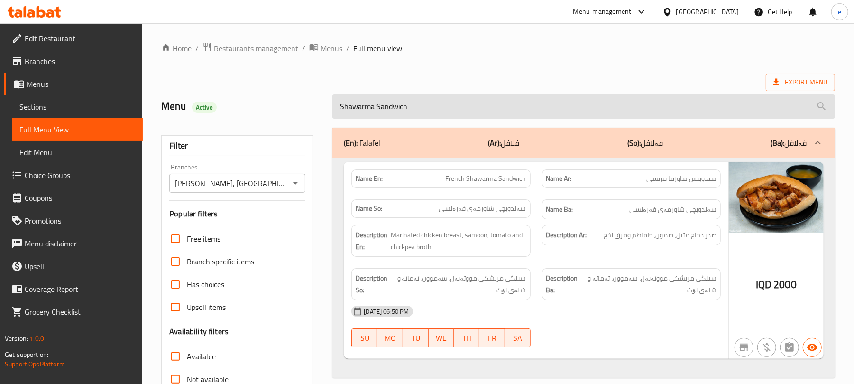
click at [407, 105] on input "Shawarma Sandwich" at bounding box center [583, 106] width 503 height 24
paste input "aj Sandwich"
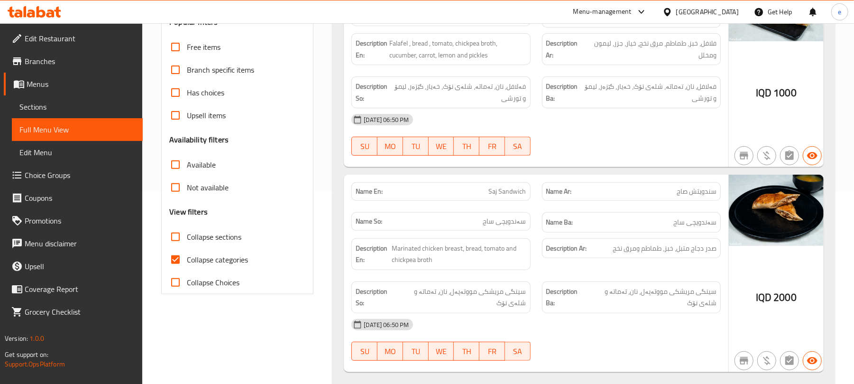
scroll to position [220, 0]
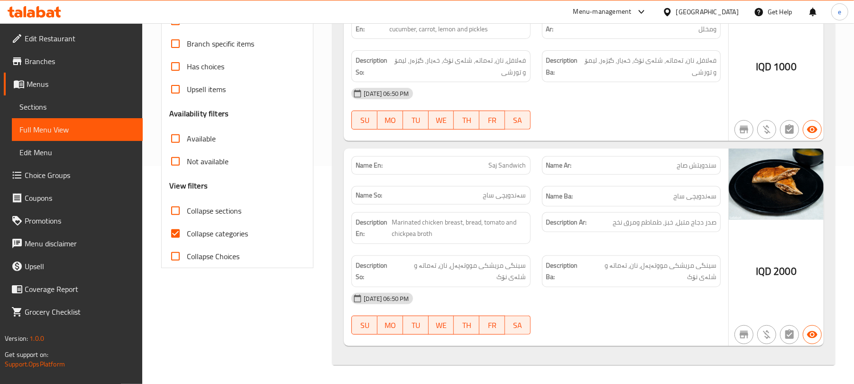
click at [523, 166] on span "Saj Sandwich" at bounding box center [507, 165] width 37 height 10
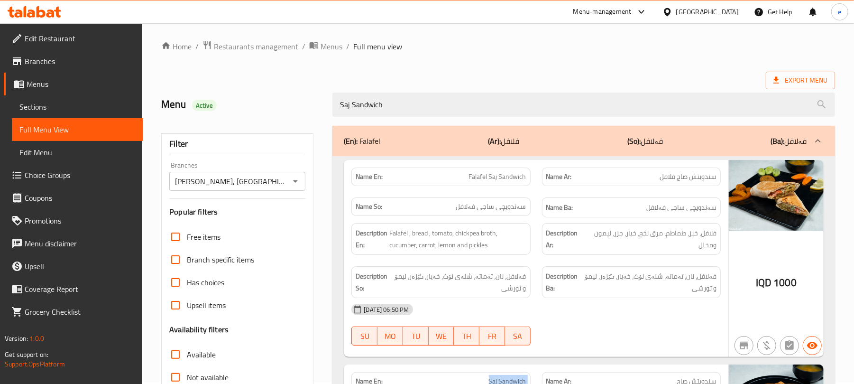
scroll to position [0, 0]
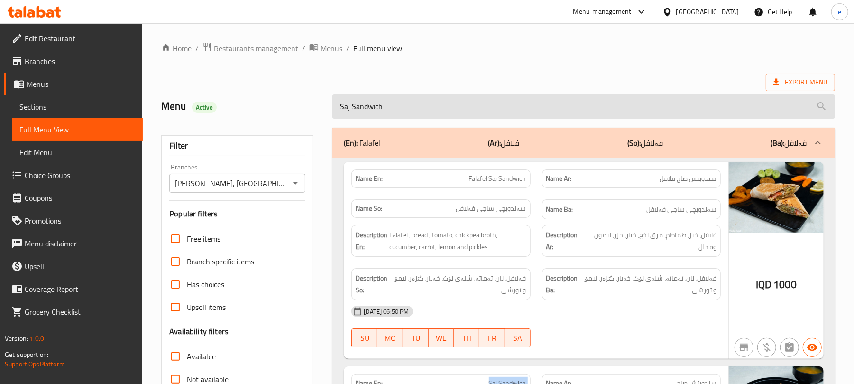
click at [407, 116] on input "Saj Sandwich" at bounding box center [583, 106] width 503 height 24
paste input "Adi"
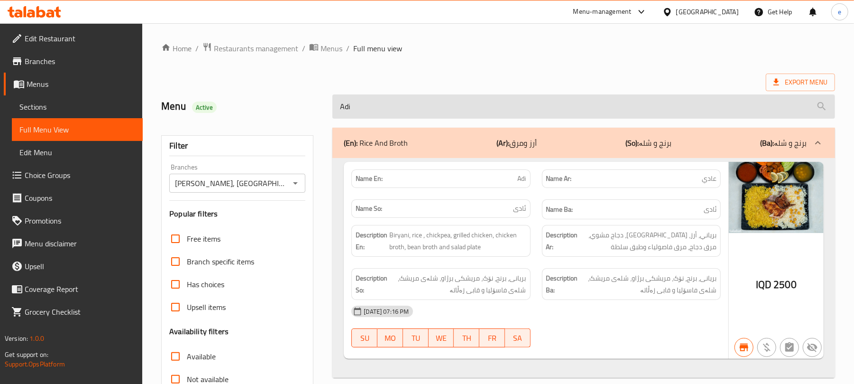
click at [395, 113] on input "Adi" at bounding box center [583, 106] width 503 height 24
paste input "Chicken Gus and Rice"
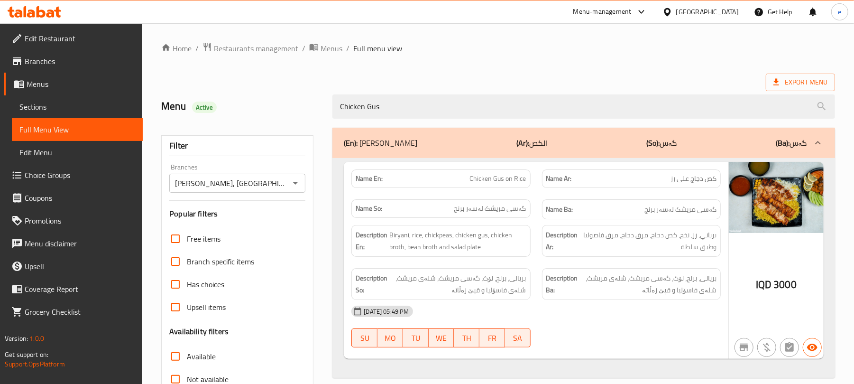
click at [494, 179] on span "Chicken Gus on Rice" at bounding box center [498, 179] width 56 height 10
copy span "Chicken Gus on Rice"
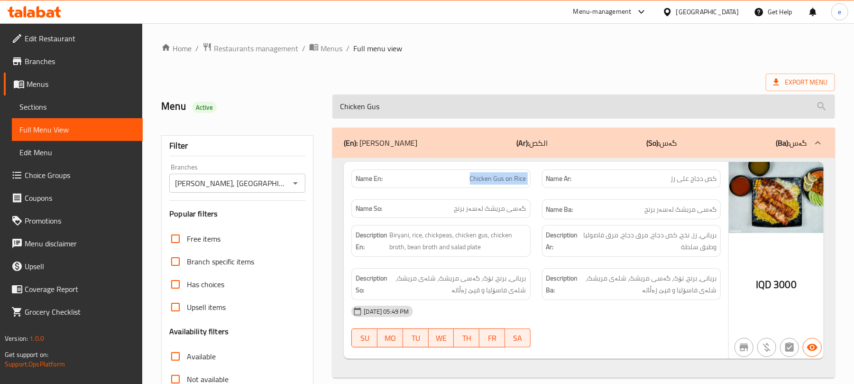
click at [408, 105] on input "Chicken Gus" at bounding box center [583, 106] width 503 height 24
paste input "Saj Sandwich"
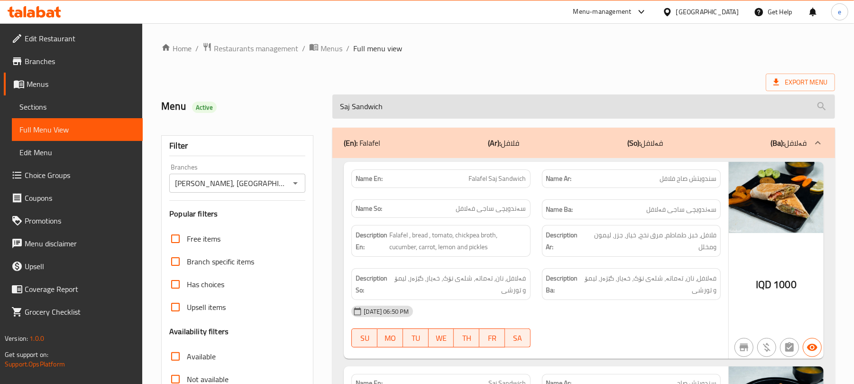
click at [459, 106] on input "Saj Sandwich" at bounding box center [583, 106] width 503 height 24
paste input "Adi"
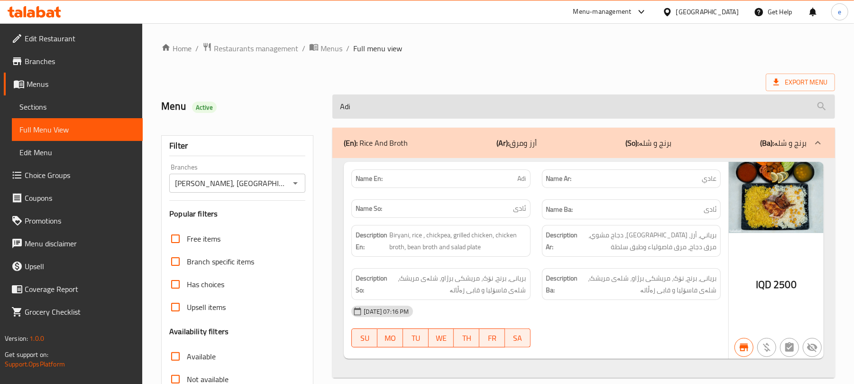
click at [390, 118] on input "Adi" at bounding box center [583, 106] width 503 height 24
paste input "Chicken Gus and Rice"
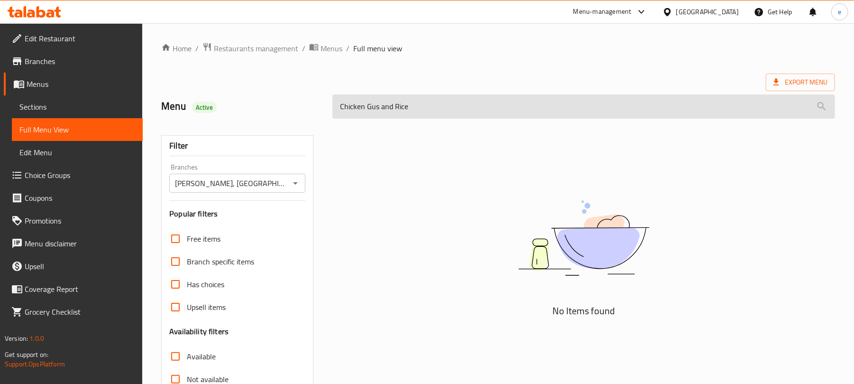
click at [396, 109] on input "Chicken Gus and Rice" at bounding box center [583, 106] width 503 height 24
click at [405, 108] on input "Chicken [PERSON_NAME]" at bounding box center [583, 106] width 503 height 24
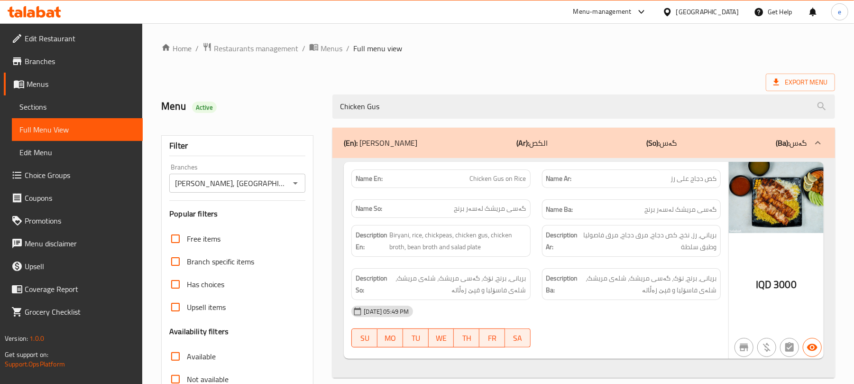
type input "Chicken Gus"
drag, startPoint x: 384, startPoint y: 106, endPoint x: 285, endPoint y: 106, distance: 98.2
click at [285, 106] on div "Menu Active Chicken Gus" at bounding box center [498, 106] width 685 height 42
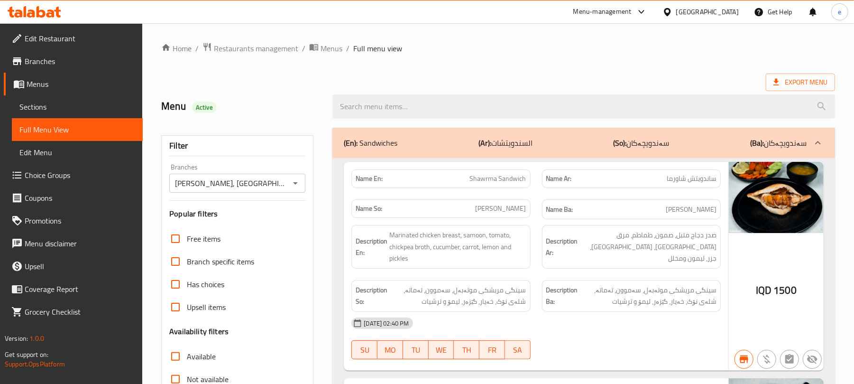
click at [289, 188] on div at bounding box center [295, 182] width 12 height 13
click at [298, 184] on icon "Open" at bounding box center [295, 182] width 11 height 11
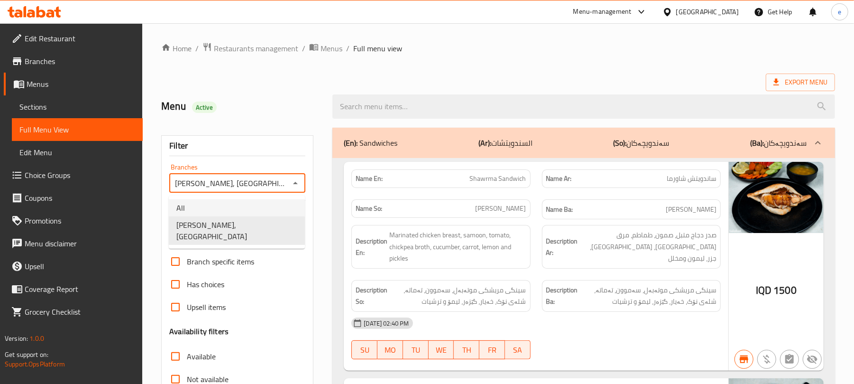
click at [262, 205] on li "All" at bounding box center [237, 207] width 136 height 17
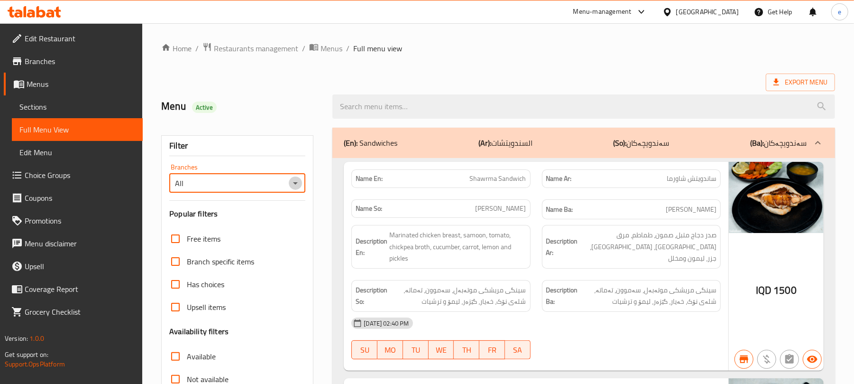
click at [295, 181] on icon "Open" at bounding box center [295, 182] width 11 height 11
click at [267, 218] on li "[PERSON_NAME], [GEOGRAPHIC_DATA]" at bounding box center [237, 230] width 136 height 28
type input "[PERSON_NAME], [GEOGRAPHIC_DATA]"
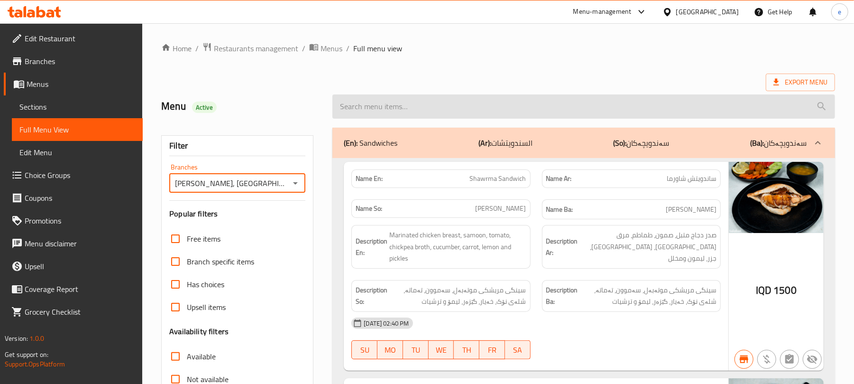
click at [404, 110] on input "search" at bounding box center [583, 106] width 503 height 24
paste input "Shawarma Sandwich"
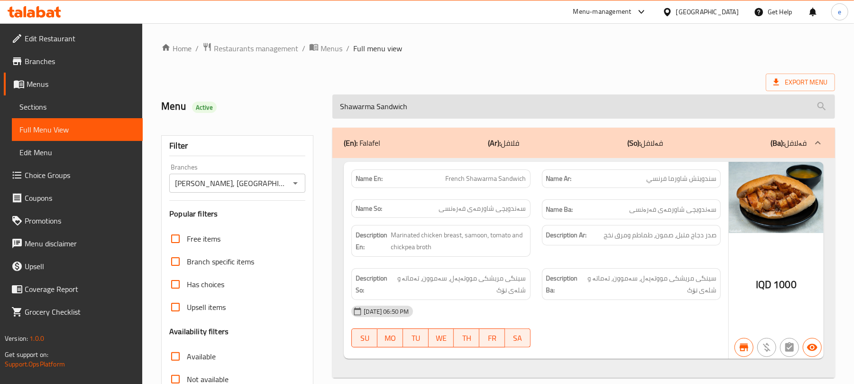
click at [396, 107] on input "Shawarma Sandwich" at bounding box center [583, 106] width 503 height 24
paste input "aj"
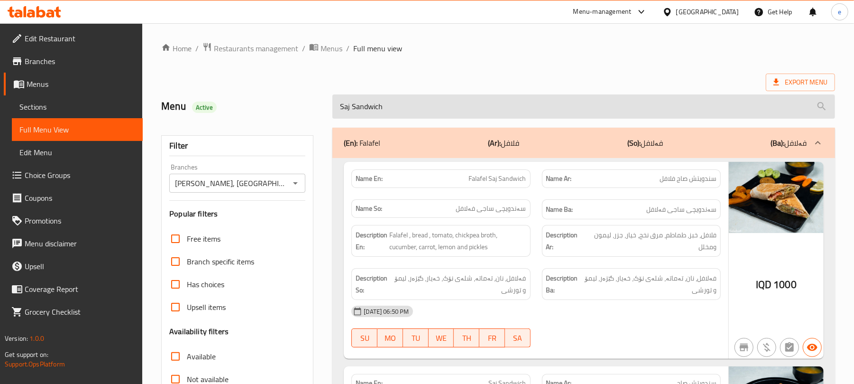
click at [425, 116] on input "Saj Sandwich" at bounding box center [583, 106] width 503 height 24
paste input "Adi"
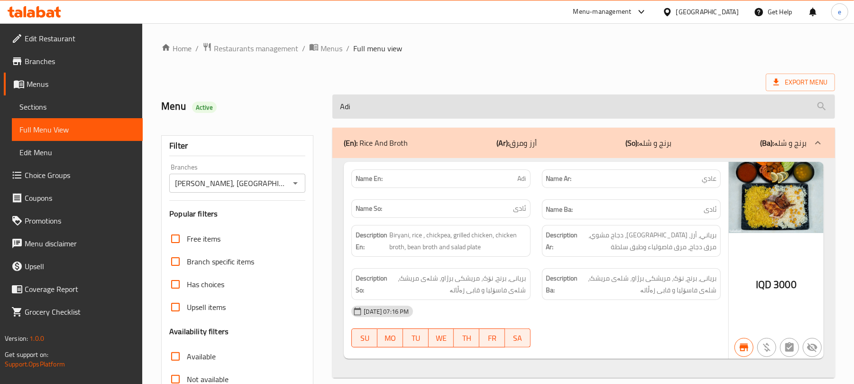
click at [387, 110] on input "Adi" at bounding box center [583, 106] width 503 height 24
paste input "Chicken Gus and Rice"
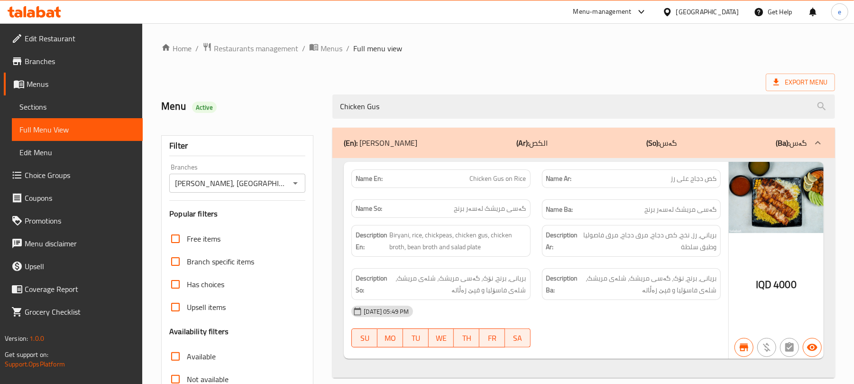
type input "Chicken Gus"
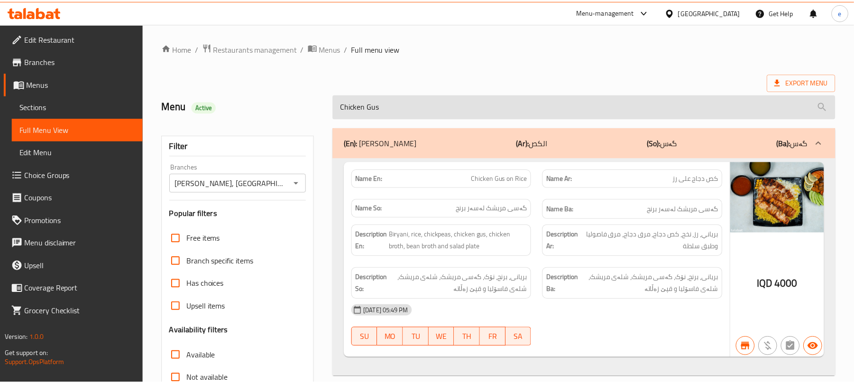
scroll to position [122, 0]
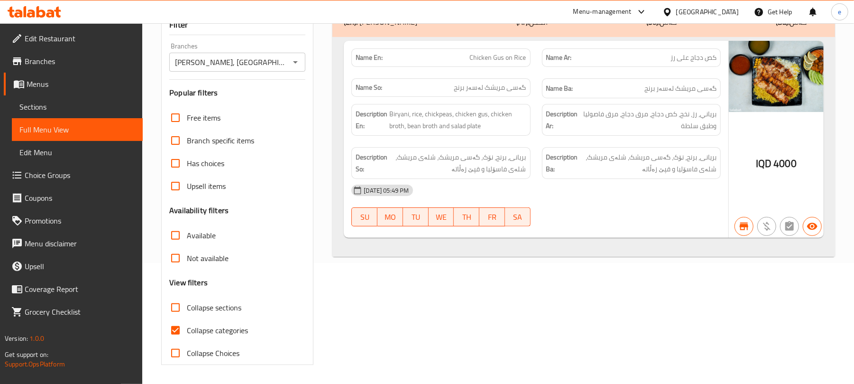
click at [67, 9] on div at bounding box center [34, 11] width 69 height 19
click at [61, 9] on div at bounding box center [34, 11] width 69 height 19
click at [61, 9] on icon at bounding box center [35, 11] width 54 height 11
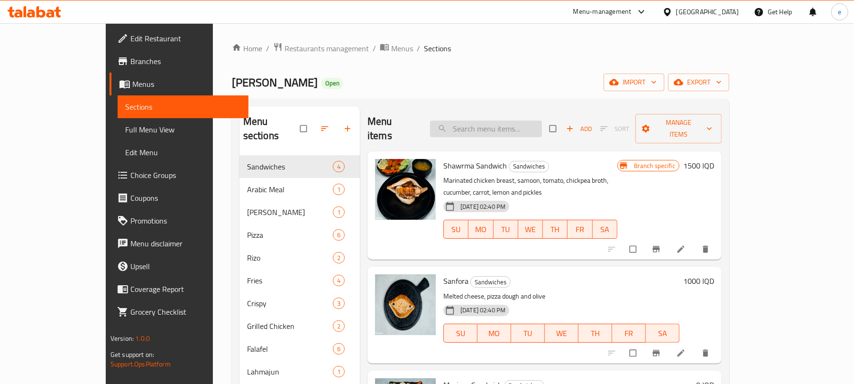
click at [521, 124] on input "search" at bounding box center [486, 128] width 112 height 17
paste input "Shawarma Sandwich"
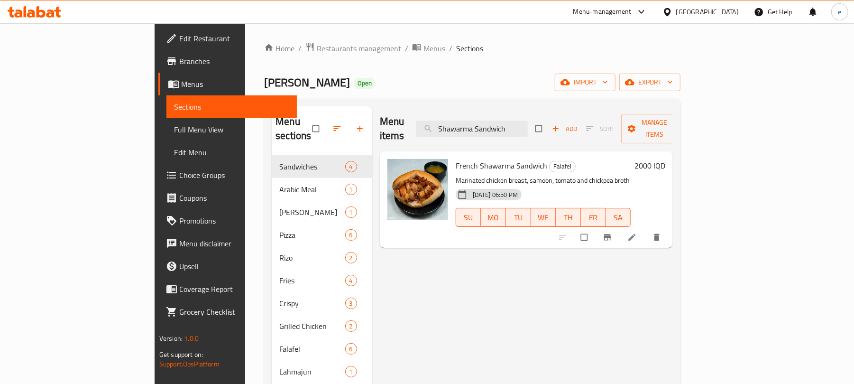
type input "Shawarma Sandwich"
click at [665, 159] on h6 "2000 IQD" at bounding box center [649, 165] width 31 height 13
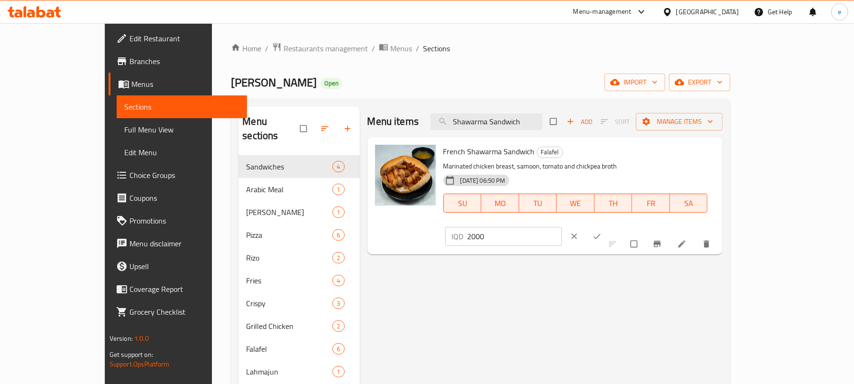
click at [562, 227] on input "2000" at bounding box center [515, 236] width 95 height 19
paste input "1"
type input "1000"
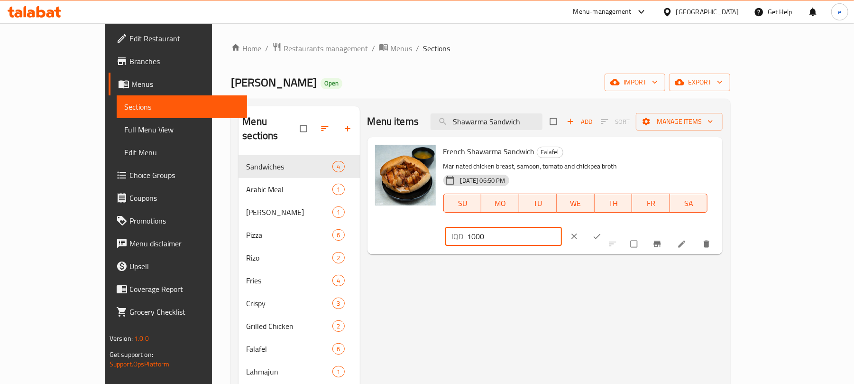
click at [602, 231] on icon "ok" at bounding box center [596, 235] width 9 height 9
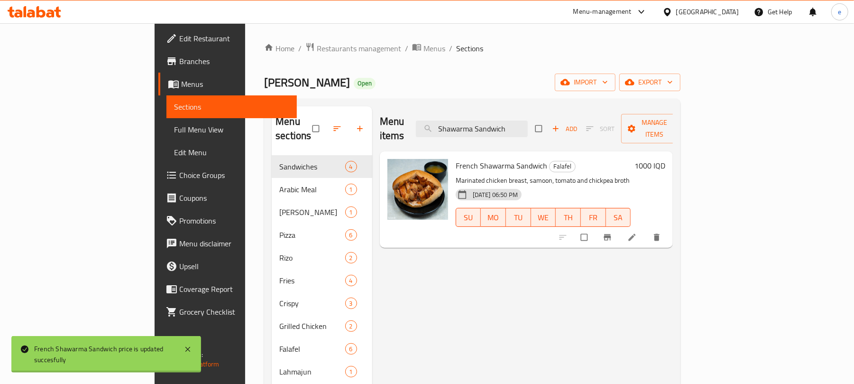
click at [612, 232] on icon "Branch-specific-item" at bounding box center [607, 236] width 9 height 9
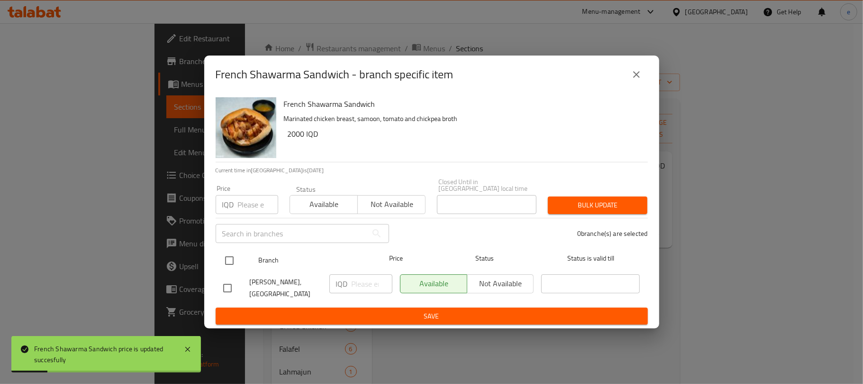
click at [229, 254] on input "checkbox" at bounding box center [230, 260] width 20 height 20
checkbox input "true"
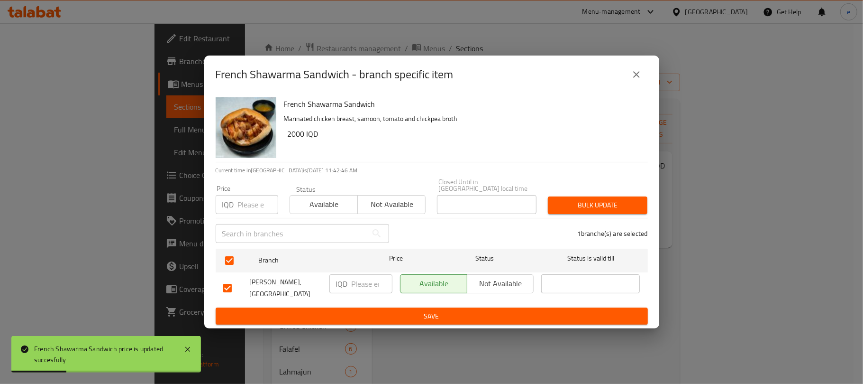
click at [372, 275] on input "number" at bounding box center [372, 283] width 41 height 19
paste input "1000"
type input "1000"
click at [361, 311] on span "Save" at bounding box center [431, 316] width 417 height 12
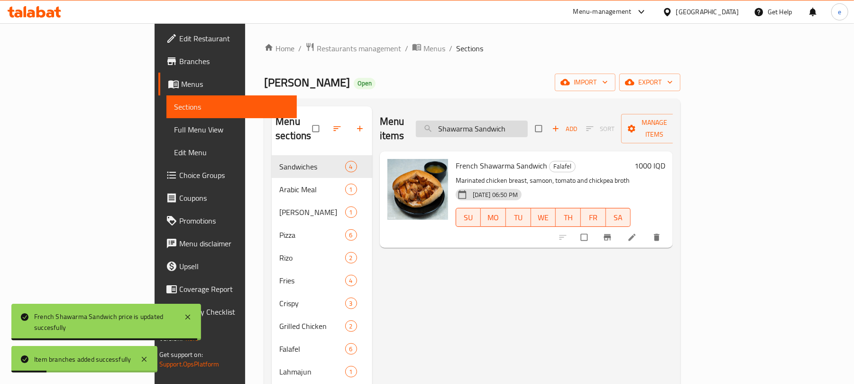
click at [528, 127] on input "Shawarma Sandwich" at bounding box center [472, 128] width 112 height 17
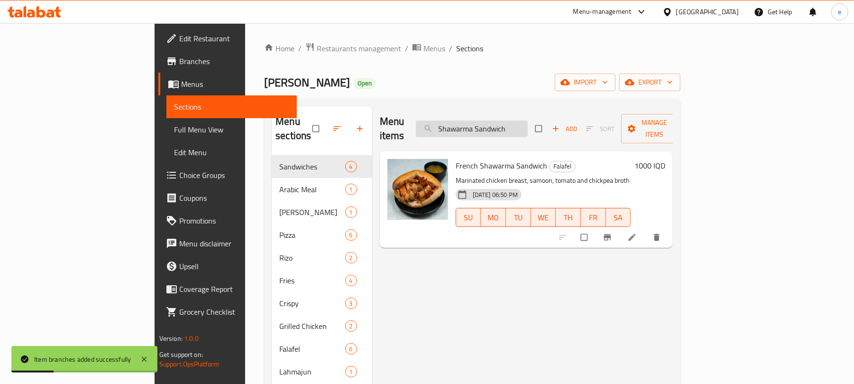
click at [528, 127] on input "Shawarma Sandwich" at bounding box center [472, 128] width 112 height 17
paste input "aj Sandwich"
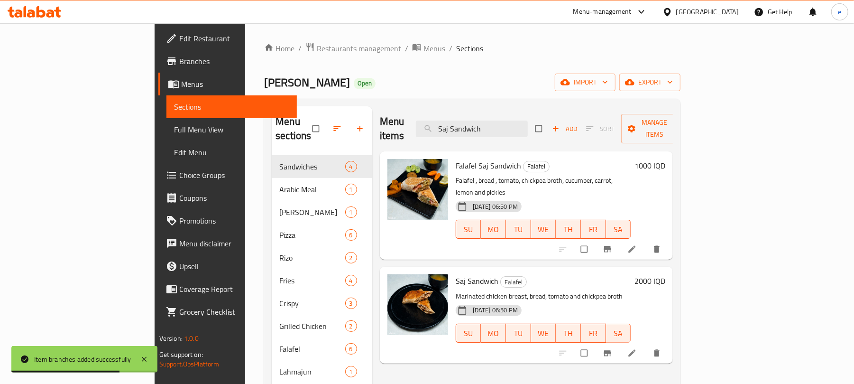
type input "Saj Sandwich"
click at [670, 270] on div "Saj Sandwich Falafel Marinated chicken breast, bread, tomato and chickpea broth…" at bounding box center [561, 314] width 218 height 89
click at [665, 274] on h6 "2000 IQD" at bounding box center [649, 280] width 31 height 13
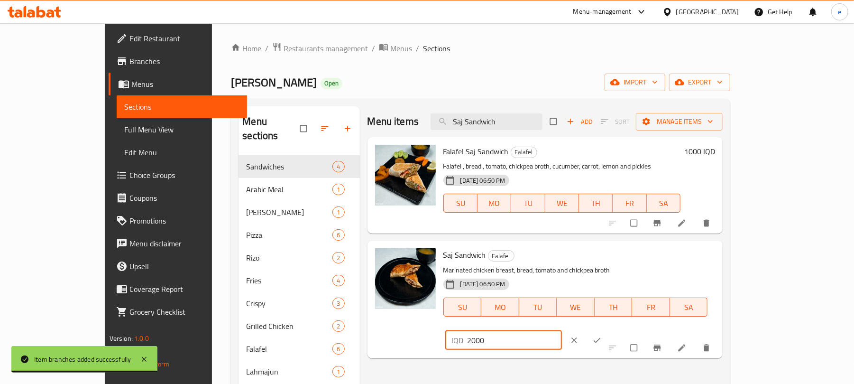
click at [562, 330] on input "2000" at bounding box center [515, 339] width 95 height 19
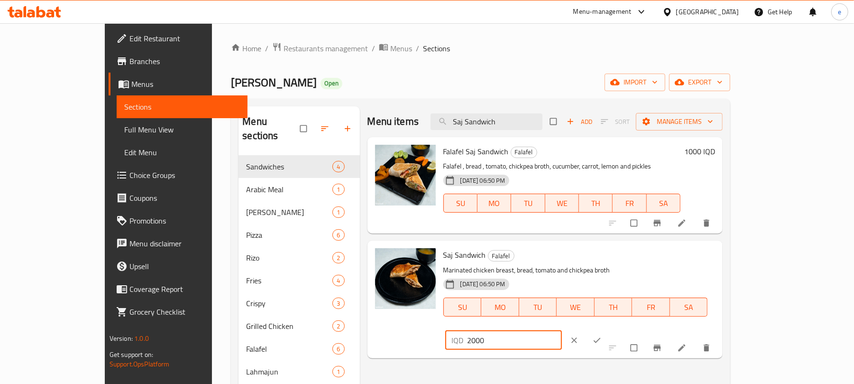
paste input "1"
type input "1000"
click at [602, 335] on icon "ok" at bounding box center [596, 339] width 9 height 9
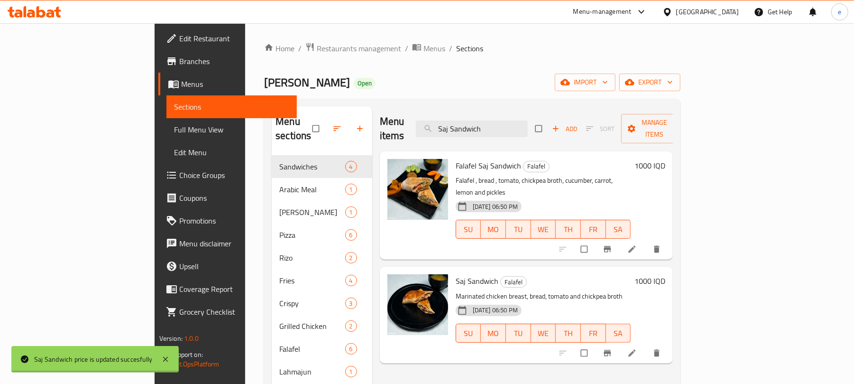
click at [611, 349] on icon "Branch-specific-item" at bounding box center [607, 352] width 7 height 6
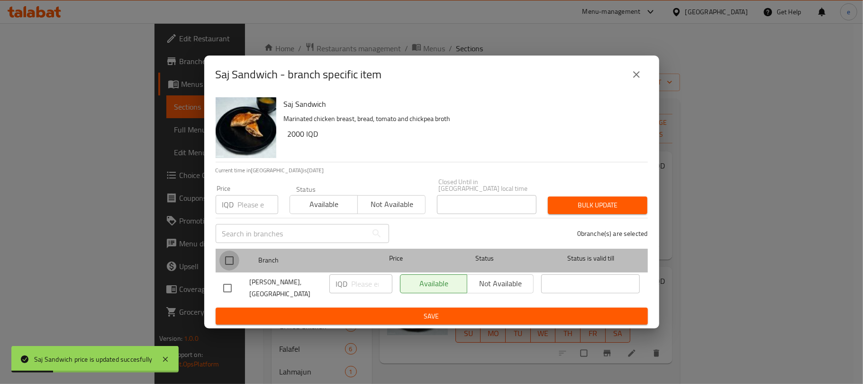
click at [232, 250] on input "checkbox" at bounding box center [230, 260] width 20 height 20
checkbox input "true"
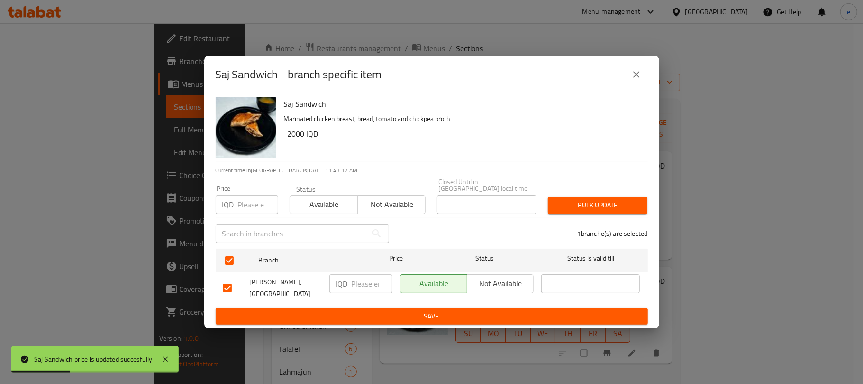
click at [362, 277] on input "number" at bounding box center [372, 283] width 41 height 19
paste input "1000"
type input "1000"
click at [359, 324] on div "Saj Sandwich Marinated chicken breast, bread, tomato and chickpea broth 2000 IQ…" at bounding box center [431, 210] width 455 height 235
click at [359, 319] on button "Save" at bounding box center [432, 316] width 432 height 18
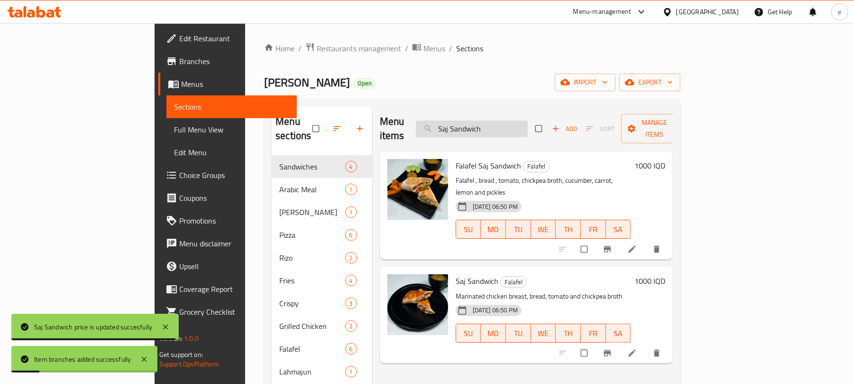
click at [528, 124] on input "Saj Sandwich" at bounding box center [472, 128] width 112 height 17
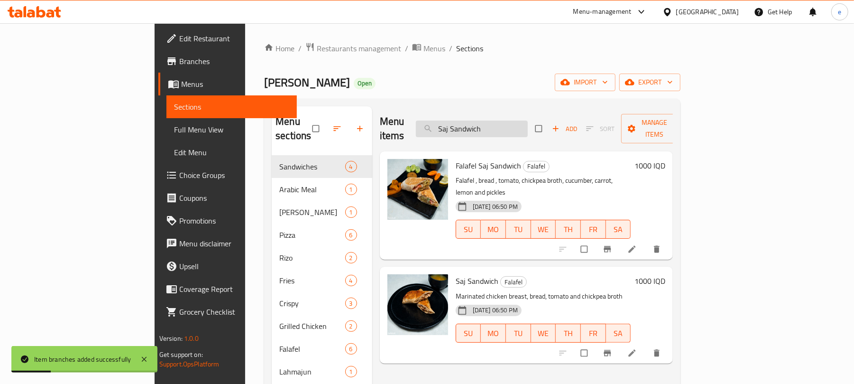
paste input "Adi"
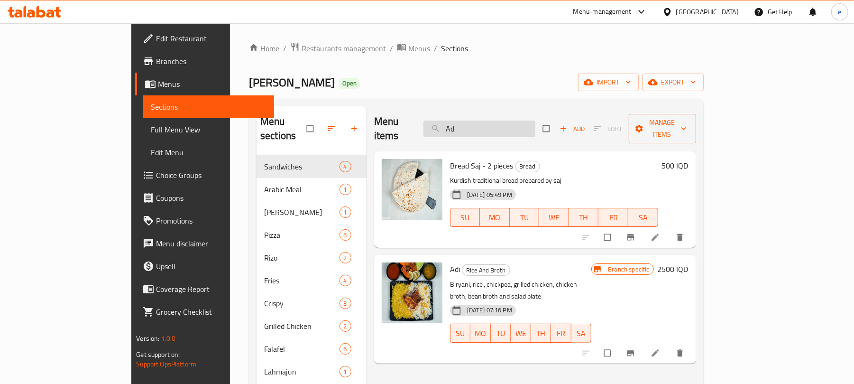
type input "A"
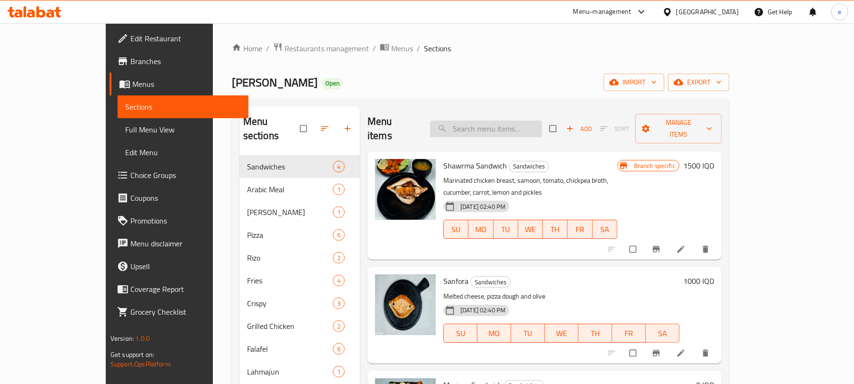
paste input "Adi"
type input "Adi"
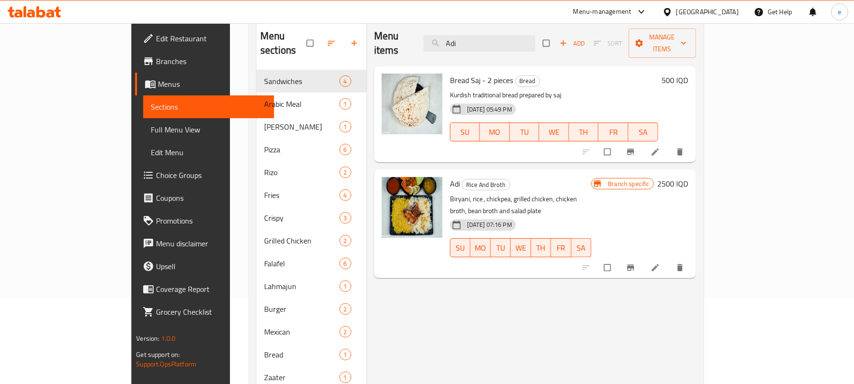
scroll to position [126, 0]
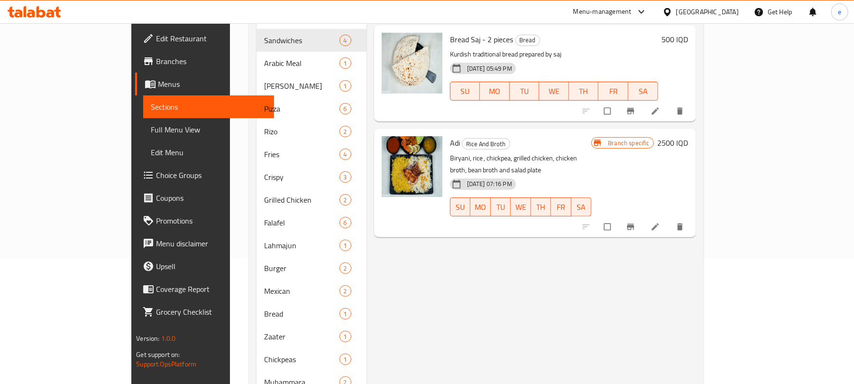
click at [688, 136] on h6 "2500 IQD" at bounding box center [673, 142] width 31 height 13
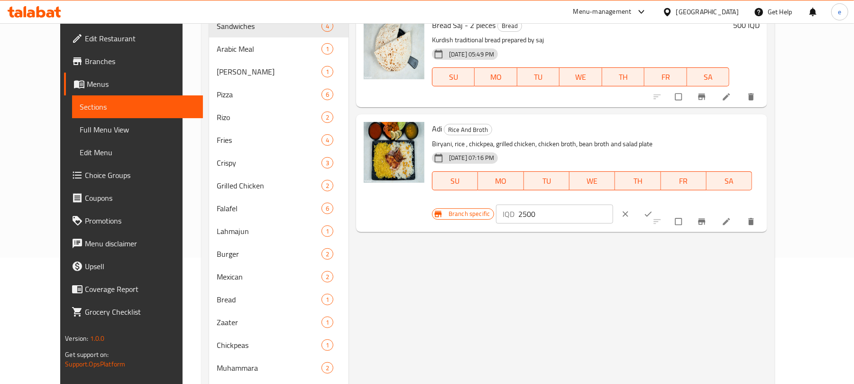
click at [613, 204] on input "2500" at bounding box center [565, 213] width 95 height 19
paste input "30"
type input "3000"
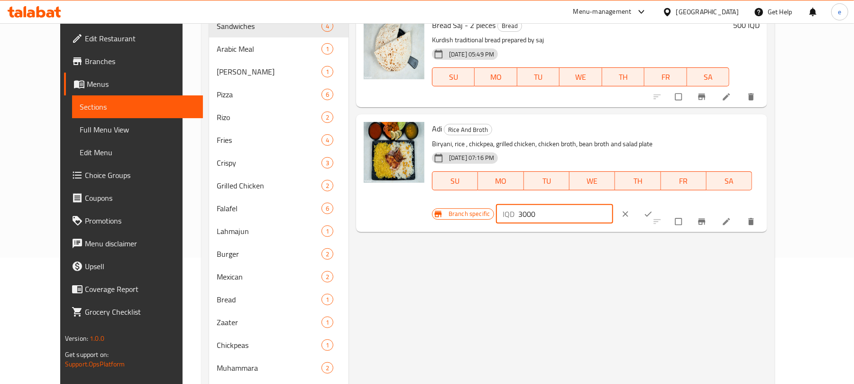
click at [653, 209] on icon "ok" at bounding box center [647, 213] width 9 height 9
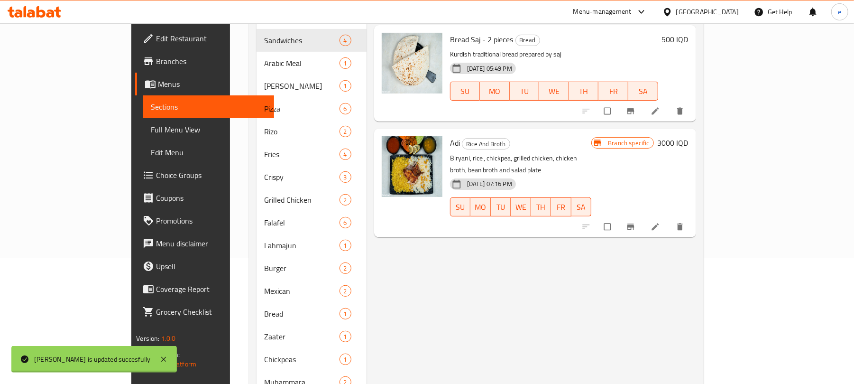
click at [696, 219] on div "Menu items Adi Add Sort Manage items Bread Saj - 2 pieces Bread Kurdish traditi…" at bounding box center [532, 245] width 330 height 531
click at [635, 222] on icon "Branch-specific-item" at bounding box center [630, 226] width 9 height 9
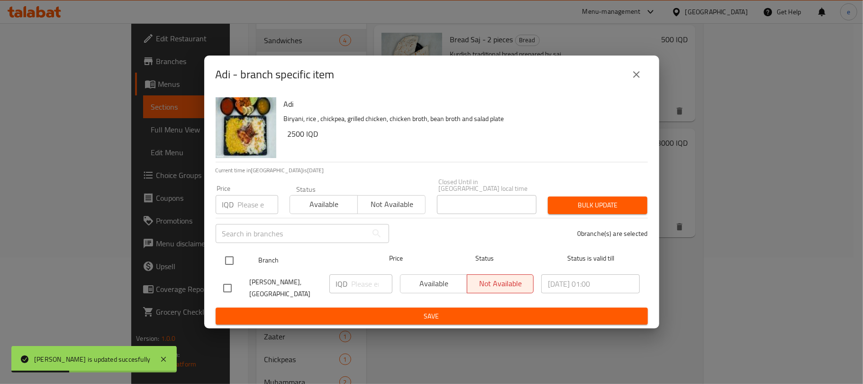
click at [235, 256] on input "checkbox" at bounding box center [230, 260] width 20 height 20
checkbox input "true"
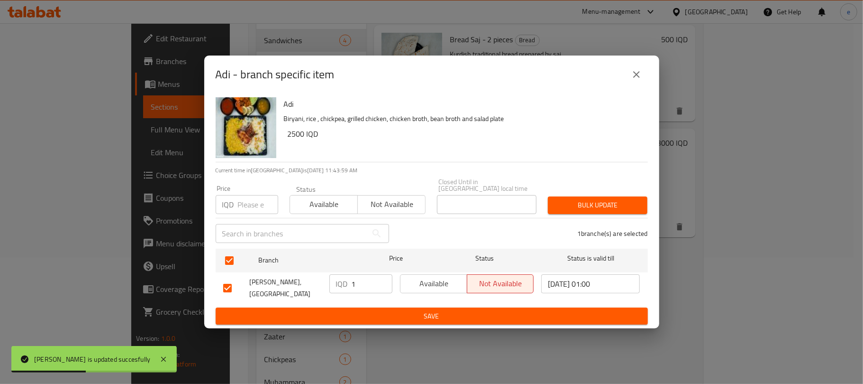
click at [384, 278] on input "1" at bounding box center [372, 283] width 41 height 19
click at [363, 277] on input "1" at bounding box center [372, 283] width 41 height 19
paste input "3000"
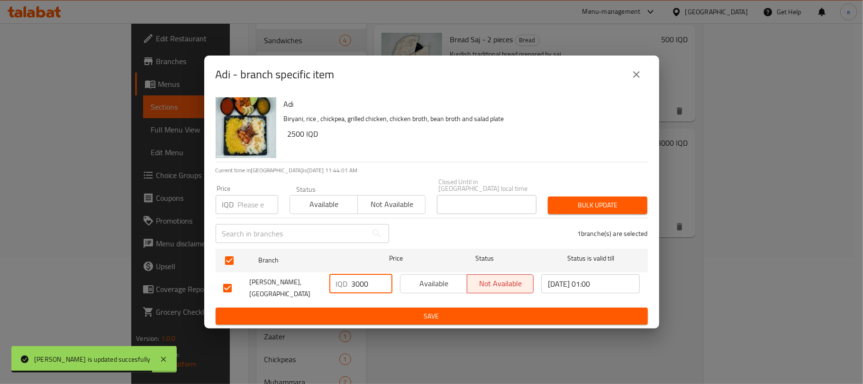
type input "3000"
click at [370, 310] on span "Save" at bounding box center [431, 316] width 417 height 12
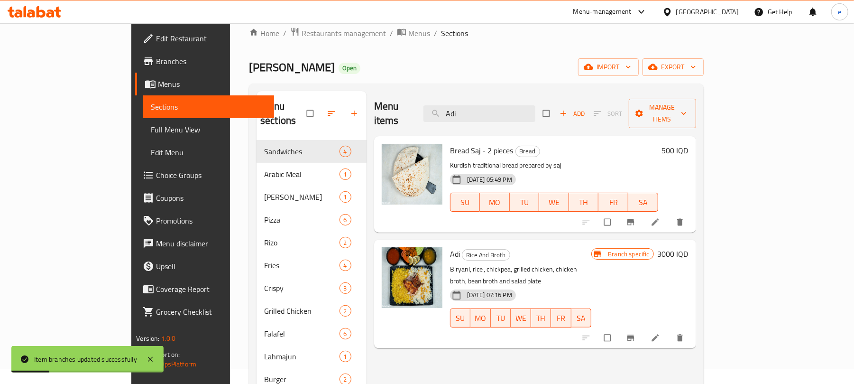
scroll to position [0, 0]
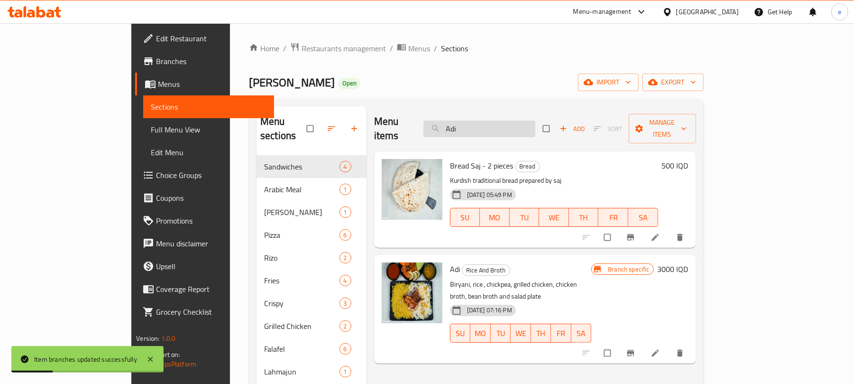
click at [501, 124] on input "Adi" at bounding box center [479, 128] width 112 height 17
paste input "Chicken Gus on Rice"
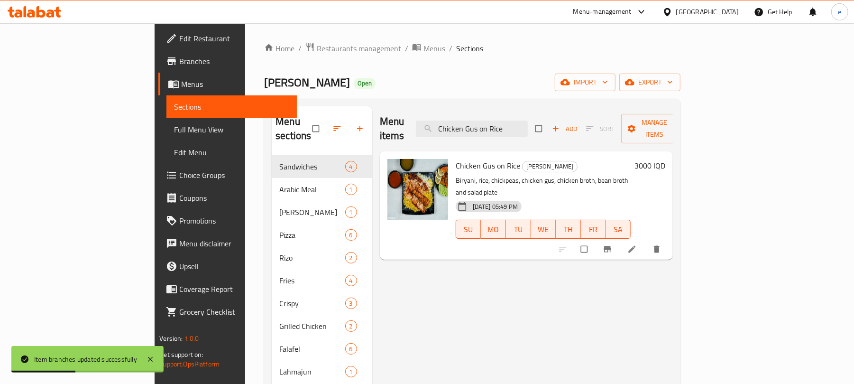
type input "Chicken Gus on Rice"
click at [665, 159] on h6 "3000 IQD" at bounding box center [649, 165] width 31 height 13
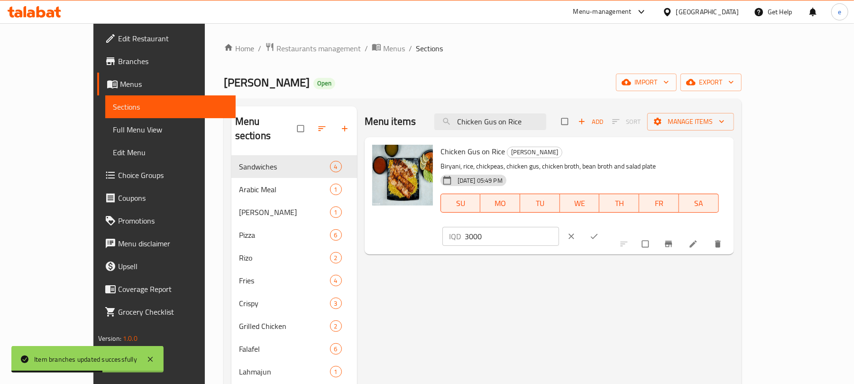
click at [560, 227] on input "3000" at bounding box center [512, 236] width 95 height 19
paste input "4"
type input "4000"
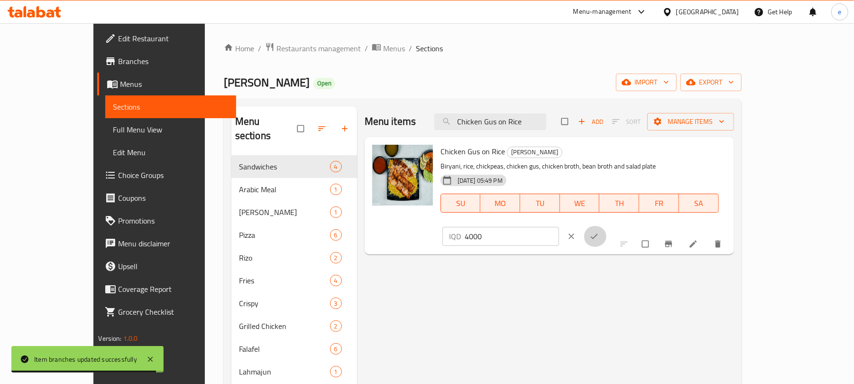
click at [599, 231] on icon "ok" at bounding box center [593, 235] width 9 height 9
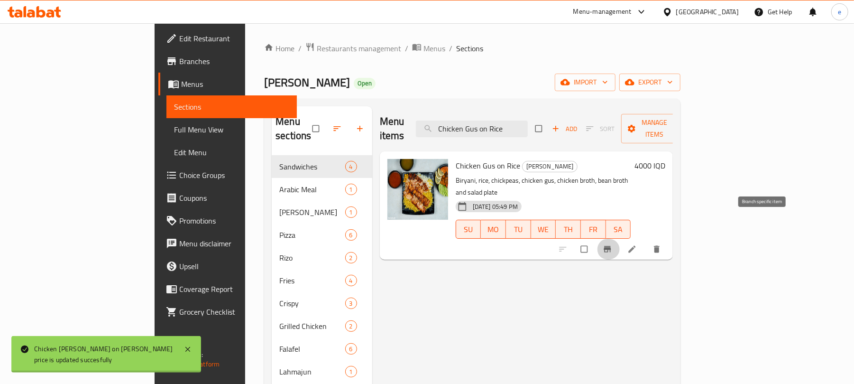
click at [620, 239] on button "Branch-specific-item" at bounding box center [608, 249] width 23 height 21
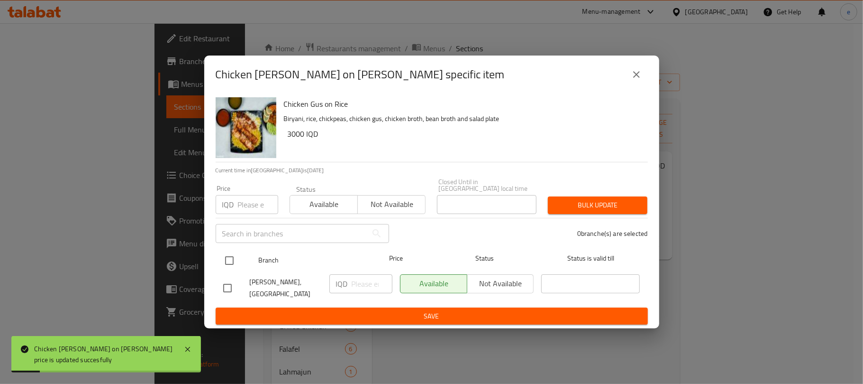
click at [230, 257] on input "checkbox" at bounding box center [230, 260] width 20 height 20
checkbox input "true"
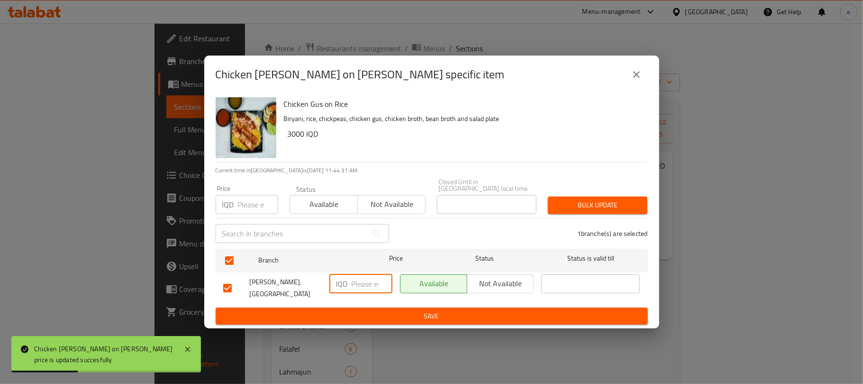
click at [373, 285] on input "number" at bounding box center [372, 283] width 41 height 19
paste input "4000"
type input "4000"
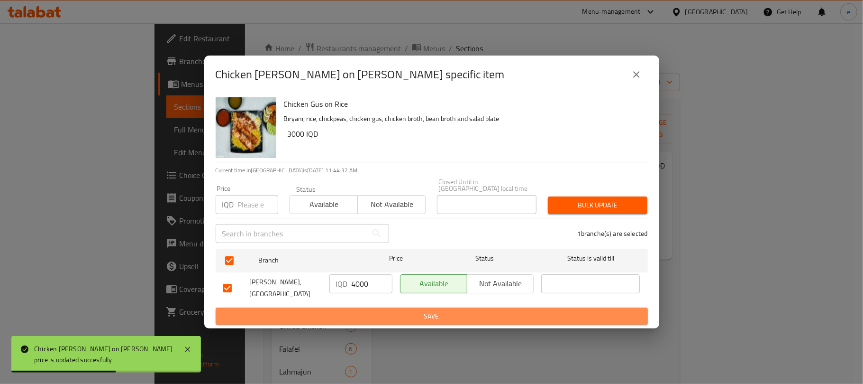
click at [395, 310] on span "Save" at bounding box center [431, 316] width 417 height 12
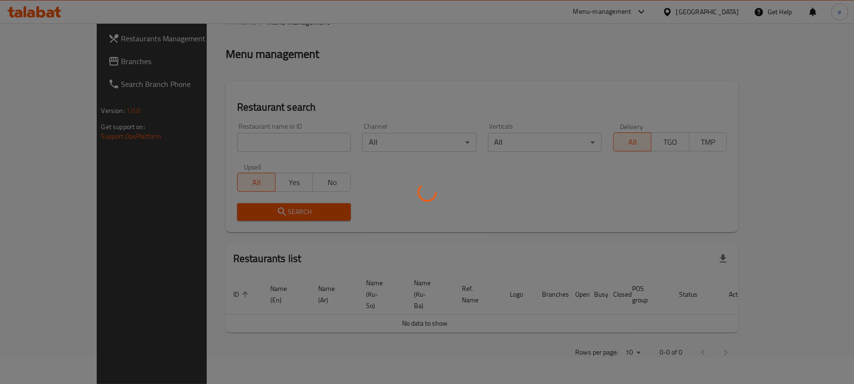
scroll to position [107, 0]
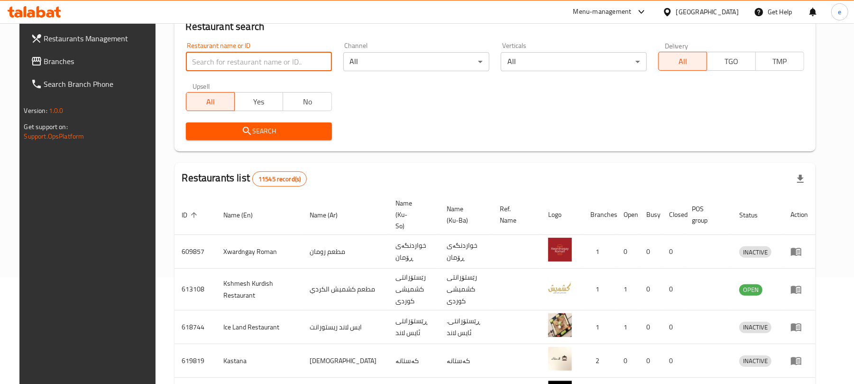
click at [253, 59] on input "search" at bounding box center [259, 61] width 146 height 19
paste input "774621"
type input "774621"
click button "Search" at bounding box center [259, 131] width 146 height 18
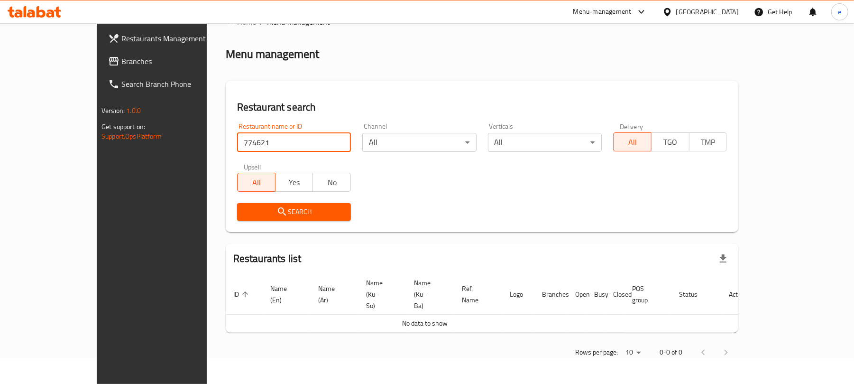
scroll to position [4, 0]
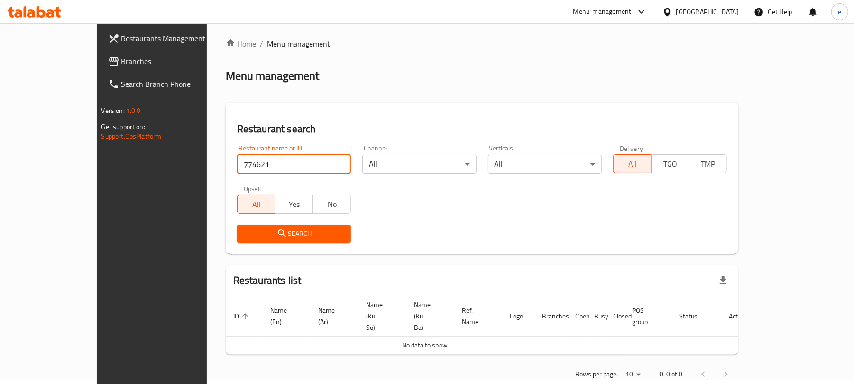
click at [121, 60] on span "Branches" at bounding box center [176, 60] width 110 height 11
